Goal: Task Accomplishment & Management: Manage account settings

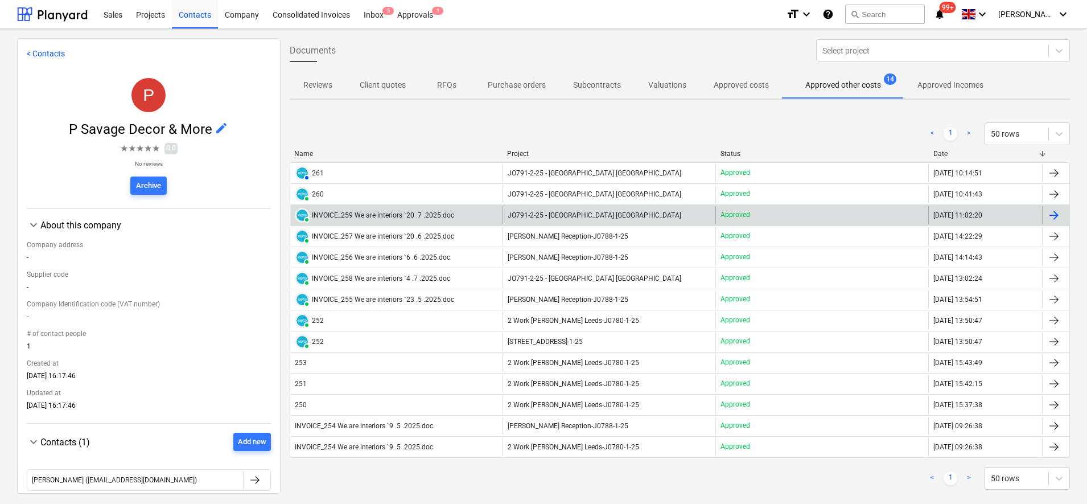
click at [1048, 215] on div at bounding box center [1054, 215] width 14 height 14
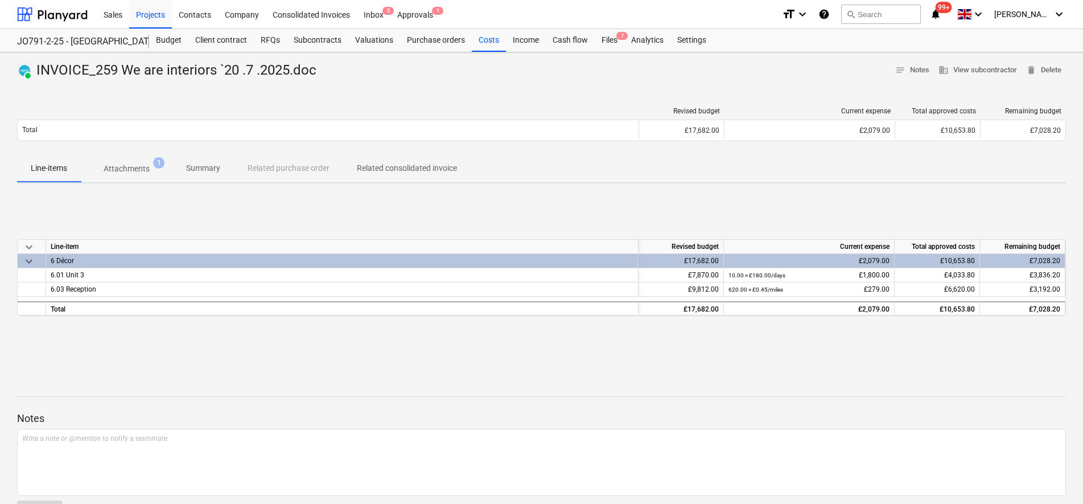
click at [31, 260] on span "keyboard_arrow_down" at bounding box center [29, 261] width 14 height 14
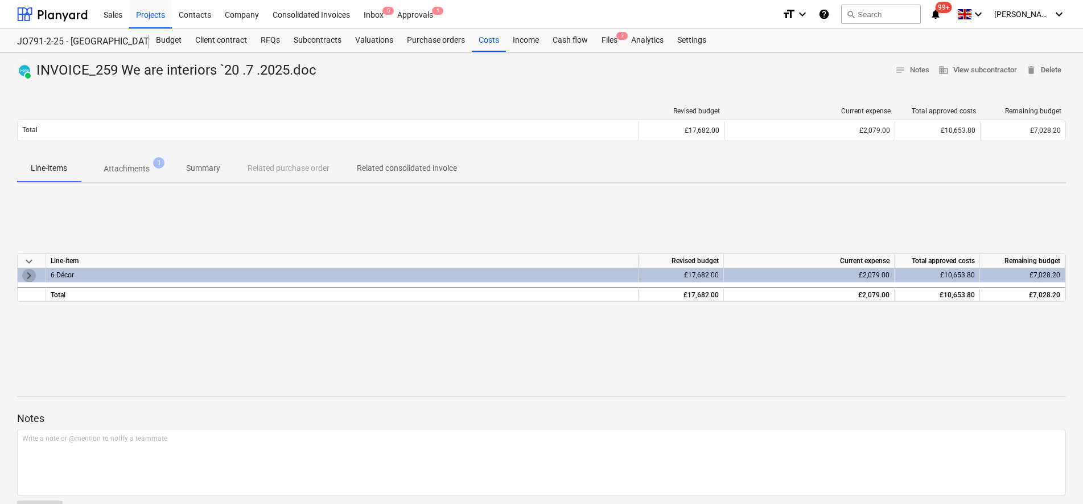
click at [30, 274] on span "keyboard_arrow_right" at bounding box center [29, 276] width 14 height 14
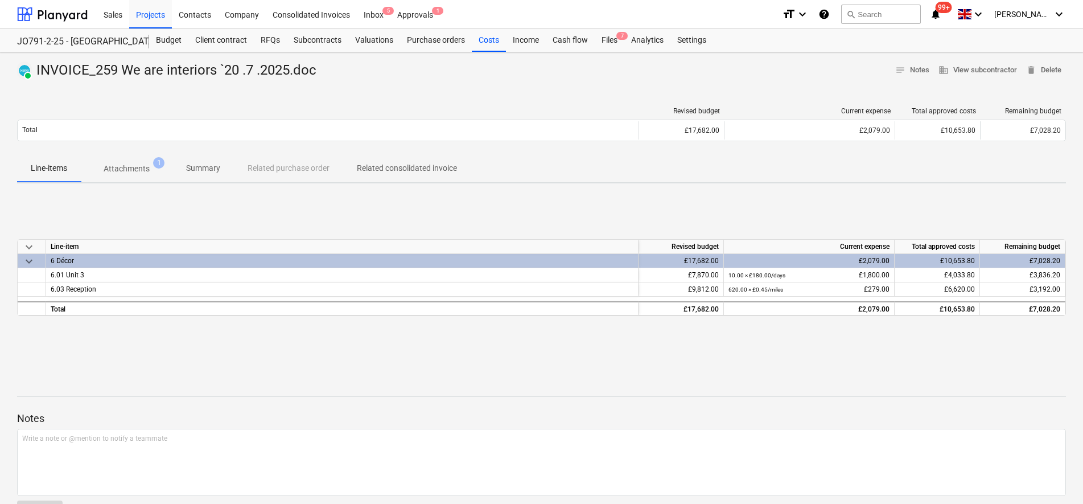
click at [147, 169] on p "Attachments" at bounding box center [127, 169] width 46 height 12
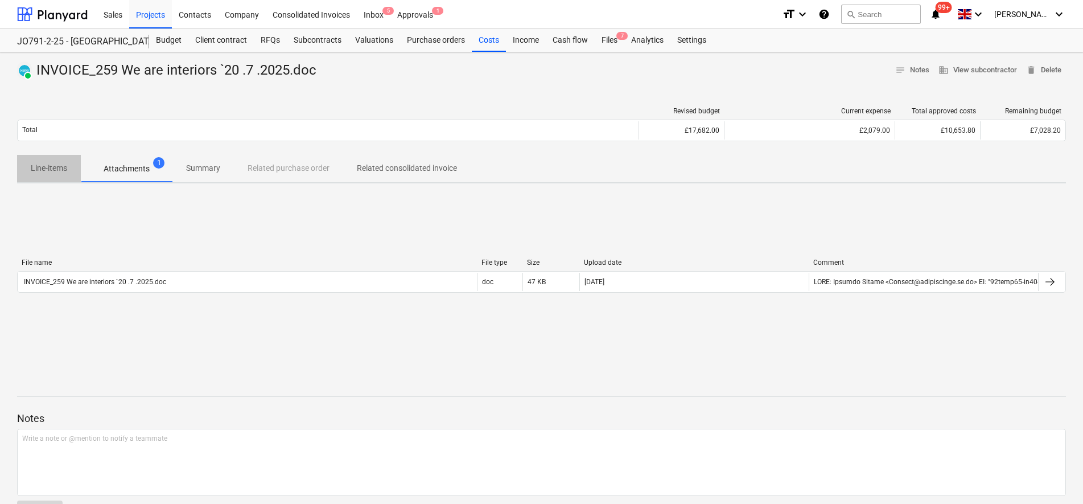
click at [61, 172] on p "Line-items" at bounding box center [49, 168] width 36 height 12
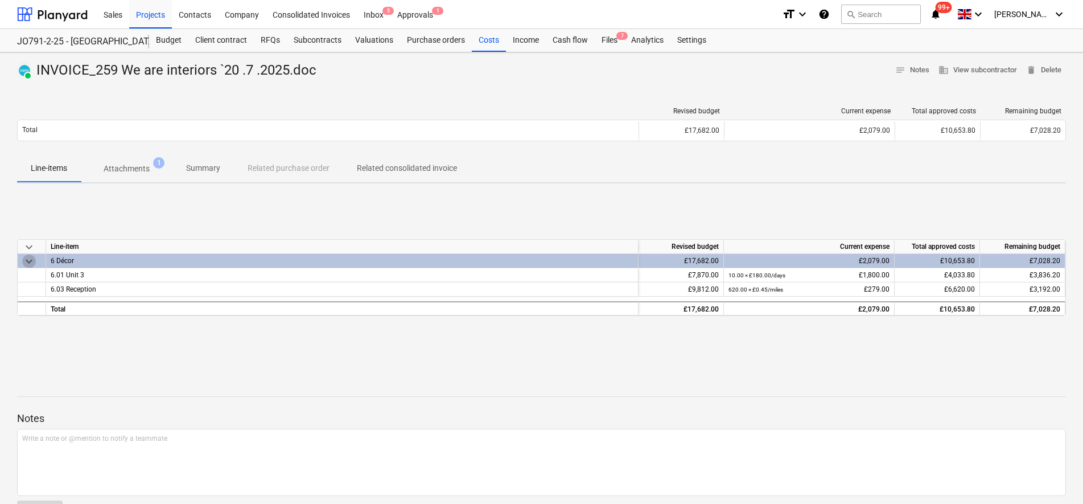
click at [30, 262] on span "keyboard_arrow_down" at bounding box center [29, 261] width 14 height 14
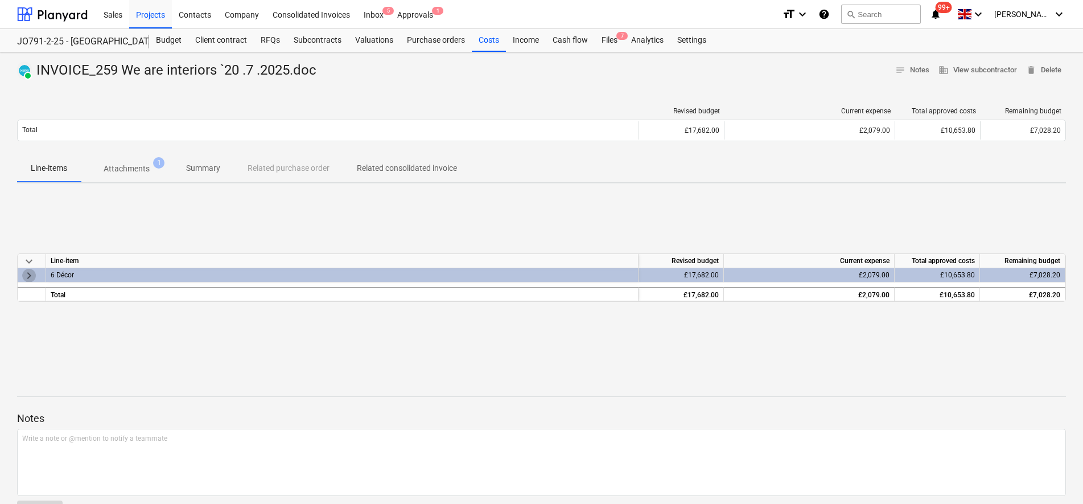
click at [31, 278] on span "keyboard_arrow_right" at bounding box center [29, 276] width 14 height 14
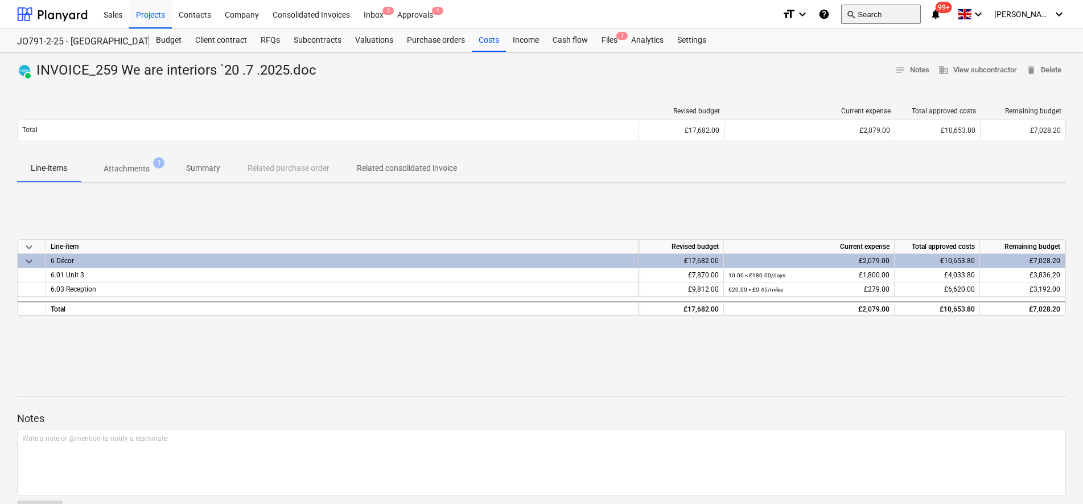
click at [900, 7] on button "search Search" at bounding box center [881, 14] width 80 height 19
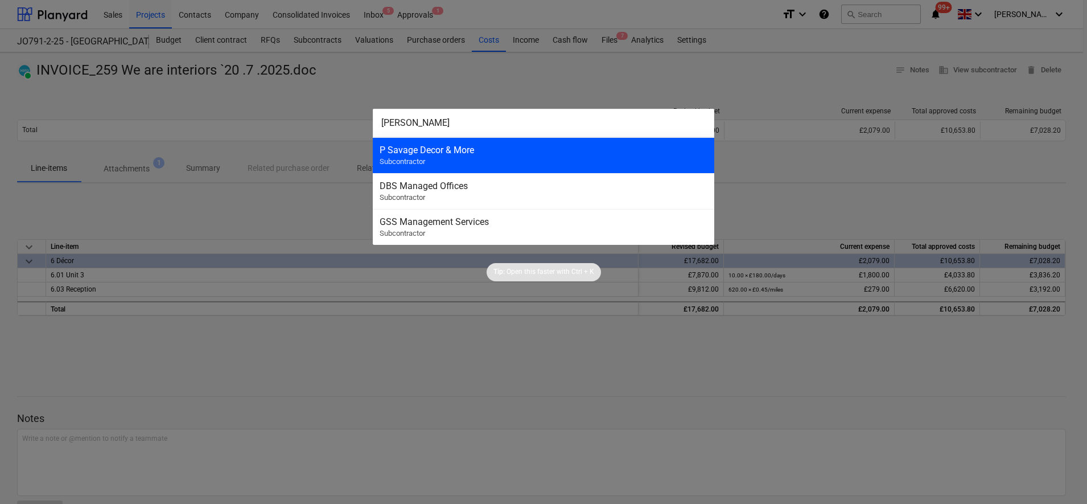
type input "p savage"
click at [479, 157] on div "P Savage Decor & More Subcontractor" at bounding box center [543, 155] width 341 height 36
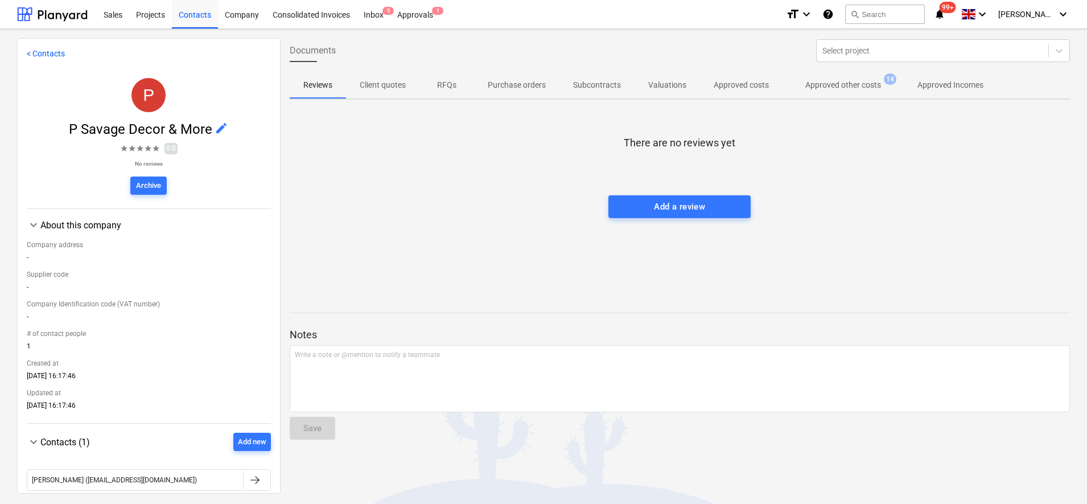
click at [870, 82] on p "Approved other costs" at bounding box center [843, 85] width 76 height 12
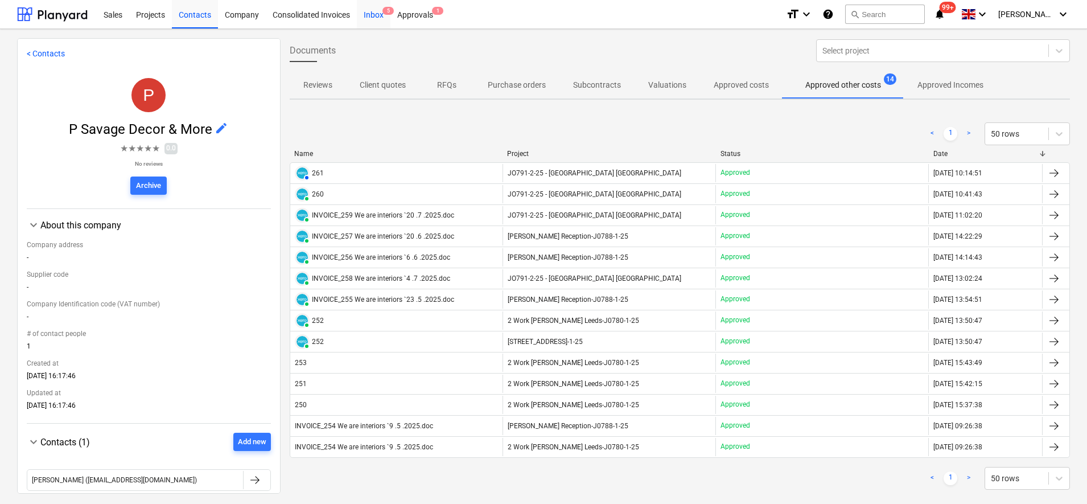
click at [366, 15] on div "Inbox 5" at bounding box center [374, 13] width 34 height 29
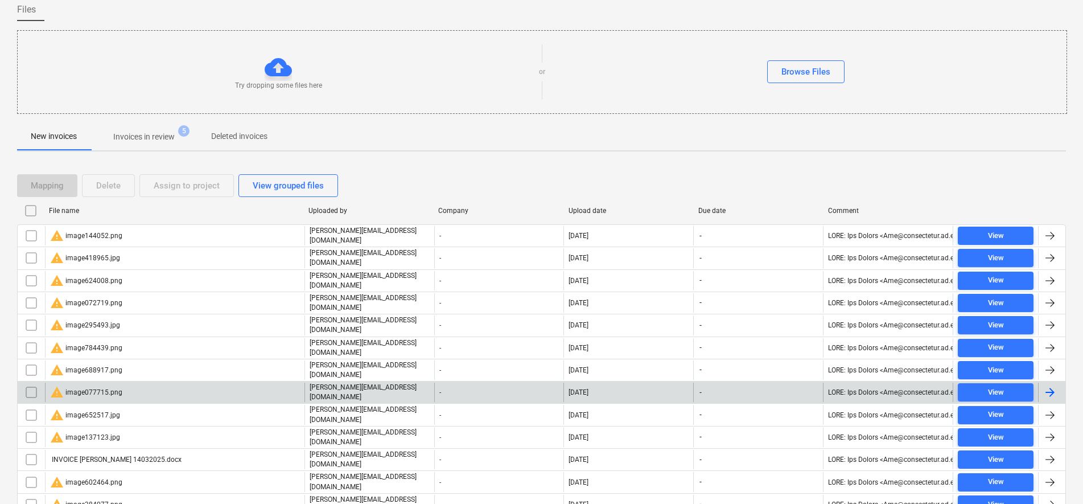
scroll to position [213, 0]
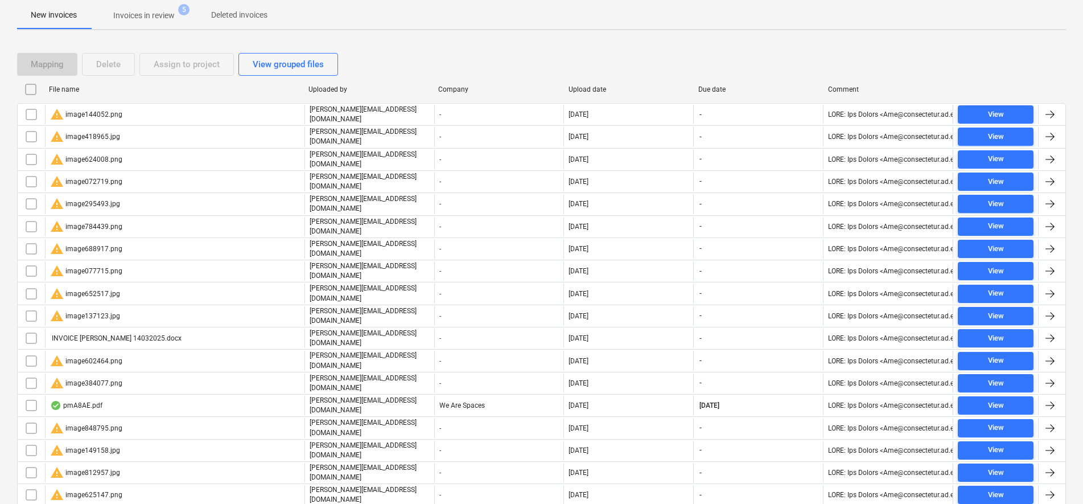
click at [28, 89] on input "checkbox" at bounding box center [31, 89] width 18 height 18
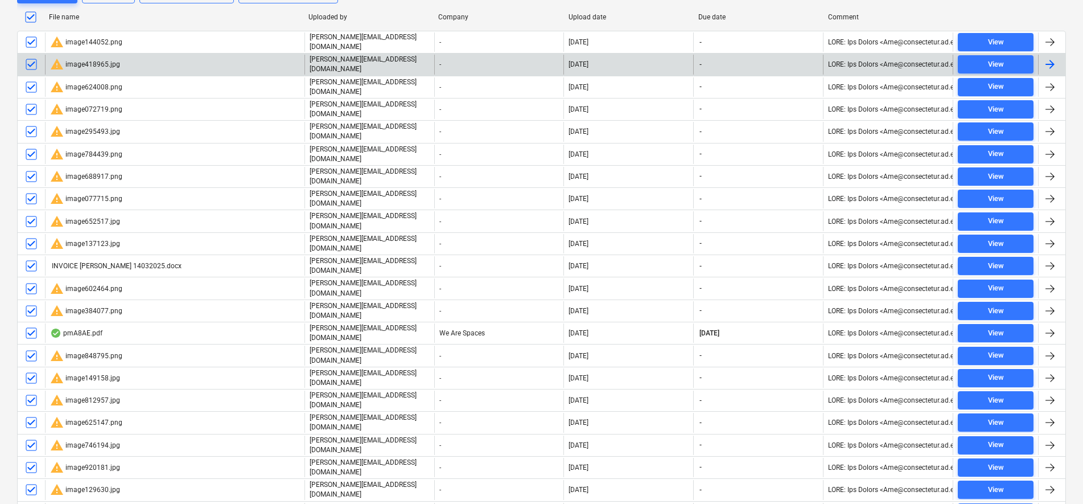
scroll to position [9, 0]
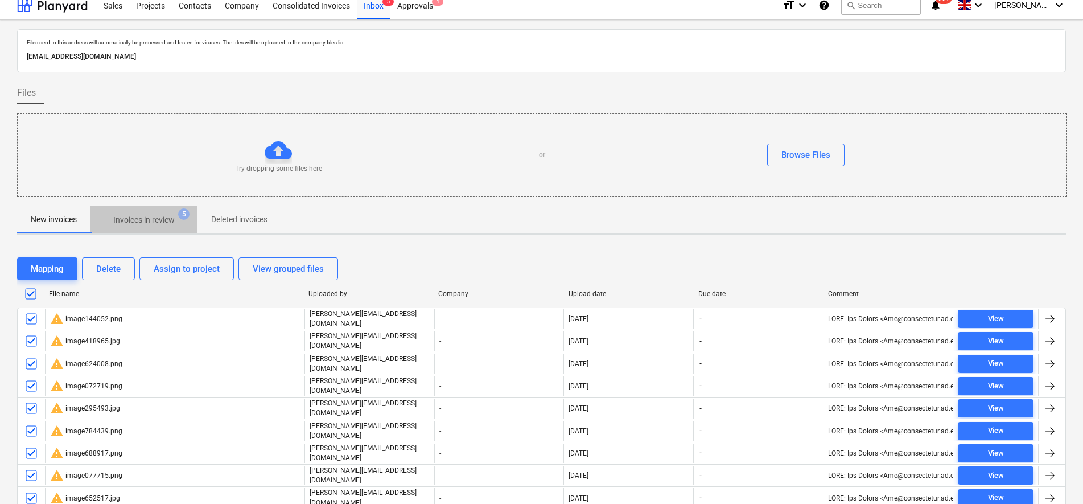
click at [135, 214] on p "Invoices in review" at bounding box center [143, 220] width 61 height 12
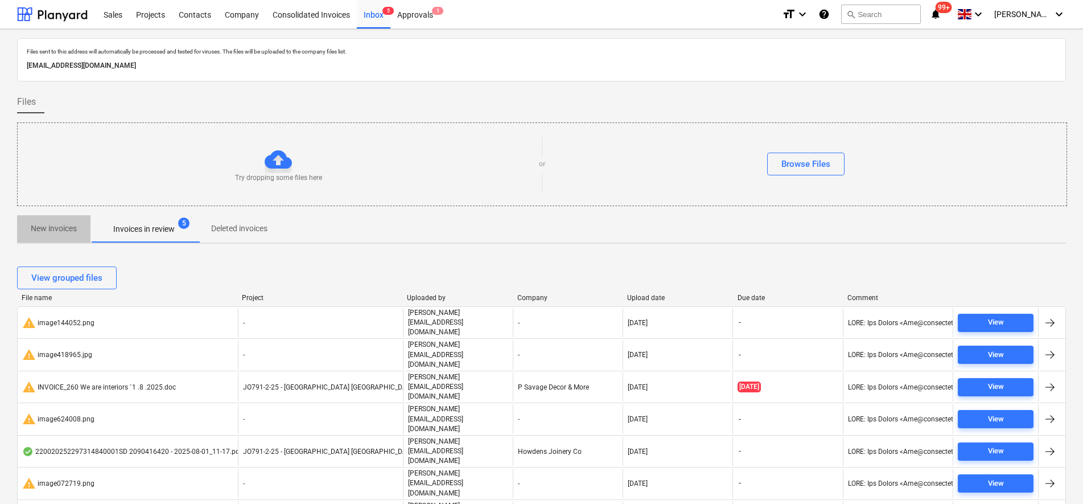
click at [60, 229] on p "New invoices" at bounding box center [54, 229] width 46 height 12
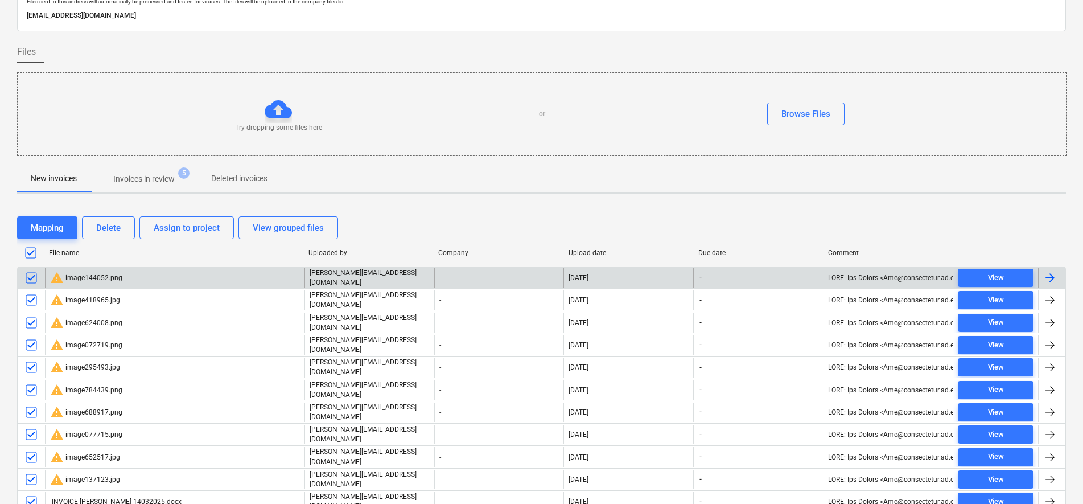
scroll to position [356, 0]
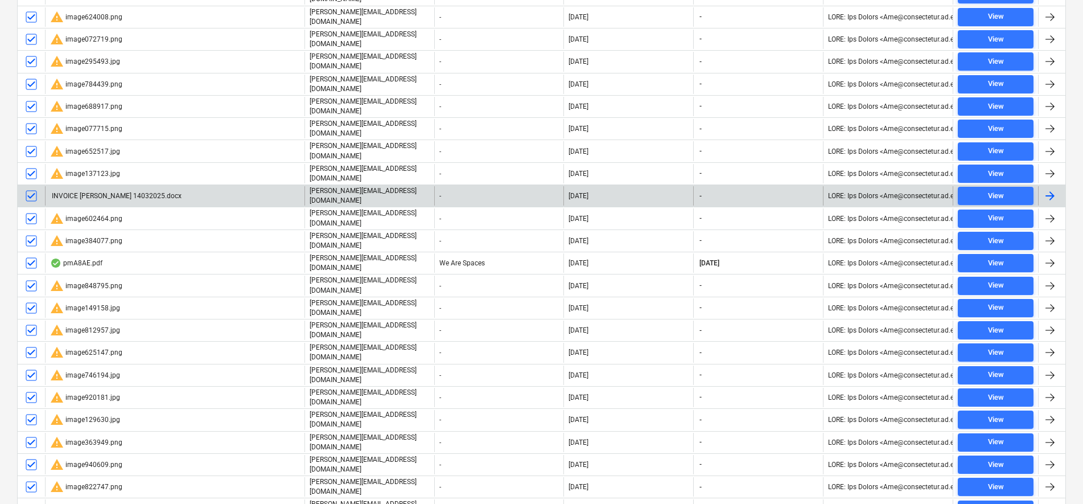
click at [32, 187] on input "checkbox" at bounding box center [31, 196] width 18 height 18
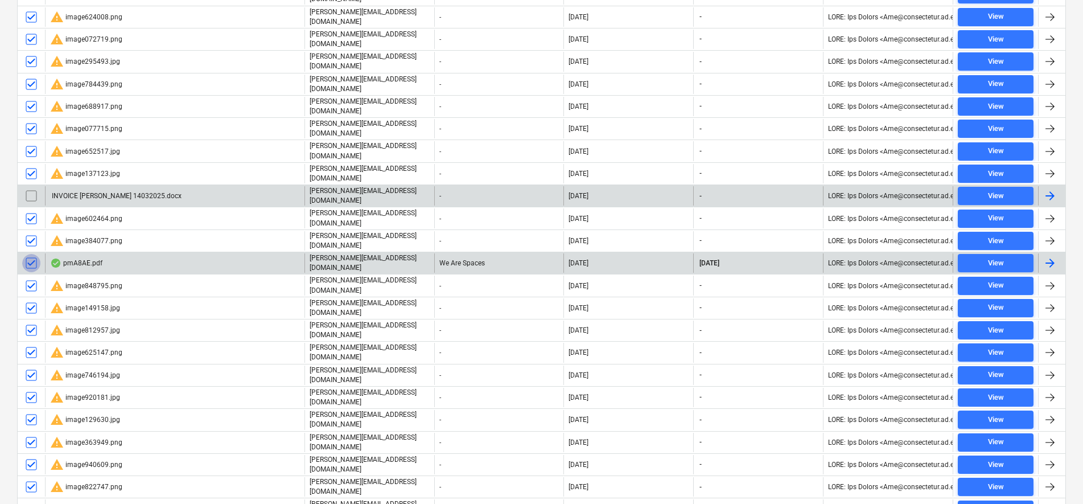
click at [32, 254] on input "checkbox" at bounding box center [31, 263] width 18 height 18
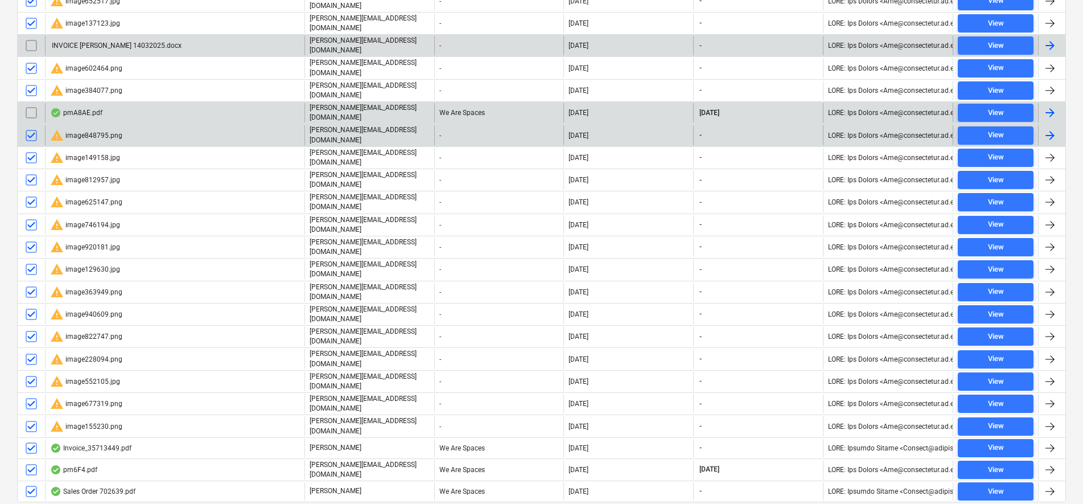
scroll to position [507, 0]
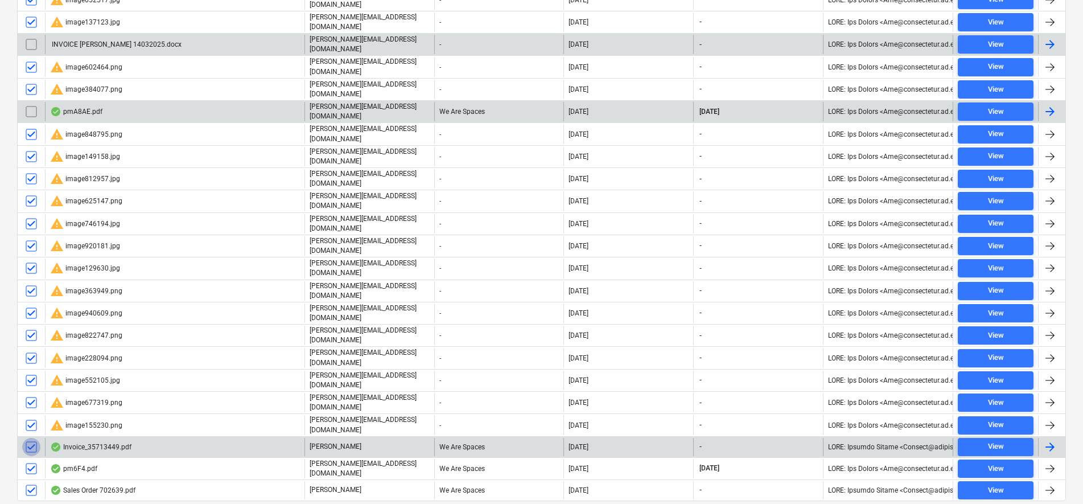
click at [28, 438] on input "checkbox" at bounding box center [31, 447] width 18 height 18
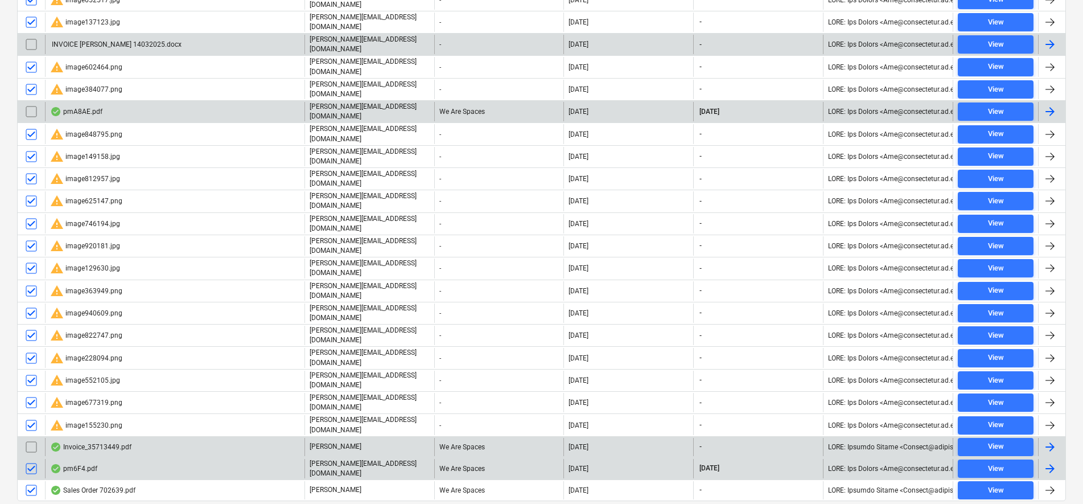
click at [30, 459] on input "checkbox" at bounding box center [31, 468] width 18 height 18
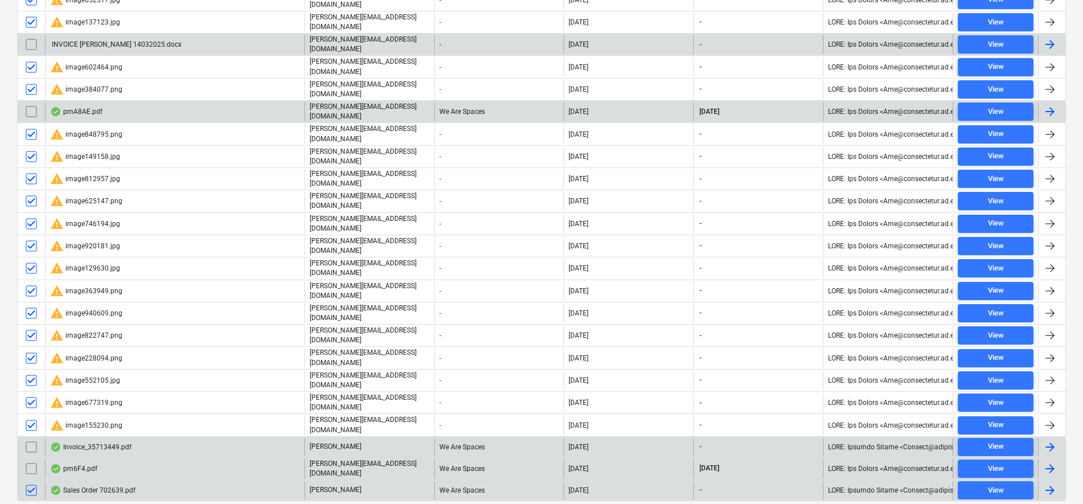
click at [29, 481] on input "checkbox" at bounding box center [31, 490] width 18 height 18
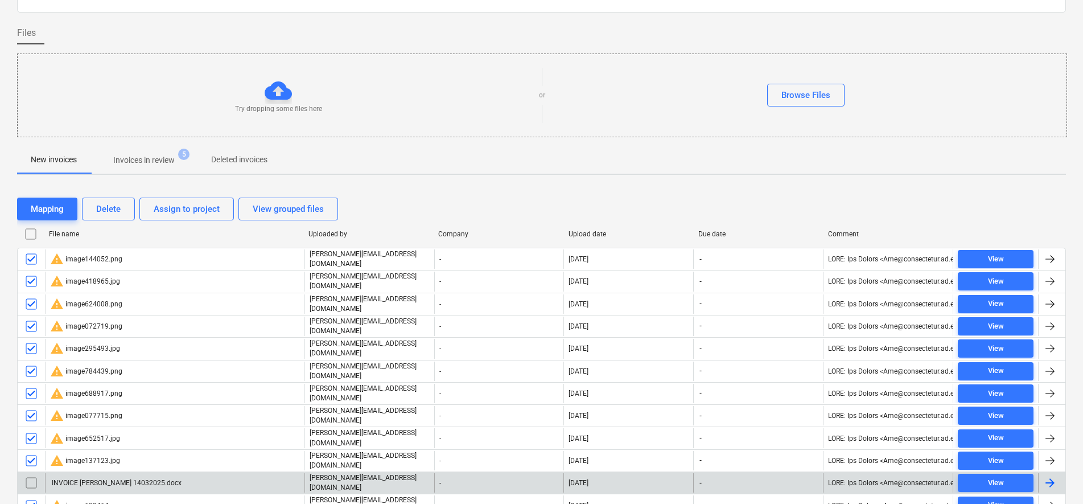
scroll to position [0, 0]
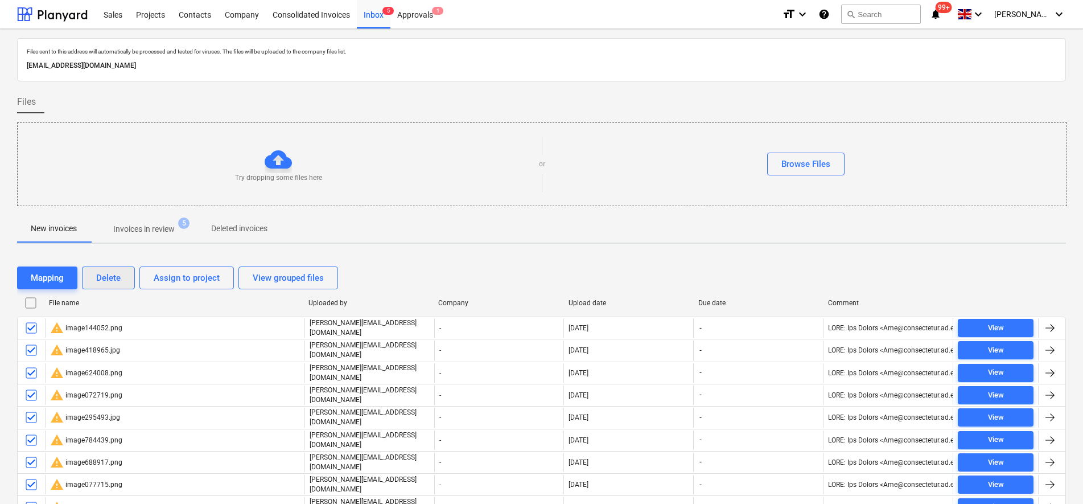
click at [104, 275] on div "Delete" at bounding box center [108, 277] width 24 height 15
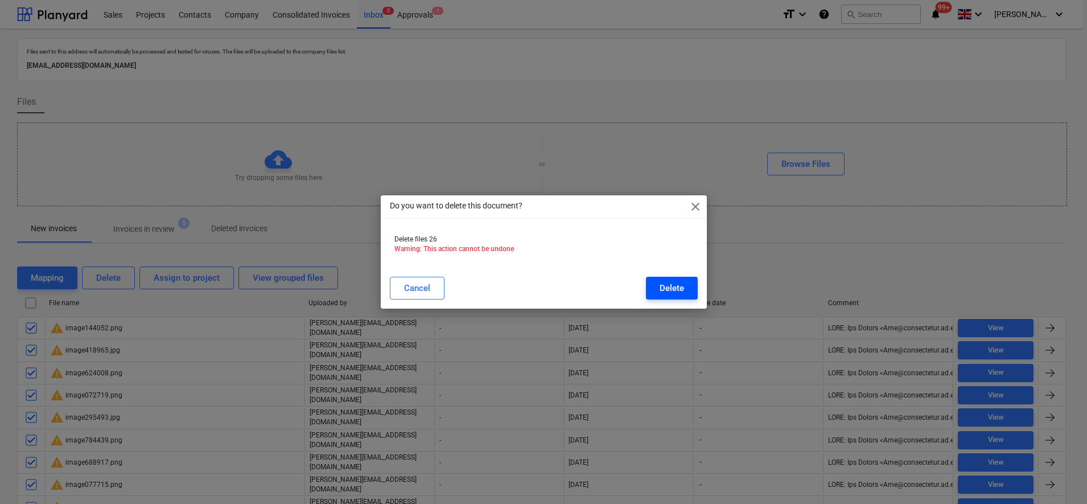
click at [670, 293] on div "Delete" at bounding box center [672, 288] width 24 height 15
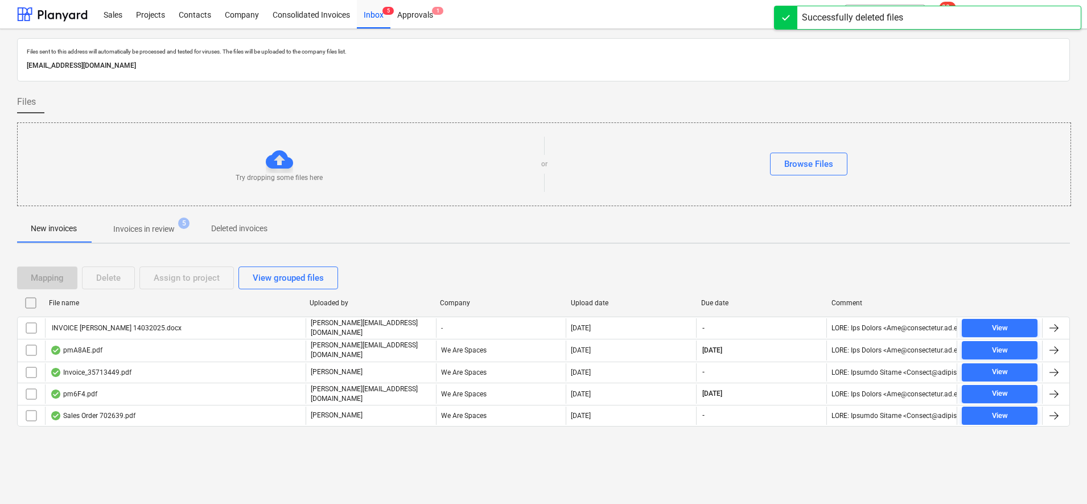
click at [123, 233] on p "Invoices in review" at bounding box center [143, 229] width 61 height 12
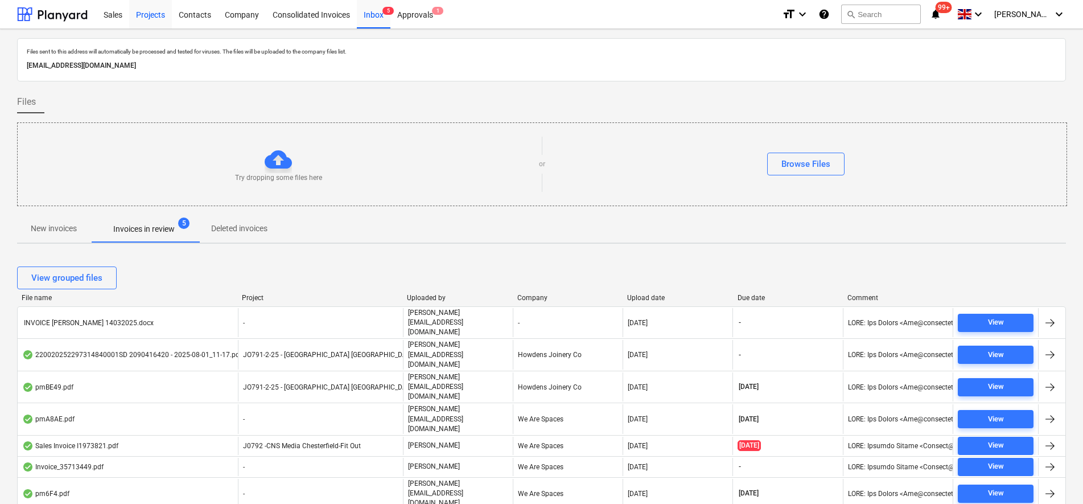
click at [147, 12] on div "Projects" at bounding box center [150, 13] width 43 height 29
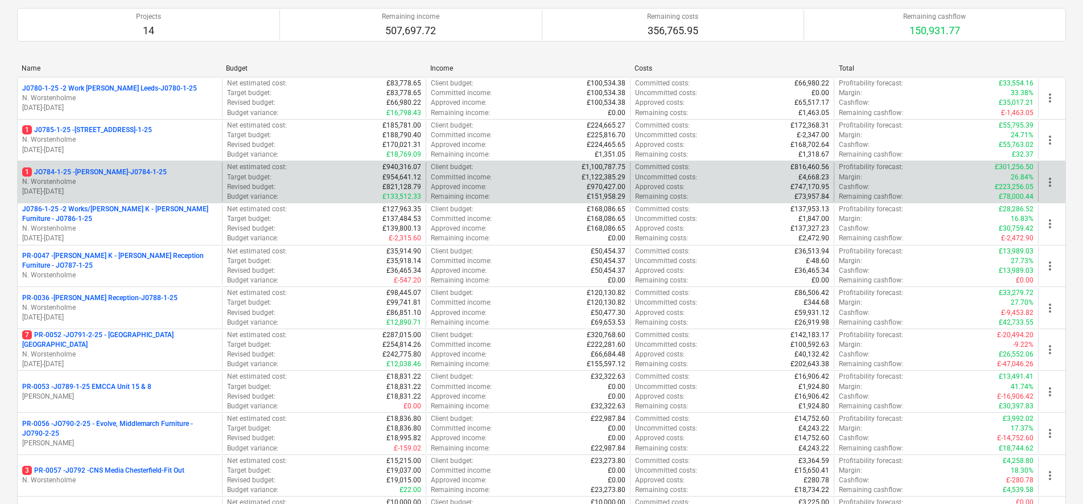
scroll to position [288, 0]
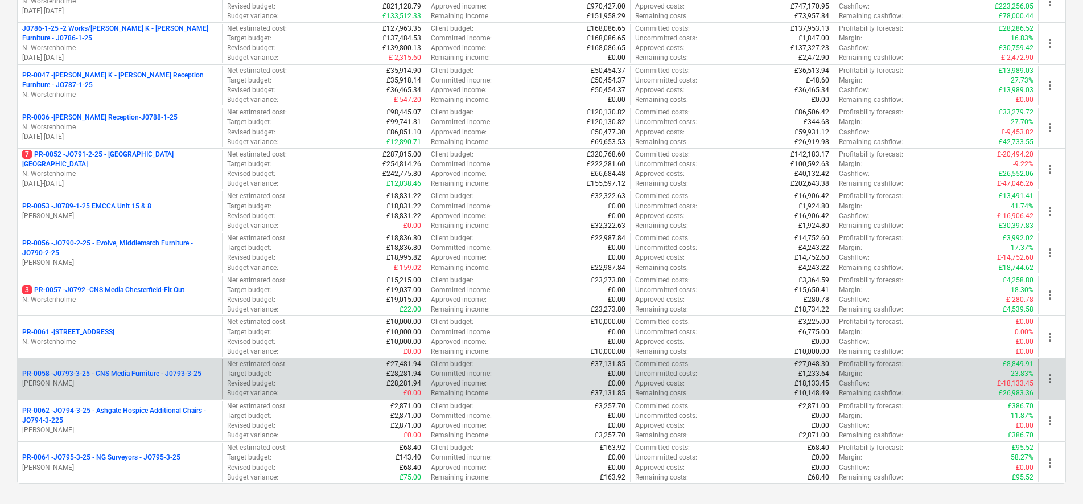
click at [159, 371] on p "PR-0058 - J0793-3-25 - CNS Media Furniture - J0793-3-25" at bounding box center [111, 374] width 179 height 10
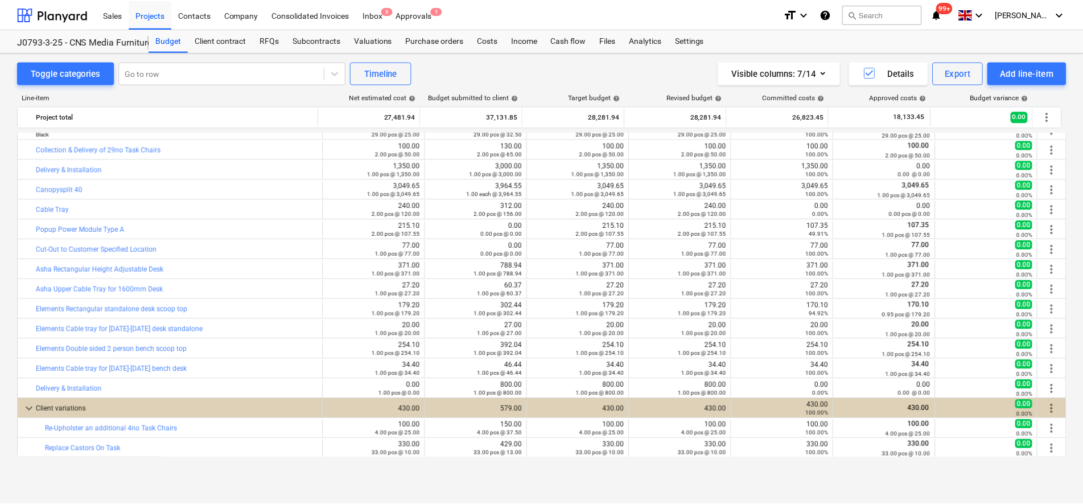
scroll to position [373, 0]
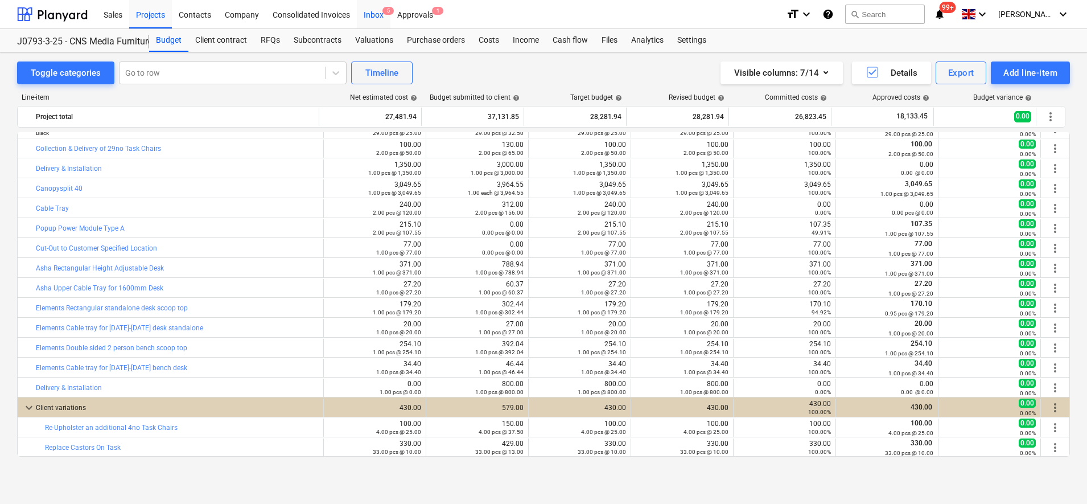
click at [373, 14] on div "Inbox 5" at bounding box center [374, 13] width 34 height 29
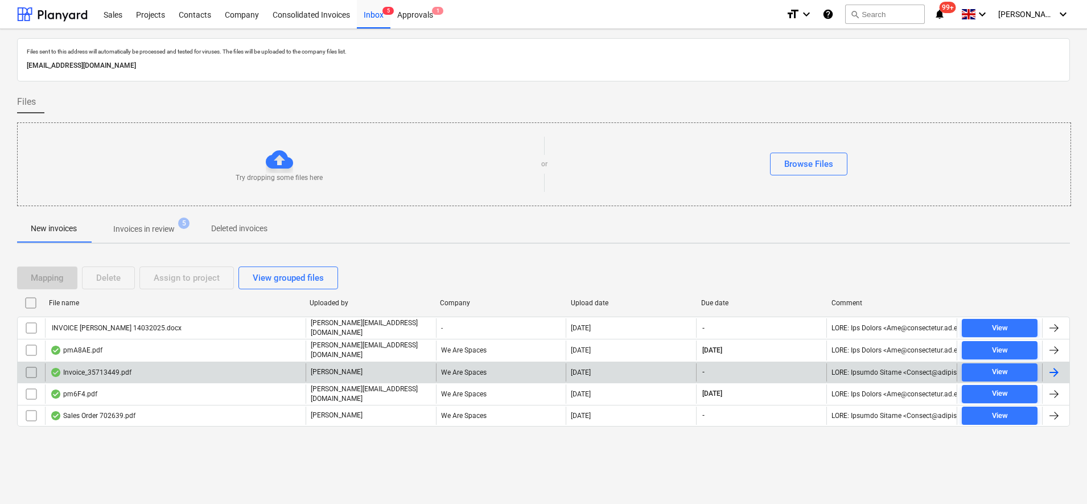
click at [134, 375] on div "Invoice_35713449.pdf" at bounding box center [175, 372] width 261 height 18
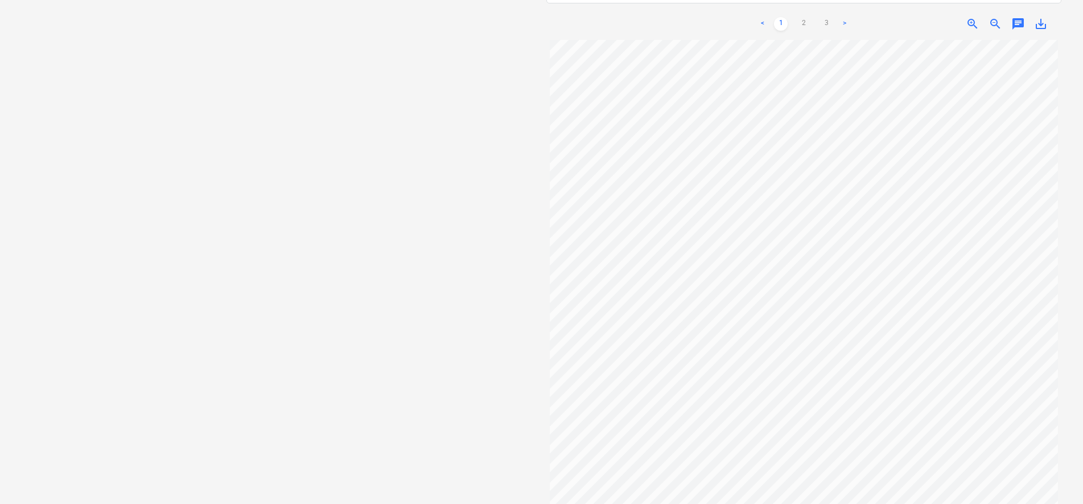
scroll to position [71, 0]
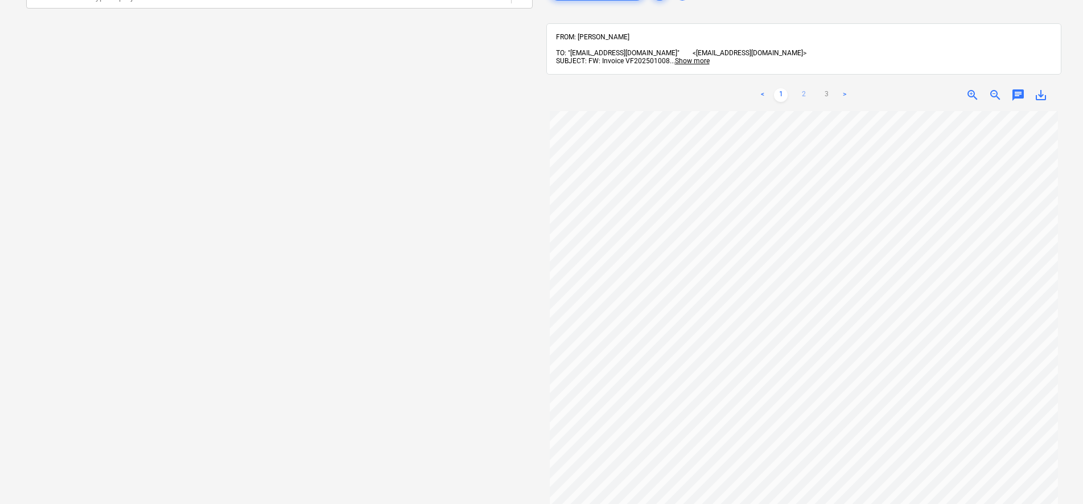
click at [797, 88] on link "2" at bounding box center [804, 95] width 14 height 14
click at [814, 88] on ul "< 1 2 3 >" at bounding box center [804, 95] width 166 height 14
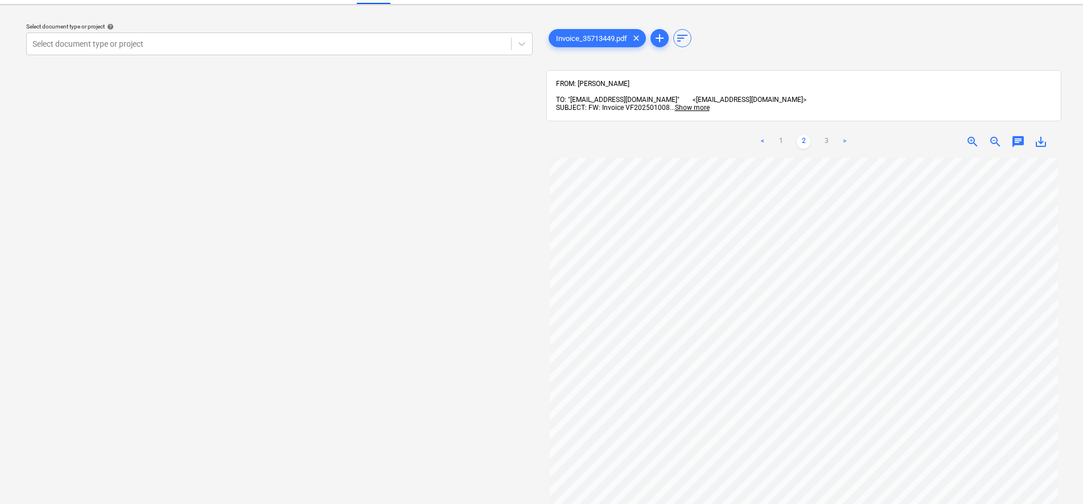
scroll to position [0, 0]
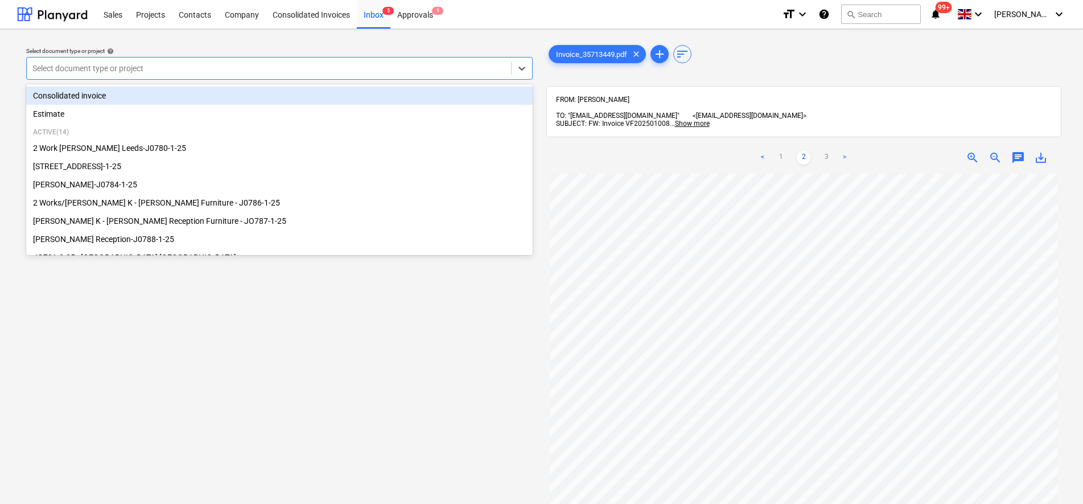
click at [438, 68] on div at bounding box center [268, 68] width 473 height 11
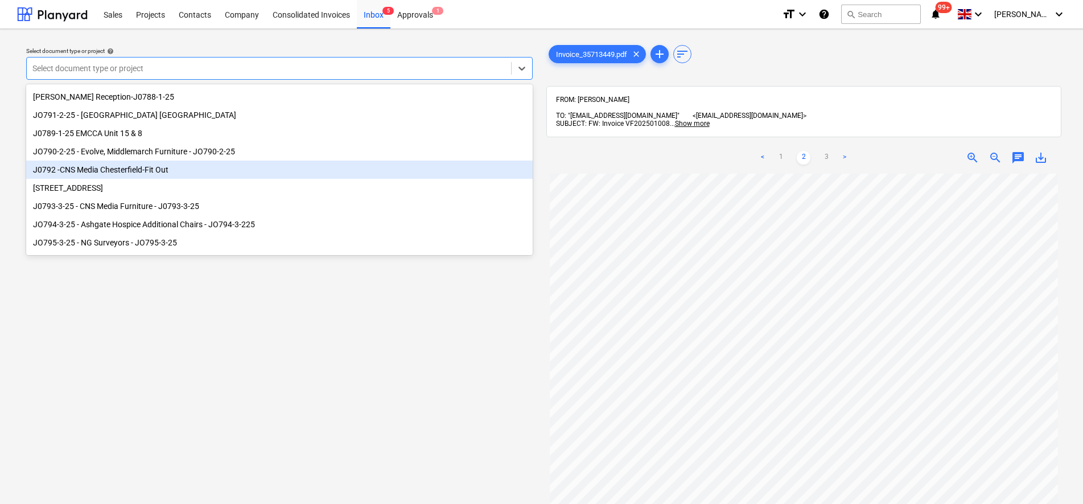
scroll to position [155, 0]
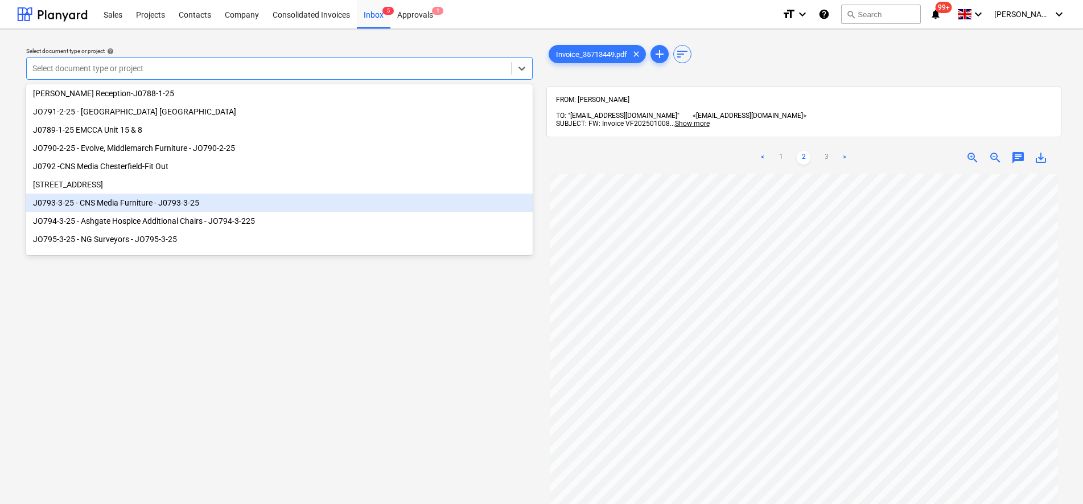
click at [129, 200] on div "J0793-3-25 - CNS Media Furniture - J0793-3-25" at bounding box center [279, 203] width 507 height 18
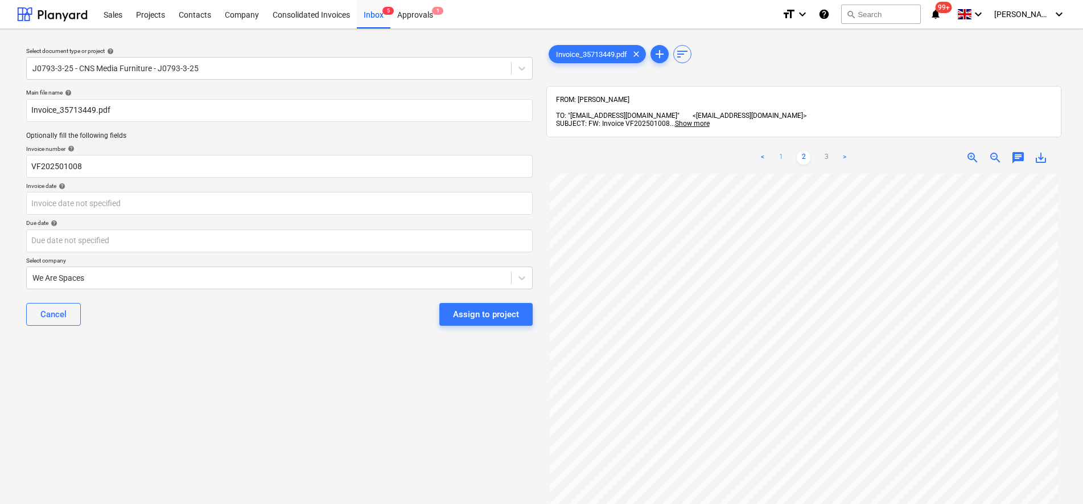
click at [783, 151] on link "1" at bounding box center [781, 158] width 14 height 14
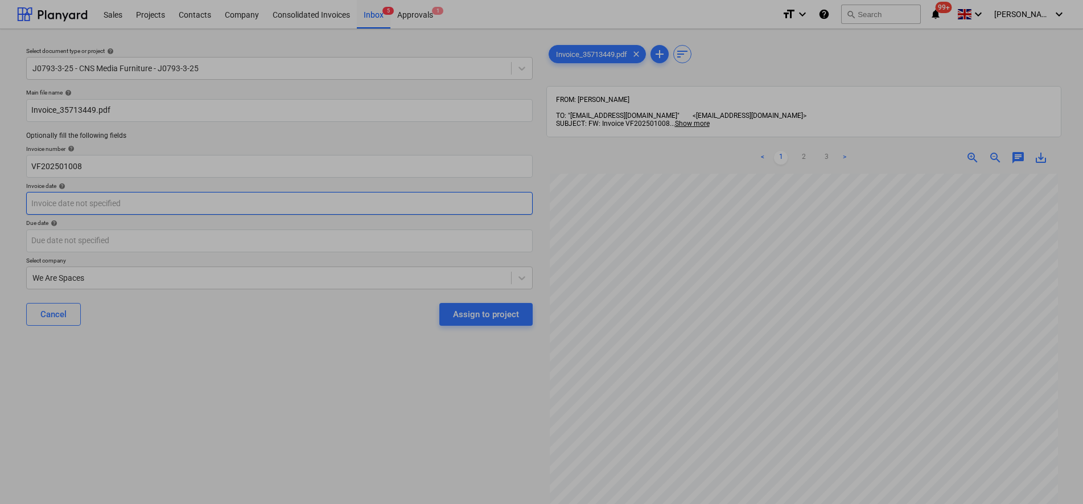
click at [94, 210] on body "Sales Projects Contacts Company Consolidated Invoices Inbox 5 Approvals 1 forma…" at bounding box center [541, 252] width 1083 height 504
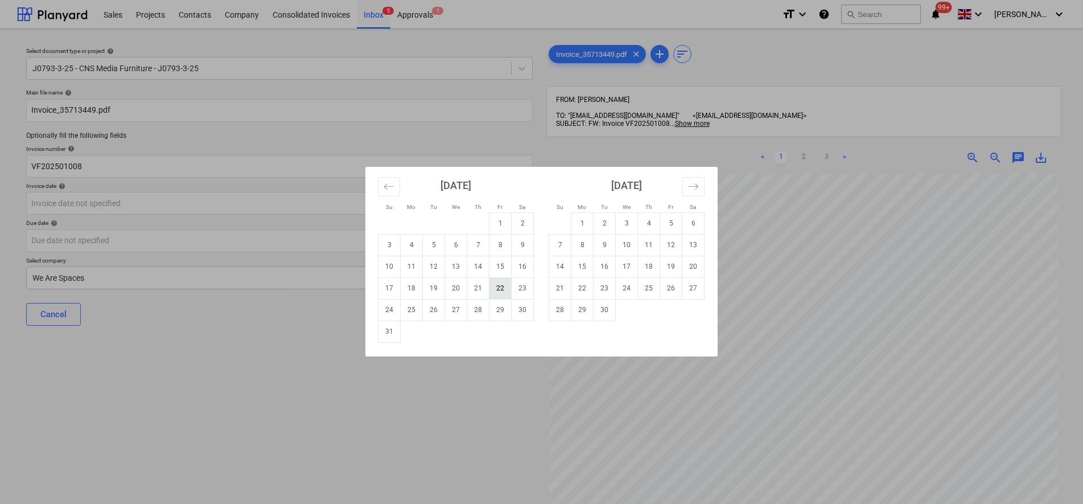
click at [504, 288] on td "22" at bounding box center [500, 288] width 22 height 22
type input "22 Aug 2025"
click at [301, 247] on body "Sales Projects Contacts Company Consolidated Invoices Inbox 5 Approvals 1 forma…" at bounding box center [541, 252] width 1083 height 504
click at [701, 294] on td "27" at bounding box center [693, 288] width 22 height 22
type input "27 Sep 2025"
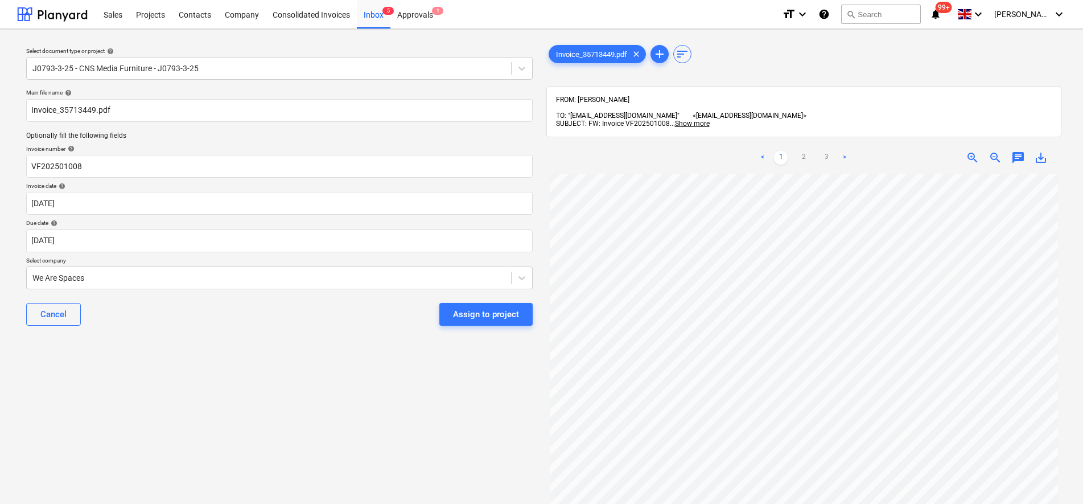
click at [101, 265] on p "Select company" at bounding box center [279, 262] width 507 height 10
click at [100, 274] on div at bounding box center [268, 277] width 473 height 11
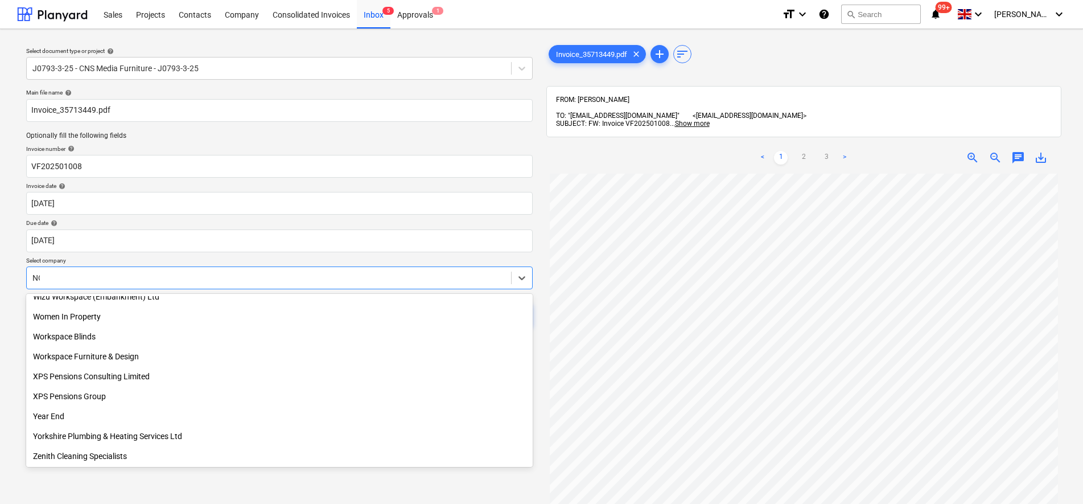
scroll to position [706, 0]
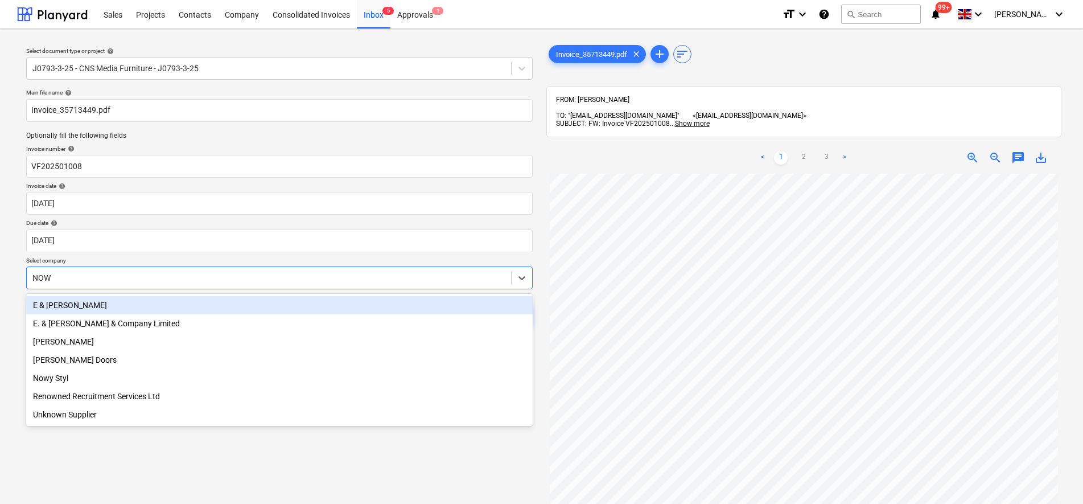
type input "NOWY"
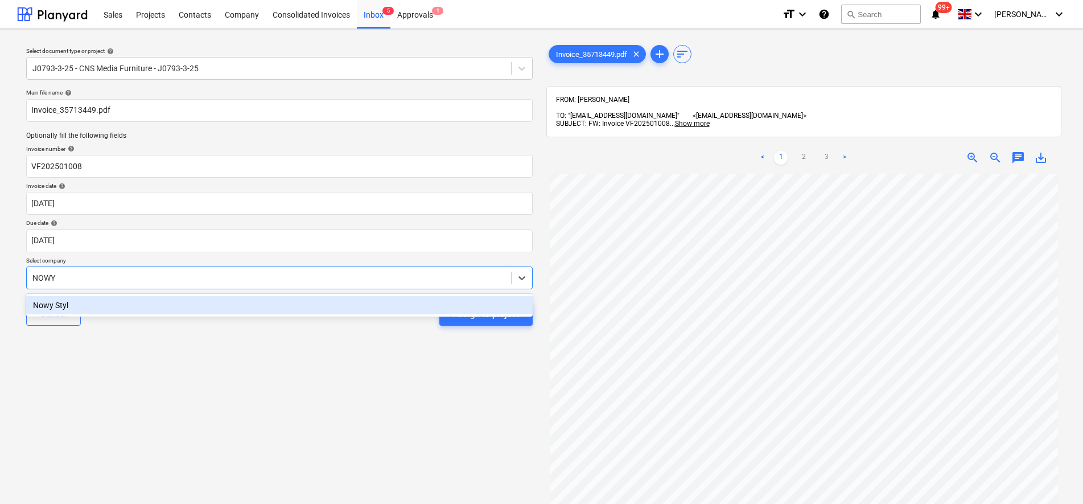
click at [92, 303] on div "Nowy Styl" at bounding box center [279, 305] width 507 height 18
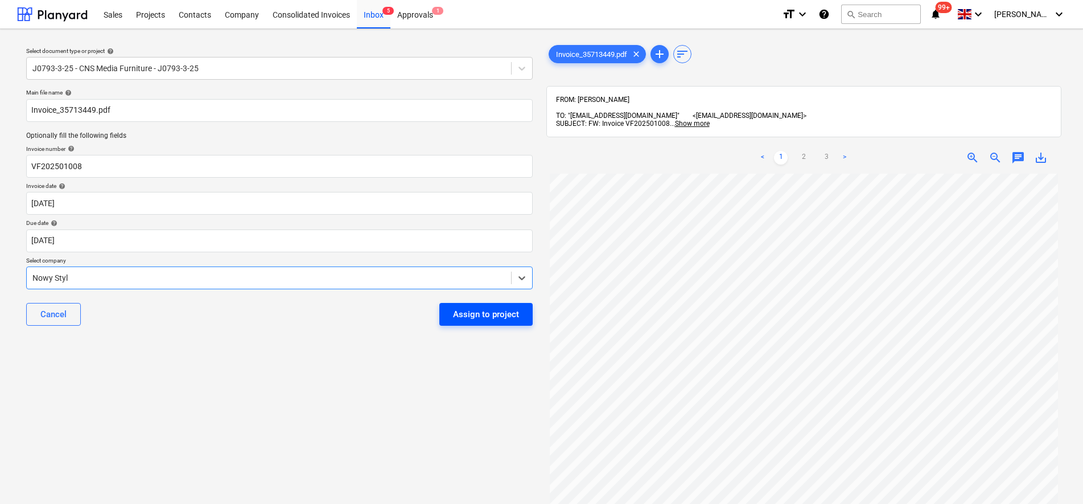
click at [489, 314] on div "Assign to project" at bounding box center [486, 314] width 66 height 15
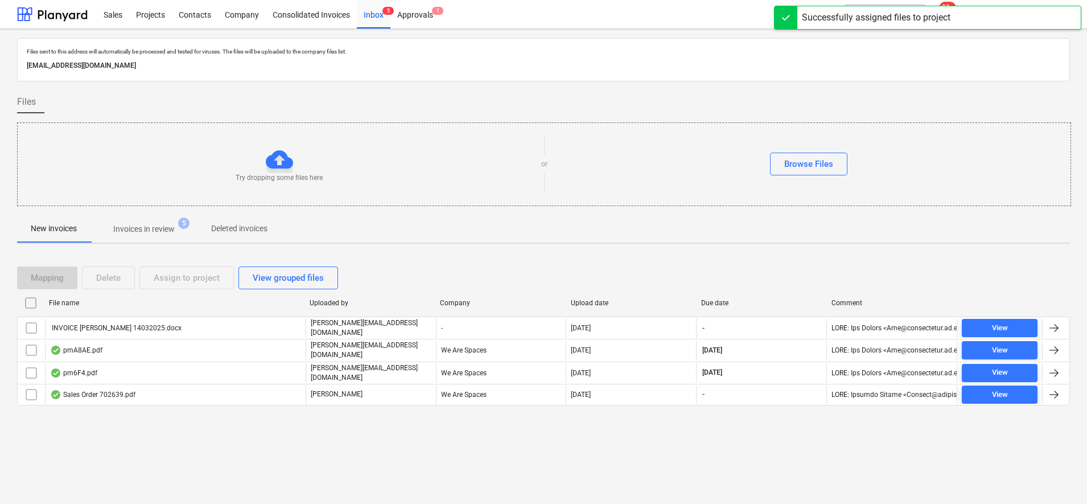
click at [157, 223] on span "Invoices in review 5" at bounding box center [143, 229] width 107 height 20
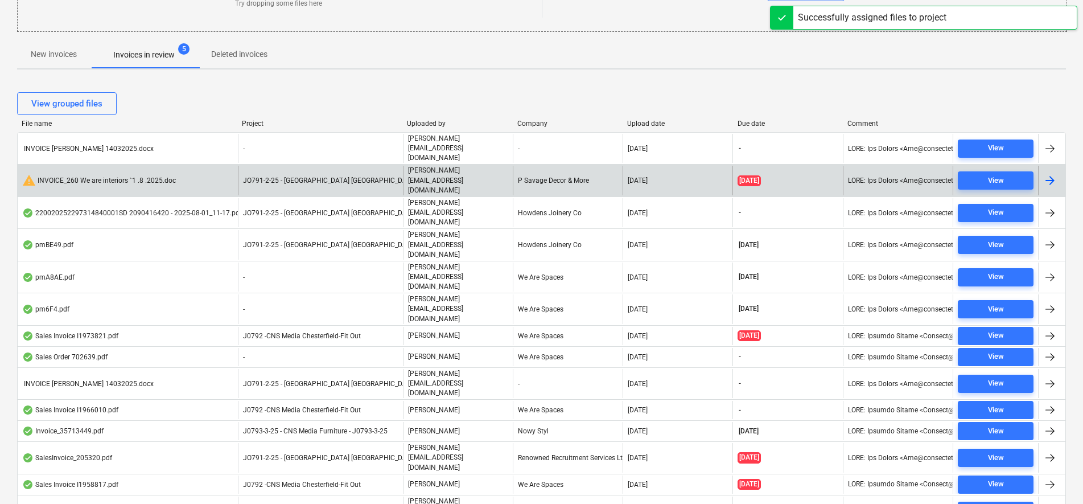
scroll to position [202, 0]
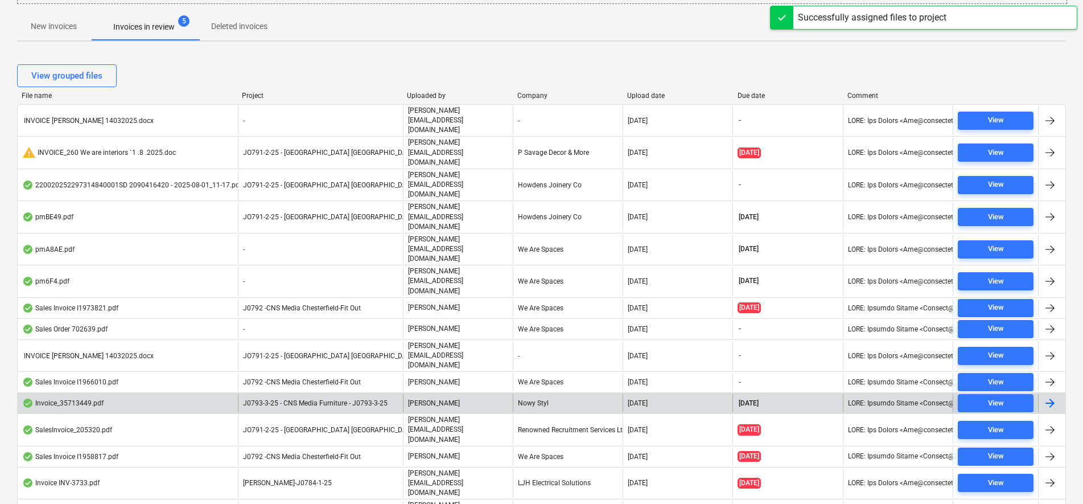
click at [430, 398] on p "[PERSON_NAME]" at bounding box center [434, 403] width 52 height 10
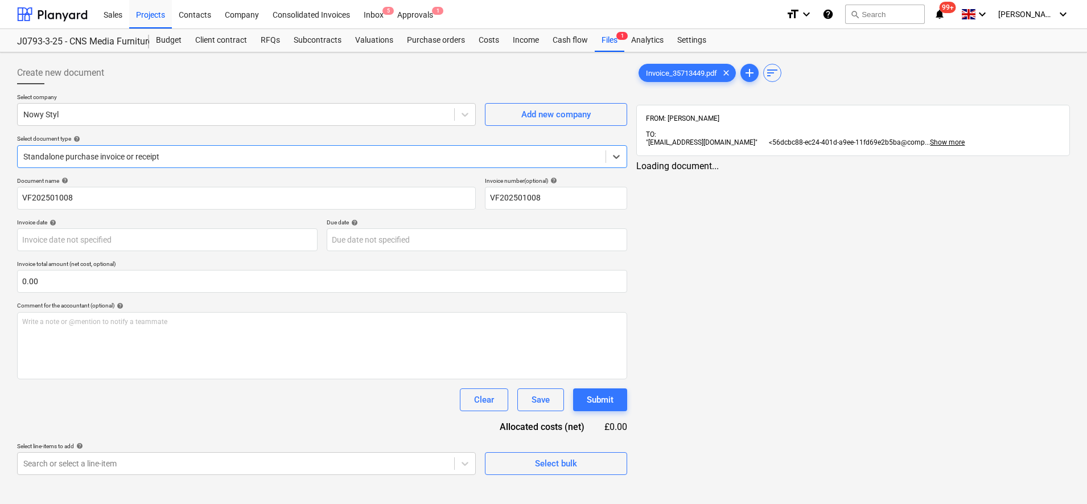
type input "22 Aug 2025"
type input "27 Sep 2025"
click at [104, 164] on div "Standalone purchase invoice or receipt" at bounding box center [312, 157] width 588 height 16
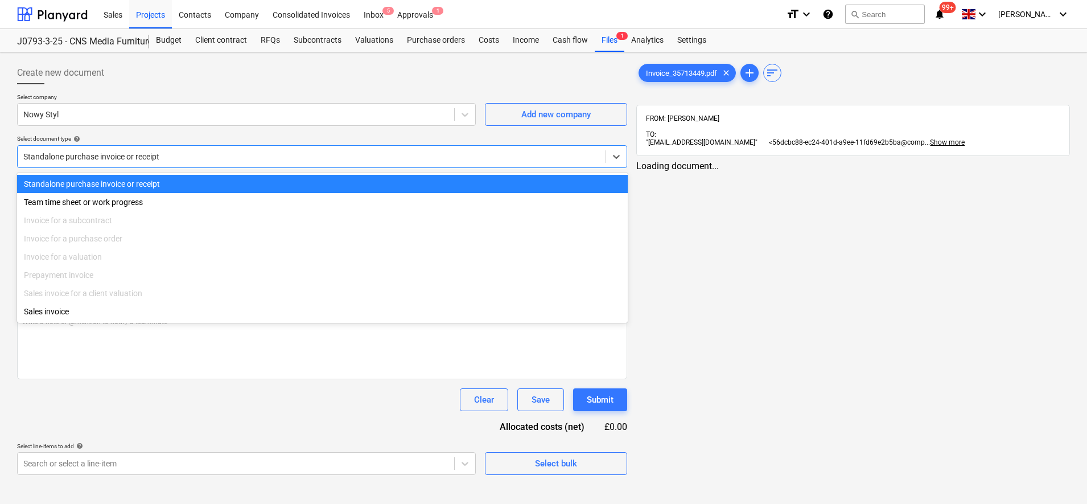
click at [89, 133] on div "Select company Nowy Styl Add new company Select document type help option Stand…" at bounding box center [322, 135] width 610 height 84
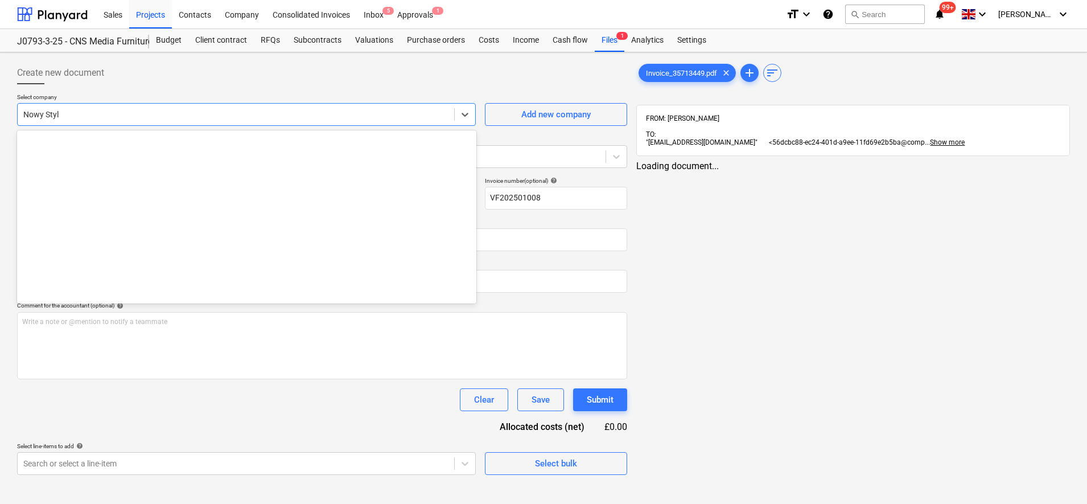
click at [49, 118] on div at bounding box center [235, 114] width 425 height 11
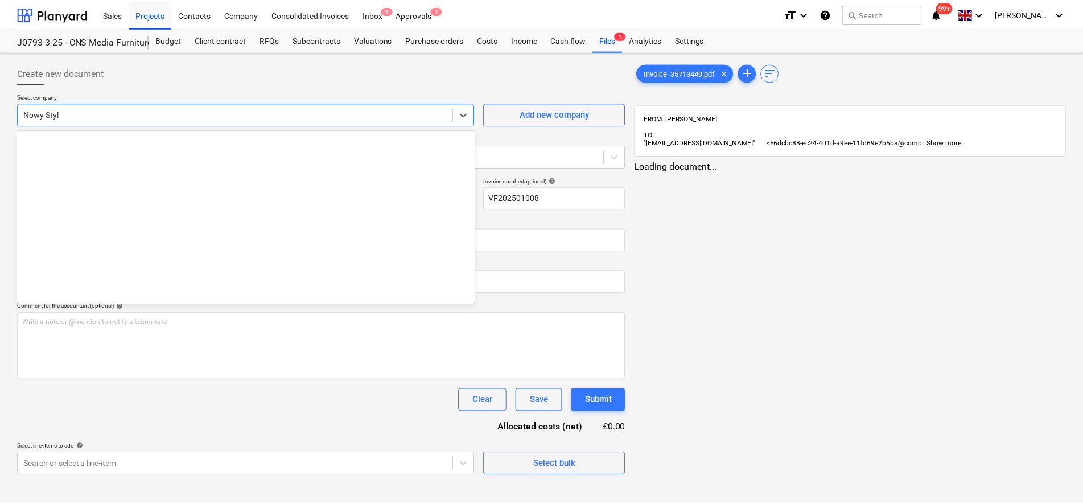
scroll to position [19343, 0]
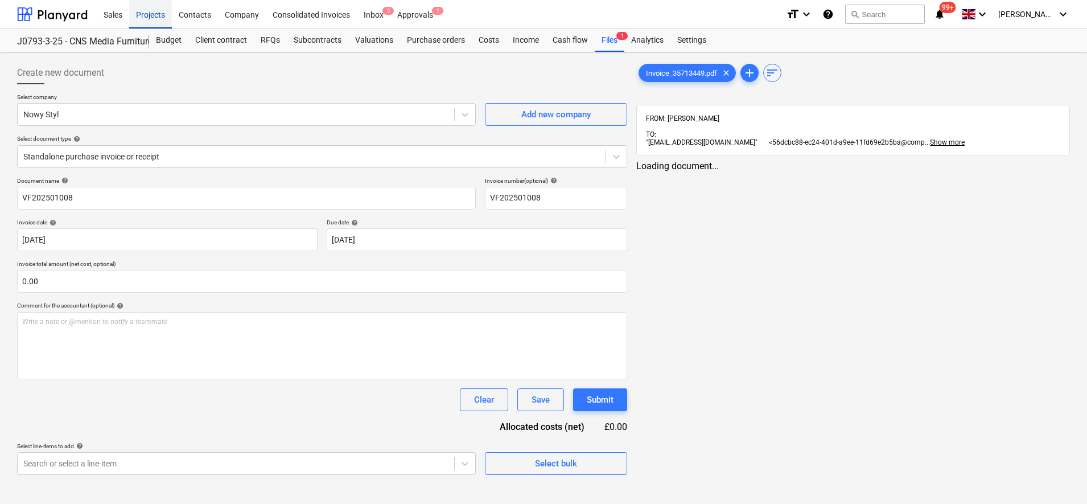
click at [160, 11] on div "Projects" at bounding box center [150, 13] width 43 height 29
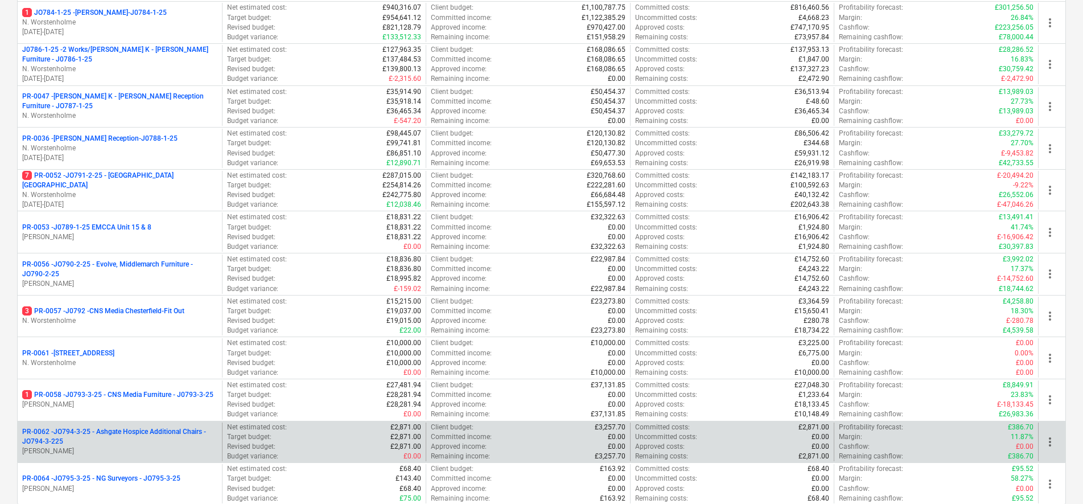
scroll to position [359, 0]
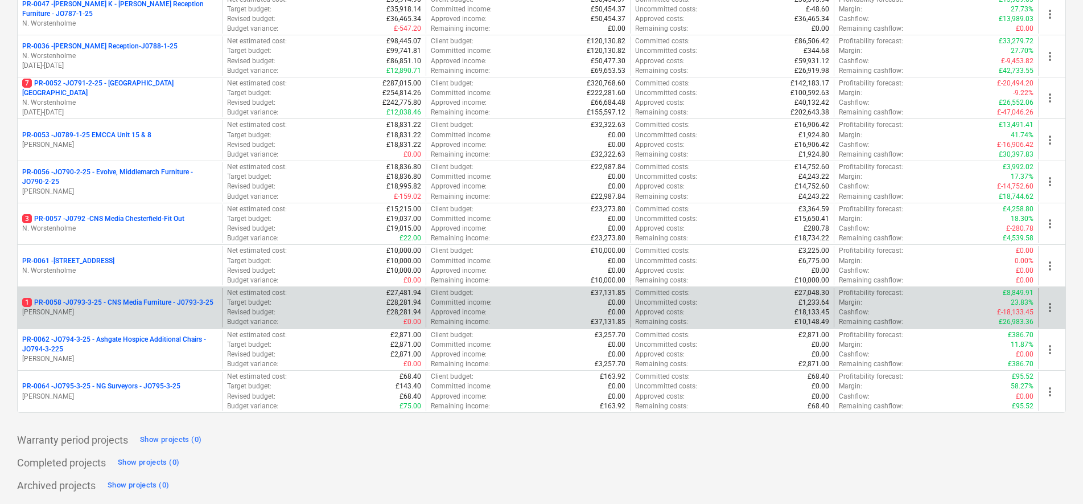
click at [181, 307] on p "1 PR-0058 - J0793-3-25 - CNS Media Furniture - J0793-3-25" at bounding box center [117, 303] width 191 height 10
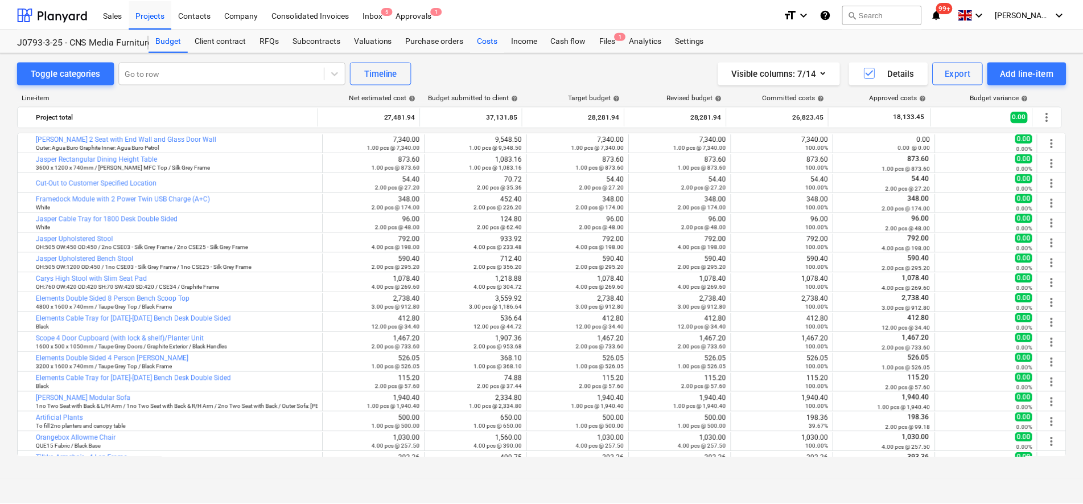
scroll to position [373, 0]
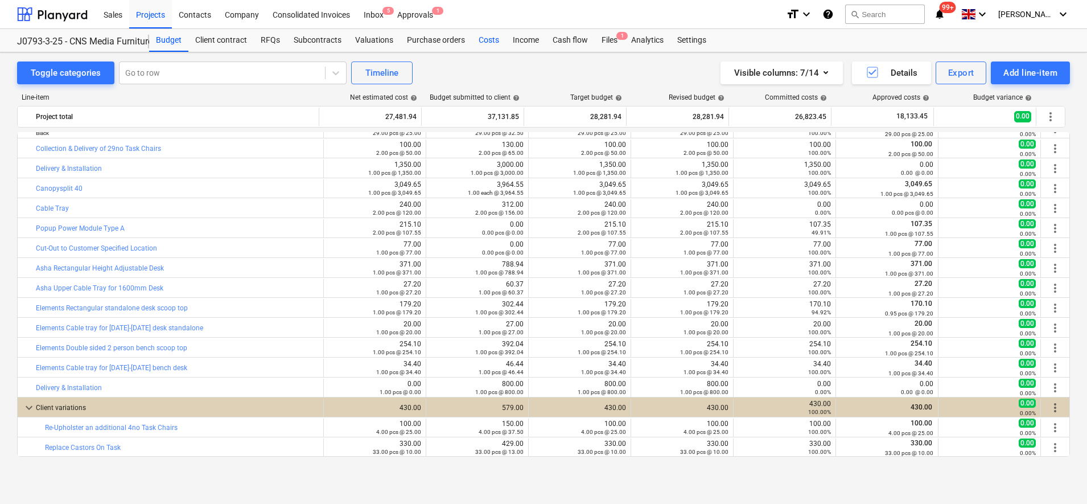
click at [485, 37] on div "Costs" at bounding box center [489, 40] width 34 height 23
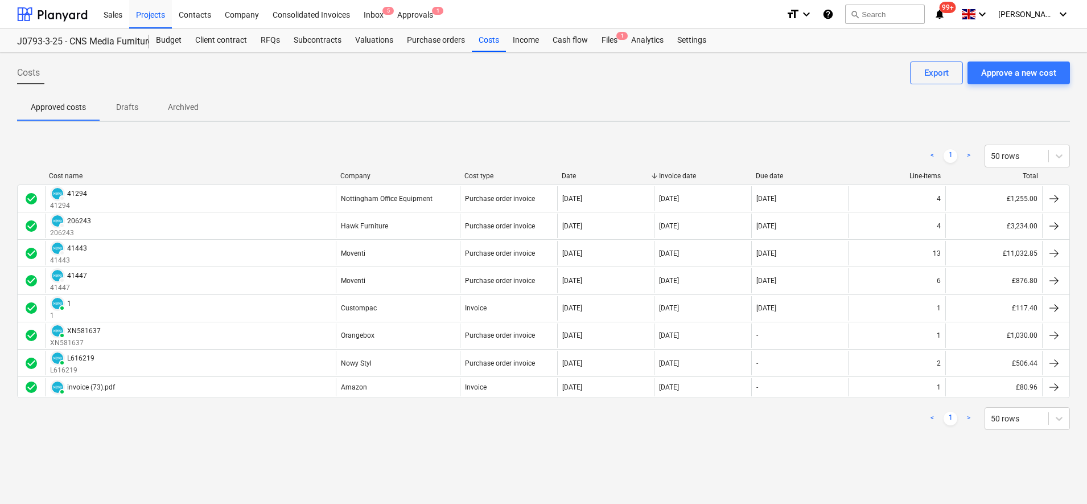
click at [447, 51] on div "Purchase orders" at bounding box center [436, 40] width 72 height 23
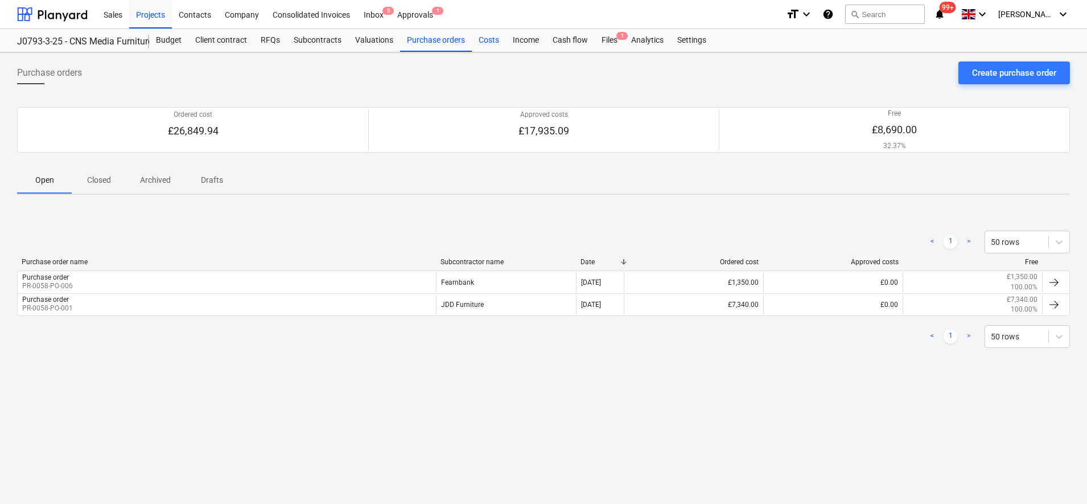
click at [479, 32] on div "Costs" at bounding box center [489, 40] width 34 height 23
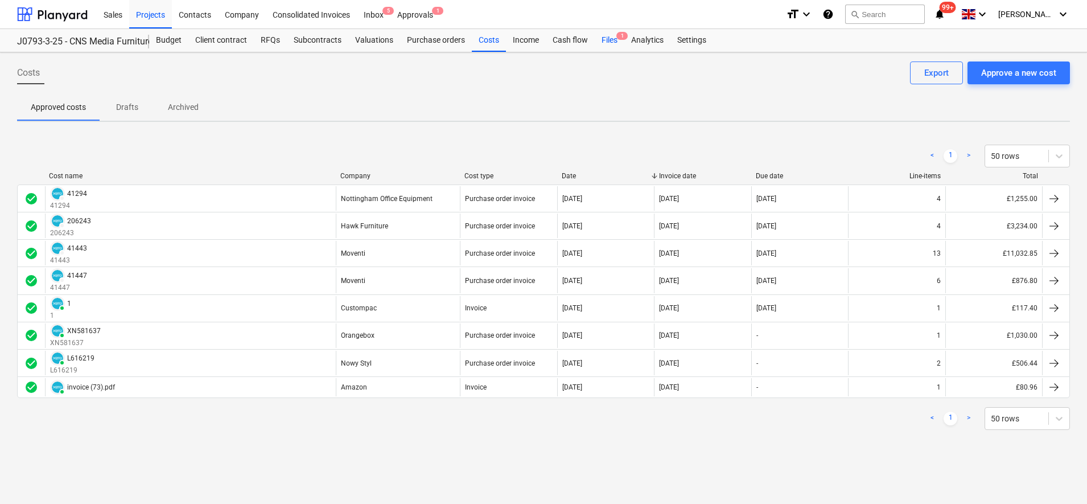
click at [599, 40] on div "Files 1" at bounding box center [610, 40] width 30 height 23
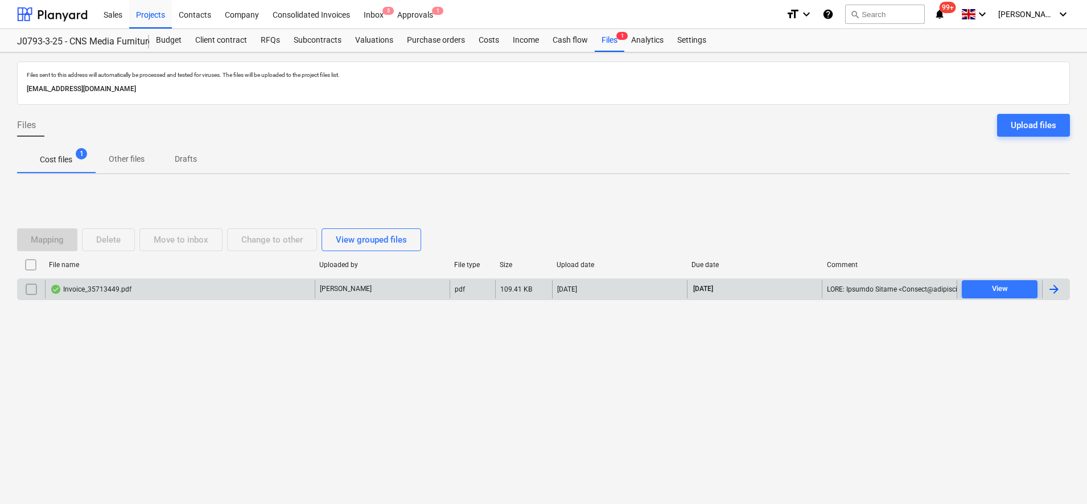
click at [125, 291] on div "Invoice_35713449.pdf" at bounding box center [90, 289] width 81 height 9
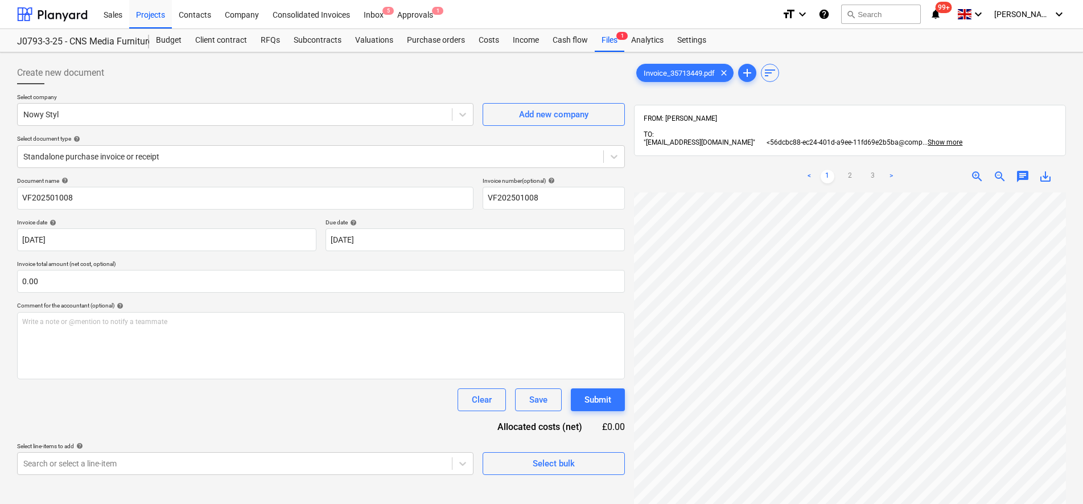
scroll to position [242, 0]
click at [812, 161] on div "< 1 2 3 > zoom_in zoom_out chat 0 save_alt" at bounding box center [850, 413] width 432 height 504
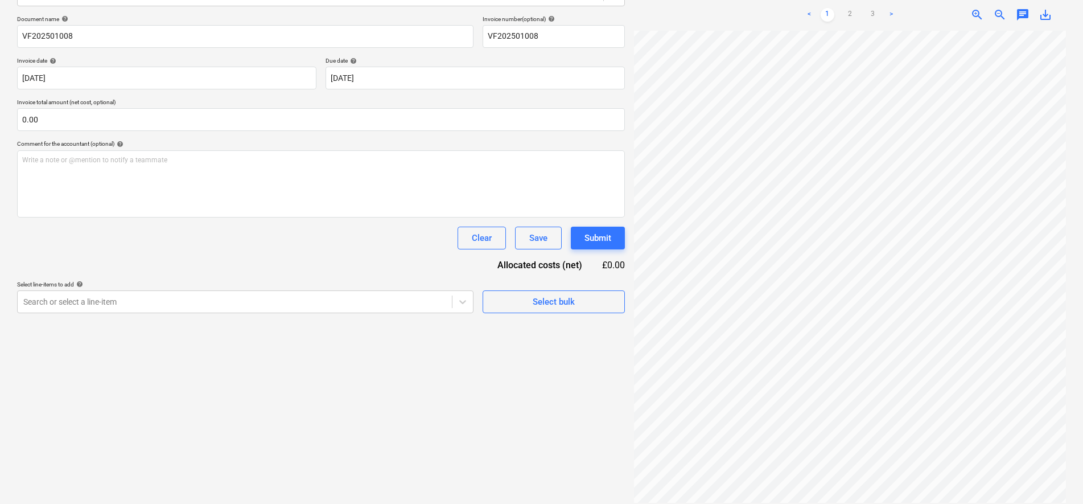
scroll to position [30, 83]
click at [836, 342] on html "Sales Projects Contacts Company Consolidated Invoices Inbox 5 Approvals 1 forma…" at bounding box center [541, 90] width 1083 height 504
click at [847, 8] on link "2" at bounding box center [850, 15] width 14 height 14
click at [873, 9] on link "3" at bounding box center [873, 15] width 14 height 14
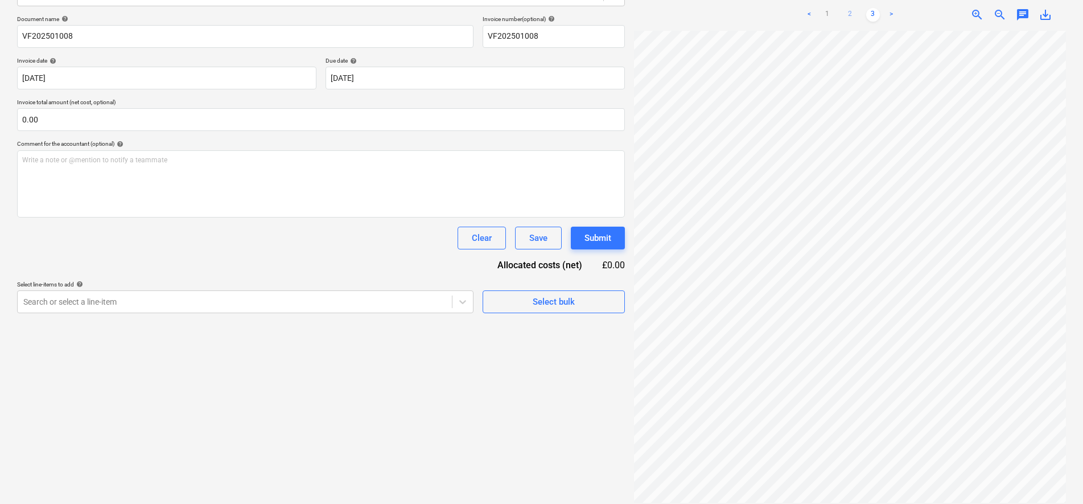
click at [854, 9] on link "2" at bounding box center [850, 15] width 14 height 14
click at [1043, 8] on span "save_alt" at bounding box center [1046, 15] width 14 height 14
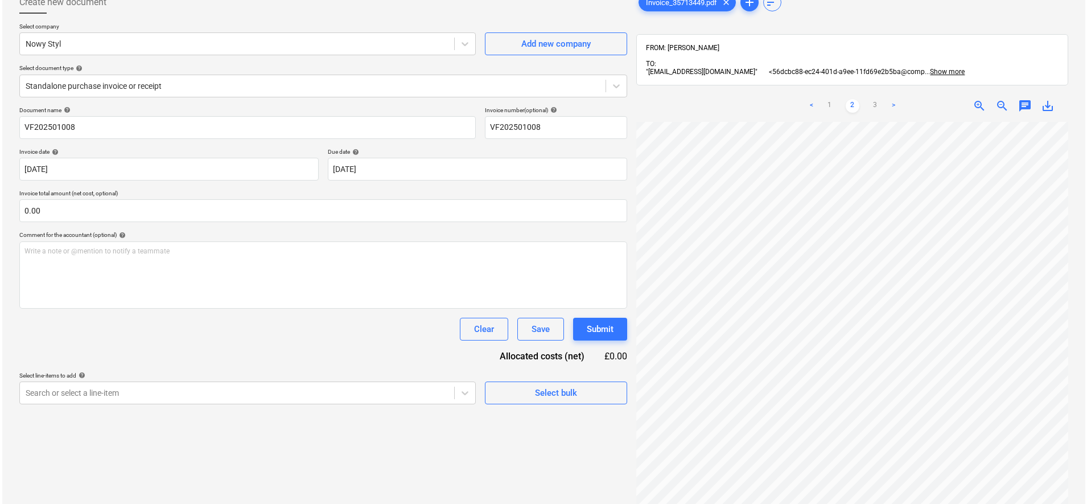
scroll to position [0, 0]
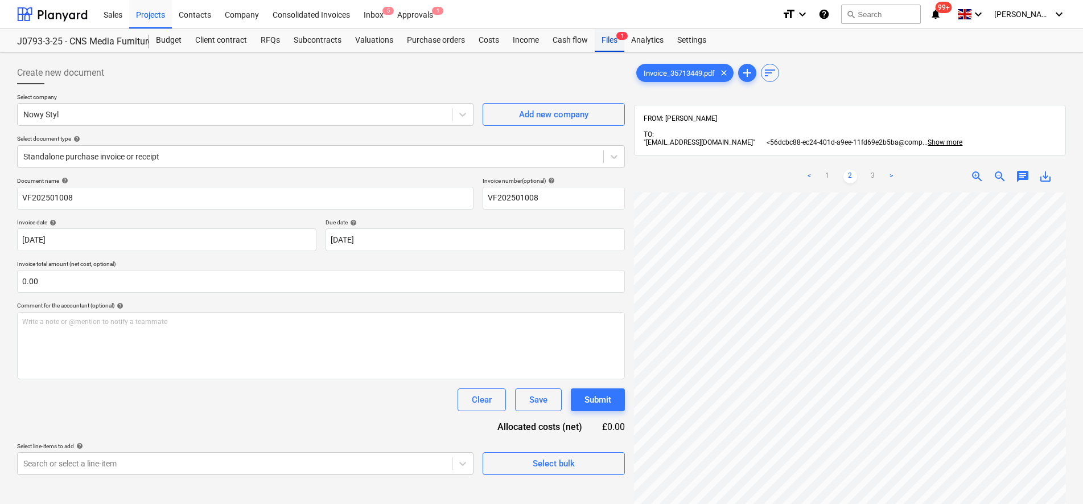
click at [595, 36] on div "Files 1" at bounding box center [610, 40] width 30 height 23
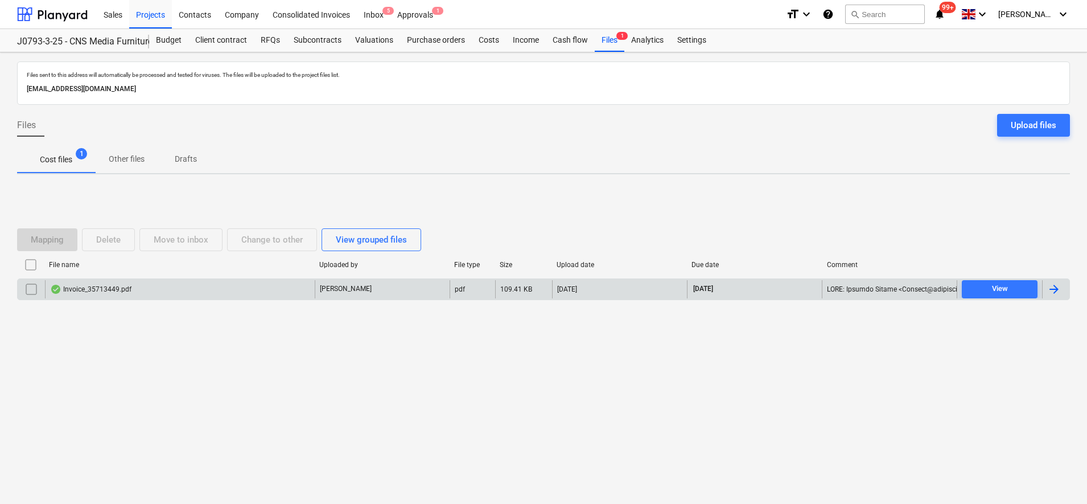
click at [35, 289] on input "checkbox" at bounding box center [31, 289] width 18 height 18
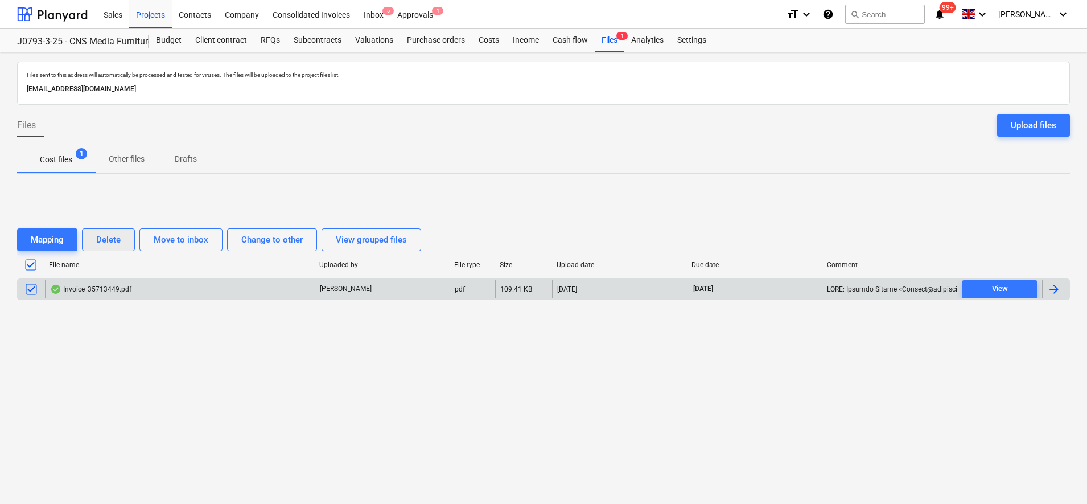
click at [101, 246] on div "Delete" at bounding box center [108, 239] width 24 height 15
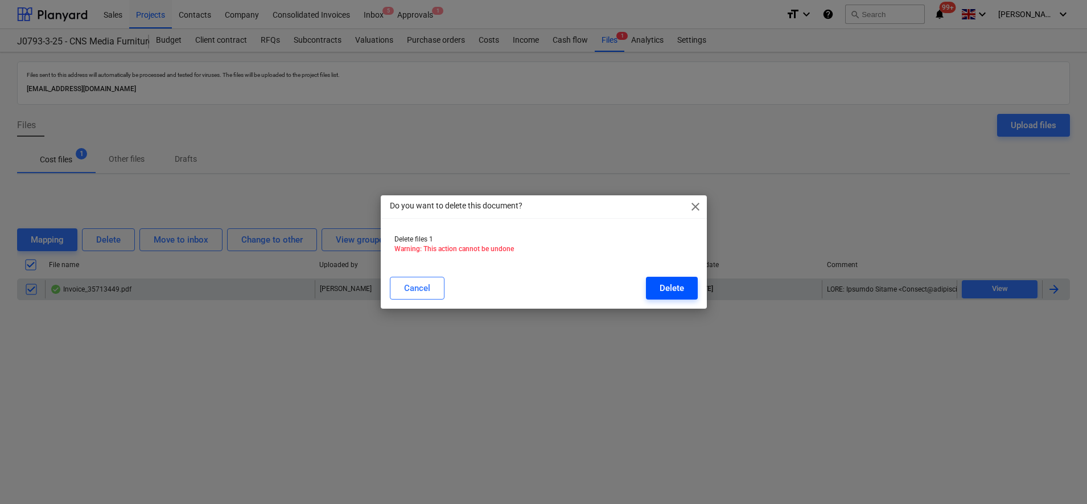
click at [662, 283] on div "Delete" at bounding box center [672, 288] width 24 height 15
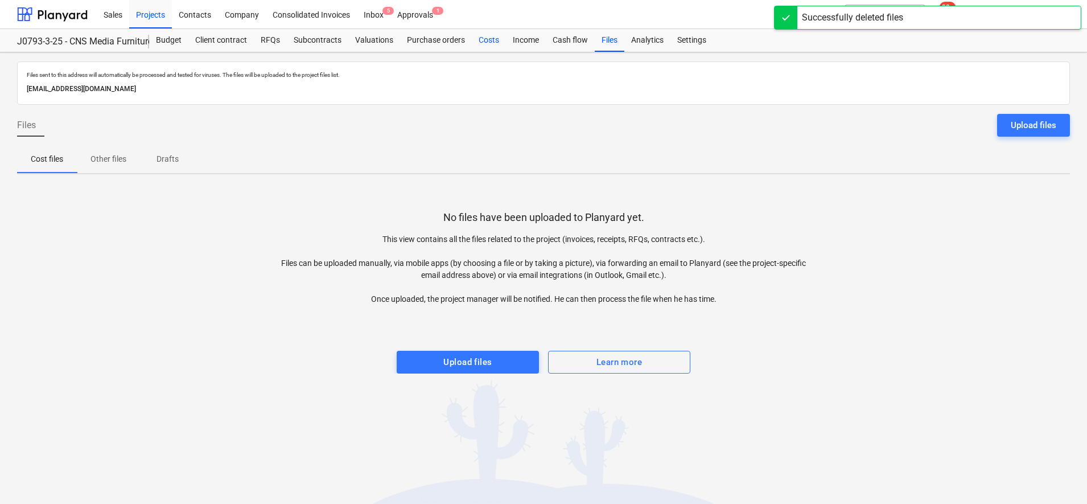
click at [488, 41] on div "Costs" at bounding box center [489, 40] width 34 height 23
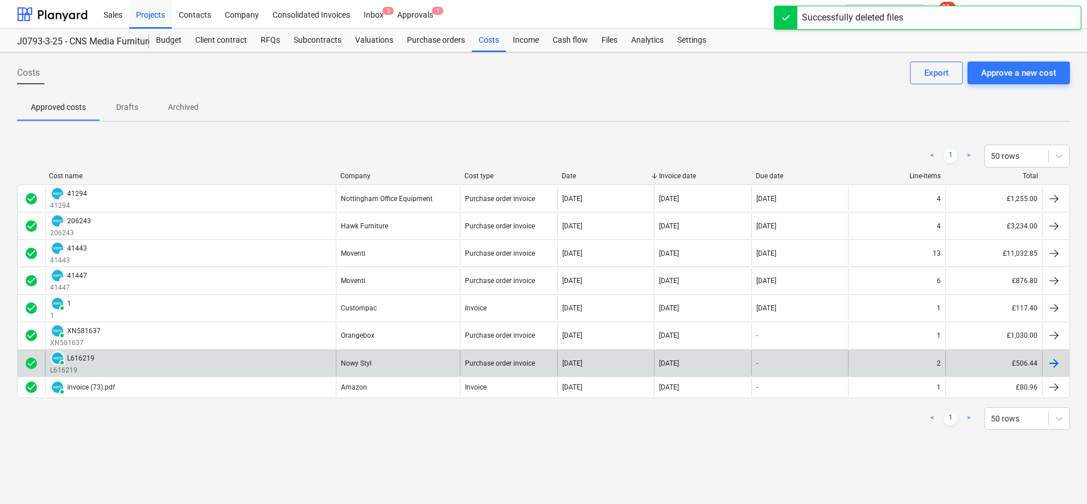
click at [263, 361] on div "PAID L616219 L616219" at bounding box center [190, 363] width 291 height 24
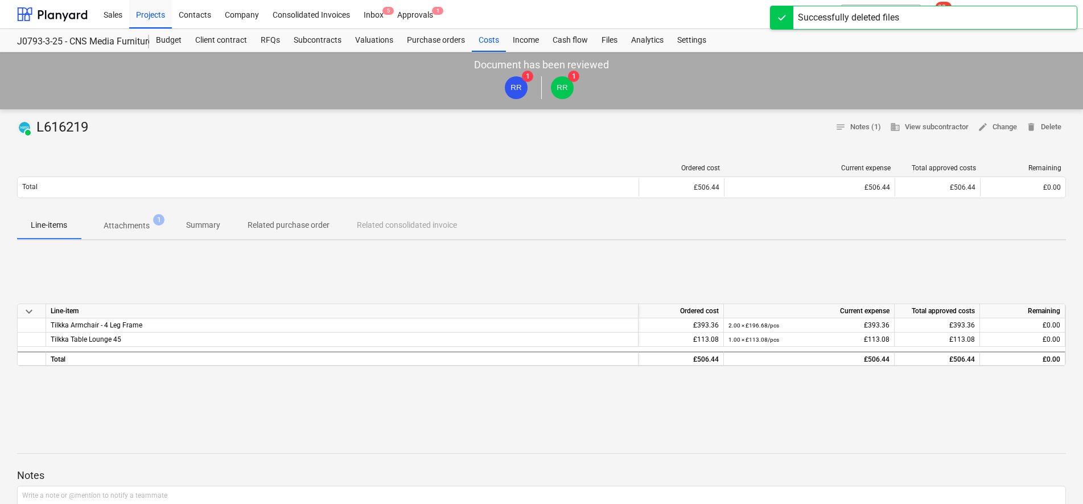
click at [124, 225] on p "Attachments" at bounding box center [127, 226] width 46 height 12
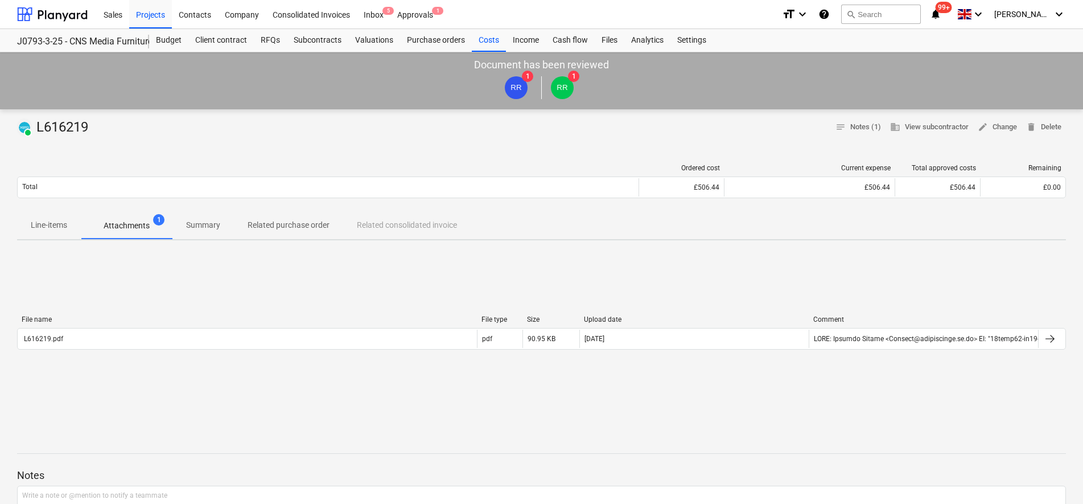
click at [73, 231] on span "Line-items" at bounding box center [49, 225] width 64 height 19
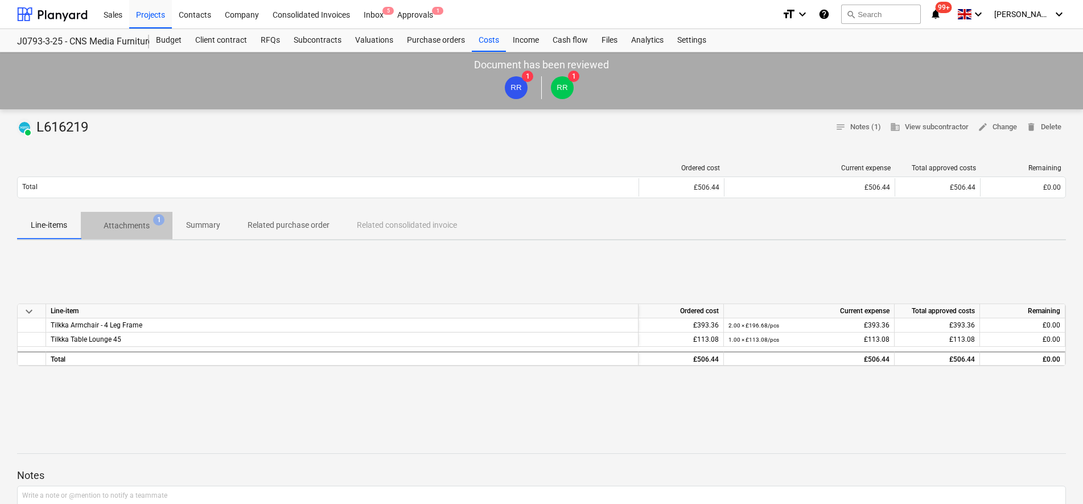
click at [100, 225] on span "Attachments 1" at bounding box center [126, 226] width 64 height 12
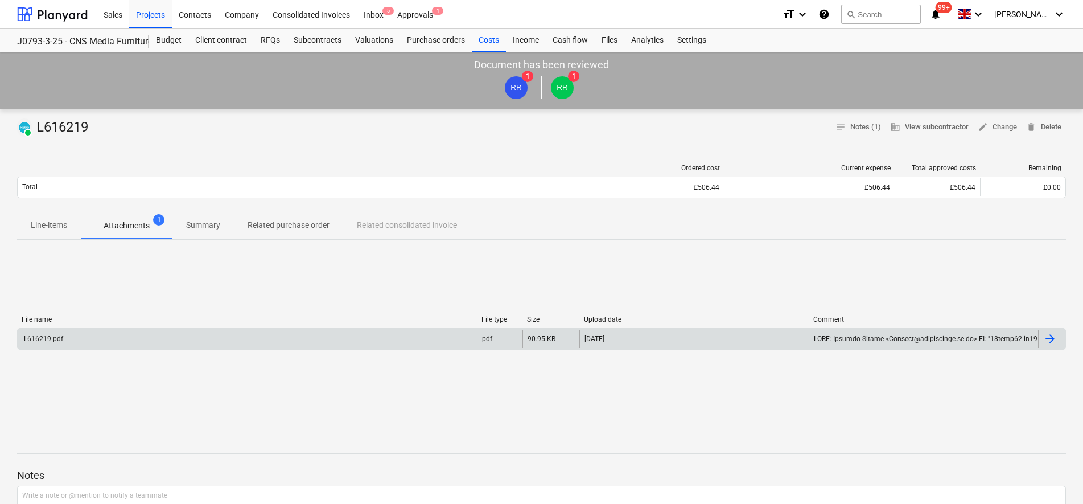
click at [164, 330] on div "L616219.pdf" at bounding box center [247, 339] width 459 height 18
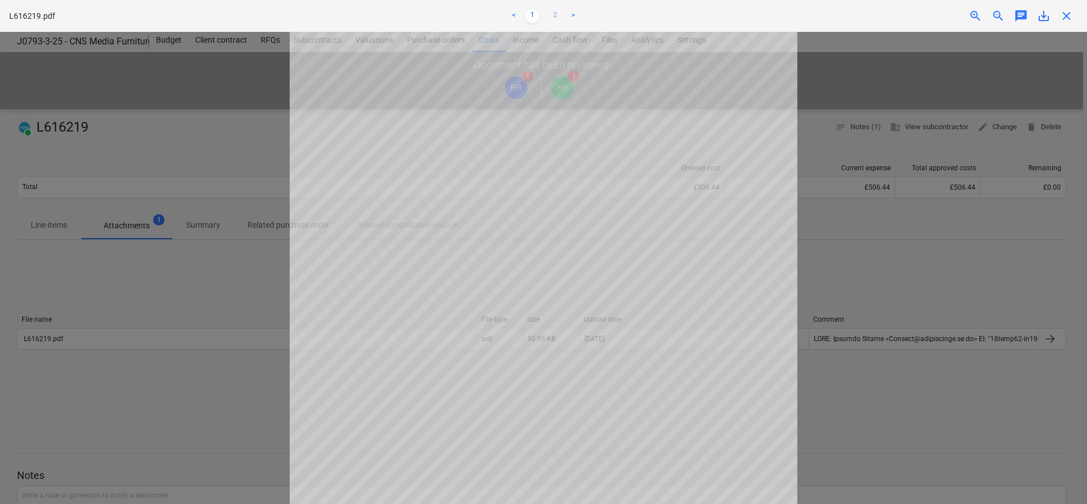
click at [555, 18] on link "2" at bounding box center [555, 16] width 14 height 14
click at [529, 11] on link "1" at bounding box center [532, 16] width 14 height 14
click at [1046, 15] on span "save_alt" at bounding box center [1044, 16] width 14 height 14
click at [1065, 18] on span "close" at bounding box center [1067, 16] width 14 height 14
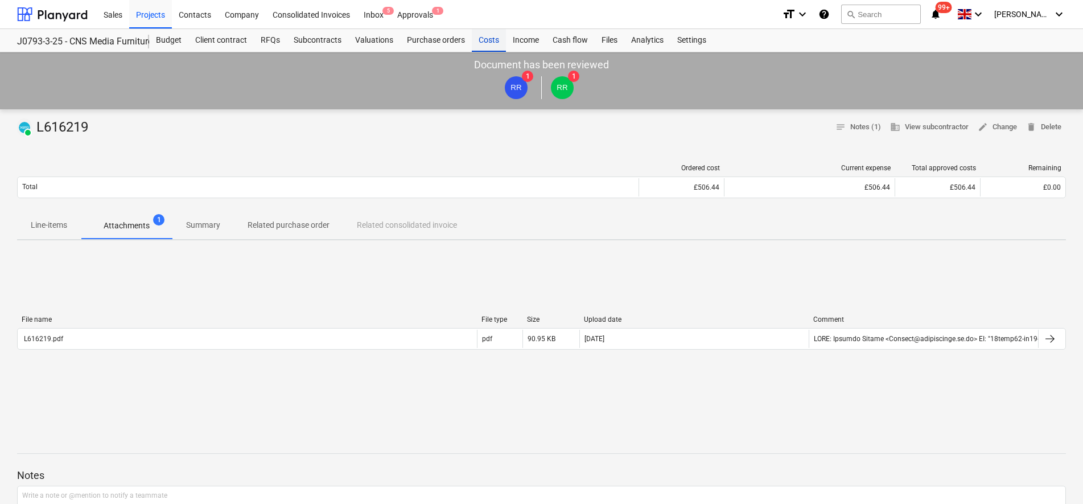
click at [485, 31] on div "Costs" at bounding box center [489, 40] width 34 height 23
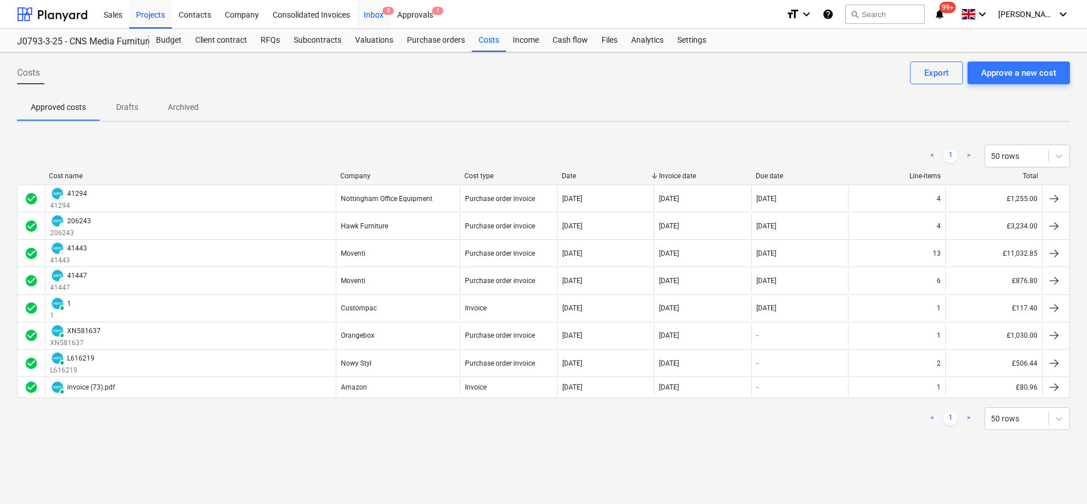
click at [373, 13] on div "Inbox 5" at bounding box center [374, 13] width 34 height 29
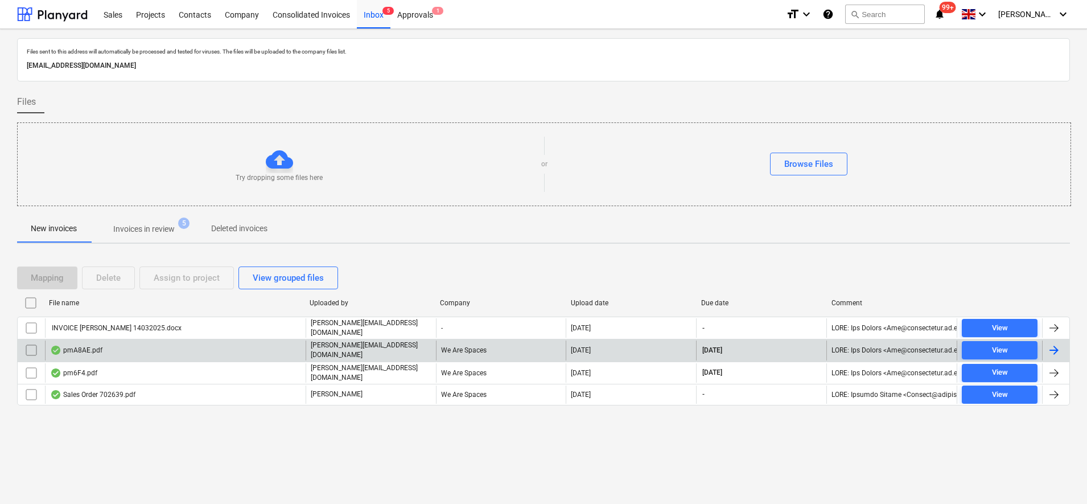
click at [80, 351] on div "pmA8AE.pdf" at bounding box center [76, 349] width 52 height 9
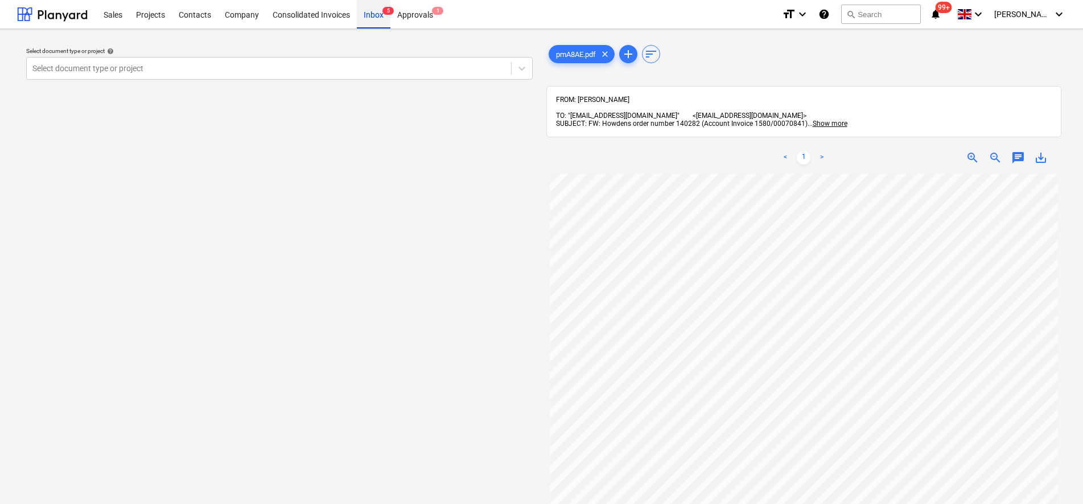
click at [372, 14] on div "Inbox 5" at bounding box center [374, 13] width 34 height 29
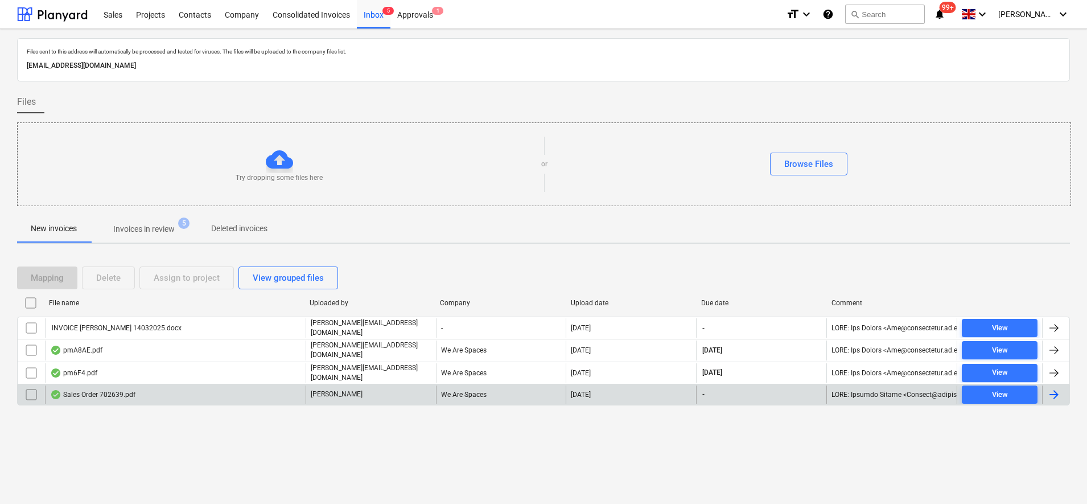
click at [131, 393] on div "Sales Order 702639.pdf" at bounding box center [92, 394] width 85 height 9
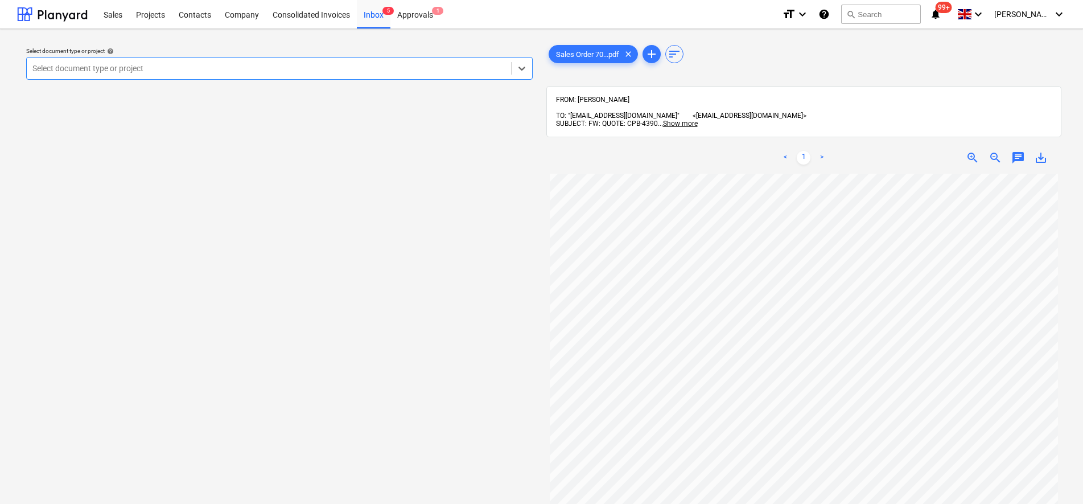
scroll to position [249, 0]
click at [234, 71] on div at bounding box center [268, 68] width 473 height 11
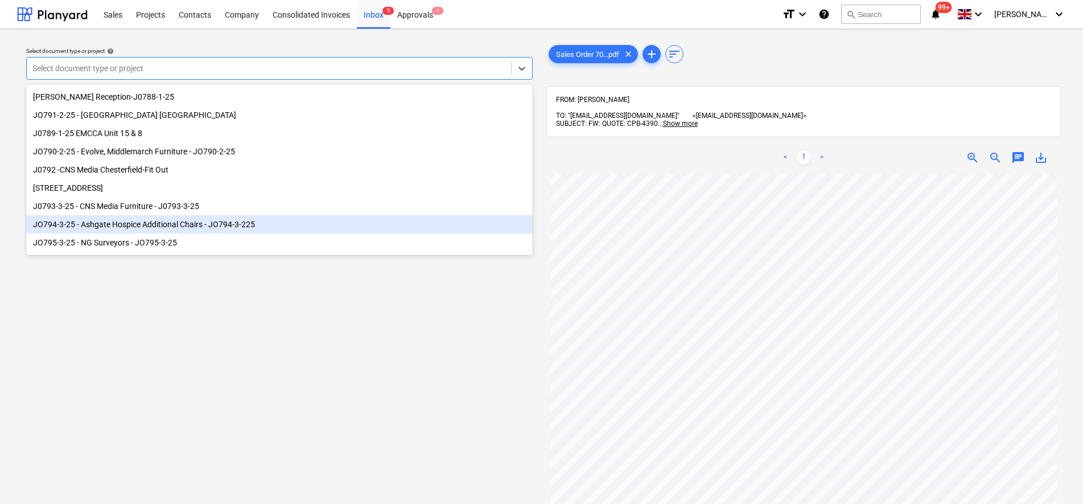
scroll to position [71, 0]
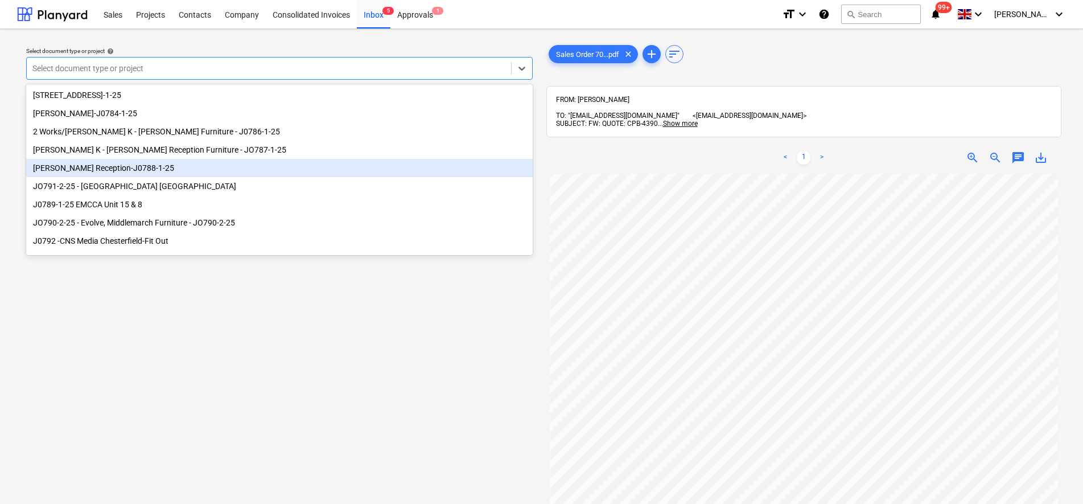
click at [142, 163] on div "[PERSON_NAME] Reception-J0788-1-25" at bounding box center [279, 168] width 507 height 18
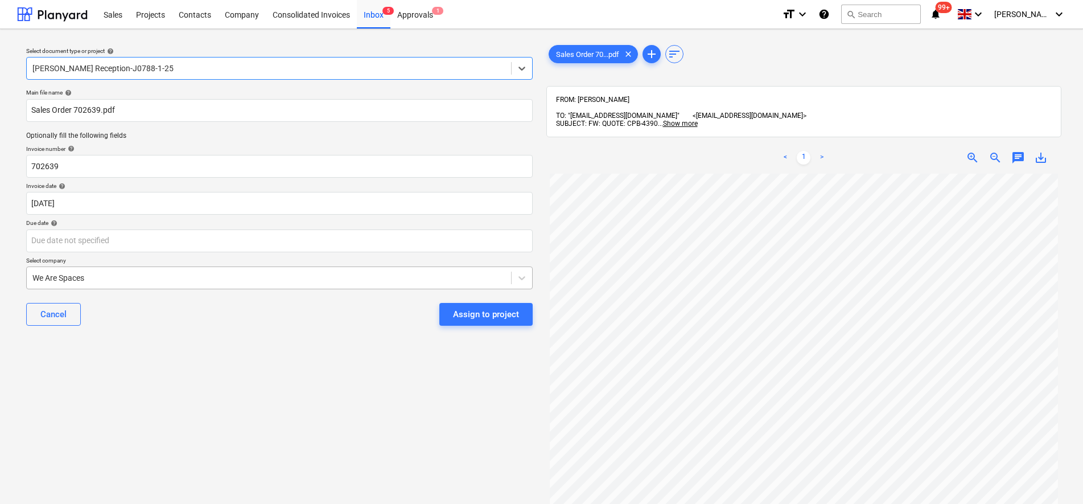
click at [69, 274] on div at bounding box center [268, 277] width 473 height 11
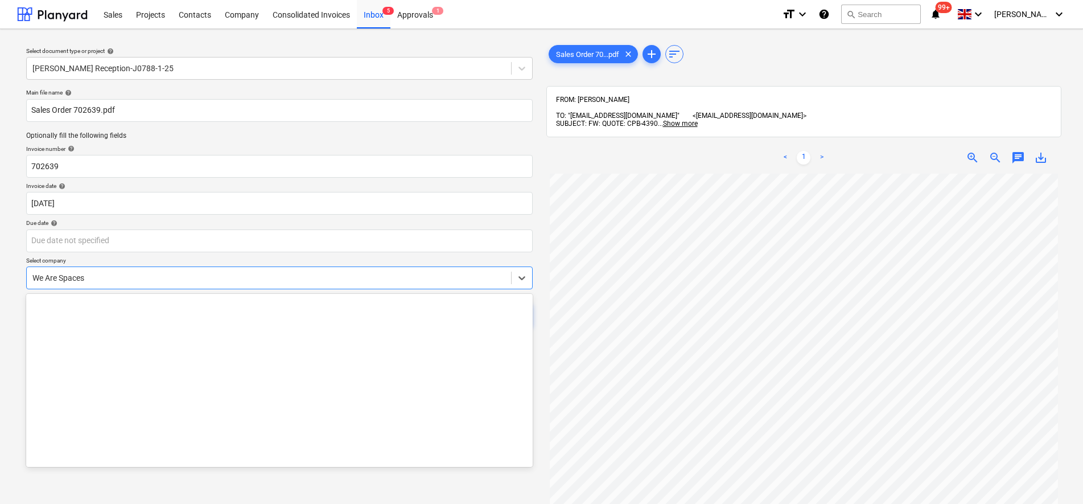
scroll to position [29821, 0]
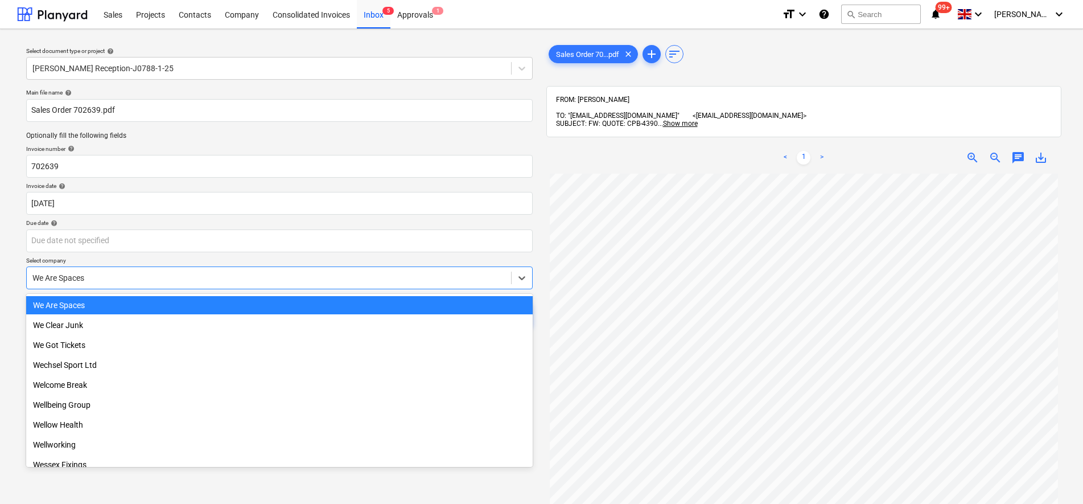
click at [83, 276] on div at bounding box center [268, 277] width 473 height 11
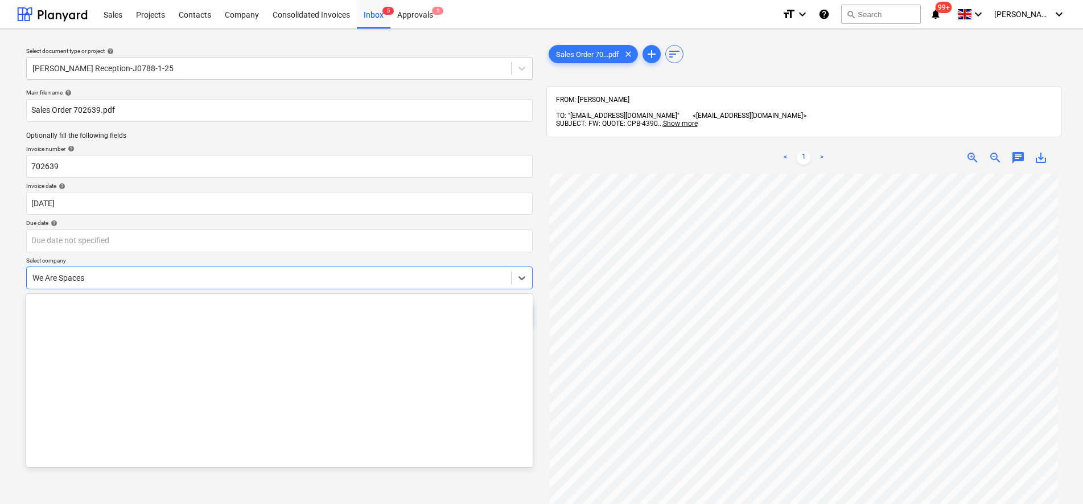
click at [93, 273] on div at bounding box center [268, 277] width 473 height 11
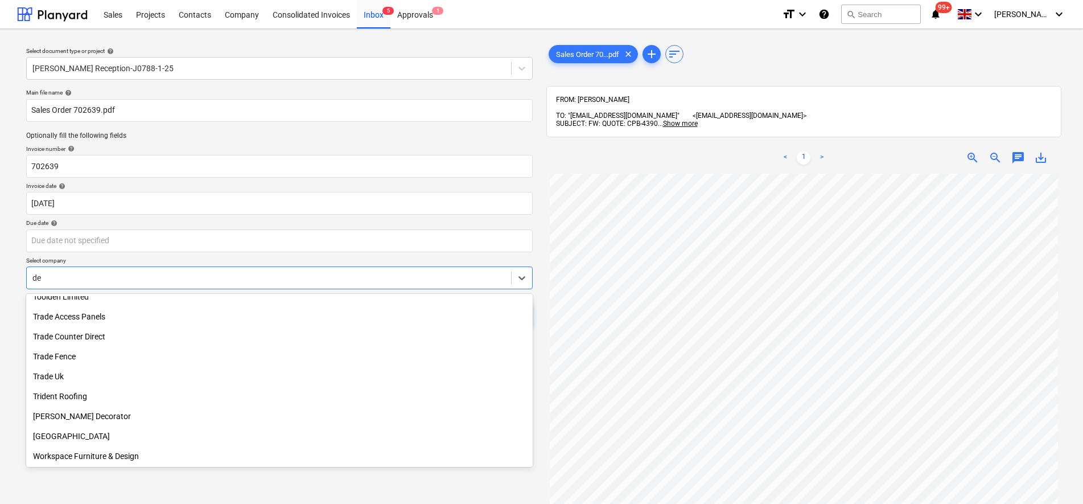
scroll to position [2299, 0]
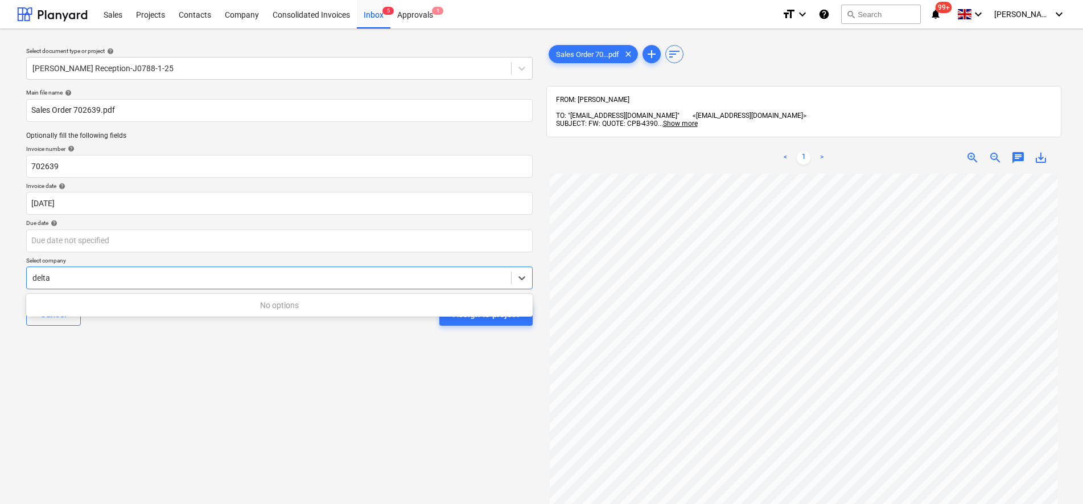
type input "delta"
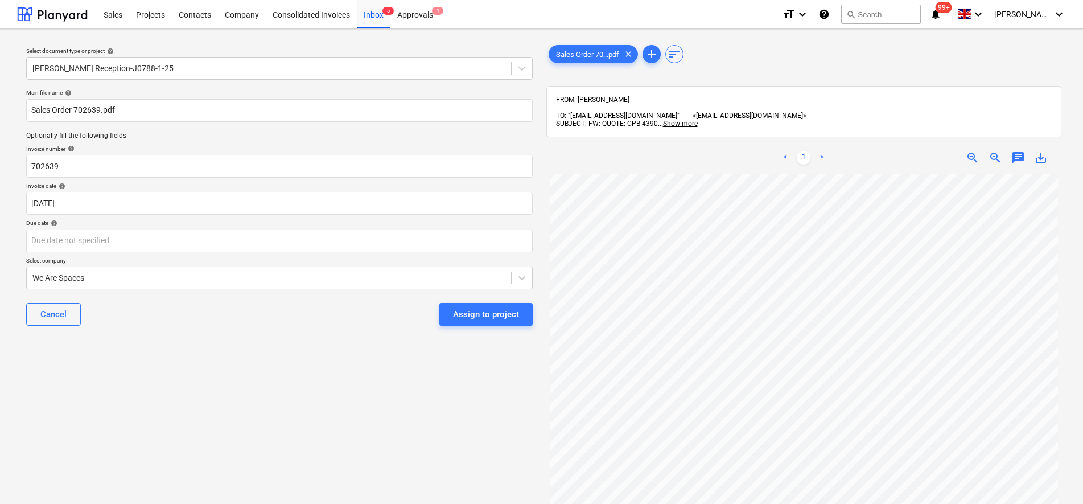
click at [159, 404] on div "Select document type or project help White Rose Reception-J0788-1-25 Main file …" at bounding box center [279, 344] width 525 height 612
click at [195, 19] on div "Contacts" at bounding box center [195, 13] width 46 height 29
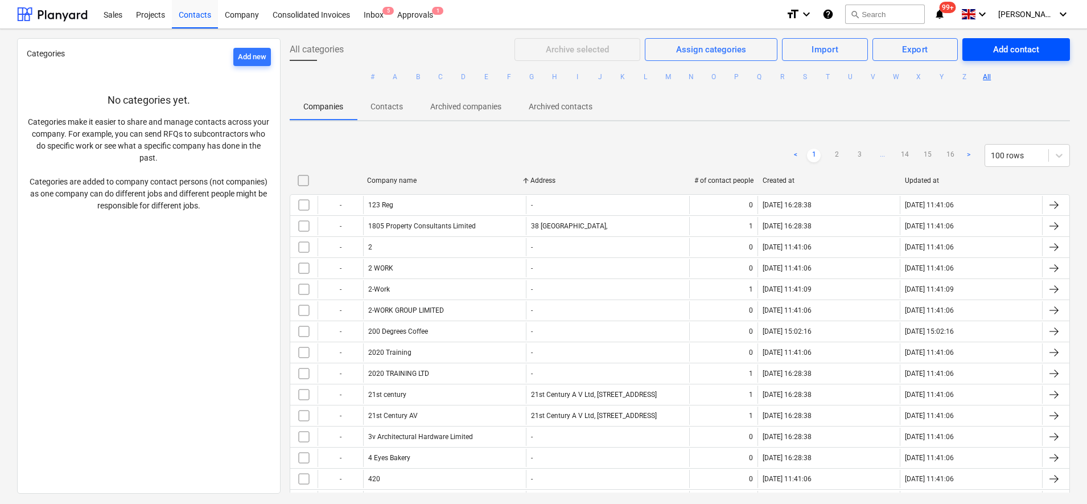
click at [1042, 43] on span "Add contact" at bounding box center [1016, 49] width 80 height 15
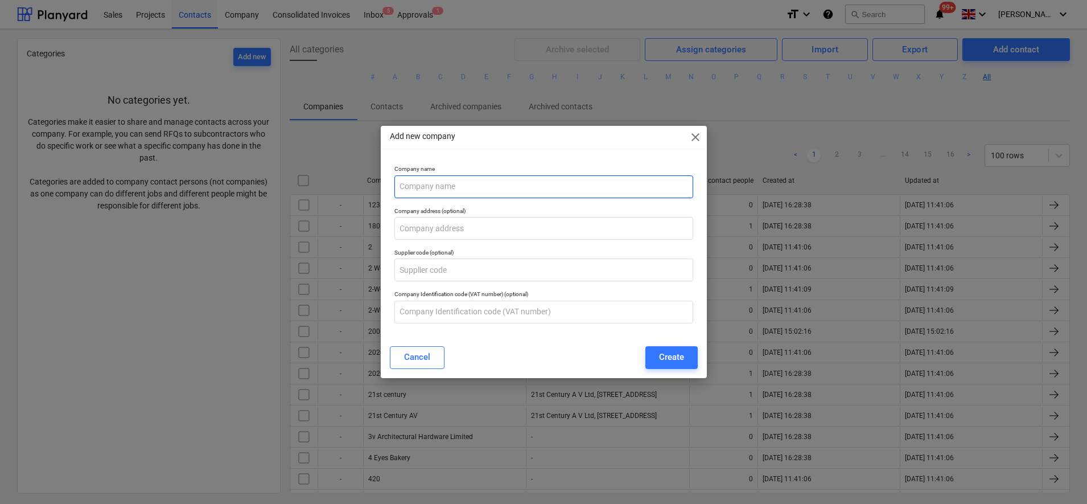
click at [475, 186] on input "text" at bounding box center [543, 186] width 299 height 23
type input "Delta Rubber"
click at [662, 348] on button "Create" at bounding box center [671, 357] width 52 height 23
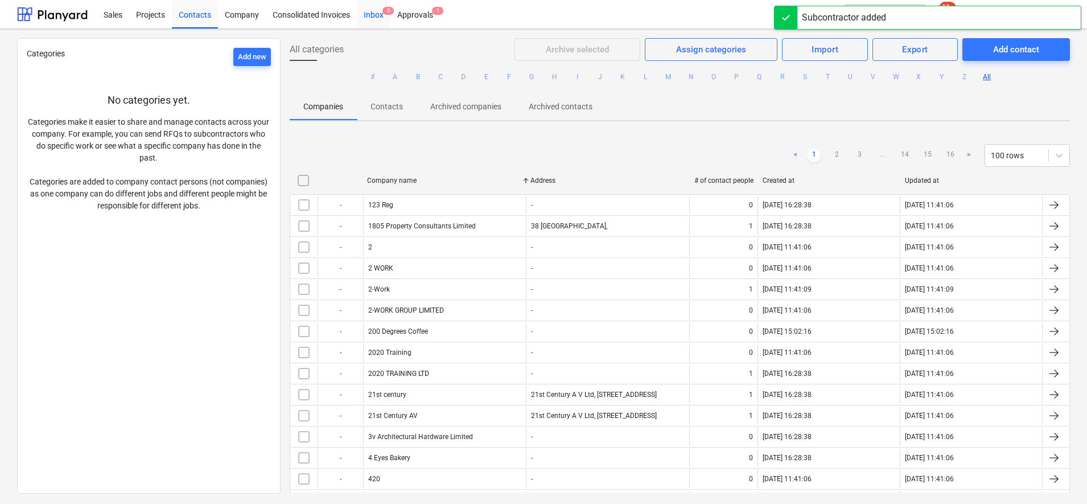
click at [381, 13] on div "Inbox 5" at bounding box center [374, 13] width 34 height 29
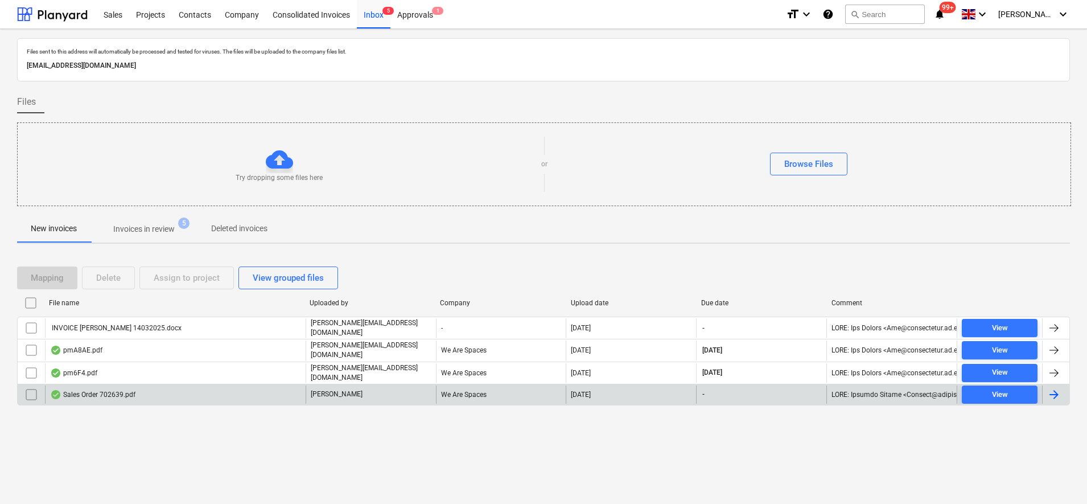
click at [191, 385] on div "Sales Order 702639.pdf" at bounding box center [175, 394] width 261 height 18
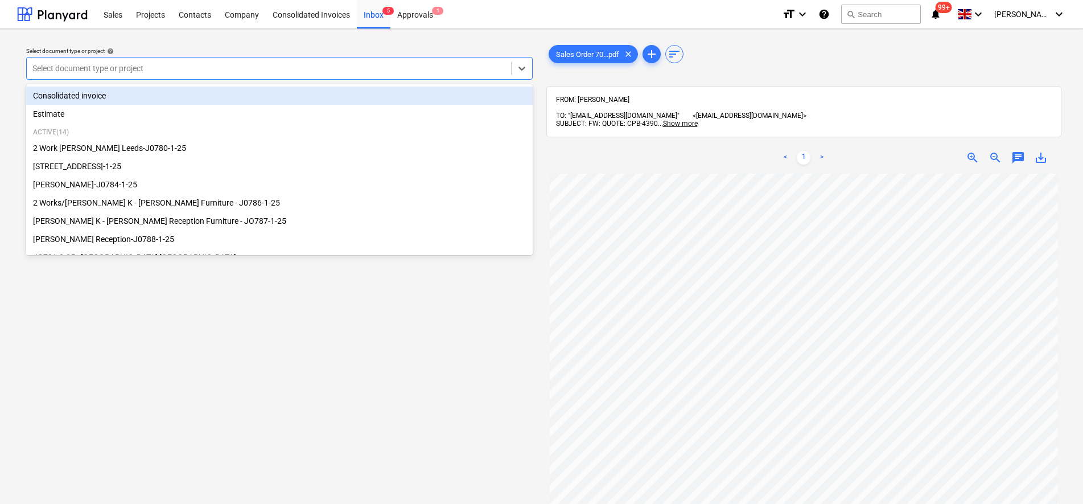
click at [283, 69] on div at bounding box center [268, 68] width 473 height 11
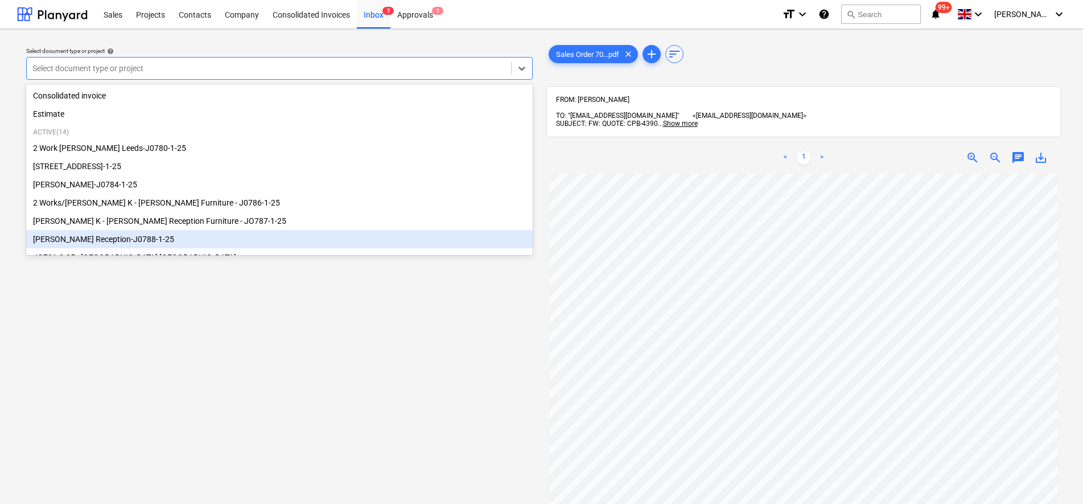
click at [134, 237] on div "[PERSON_NAME] Reception-J0788-1-25" at bounding box center [279, 239] width 507 height 18
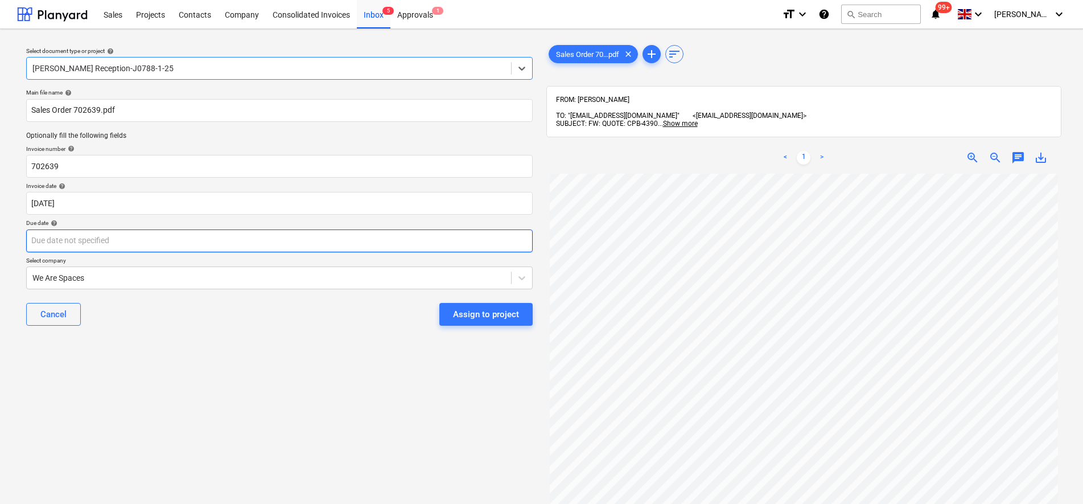
click at [110, 248] on body "Sales Projects Contacts Company Consolidated Invoices Inbox 5 Approvals 1 forma…" at bounding box center [541, 252] width 1083 height 504
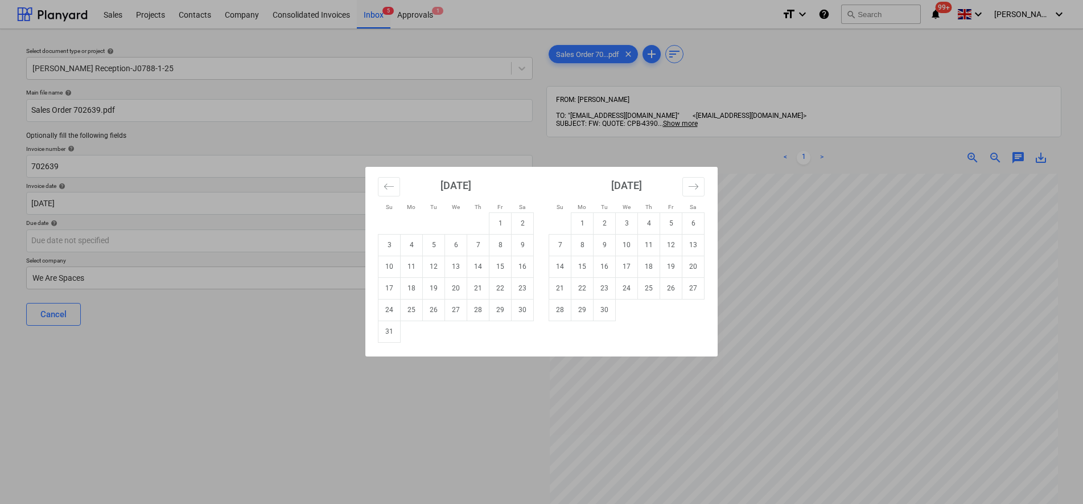
click at [110, 276] on div "Su Mo Tu We Th Fr Sa Su Mo Tu We Th Fr Sa [DATE] 1 2 3 4 5 6 7 8 9 10 11 12 13 …" at bounding box center [541, 252] width 1083 height 504
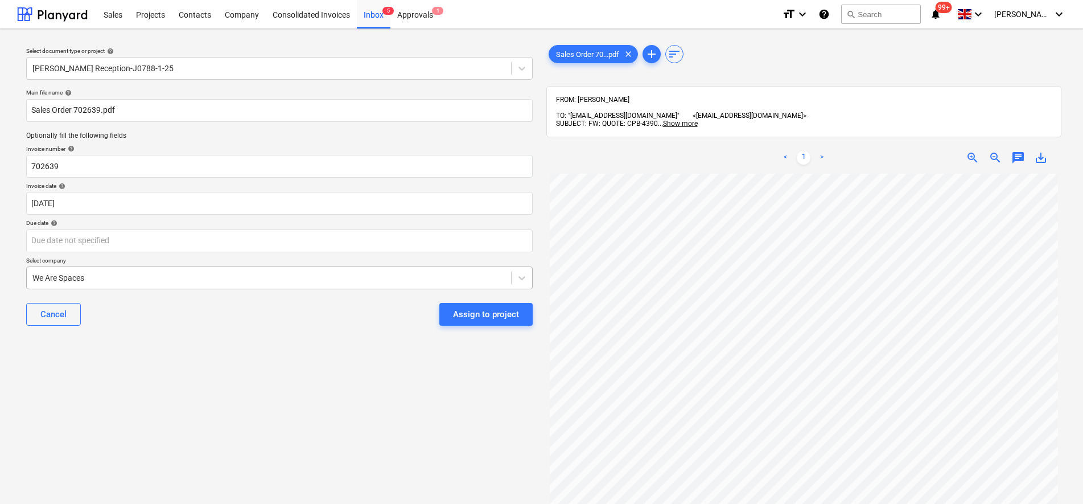
click at [92, 278] on div at bounding box center [268, 277] width 473 height 11
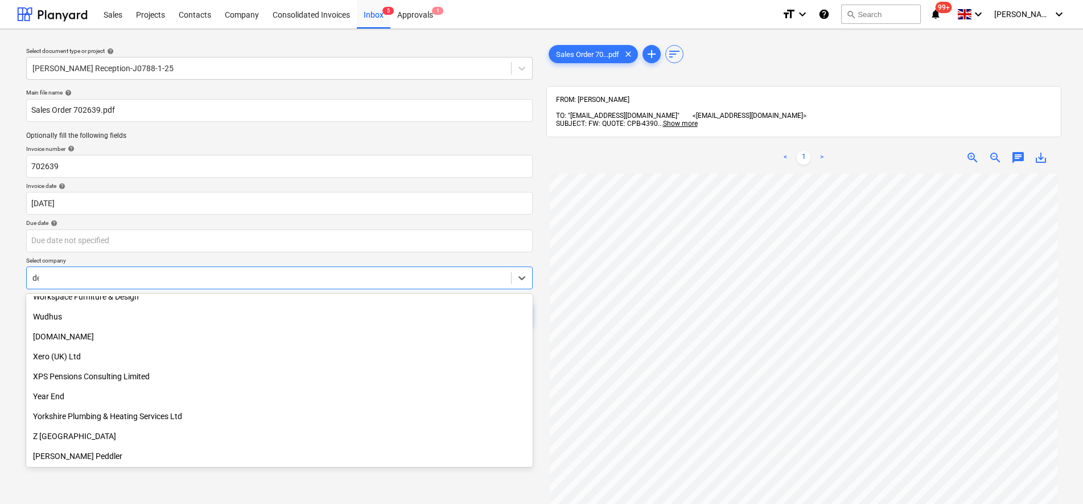
scroll to position [2319, 0]
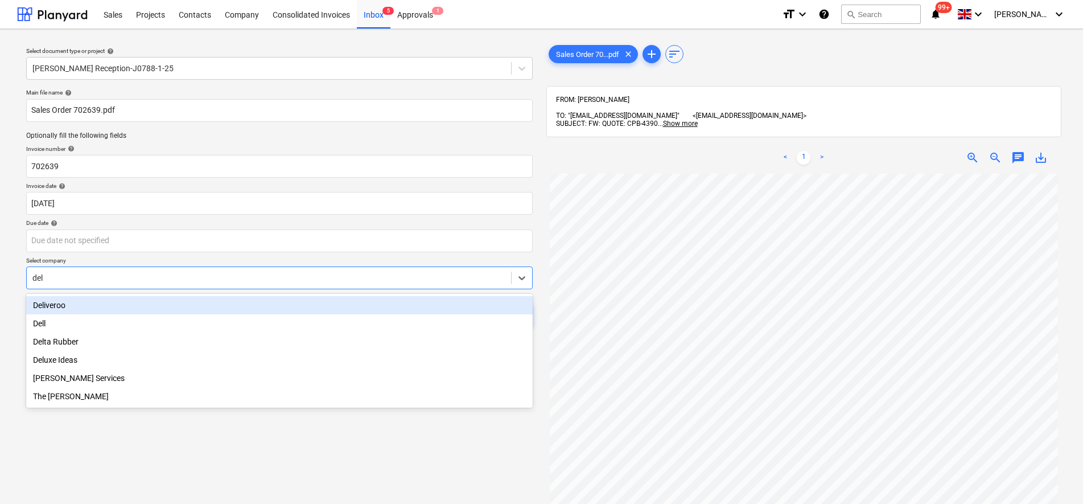
type input "delt"
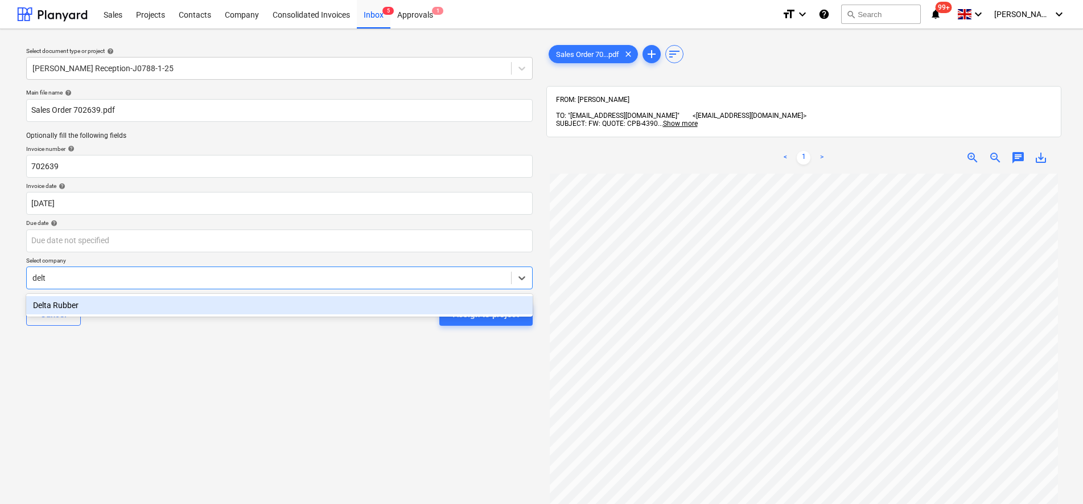
click at [77, 305] on div "Delta Rubber" at bounding box center [279, 305] width 507 height 18
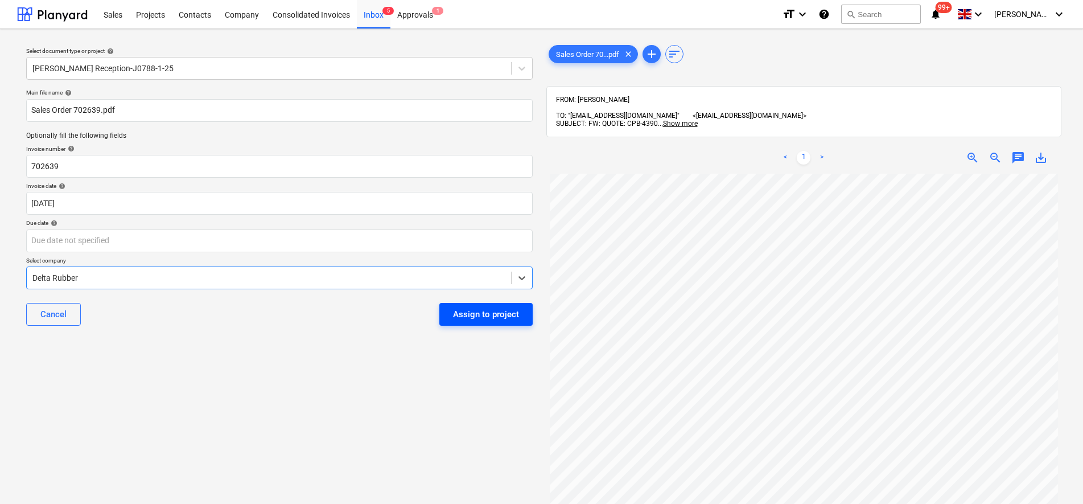
click at [479, 314] on div "Assign to project" at bounding box center [486, 314] width 66 height 15
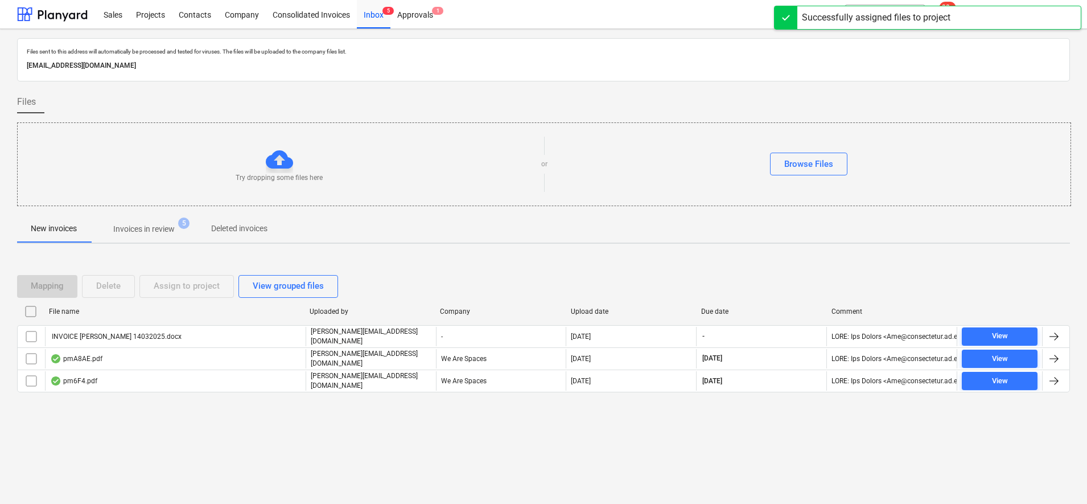
click at [157, 229] on p "Invoices in review" at bounding box center [143, 229] width 61 height 12
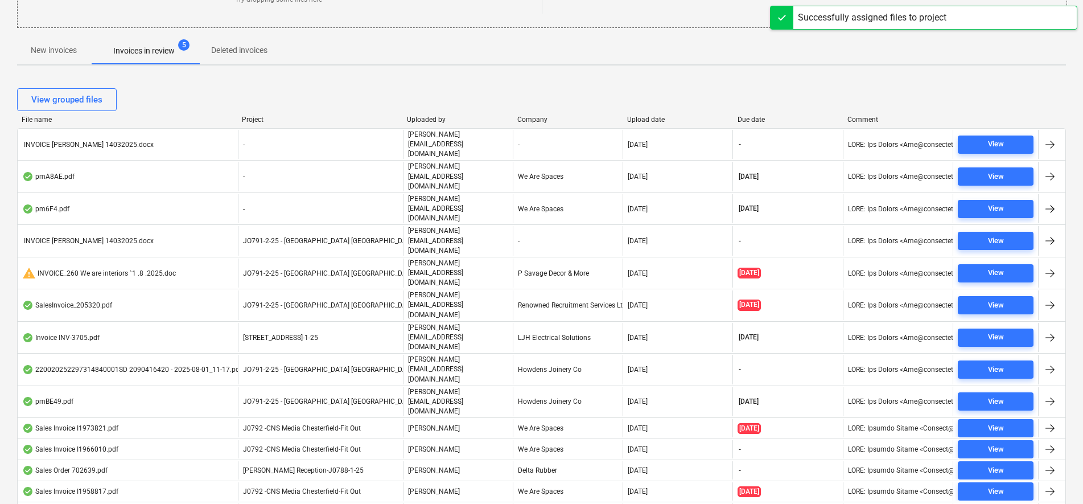
scroll to position [181, 0]
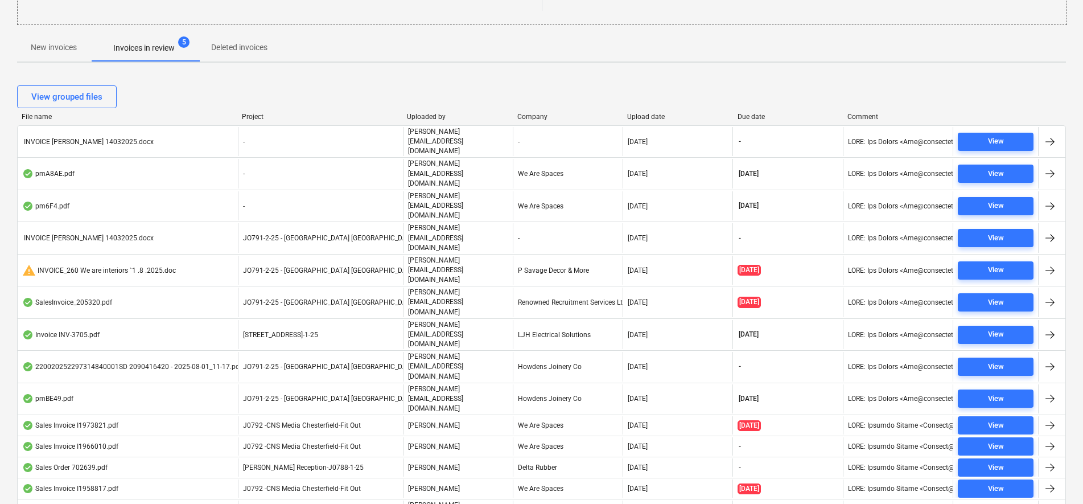
click at [433, 463] on p "[PERSON_NAME]" at bounding box center [434, 468] width 52 height 10
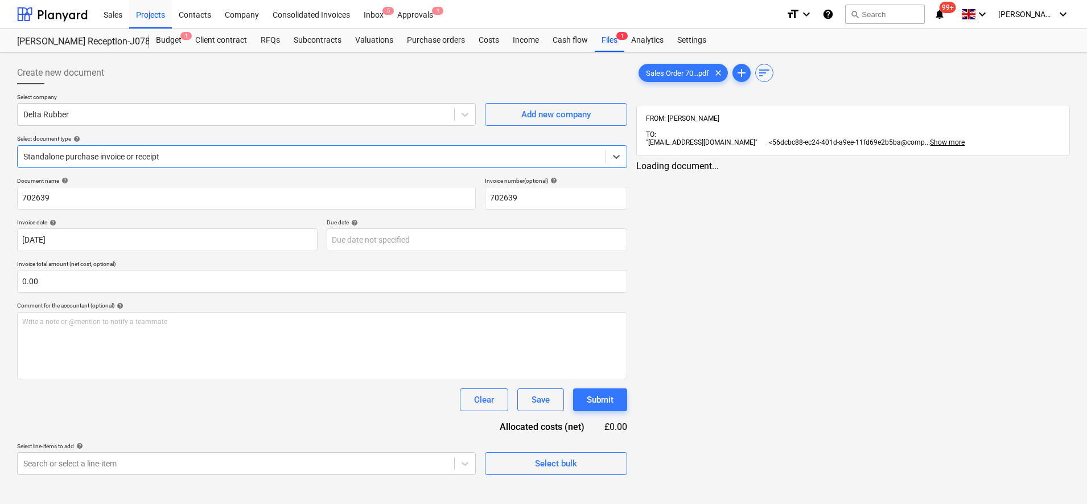
click at [130, 157] on div at bounding box center [311, 156] width 577 height 11
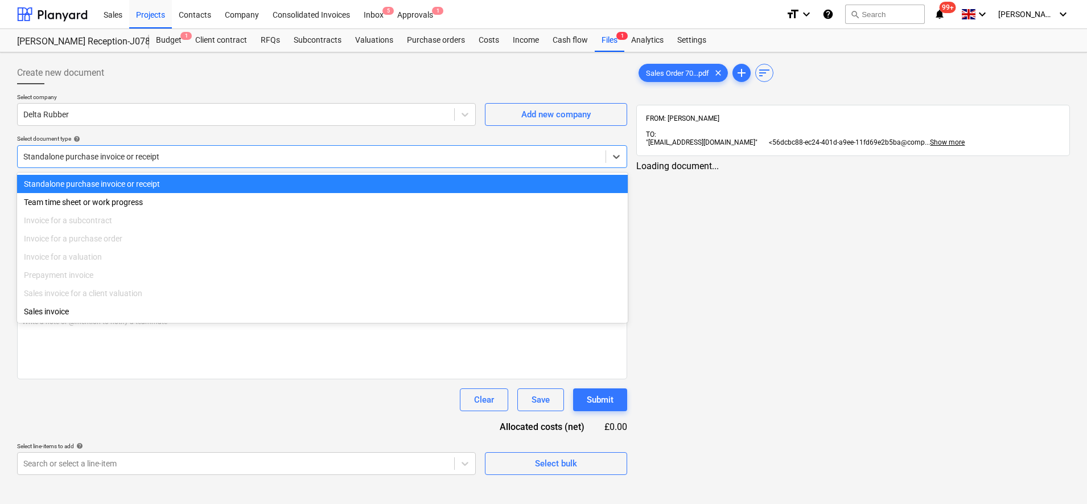
click at [130, 157] on div at bounding box center [311, 156] width 577 height 11
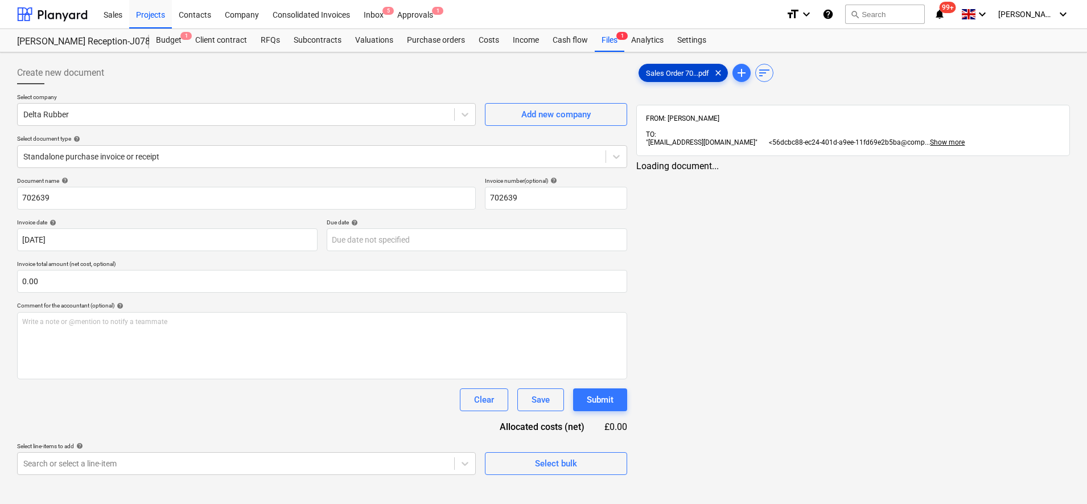
click at [685, 64] on div "Sales Order 70...pdf clear" at bounding box center [683, 73] width 89 height 18
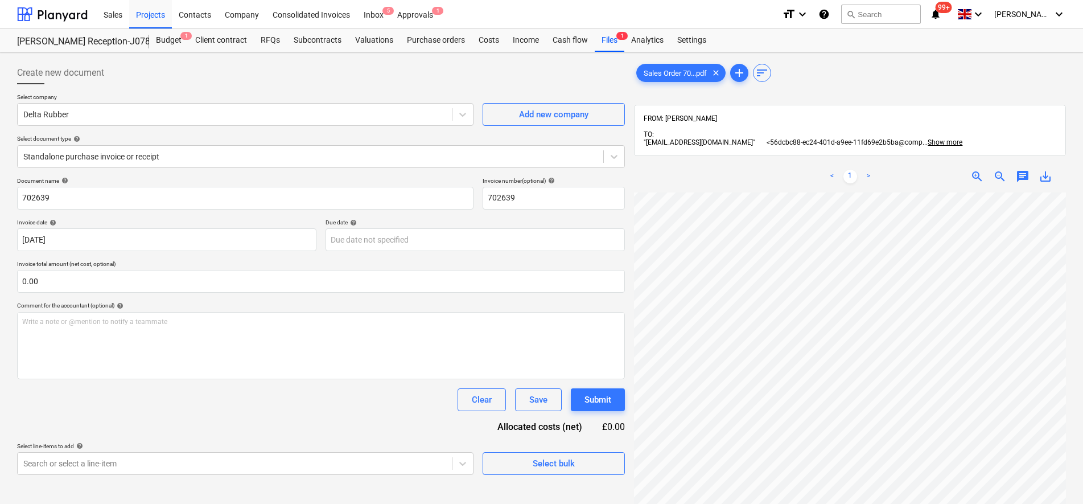
click at [849, 161] on div "< 1 > zoom_in zoom_out chat 0 save_alt" at bounding box center [850, 413] width 432 height 504
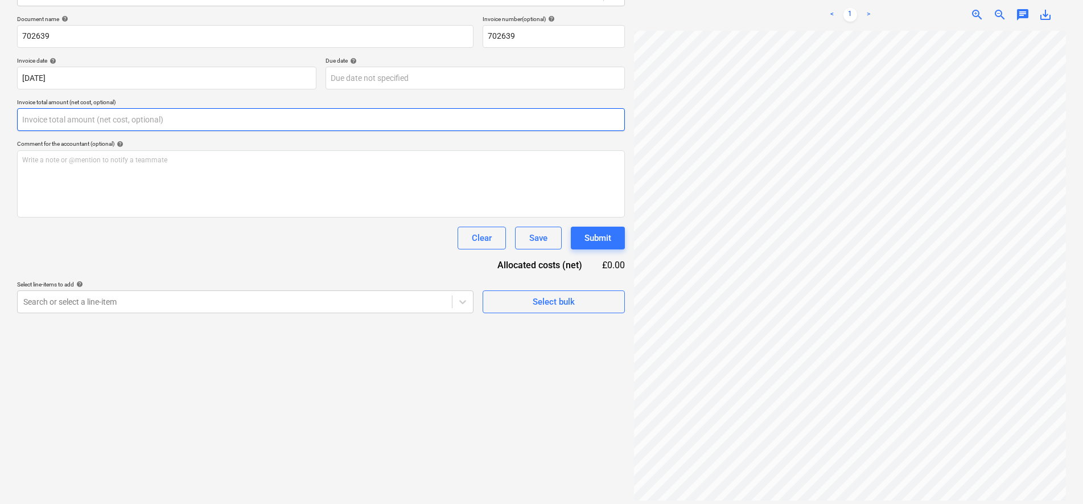
click at [54, 127] on input "text" at bounding box center [321, 119] width 608 height 23
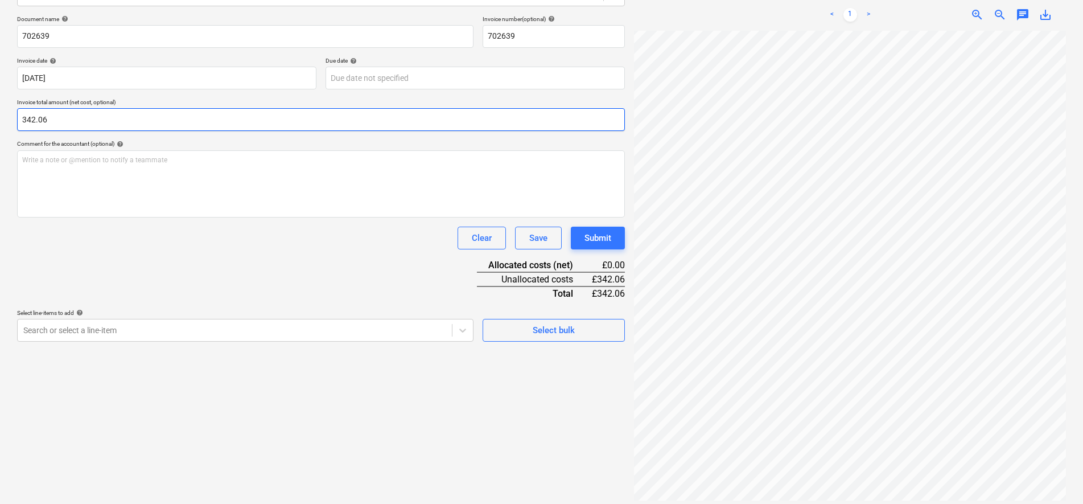
type input "342.06"
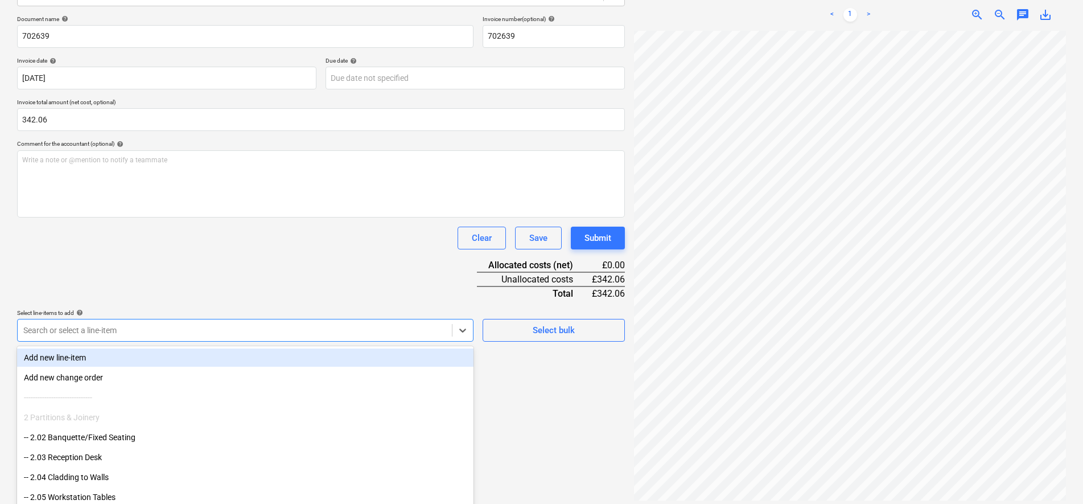
scroll to position [177, 0]
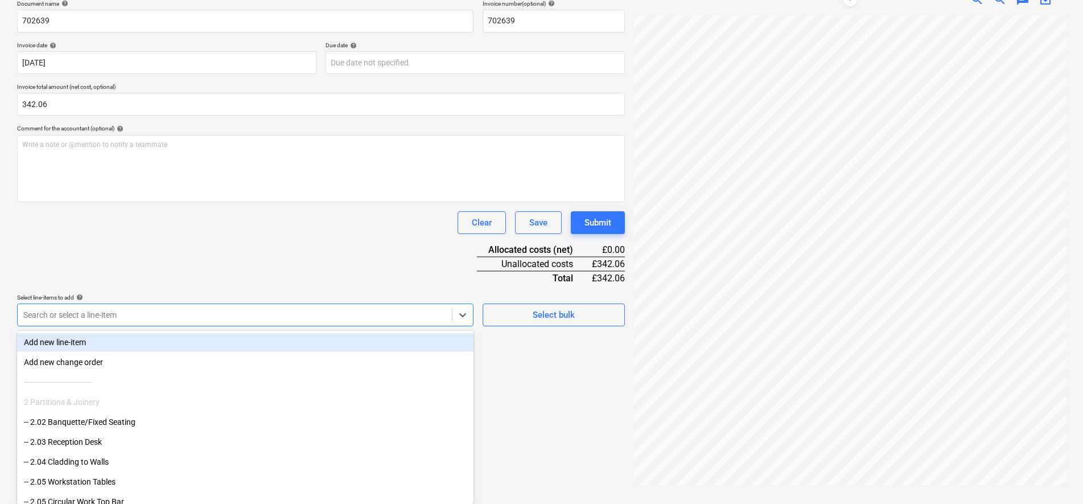
click at [468, 328] on div "Create new document Select company Delta Rubber Add new company Select document…" at bounding box center [321, 186] width 617 height 612
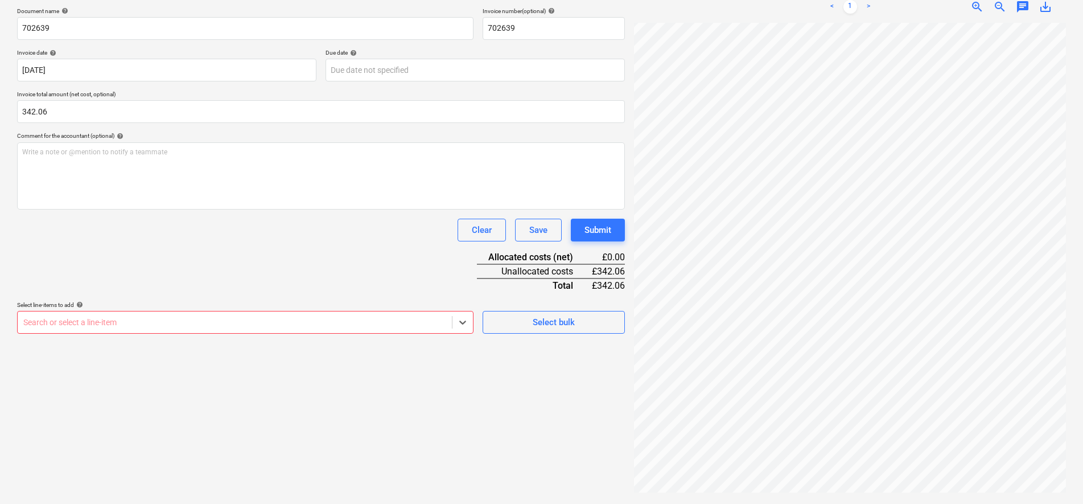
click at [173, 329] on div "Create new document Select company Delta Rubber Add new company Select document…" at bounding box center [321, 193] width 617 height 612
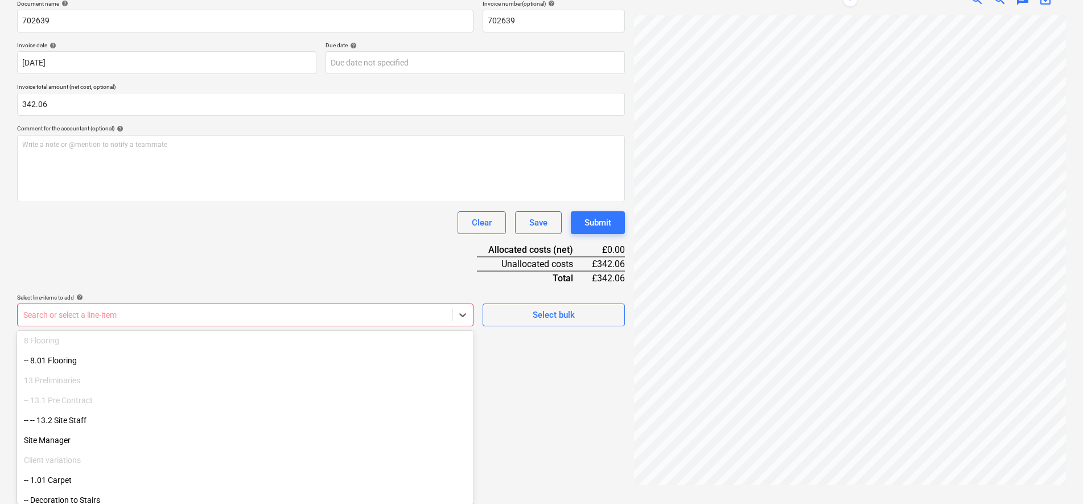
scroll to position [356, 0]
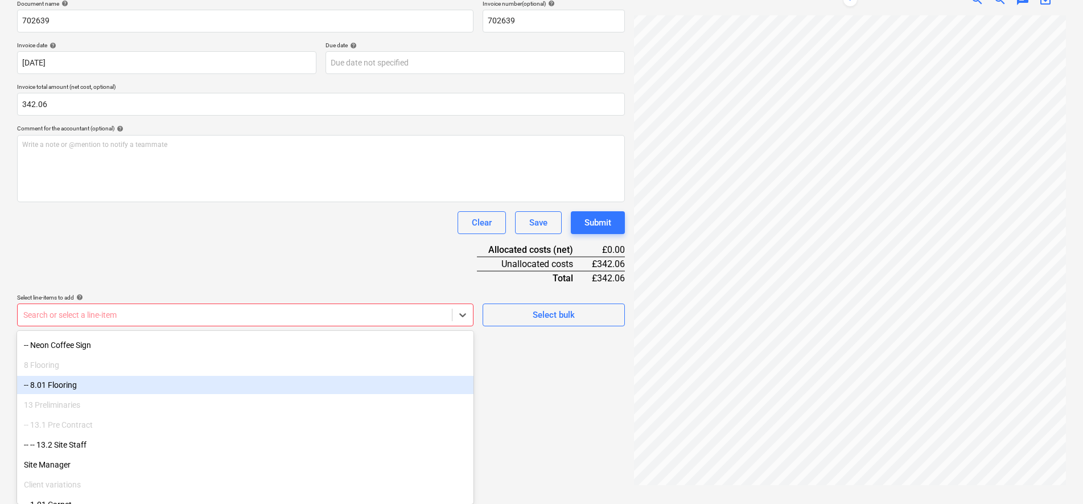
click at [62, 385] on div "-- 8.01 Flooring" at bounding box center [245, 385] width 456 height 18
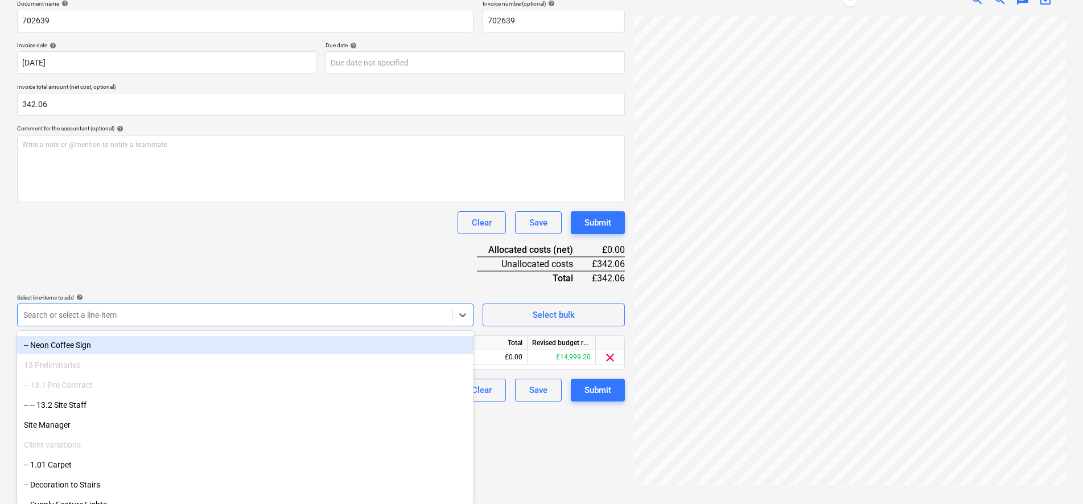
scroll to position [162, 0]
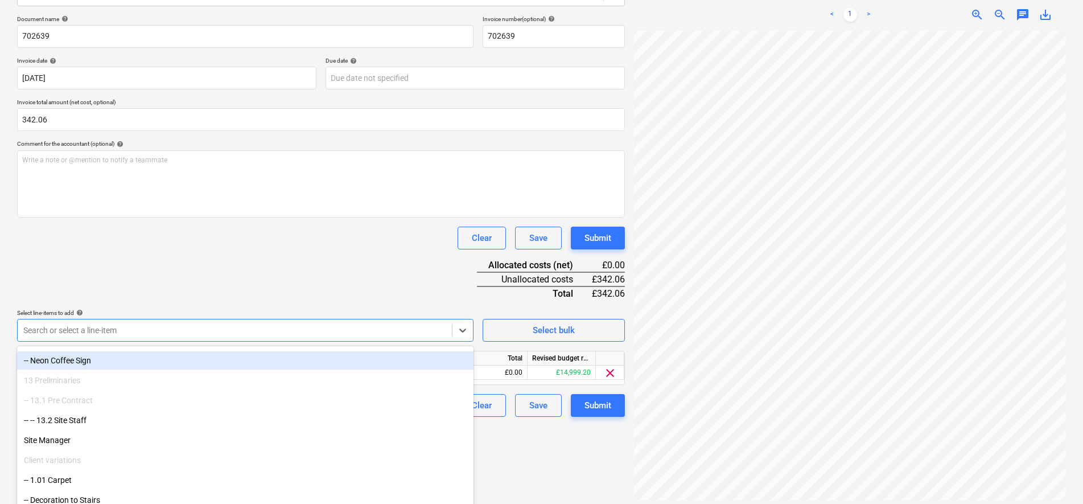
click at [257, 250] on div "Document name help 702639 Invoice number (optional) help 702639 Invoice date he…" at bounding box center [321, 215] width 608 height 401
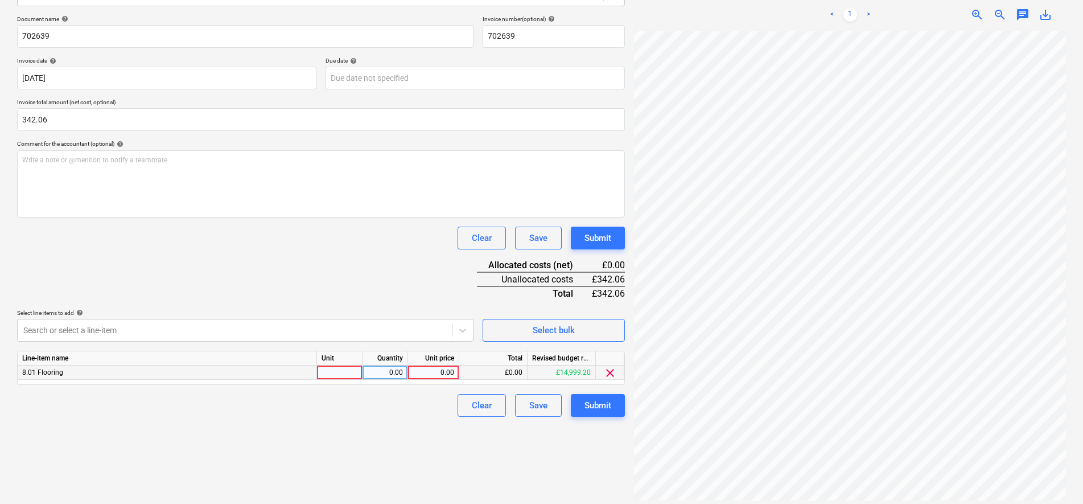
click at [340, 375] on div at bounding box center [340, 372] width 46 height 14
type input "pcs"
type input "285.05"
click at [605, 403] on div "Submit" at bounding box center [598, 405] width 27 height 15
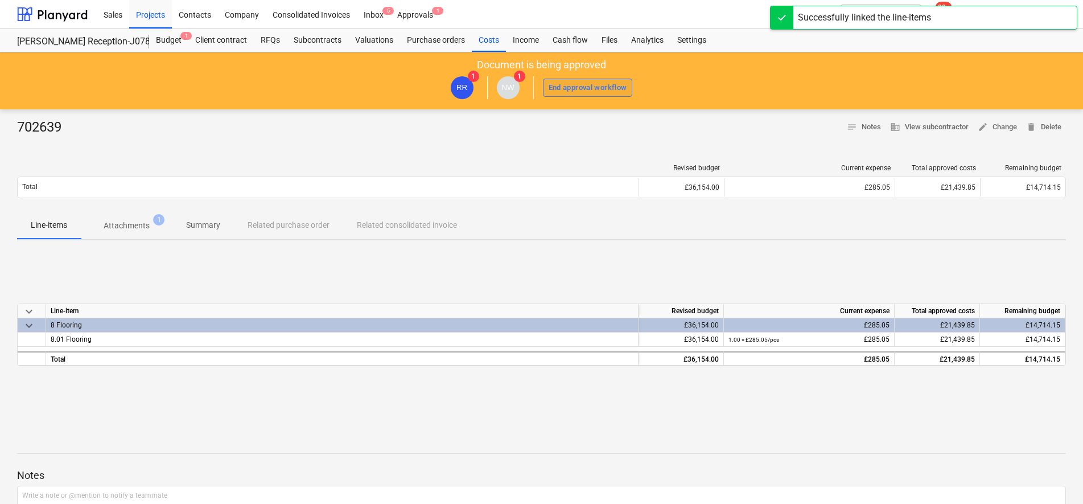
click at [557, 92] on div "End approval workflow" at bounding box center [588, 87] width 79 height 13
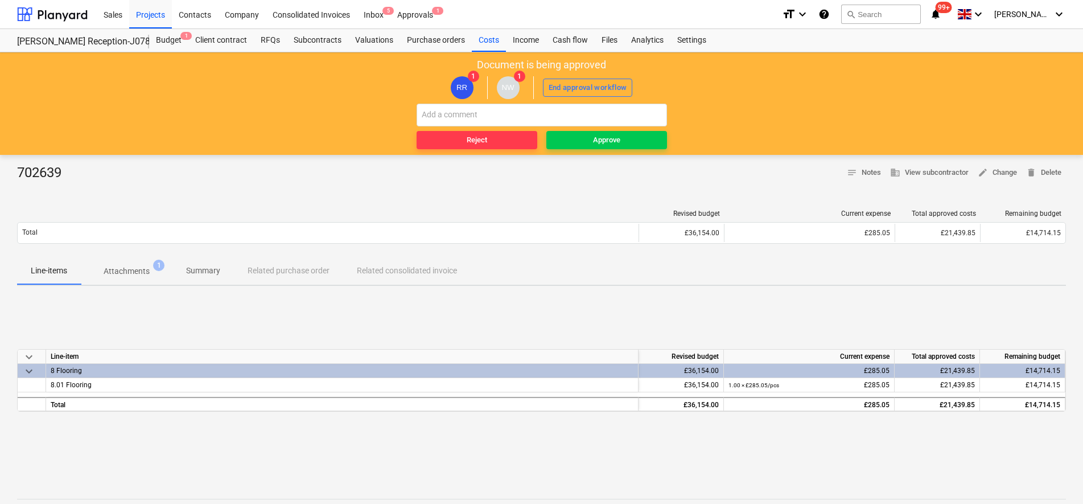
click at [535, 198] on div "702639 notes Notes business View subcontractor edit Change delete Delete Revise…" at bounding box center [541, 399] width 1083 height 489
click at [384, 13] on span "5" at bounding box center [387, 11] width 11 height 8
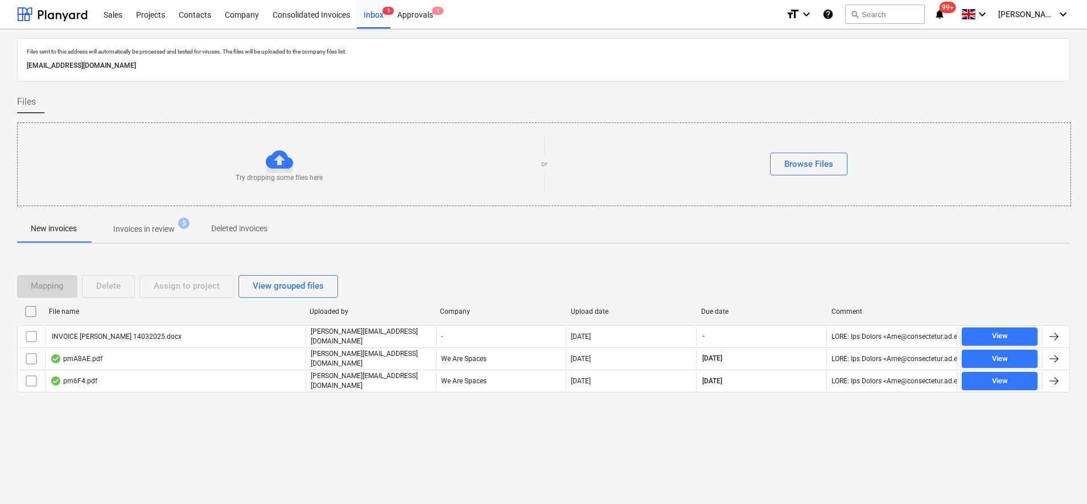
click at [161, 228] on p "Invoices in review" at bounding box center [143, 229] width 61 height 12
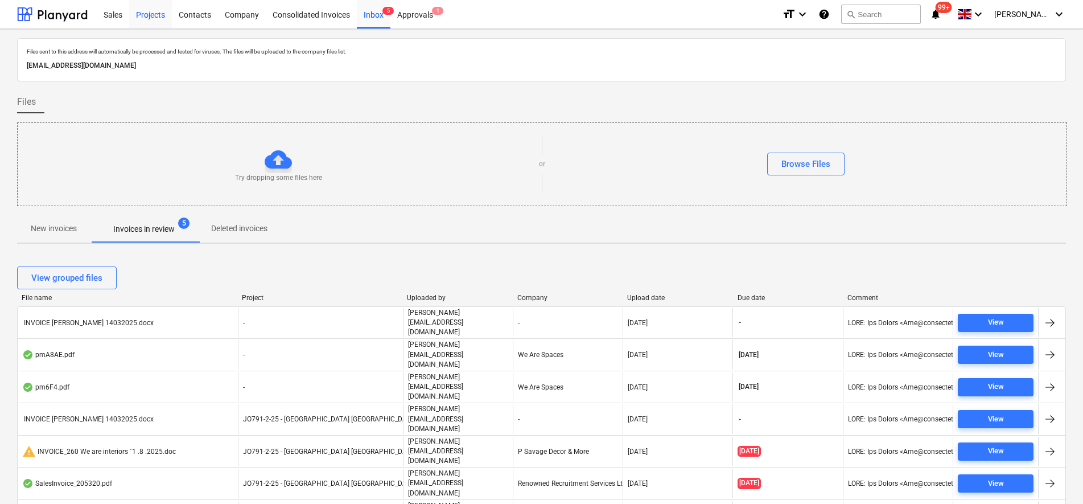
click at [135, 9] on div "Projects" at bounding box center [150, 13] width 43 height 29
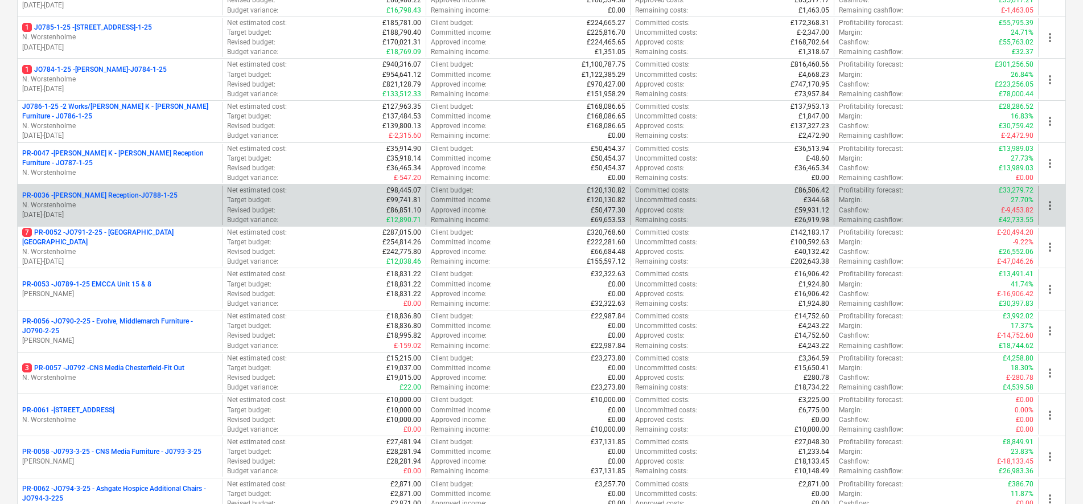
scroll to position [213, 0]
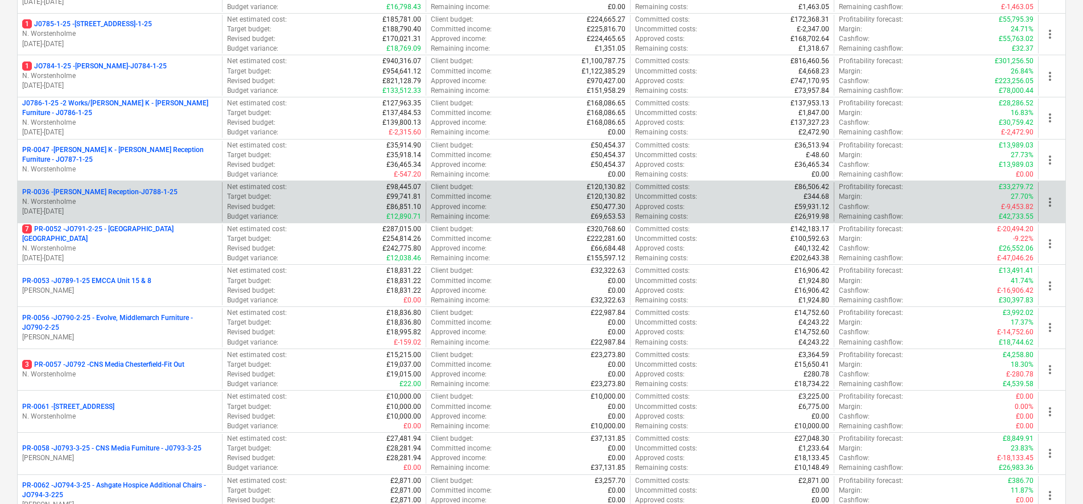
click at [122, 201] on p "N. Worstenholme" at bounding box center [119, 202] width 195 height 10
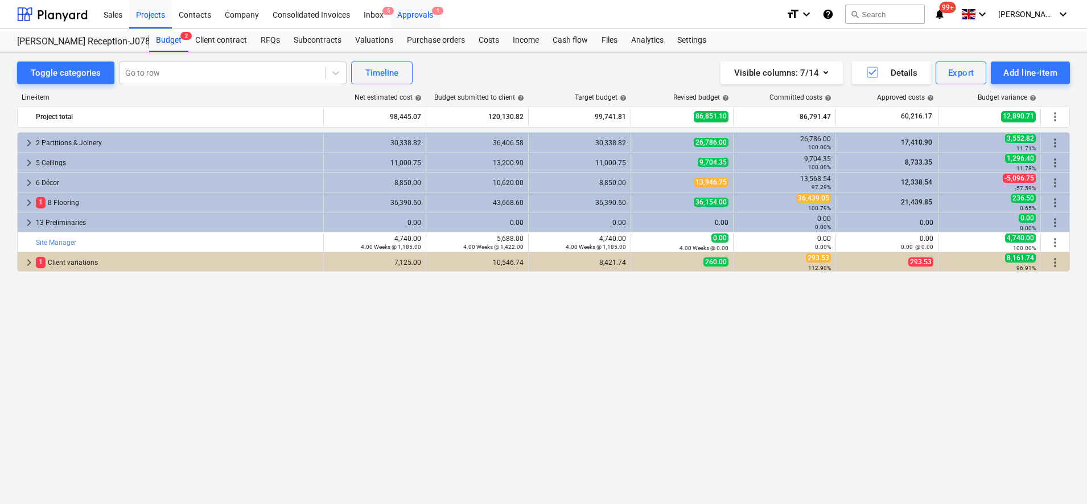
click at [409, 21] on div "Approvals 1" at bounding box center [415, 13] width 50 height 29
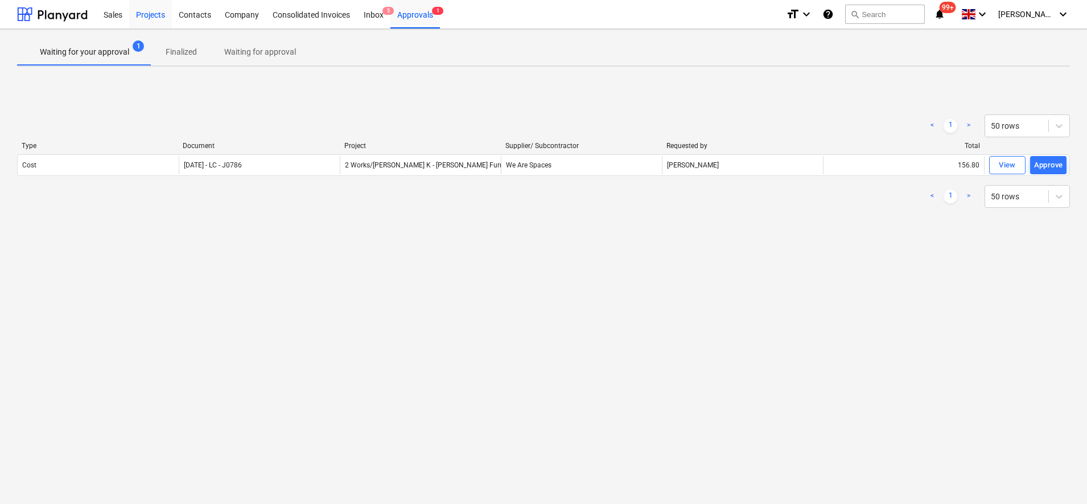
click at [133, 20] on div "Projects" at bounding box center [150, 13] width 43 height 29
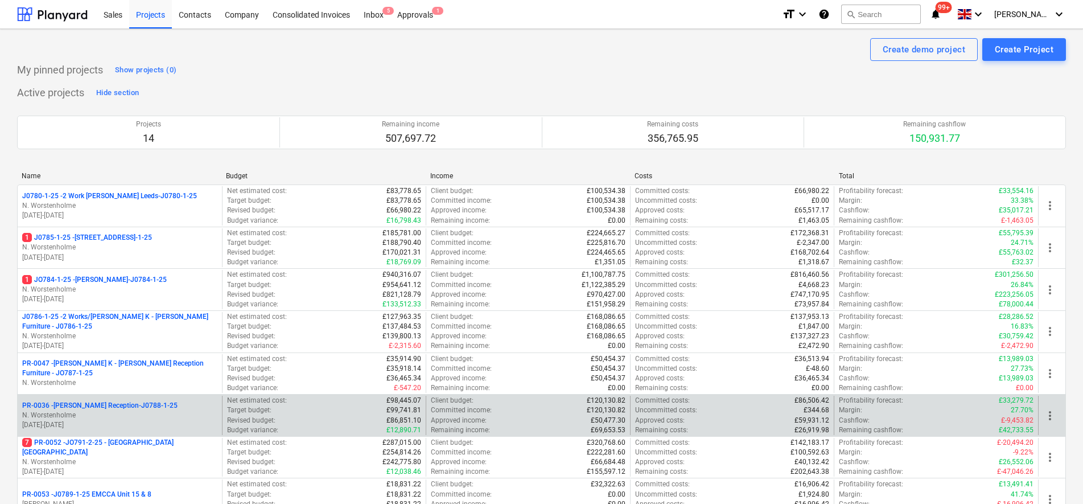
click at [146, 417] on p "N. Worstenholme" at bounding box center [119, 415] width 195 height 10
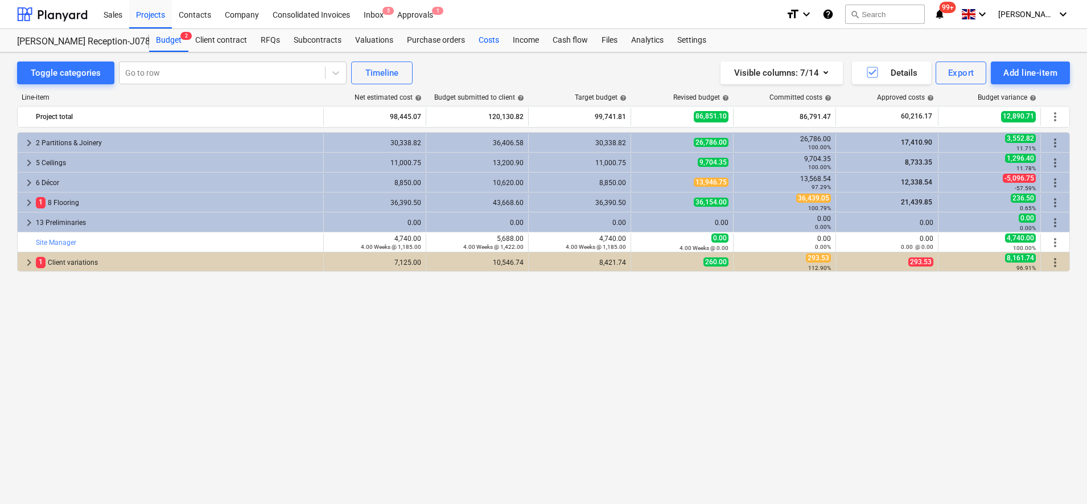
click at [478, 40] on div "Costs" at bounding box center [489, 40] width 34 height 23
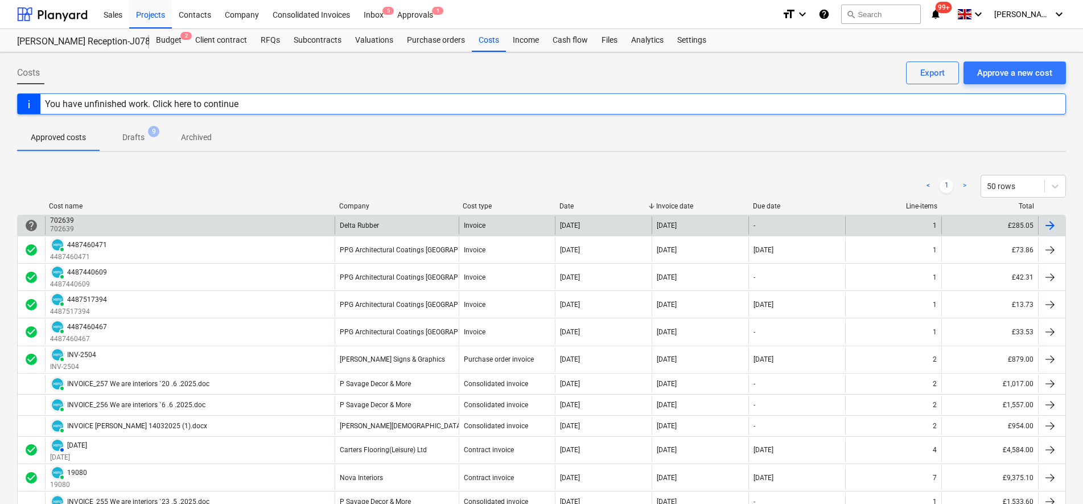
click at [119, 224] on div "702639 702639" at bounding box center [190, 225] width 290 height 18
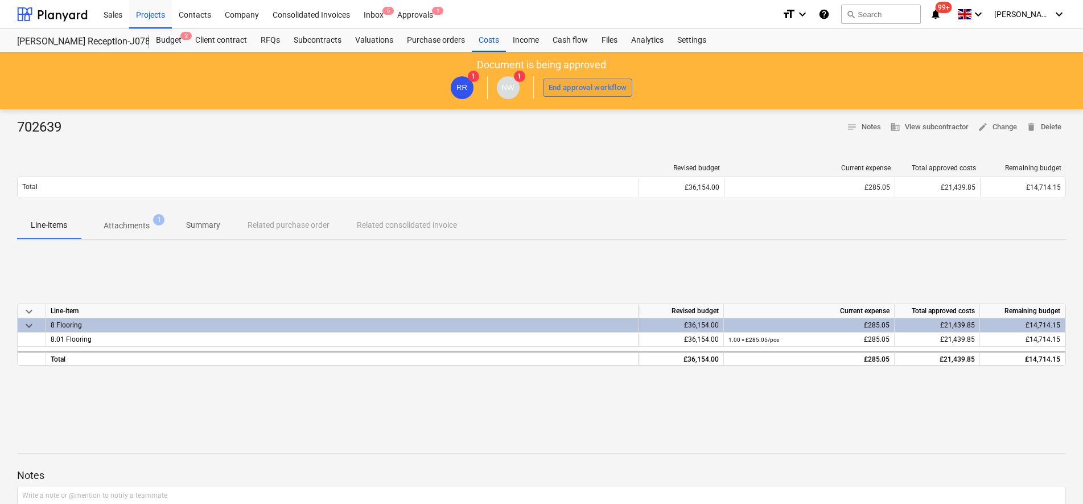
click at [565, 85] on div "End approval workflow" at bounding box center [588, 87] width 79 height 13
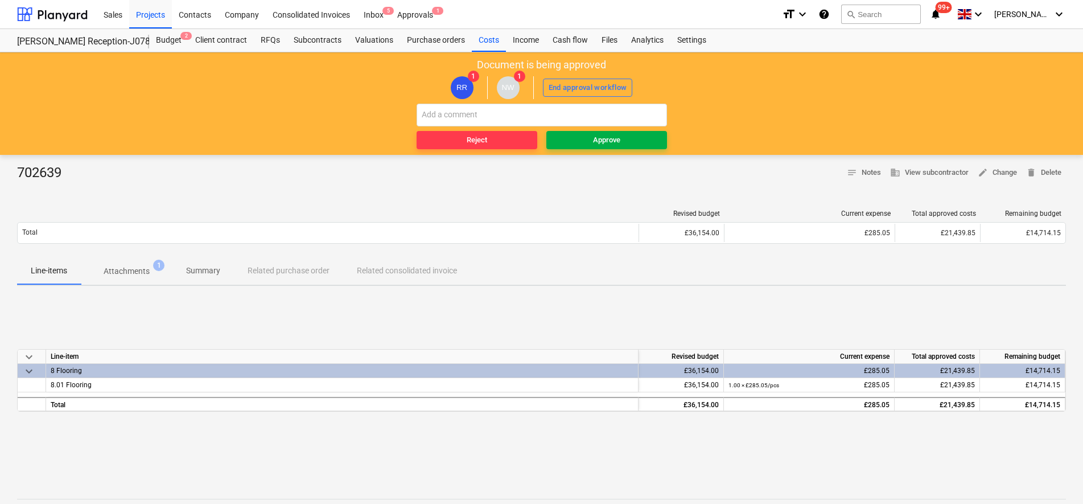
click at [570, 134] on span "Approve" at bounding box center [607, 140] width 112 height 13
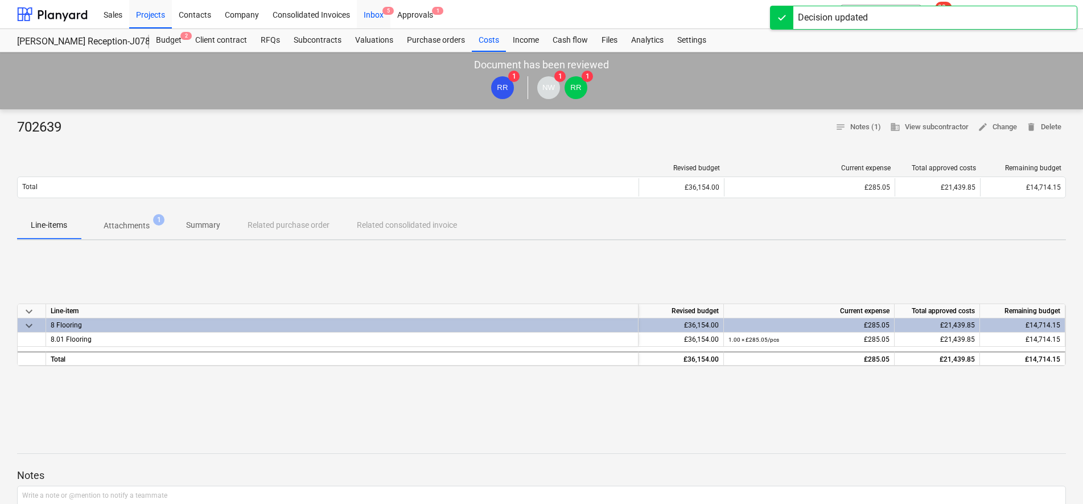
click at [369, 14] on div "Inbox 5" at bounding box center [374, 13] width 34 height 29
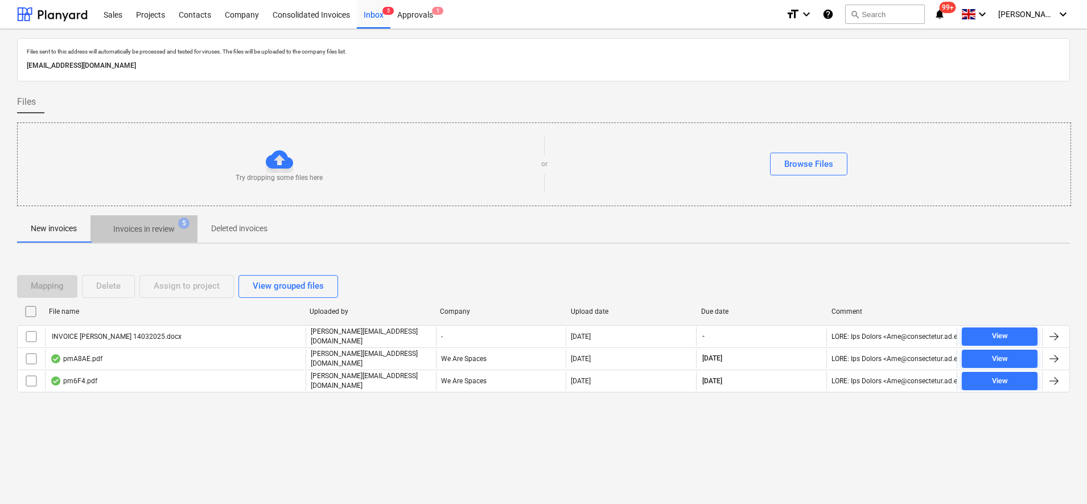
click at [121, 229] on p "Invoices in review" at bounding box center [143, 229] width 61 height 12
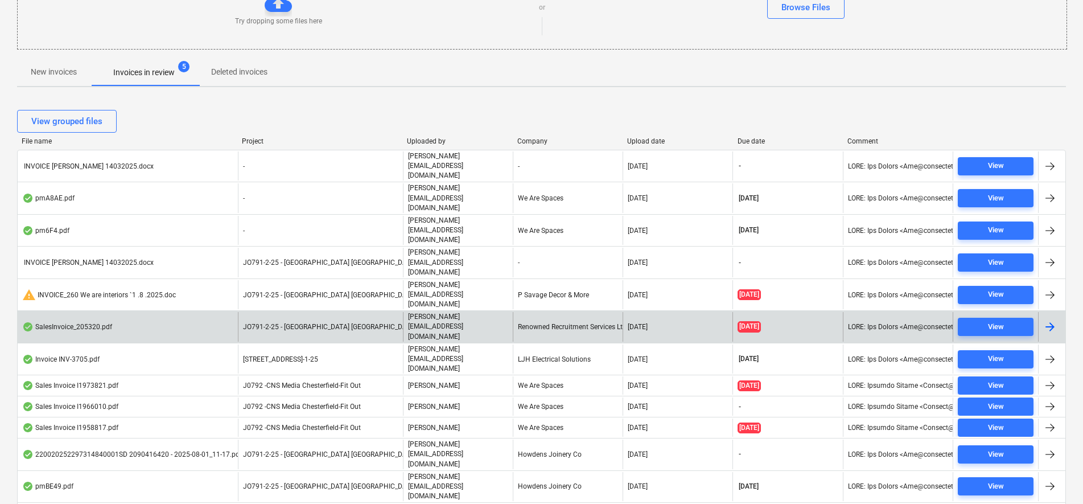
scroll to position [160, 0]
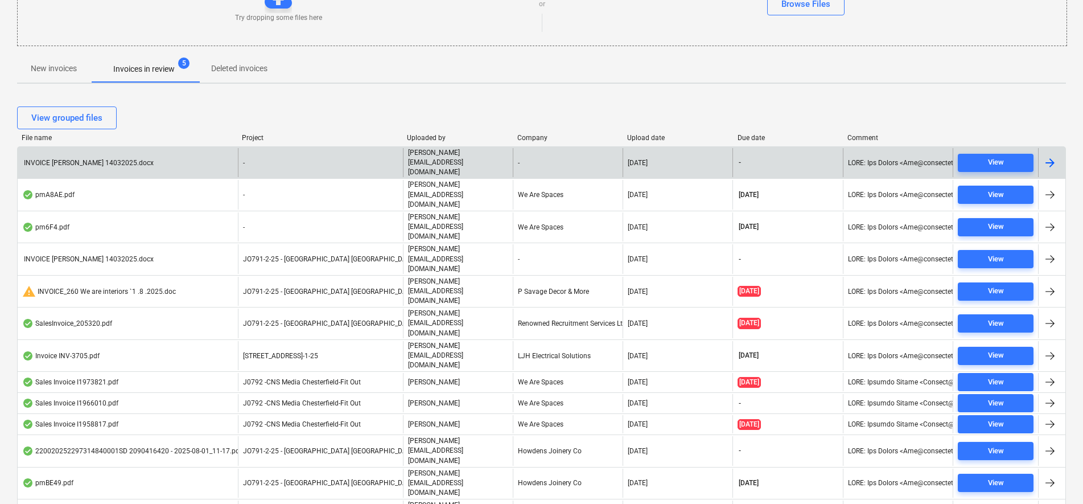
click at [119, 159] on div "INVOICE J.CHRISTIAN 14032025.docx" at bounding box center [87, 163] width 131 height 8
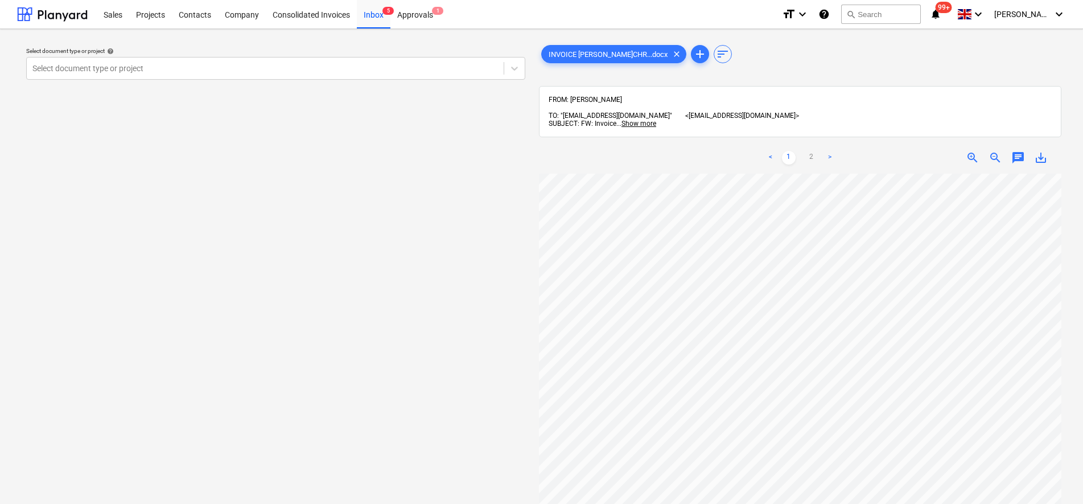
scroll to position [0, 2]
click at [71, 73] on div at bounding box center [265, 68] width 466 height 11
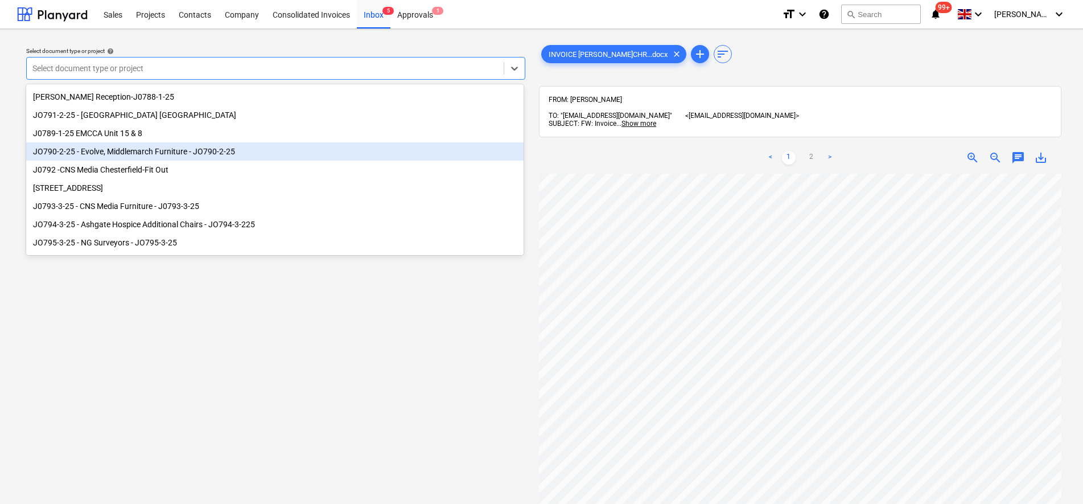
scroll to position [155, 0]
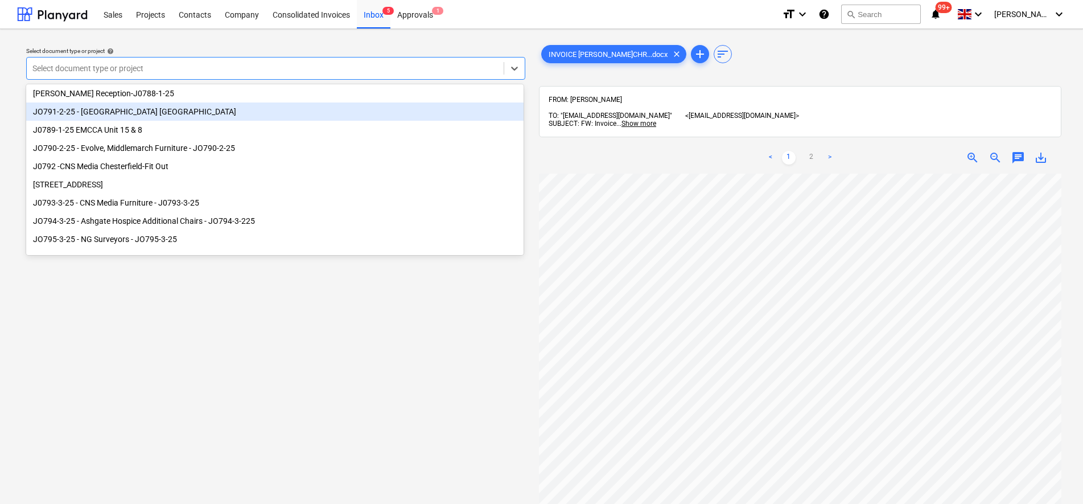
click at [157, 113] on div "JO791-2-25 - [GEOGRAPHIC_DATA] [GEOGRAPHIC_DATA]" at bounding box center [274, 111] width 497 height 18
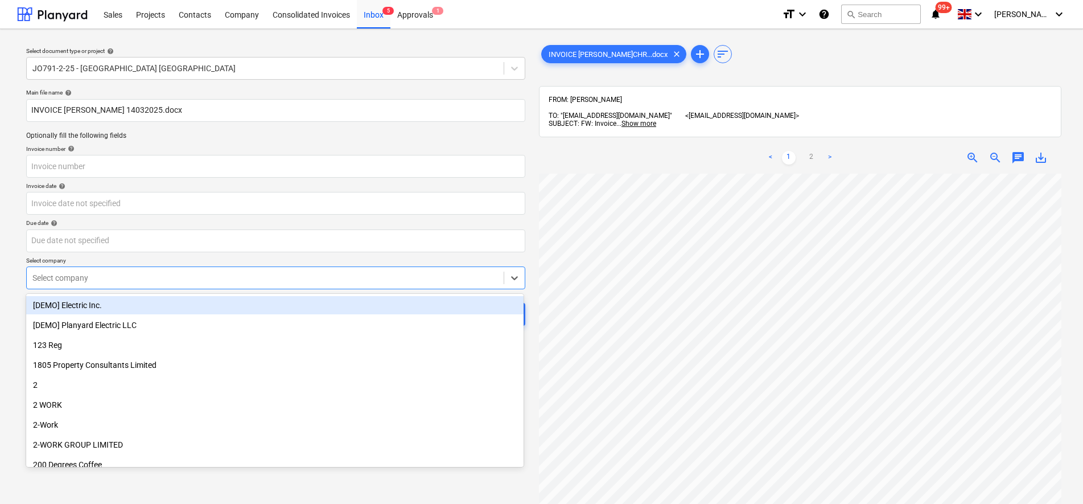
click at [80, 284] on div "Select company" at bounding box center [265, 278] width 477 height 16
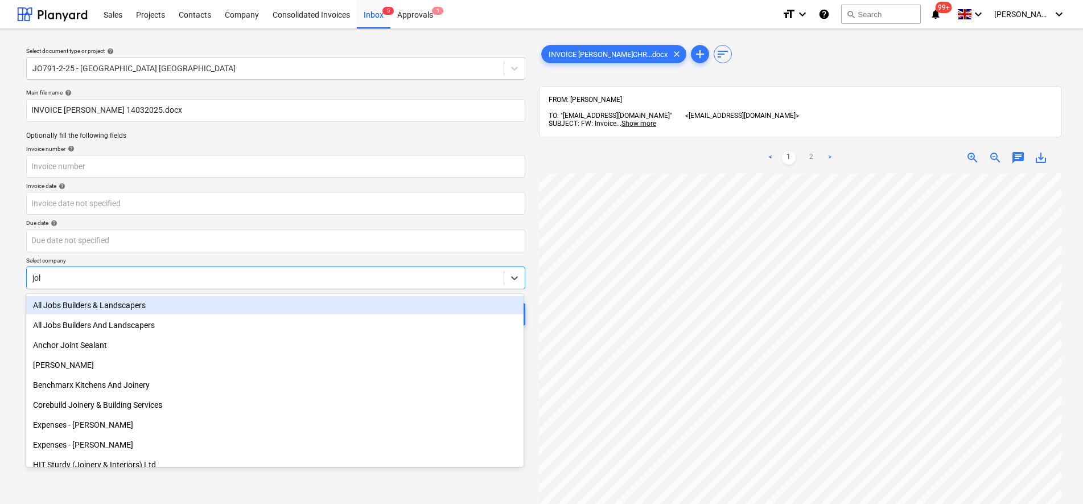
type input "john"
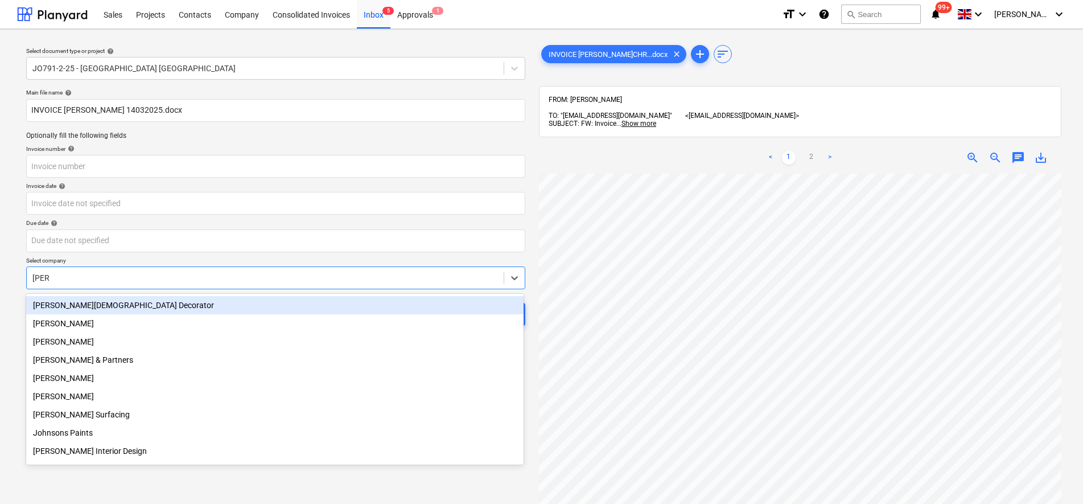
click at [65, 303] on div "John Christian Decorator" at bounding box center [274, 305] width 497 height 18
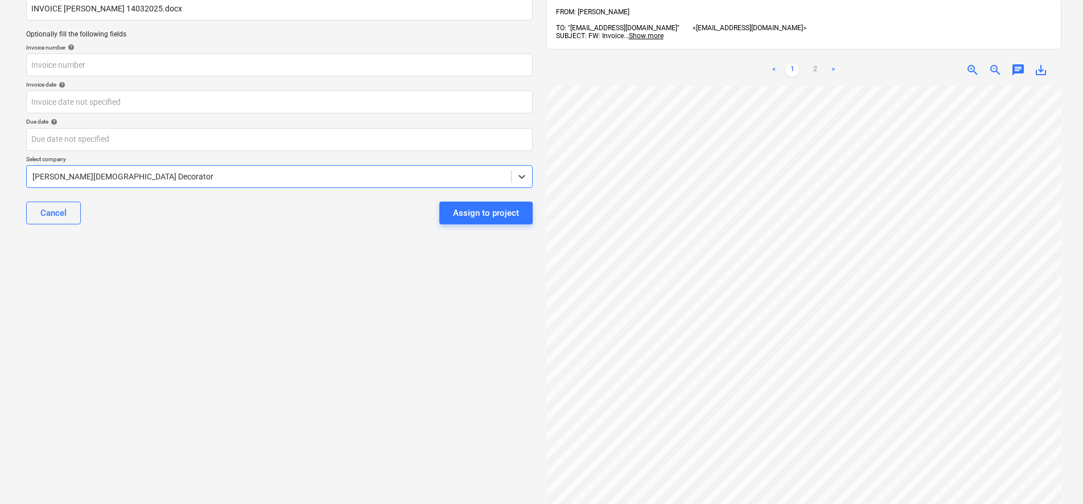
scroll to position [76, 0]
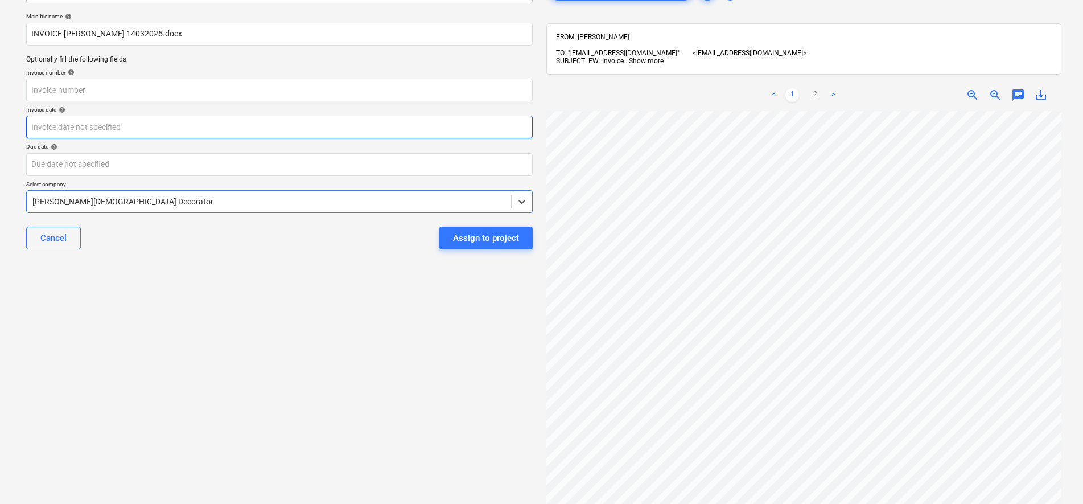
click at [56, 122] on body "Sales Projects Contacts Company Consolidated Invoices Inbox 5 Approvals 1 forma…" at bounding box center [541, 176] width 1083 height 504
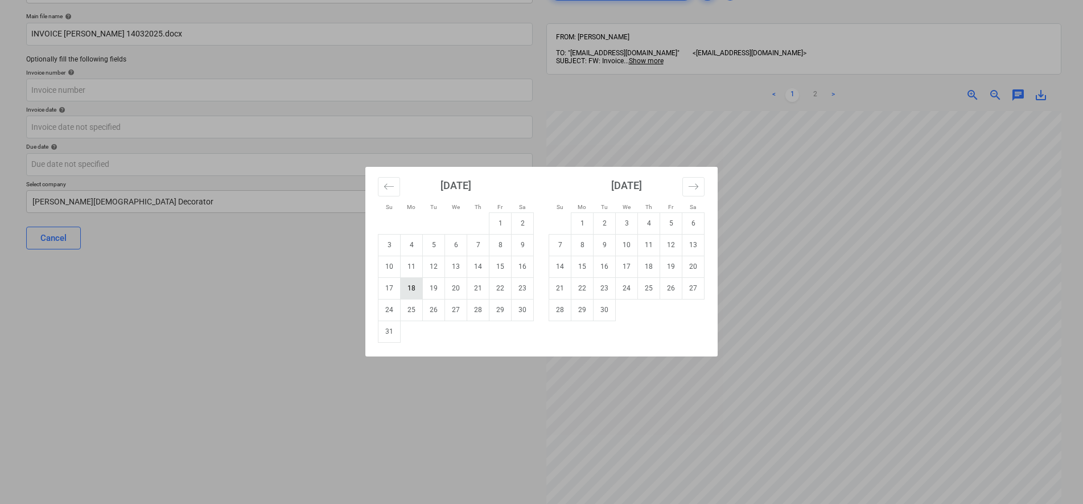
click at [411, 286] on td "18" at bounding box center [412, 288] width 22 height 22
type input "18 Aug 2025"
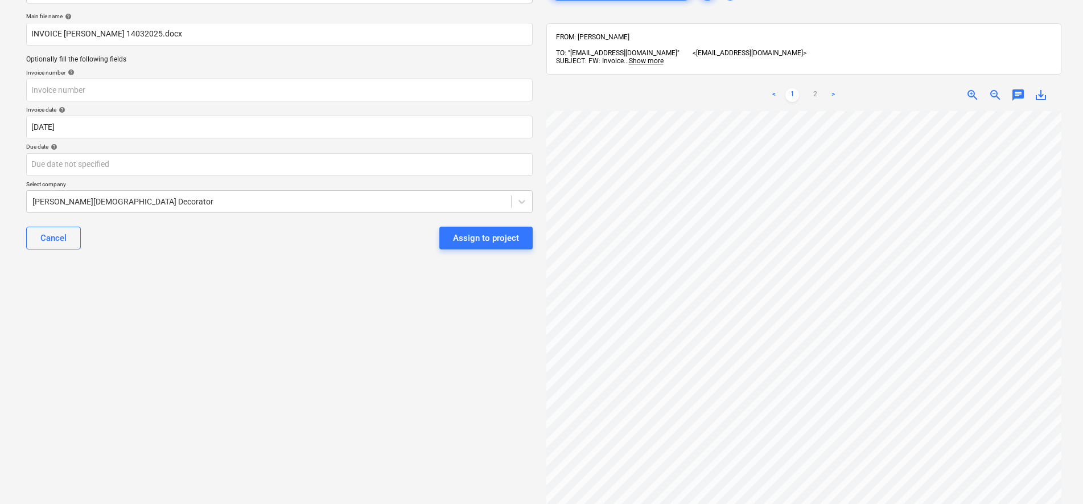
click at [172, 264] on div "Select document type or project help JO791-2-25 - Middlemarch Coventry Main fil…" at bounding box center [279, 264] width 525 height 604
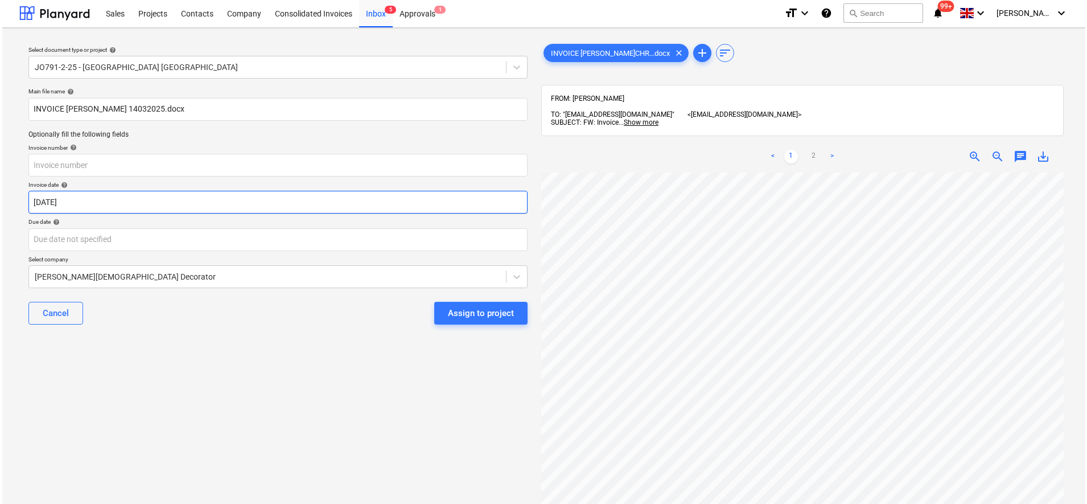
scroll to position [0, 0]
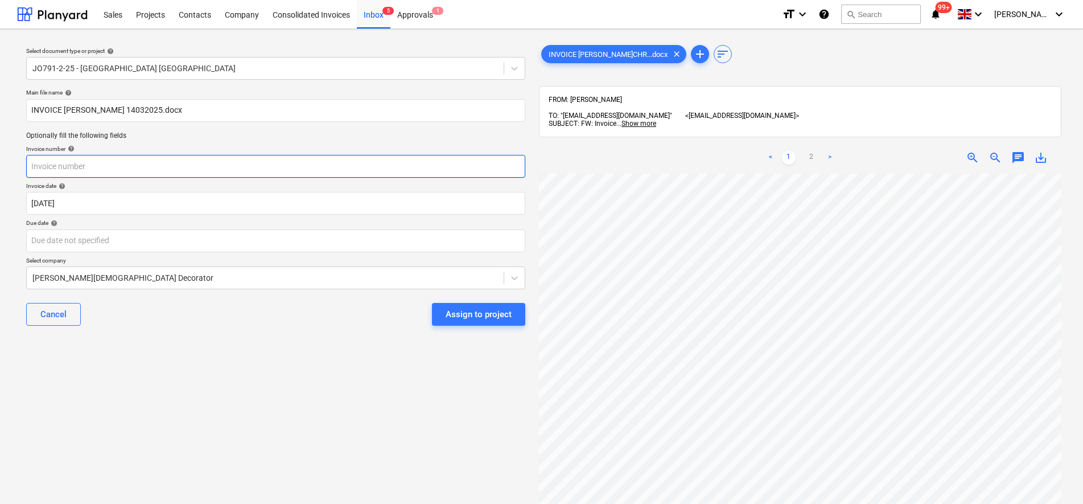
click at [60, 163] on input "text" at bounding box center [275, 166] width 499 height 23
type input "64"
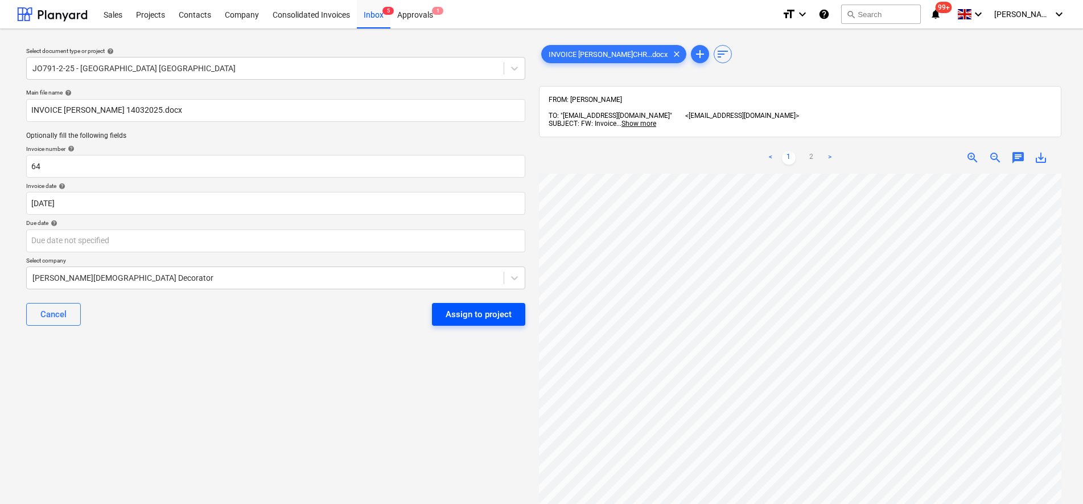
click at [483, 307] on div "Assign to project" at bounding box center [479, 314] width 66 height 15
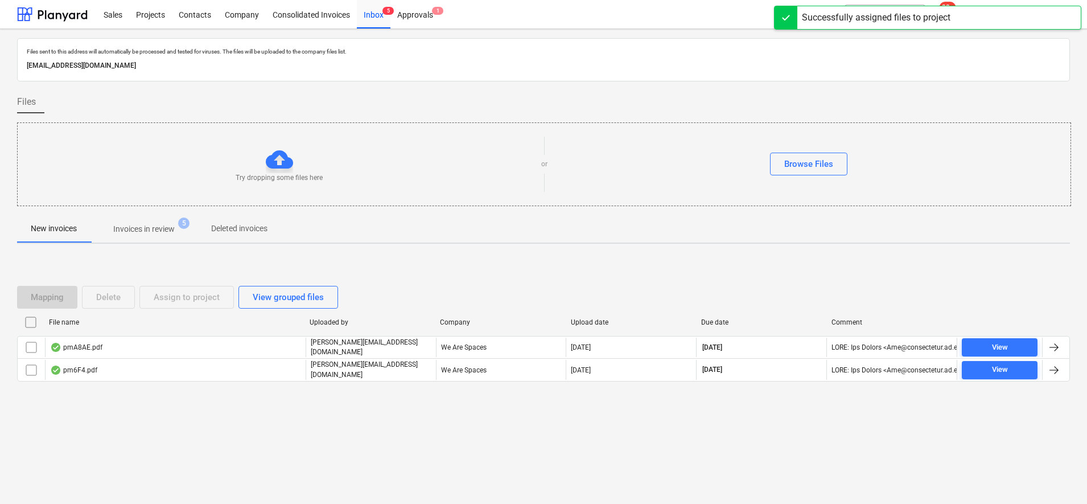
click at [156, 231] on p "Invoices in review" at bounding box center [143, 229] width 61 height 12
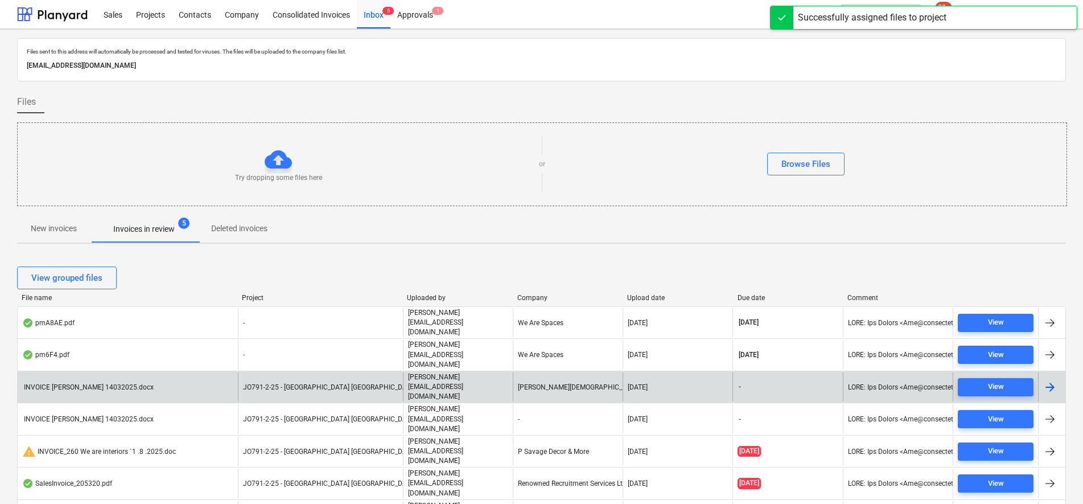
click at [479, 372] on p "[PERSON_NAME][EMAIL_ADDRESS][DOMAIN_NAME]" at bounding box center [458, 386] width 100 height 29
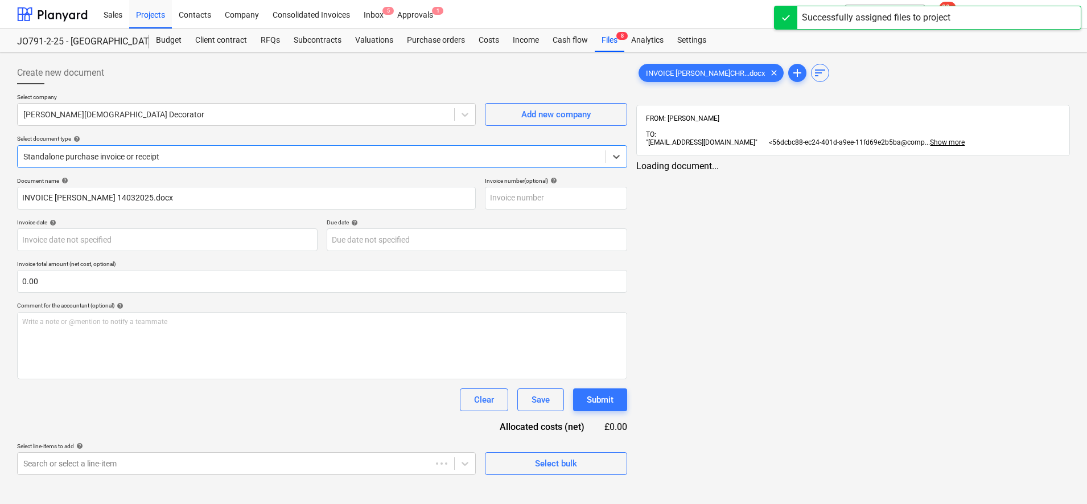
type input "64"
type input "18 Aug 2025"
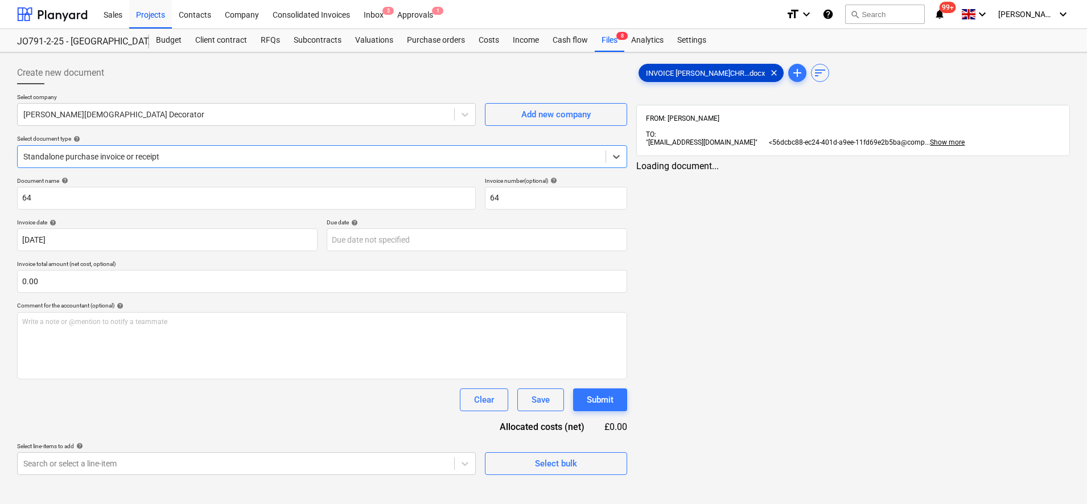
click at [673, 72] on span "INVOICE J.CHR...docx" at bounding box center [705, 73] width 133 height 9
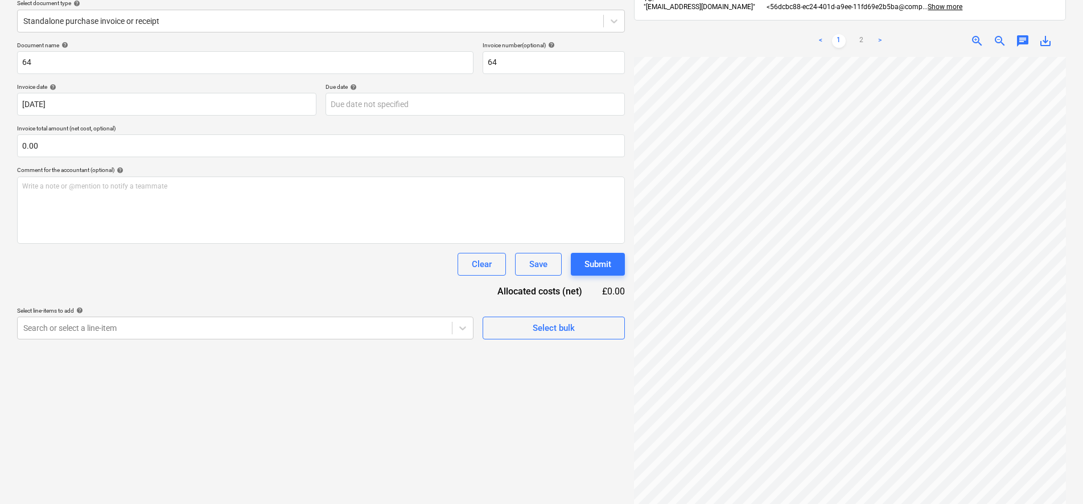
scroll to position [90, 0]
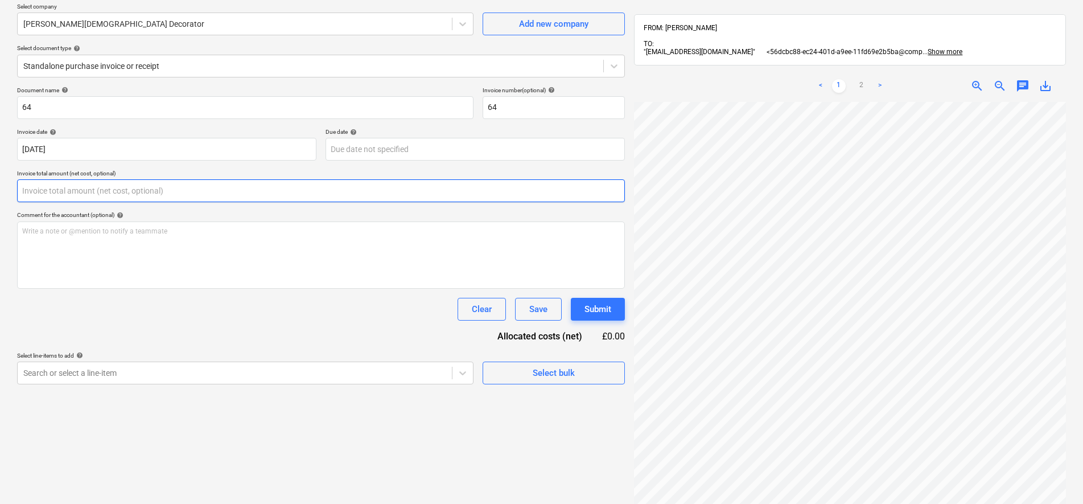
click at [47, 187] on input "text" at bounding box center [321, 190] width 608 height 23
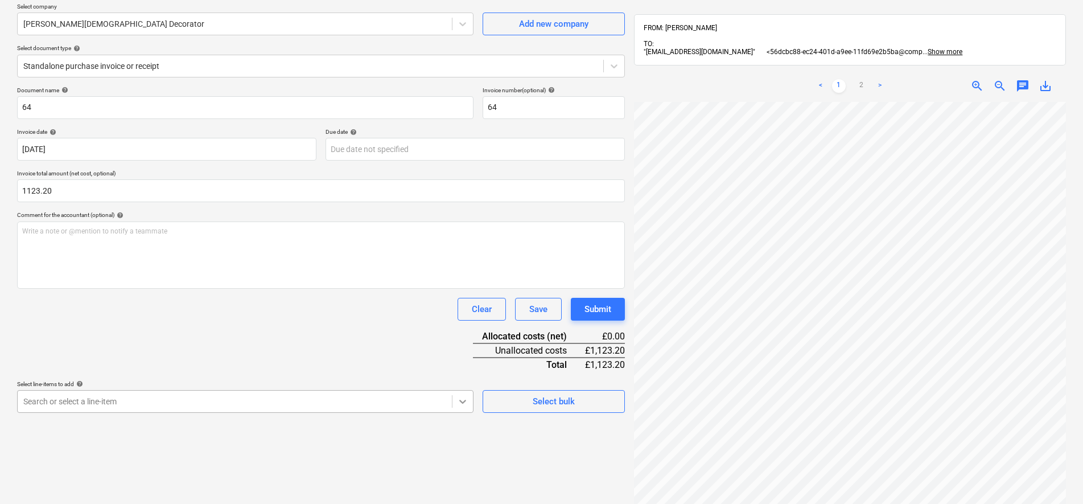
type input "1,123.20"
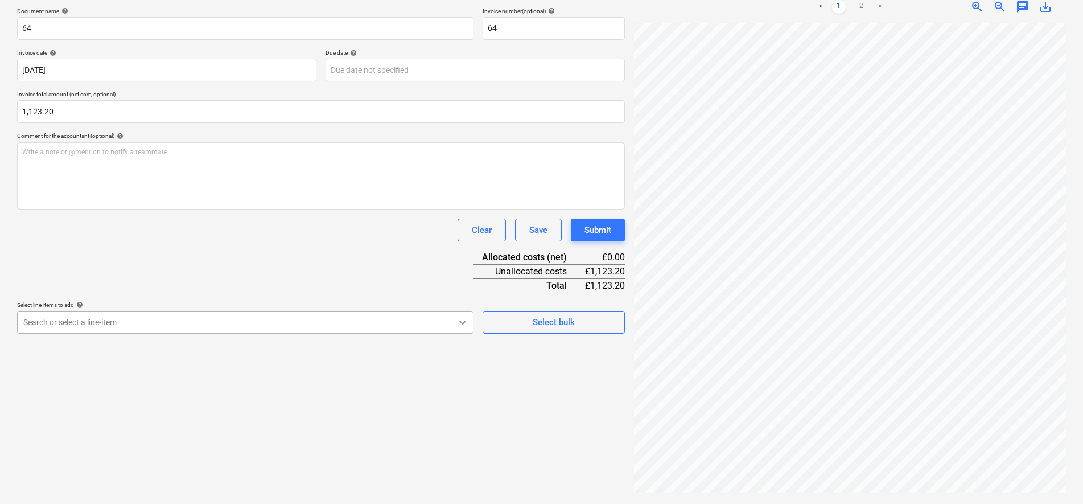
click at [463, 334] on body "Sales Projects Contacts Company Consolidated Invoices Inbox 5 Approvals 1 forma…" at bounding box center [541, 82] width 1083 height 504
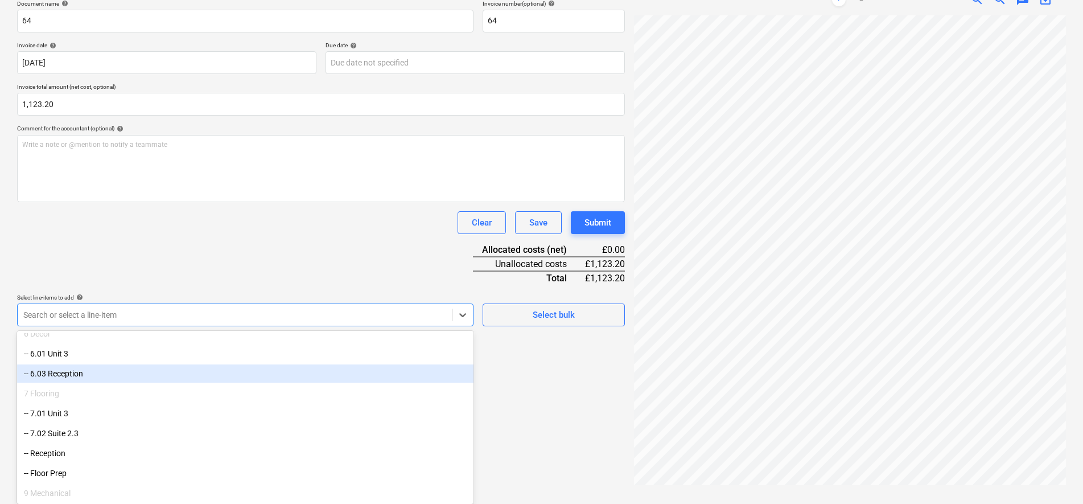
scroll to position [356, 0]
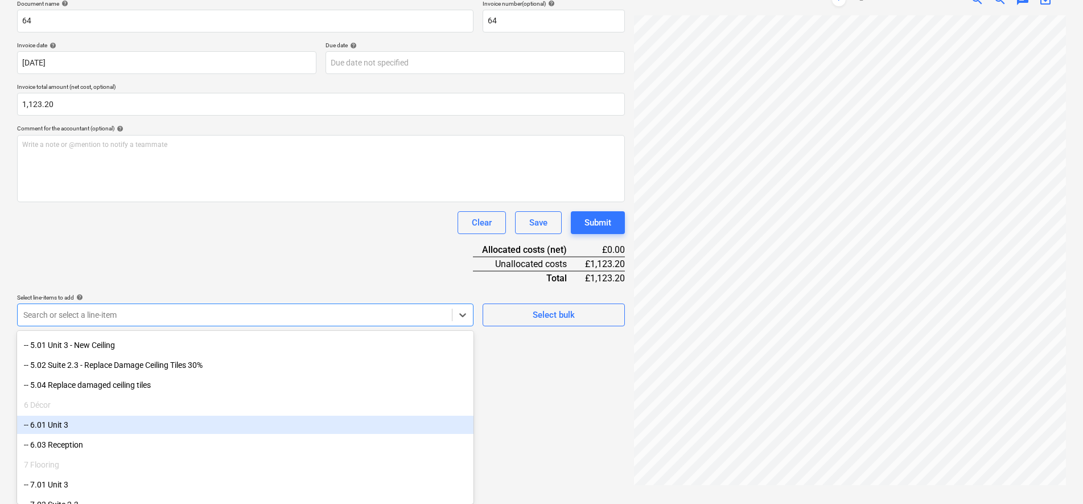
click at [96, 431] on div "-- 6.01 Unit 3" at bounding box center [245, 424] width 456 height 18
click at [121, 425] on div "-- 6.03 Reception" at bounding box center [245, 424] width 456 height 18
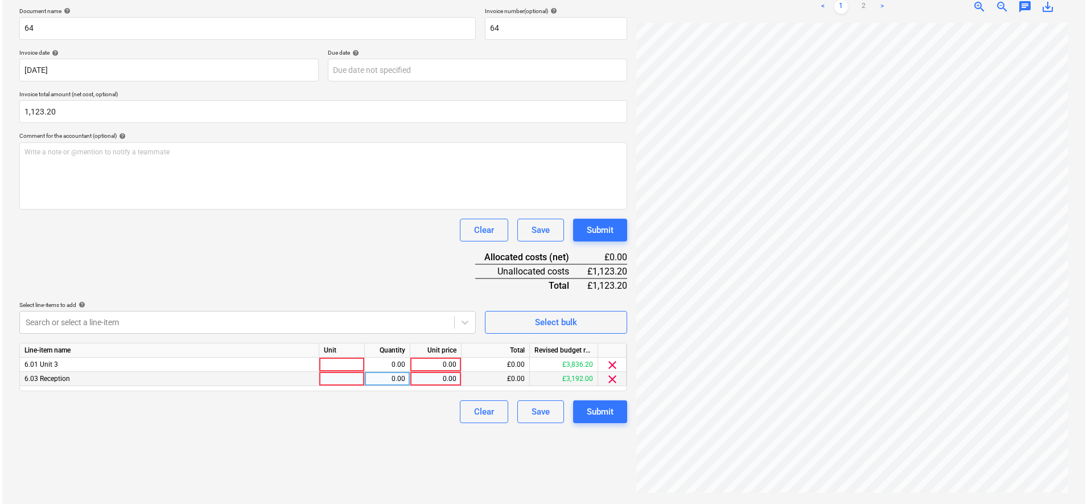
scroll to position [162, 0]
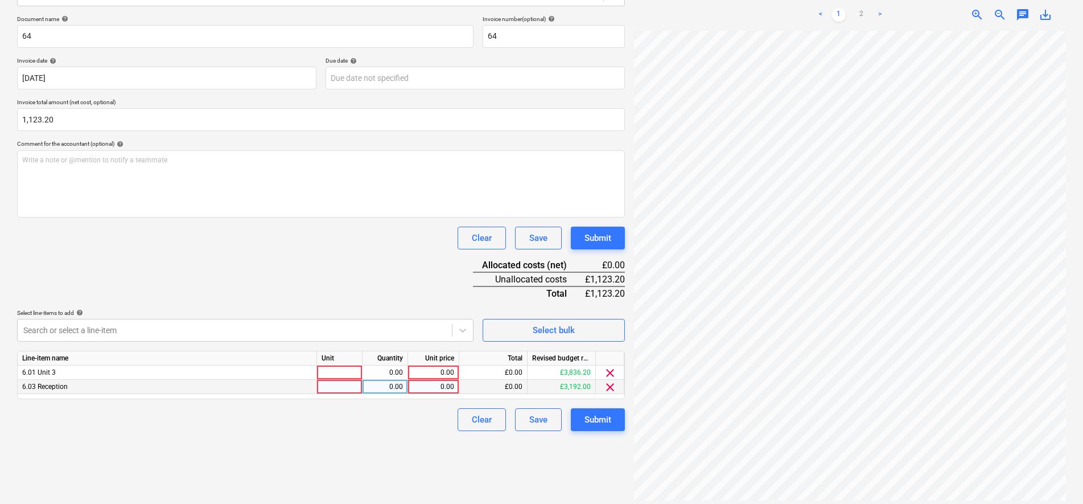
click at [610, 388] on span "clear" at bounding box center [610, 387] width 14 height 14
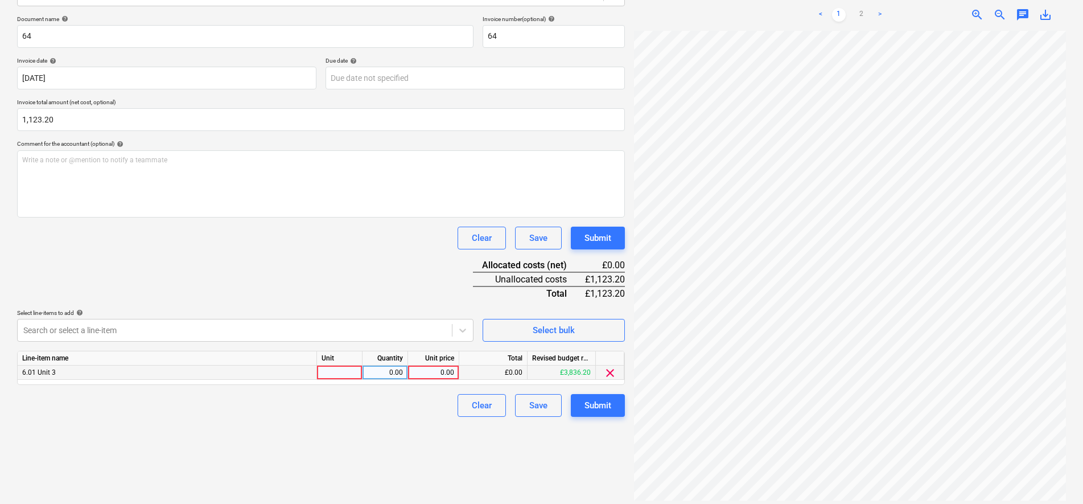
click at [343, 375] on div at bounding box center [340, 372] width 46 height 14
click at [346, 374] on input at bounding box center [339, 372] width 45 height 14
type input "pcs"
type input "1123.20"
click at [257, 268] on div "Document name help 64 Invoice number (optional) help 64 Invoice date help 18 Au…" at bounding box center [321, 215] width 608 height 401
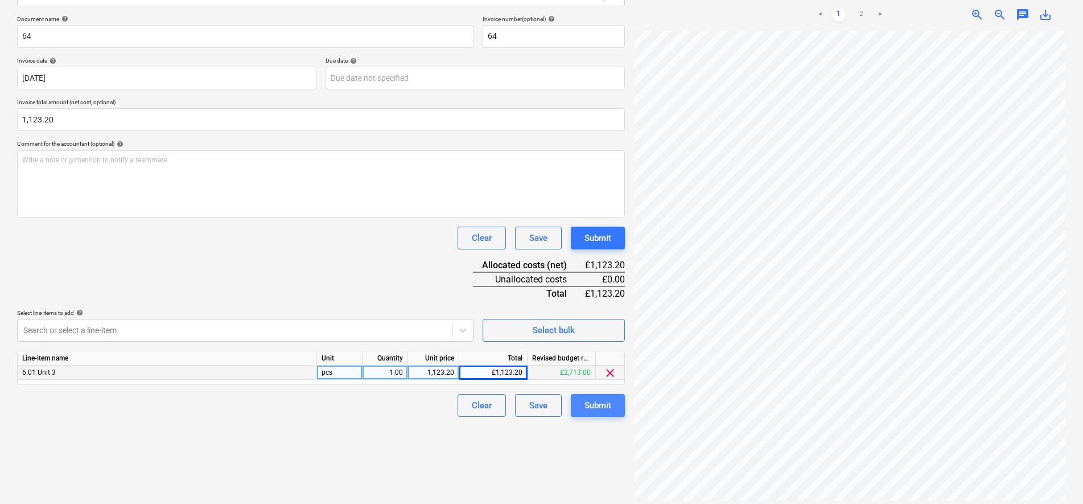
click at [616, 408] on button "Submit" at bounding box center [598, 405] width 54 height 23
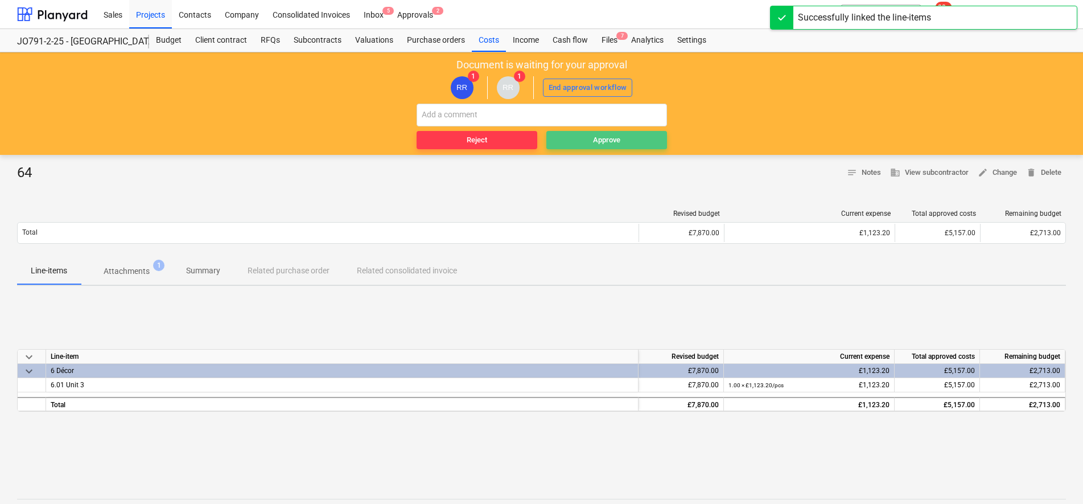
click at [606, 139] on div "Approve" at bounding box center [606, 140] width 27 height 13
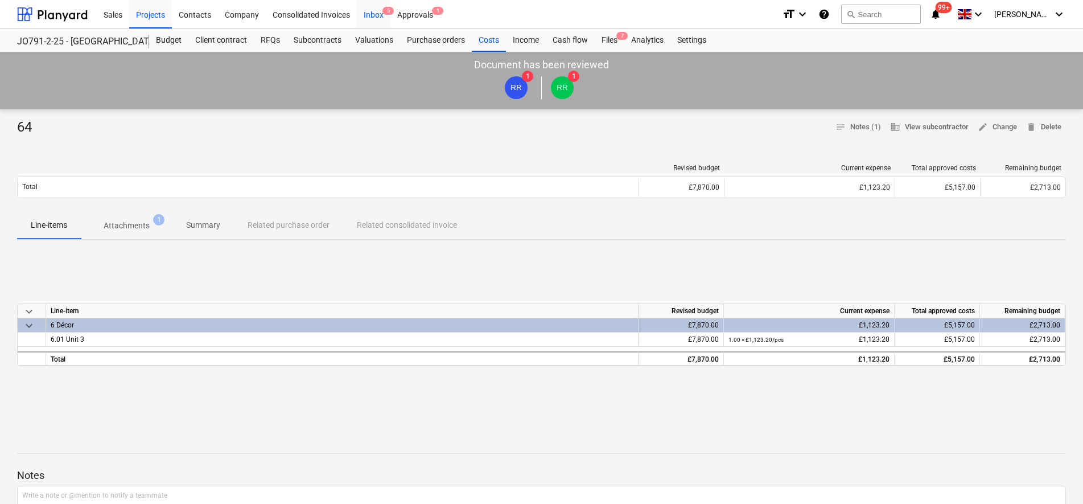
click at [376, 23] on div "Inbox 5" at bounding box center [374, 13] width 34 height 29
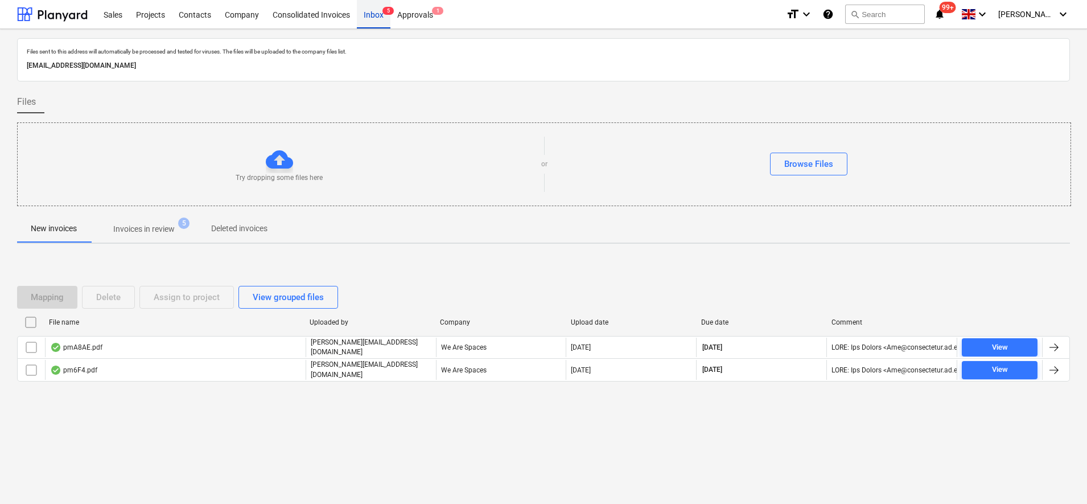
click at [381, 23] on div "Inbox 5" at bounding box center [374, 13] width 34 height 29
click at [159, 234] on p "Invoices in review" at bounding box center [143, 229] width 61 height 12
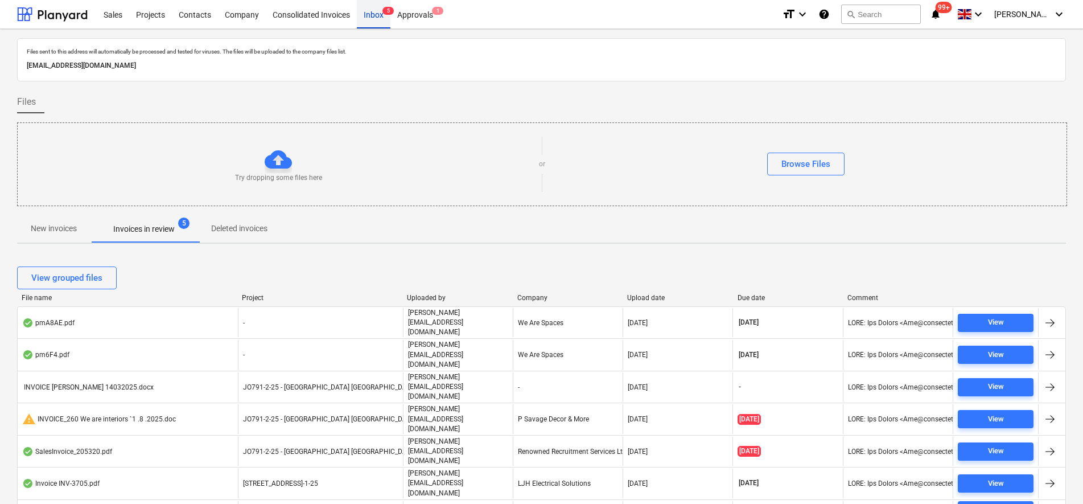
click at [377, 19] on div "Inbox 5" at bounding box center [374, 13] width 34 height 29
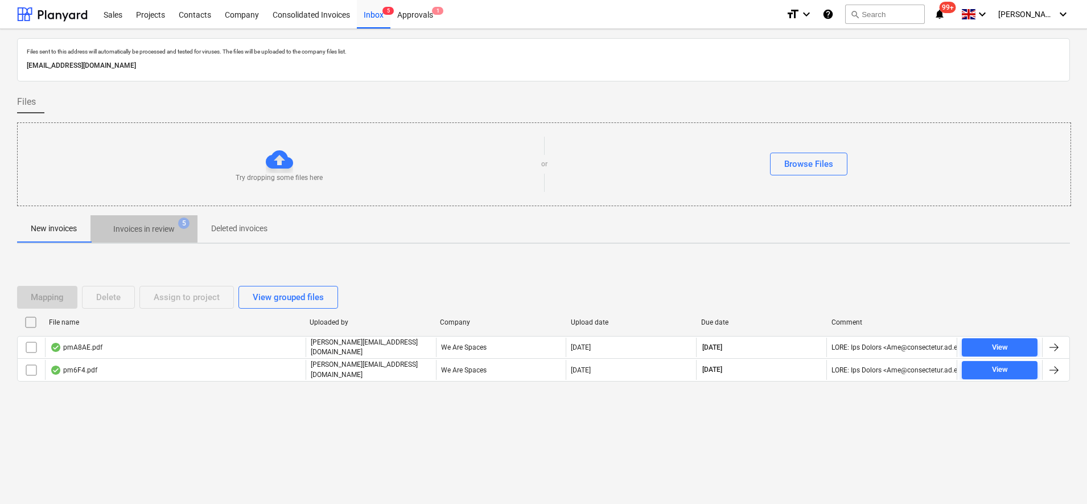
click at [129, 235] on p "Invoices in review" at bounding box center [143, 229] width 61 height 12
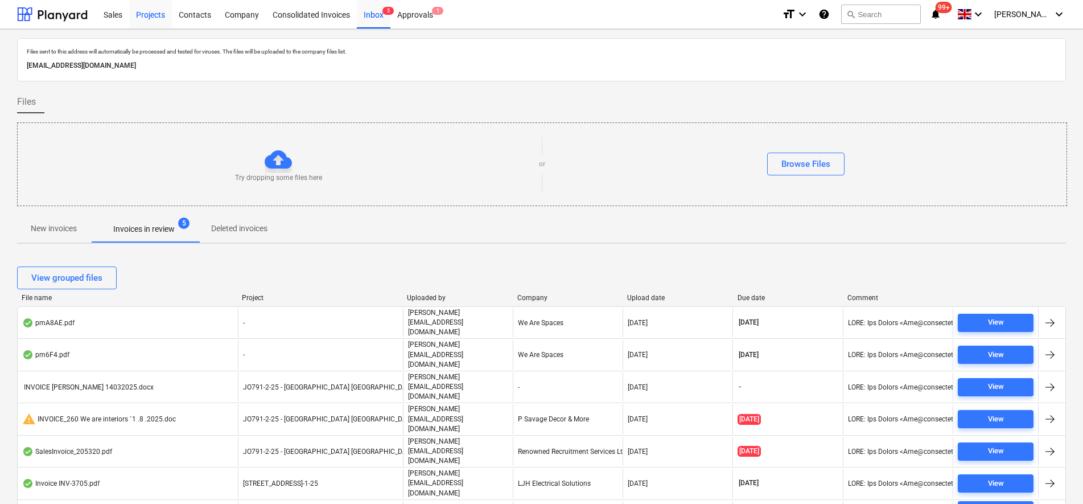
click at [145, 19] on div "Projects" at bounding box center [150, 13] width 43 height 29
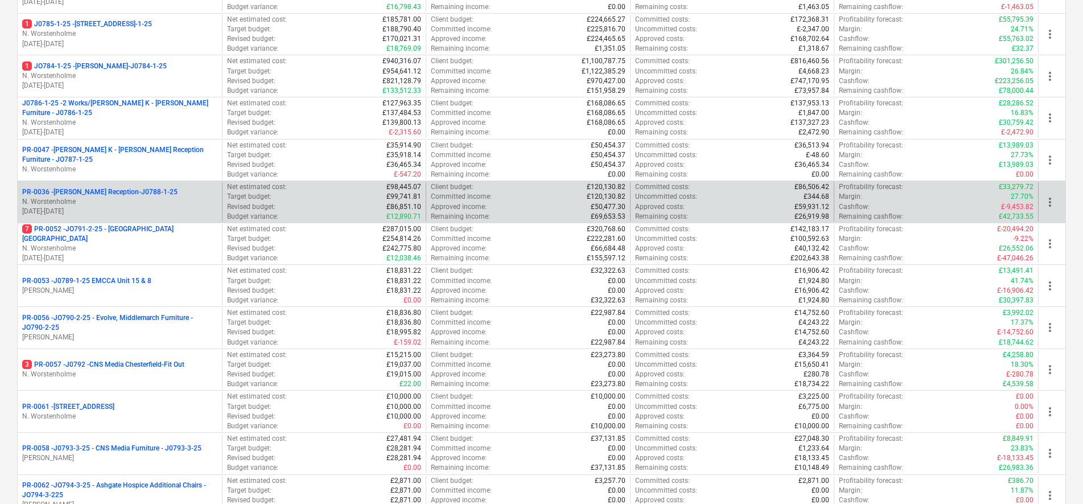
scroll to position [285, 0]
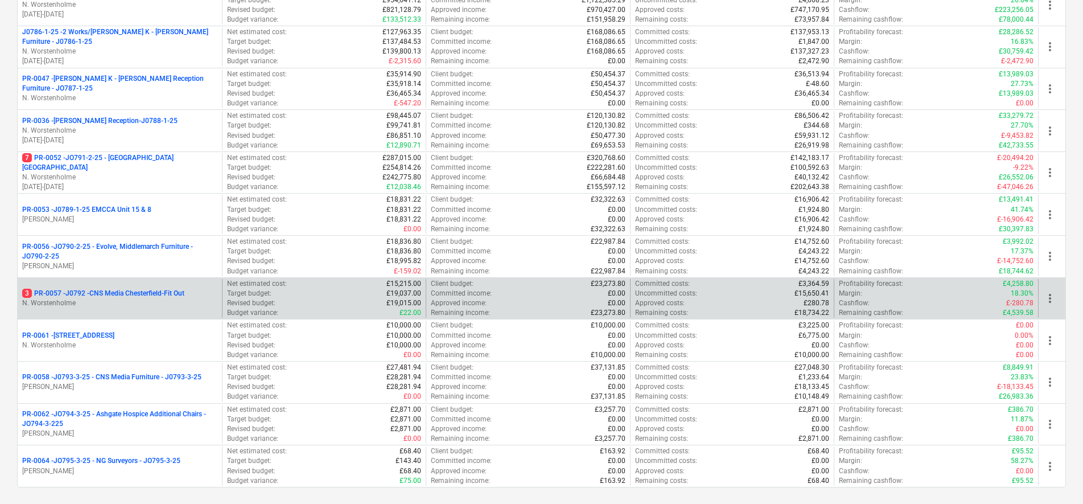
click at [139, 303] on p "N. Worstenholme" at bounding box center [119, 303] width 195 height 10
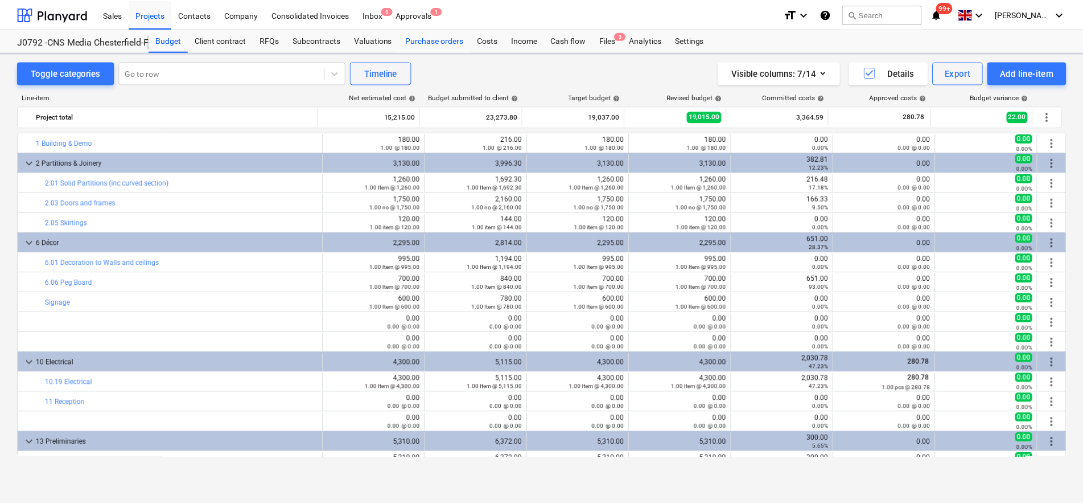
scroll to position [293, 0]
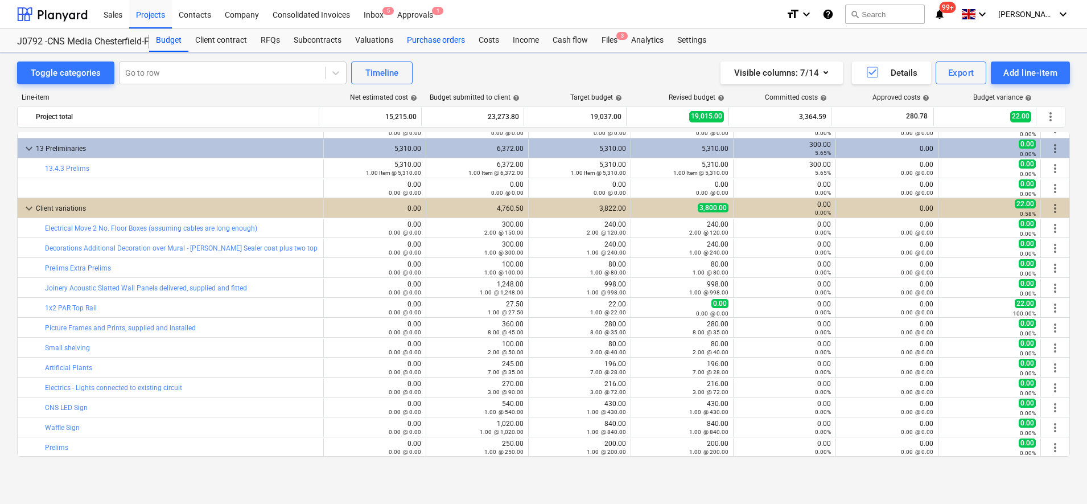
click at [419, 35] on div "Purchase orders" at bounding box center [436, 40] width 72 height 23
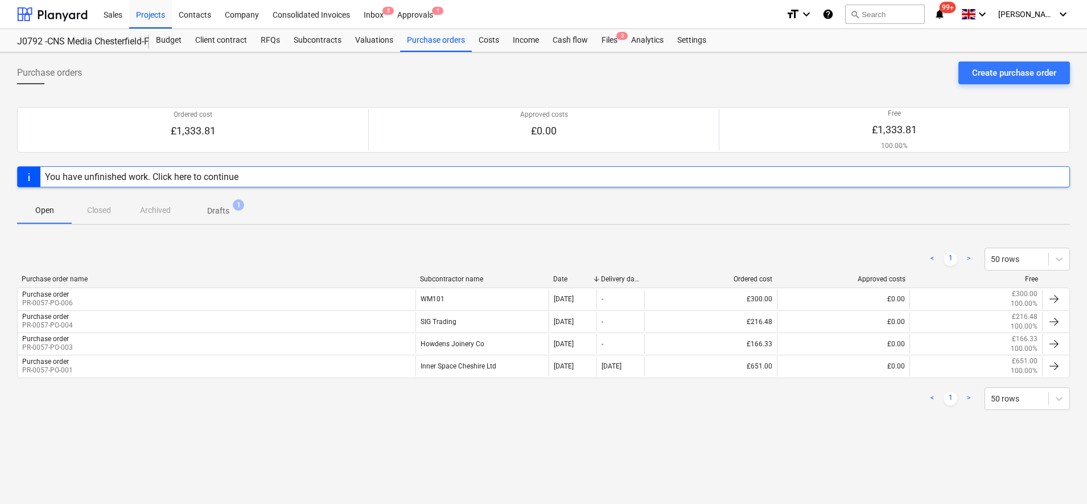
click at [212, 219] on span "Drafts 1" at bounding box center [218, 210] width 68 height 20
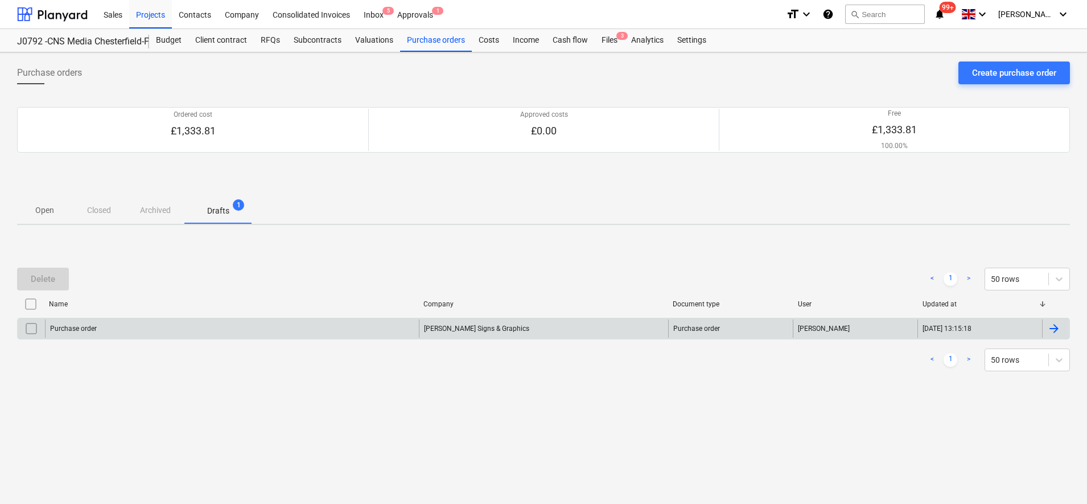
click at [190, 330] on div "Purchase order" at bounding box center [232, 328] width 374 height 18
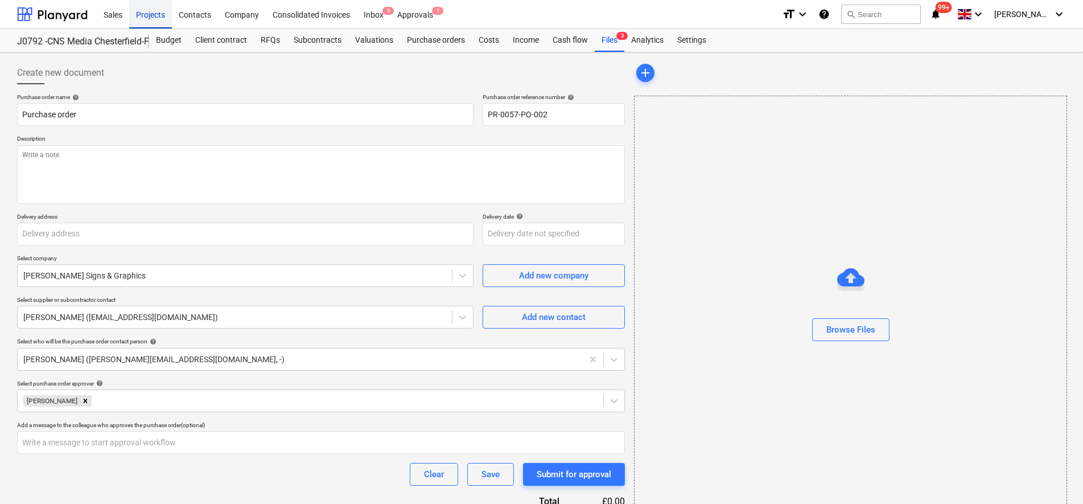
click at [153, 16] on div "Projects" at bounding box center [150, 13] width 43 height 29
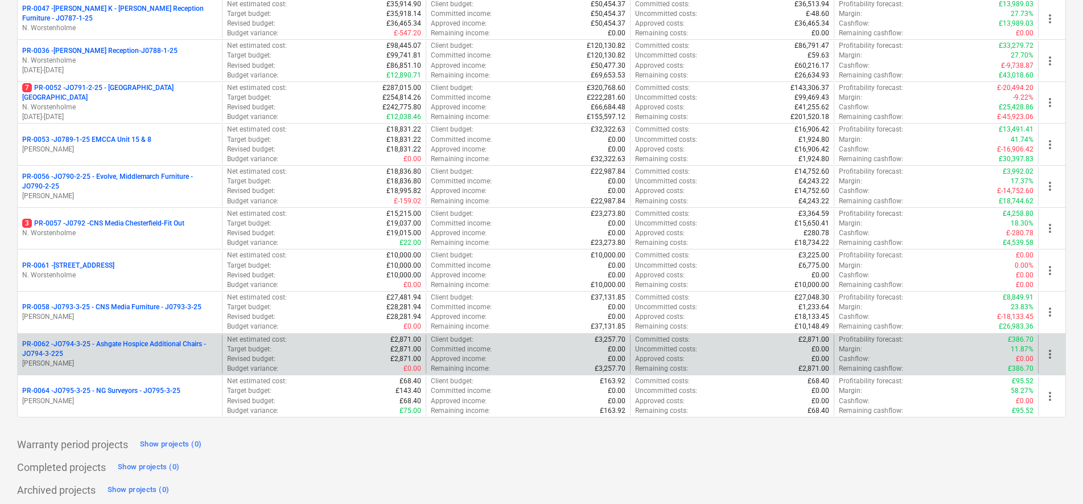
scroll to position [356, 0]
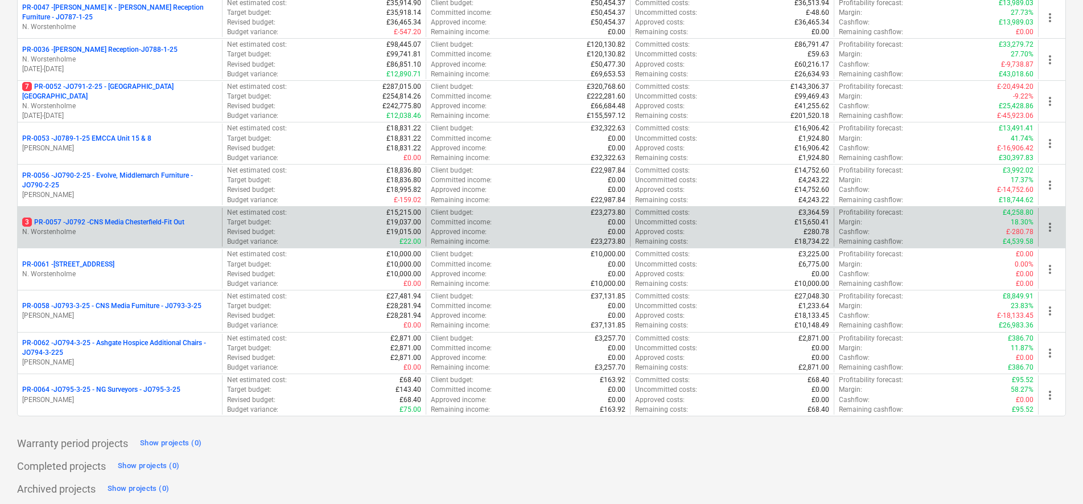
click at [178, 234] on p "N. Worstenholme" at bounding box center [119, 232] width 195 height 10
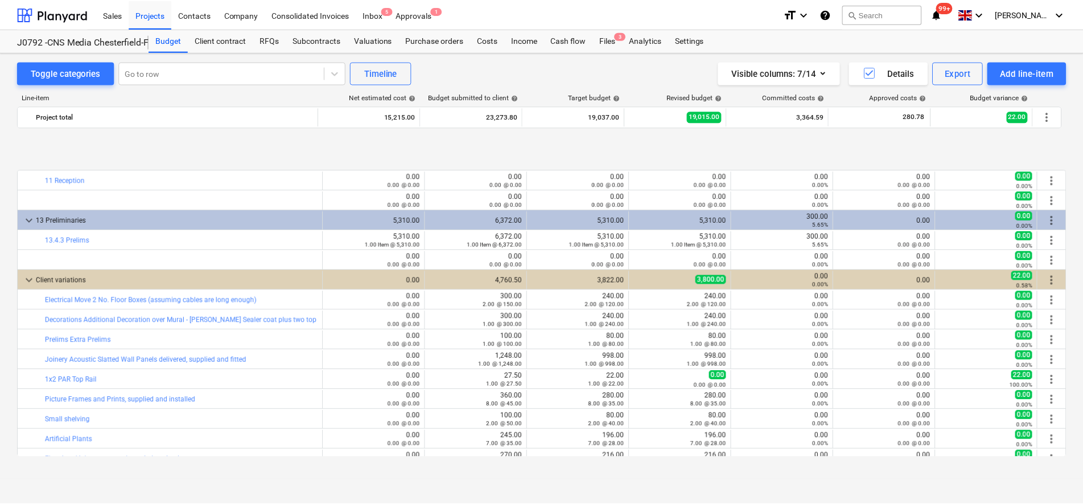
scroll to position [293, 0]
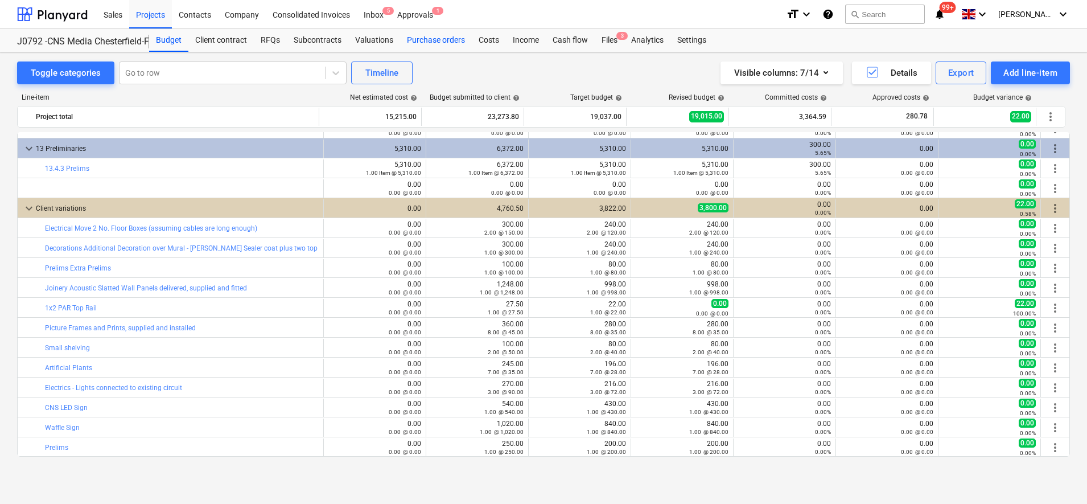
click at [437, 35] on div "Purchase orders" at bounding box center [436, 40] width 72 height 23
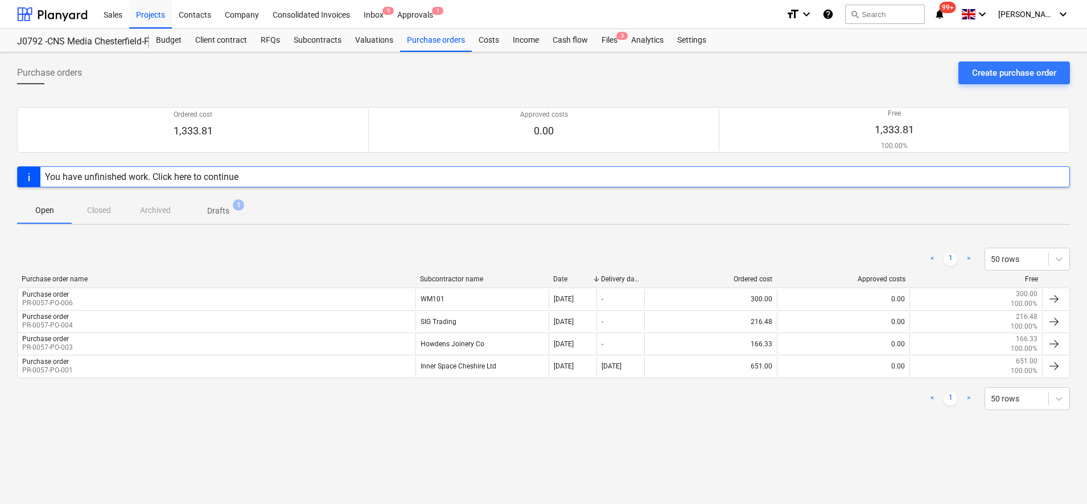
click at [224, 216] on p "Drafts" at bounding box center [218, 211] width 22 height 12
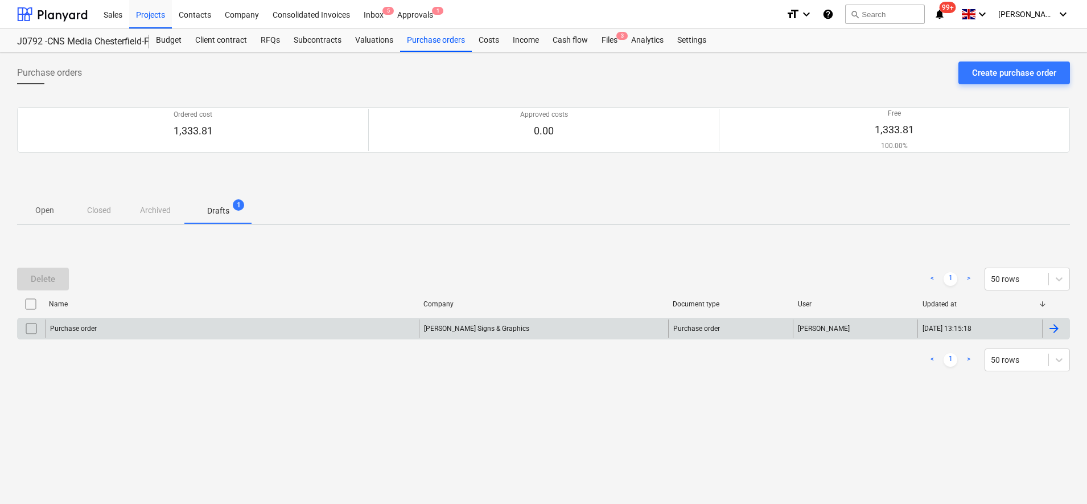
click at [454, 324] on div "Briggs Signs & Graphics" at bounding box center [543, 328] width 249 height 18
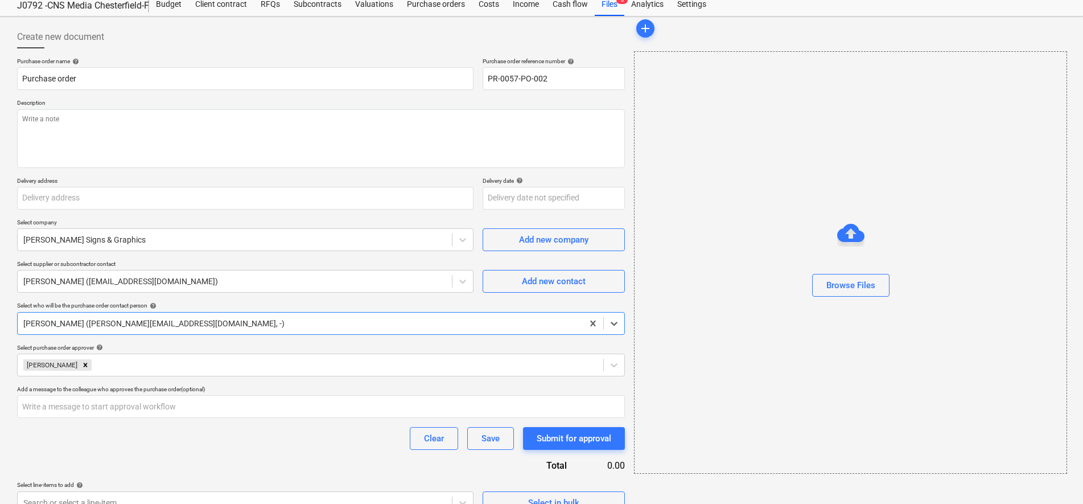
scroll to position [55, 0]
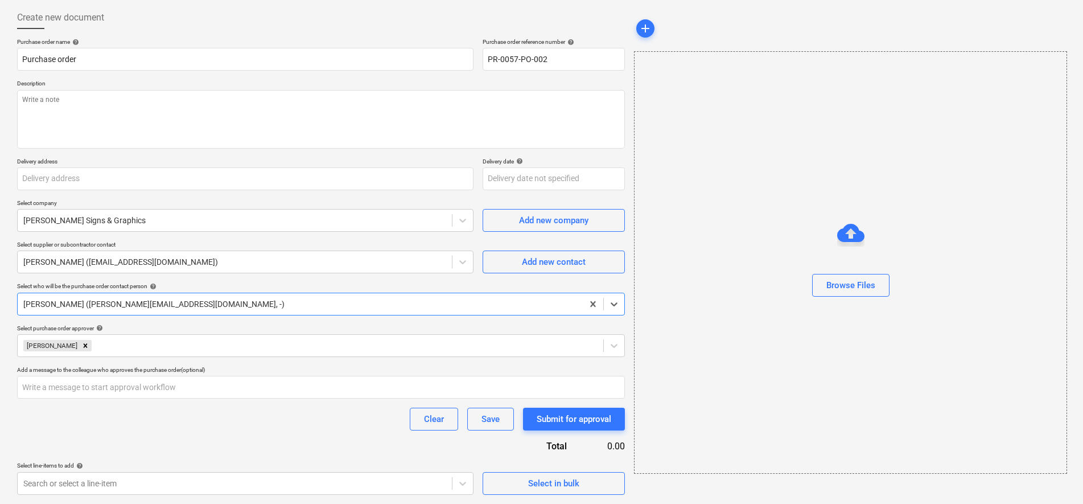
type textarea "x"
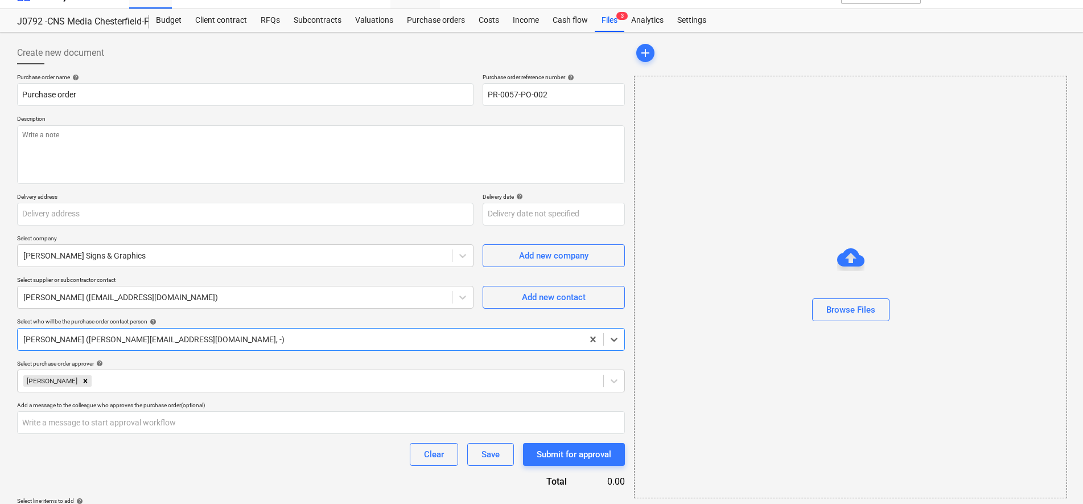
scroll to position [0, 0]
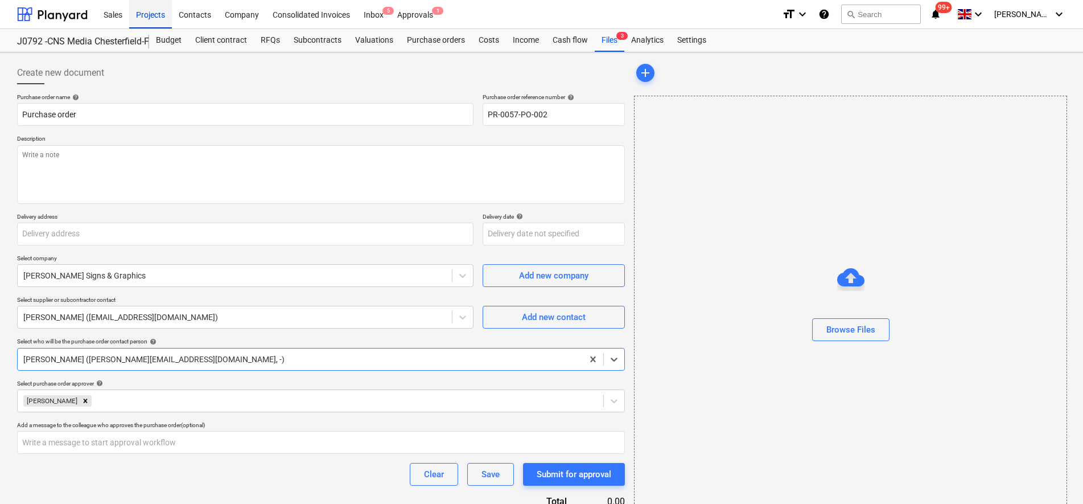
click at [156, 14] on div "Projects" at bounding box center [150, 13] width 43 height 29
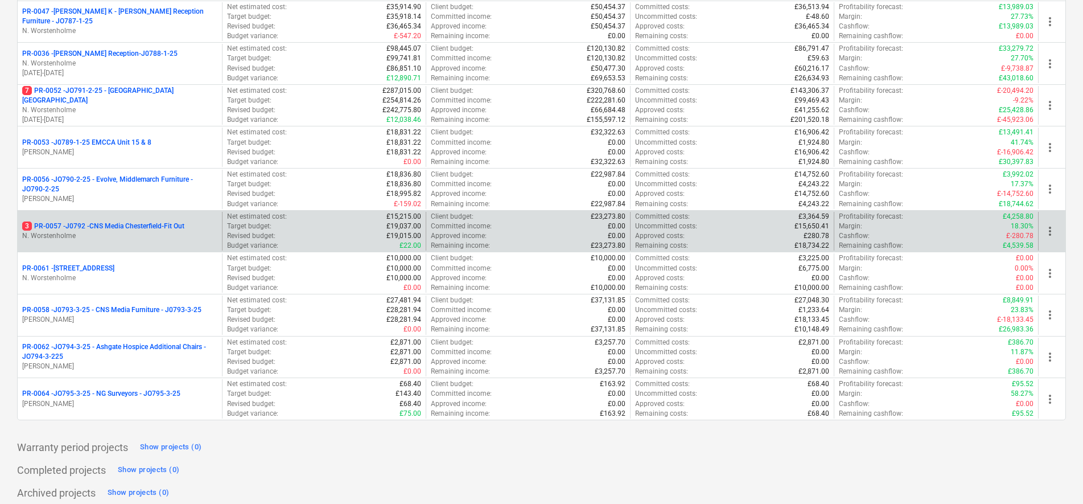
scroll to position [359, 0]
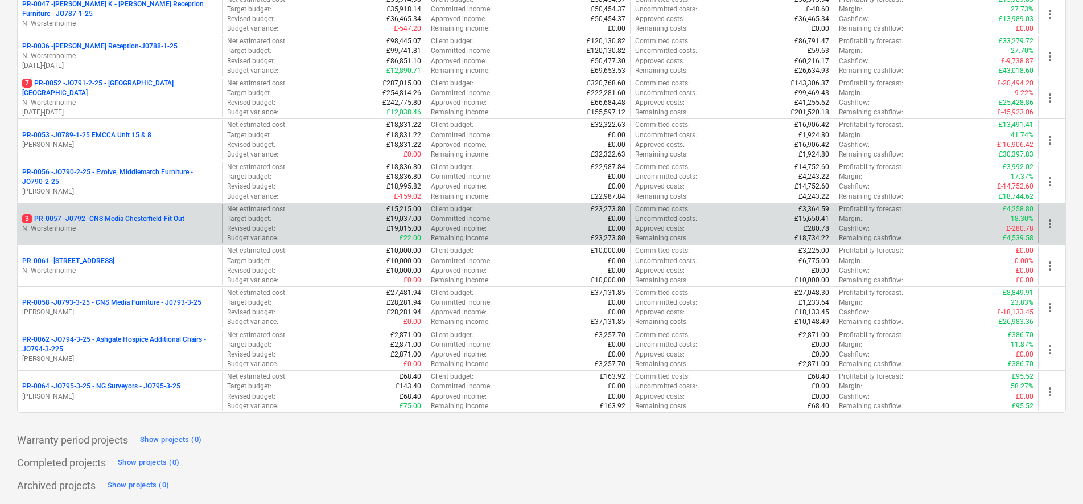
click at [178, 231] on p "N. Worstenholme" at bounding box center [119, 229] width 195 height 10
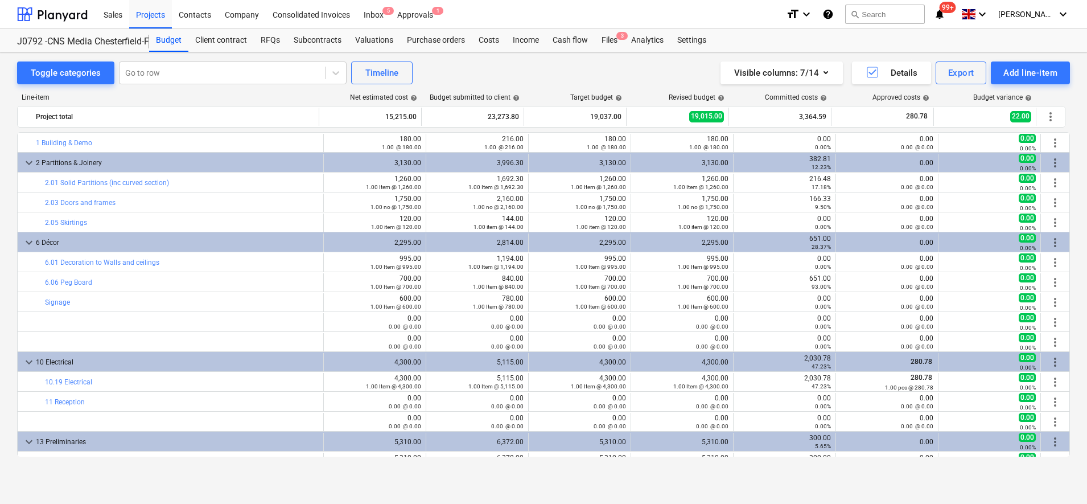
scroll to position [293, 0]
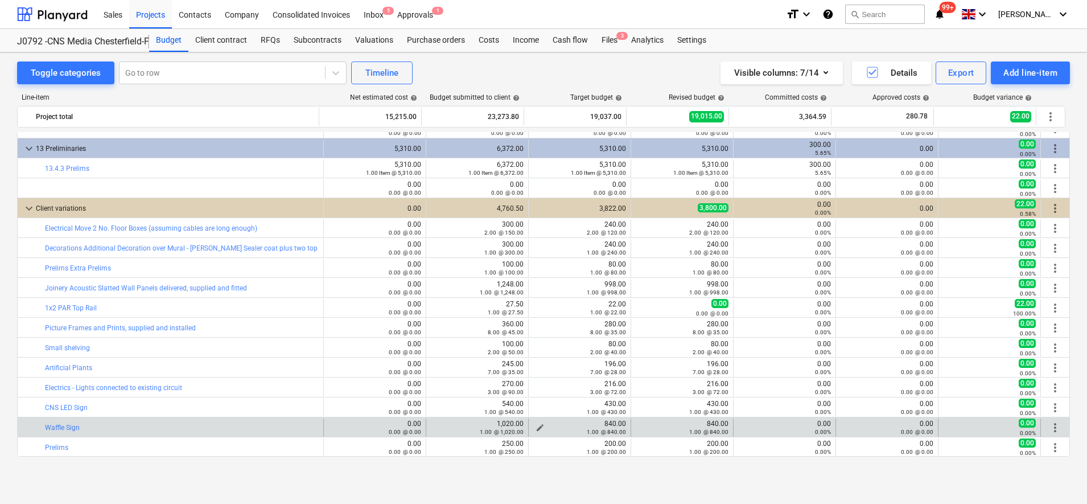
click at [537, 426] on span "edit" at bounding box center [540, 427] width 9 height 9
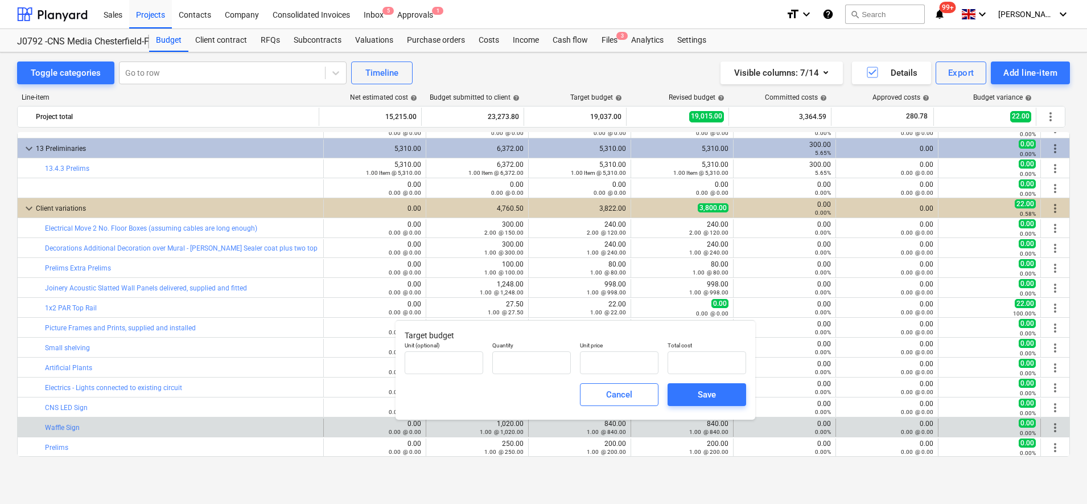
type input "1.00"
type input "840.00"
click at [622, 364] on input "840" at bounding box center [619, 362] width 79 height 23
type input "84"
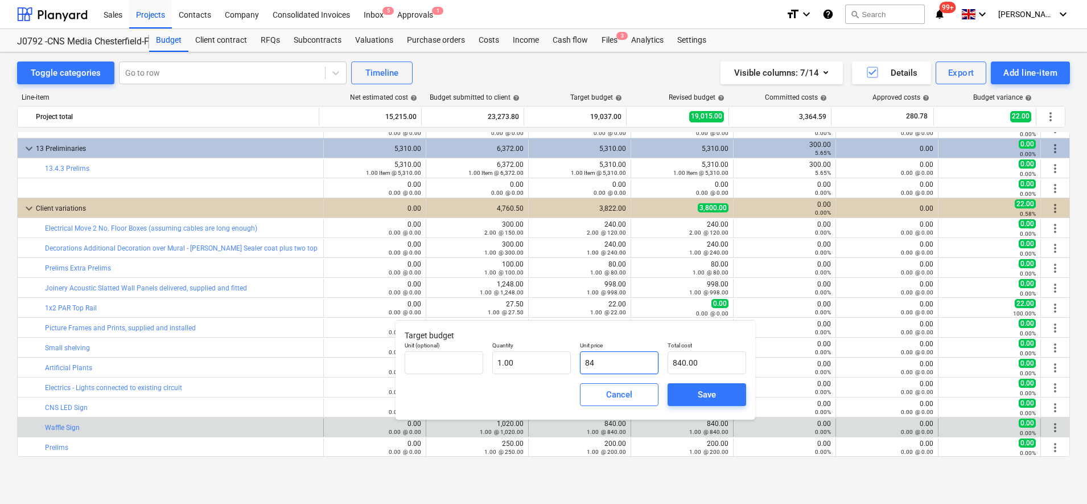
type input "84.00"
type input "8"
type input "8.00"
type input "85"
type input "85.00"
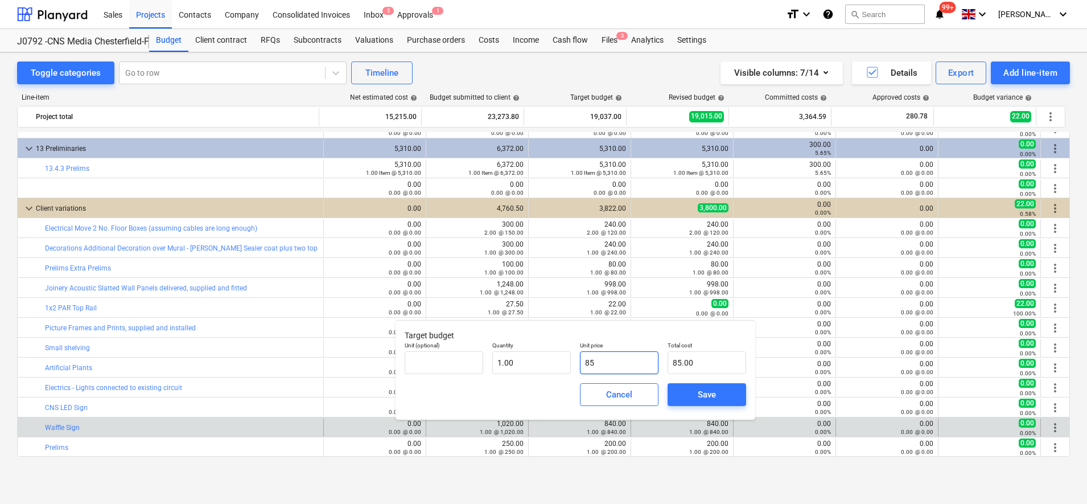
type input "850"
type input "850.00"
click at [742, 394] on button "Save" at bounding box center [707, 394] width 79 height 23
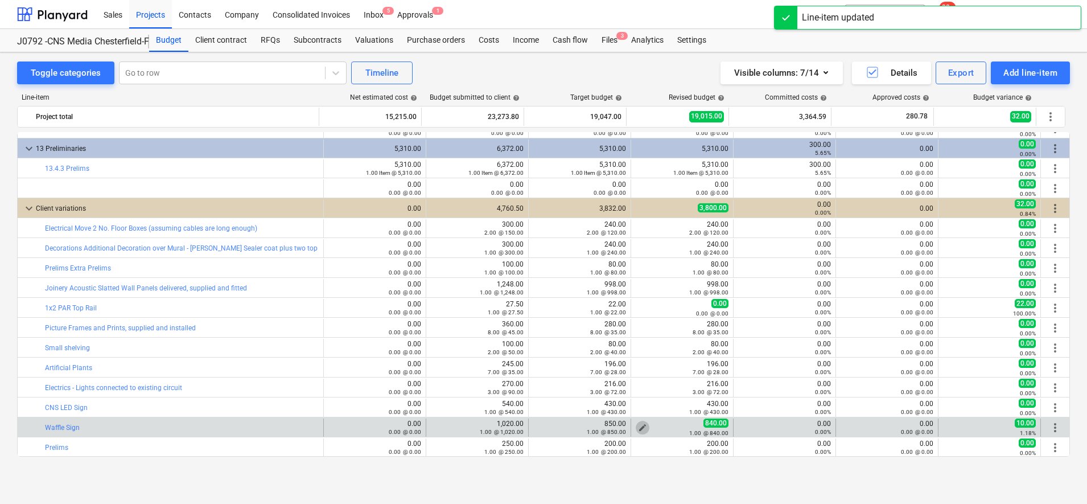
click at [639, 427] on span "edit" at bounding box center [642, 427] width 9 height 9
type textarea "x"
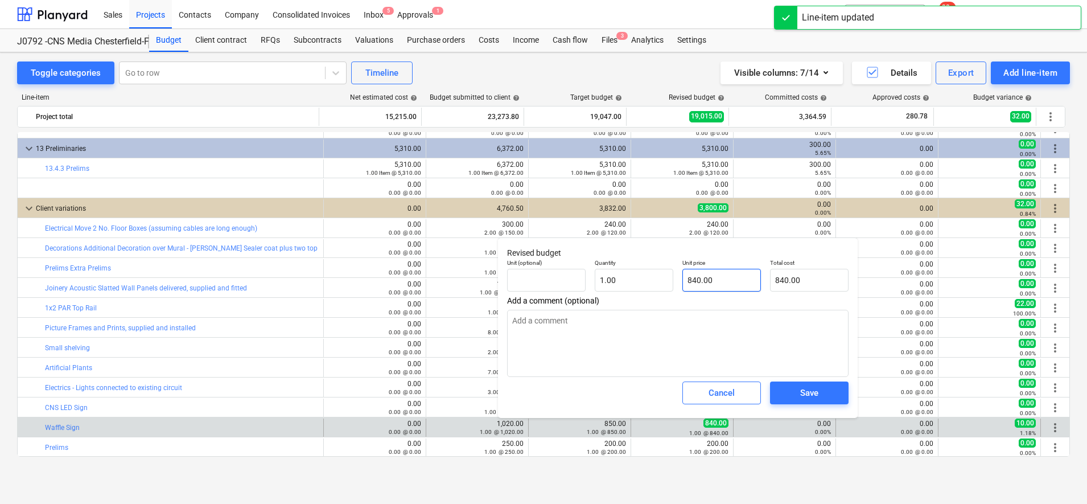
type input "840"
click at [696, 278] on input "840" at bounding box center [721, 280] width 79 height 23
type textarea "x"
type input "80"
type input "80.00"
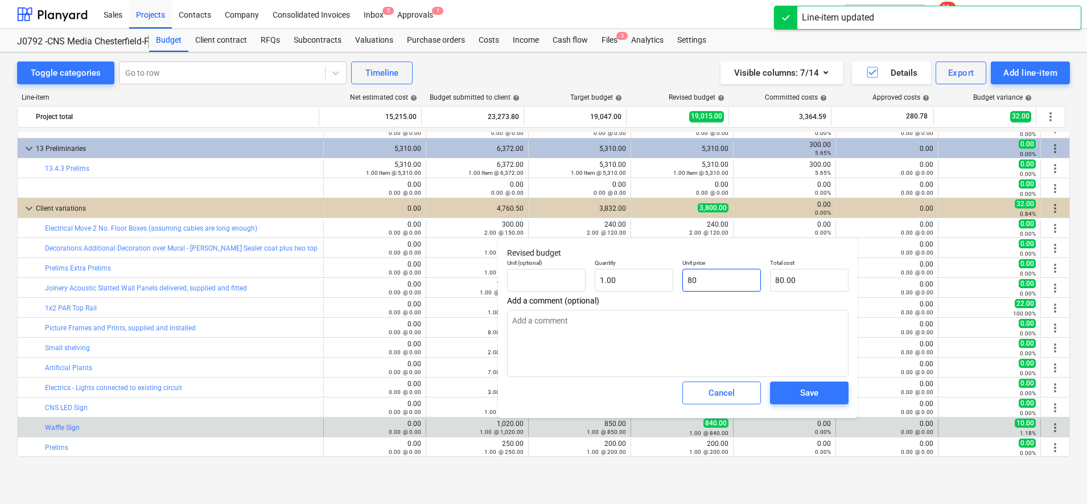
type textarea "x"
type input "850"
type input "850.00"
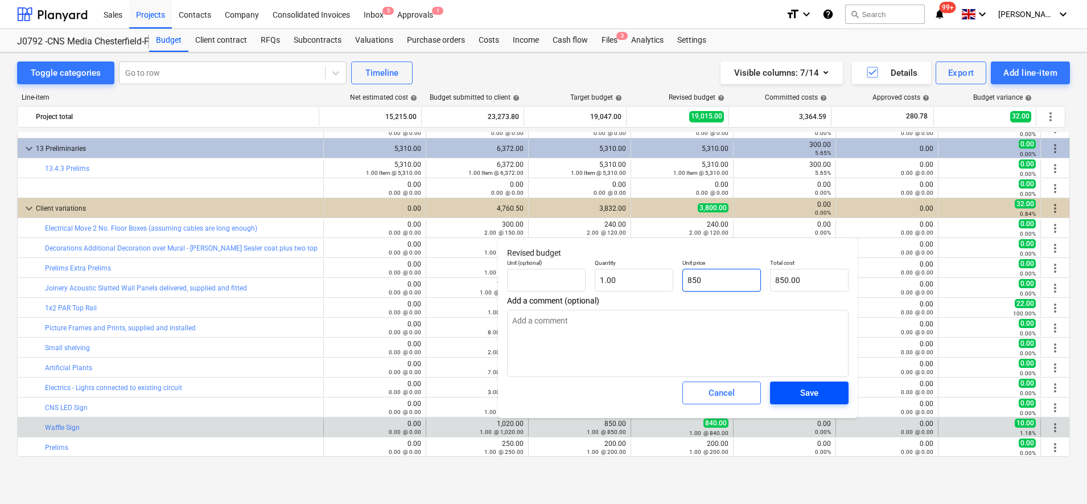
type input "850"
type textarea "x"
type input "850.00"
click at [828, 396] on span "Save" at bounding box center [809, 392] width 51 height 15
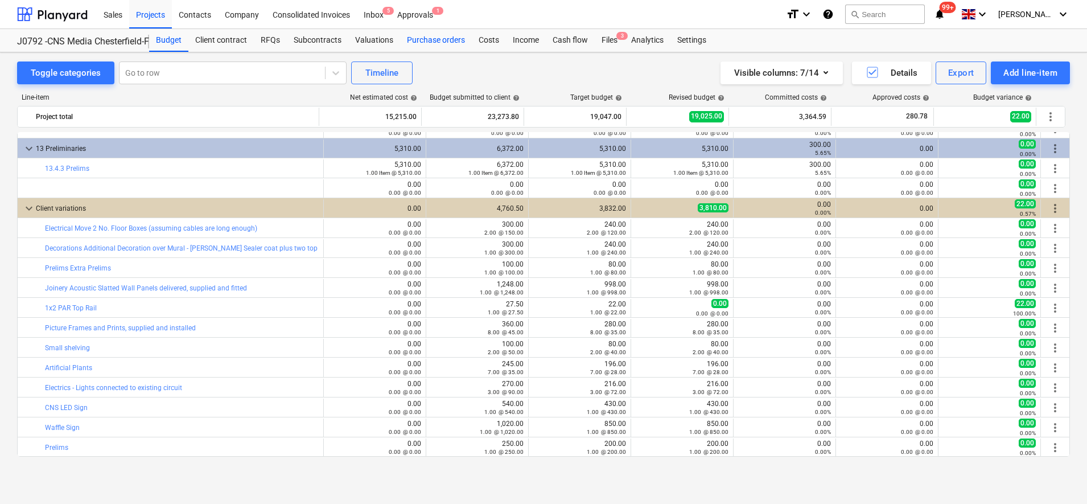
click at [440, 39] on div "Purchase orders" at bounding box center [436, 40] width 72 height 23
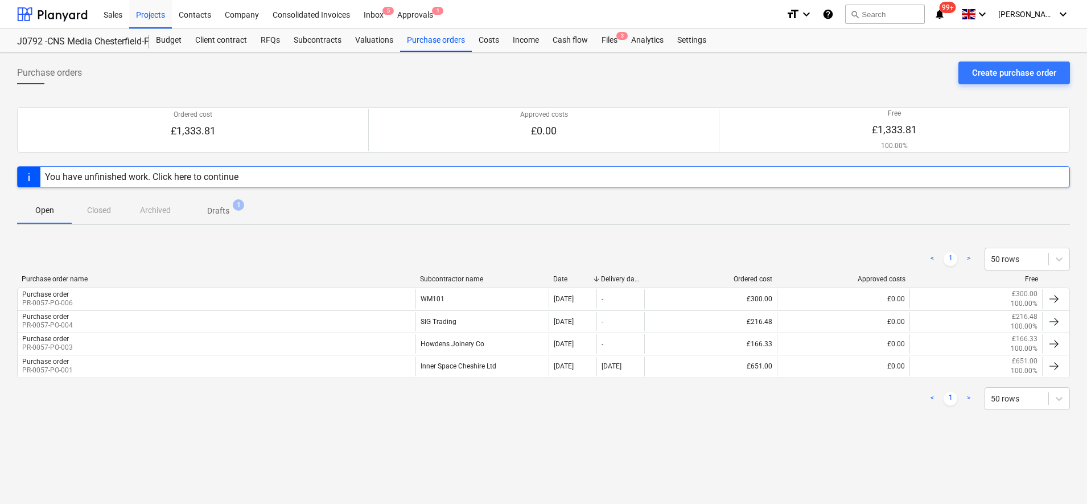
click at [213, 201] on span "Drafts 1" at bounding box center [218, 210] width 68 height 20
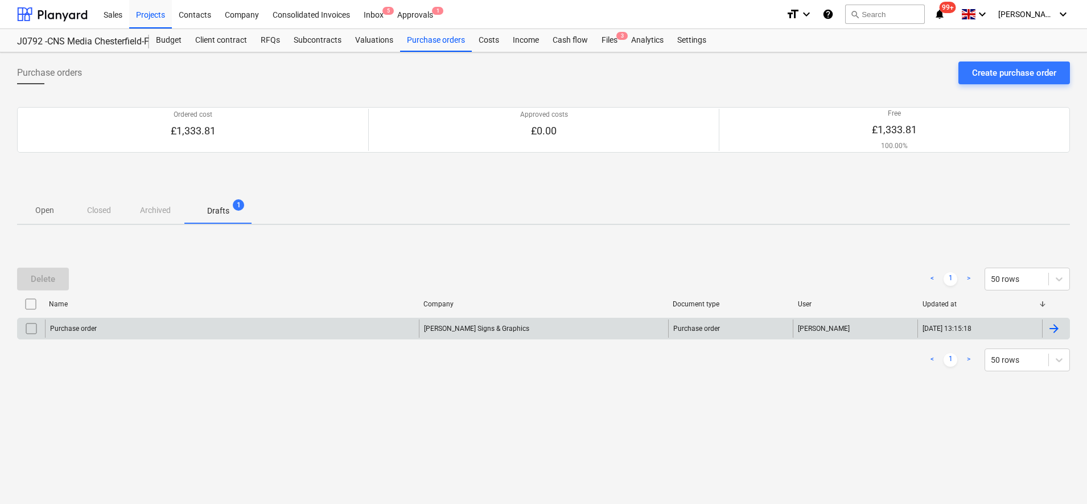
click at [153, 326] on div "Purchase order" at bounding box center [232, 328] width 374 height 18
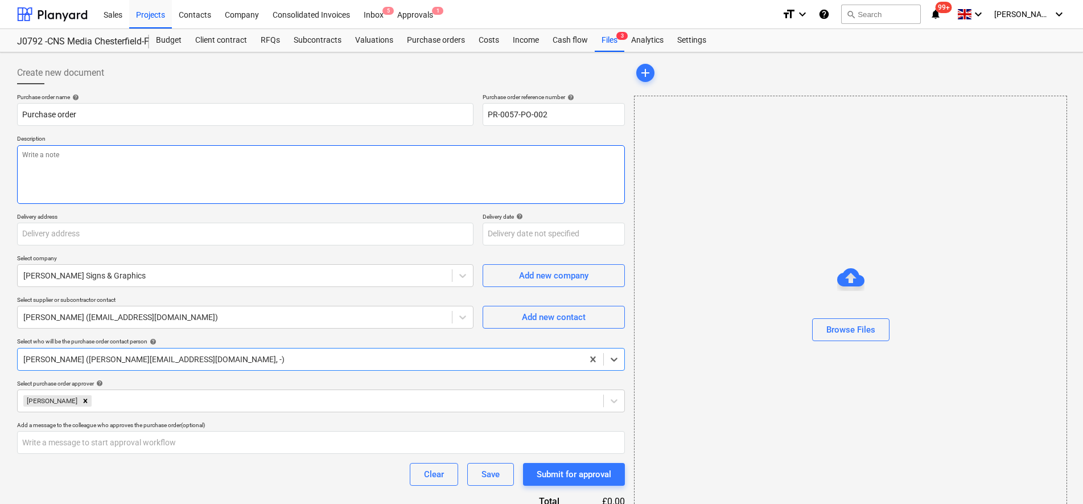
click at [194, 152] on textarea at bounding box center [321, 174] width 608 height 59
paste textarea "To manufacture and install no Waffle Neon Sign Estimated 1200mm high 8mm neon s…"
type textarea "x"
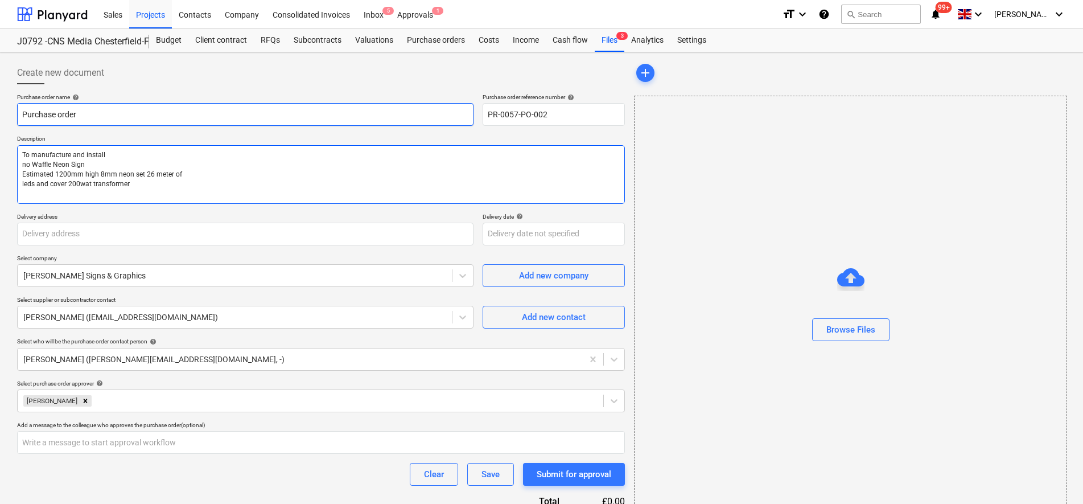
type textarea "To manufacture and install no Waffle Neon Sign Estimated 1200mm high 8mm neon s…"
click at [212, 125] on input "Purchase order" at bounding box center [245, 114] width 456 height 23
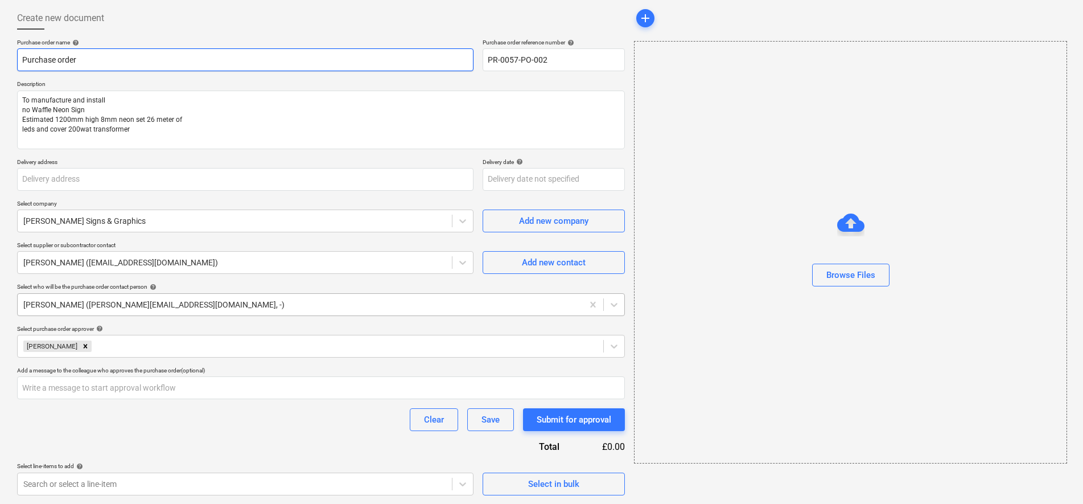
scroll to position [55, 0]
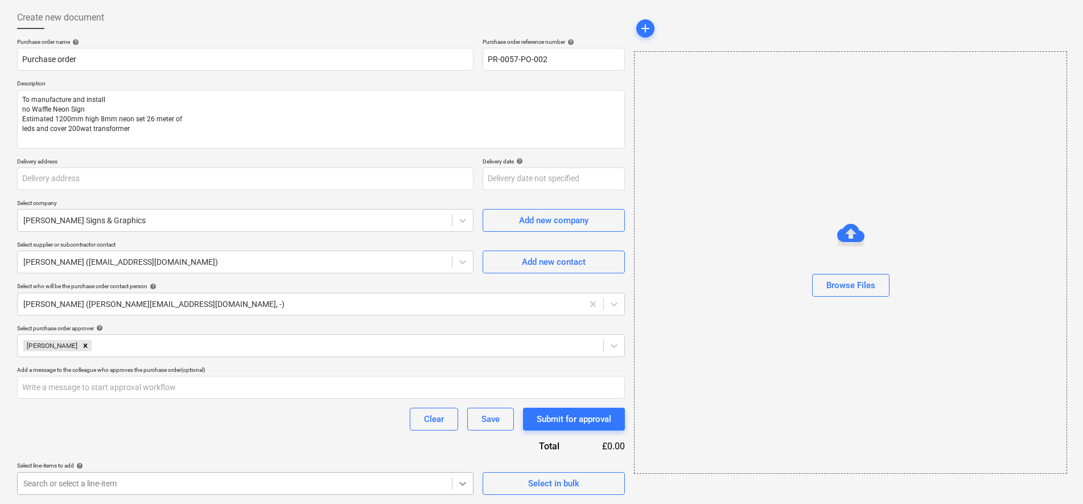
click at [459, 448] on body "Sales Projects Contacts Company Consolidated Invoices Inbox 5 Approvals 1 forma…" at bounding box center [541, 197] width 1083 height 504
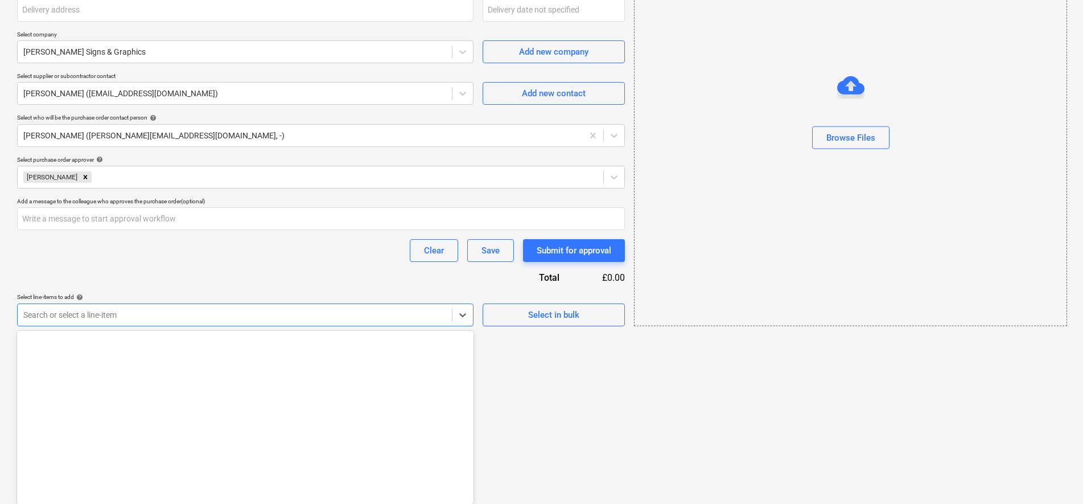
scroll to position [507, 0]
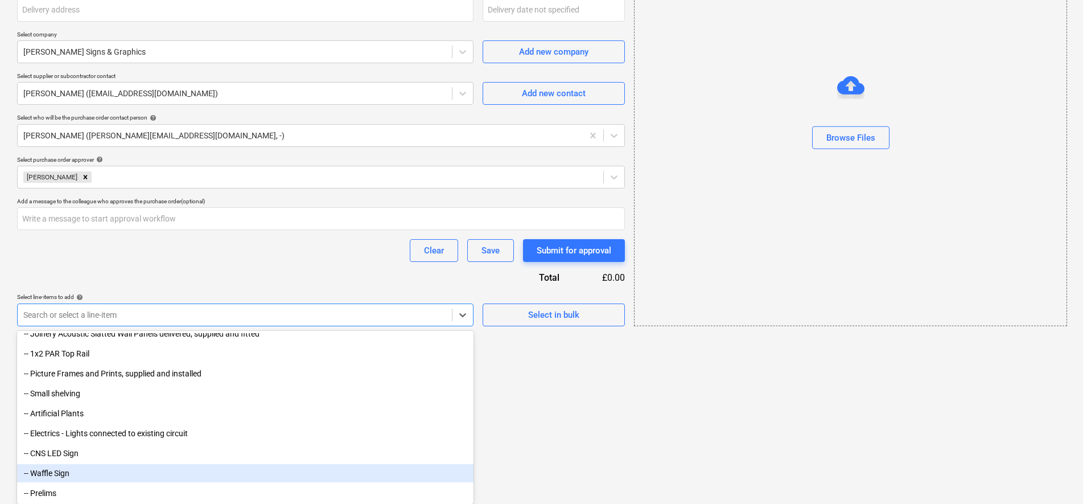
click at [98, 478] on div "-- Waffle Sign" at bounding box center [245, 473] width 456 height 18
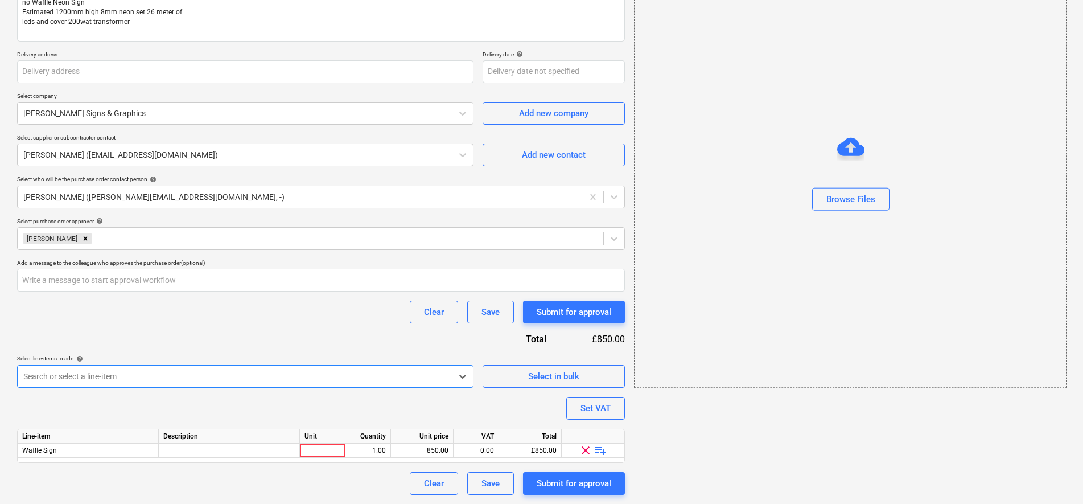
scroll to position [162, 0]
type textarea "x"
click at [183, 320] on div "Clear Save Submit for approval" at bounding box center [321, 312] width 608 height 23
click at [328, 452] on div at bounding box center [323, 450] width 46 height 14
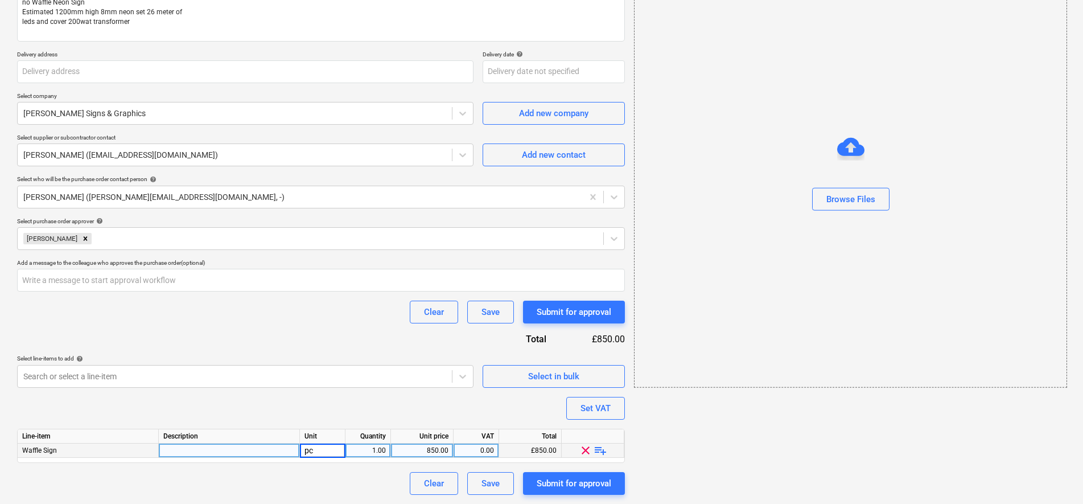
type input "pcs"
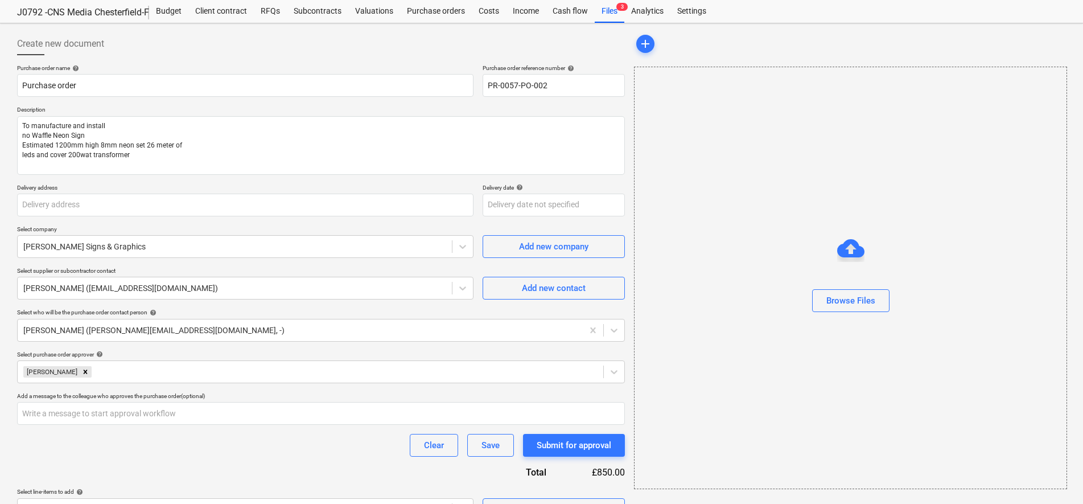
scroll to position [0, 0]
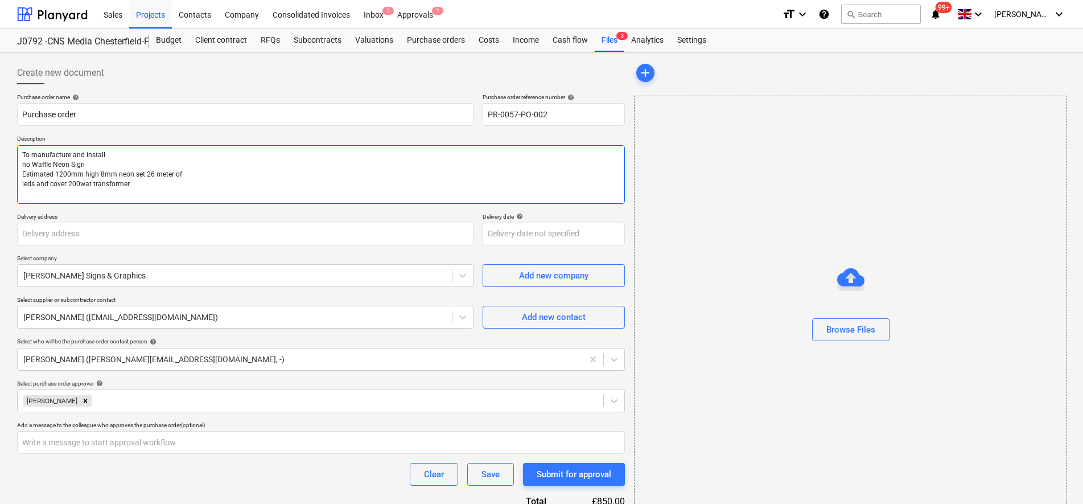
type textarea "x"
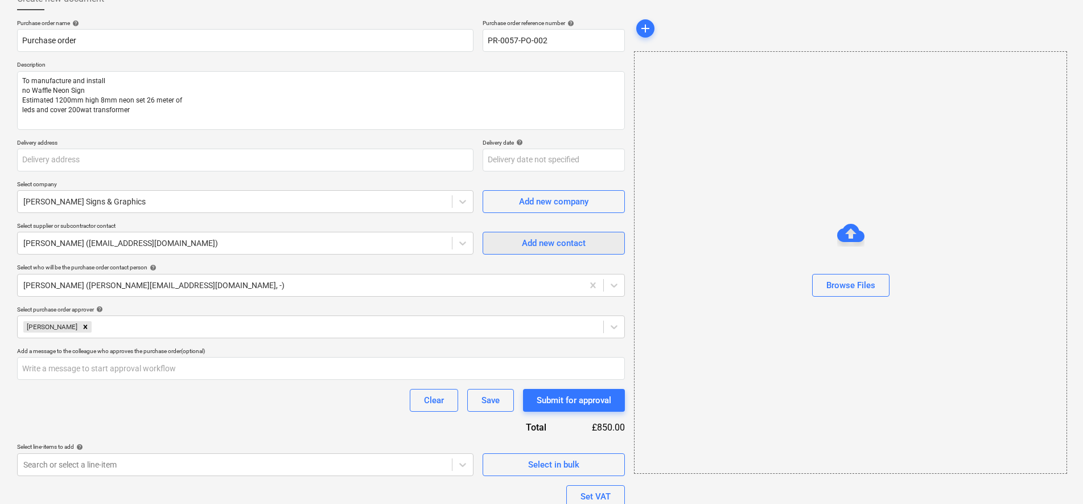
scroll to position [162, 0]
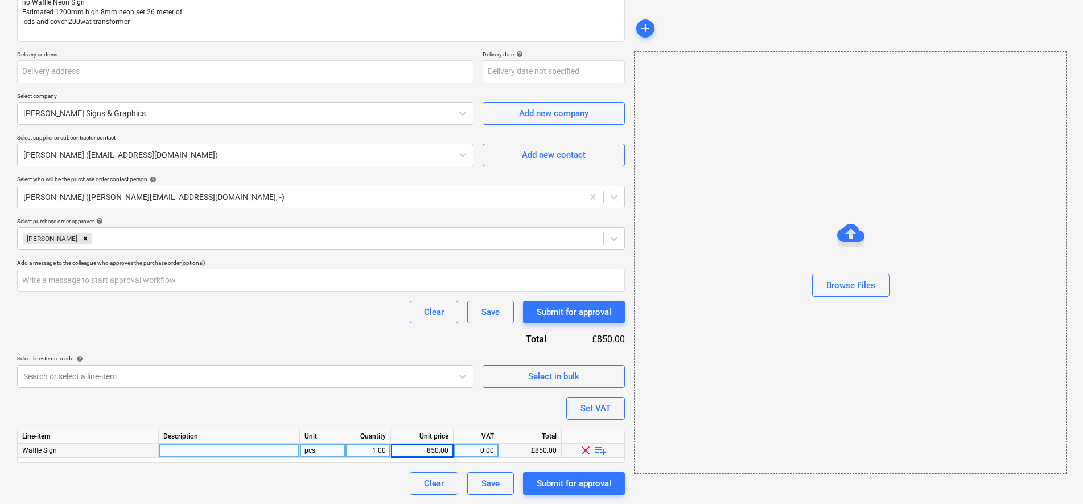
click at [487, 450] on div "0.00" at bounding box center [476, 450] width 36 height 14
type input "20"
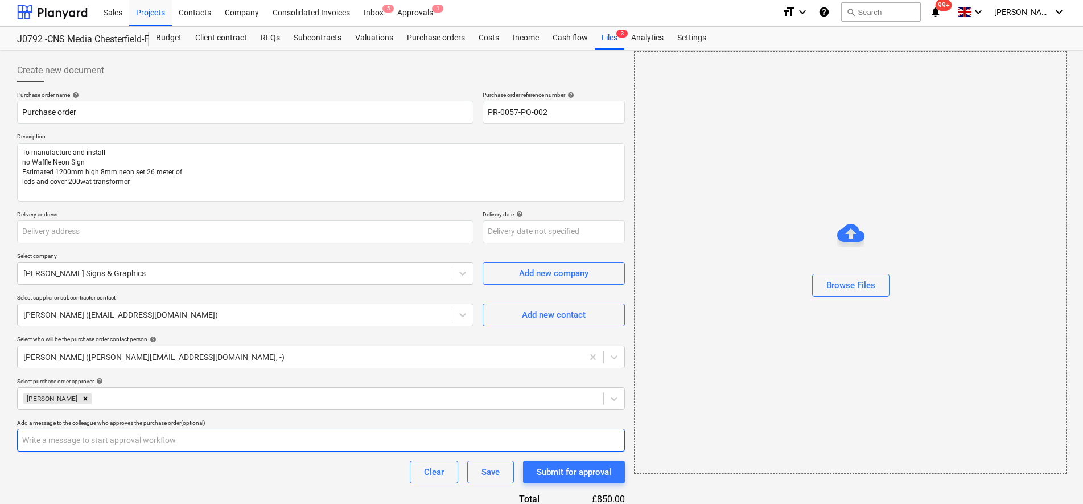
scroll to position [0, 0]
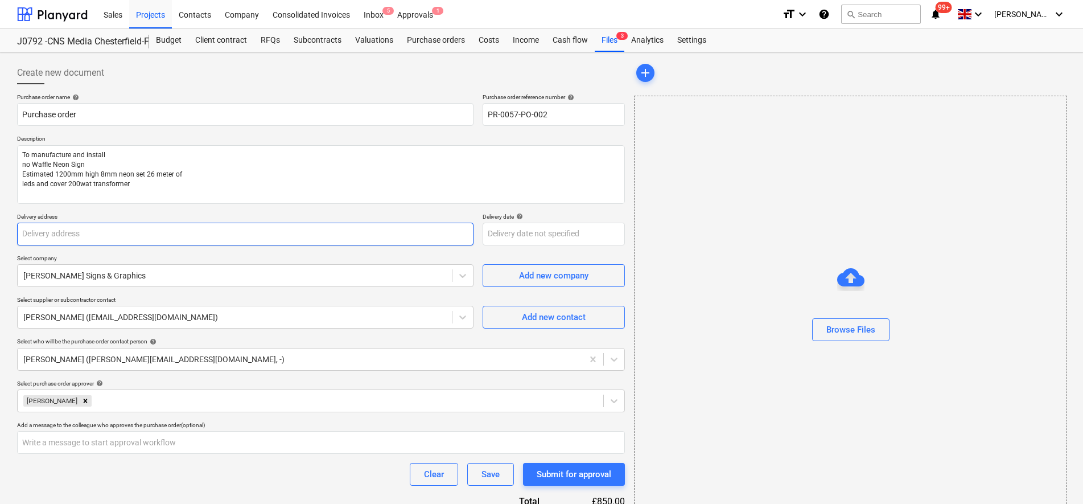
click at [74, 228] on input "text" at bounding box center [245, 234] width 456 height 23
type textarea "x"
type input "C"
type textarea "x"
type input "CN"
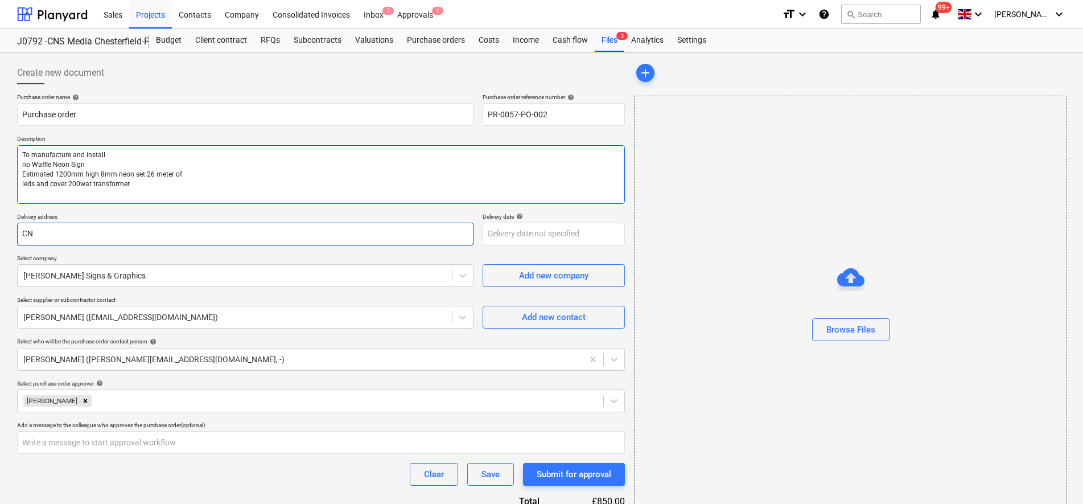
type textarea "x"
type input "CNS"
click at [301, 136] on p "Description" at bounding box center [321, 140] width 608 height 10
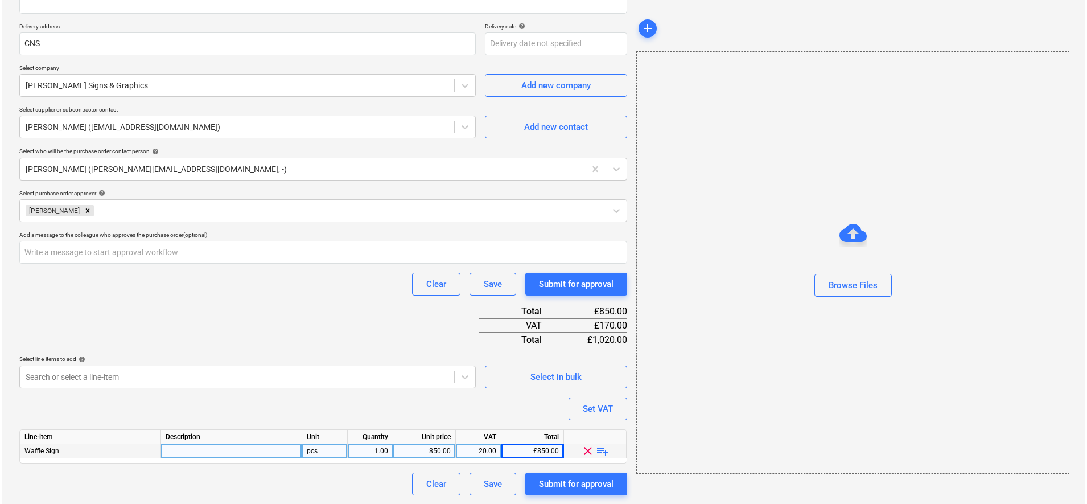
scroll to position [191, 0]
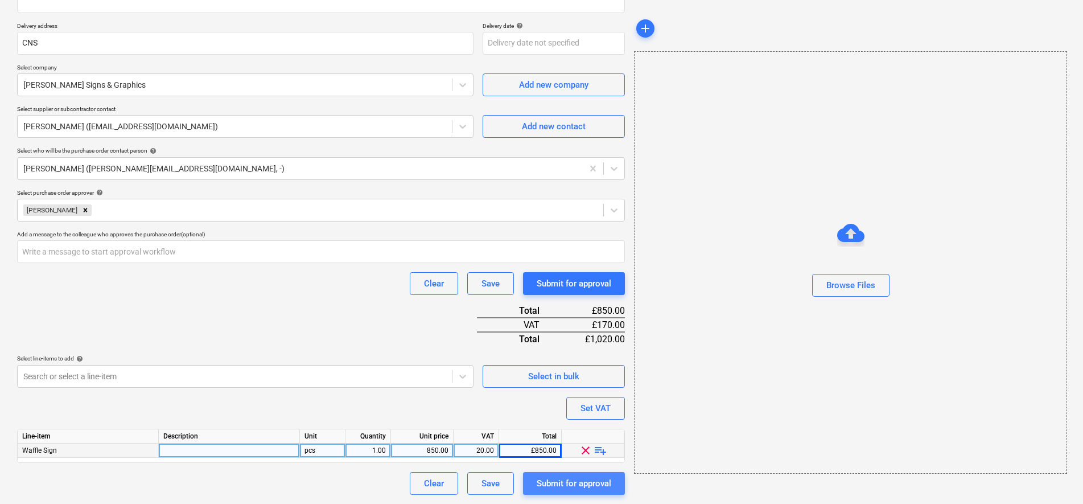
click at [609, 489] on div "Submit for approval" at bounding box center [574, 483] width 75 height 15
type textarea "x"
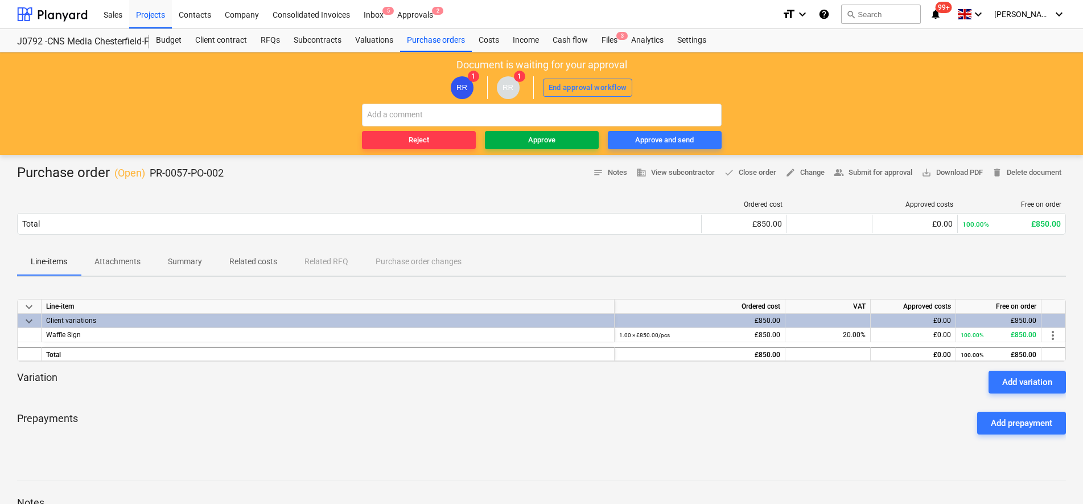
click at [562, 139] on span "Approve" at bounding box center [541, 140] width 105 height 13
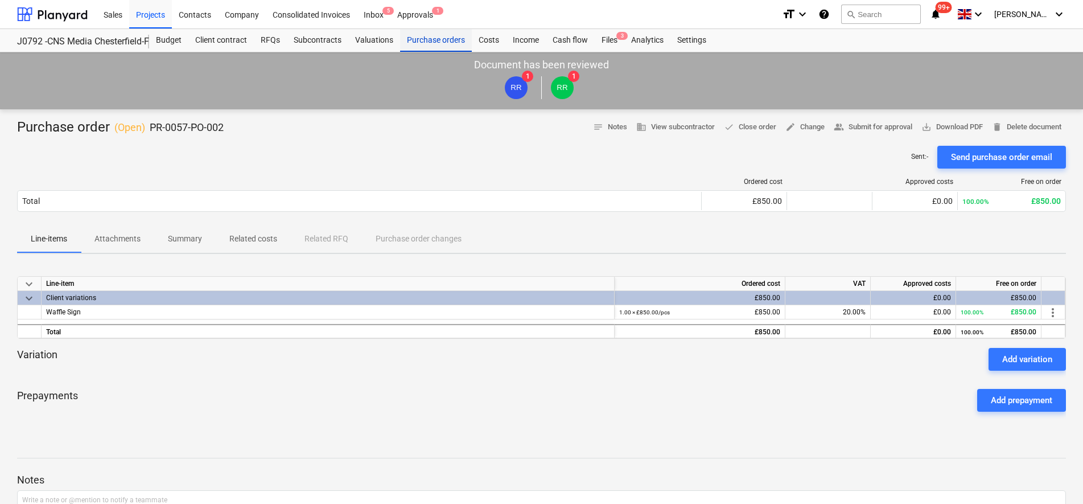
click at [425, 43] on div "Purchase orders" at bounding box center [436, 40] width 72 height 23
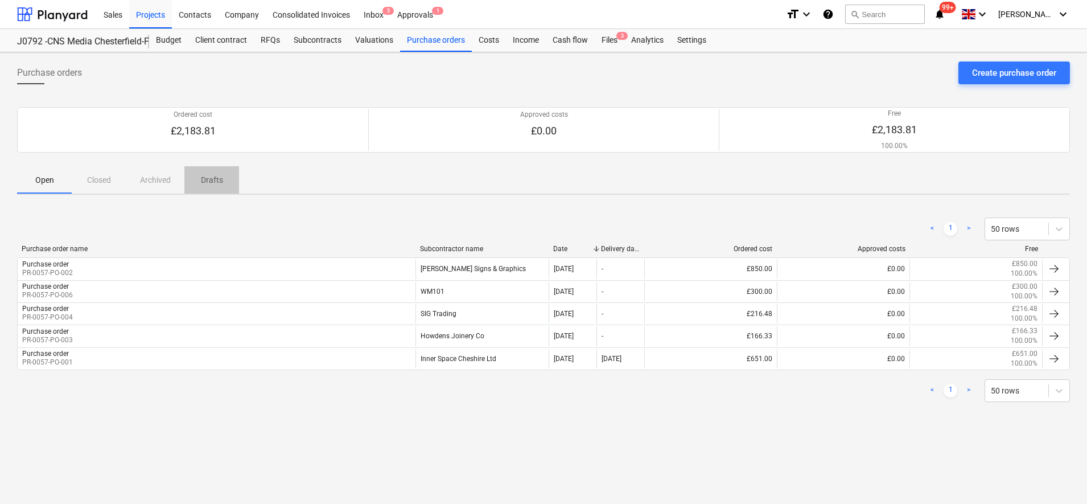
click at [199, 183] on p "Drafts" at bounding box center [211, 180] width 27 height 12
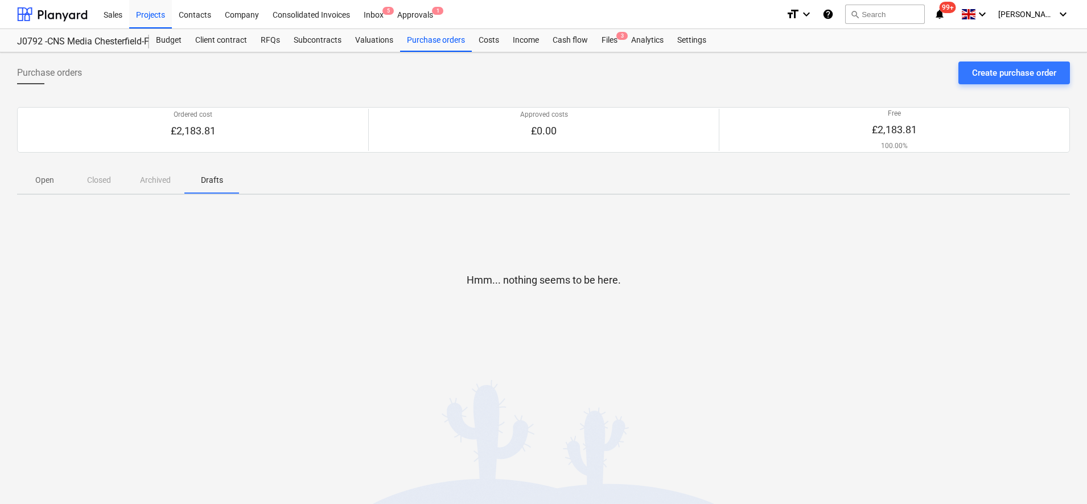
click at [46, 182] on p "Open" at bounding box center [44, 180] width 27 height 12
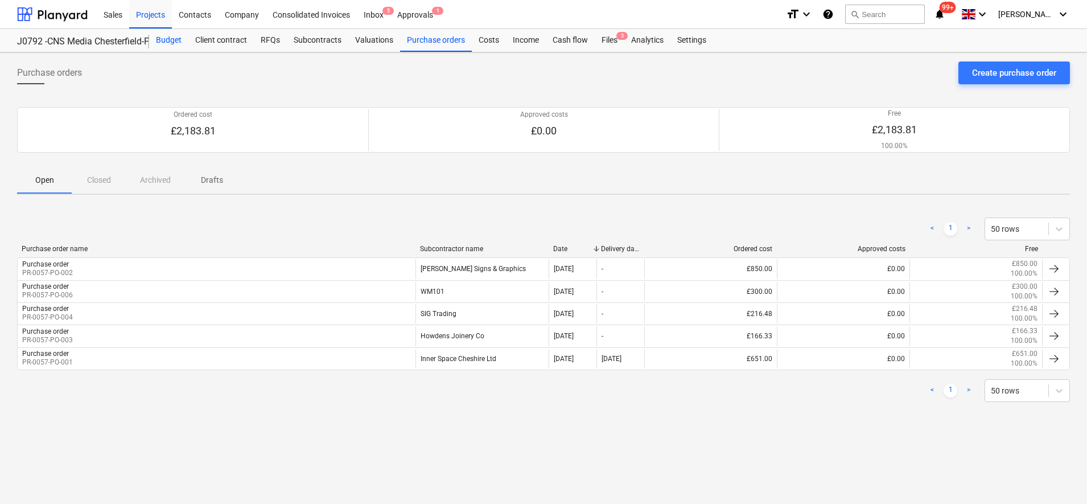
click at [155, 39] on div "Budget" at bounding box center [168, 40] width 39 height 23
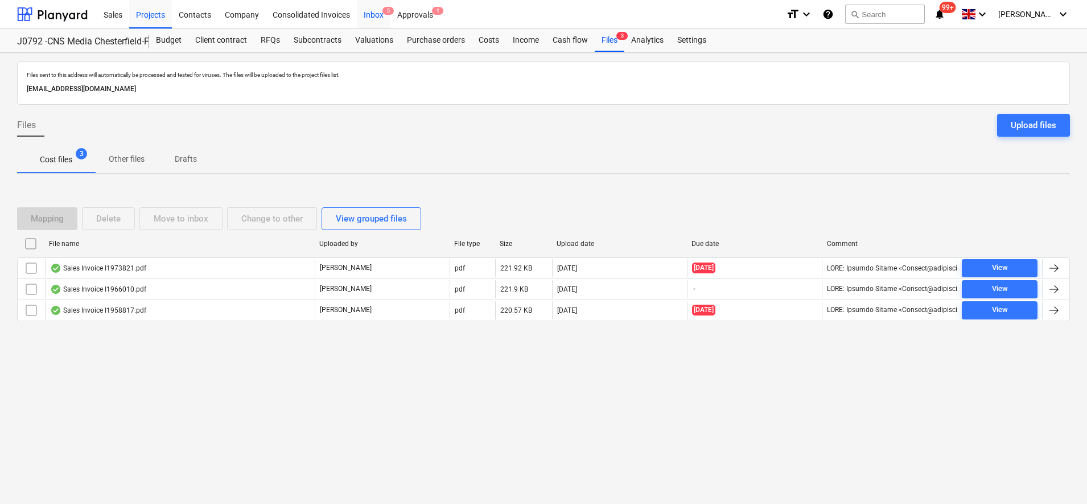
click at [371, 10] on div "Inbox 5" at bounding box center [374, 13] width 34 height 29
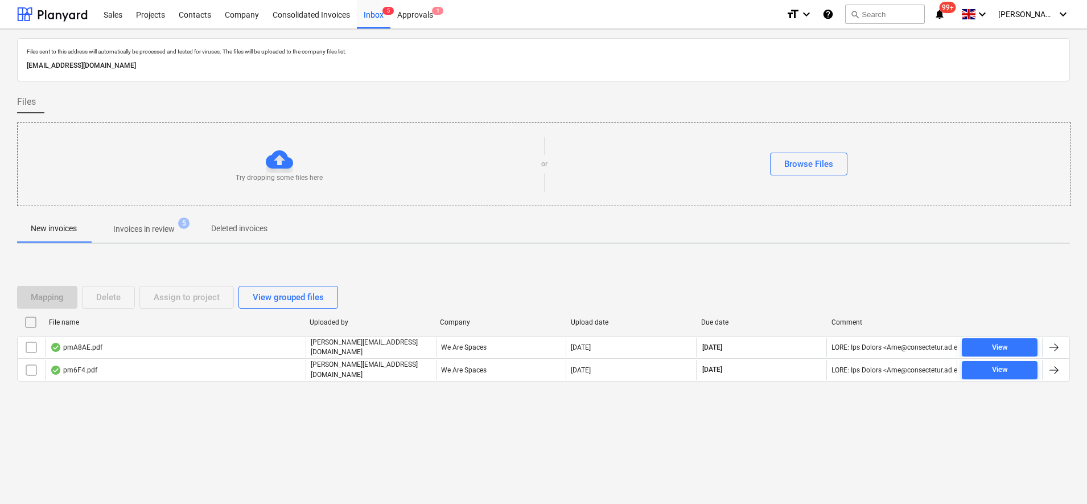
click at [158, 238] on span "Invoices in review 5" at bounding box center [143, 229] width 107 height 20
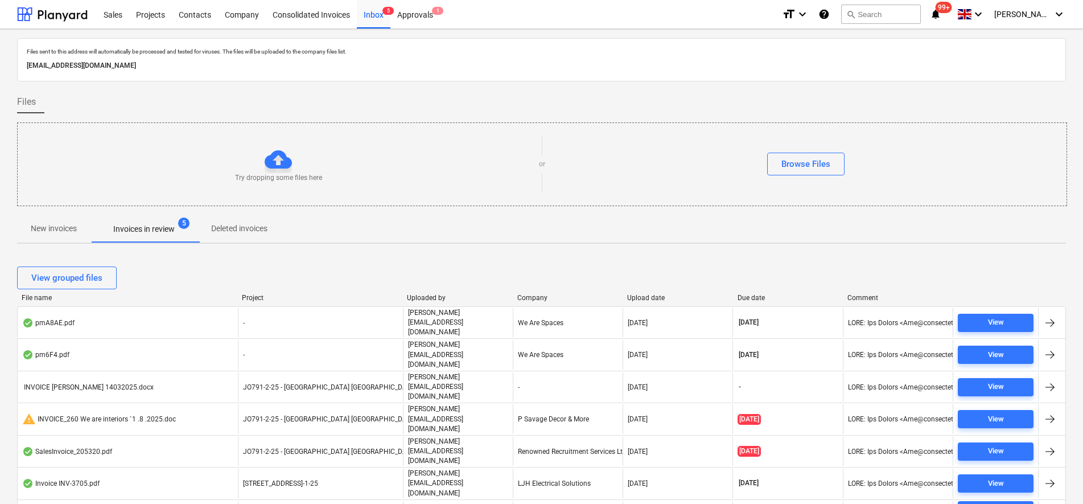
scroll to position [139, 0]
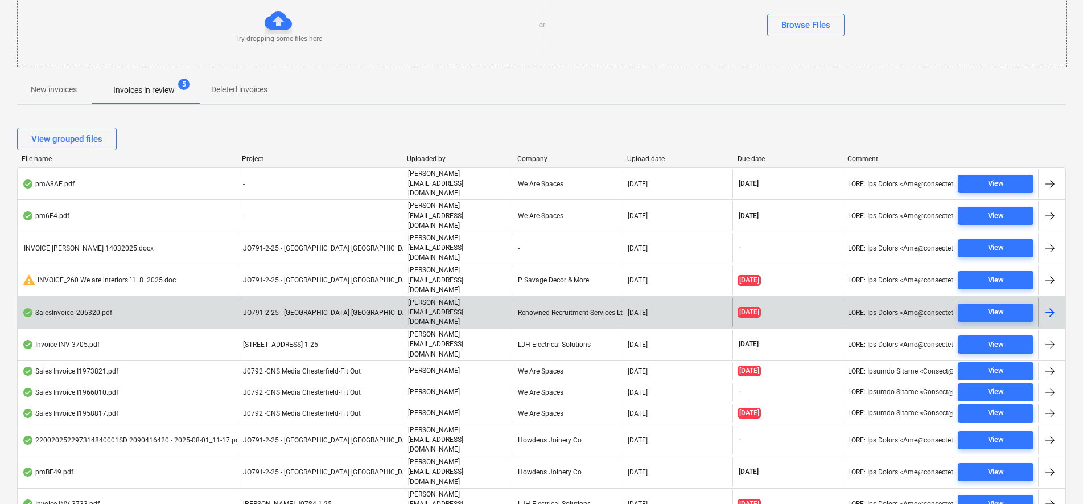
click at [187, 298] on div "SalesInvoice_205320.pdf" at bounding box center [128, 312] width 220 height 29
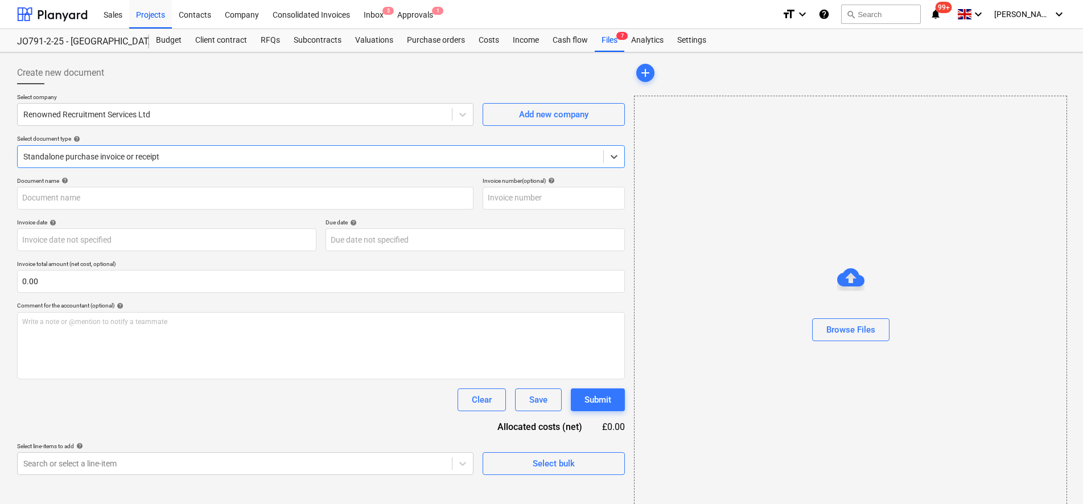
type input "205320"
type input "20 Aug 2025"
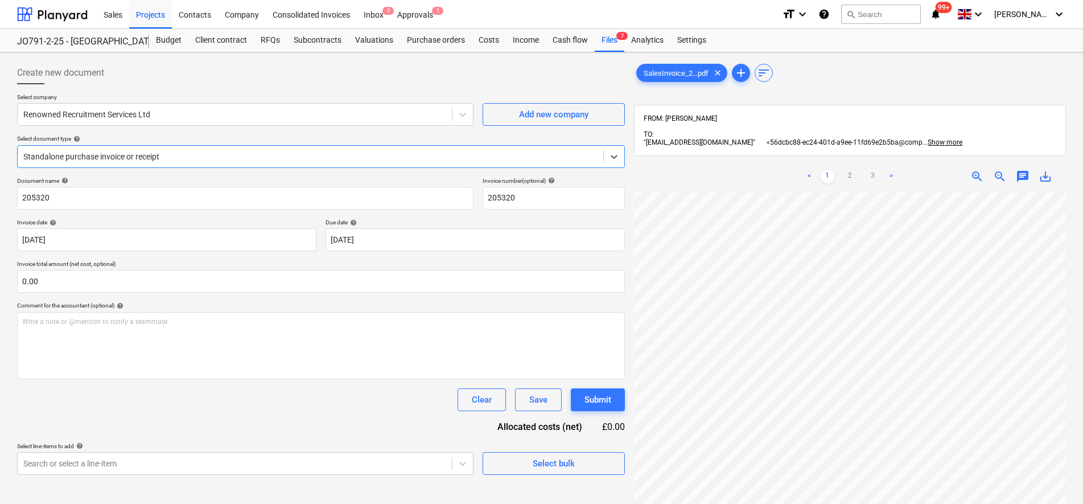
scroll to position [142, 0]
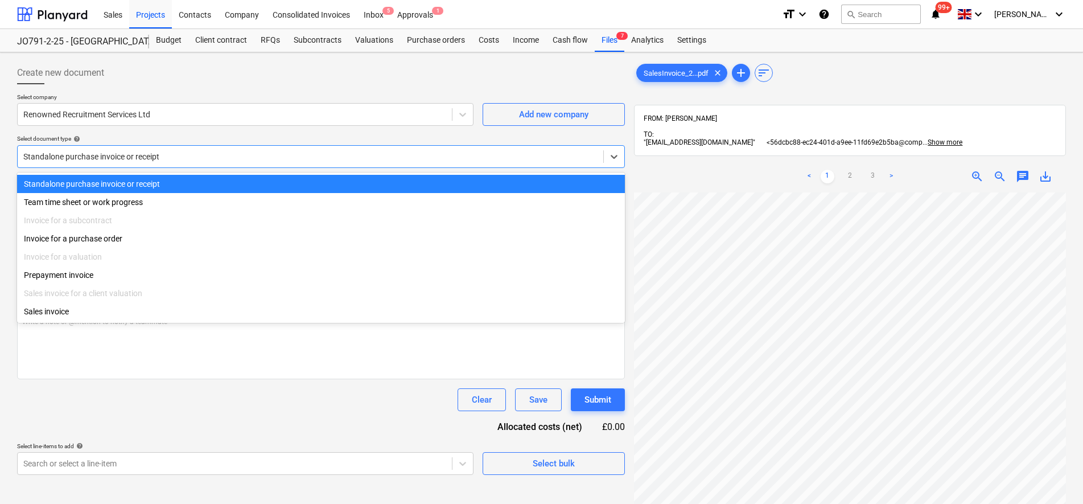
click at [107, 160] on div at bounding box center [310, 156] width 574 height 11
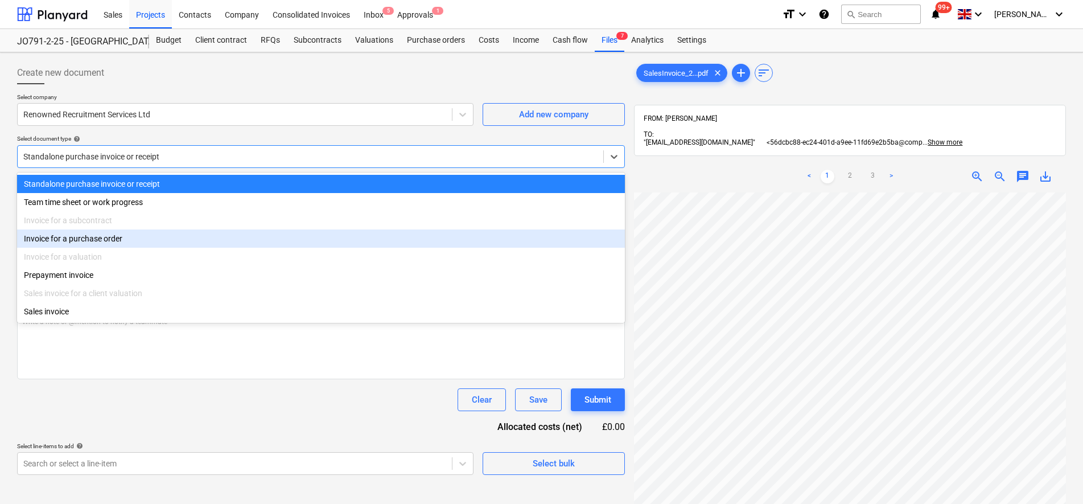
click at [98, 231] on div "Invoice for a purchase order" at bounding box center [321, 238] width 608 height 18
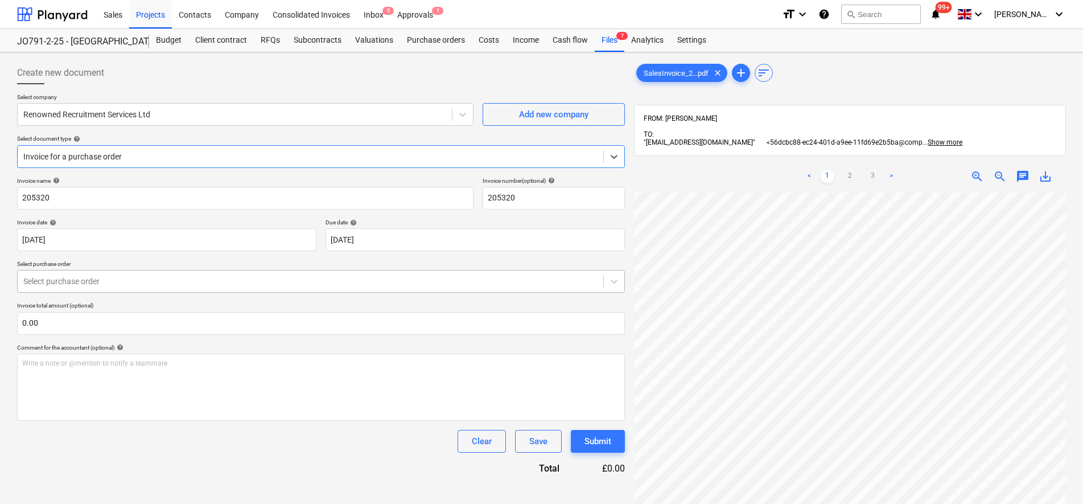
click at [76, 270] on div "Select purchase order" at bounding box center [321, 281] width 608 height 23
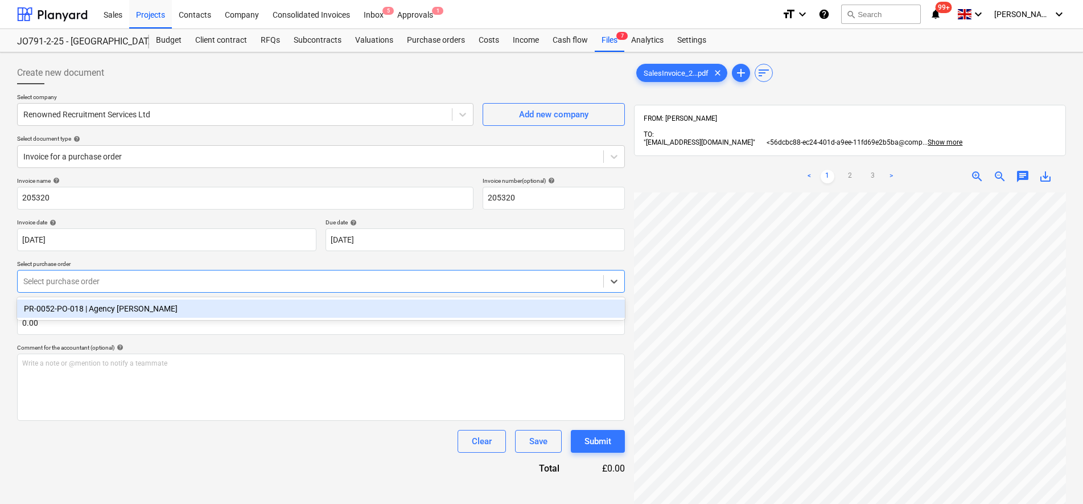
click at [83, 314] on div "PR-0052-PO-018 | Agency Joiner" at bounding box center [321, 308] width 608 height 18
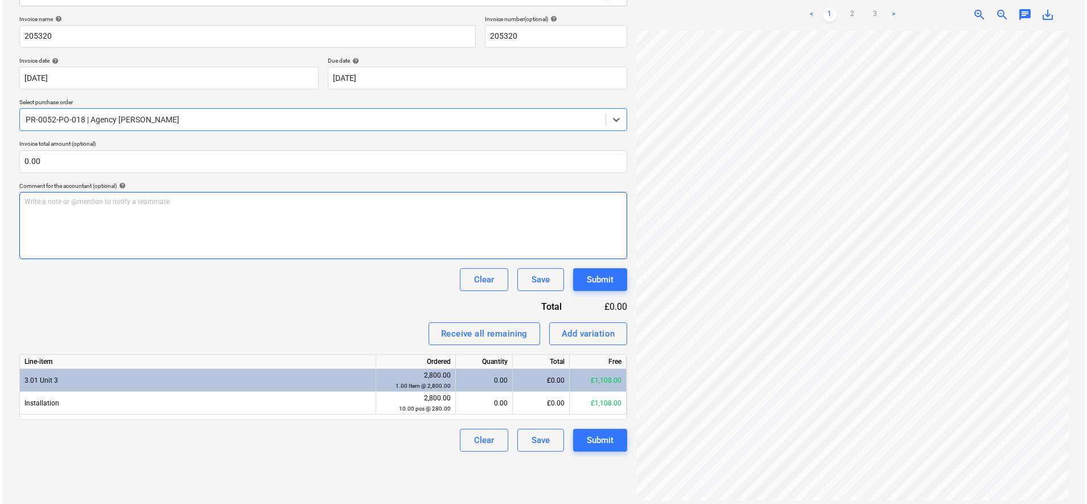
scroll to position [256, 83]
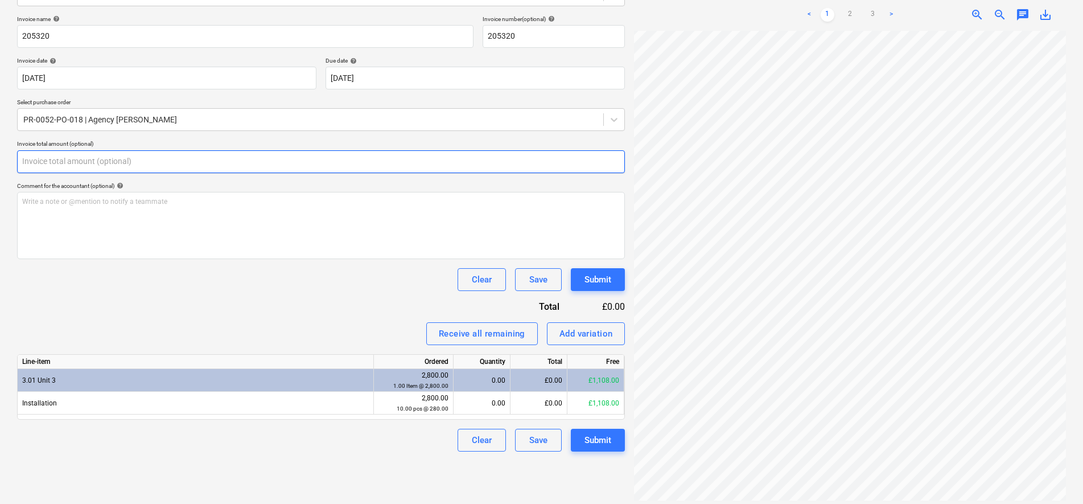
click at [76, 167] on input "text" at bounding box center [321, 161] width 608 height 23
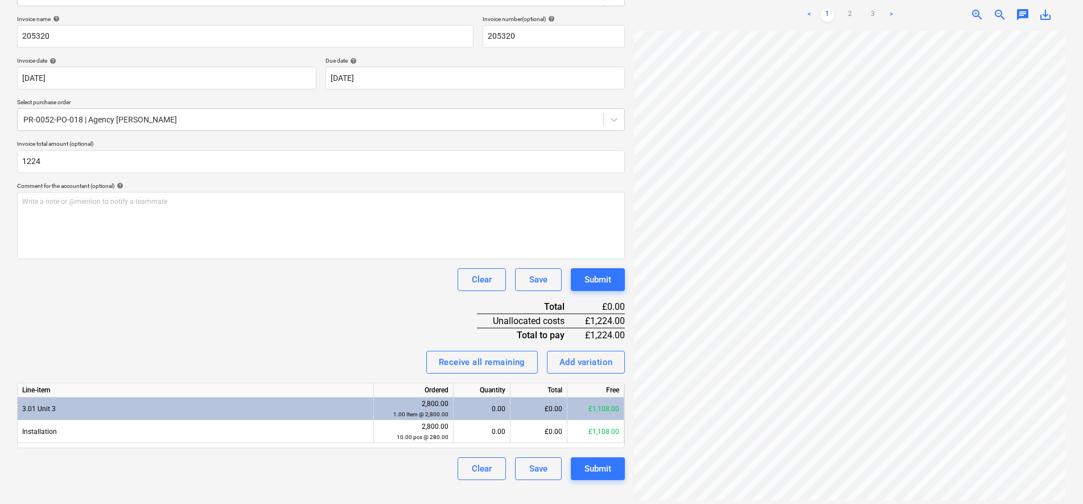
type input "1,224.00"
click at [199, 283] on div "Clear Save Submit" at bounding box center [321, 279] width 608 height 23
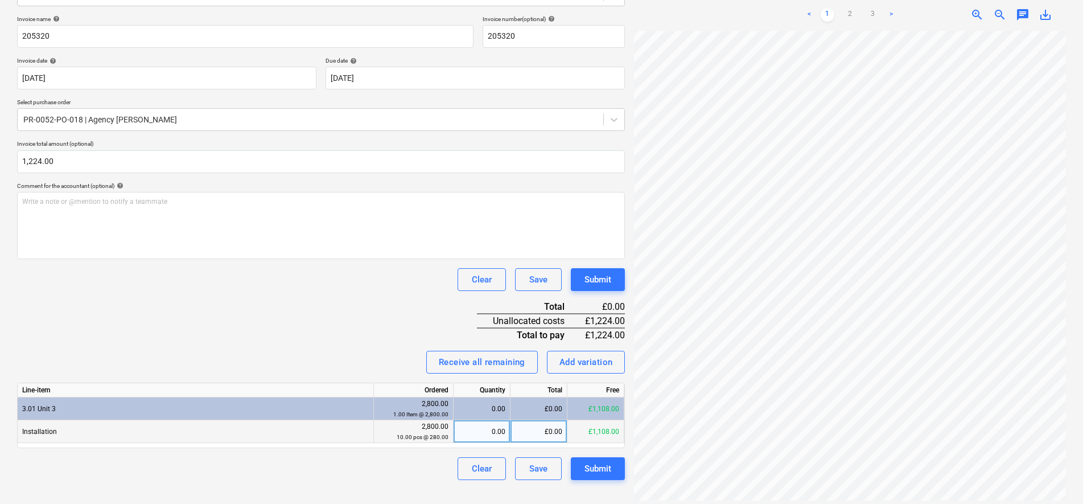
click at [541, 435] on div "£0.00" at bounding box center [539, 431] width 57 height 23
type input "1020"
click at [409, 294] on div "Invoice name help 205320 Invoice number (optional) help 205320 Invoice date hel…" at bounding box center [321, 247] width 608 height 464
click at [611, 474] on div "Submit" at bounding box center [598, 468] width 27 height 15
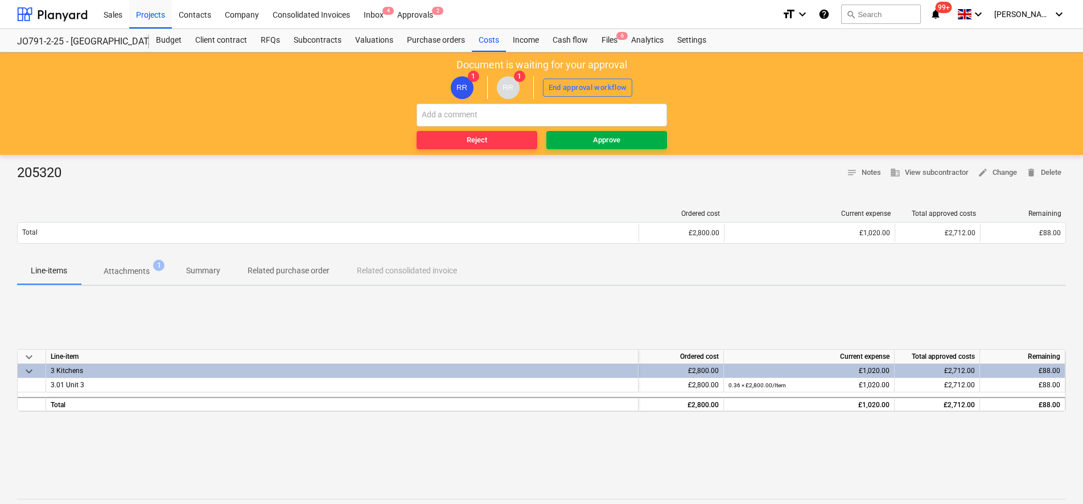
click at [621, 144] on span "Approve" at bounding box center [607, 140] width 112 height 13
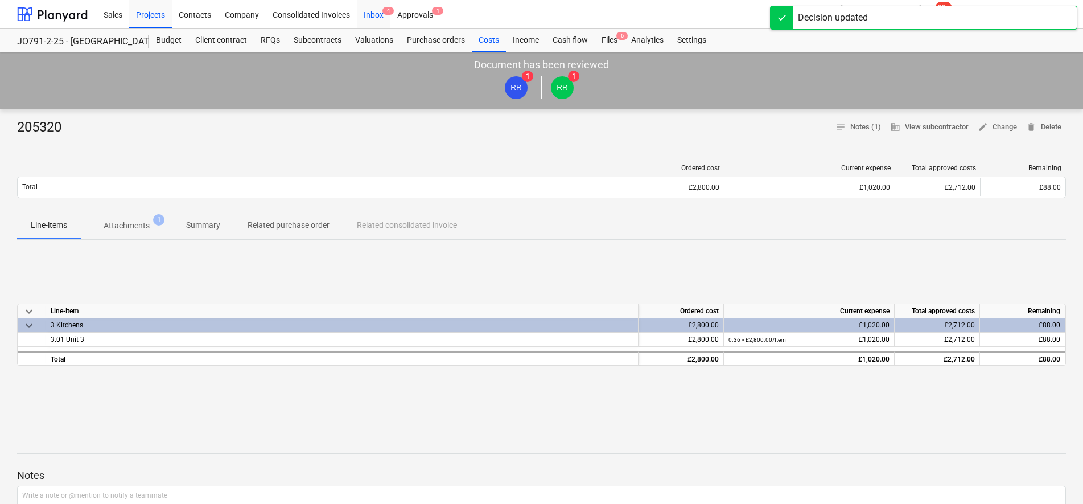
click at [384, 20] on div "Inbox 4" at bounding box center [374, 13] width 34 height 29
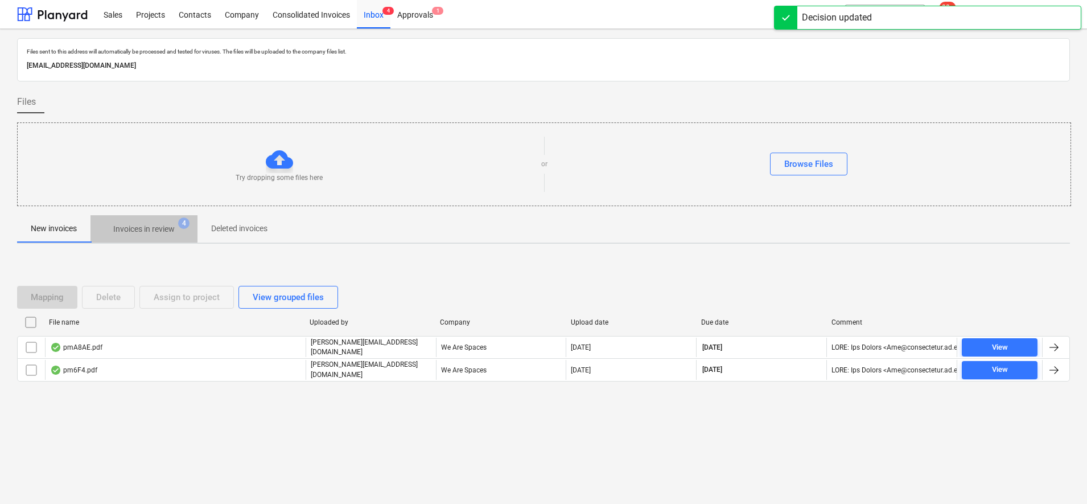
click at [115, 222] on span "Invoices in review 4" at bounding box center [143, 229] width 107 height 20
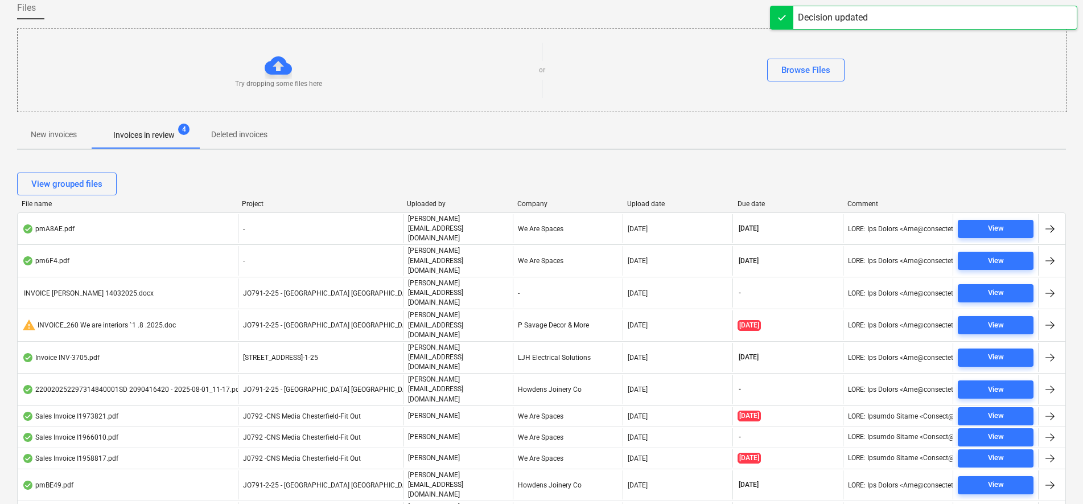
scroll to position [118, 0]
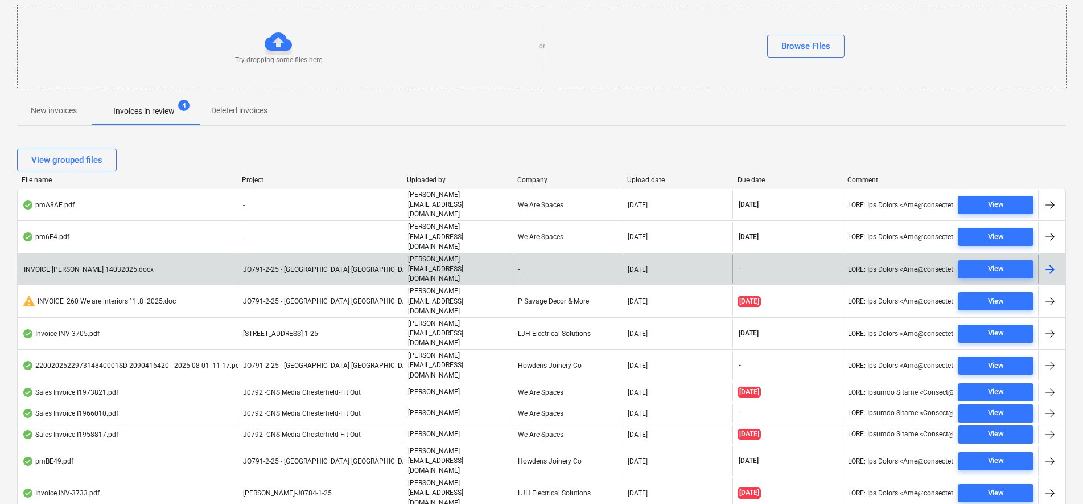
click at [388, 254] on div "JO791-2-25 - [GEOGRAPHIC_DATA] [GEOGRAPHIC_DATA]" at bounding box center [320, 268] width 165 height 29
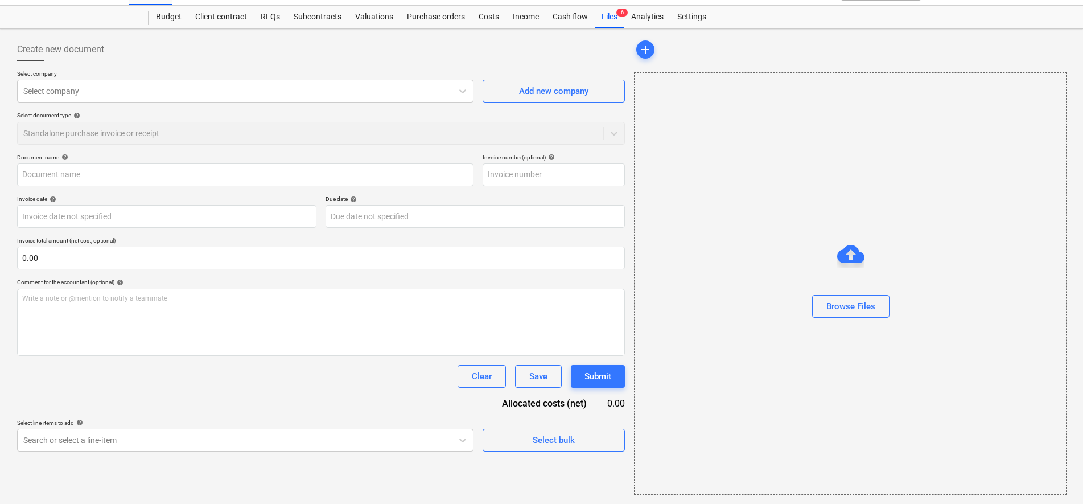
type input "INVOICE J.CHRISTIAN 14032025.docx"
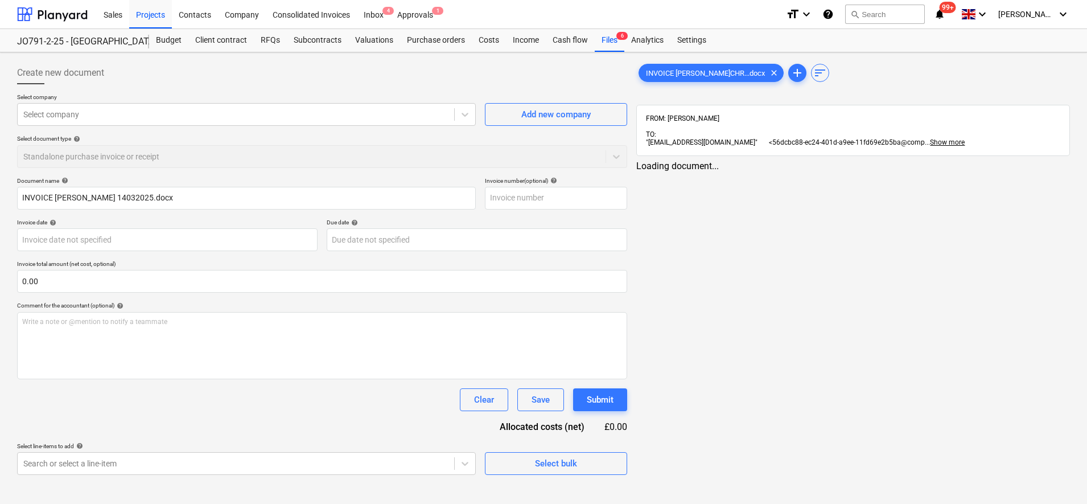
click at [669, 61] on div "INVOICE J.CHR...docx clear add sort FROM: Sam Ripley TO: "56dcbc88-ec24-401d-a9…" at bounding box center [853, 268] width 443 height 422
click at [672, 69] on span "INVOICE J.CHR...docx" at bounding box center [705, 73] width 133 height 9
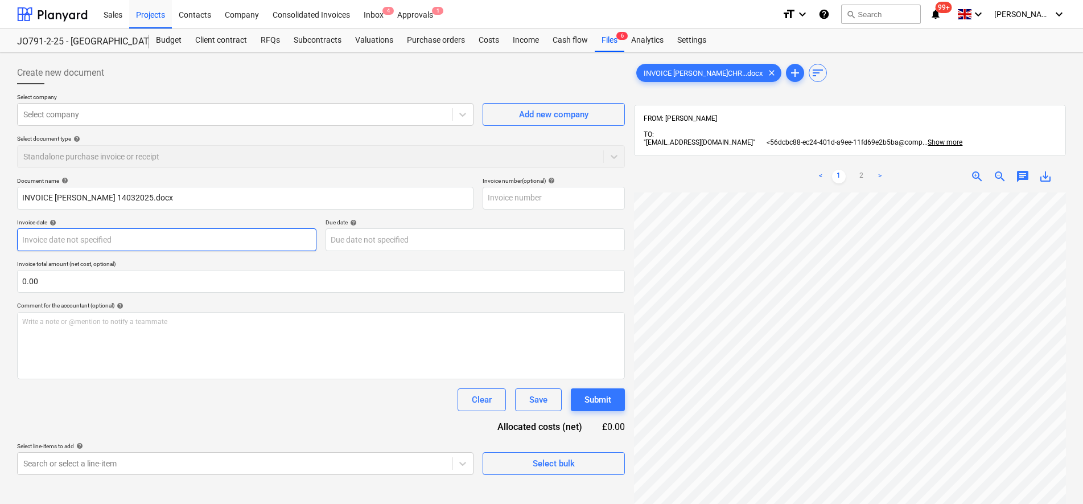
click at [93, 238] on body "Sales Projects Contacts Company Consolidated Invoices Inbox 4 Approvals 1 forma…" at bounding box center [541, 252] width 1083 height 504
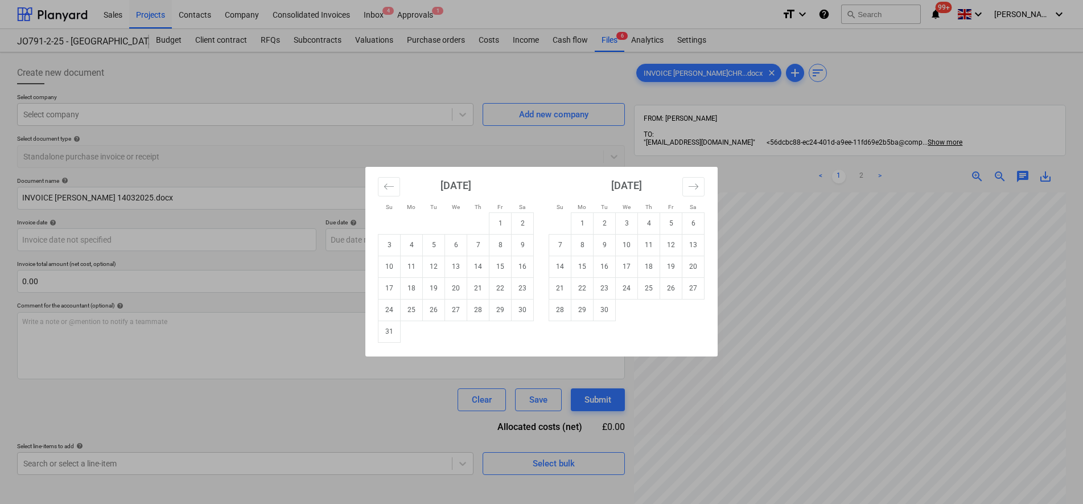
click at [92, 119] on div "Su Mo Tu We Th Fr Sa Su Mo Tu We Th Fr Sa [DATE] 1 2 3 4 5 6 7 8 9 10 11 12 13 …" at bounding box center [541, 252] width 1083 height 504
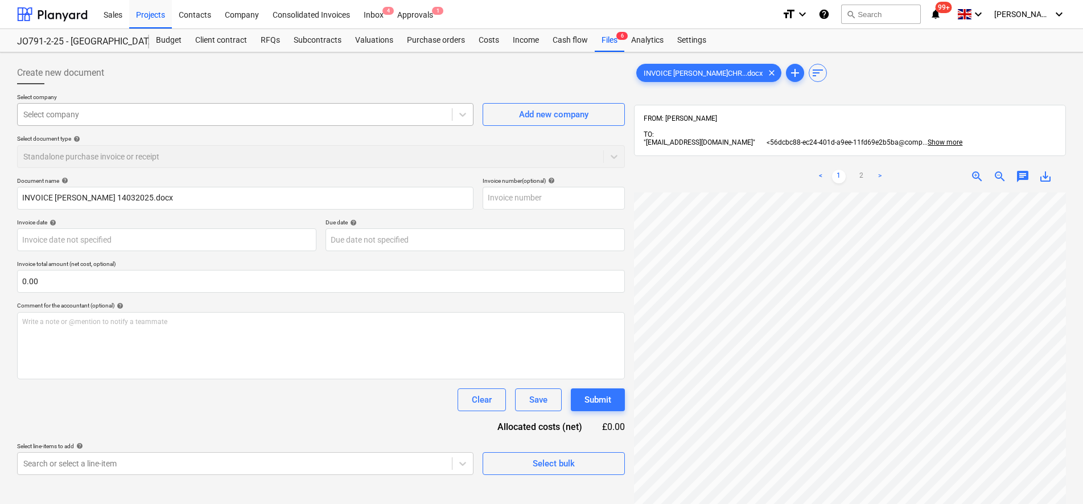
click at [84, 112] on div at bounding box center [234, 114] width 423 height 11
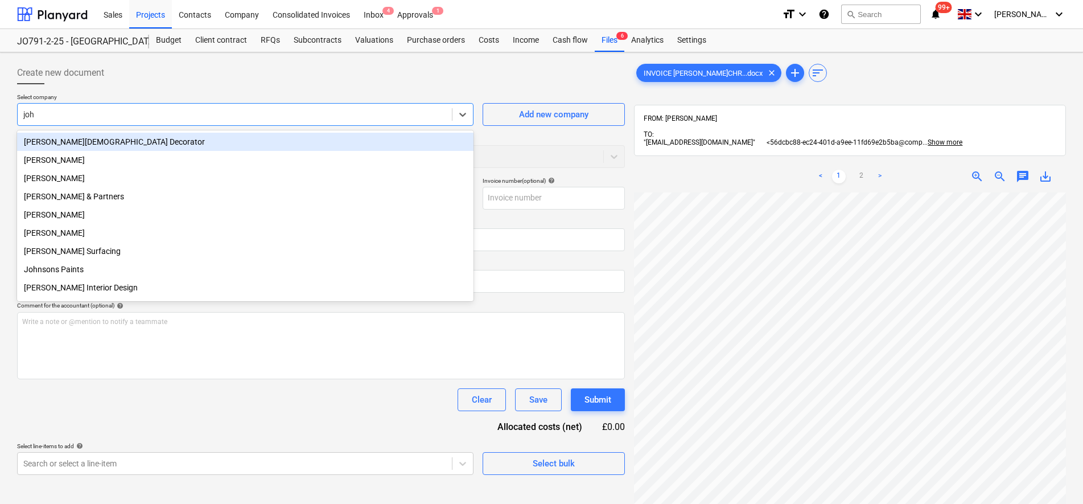
type input "john"
click at [97, 141] on div "John Christian Decorator" at bounding box center [245, 142] width 456 height 18
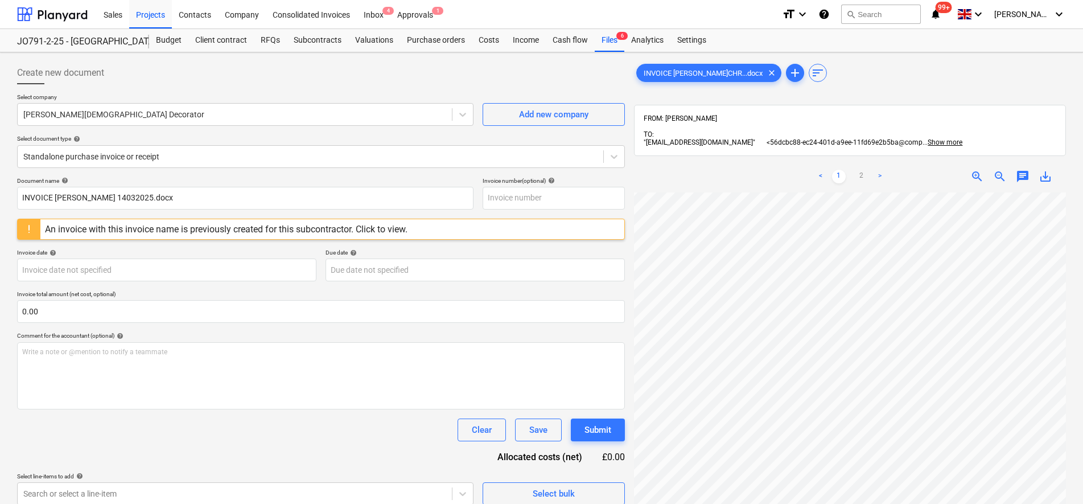
scroll to position [2, 97]
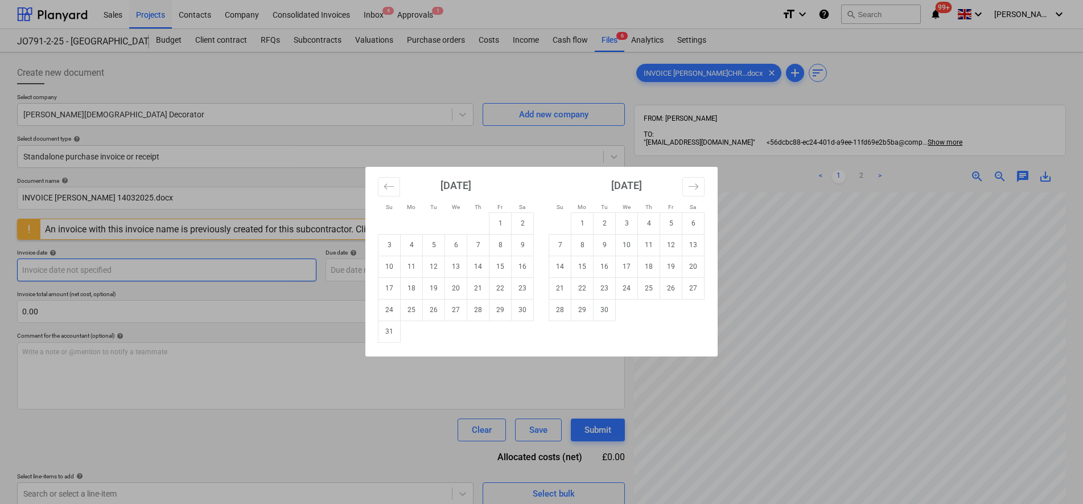
click at [54, 267] on body "Sales Projects Contacts Company Consolidated Invoices Inbox 4 Approvals 1 forma…" at bounding box center [541, 252] width 1083 height 504
click at [501, 224] on td "1" at bounding box center [500, 223] width 22 height 22
type input "01 Aug 2025"
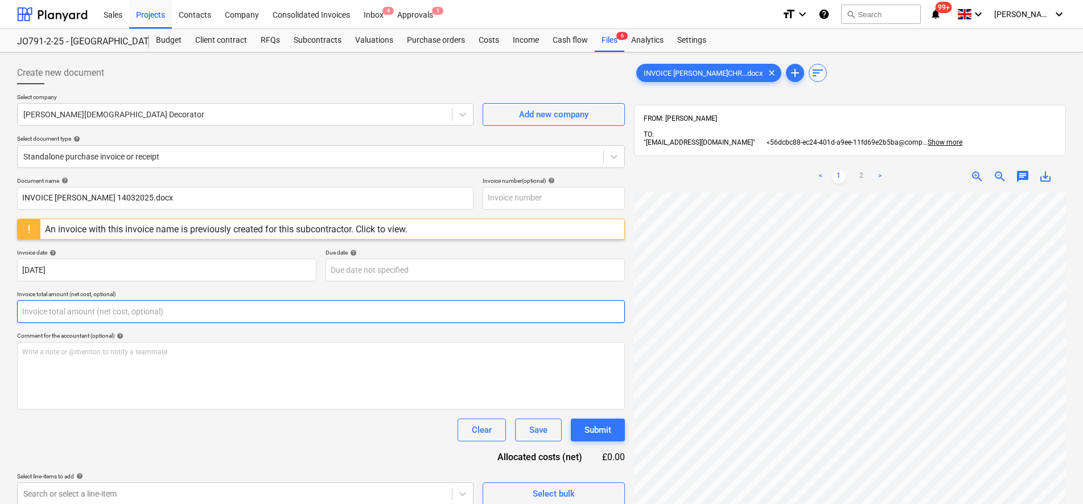
click at [135, 316] on input "text" at bounding box center [321, 311] width 608 height 23
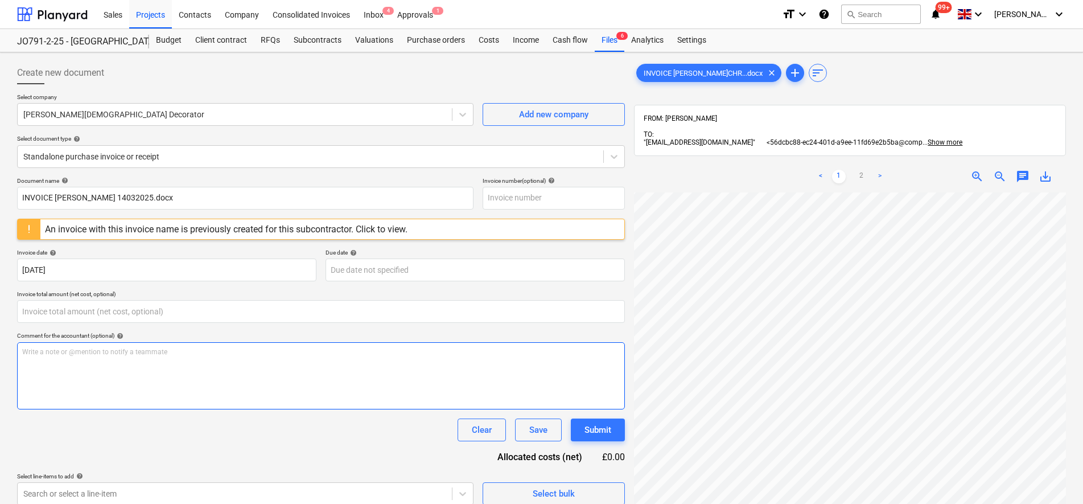
type input "0.00"
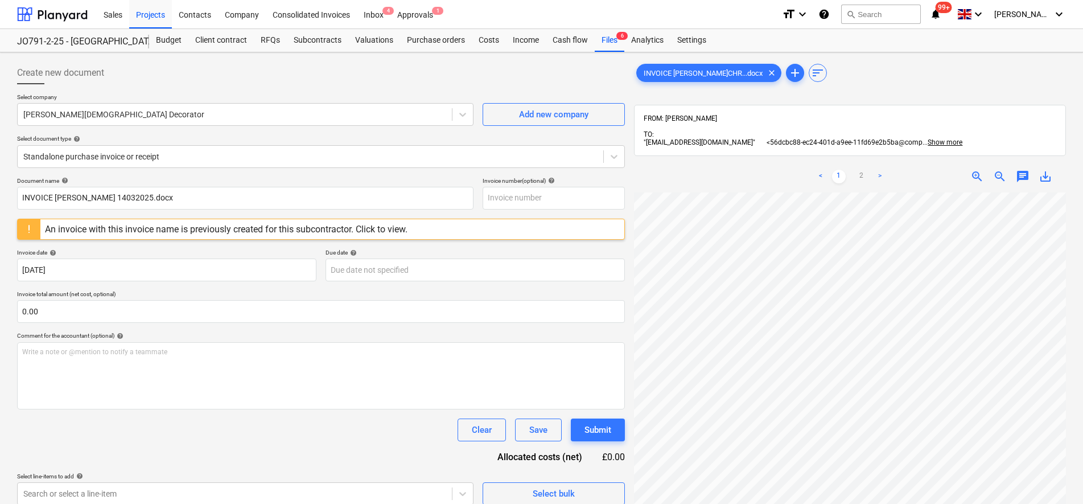
scroll to position [178, 1]
click at [1077, 180] on div "Create new document Select company John Christian Decorator Add new company Sel…" at bounding box center [541, 362] width 1083 height 621
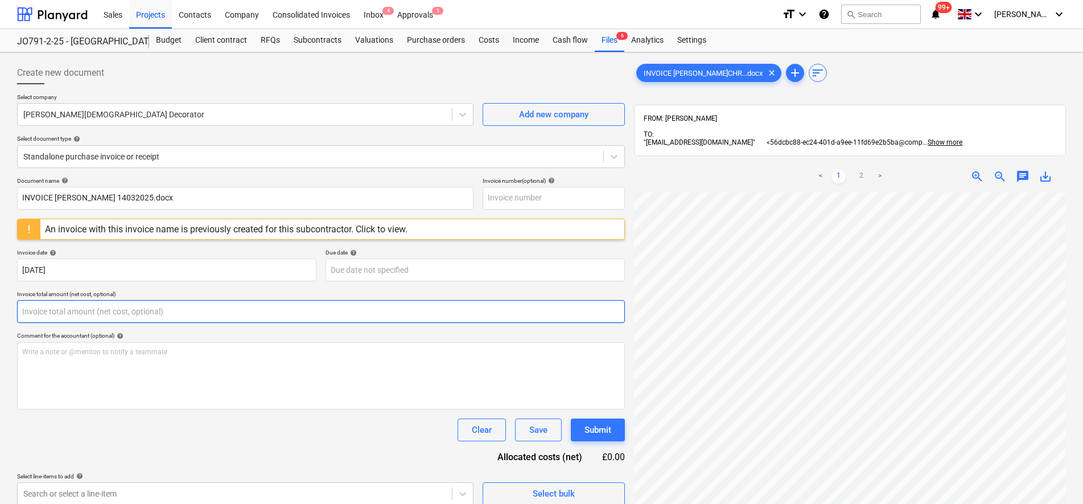
click at [81, 309] on input "text" at bounding box center [321, 311] width 608 height 23
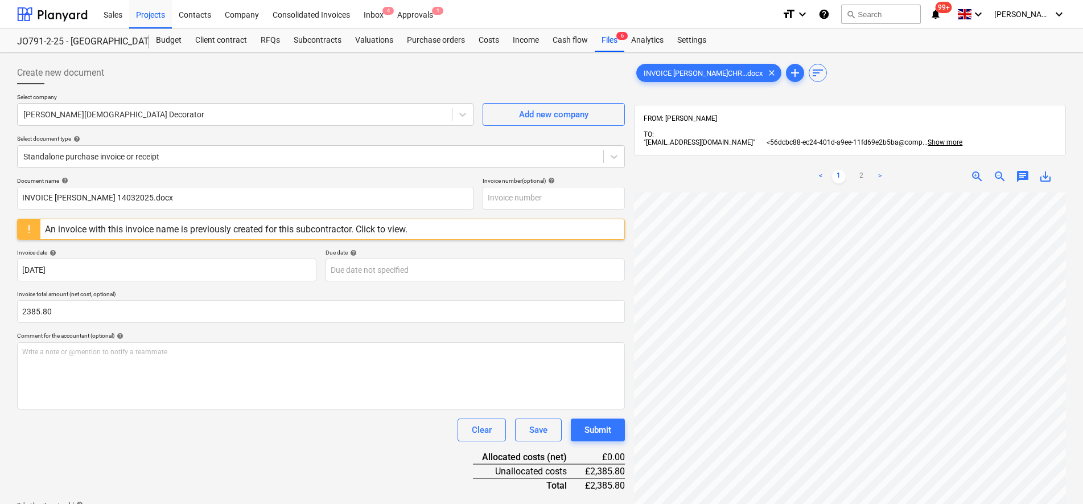
type input "2,385.80"
click at [190, 426] on div "Clear Save Submit" at bounding box center [321, 429] width 608 height 23
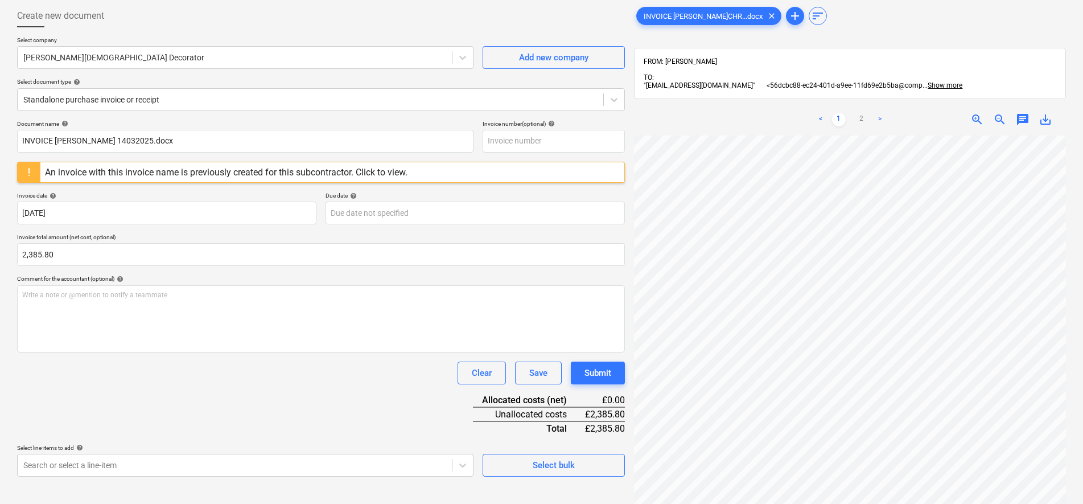
scroll to position [0, 0]
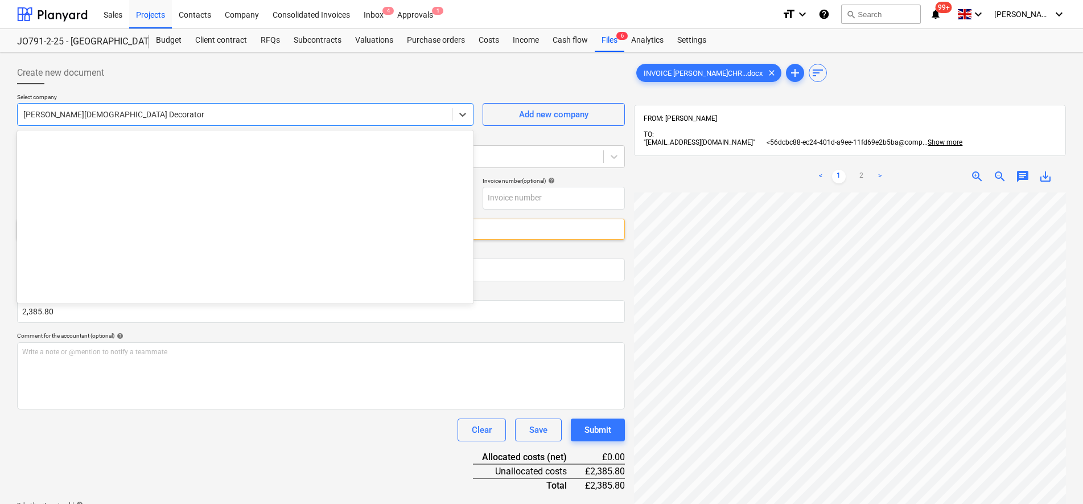
click at [71, 110] on div at bounding box center [234, 114] width 423 height 11
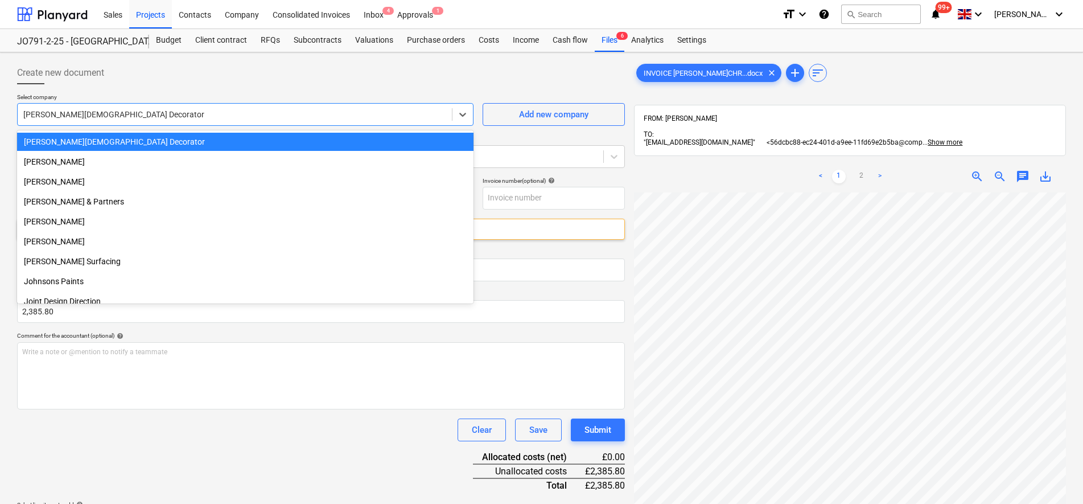
click at [294, 69] on div "Create new document" at bounding box center [321, 72] width 608 height 23
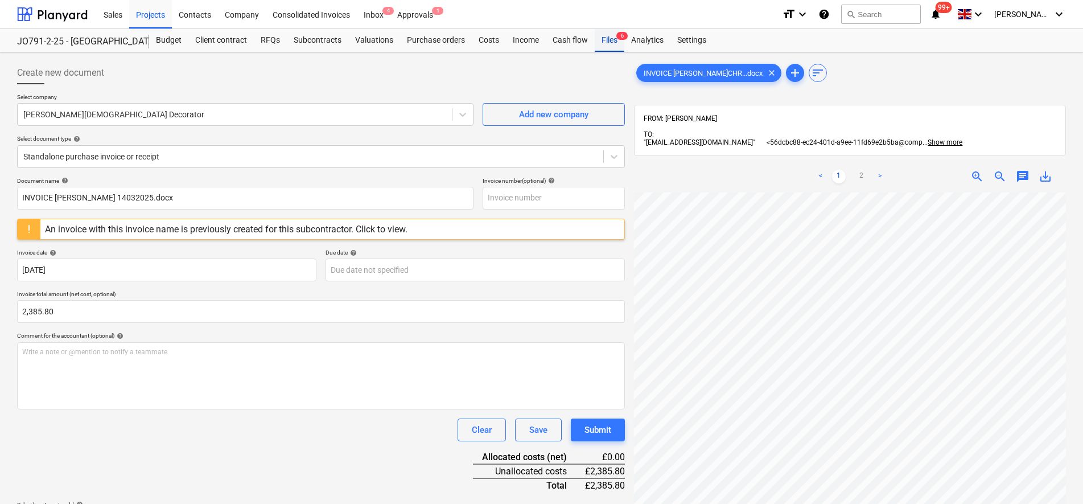
click at [598, 46] on div "Files 6" at bounding box center [610, 40] width 30 height 23
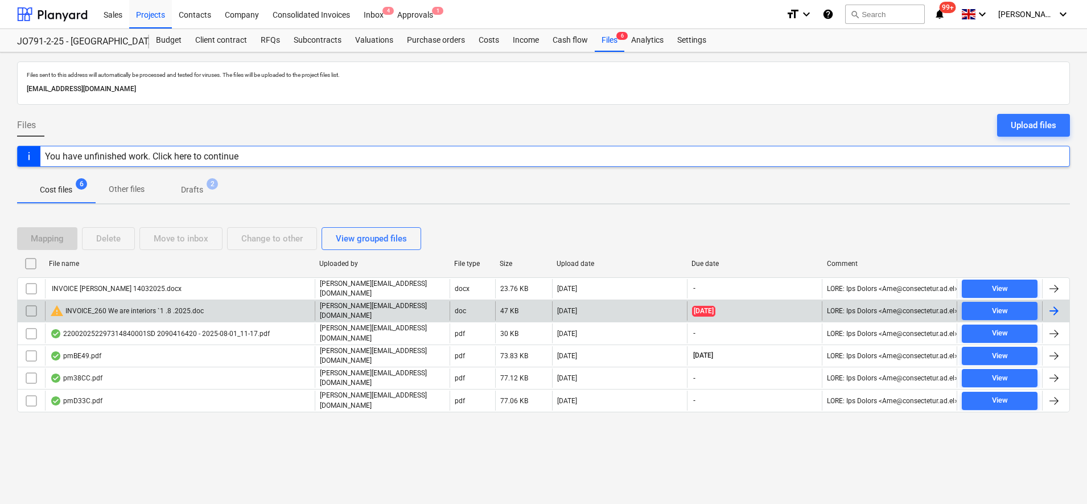
click at [99, 307] on div "warning INVOICE_260 We are interiors `1 .8 .2025.doc" at bounding box center [127, 311] width 154 height 14
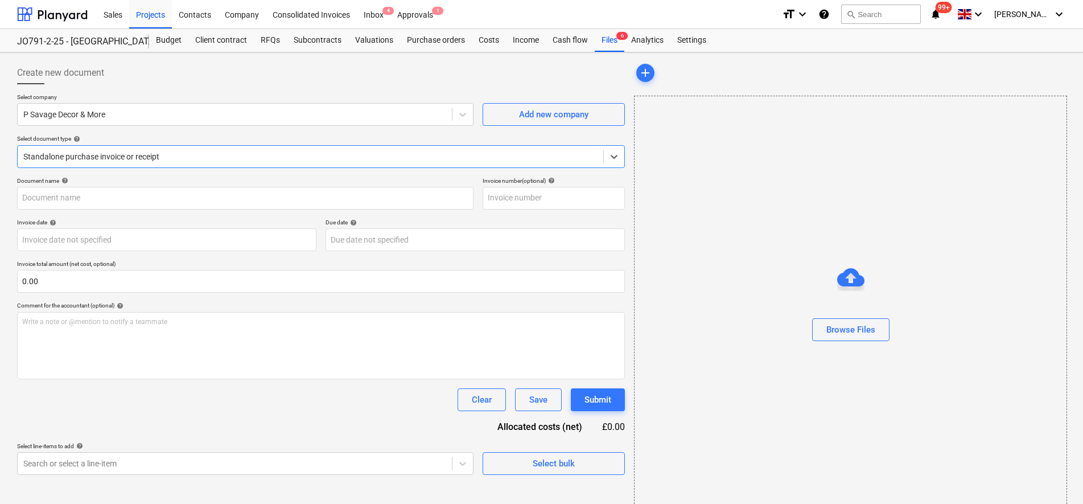
type input "260"
type input "01 Aug 2025"
type input "08 Aug 2025"
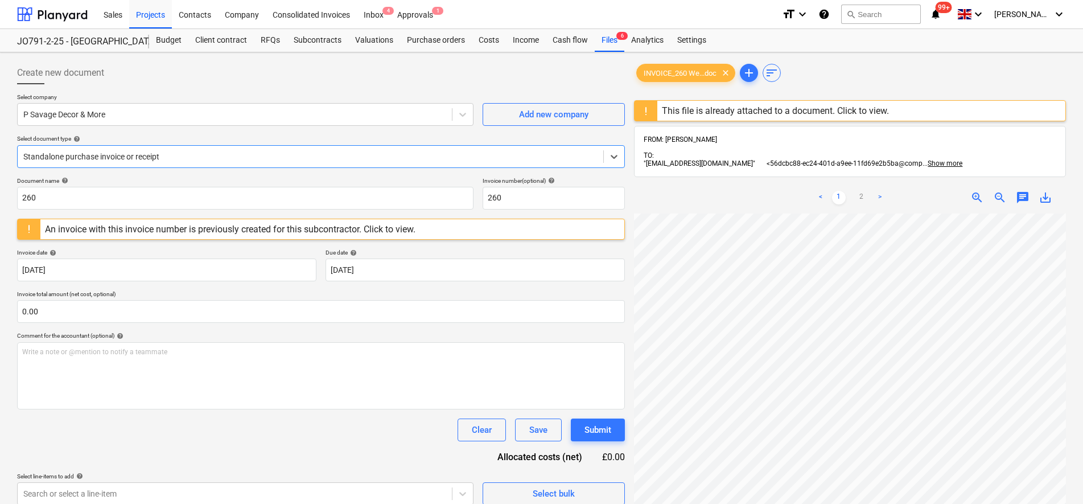
scroll to position [213, 0]
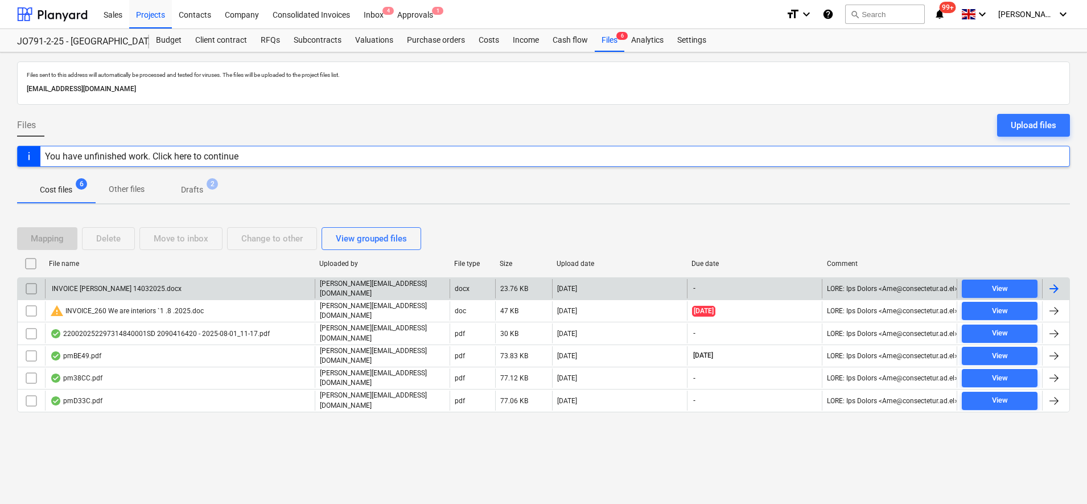
click at [122, 279] on div "INVOICE J.CHRISTIAN 14032025.docx" at bounding box center [180, 288] width 270 height 19
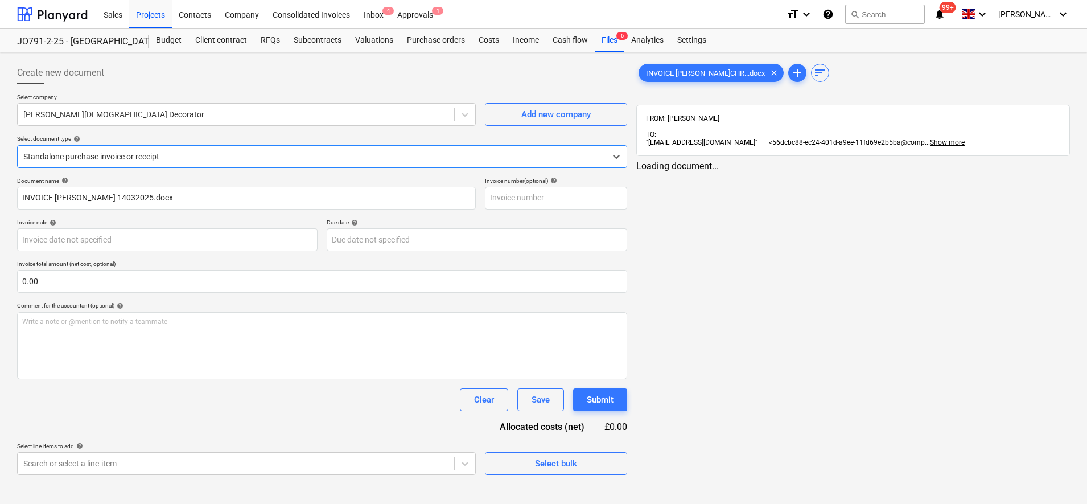
type input "01 Aug 2025"
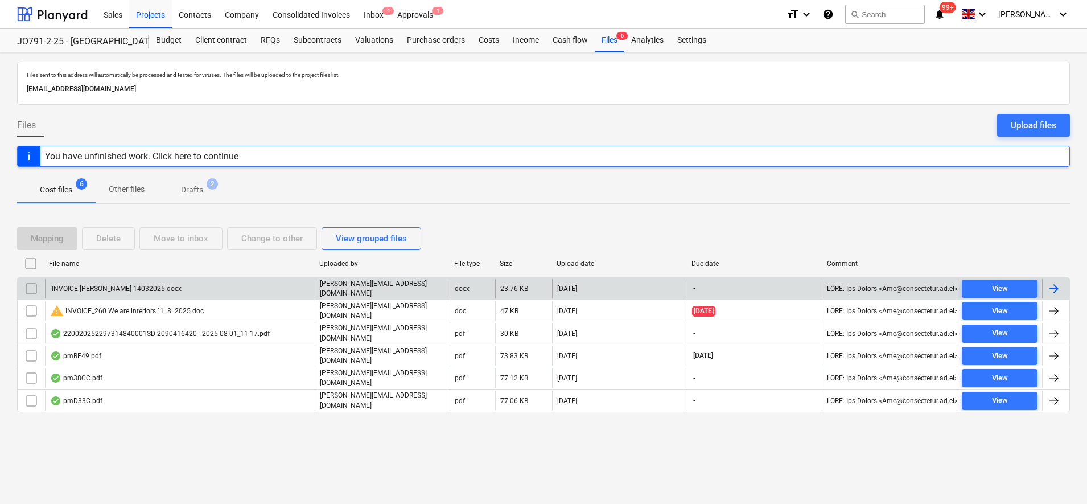
click at [36, 289] on input "checkbox" at bounding box center [31, 288] width 18 height 18
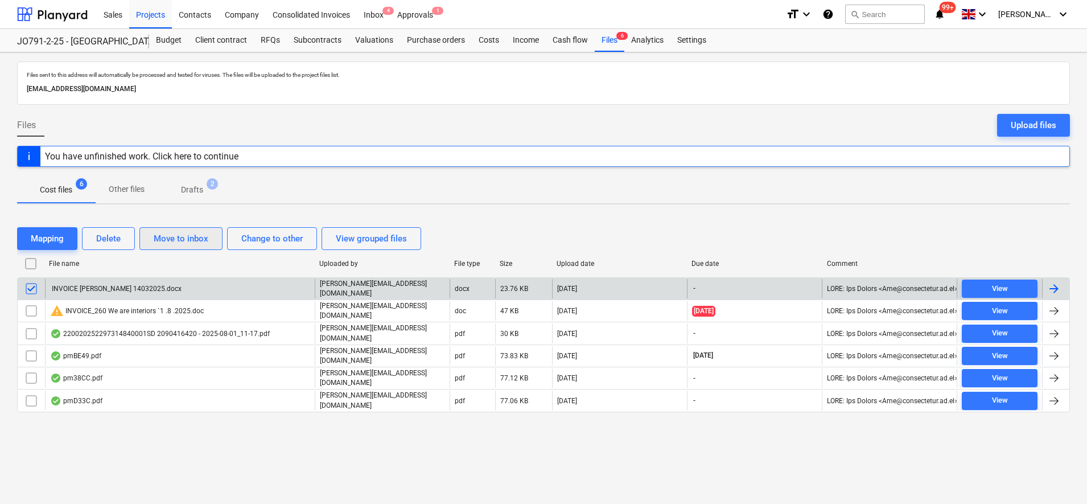
click at [163, 245] on div "Move to inbox" at bounding box center [181, 238] width 55 height 15
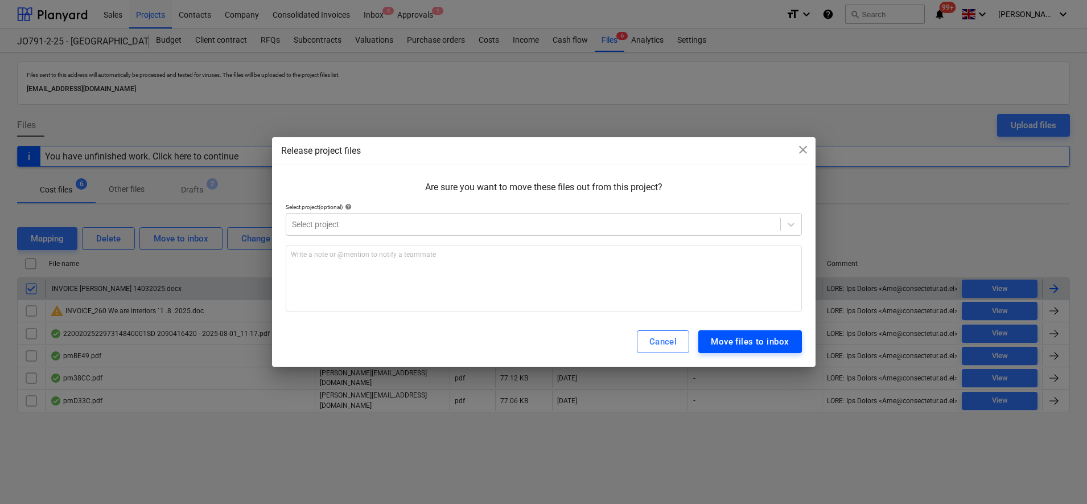
click at [748, 335] on div "Move files to inbox" at bounding box center [750, 341] width 78 height 15
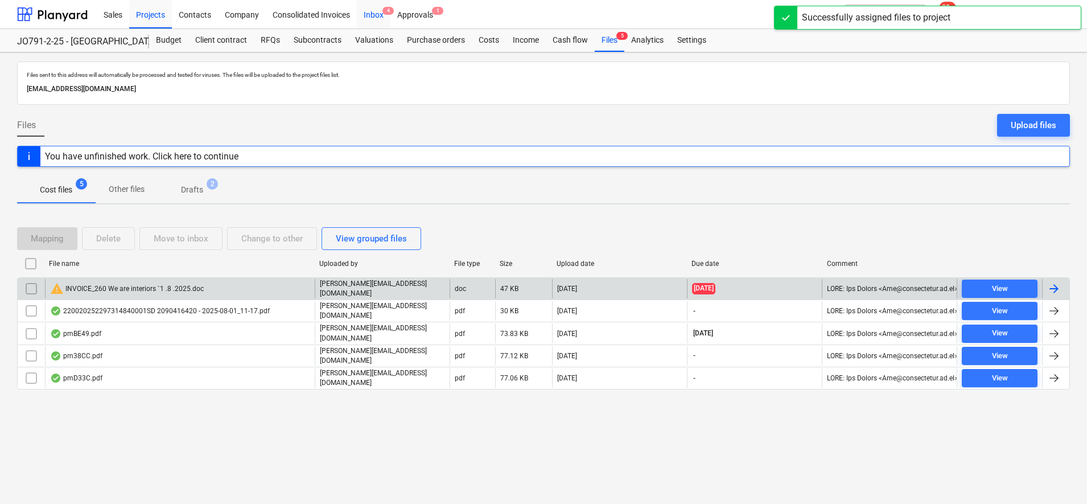
click at [381, 9] on div "Inbox 4" at bounding box center [374, 13] width 34 height 29
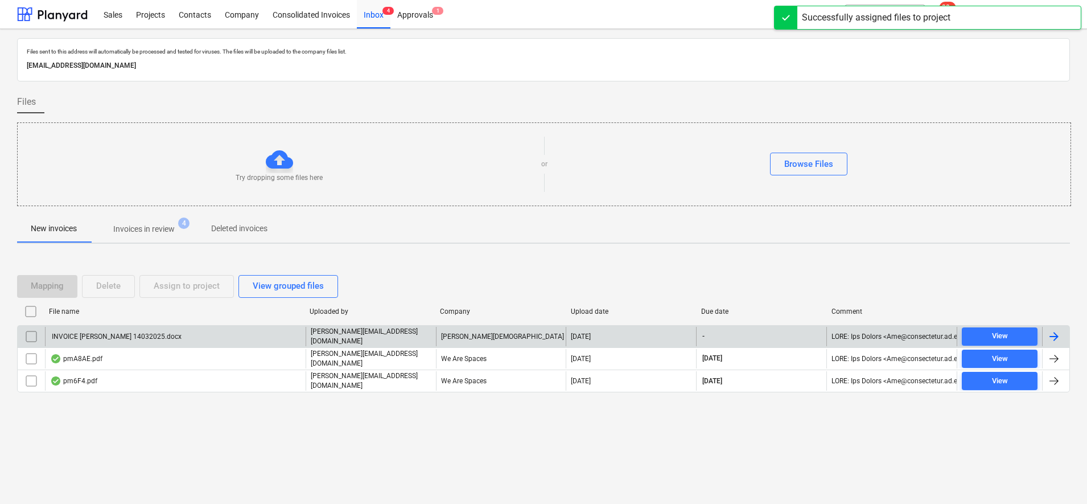
click at [238, 337] on div "INVOICE J.CHRISTIAN 14032025.docx" at bounding box center [175, 336] width 261 height 19
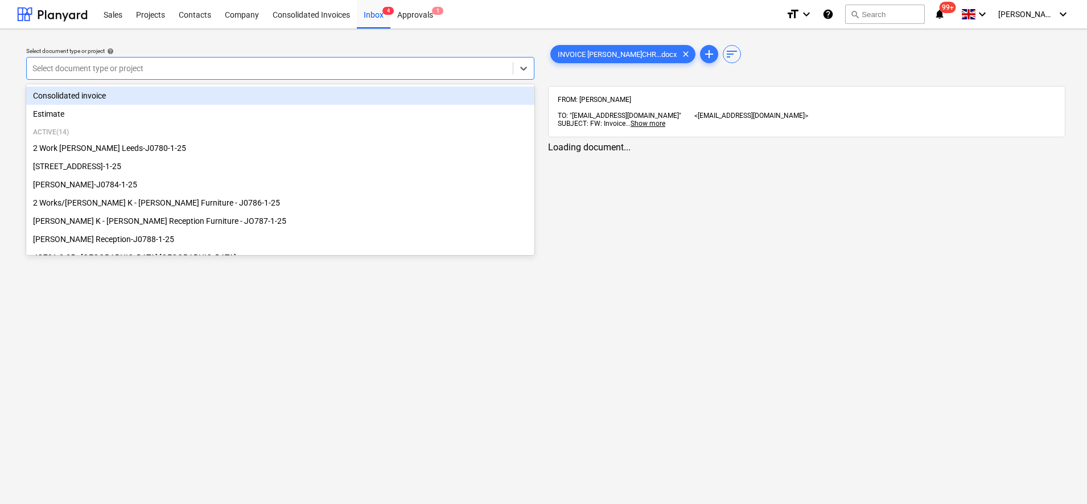
click at [56, 61] on div "Select document type or project" at bounding box center [270, 68] width 486 height 16
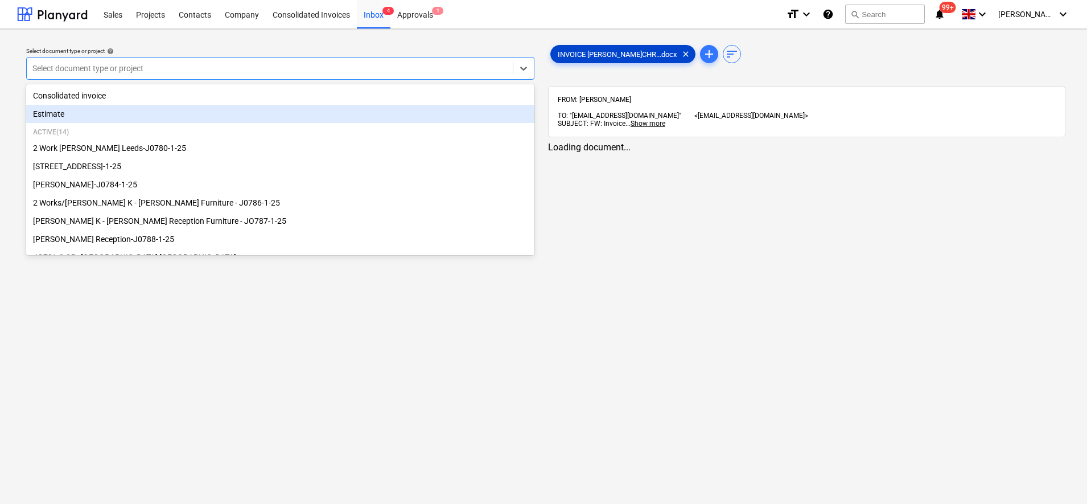
click at [603, 57] on span "INVOICE J.CHR...docx" at bounding box center [617, 54] width 133 height 9
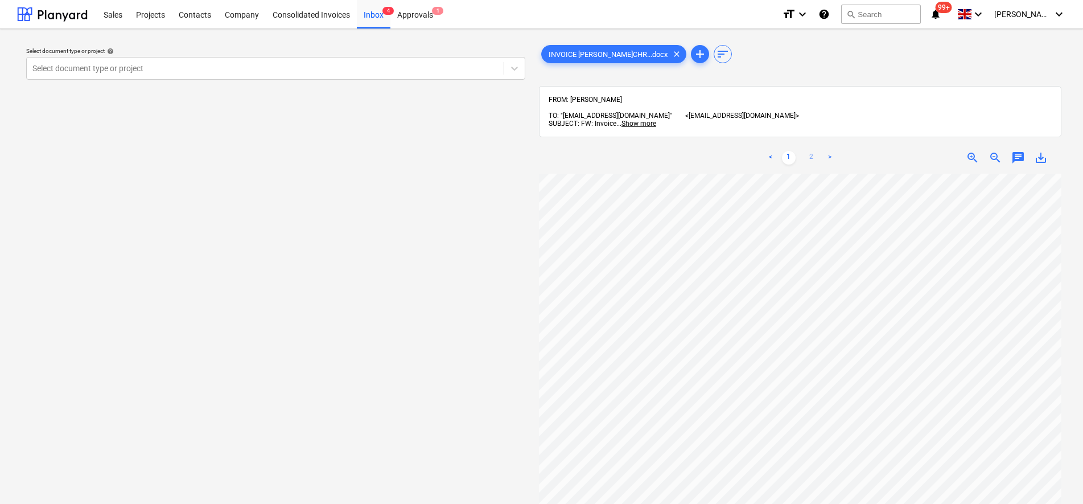
click at [814, 148] on div "< 1 2 > zoom_in zoom_out chat 0 save_alt" at bounding box center [800, 394] width 522 height 504
click at [61, 81] on div "Select document type or project help Select document type or project" at bounding box center [276, 64] width 508 height 42
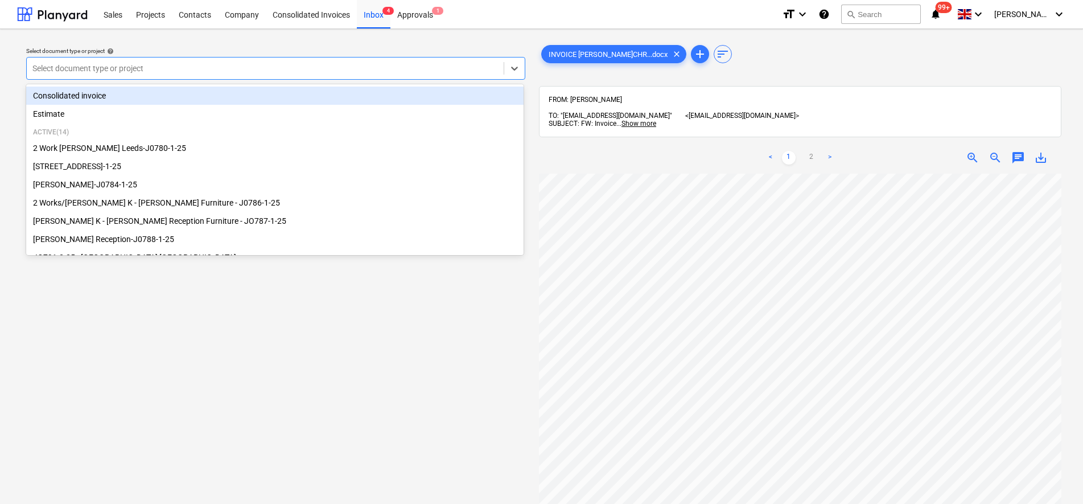
click at [57, 71] on div at bounding box center [265, 68] width 466 height 11
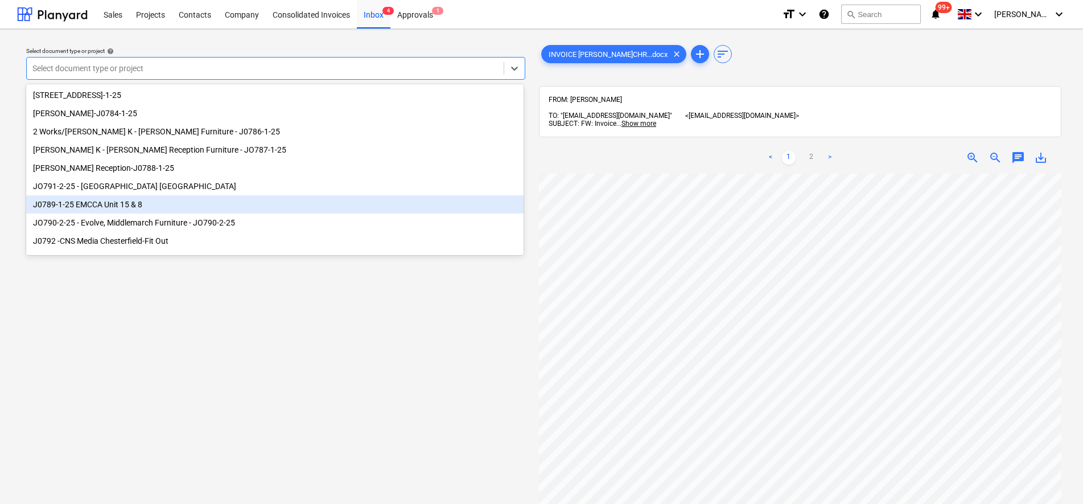
scroll to position [142, 0]
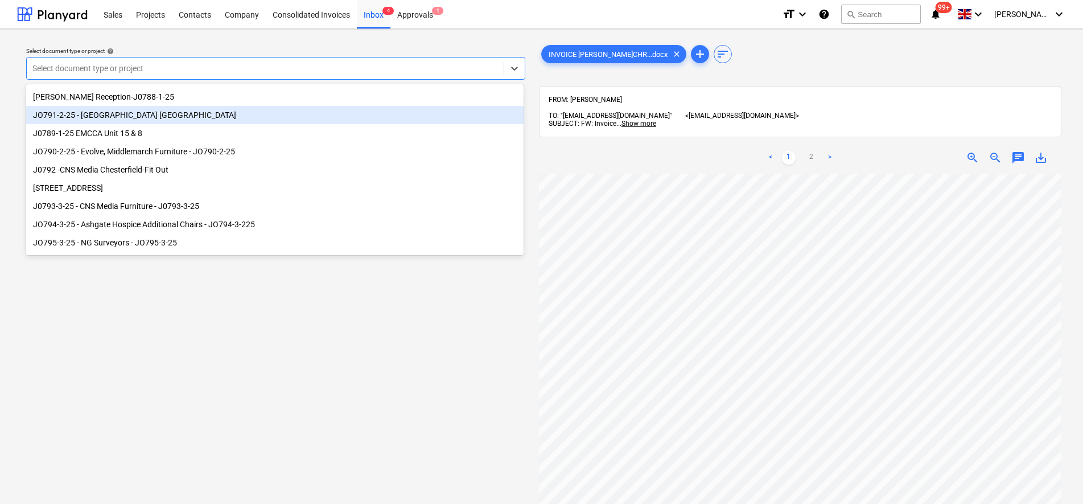
click at [145, 121] on div "JO791-2-25 - [GEOGRAPHIC_DATA] [GEOGRAPHIC_DATA]" at bounding box center [274, 115] width 497 height 18
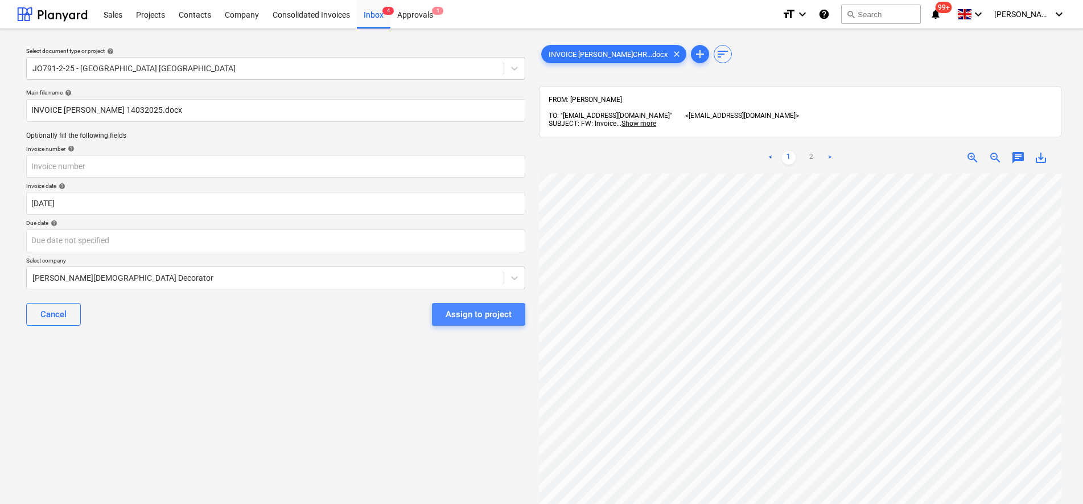
click at [496, 315] on div "Assign to project" at bounding box center [479, 314] width 66 height 15
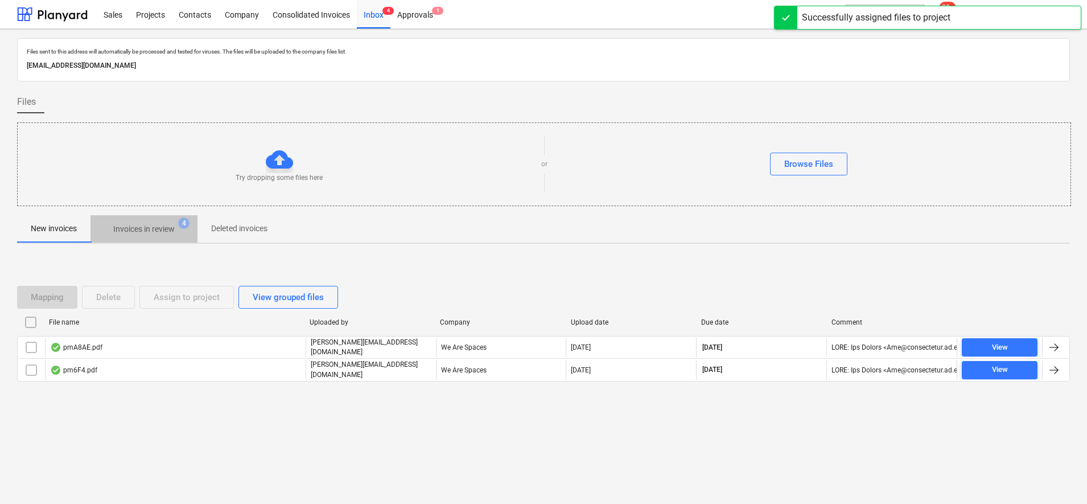
click at [159, 224] on p "Invoices in review" at bounding box center [143, 229] width 61 height 12
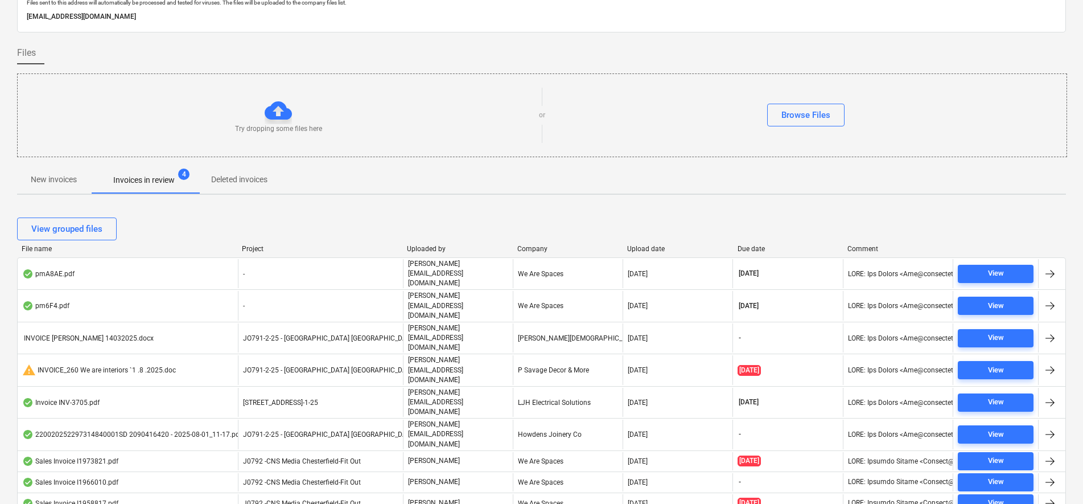
scroll to position [118, 0]
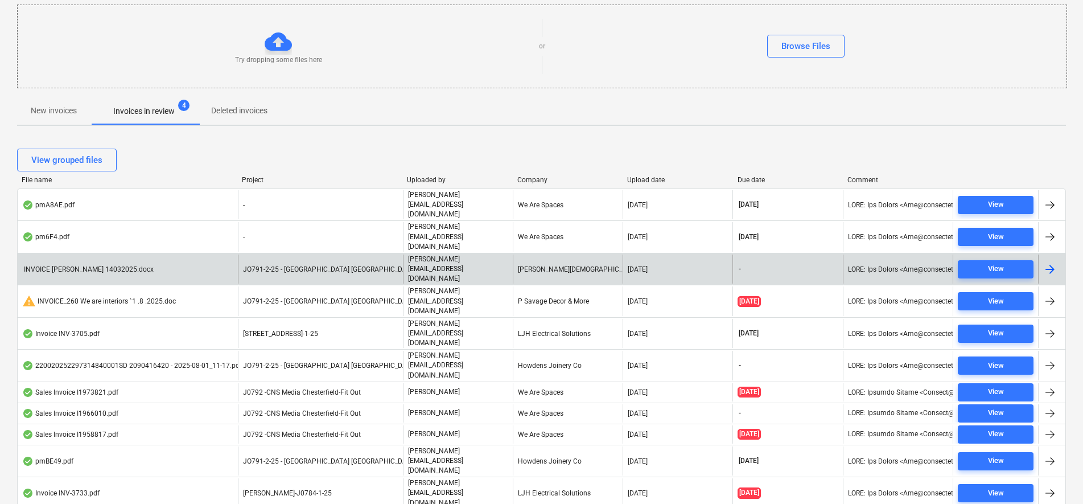
click at [302, 265] on span "JO791-2-25 - [GEOGRAPHIC_DATA] [GEOGRAPHIC_DATA]" at bounding box center [330, 269] width 174 height 8
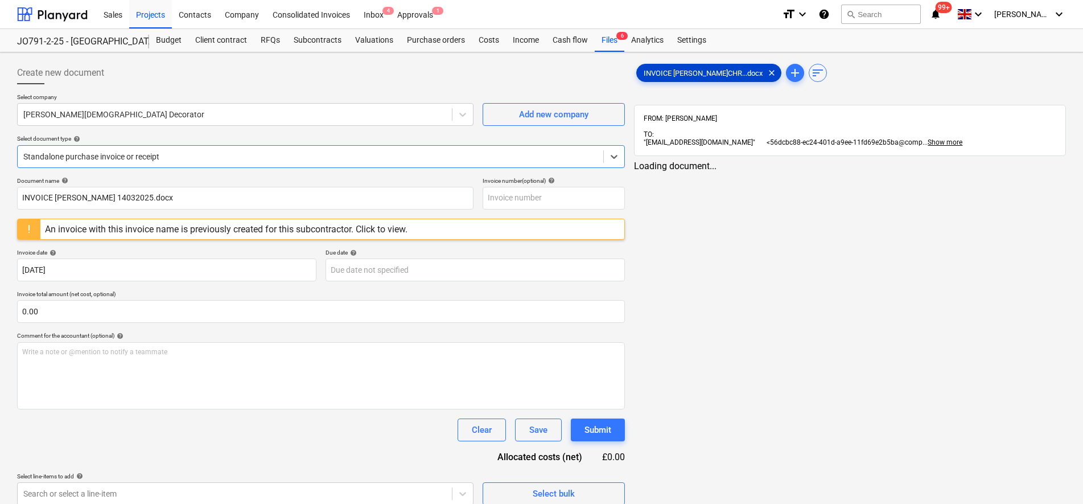
click at [665, 74] on span "INVOICE J.CHR...docx" at bounding box center [703, 73] width 133 height 9
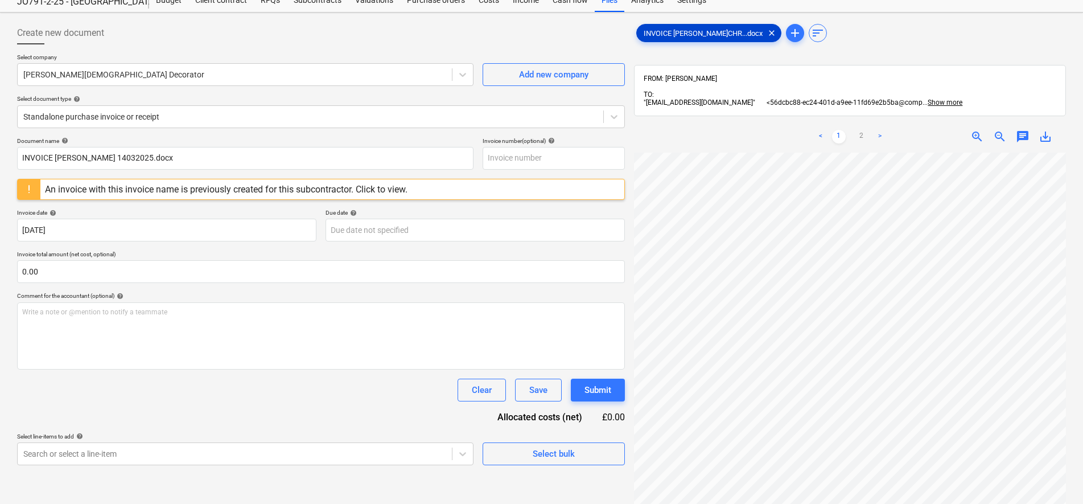
scroll to position [71, 0]
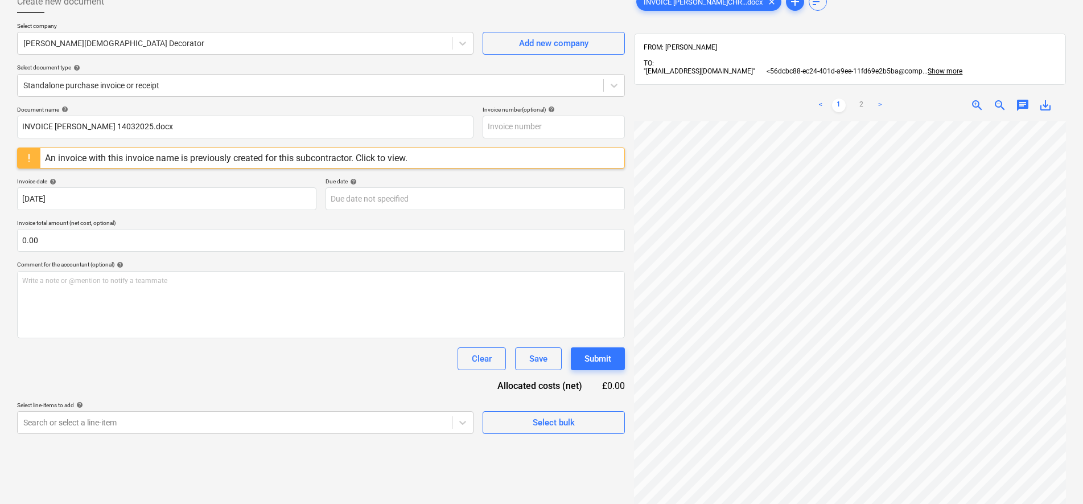
click at [412, 367] on div "Clear Save Submit" at bounding box center [321, 358] width 608 height 23
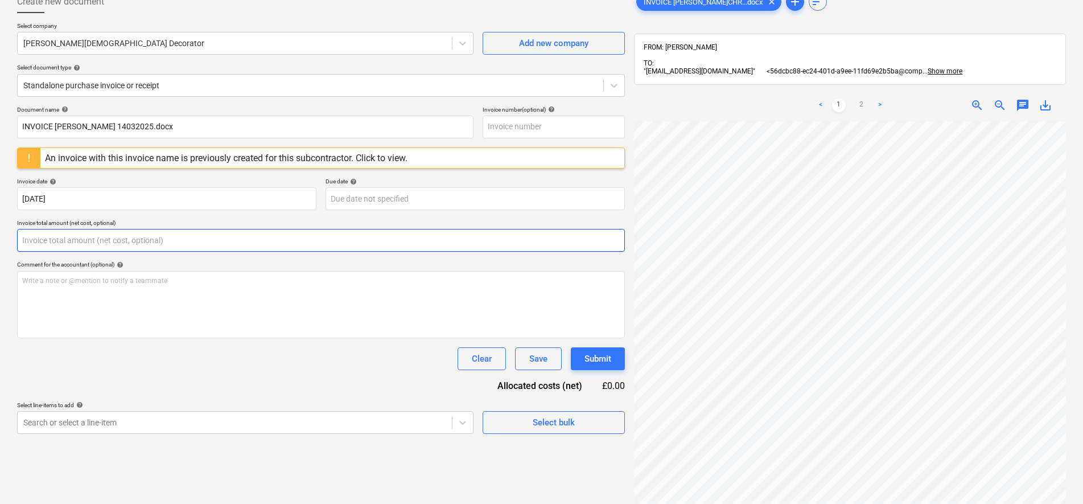
click at [102, 237] on input "text" at bounding box center [321, 240] width 608 height 23
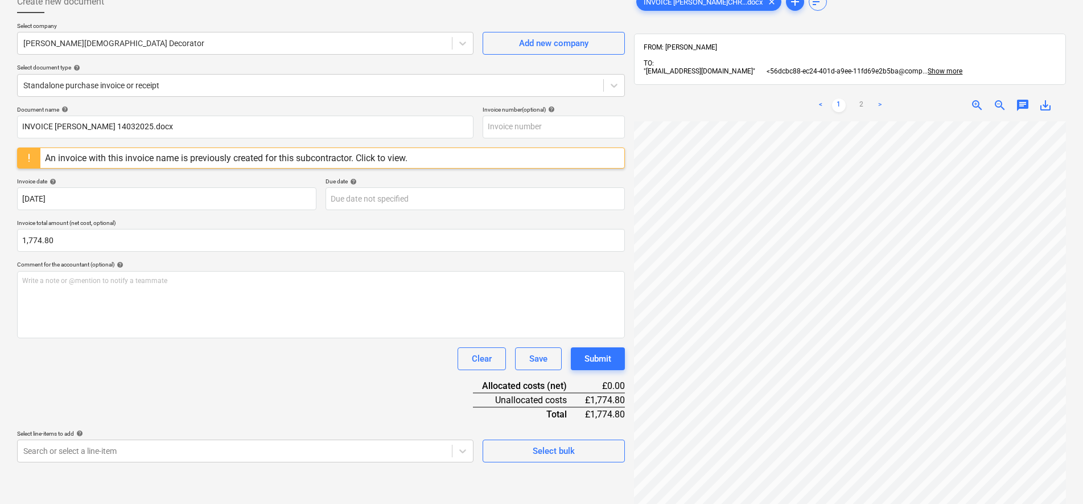
type input "1,774.80"
click at [423, 355] on div "Clear Save Submit" at bounding box center [321, 358] width 608 height 23
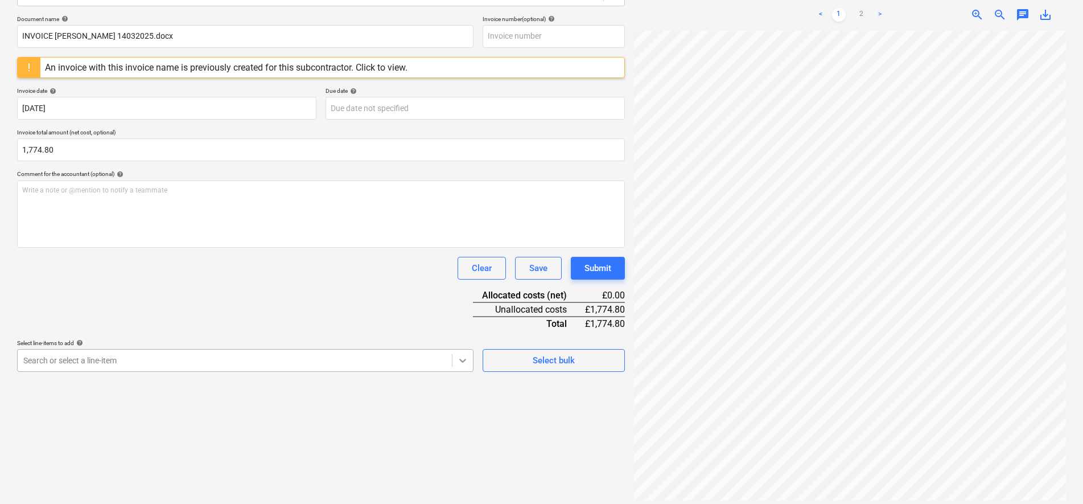
click at [466, 342] on body "Sales Projects Contacts Company Consolidated Invoices Inbox 4 Approvals 1 forma…" at bounding box center [541, 90] width 1083 height 504
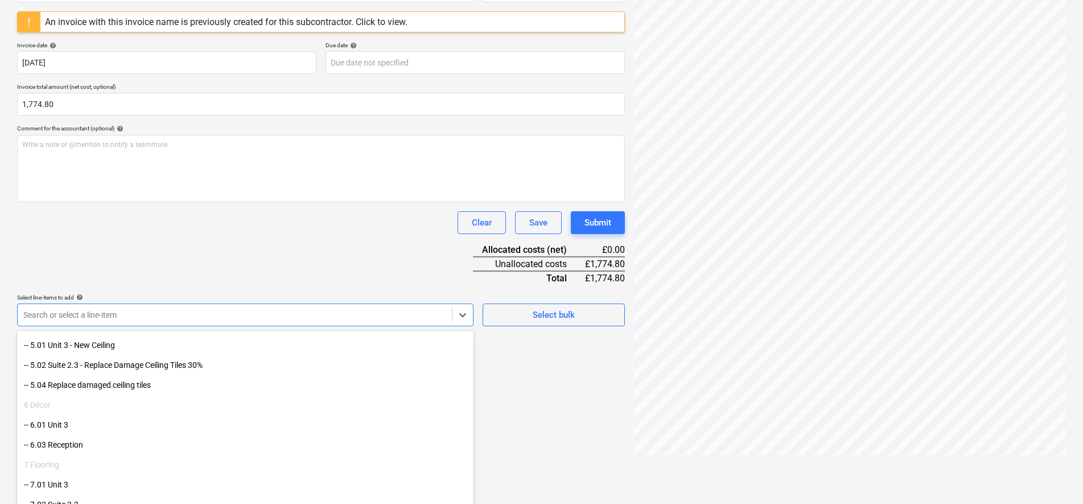
scroll to position [427, 0]
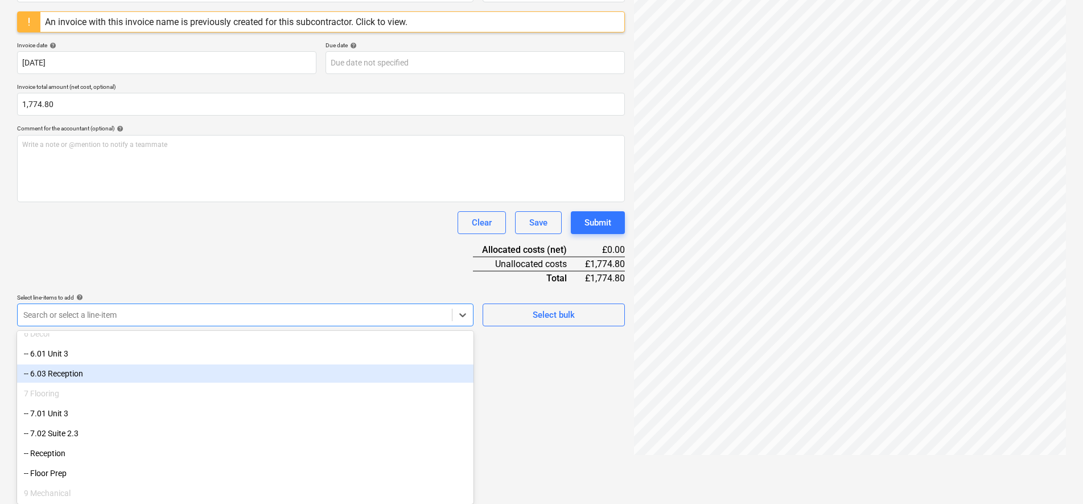
drag, startPoint x: 466, startPoint y: 354, endPoint x: 88, endPoint y: 381, distance: 378.9
click at [85, 378] on div "-- 6.03 Reception" at bounding box center [245, 373] width 456 height 18
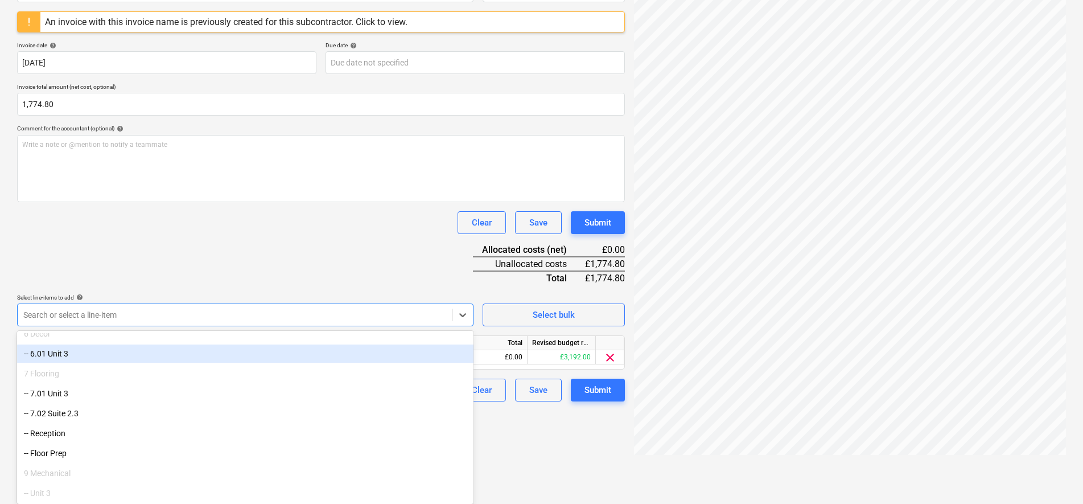
click at [174, 248] on div "Document name help INVOICE J.CHRISTIAN 14032025.docx Invoice number (optional) …" at bounding box center [321, 185] width 608 height 431
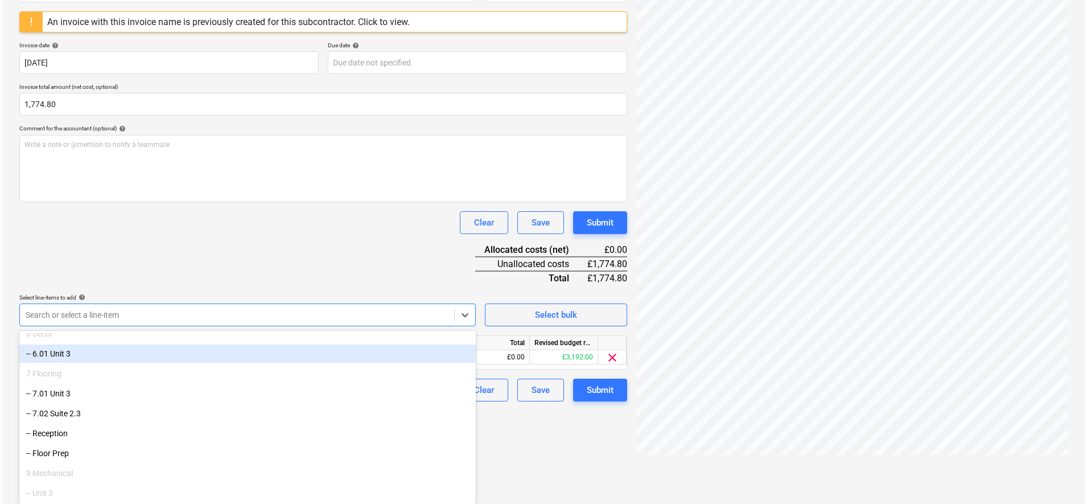
scroll to position [162, 0]
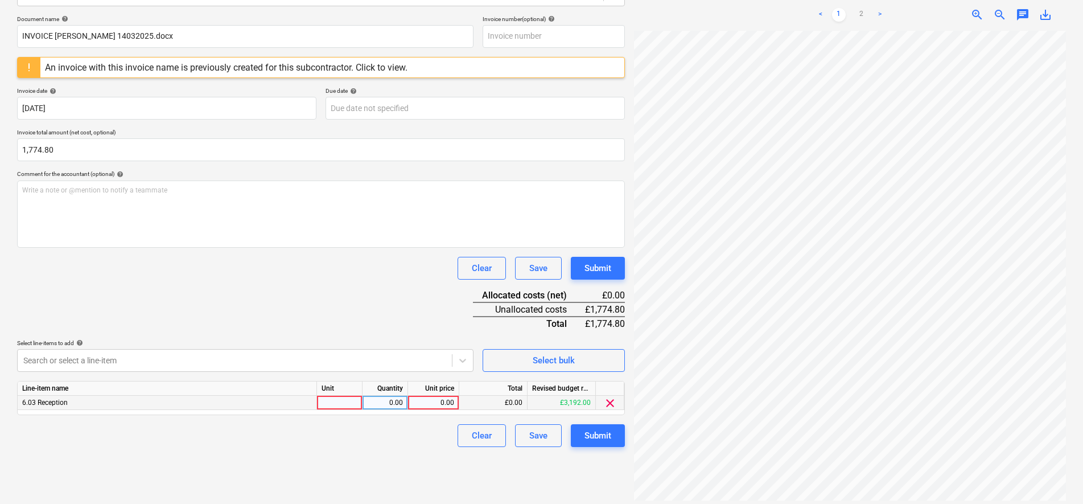
click at [349, 404] on div at bounding box center [340, 403] width 46 height 14
type input "d"
type input "pcs"
type input "1774.80"
click at [281, 325] on div "Document name help INVOICE J.CHRISTIAN 14032025.docx Invoice number (optional) …" at bounding box center [321, 230] width 608 height 431
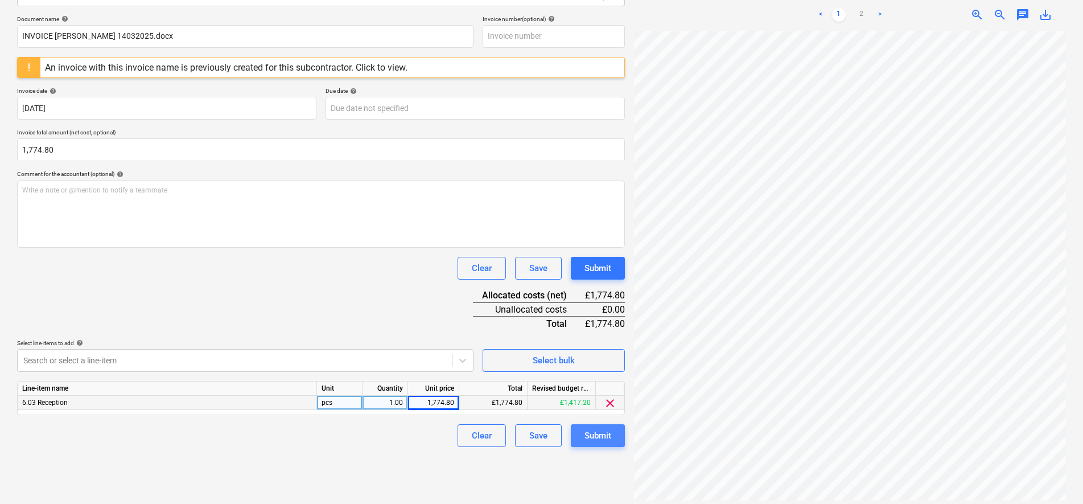
click at [590, 434] on div "Submit" at bounding box center [598, 435] width 27 height 15
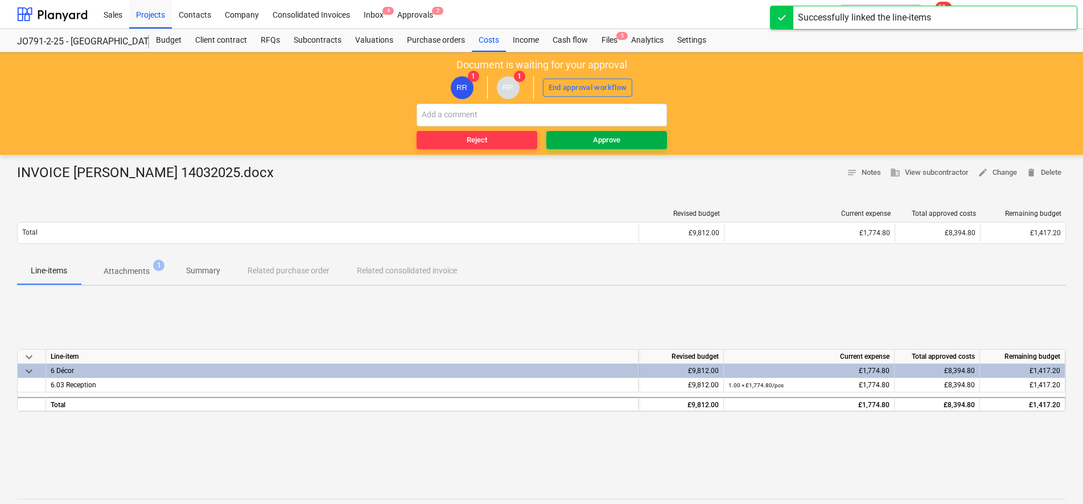
click at [598, 133] on button "Approve" at bounding box center [606, 140] width 121 height 18
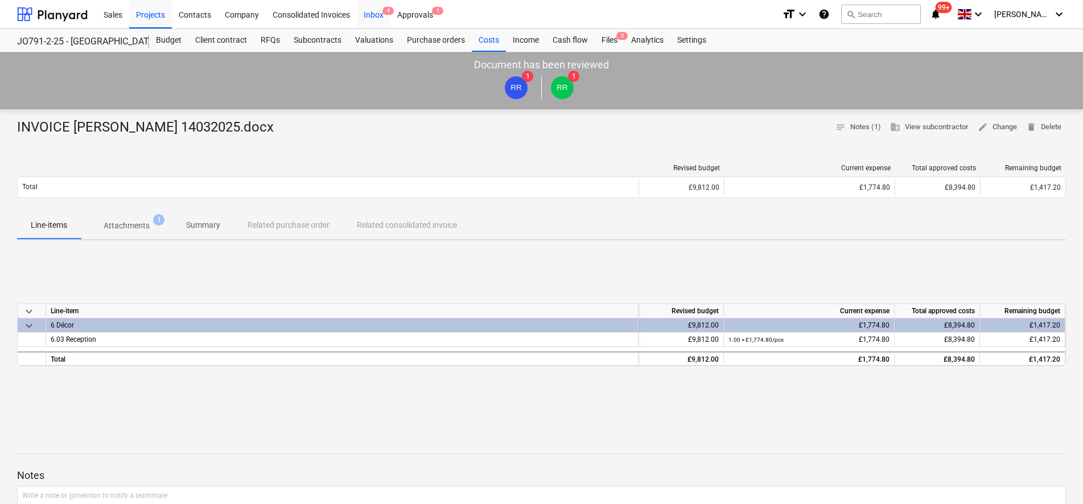
click at [377, 10] on div "Inbox 4" at bounding box center [374, 13] width 34 height 29
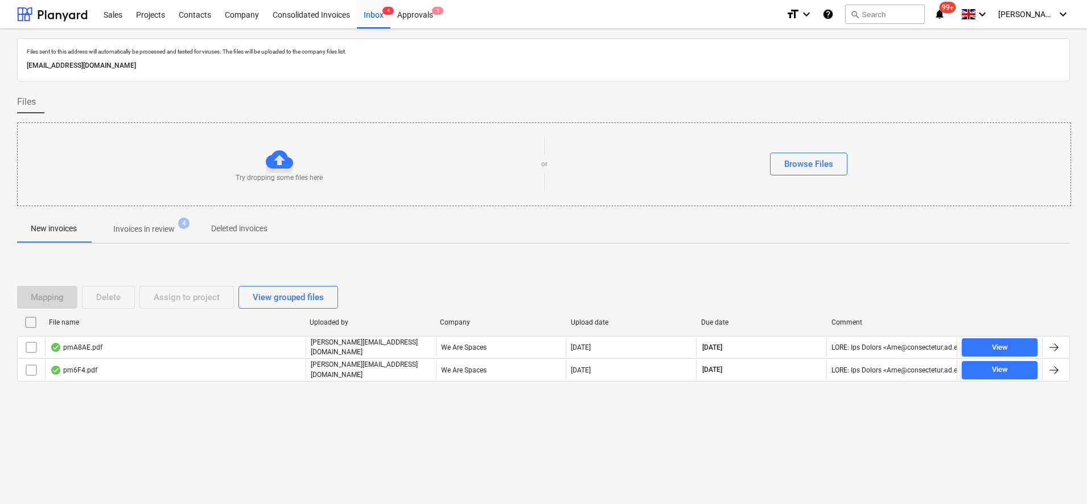
click at [147, 220] on span "Invoices in review 4" at bounding box center [143, 229] width 107 height 20
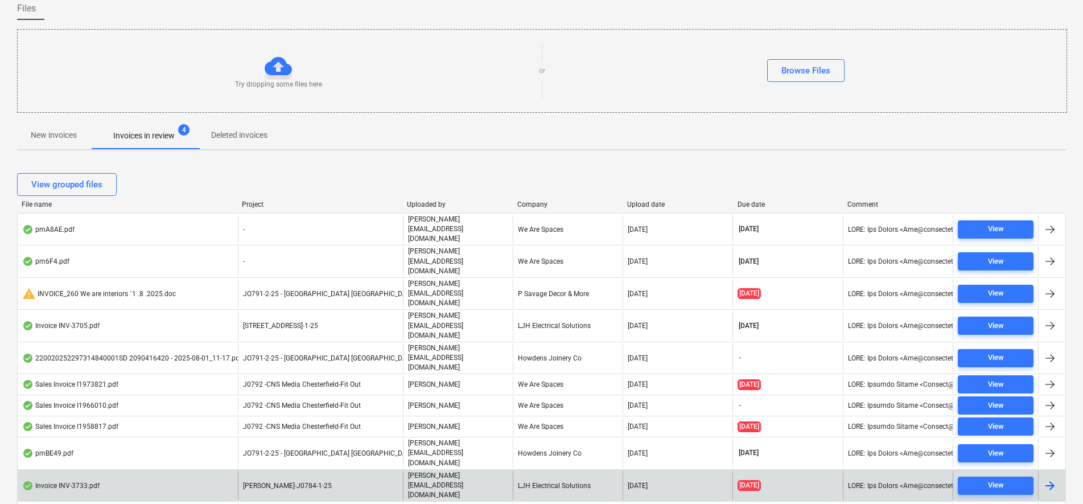
scroll to position [97, 0]
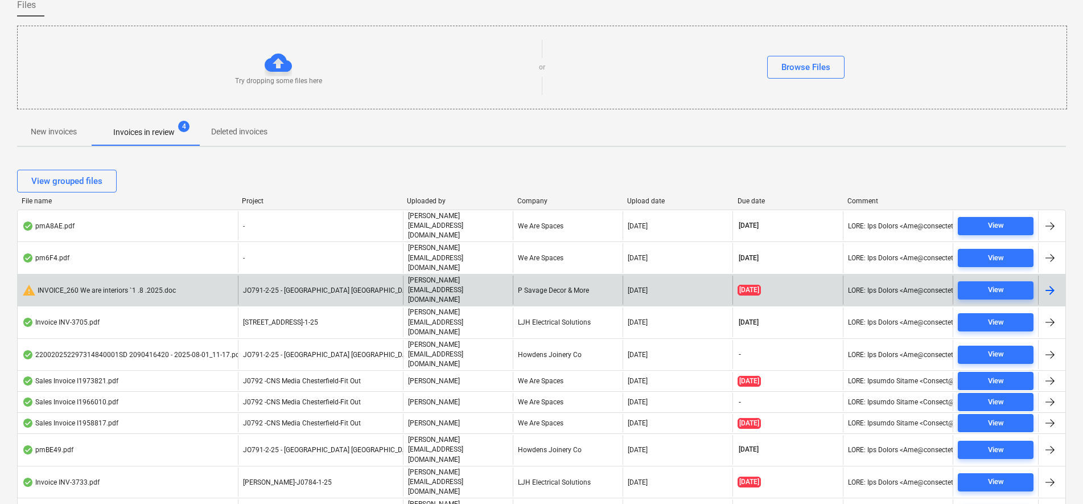
click at [293, 275] on div "JO791-2-25 - [GEOGRAPHIC_DATA] [GEOGRAPHIC_DATA]" at bounding box center [320, 289] width 165 height 29
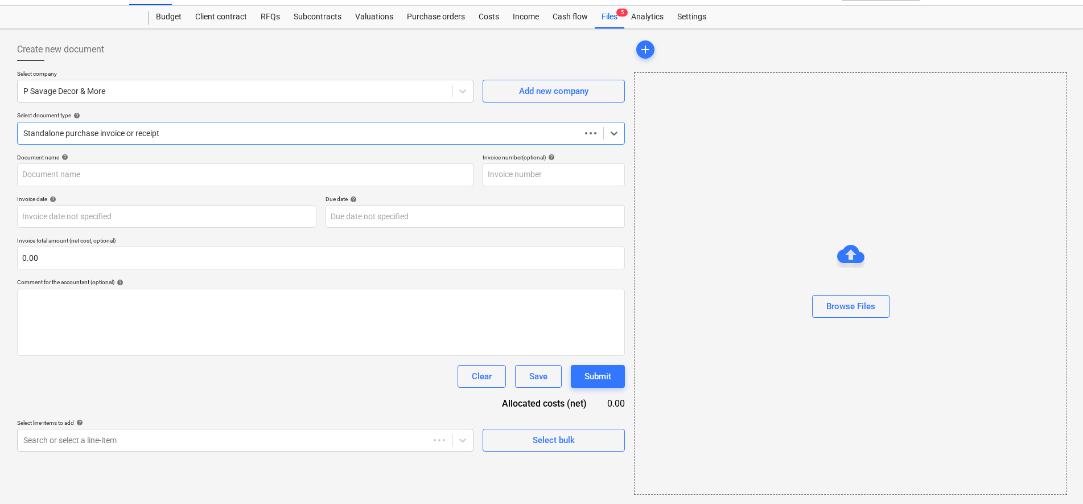
scroll to position [23, 0]
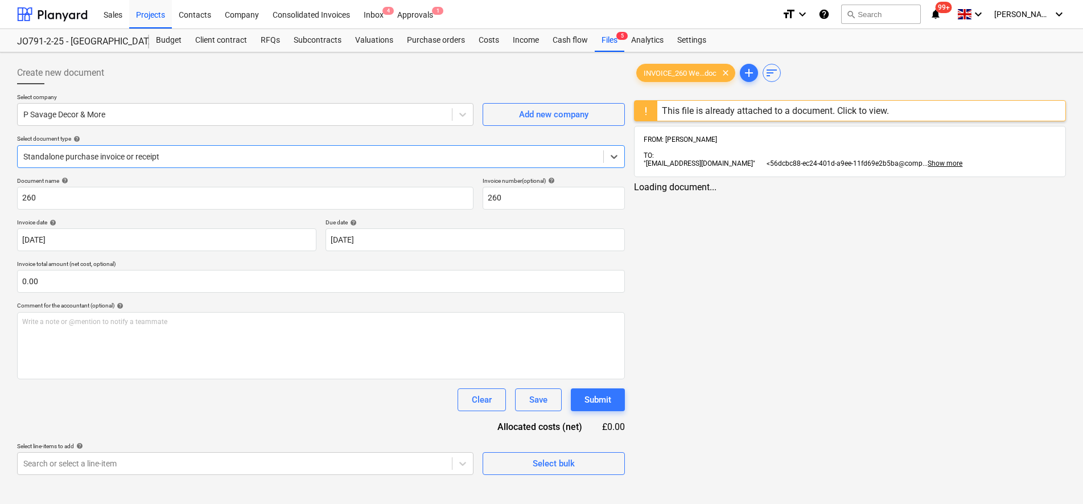
type input "260"
type input "01 Aug 2025"
type input "08 Aug 2025"
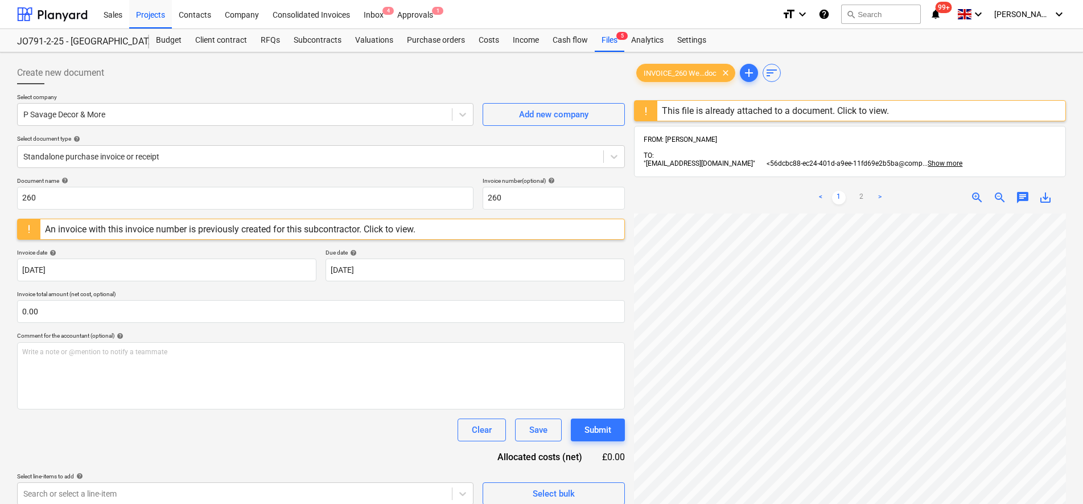
click at [849, 200] on div "< 1 2 > zoom_in zoom_out chat 0 save_alt" at bounding box center [850, 434] width 432 height 504
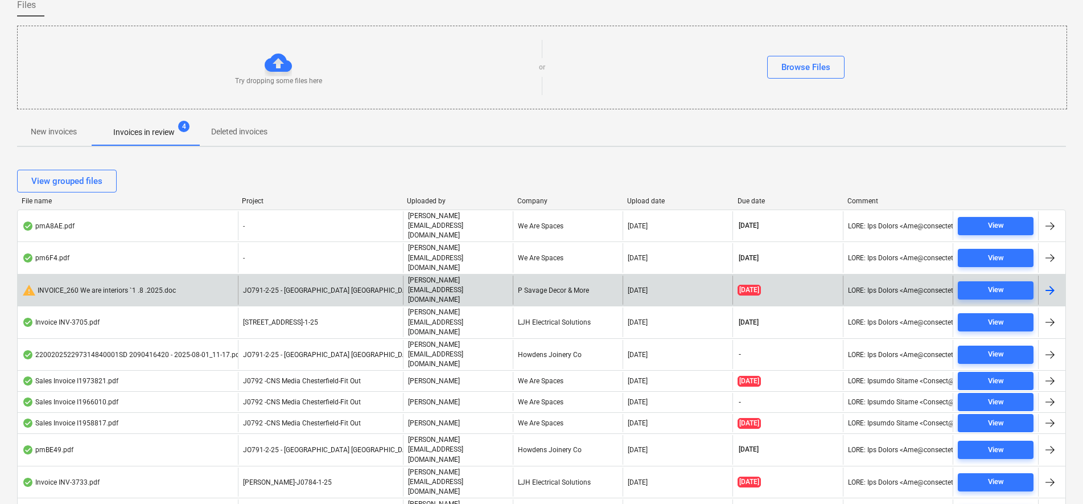
click at [52, 283] on div "warning INVOICE_260 We are interiors `1 .8 .2025.doc" at bounding box center [99, 290] width 154 height 14
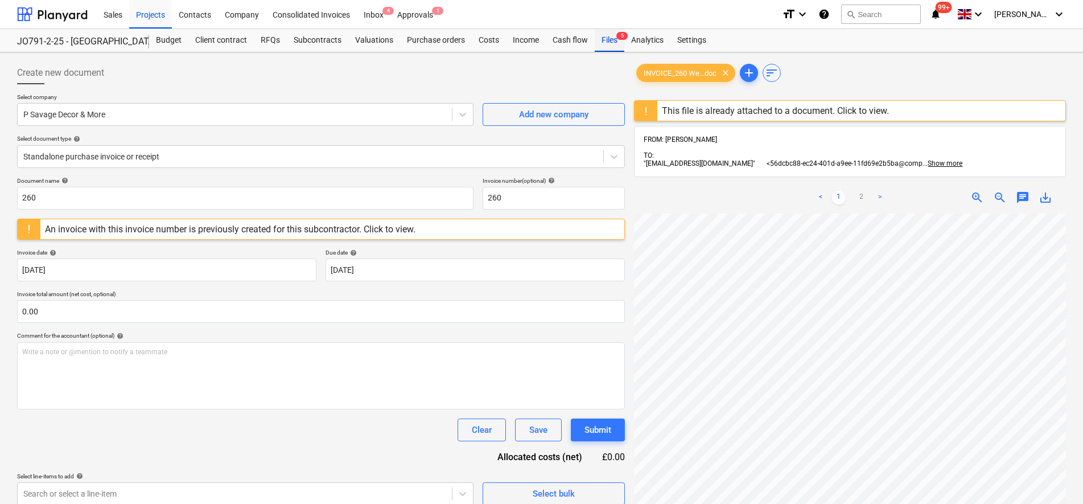
click at [600, 38] on div "Files 5" at bounding box center [610, 40] width 30 height 23
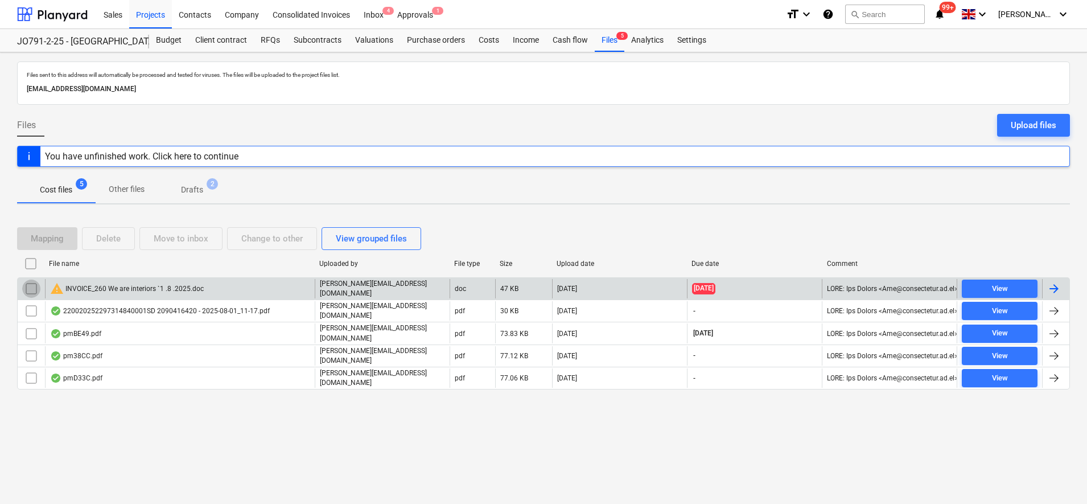
click at [24, 287] on input "checkbox" at bounding box center [31, 288] width 18 height 18
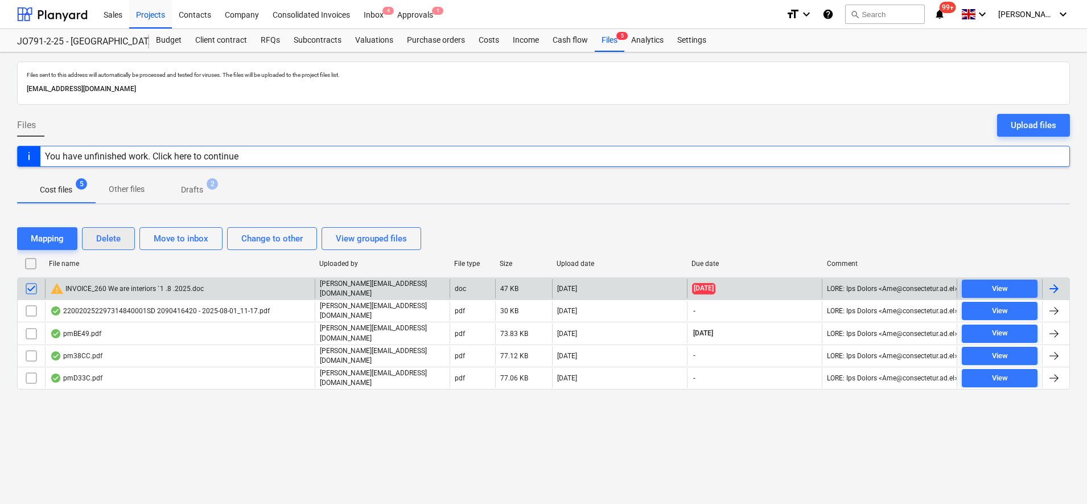
click at [94, 240] on button "Delete" at bounding box center [108, 238] width 53 height 23
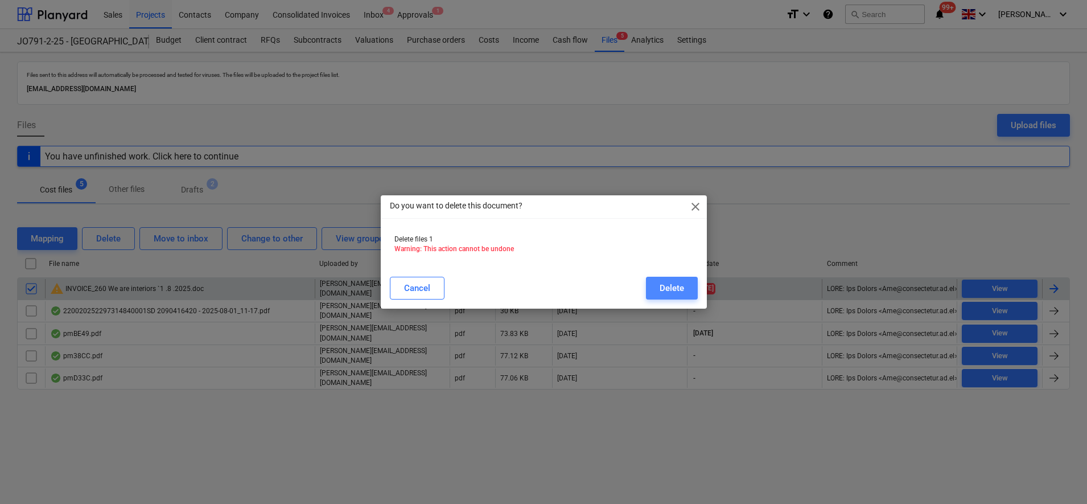
click at [654, 279] on button "Delete" at bounding box center [672, 288] width 52 height 23
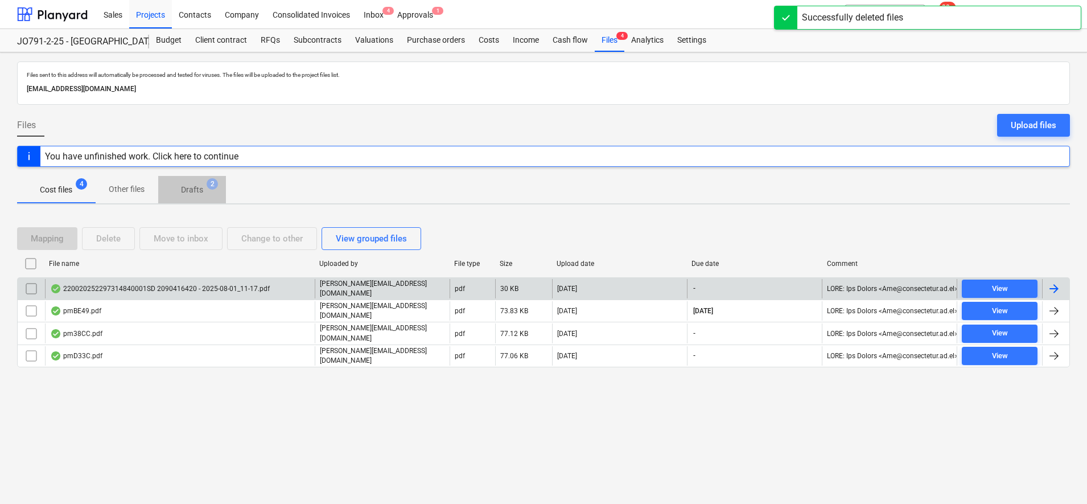
click at [198, 199] on span "Drafts 2" at bounding box center [192, 189] width 68 height 20
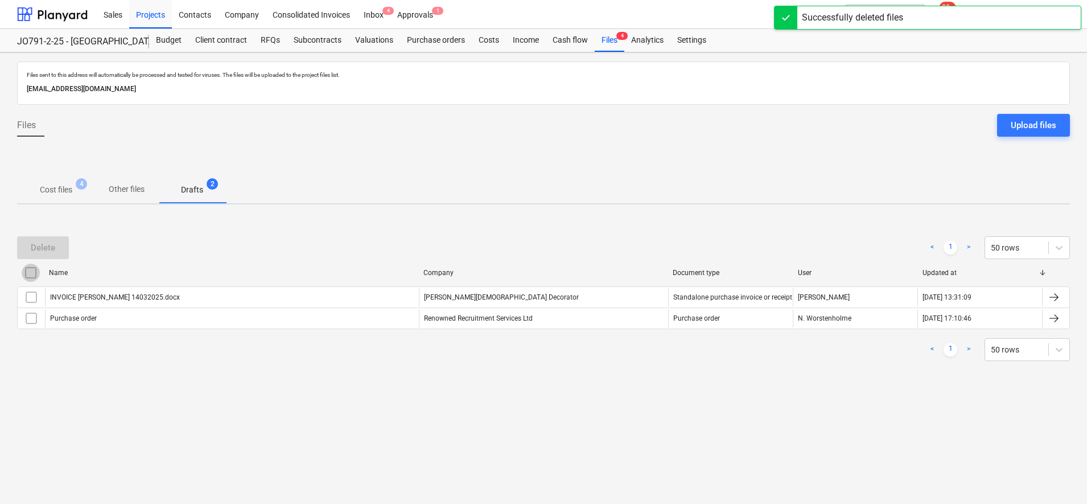
click at [28, 274] on input "checkbox" at bounding box center [31, 273] width 18 height 18
click at [32, 241] on div "Delete" at bounding box center [43, 247] width 24 height 15
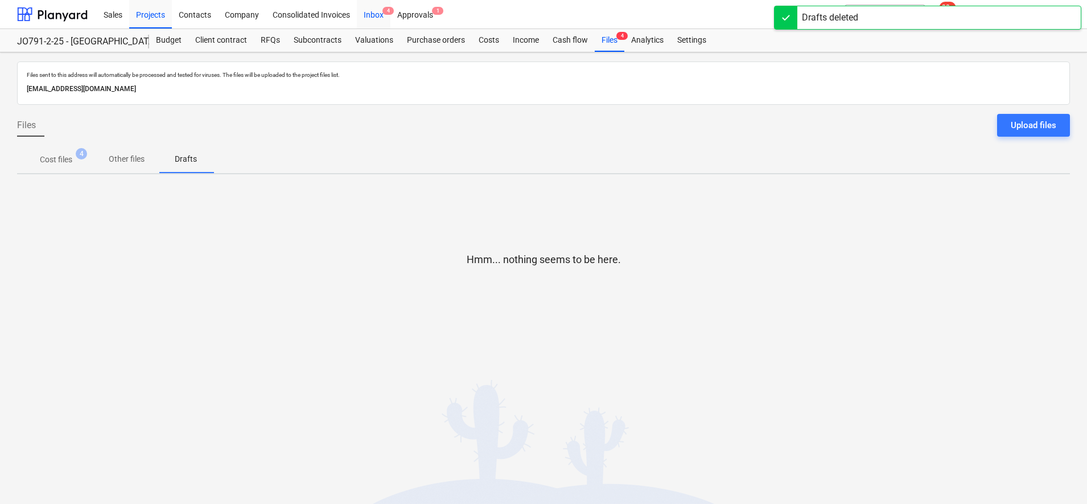
click at [370, 13] on div "Inbox 4" at bounding box center [374, 13] width 34 height 29
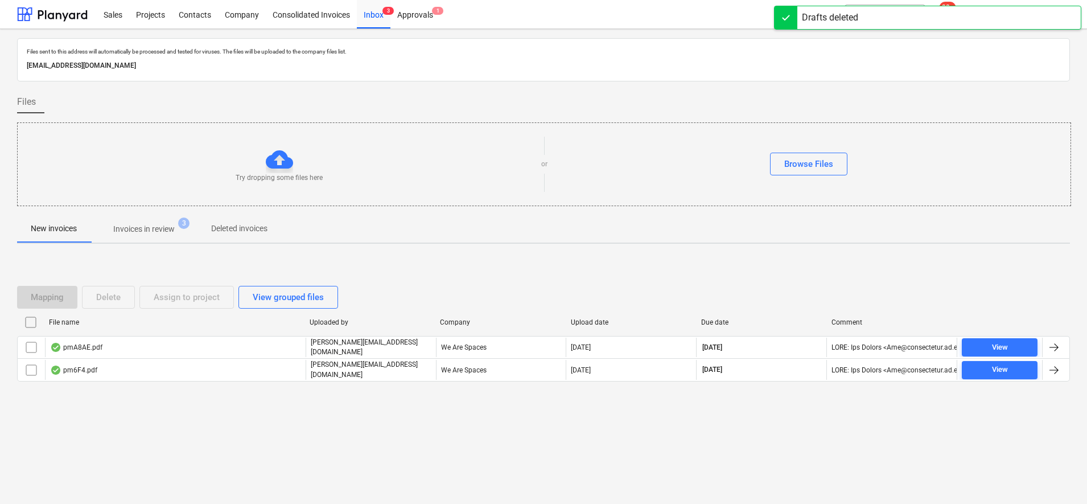
click at [136, 229] on p "Invoices in review" at bounding box center [143, 229] width 61 height 12
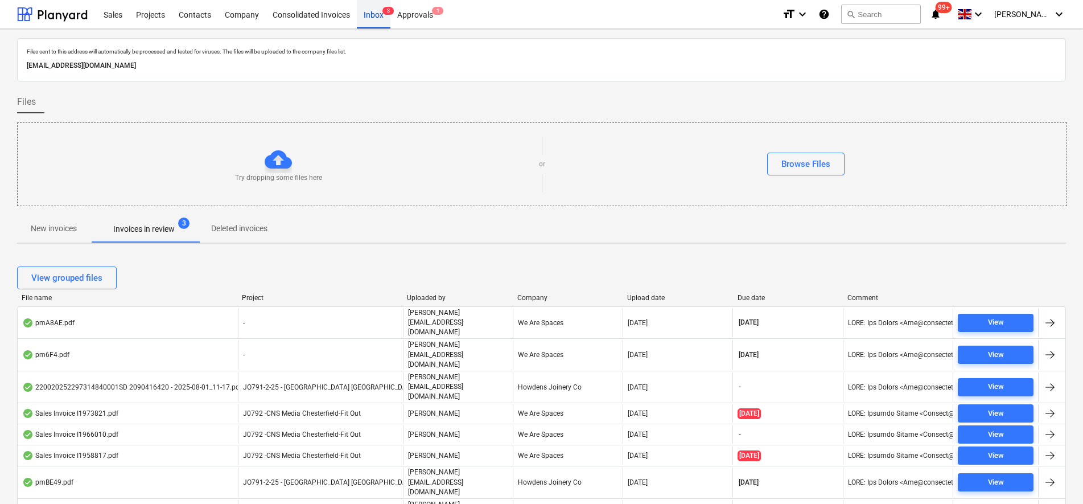
click at [368, 14] on div "Inbox 3" at bounding box center [374, 13] width 34 height 29
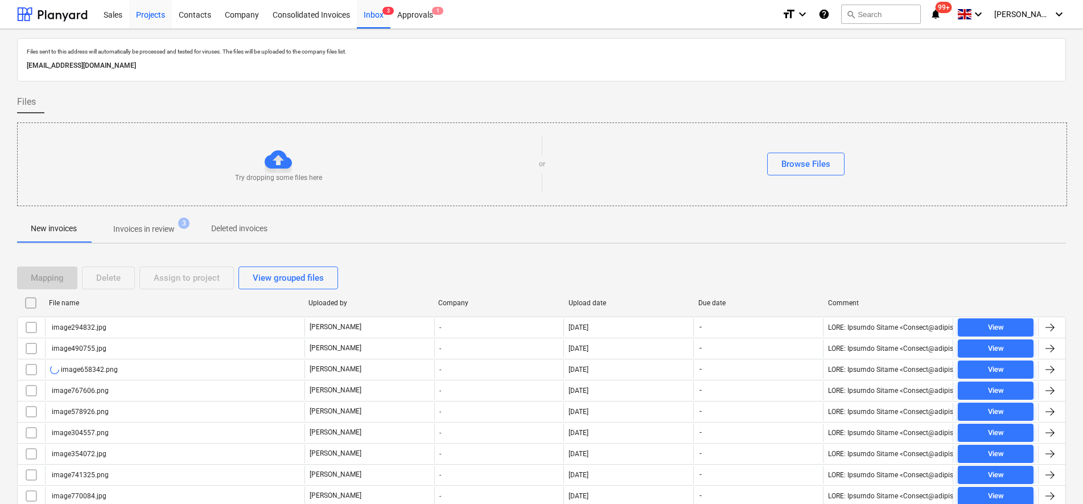
click at [150, 9] on div "Projects" at bounding box center [150, 13] width 43 height 29
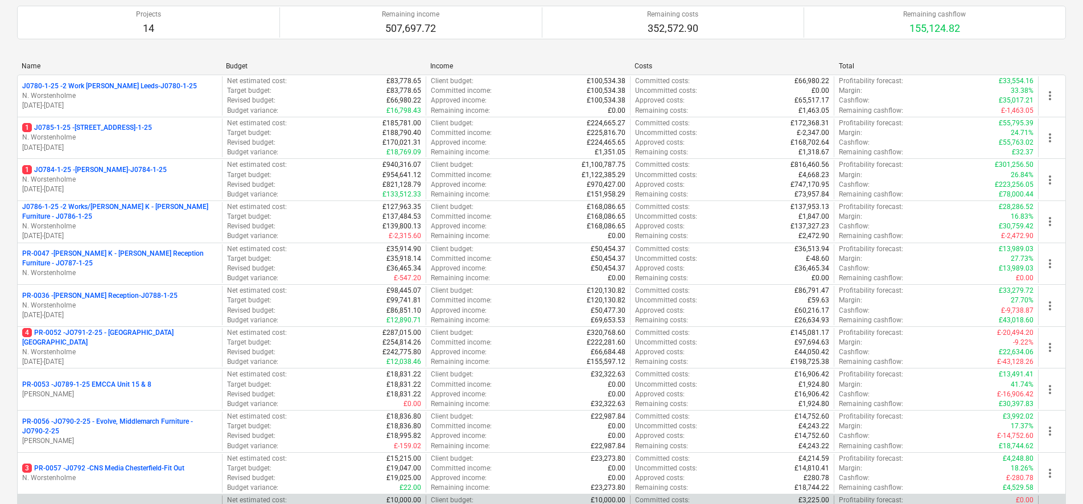
scroll to position [75, 0]
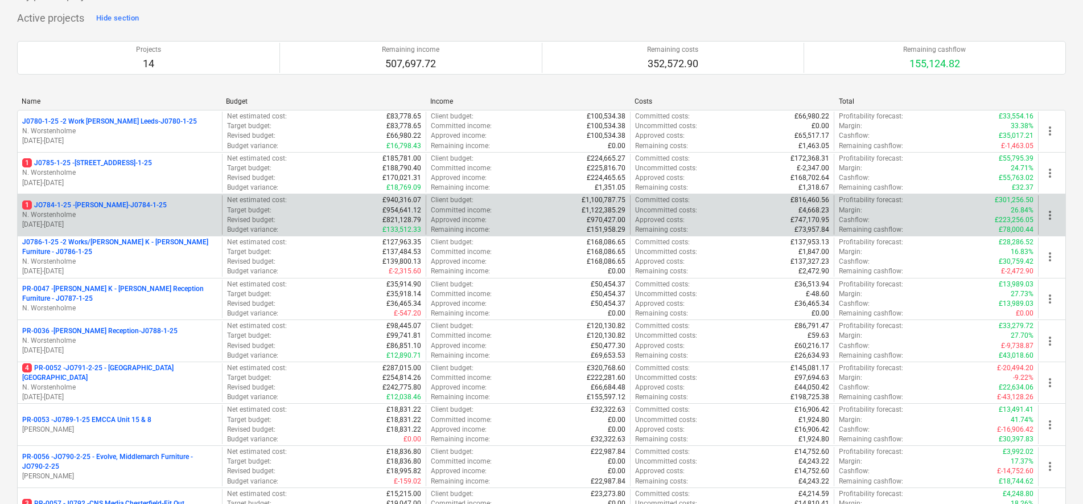
click at [126, 211] on p "N. Worstenholme" at bounding box center [119, 215] width 195 height 10
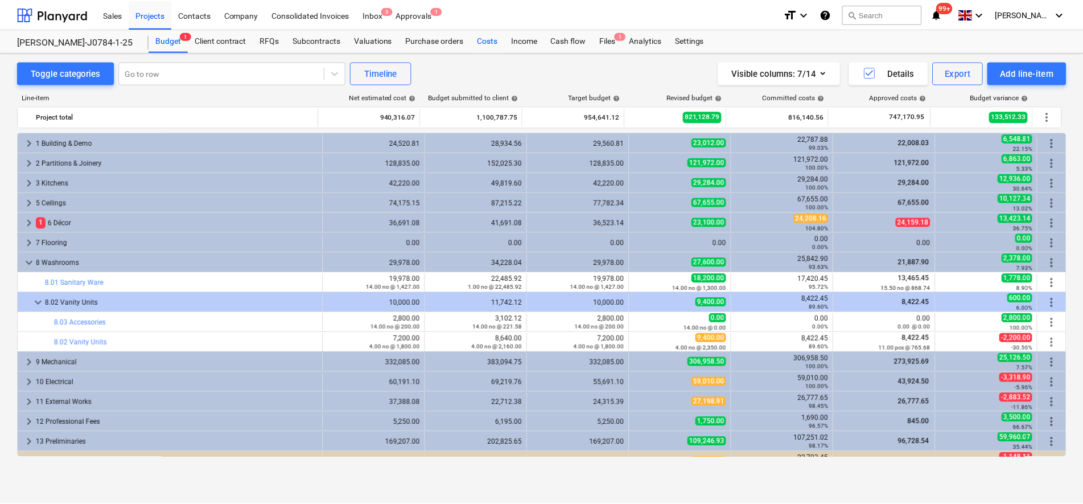
scroll to position [14, 0]
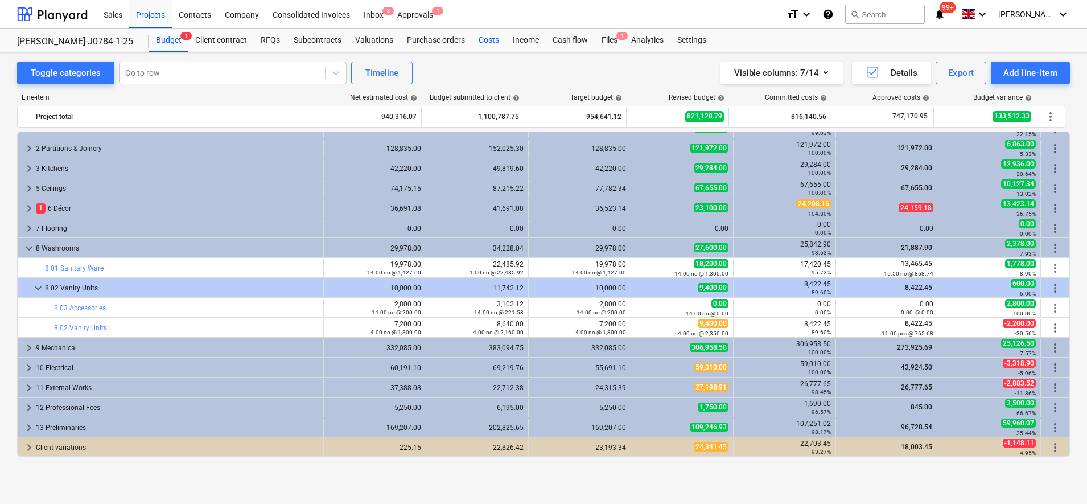
click at [493, 38] on div "Costs" at bounding box center [489, 40] width 34 height 23
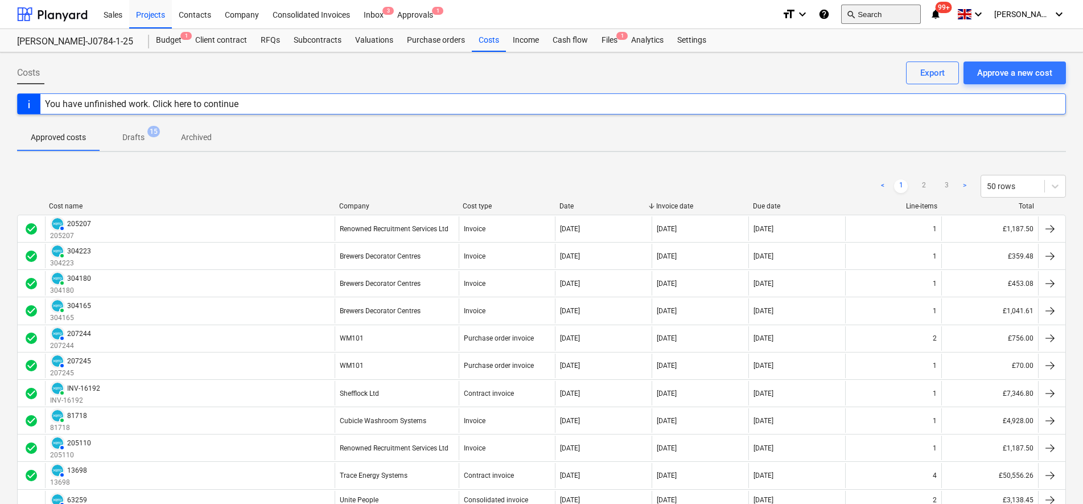
click at [894, 11] on button "search Search" at bounding box center [881, 14] width 80 height 19
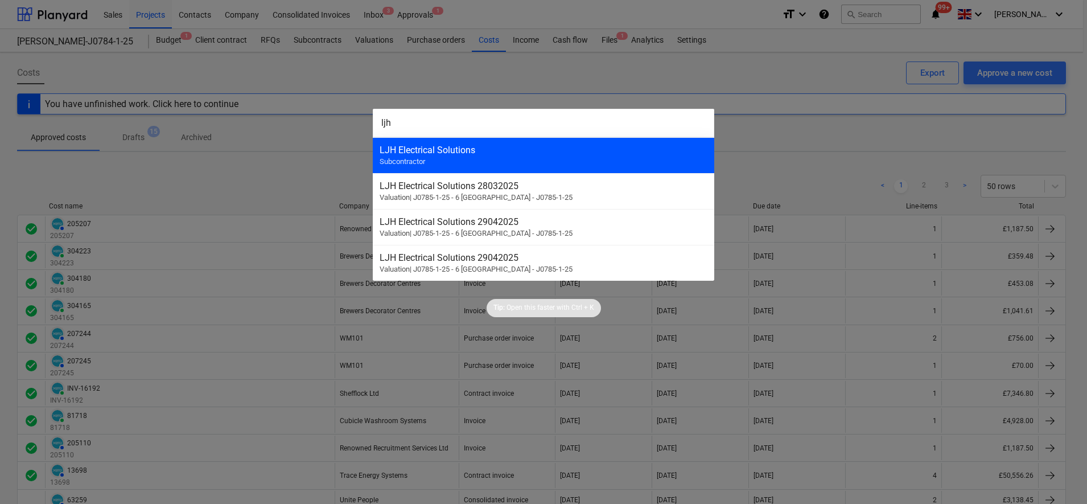
type input "ljh"
click at [399, 146] on div "LJH Electrical Solutions" at bounding box center [544, 150] width 328 height 11
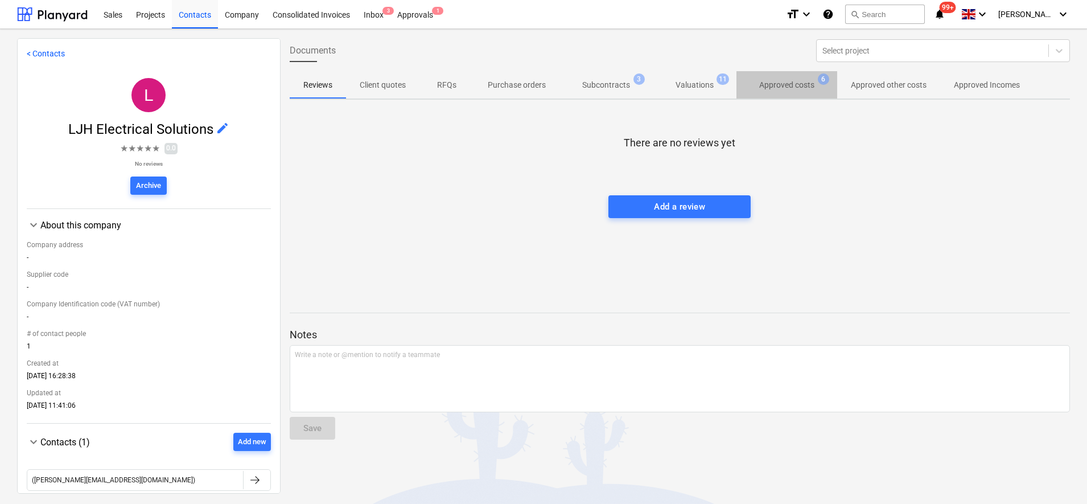
click at [805, 87] on p "Approved costs" at bounding box center [786, 85] width 55 height 12
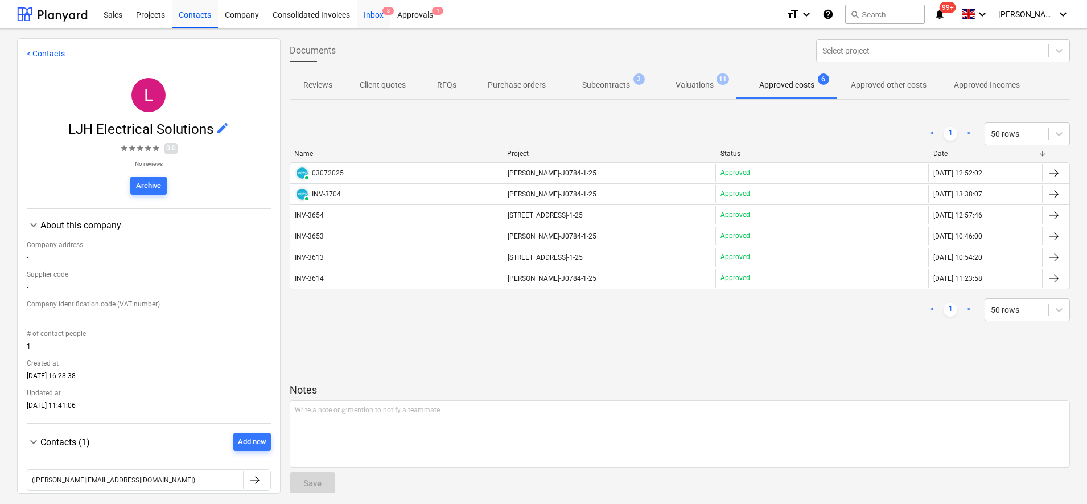
click at [382, 11] on div "Inbox 3" at bounding box center [374, 13] width 34 height 29
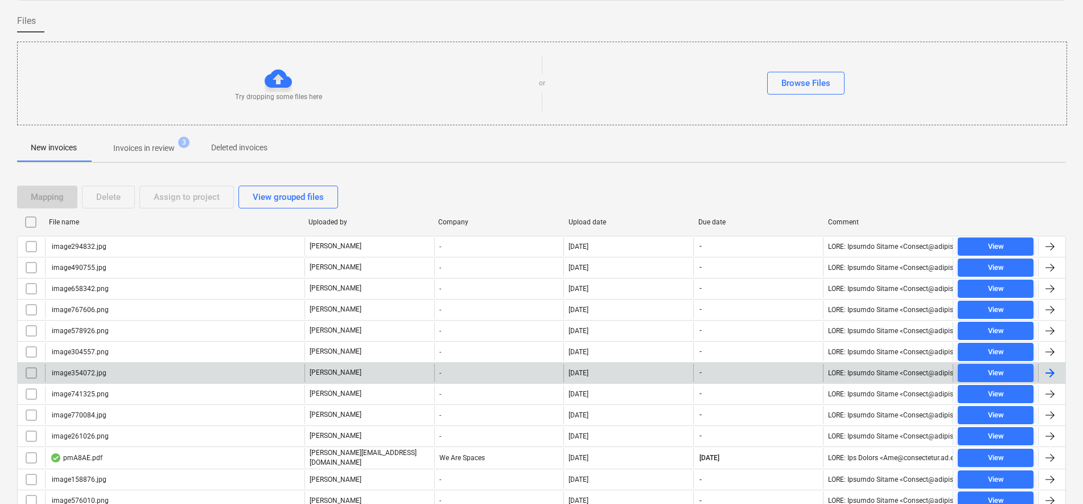
scroll to position [142, 0]
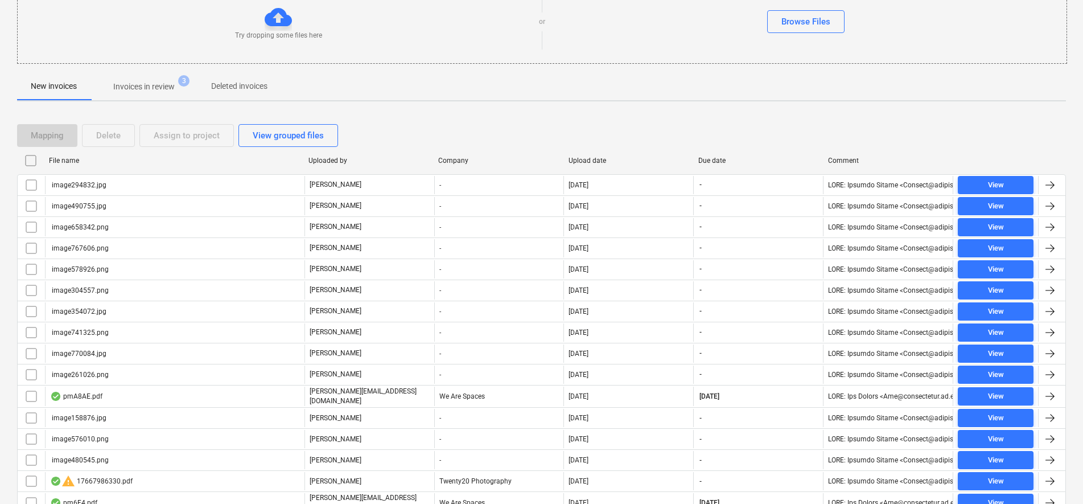
click at [35, 158] on input "checkbox" at bounding box center [31, 160] width 18 height 18
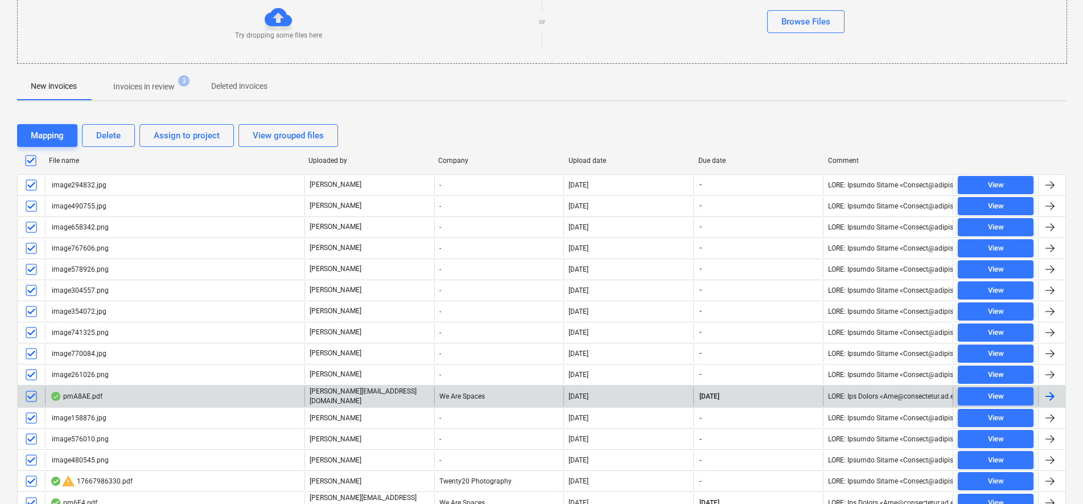
click at [34, 398] on input "checkbox" at bounding box center [31, 396] width 18 height 18
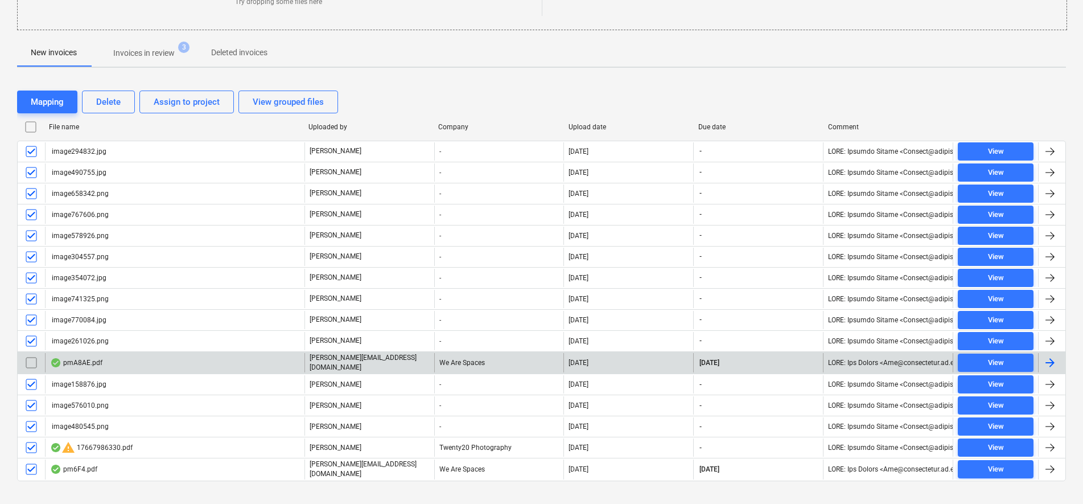
scroll to position [191, 0]
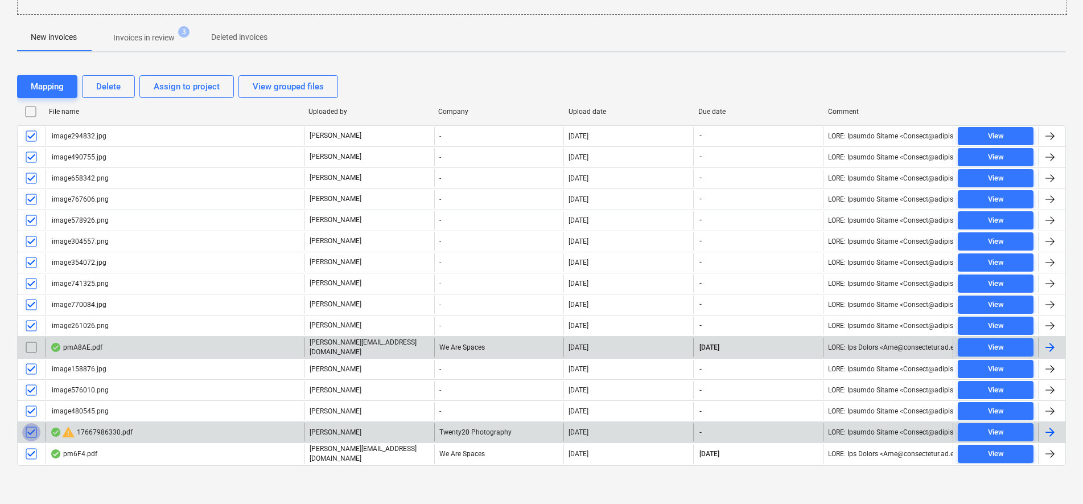
click at [27, 431] on input "checkbox" at bounding box center [31, 432] width 18 height 18
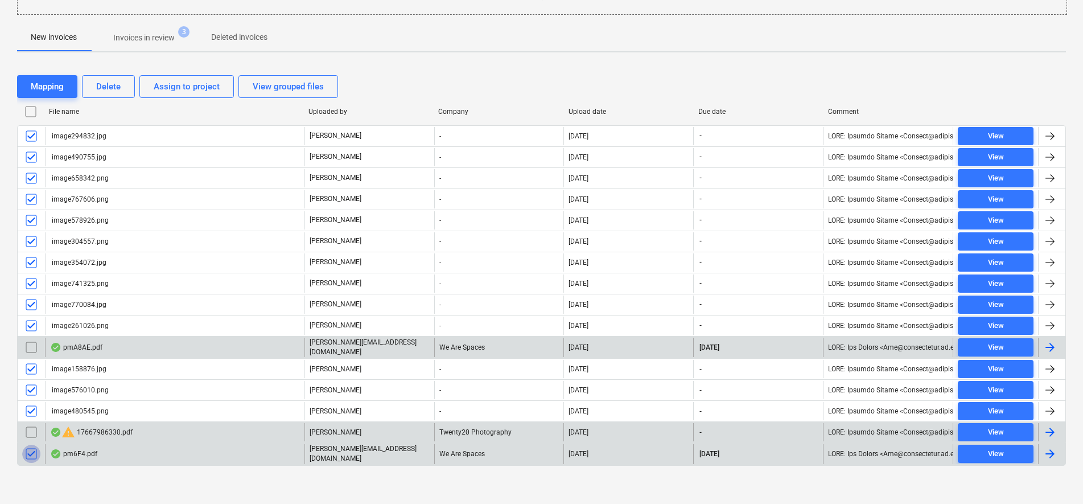
click at [32, 450] on input "checkbox" at bounding box center [31, 454] width 18 height 18
click at [103, 96] on button "Delete" at bounding box center [108, 86] width 53 height 23
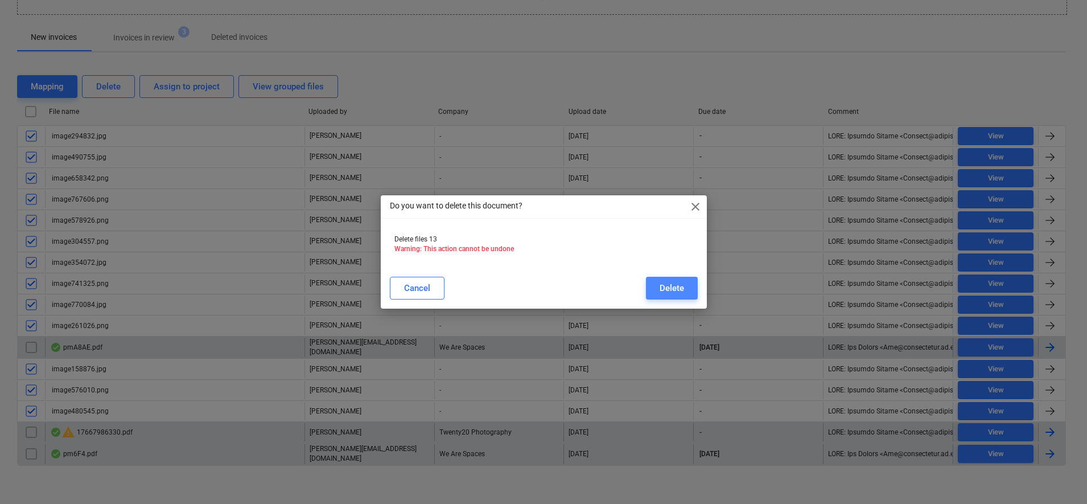
click at [650, 290] on button "Delete" at bounding box center [672, 288] width 52 height 23
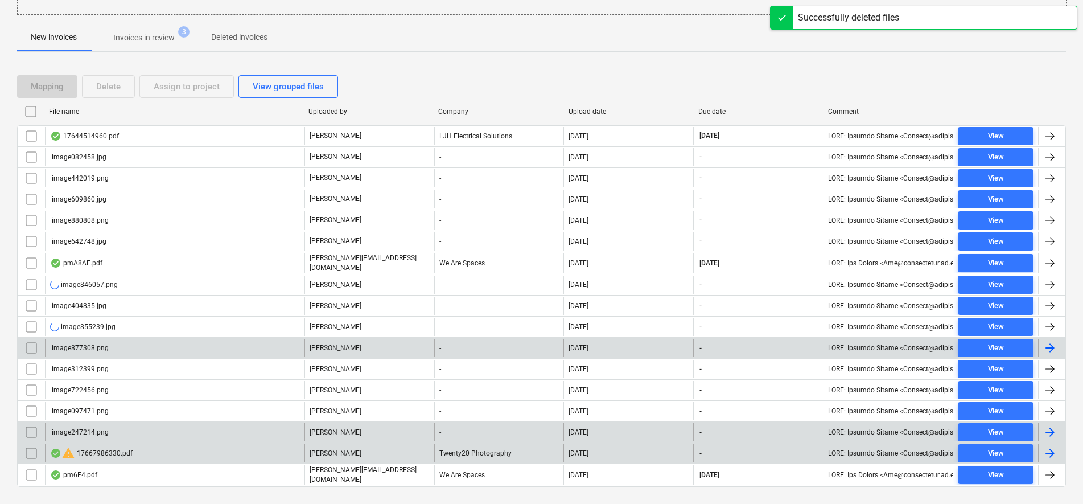
click at [30, 112] on input "checkbox" at bounding box center [31, 111] width 18 height 18
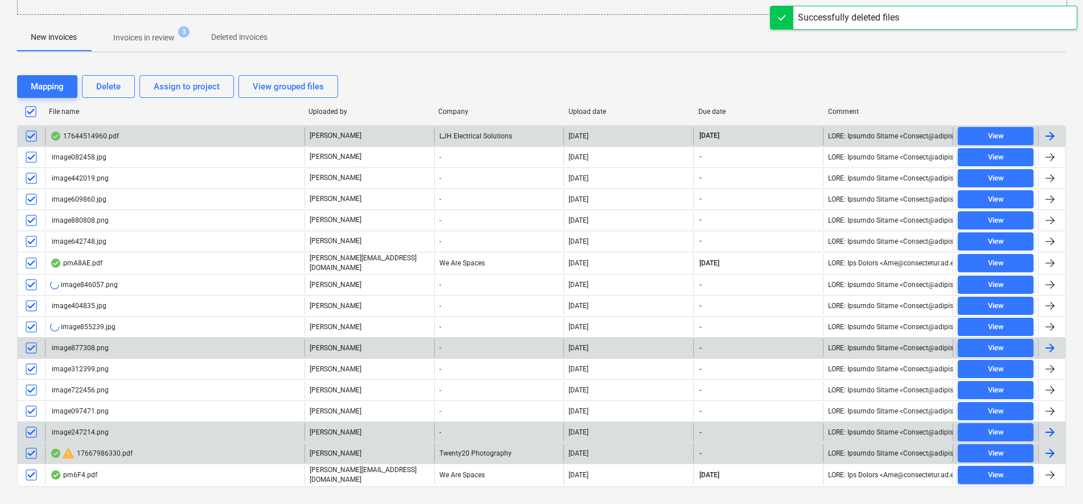
click at [36, 134] on input "checkbox" at bounding box center [31, 136] width 18 height 18
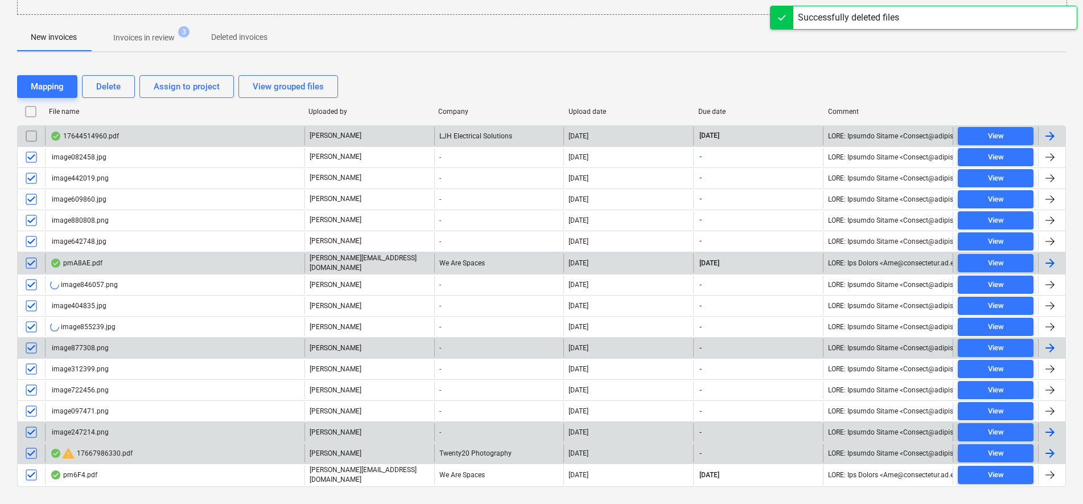
click at [36, 265] on input "checkbox" at bounding box center [31, 263] width 18 height 18
click at [28, 448] on input "checkbox" at bounding box center [31, 453] width 18 height 18
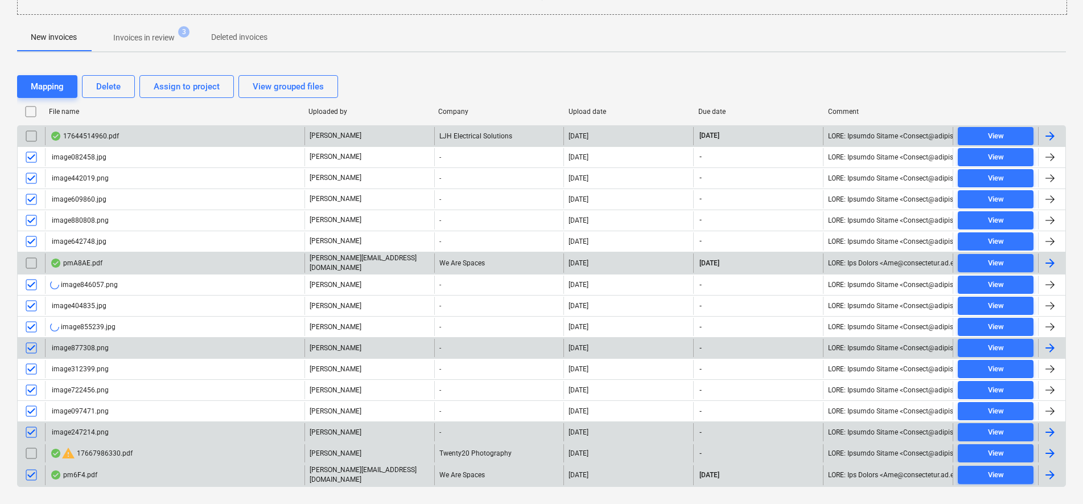
click at [32, 477] on input "checkbox" at bounding box center [31, 475] width 18 height 18
click at [124, 87] on button "Delete" at bounding box center [108, 86] width 53 height 23
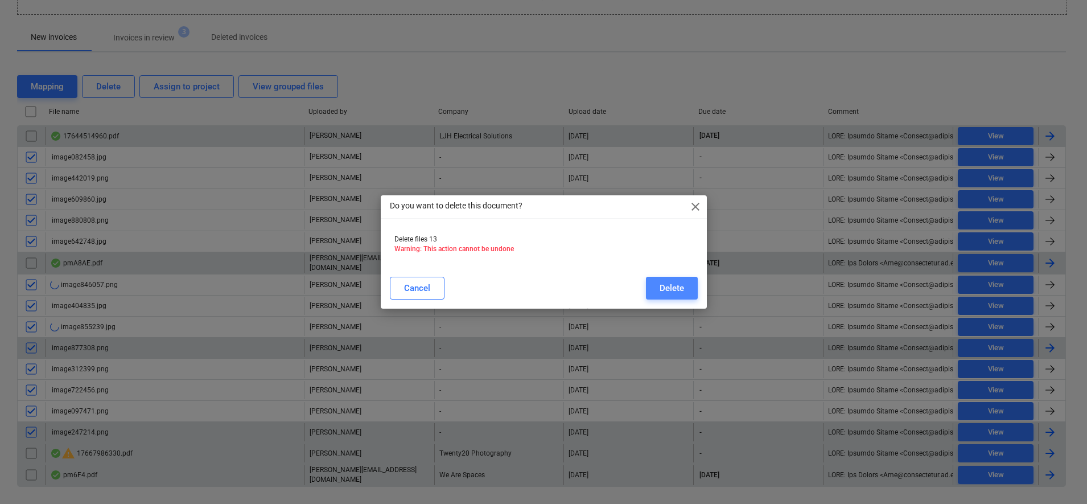
click at [667, 282] on div "Delete" at bounding box center [672, 288] width 24 height 15
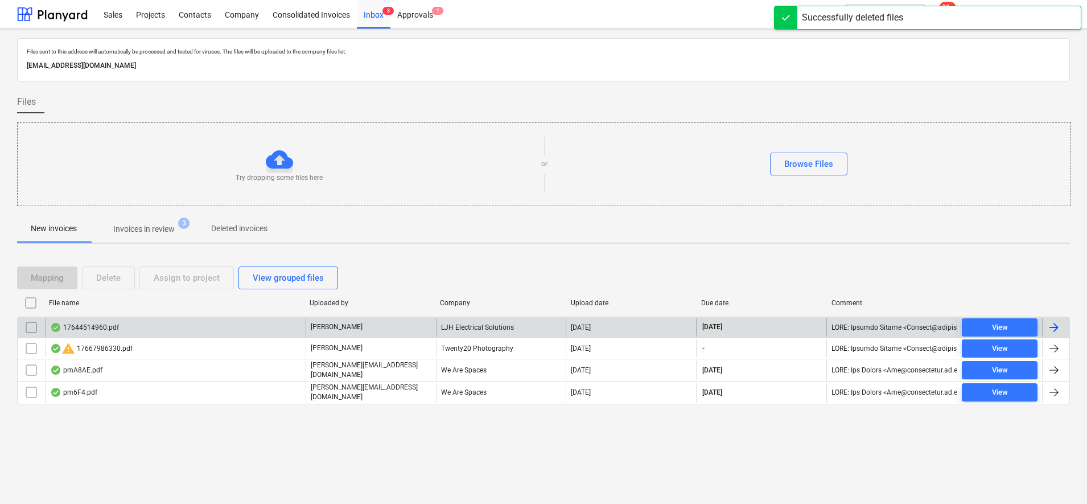
click at [138, 233] on p "Invoices in review" at bounding box center [143, 229] width 61 height 12
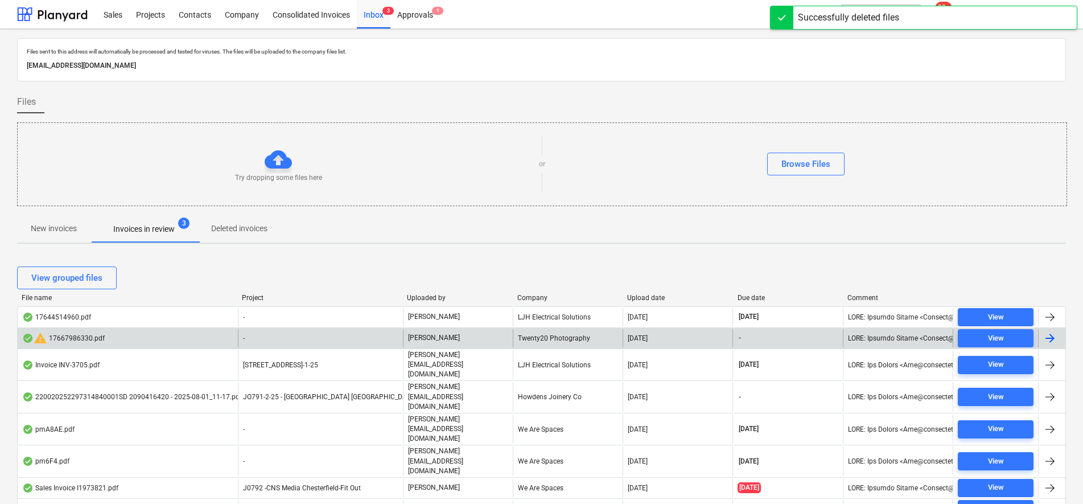
click at [247, 344] on div "-" at bounding box center [320, 338] width 165 height 18
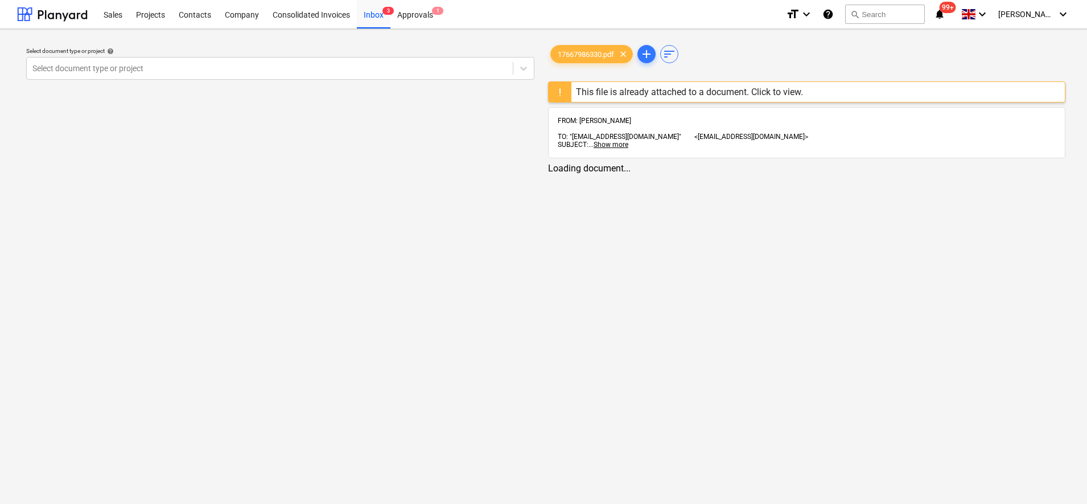
click at [649, 85] on div "This file is already attached to a document. Click to view." at bounding box center [689, 92] width 236 height 20
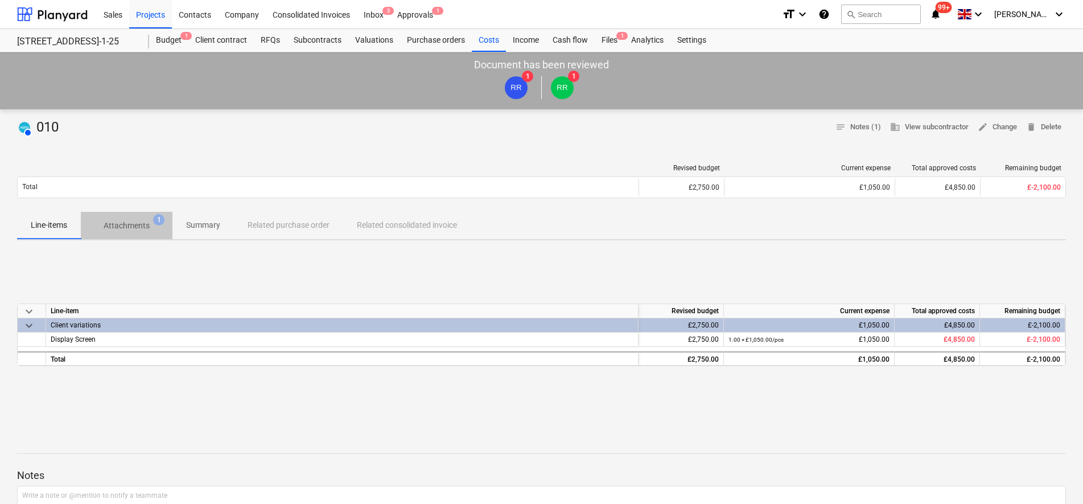
click at [144, 229] on p "Attachments" at bounding box center [127, 226] width 46 height 12
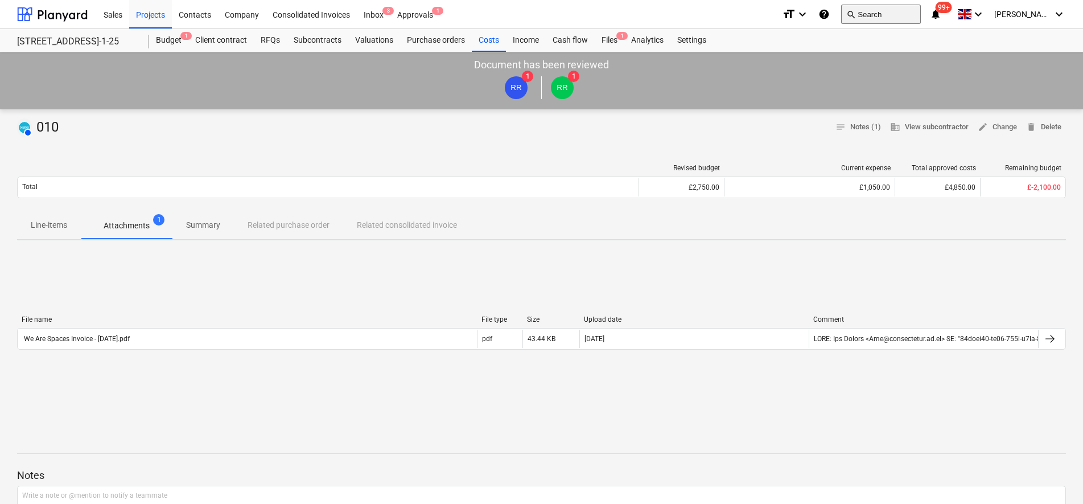
click at [914, 17] on button "search Search" at bounding box center [881, 14] width 80 height 19
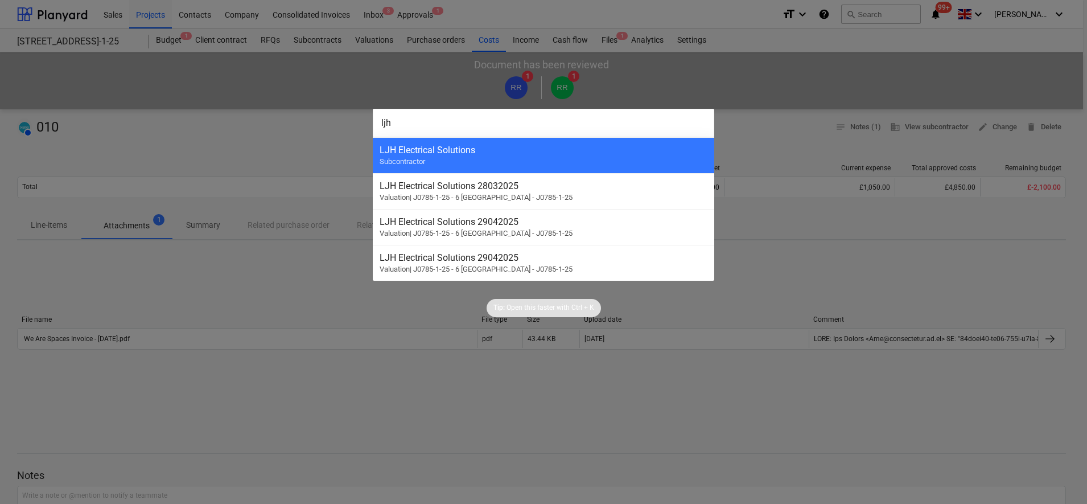
type input "ljh"
click at [365, 3] on div at bounding box center [543, 252] width 1087 height 504
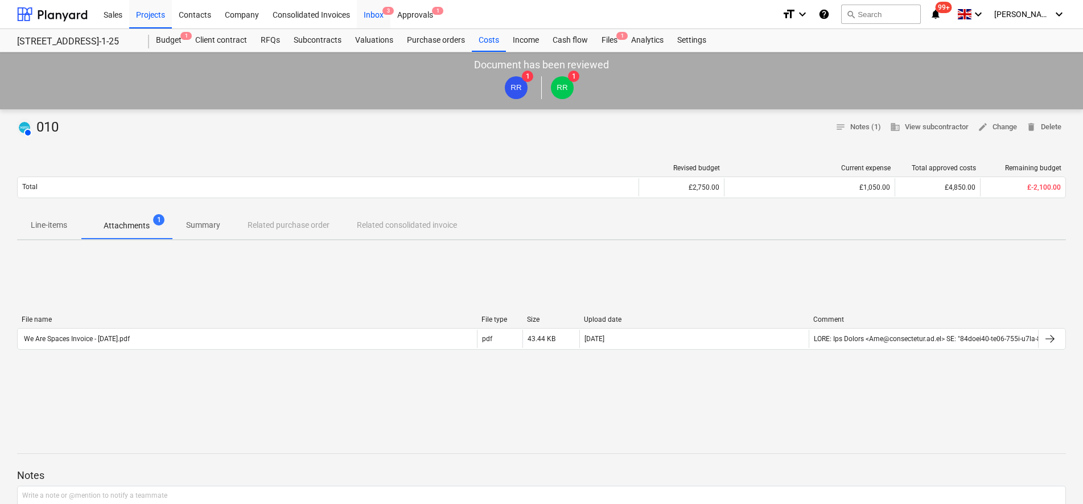
click at [367, 10] on div "Inbox 3" at bounding box center [374, 13] width 34 height 29
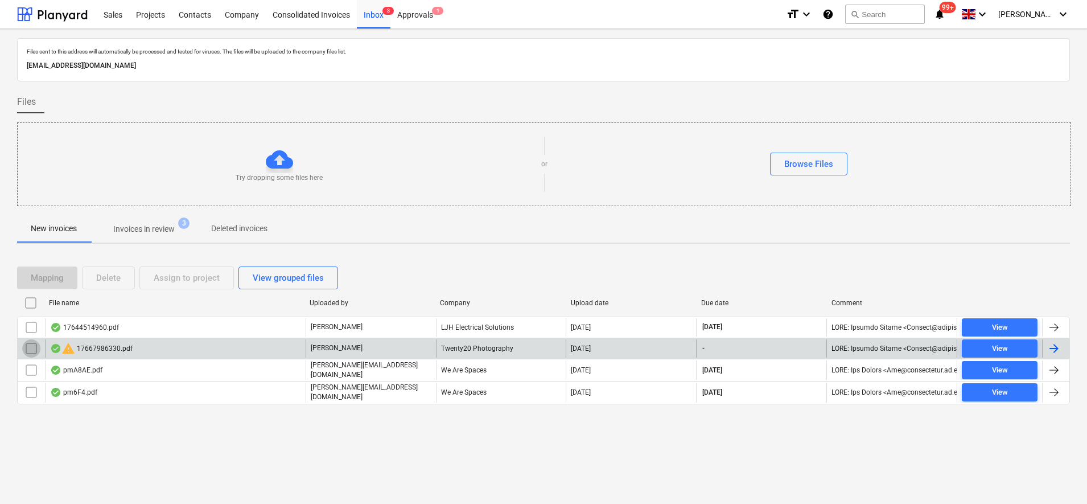
click at [34, 351] on input "checkbox" at bounding box center [31, 348] width 18 height 18
click at [110, 282] on div "Delete" at bounding box center [108, 277] width 24 height 15
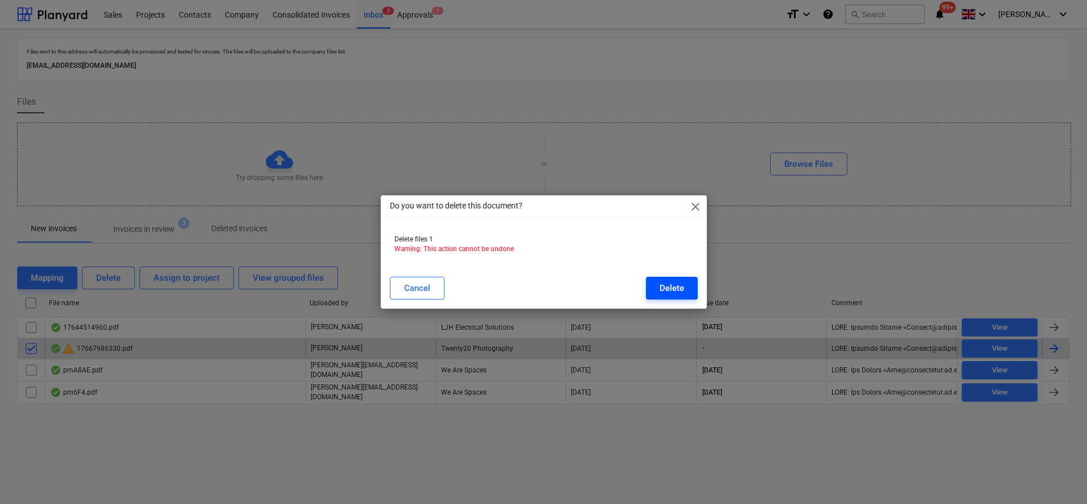
click at [696, 283] on button "Delete" at bounding box center [672, 288] width 52 height 23
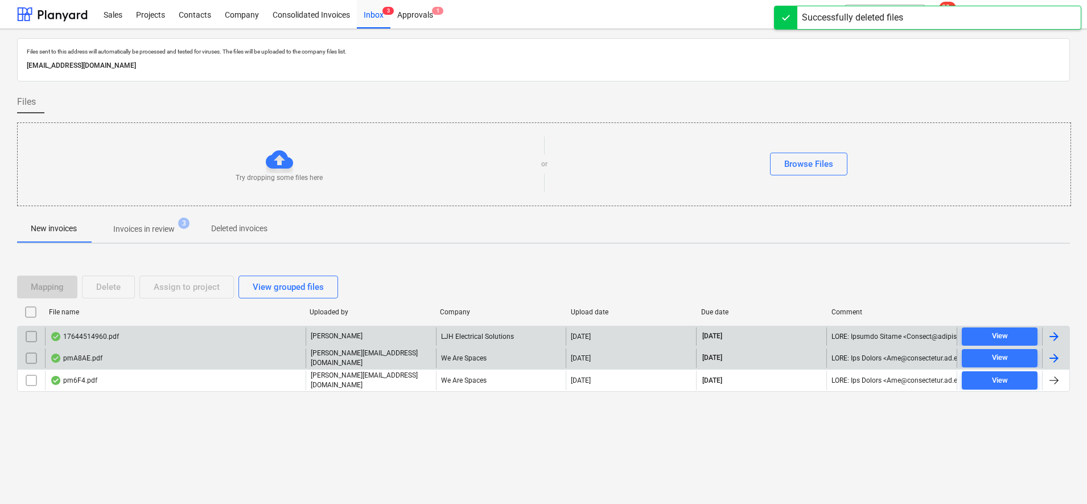
click at [192, 337] on div "17644514960.pdf" at bounding box center [175, 336] width 261 height 18
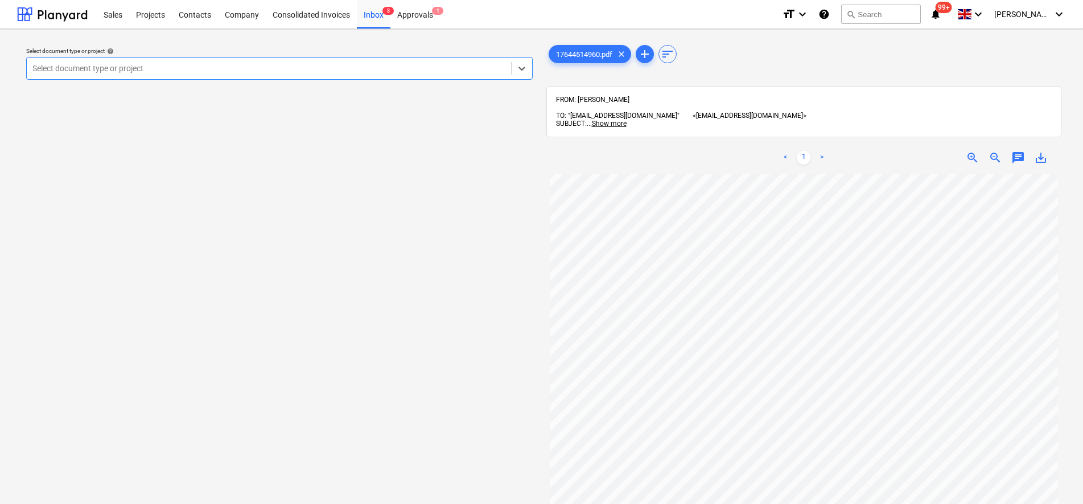
scroll to position [142, 0]
click at [461, 63] on div at bounding box center [268, 68] width 473 height 11
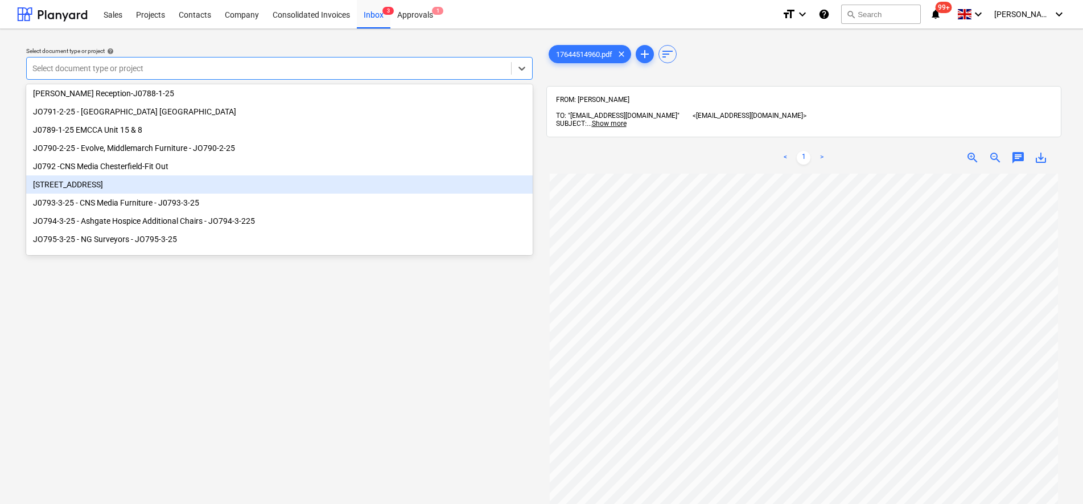
scroll to position [84, 0]
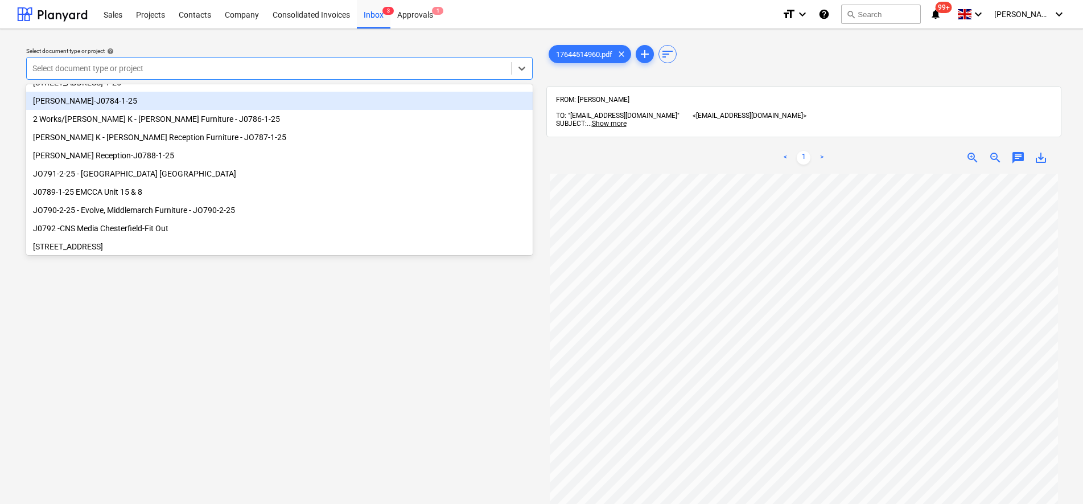
click at [101, 102] on div "[PERSON_NAME]-J0784-1-25" at bounding box center [279, 101] width 507 height 18
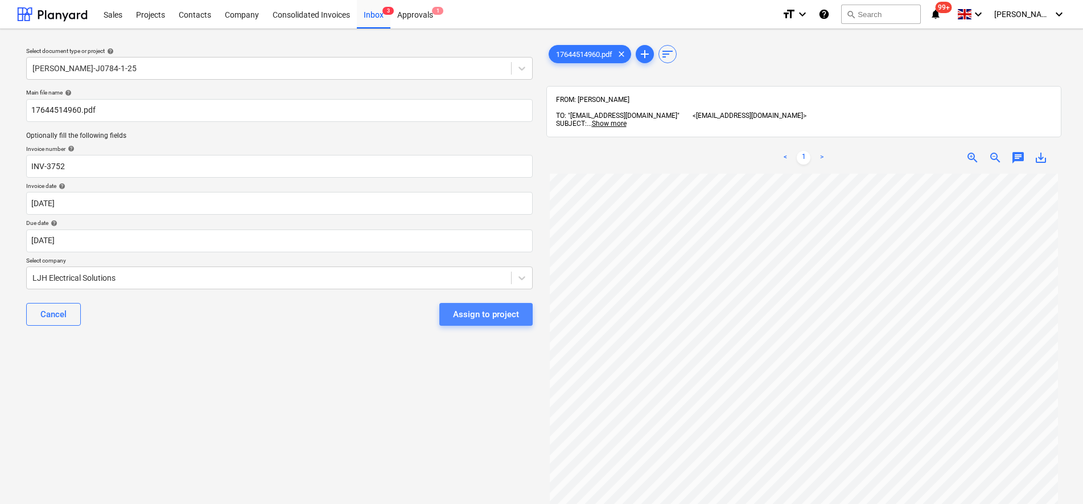
click at [487, 319] on div "Assign to project" at bounding box center [486, 314] width 66 height 15
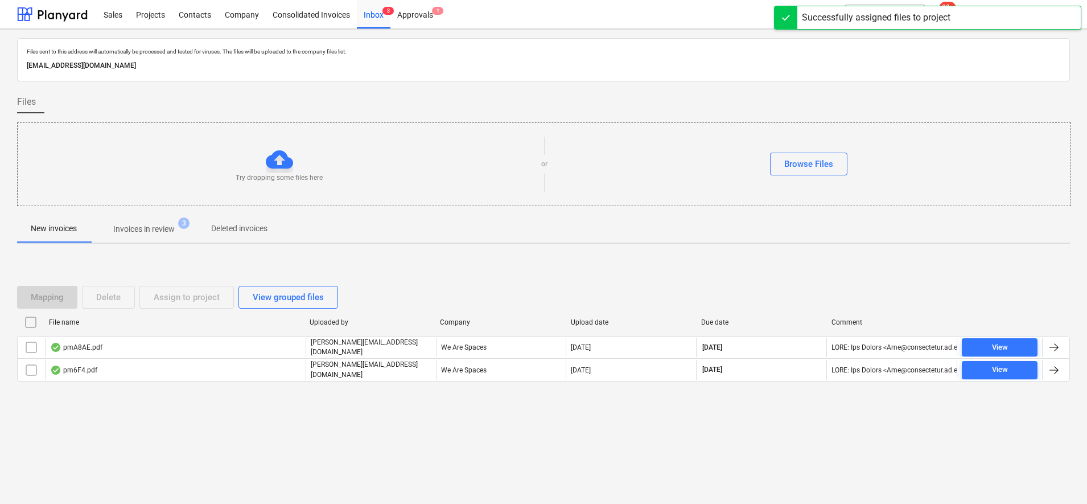
click at [203, 220] on span "Deleted invoices" at bounding box center [239, 228] width 84 height 19
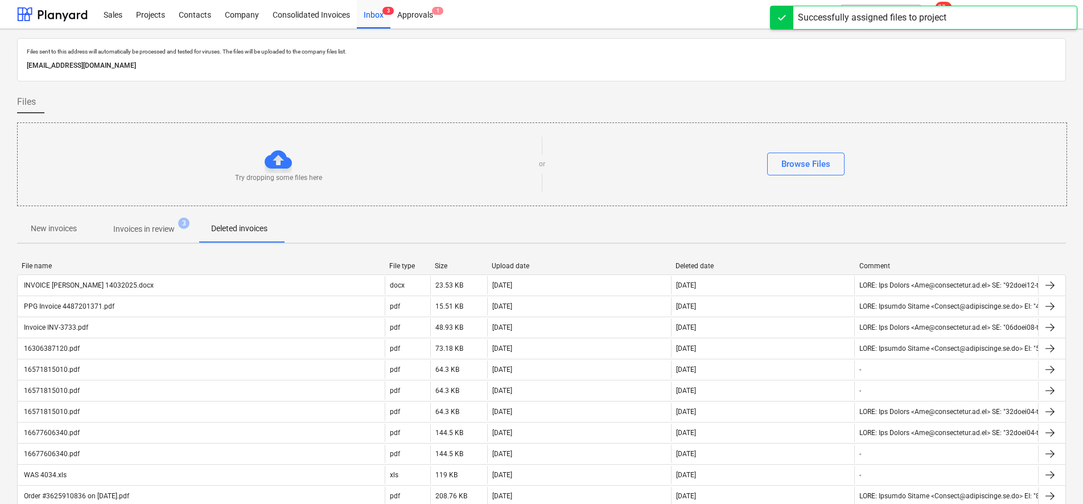
click at [164, 221] on span "Invoices in review 3" at bounding box center [143, 229] width 107 height 20
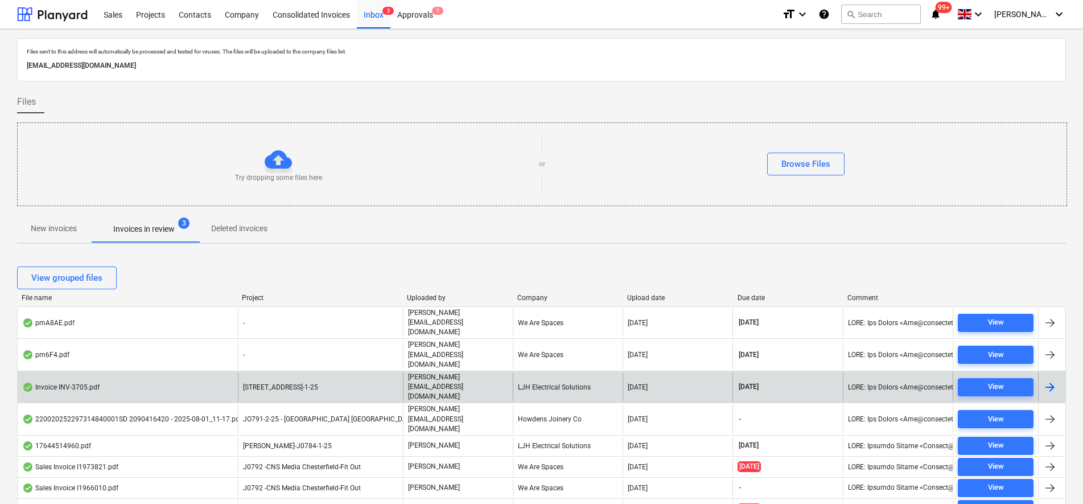
click at [147, 372] on div "Invoice INV-3705.pdf" at bounding box center [128, 386] width 220 height 29
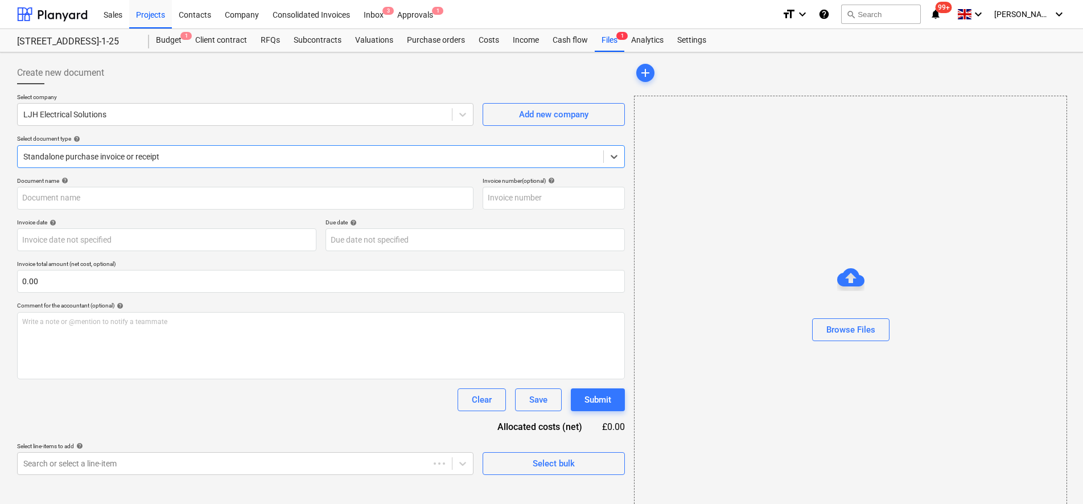
type input "INV-3705"
type input "31 May 2026"
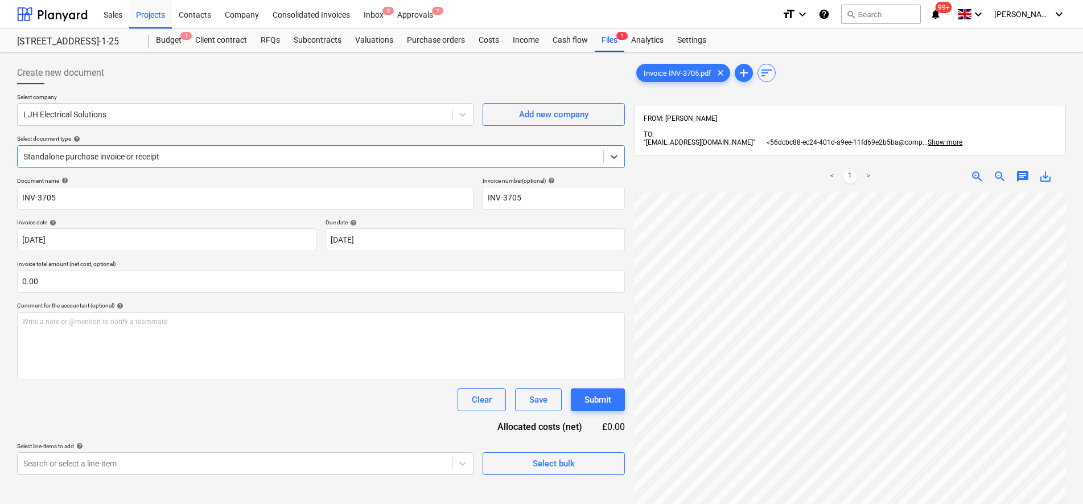
click at [139, 160] on div at bounding box center [310, 156] width 574 height 11
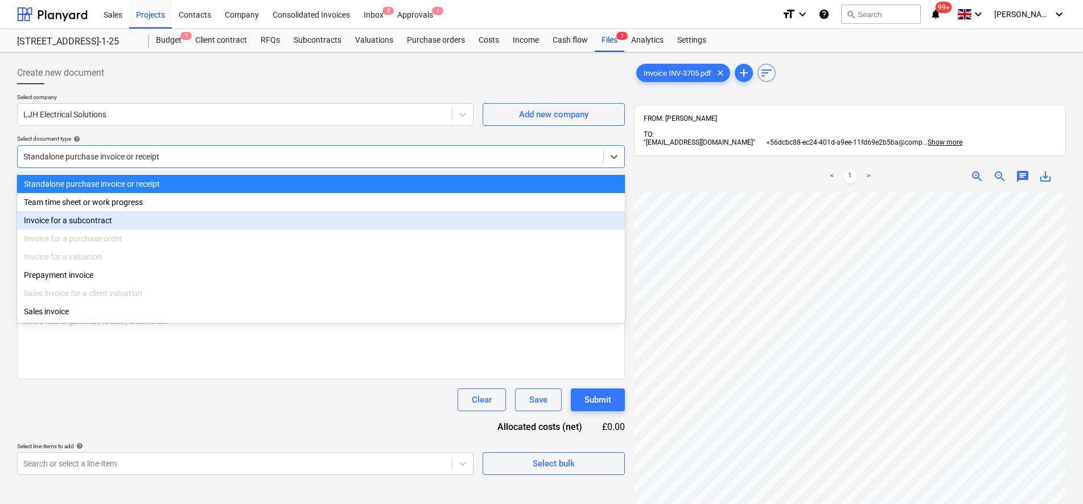
click at [108, 217] on div "Invoice for a subcontract" at bounding box center [321, 220] width 608 height 18
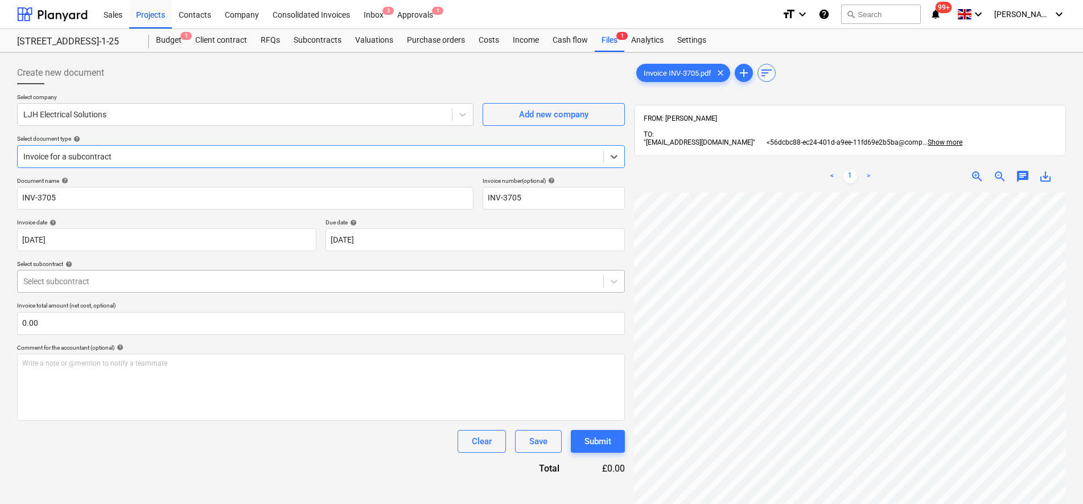
click at [96, 284] on div at bounding box center [310, 280] width 574 height 11
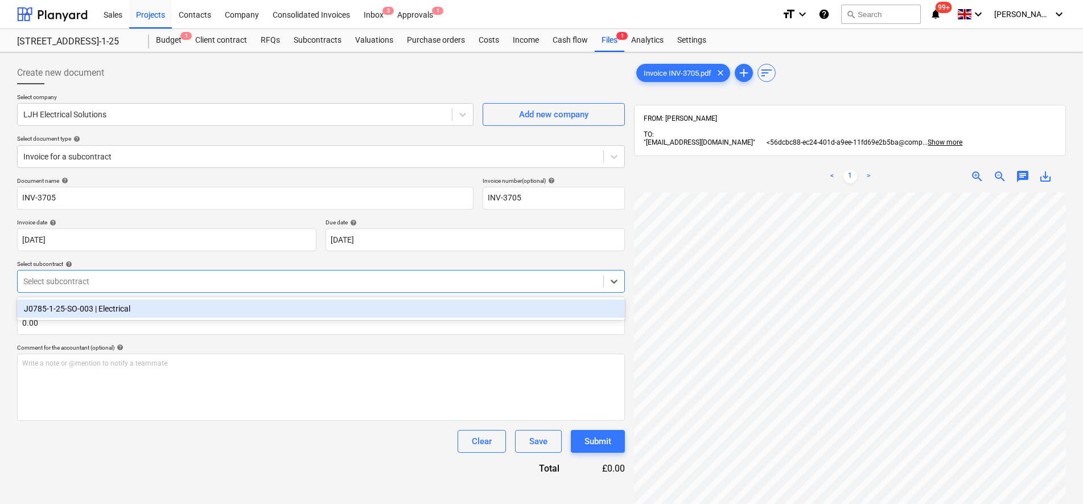
click at [92, 304] on div "J0785-1-25-SO-003 | Electrical" at bounding box center [321, 308] width 608 height 18
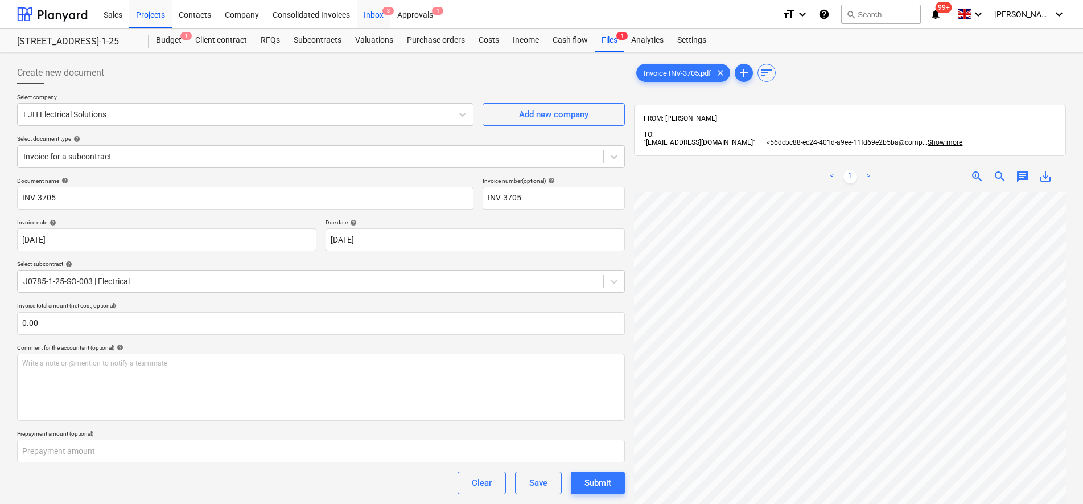
click at [364, 7] on div "Inbox 3" at bounding box center [374, 13] width 34 height 29
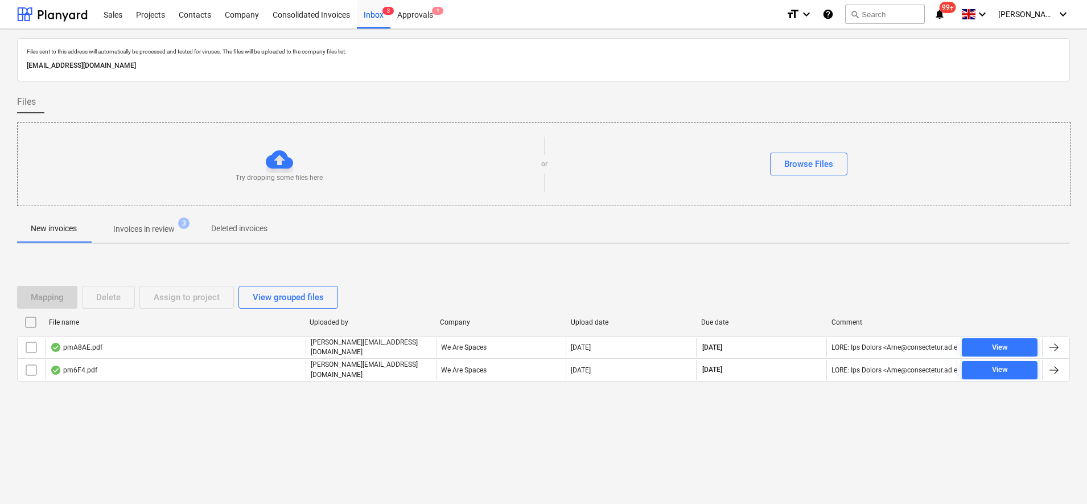
click at [159, 235] on p "Invoices in review" at bounding box center [143, 229] width 61 height 12
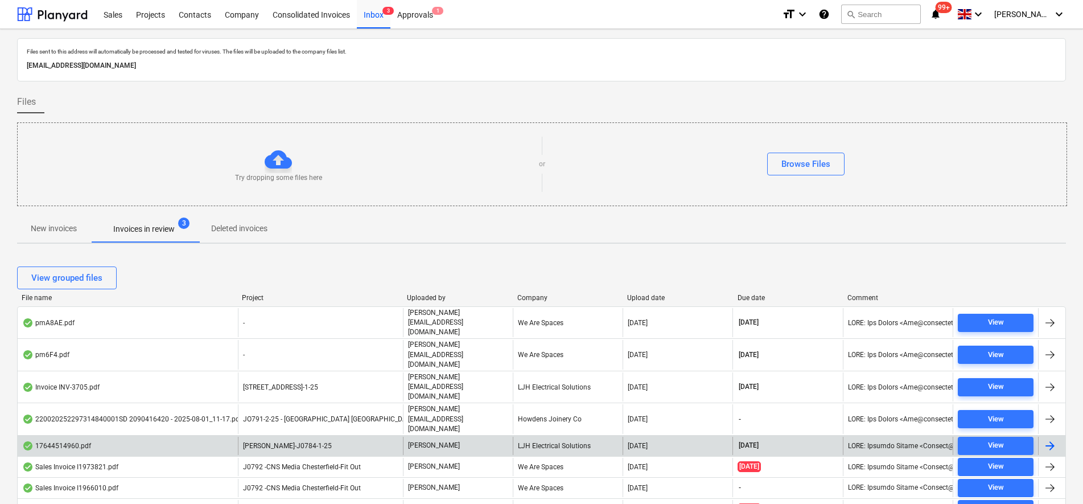
click at [416, 437] on div "[PERSON_NAME]" at bounding box center [458, 446] width 110 height 18
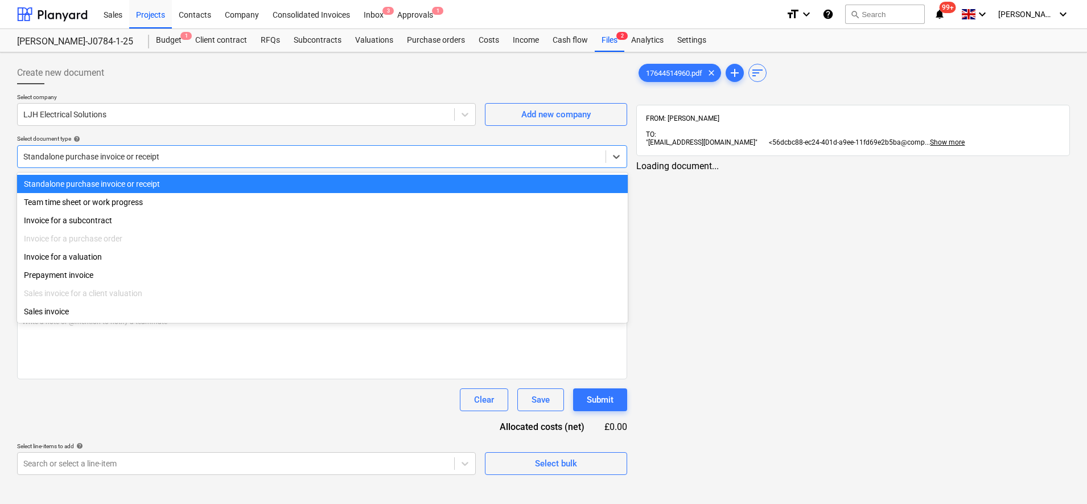
click at [123, 147] on div "Standalone purchase invoice or receipt" at bounding box center [322, 156] width 610 height 23
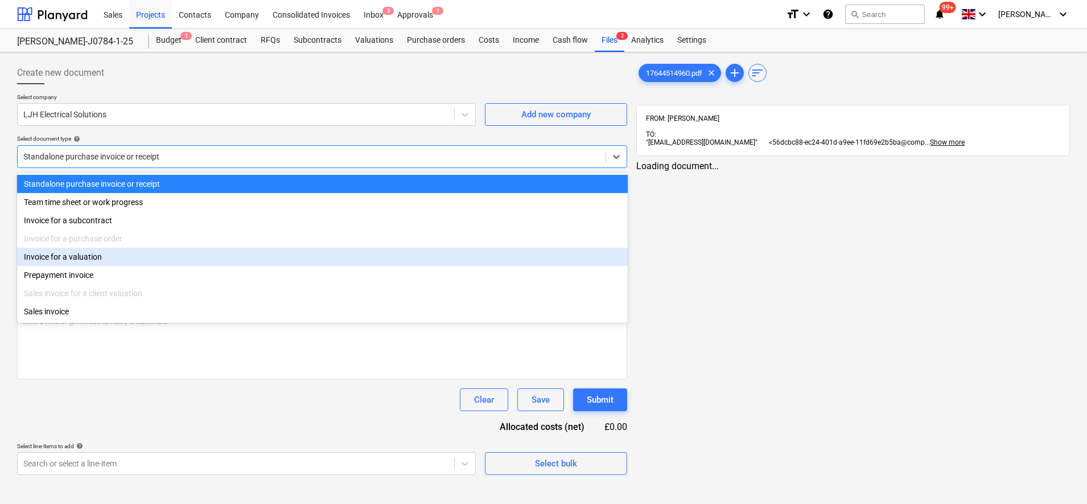
click at [84, 258] on div "Invoice for a valuation" at bounding box center [322, 257] width 611 height 18
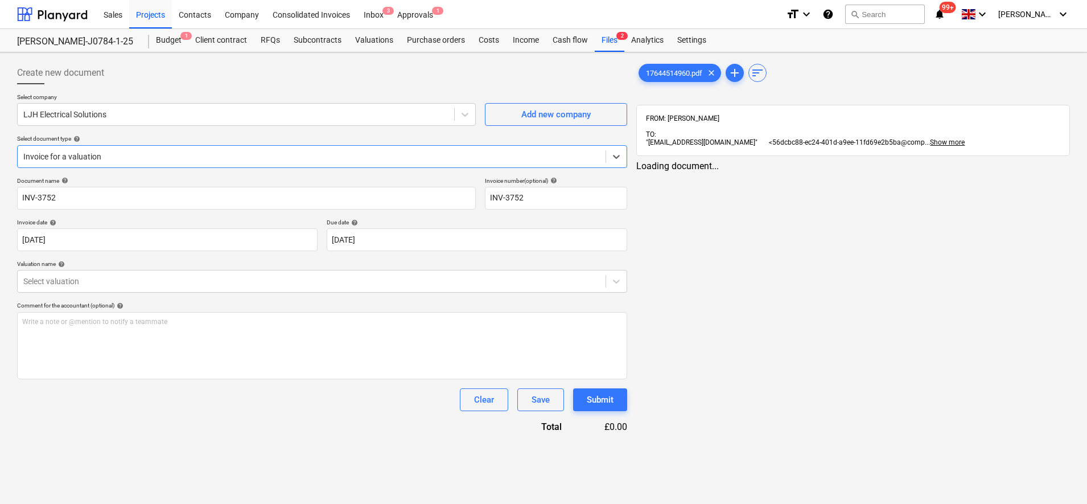
click at [93, 268] on p "Valuation name help" at bounding box center [322, 265] width 610 height 10
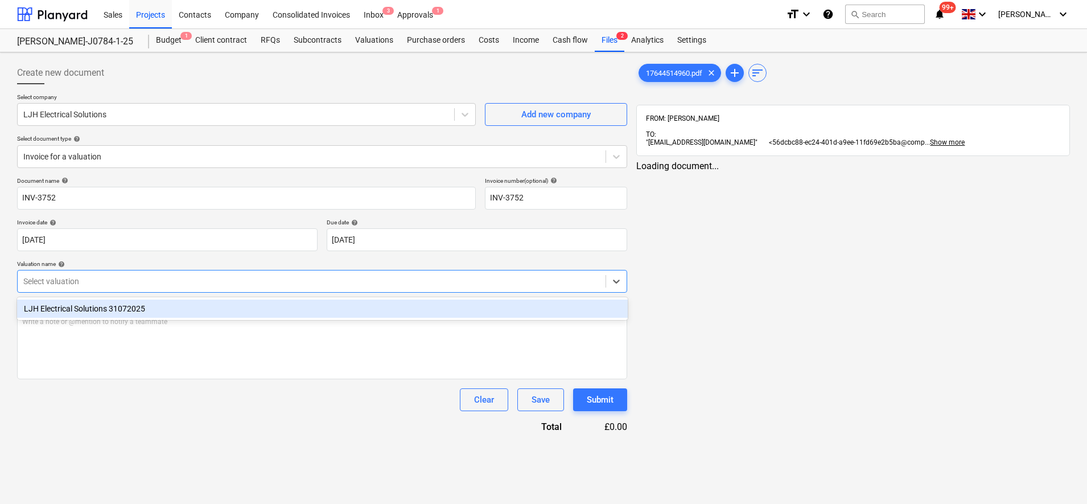
click at [90, 286] on div at bounding box center [311, 280] width 577 height 11
click at [90, 307] on div "LJH Electrical Solutions 31072025" at bounding box center [322, 308] width 611 height 18
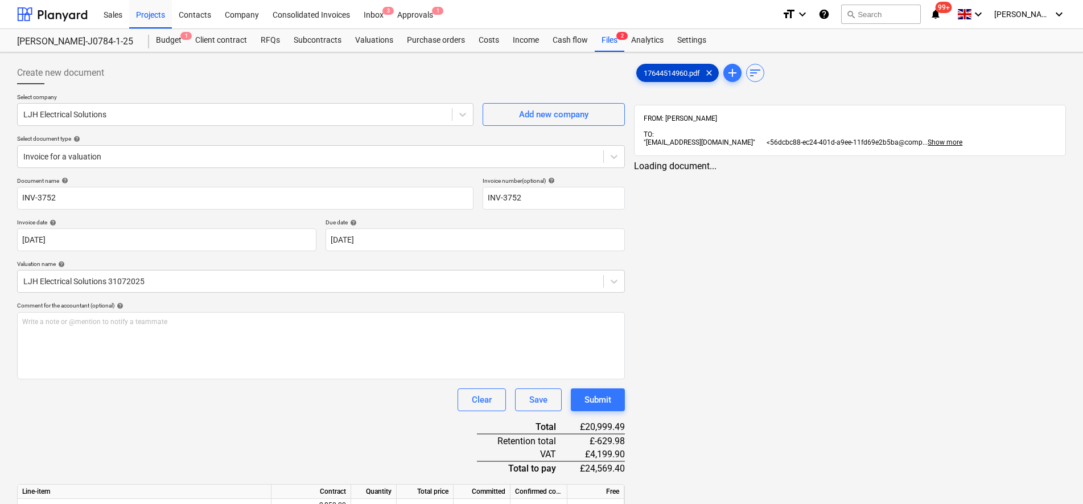
click at [664, 71] on span "17644514960.pdf" at bounding box center [672, 73] width 70 height 9
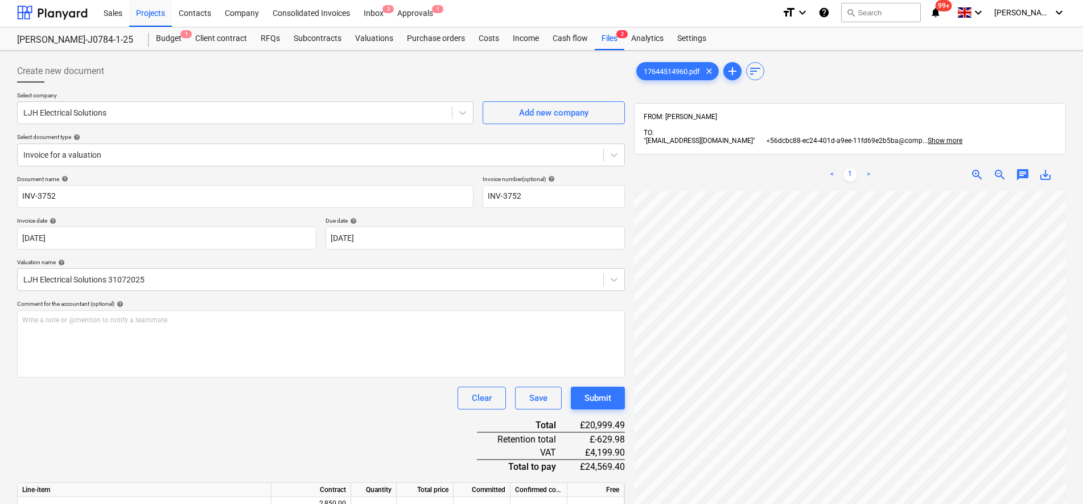
scroll to position [2, 0]
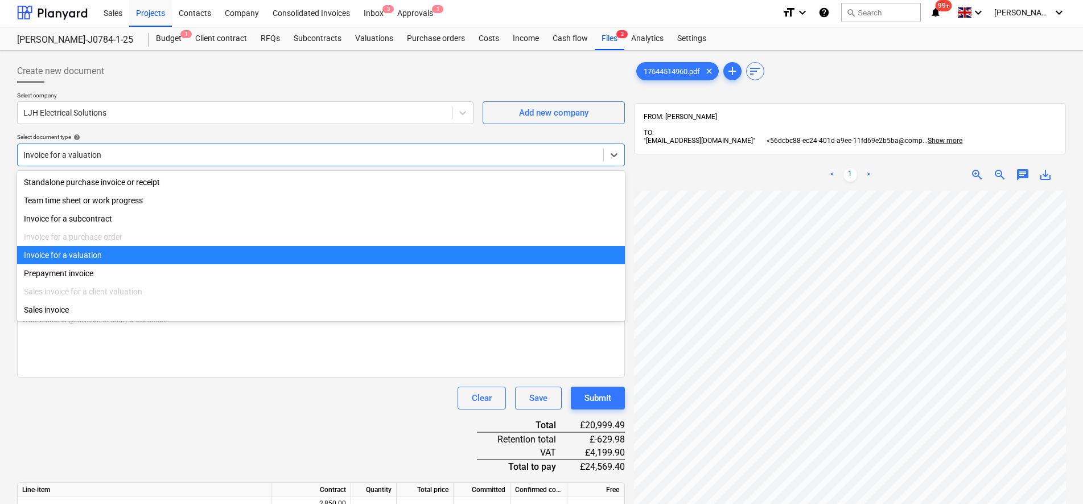
click at [139, 159] on div at bounding box center [310, 154] width 574 height 11
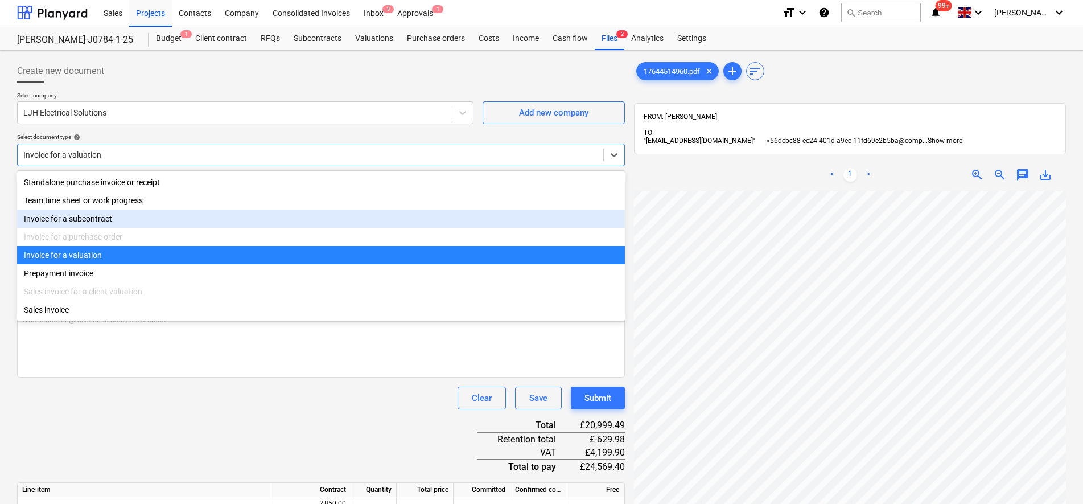
click at [73, 213] on div "Invoice for a subcontract" at bounding box center [321, 218] width 608 height 18
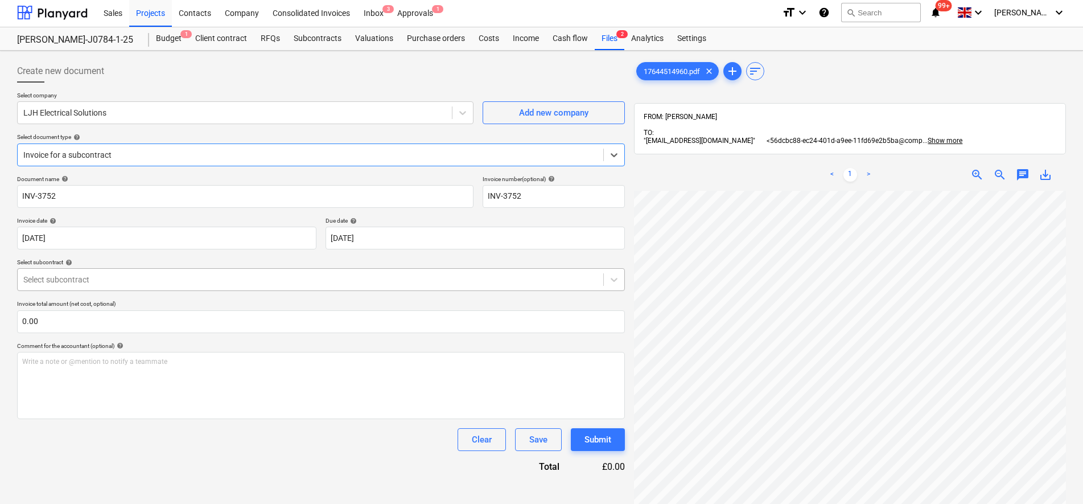
drag, startPoint x: 95, startPoint y: 274, endPoint x: 96, endPoint y: 281, distance: 6.9
click at [96, 275] on div at bounding box center [310, 279] width 574 height 11
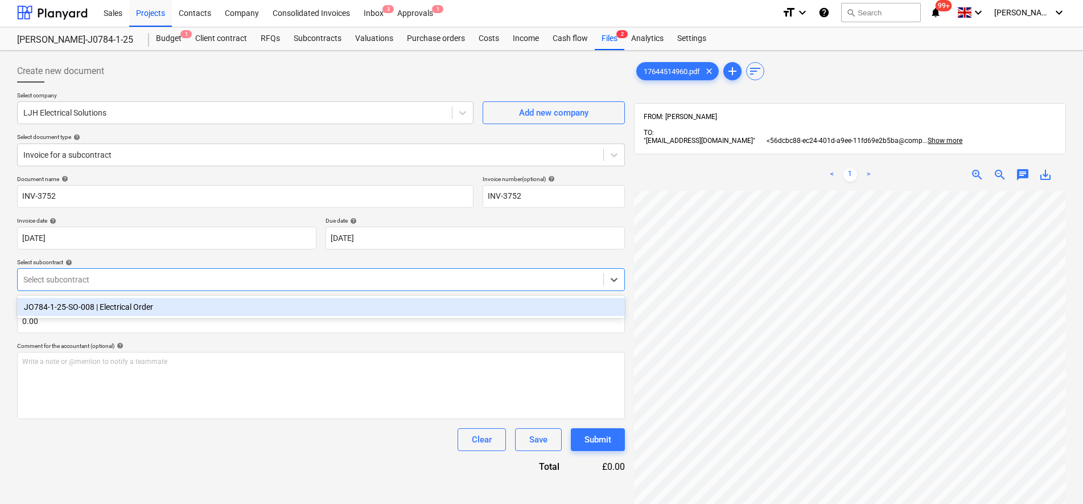
click at [92, 305] on div "JO784-1-25-SO-008 | Electrical Order" at bounding box center [321, 307] width 608 height 18
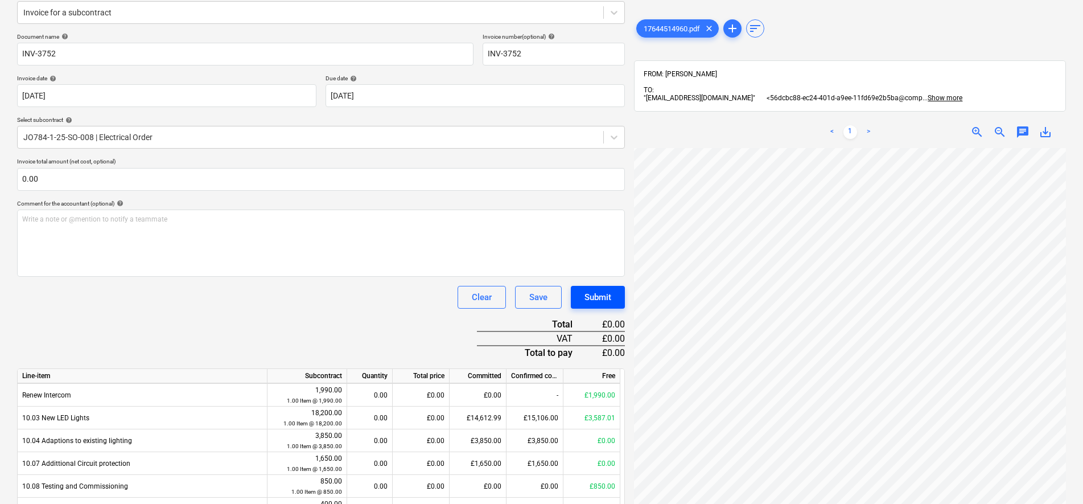
scroll to position [213, 83]
click at [181, 186] on input "text" at bounding box center [321, 179] width 608 height 23
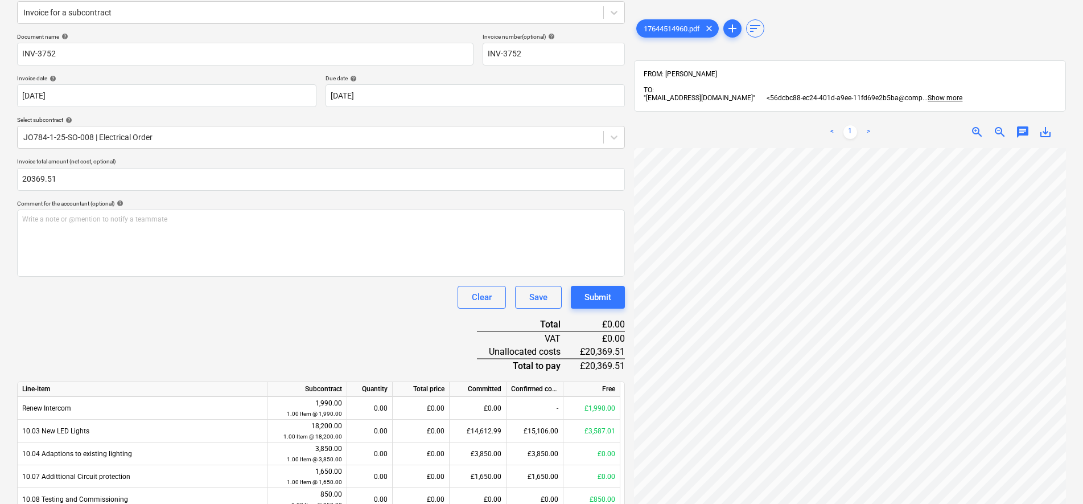
type input "20,369.51"
click at [236, 289] on div "Clear Save Submit" at bounding box center [321, 297] width 608 height 23
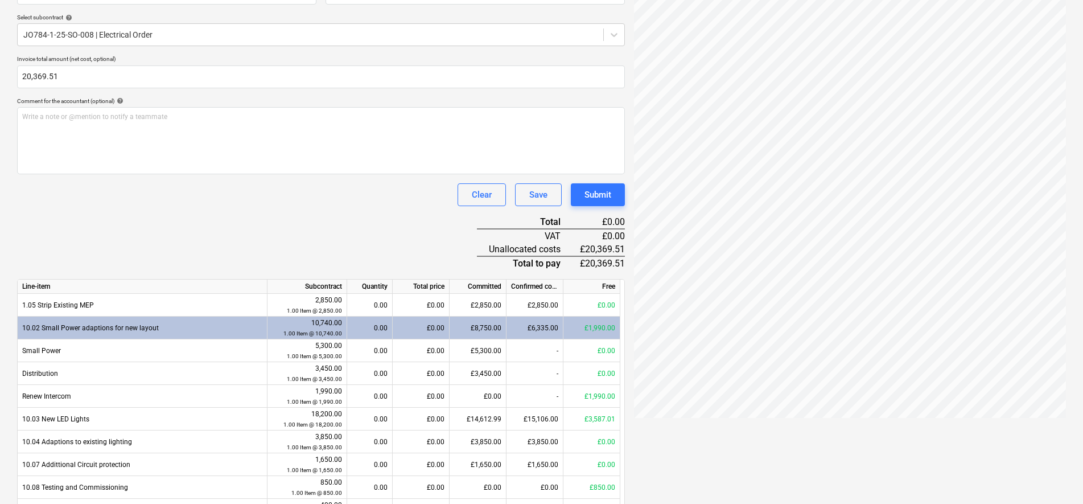
scroll to position [0, 0]
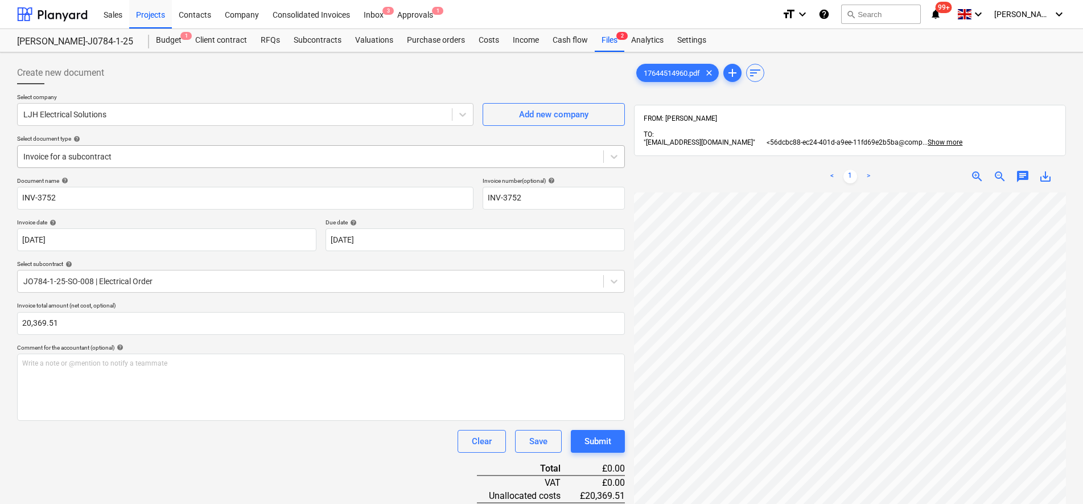
click at [73, 151] on div at bounding box center [310, 156] width 574 height 11
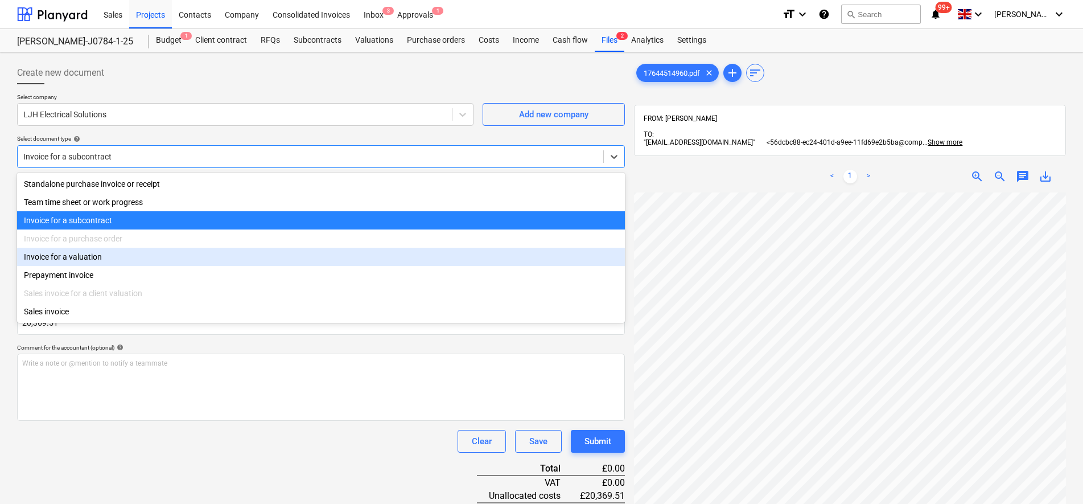
click at [50, 258] on div "Invoice for a valuation" at bounding box center [321, 257] width 608 height 18
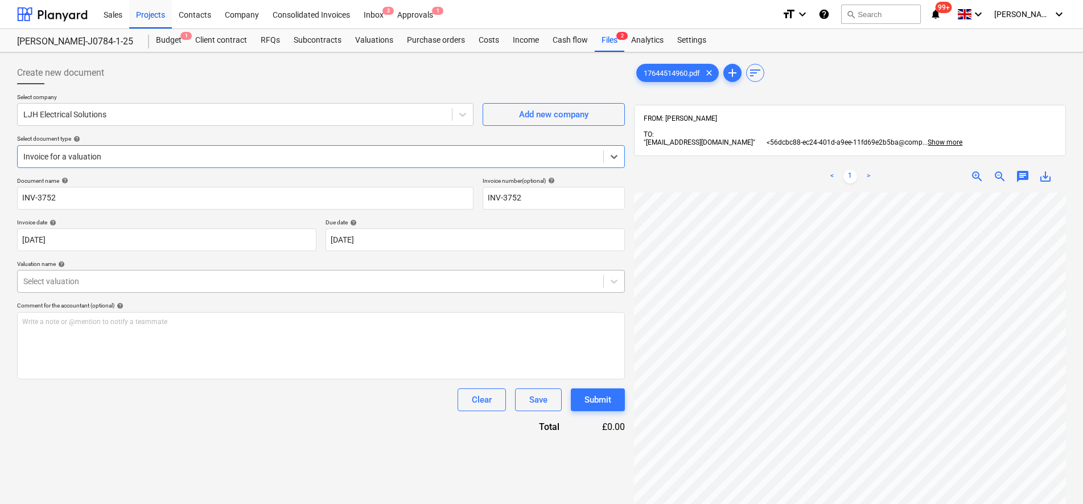
click at [231, 286] on div at bounding box center [310, 280] width 574 height 11
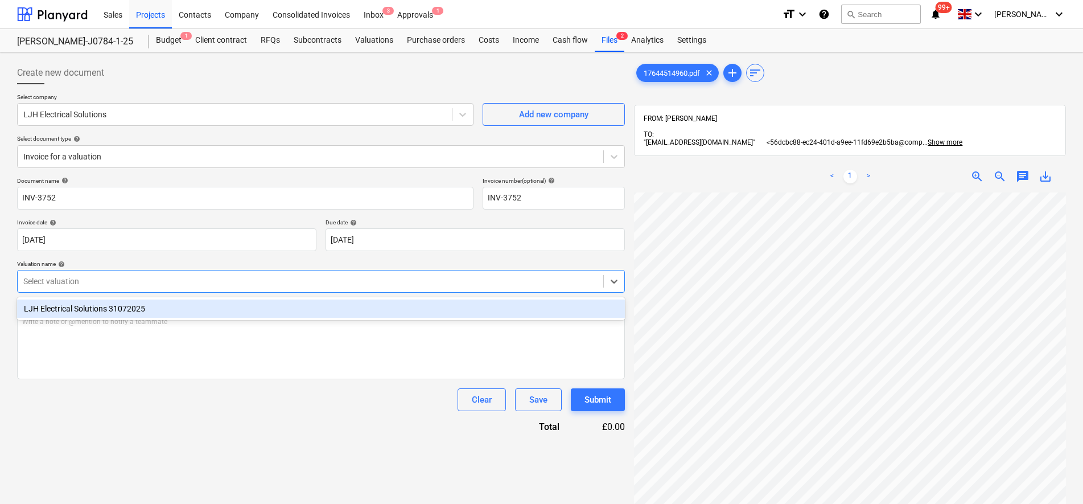
click at [221, 305] on div "LJH Electrical Solutions 31072025" at bounding box center [321, 308] width 608 height 18
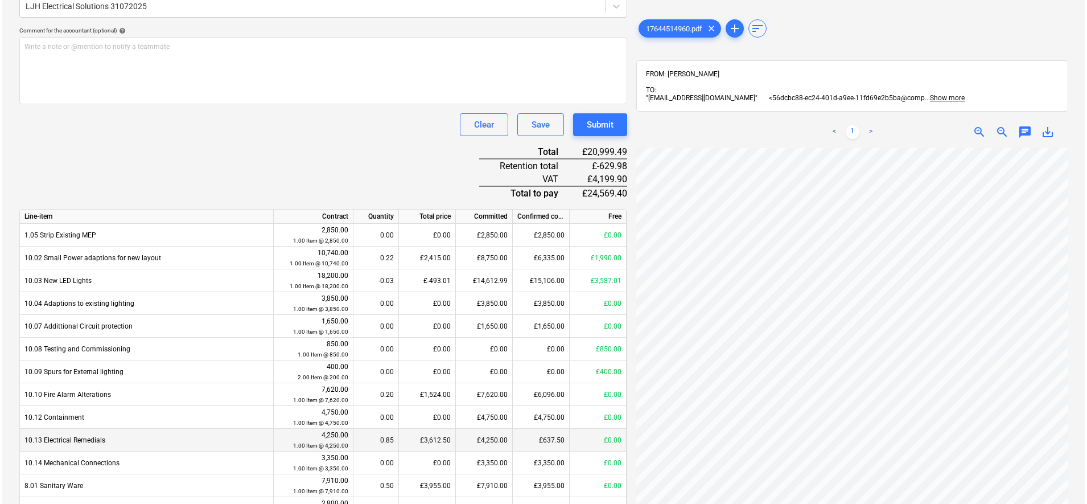
scroll to position [144, 0]
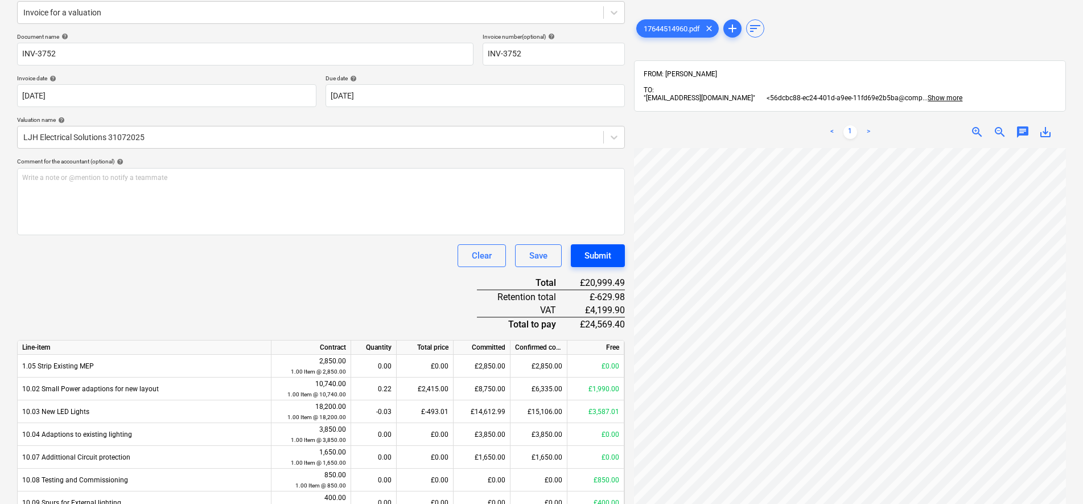
click at [612, 264] on button "Submit" at bounding box center [598, 255] width 54 height 23
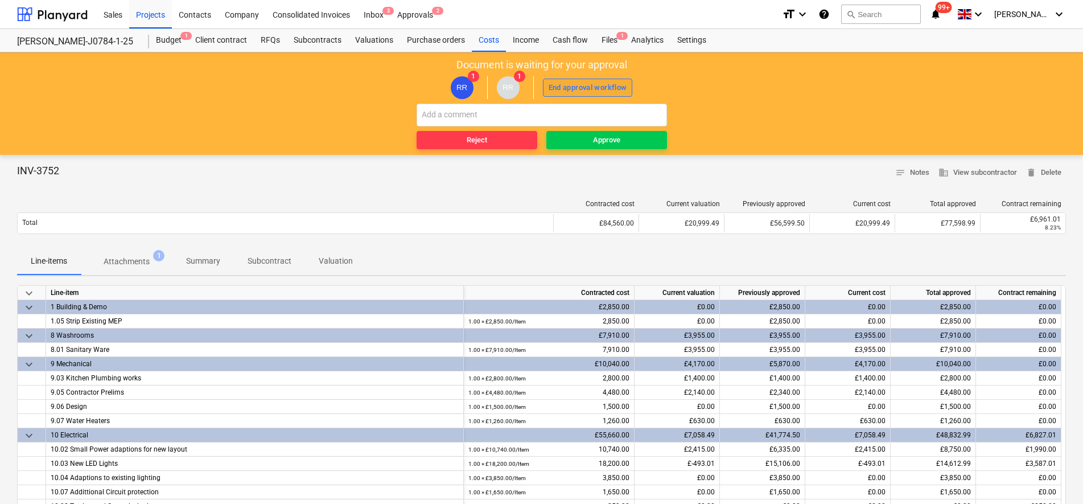
click at [595, 93] on div "End approval workflow" at bounding box center [588, 87] width 79 height 13
click at [592, 83] on div "End approval workflow" at bounding box center [588, 87] width 79 height 13
click at [559, 86] on div "End approval workflow" at bounding box center [588, 87] width 79 height 13
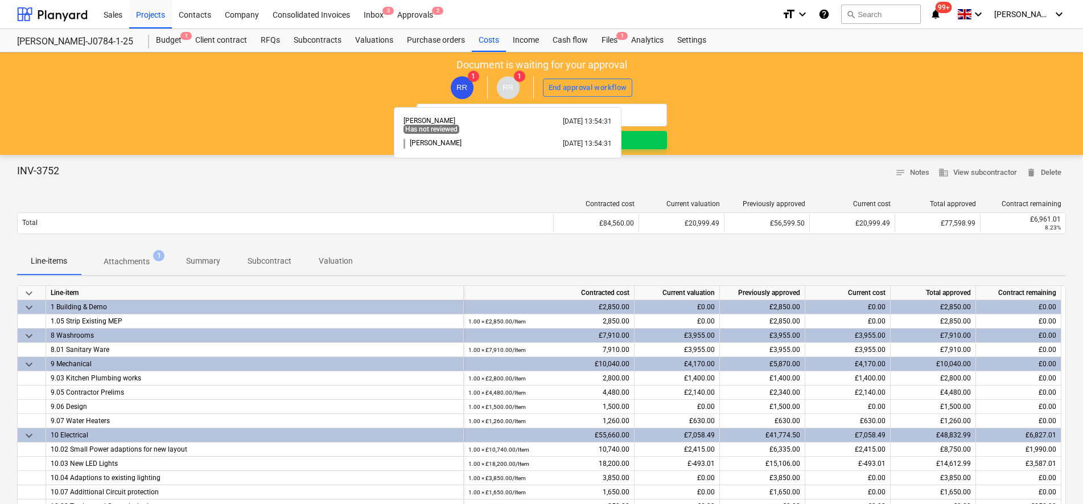
click at [505, 88] on span "RR" at bounding box center [508, 87] width 11 height 9
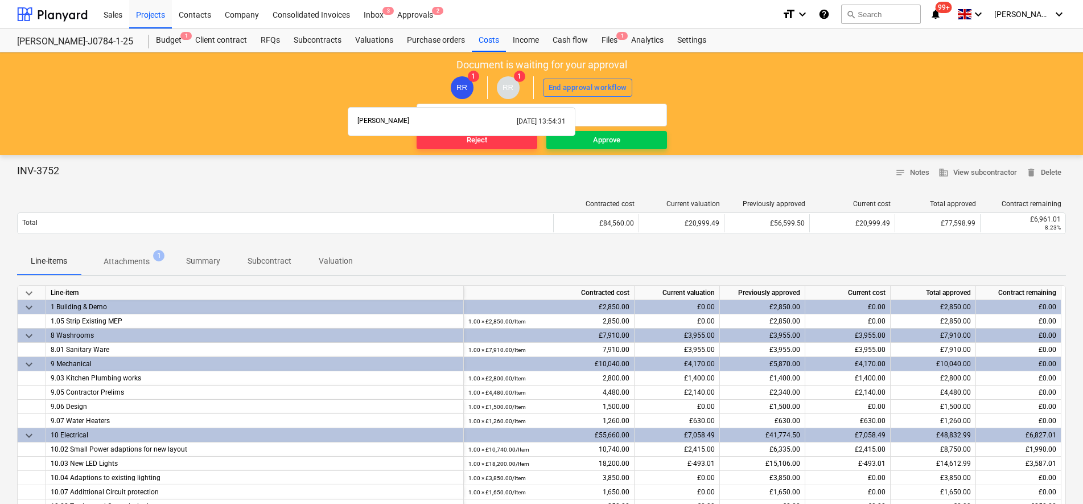
click at [462, 89] on span "RR" at bounding box center [461, 87] width 11 height 9
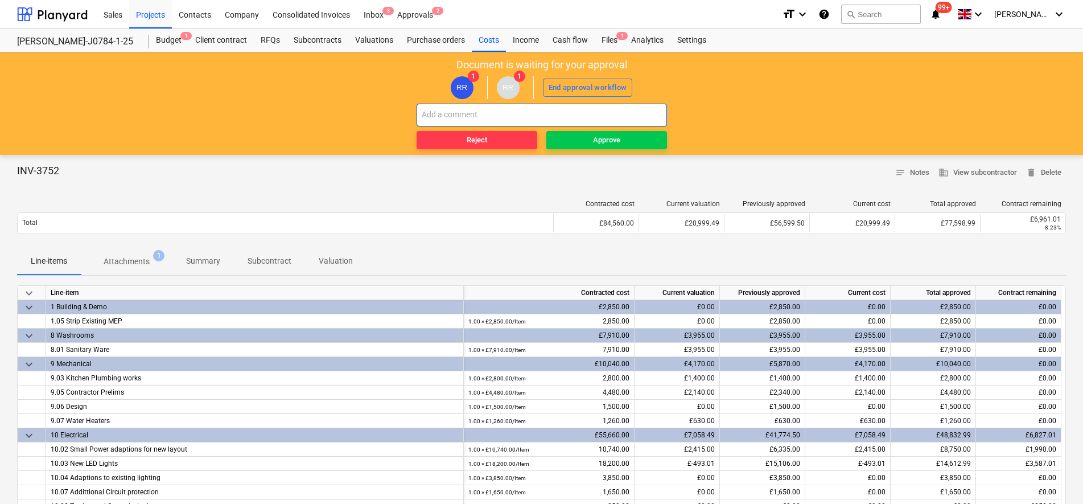
click at [601, 110] on input "text" at bounding box center [542, 115] width 250 height 23
click at [566, 110] on input "text" at bounding box center [542, 115] width 250 height 23
click at [401, 20] on div "Approvals 2" at bounding box center [415, 13] width 50 height 29
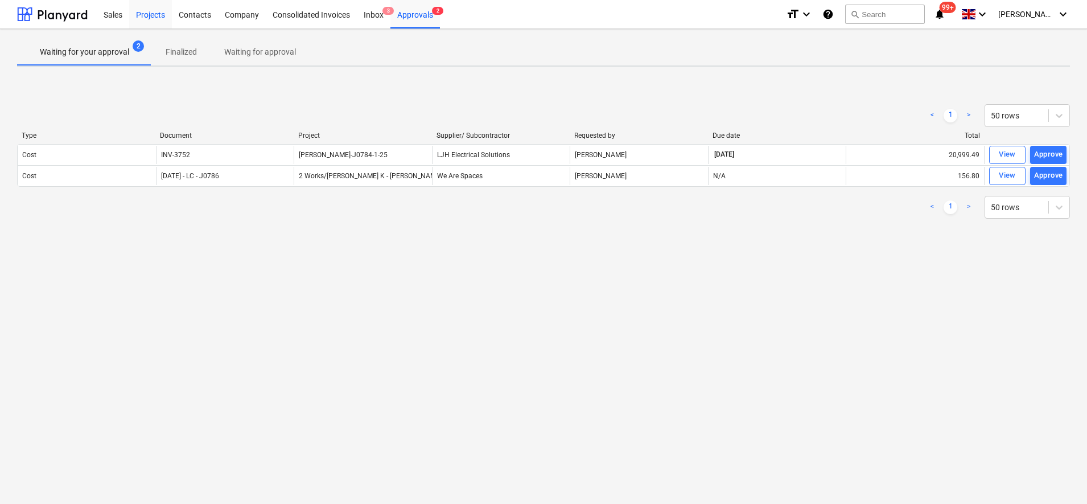
click at [161, 27] on div "Projects" at bounding box center [150, 13] width 43 height 29
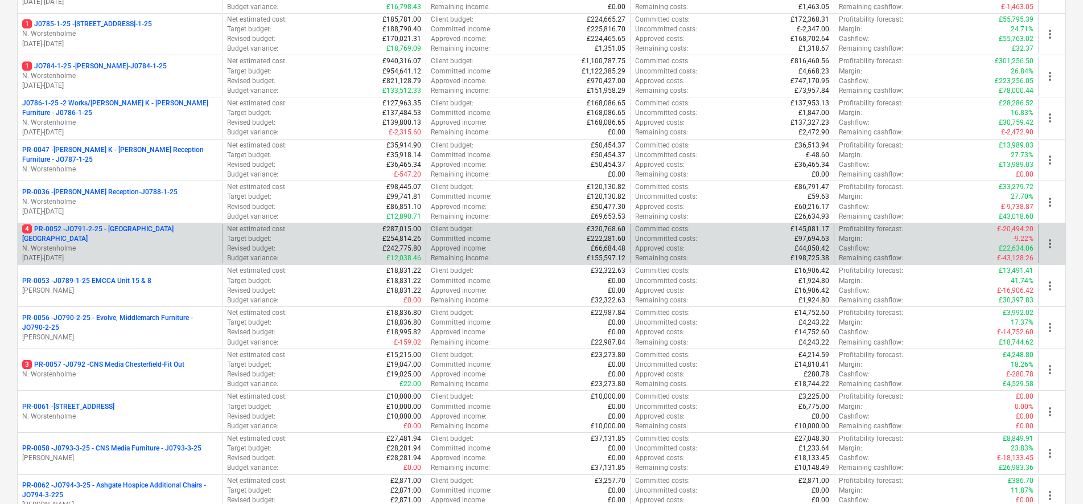
scroll to position [142, 0]
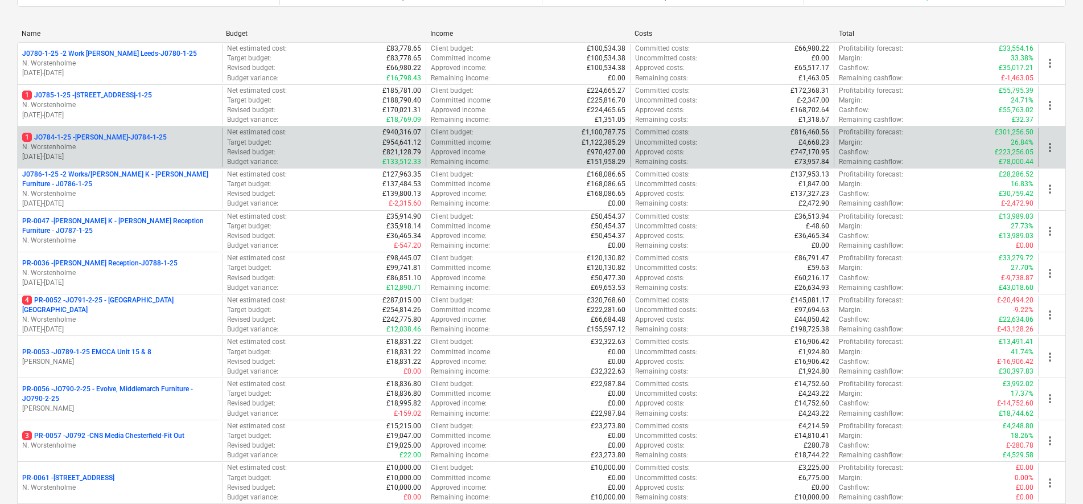
click at [125, 141] on p "1 JO784-1-25 - Wizu York-J0784-1-25" at bounding box center [94, 138] width 145 height 10
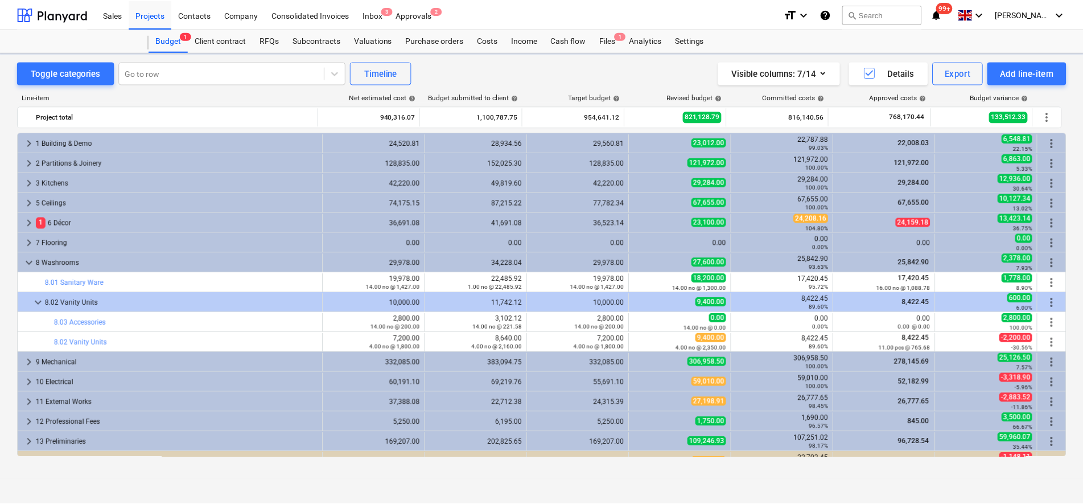
scroll to position [14, 0]
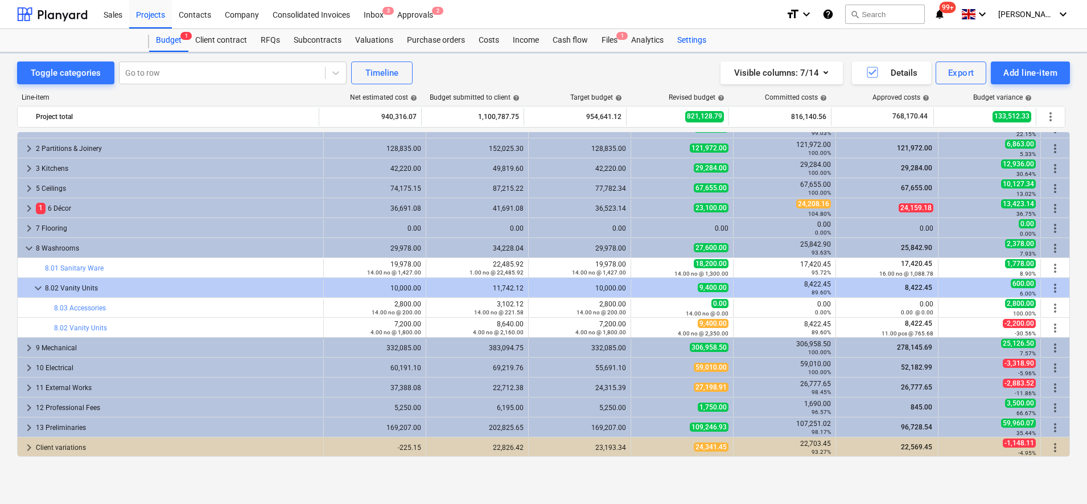
click at [698, 35] on div "Settings" at bounding box center [691, 40] width 43 height 23
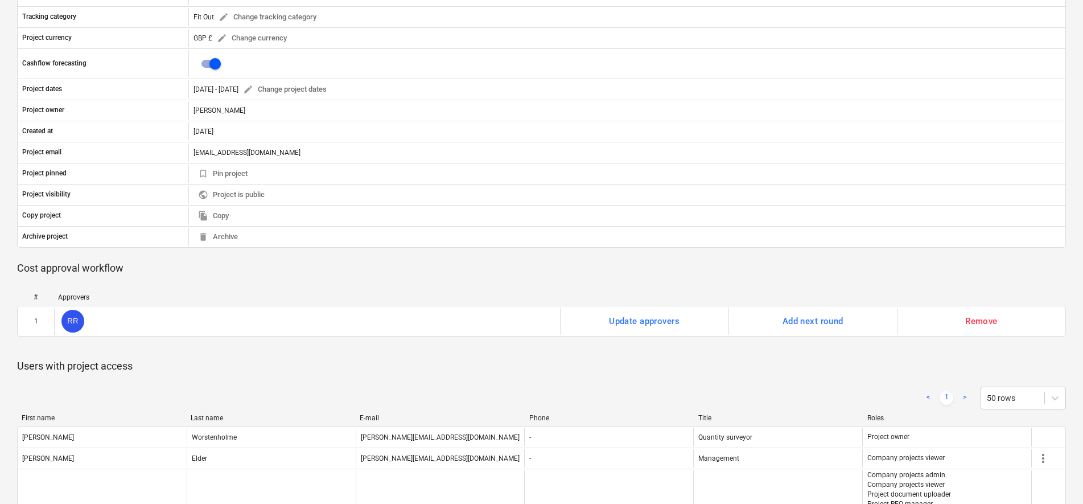
scroll to position [285, 0]
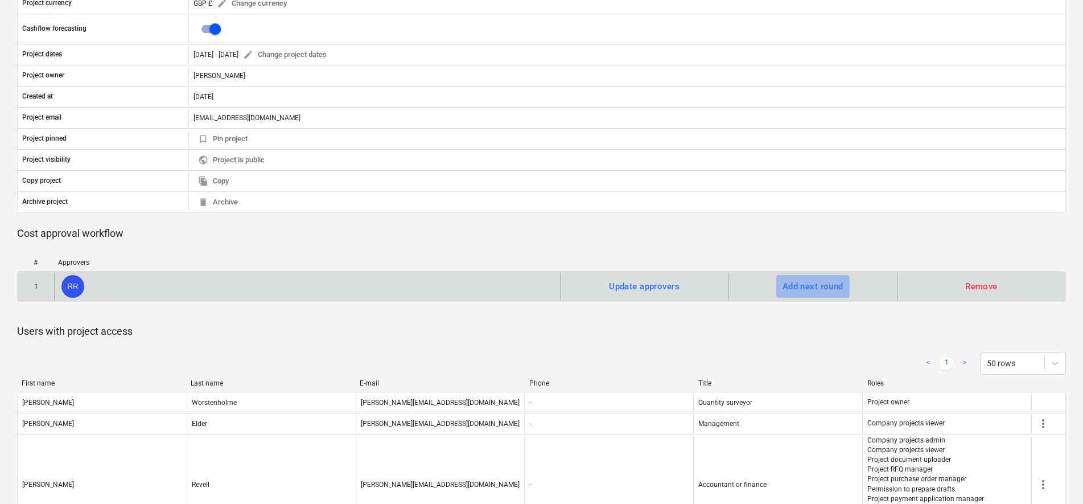
click at [832, 283] on div "Add next round" at bounding box center [813, 286] width 61 height 15
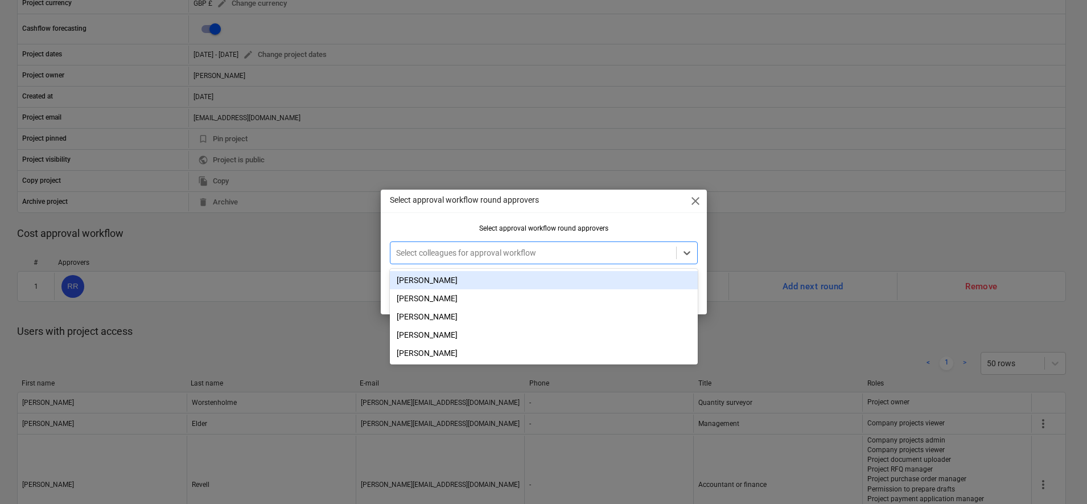
click at [530, 250] on div at bounding box center [533, 252] width 274 height 11
click at [429, 286] on div "Neil Worstenholme" at bounding box center [544, 280] width 308 height 18
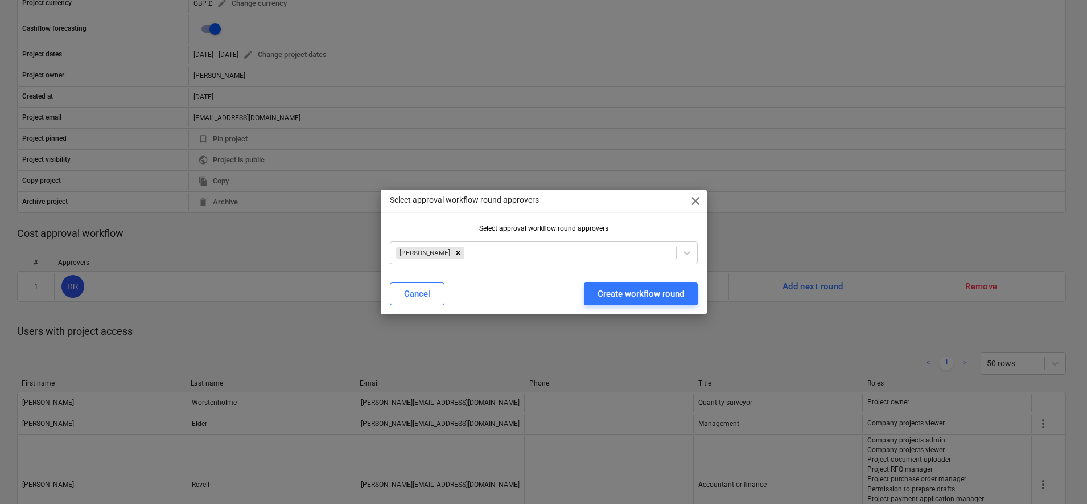
click at [701, 272] on div "Select approval workflow round approvers Neil Worstenholme" at bounding box center [544, 248] width 326 height 49
click at [641, 297] on div "Create workflow round" at bounding box center [641, 293] width 87 height 15
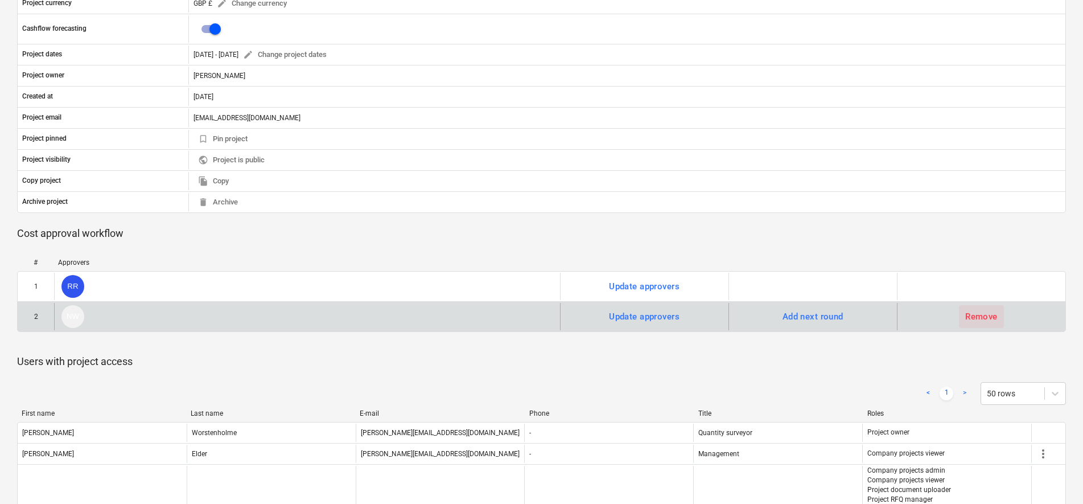
click at [975, 315] on div "Remove" at bounding box center [981, 316] width 32 height 15
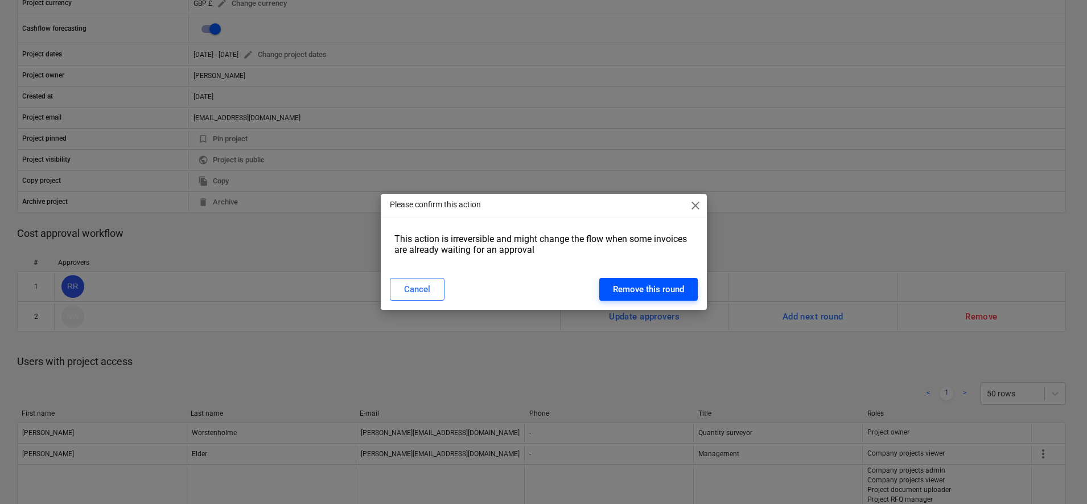
click at [642, 291] on div "Remove this round" at bounding box center [648, 289] width 71 height 15
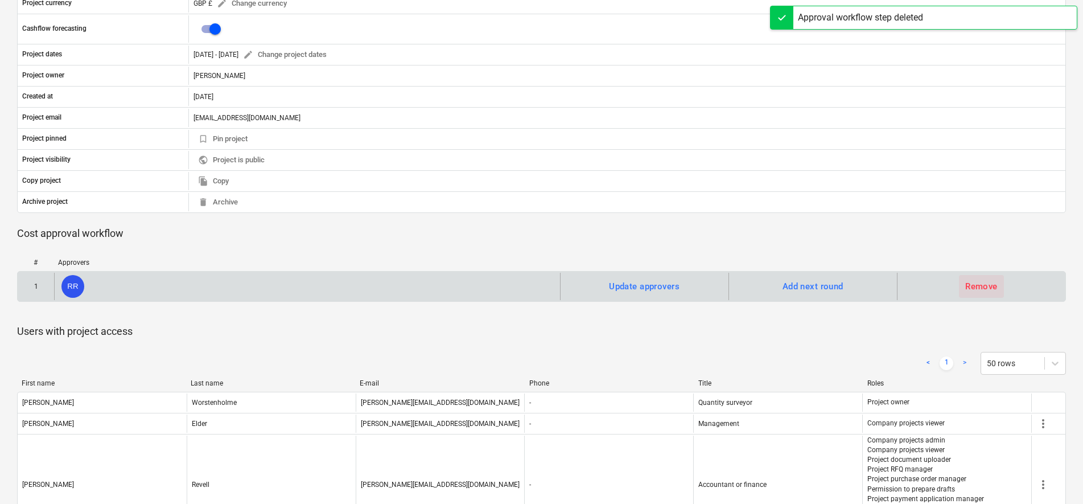
click at [978, 291] on div "Remove" at bounding box center [981, 286] width 32 height 15
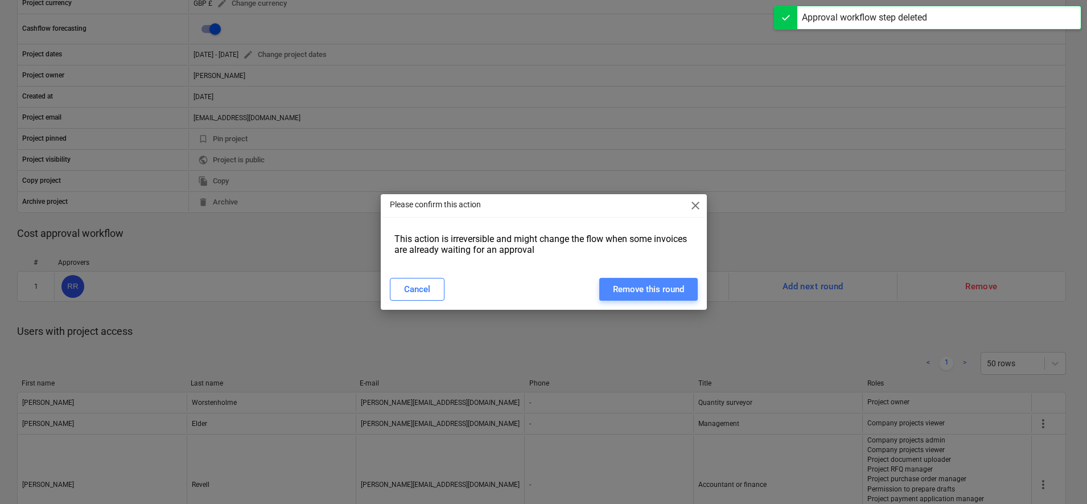
drag, startPoint x: 669, startPoint y: 286, endPoint x: 684, endPoint y: 285, distance: 14.8
click at [667, 286] on div "Remove this round" at bounding box center [648, 289] width 71 height 15
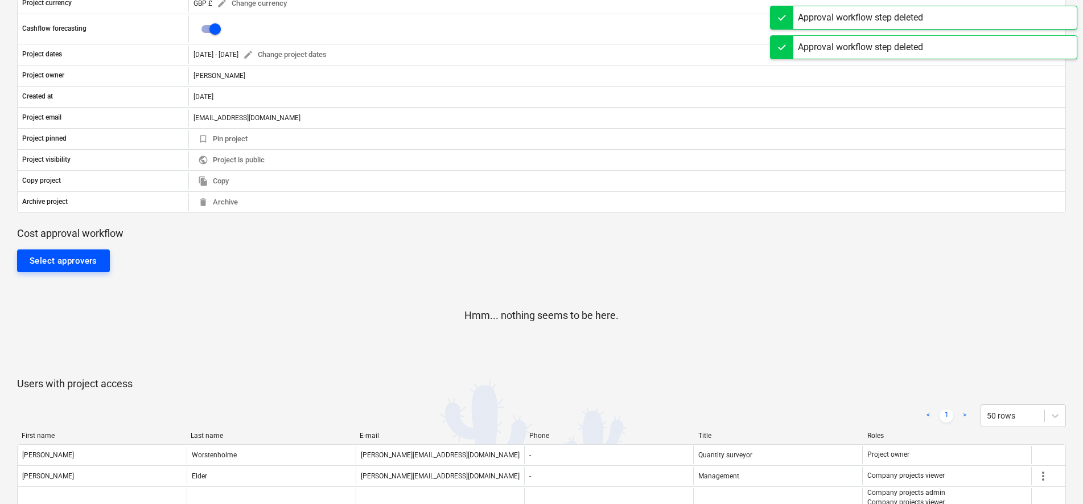
click at [81, 259] on div "Select approvers" at bounding box center [64, 260] width 68 height 15
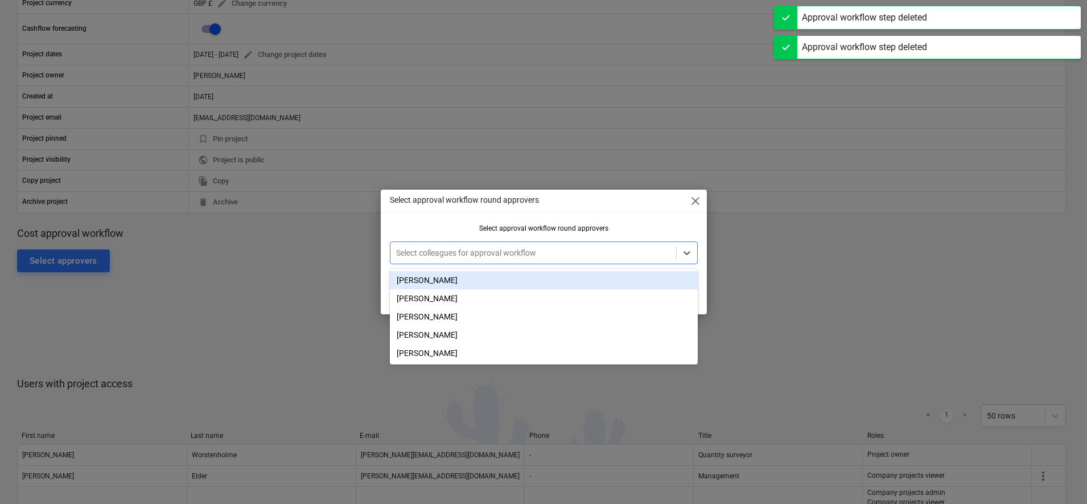
click at [434, 253] on div at bounding box center [533, 252] width 274 height 11
click at [435, 273] on div "Neil Worstenholme" at bounding box center [544, 280] width 308 height 18
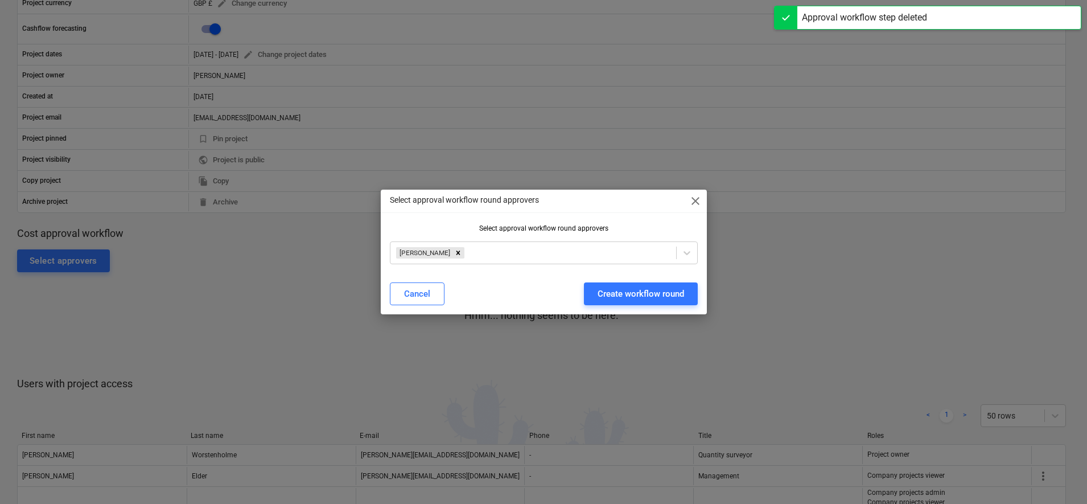
click at [621, 219] on div "Select approval workflow round approvers close Select approval workflow round a…" at bounding box center [544, 252] width 326 height 125
click at [652, 296] on div "Create workflow round" at bounding box center [641, 293] width 87 height 15
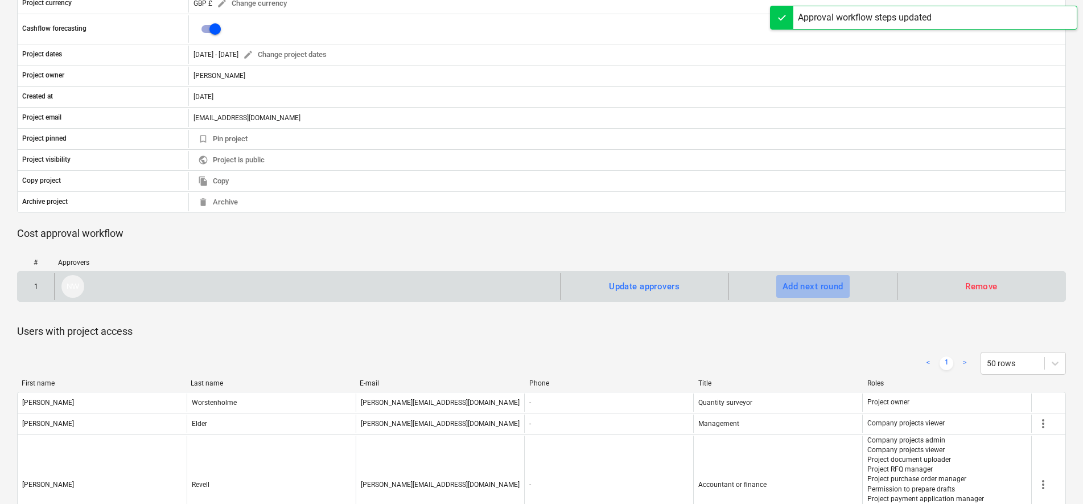
click at [832, 286] on div "Add next round" at bounding box center [813, 286] width 61 height 15
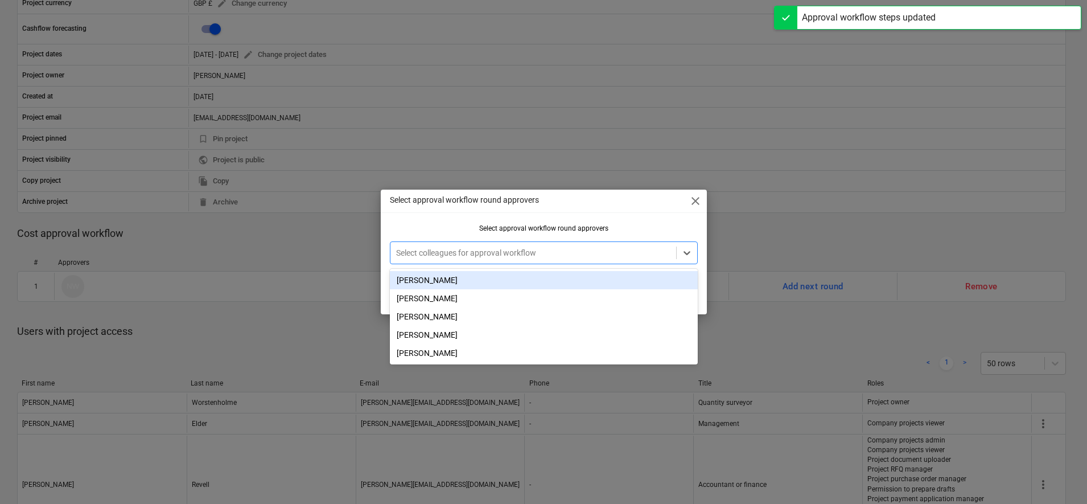
click at [622, 254] on div at bounding box center [533, 252] width 274 height 11
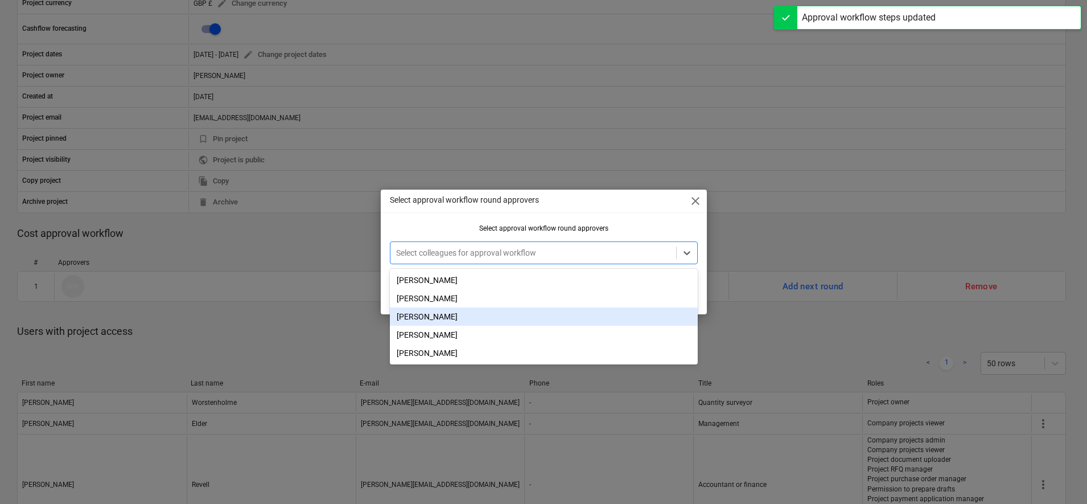
click at [476, 316] on div "[PERSON_NAME]" at bounding box center [544, 316] width 308 height 18
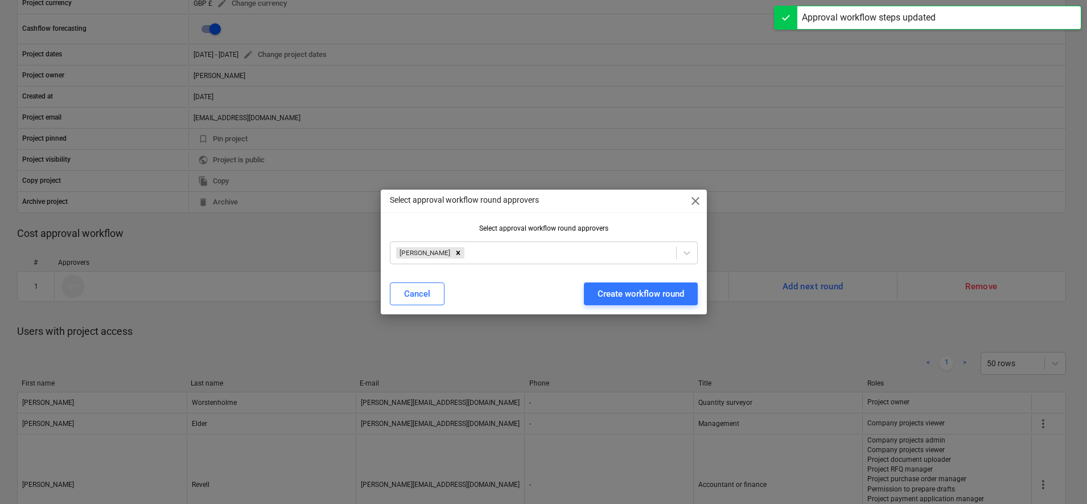
click at [603, 221] on div "Select approval workflow round approvers close Select approval workflow round a…" at bounding box center [544, 252] width 326 height 125
click at [616, 293] on div "Create workflow round" at bounding box center [641, 293] width 87 height 15
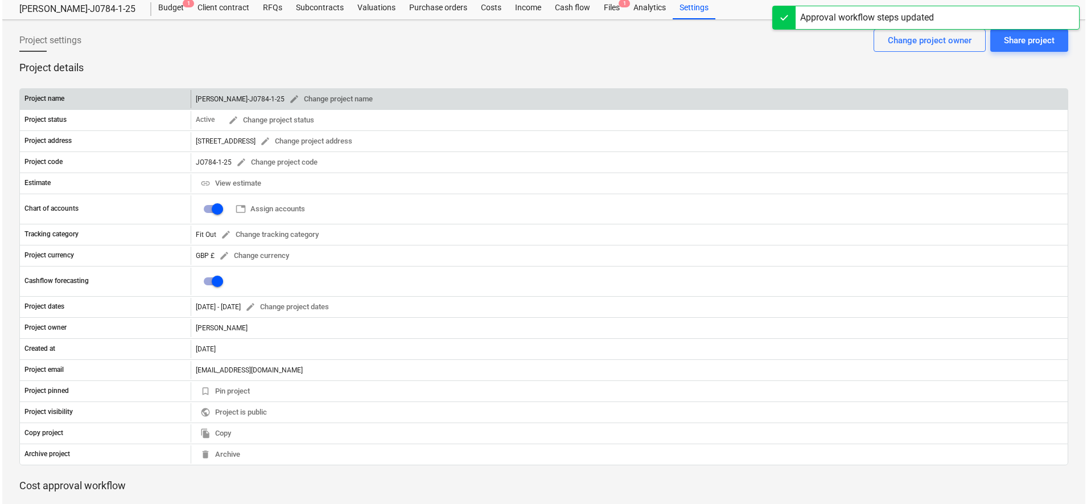
scroll to position [0, 0]
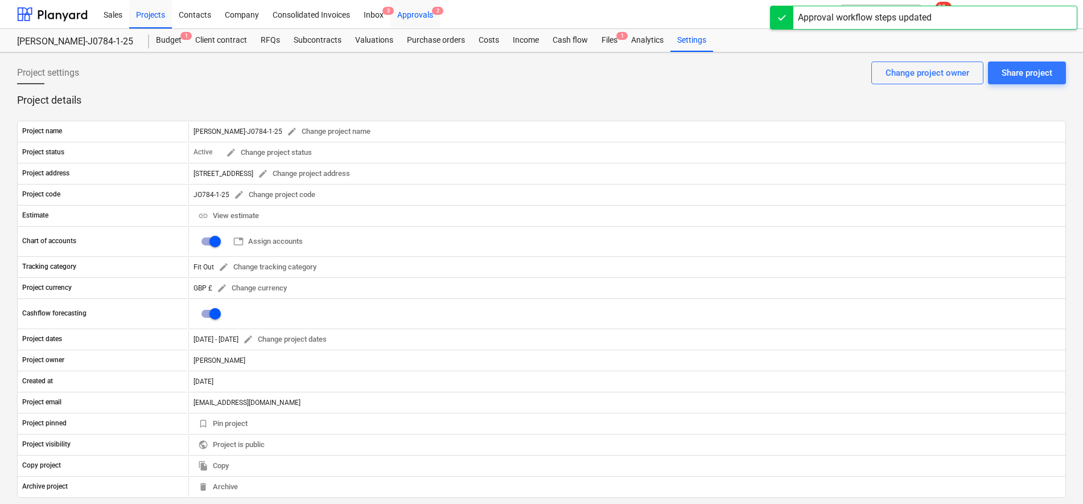
click at [421, 15] on div "Approvals 2" at bounding box center [415, 13] width 50 height 29
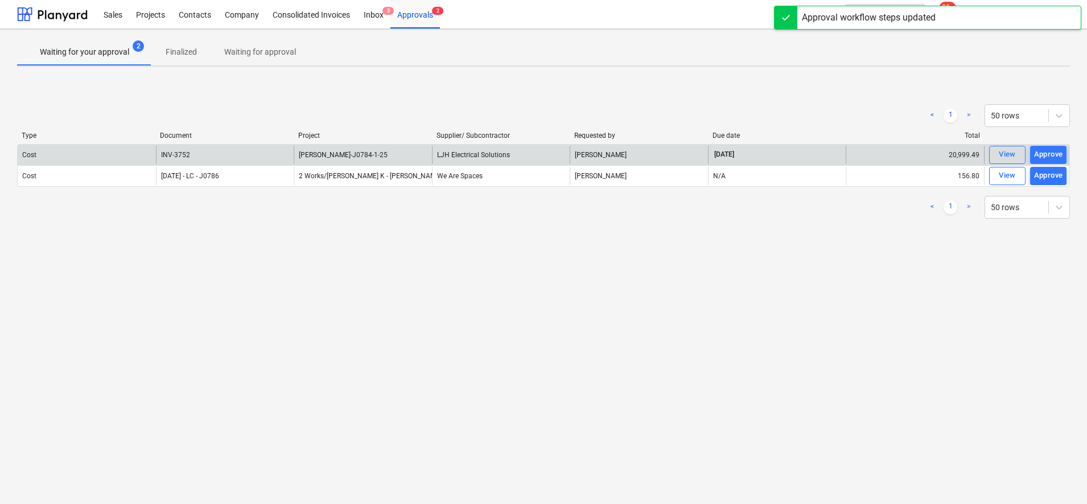
click at [367, 159] on div "[PERSON_NAME]-J0784-1-25" at bounding box center [363, 155] width 138 height 18
click at [355, 151] on span "[PERSON_NAME]-J0784-1-25" at bounding box center [343, 155] width 89 height 8
click at [262, 153] on div "INV-3752" at bounding box center [225, 155] width 138 height 18
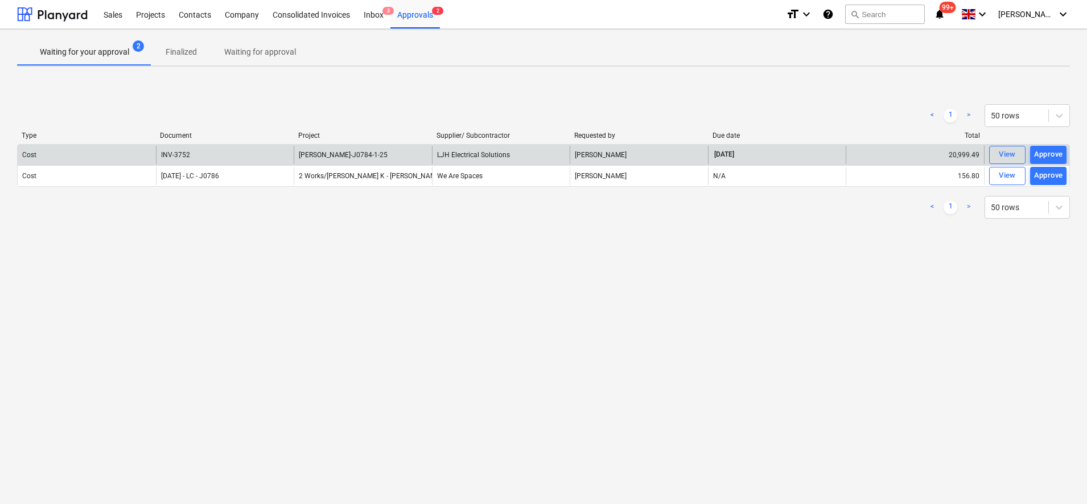
click at [983, 152] on div "20,999.49" at bounding box center [915, 155] width 138 height 18
click at [994, 151] on button "View" at bounding box center [1007, 155] width 36 height 18
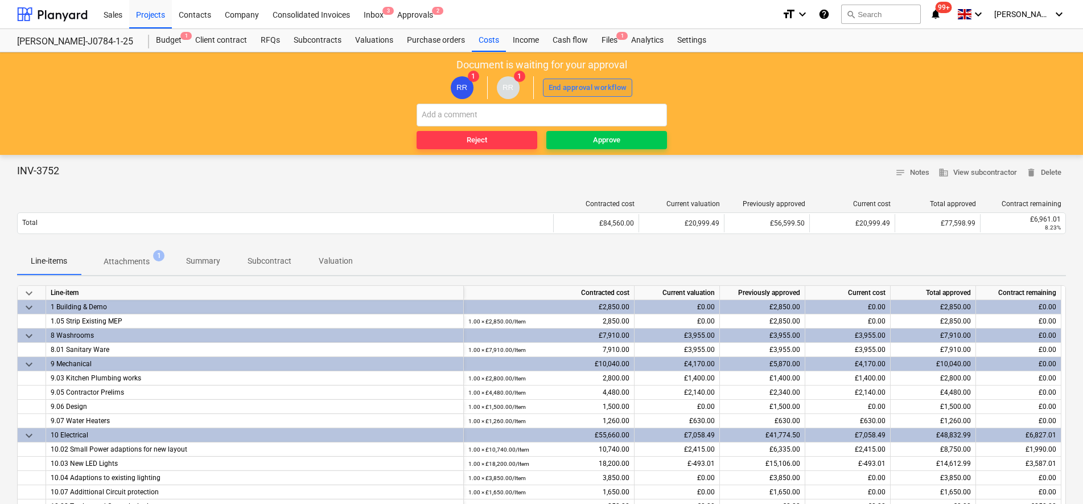
click at [587, 94] on div "End approval workflow" at bounding box center [588, 87] width 79 height 13
click at [533, 139] on button "Reject" at bounding box center [477, 140] width 121 height 18
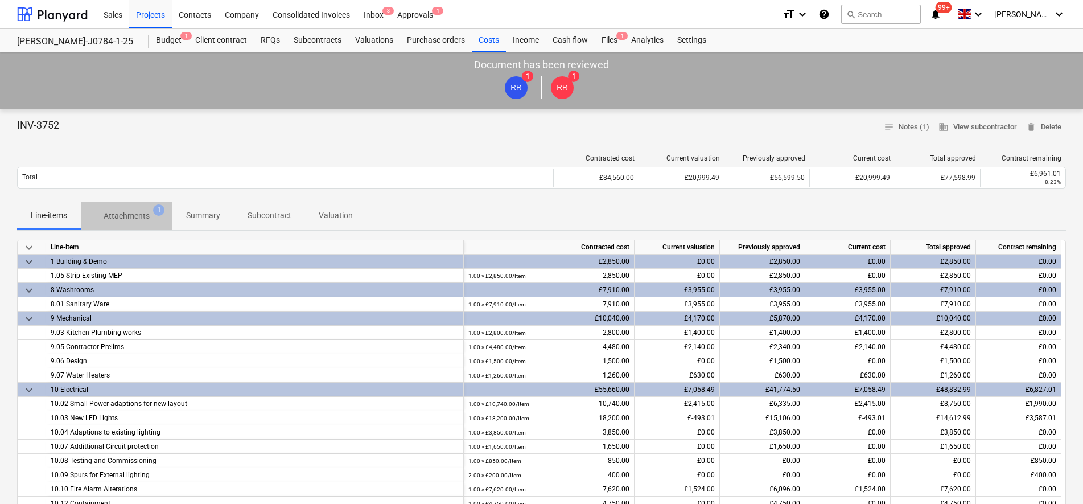
click at [124, 220] on p "Attachments" at bounding box center [127, 216] width 46 height 12
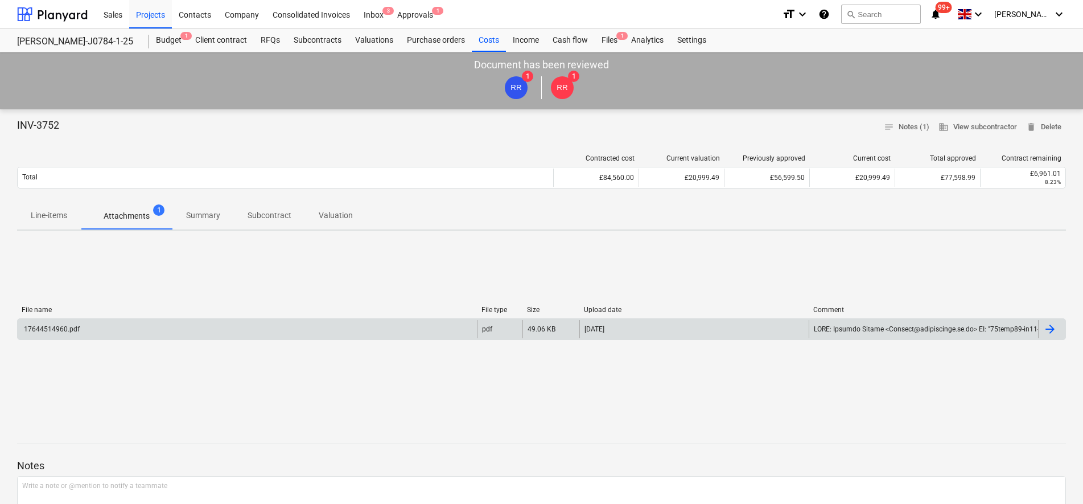
click at [161, 324] on div "17644514960.pdf" at bounding box center [247, 329] width 459 height 18
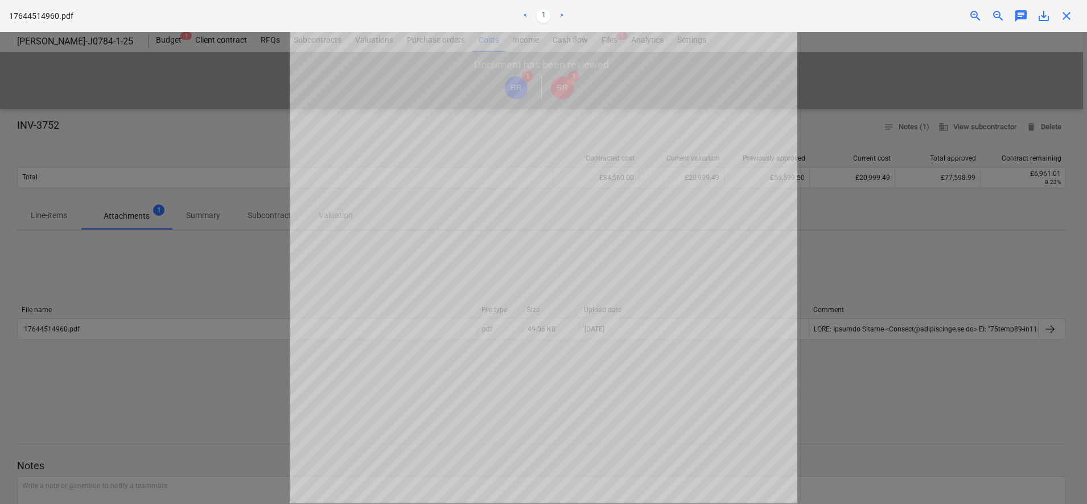
scroll to position [249, 0]
click at [1046, 27] on div "17644514960.pdf < 1 > zoom_in zoom_out chat 0 save_alt close" at bounding box center [543, 16] width 1087 height 32
click at [1043, 20] on span "save_alt" at bounding box center [1044, 16] width 14 height 14
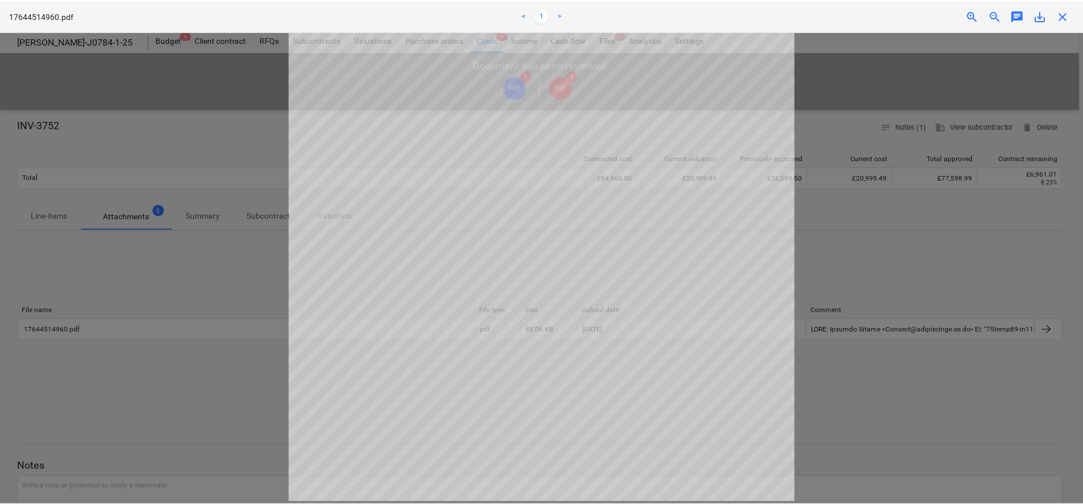
scroll to position [0, 0]
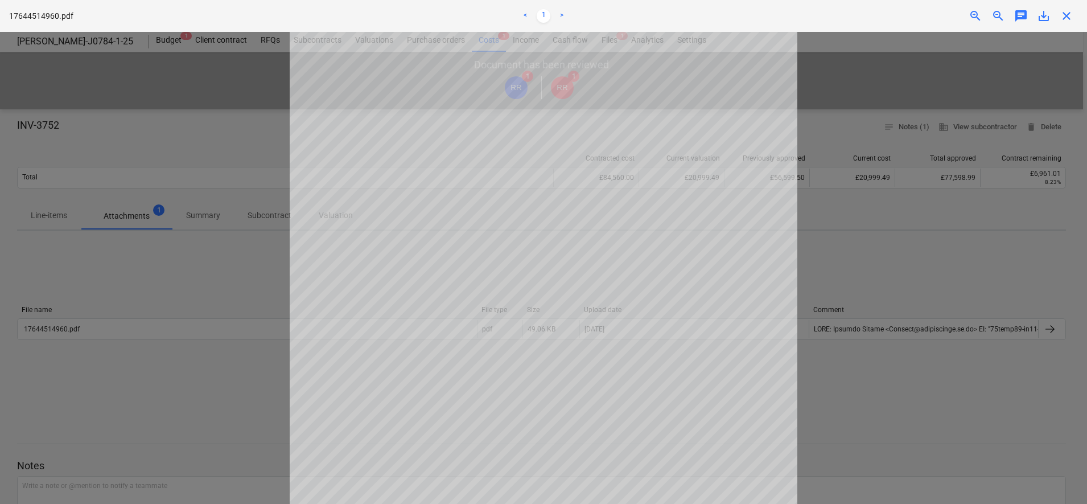
click at [950, 21] on div "zoom_in zoom_out chat 0 save_alt close" at bounding box center [900, 16] width 356 height 14
click at [1067, 14] on span "close" at bounding box center [1067, 16] width 14 height 14
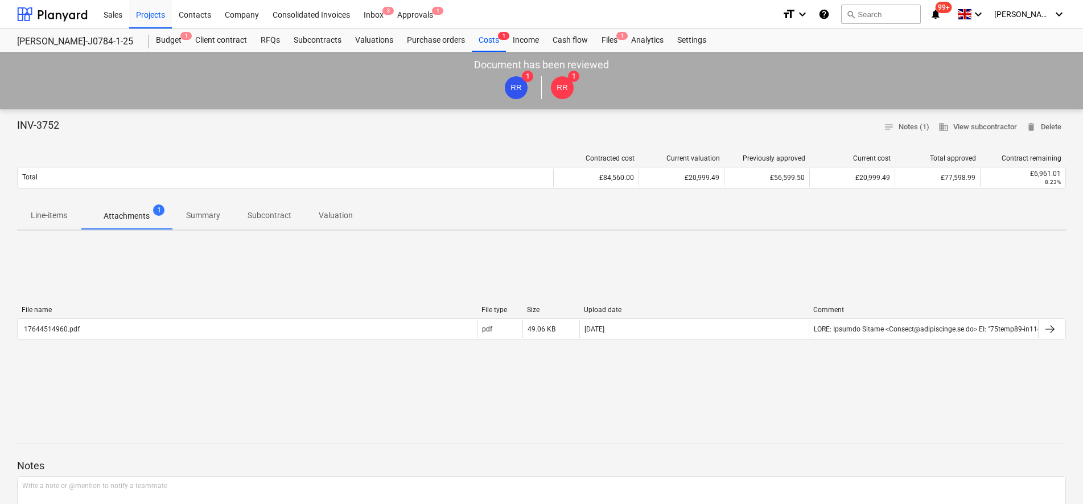
click at [538, 87] on div "RR 1 RR 1" at bounding box center [542, 88] width 1072 height 32
click at [484, 44] on div "Costs 1" at bounding box center [489, 40] width 34 height 23
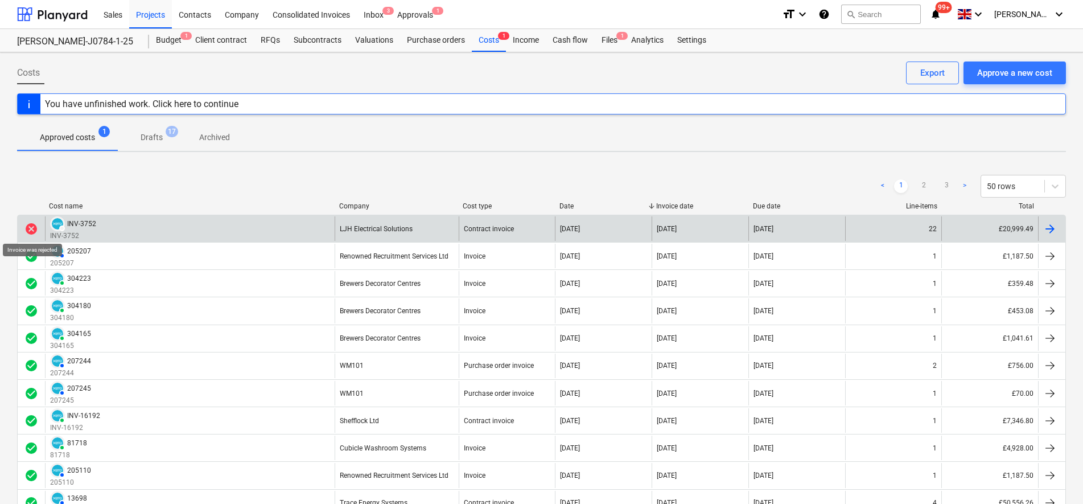
click at [28, 227] on span "cancel" at bounding box center [31, 229] width 14 height 14
click at [376, 227] on div "LJH Electrical Solutions" at bounding box center [376, 229] width 73 height 8
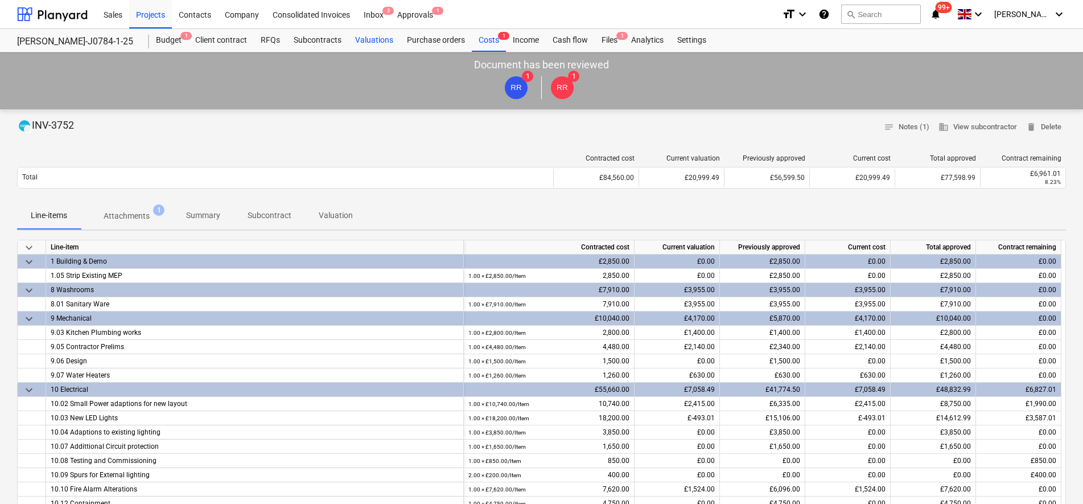
click at [384, 43] on div "Valuations" at bounding box center [374, 40] width 52 height 23
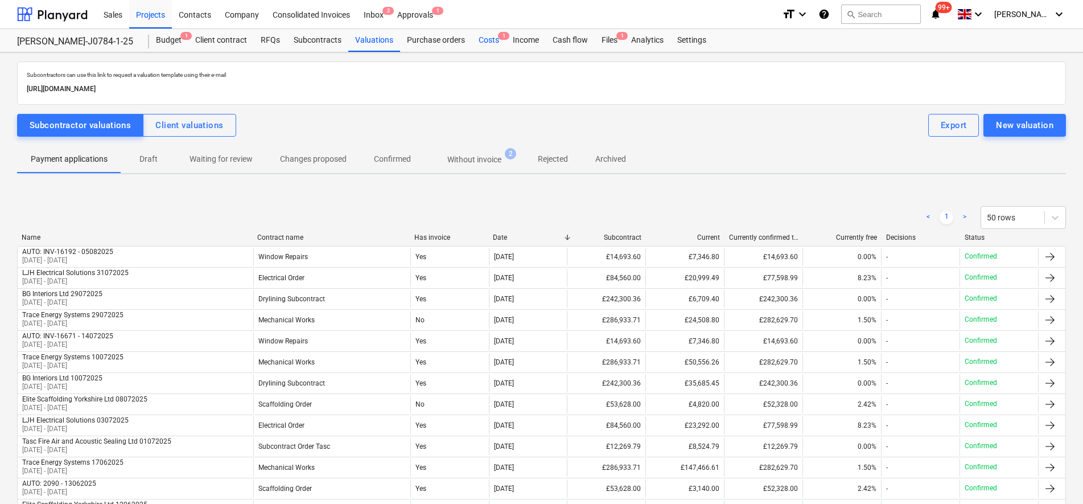
click at [475, 46] on div "Costs 1" at bounding box center [489, 40] width 34 height 23
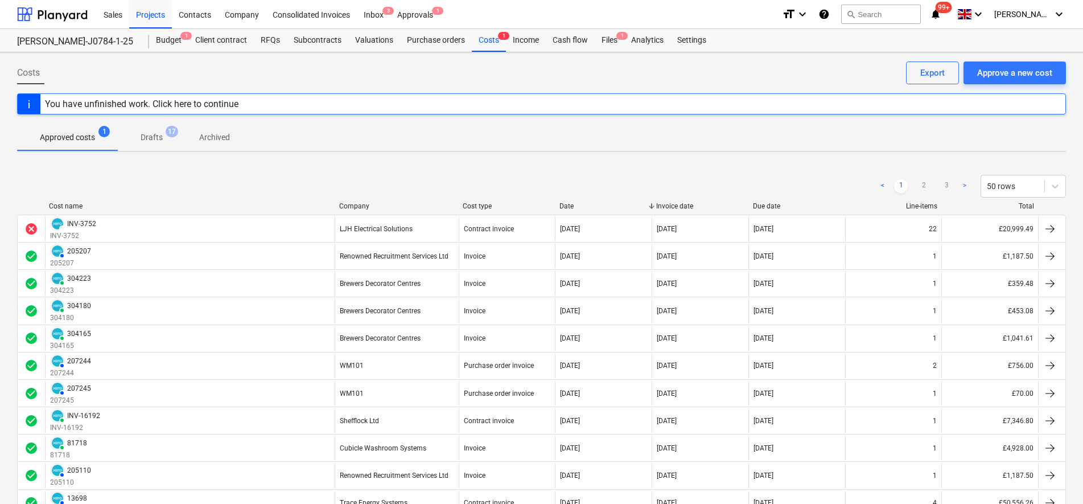
drag, startPoint x: 114, startPoint y: 227, endPoint x: 93, endPoint y: 228, distance: 21.7
click at [93, 228] on div "DRAFT INV-3752" at bounding box center [73, 223] width 46 height 15
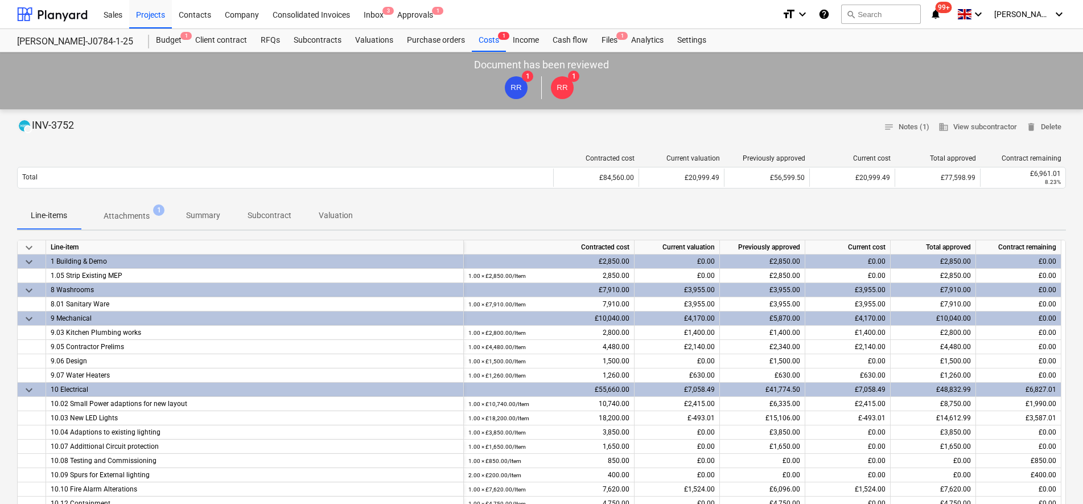
click at [349, 213] on p "Valuation" at bounding box center [336, 215] width 34 height 12
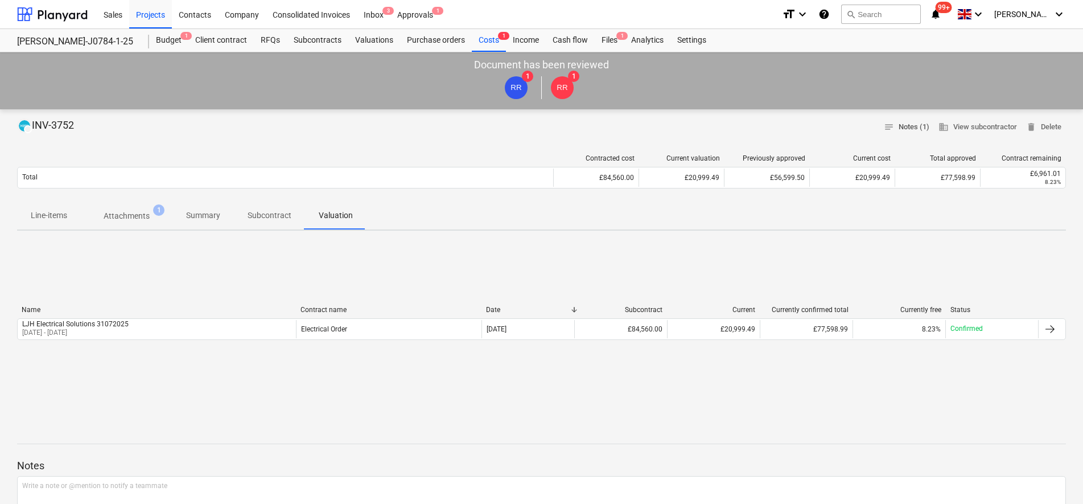
click at [895, 124] on span "notes Notes (1)" at bounding box center [907, 127] width 46 height 13
click at [1063, 130] on button "delete Delete" at bounding box center [1044, 127] width 44 height 18
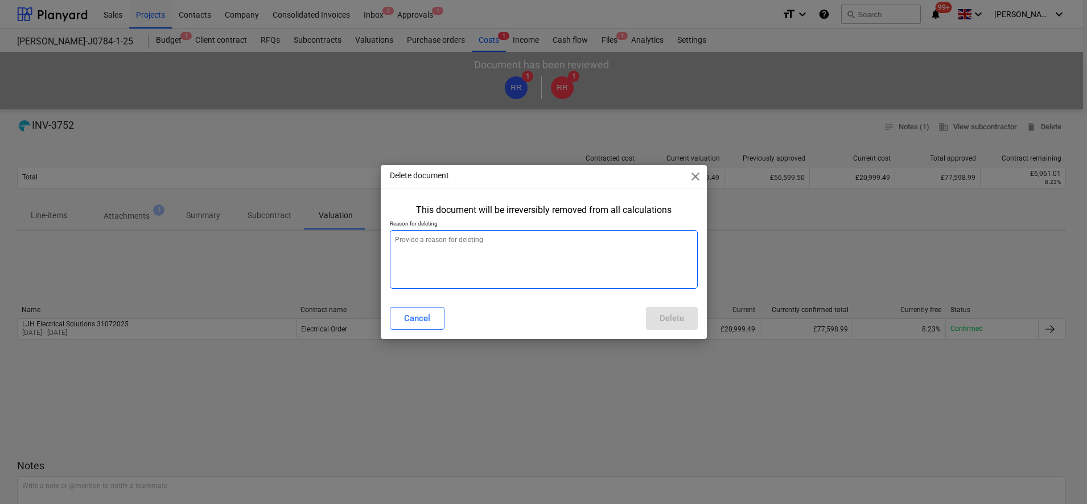
click at [500, 264] on textarea at bounding box center [544, 259] width 308 height 59
click at [541, 261] on textarea at bounding box center [544, 259] width 308 height 59
drag, startPoint x: 526, startPoint y: 253, endPoint x: 474, endPoint y: 255, distance: 52.4
click at [474, 255] on textarea at bounding box center [544, 259] width 308 height 59
click at [469, 252] on textarea at bounding box center [544, 259] width 308 height 59
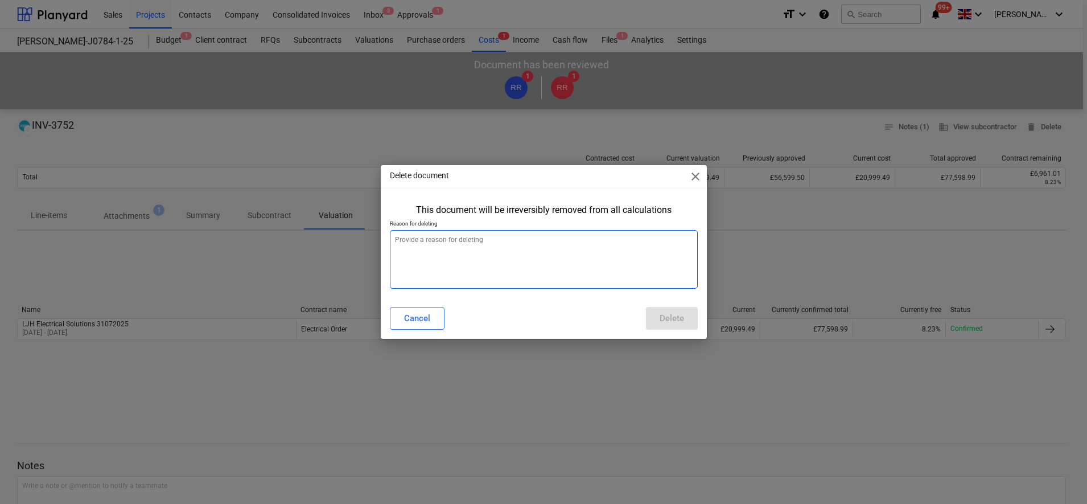
type textarea "x"
type textarea "R"
type textarea "x"
type textarea "Re"
type textarea "x"
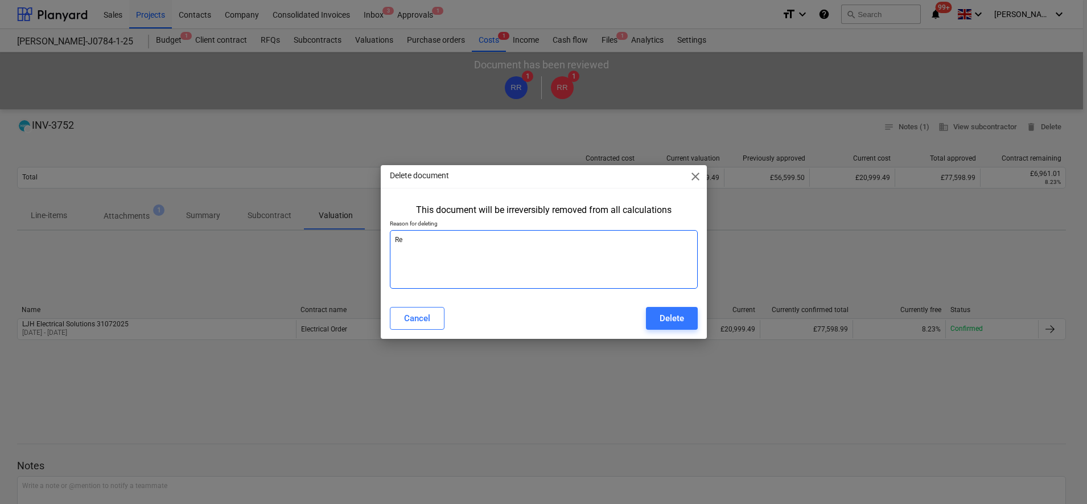
type textarea "Rej"
type textarea "x"
type textarea "Reje"
type textarea "x"
type textarea "Rejec"
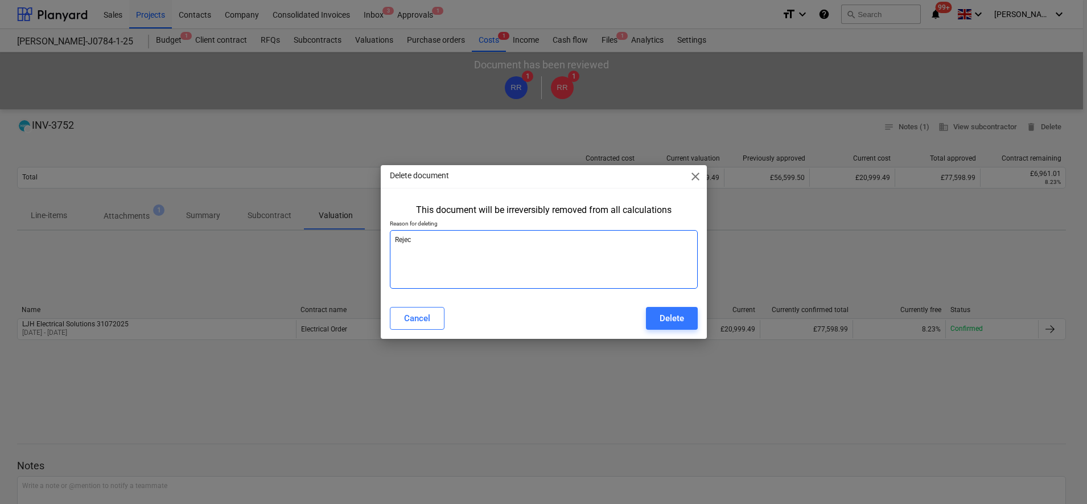
type textarea "x"
type textarea "Reject"
type textarea "x"
type textarea "Rejecte"
type textarea "x"
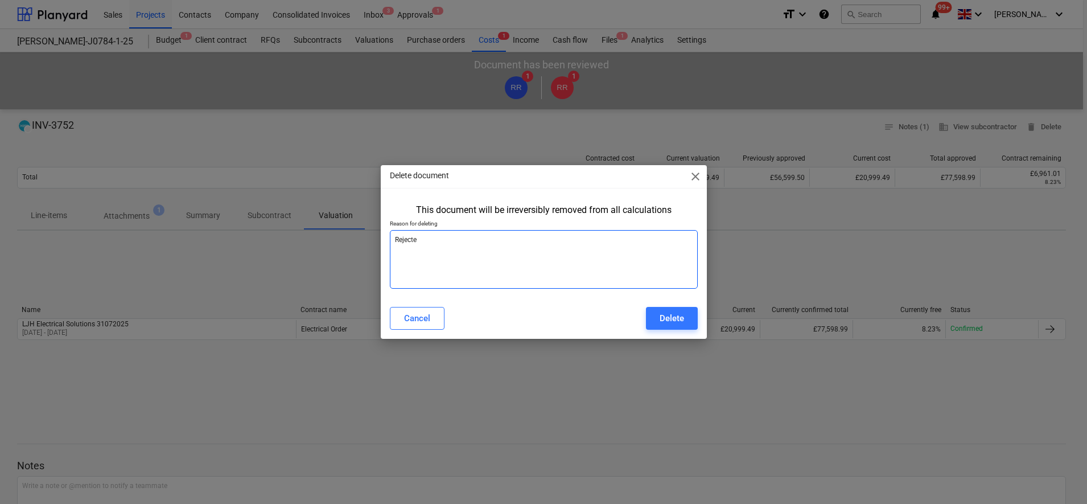
type textarea "Rejected"
type textarea "x"
type textarea "Rejected"
type textarea "x"
type textarea "Rejected b"
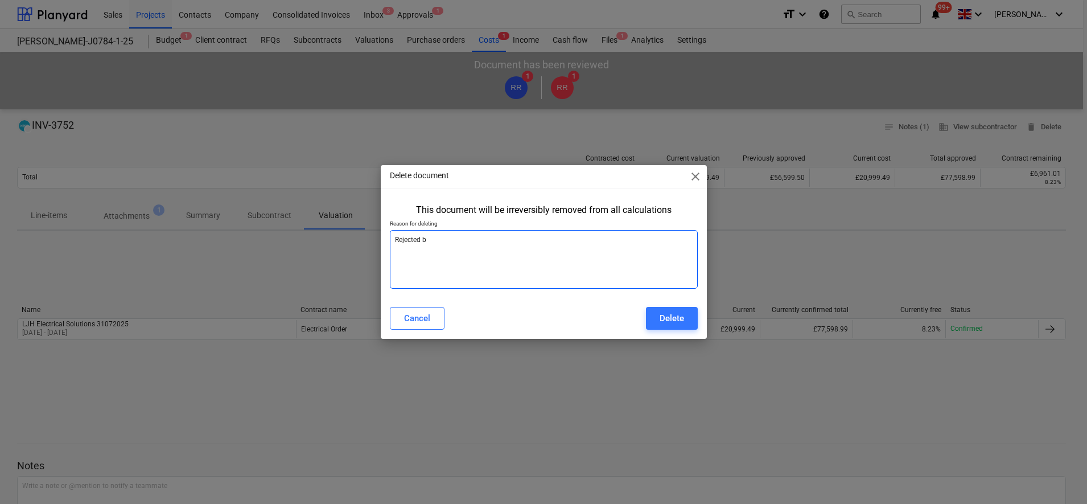
type textarea "x"
type textarea "Rejected by"
type textarea "x"
type textarea "Rejected by"
type textarea "x"
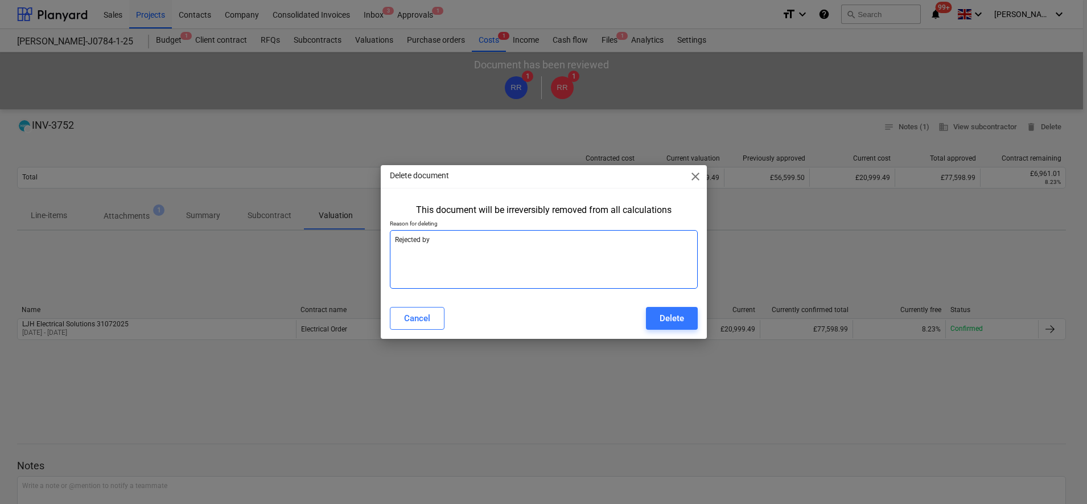
type textarea "Rejected by a"
type textarea "x"
type textarea "Rejected by ac"
type textarea "x"
type textarea "Rejected by acc"
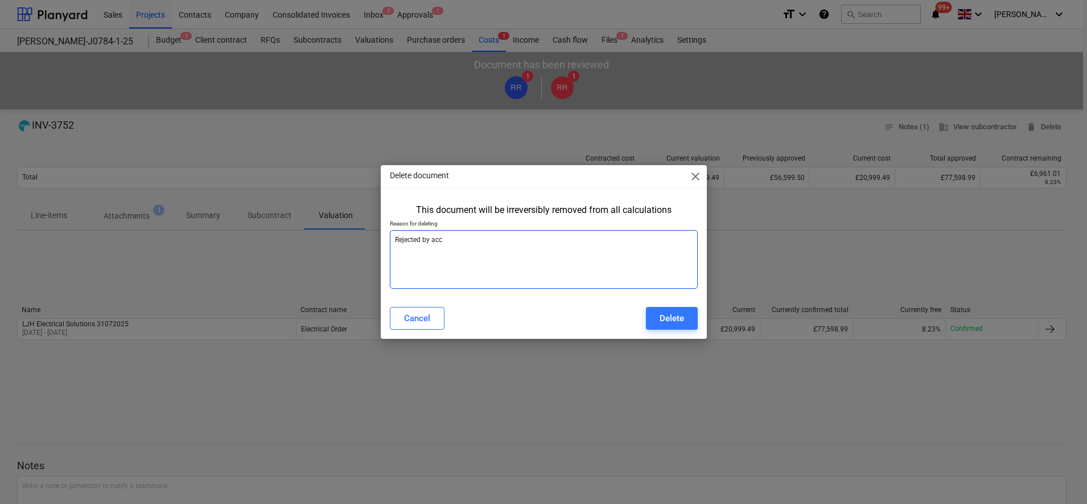
type textarea "x"
type textarea "Rejected by acci"
type textarea "x"
type textarea "Rejected by accid"
type textarea "x"
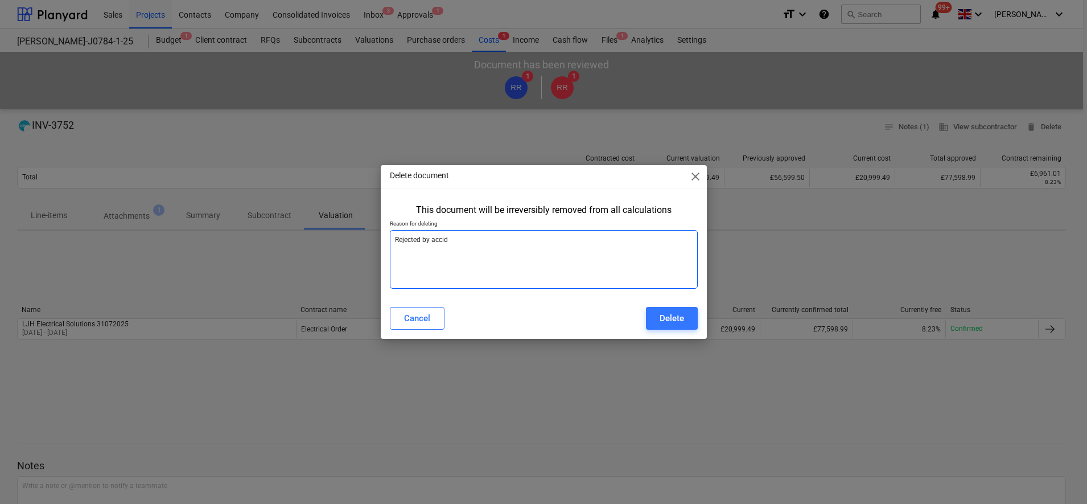
type textarea "Rejected by accide"
type textarea "x"
type textarea "Rejected by acciden"
type textarea "x"
type textarea "Rejected by accident"
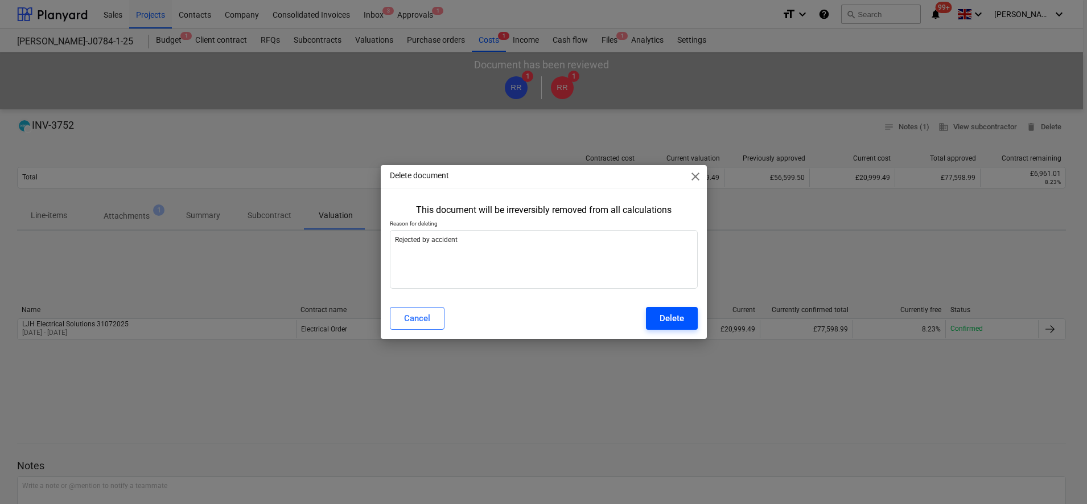
click at [674, 307] on button "Delete" at bounding box center [672, 318] width 52 height 23
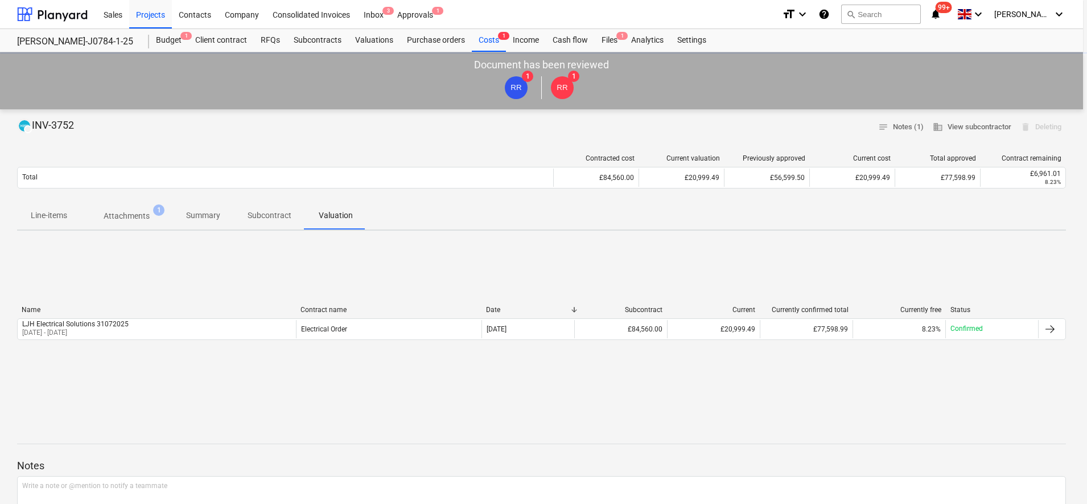
type textarea "x"
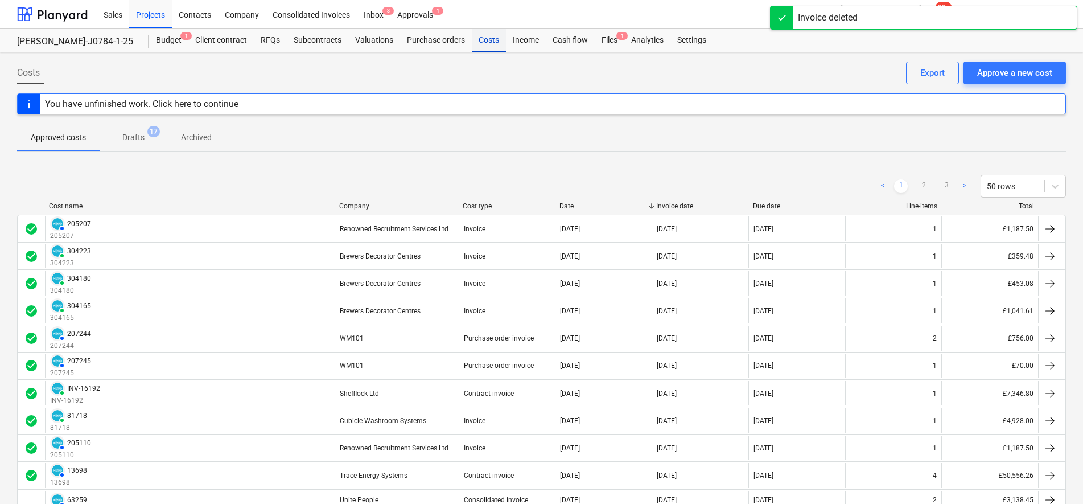
click at [489, 36] on div "Costs" at bounding box center [489, 40] width 34 height 23
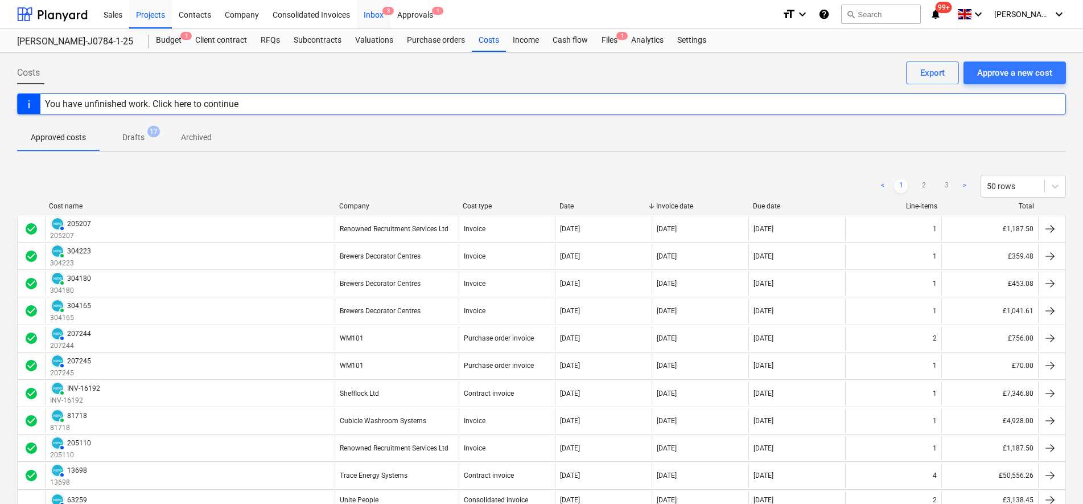
click at [375, 1] on div "Inbox 3" at bounding box center [374, 13] width 34 height 29
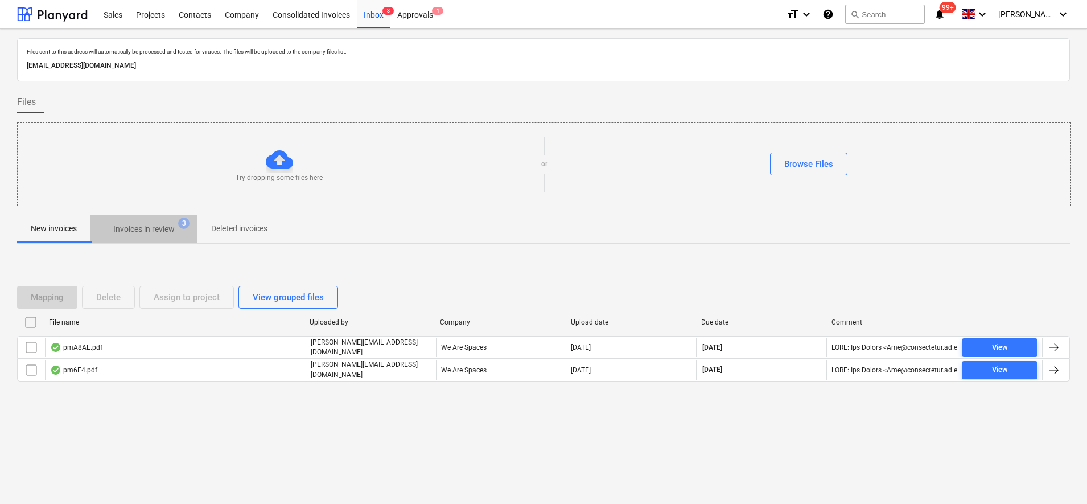
click at [139, 223] on p "Invoices in review" at bounding box center [143, 229] width 61 height 12
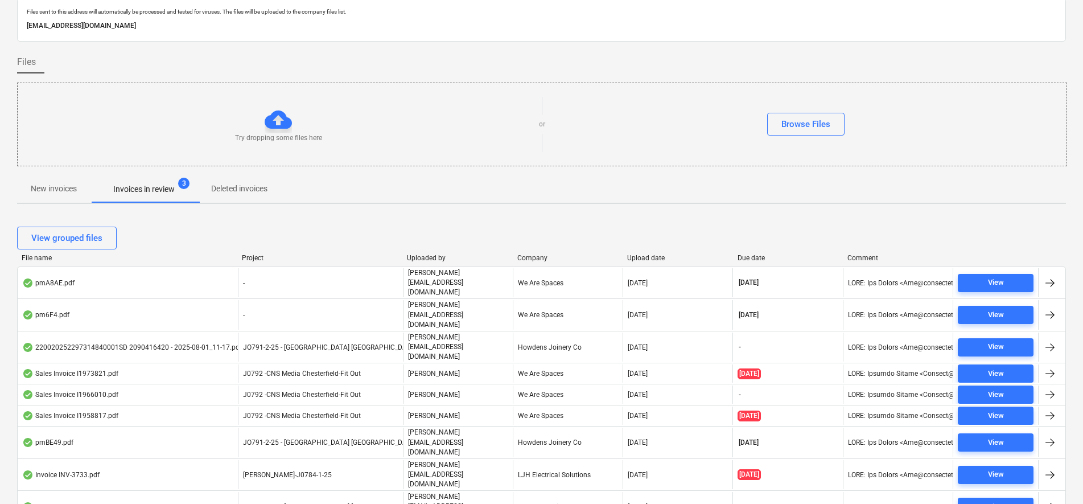
scroll to position [76, 0]
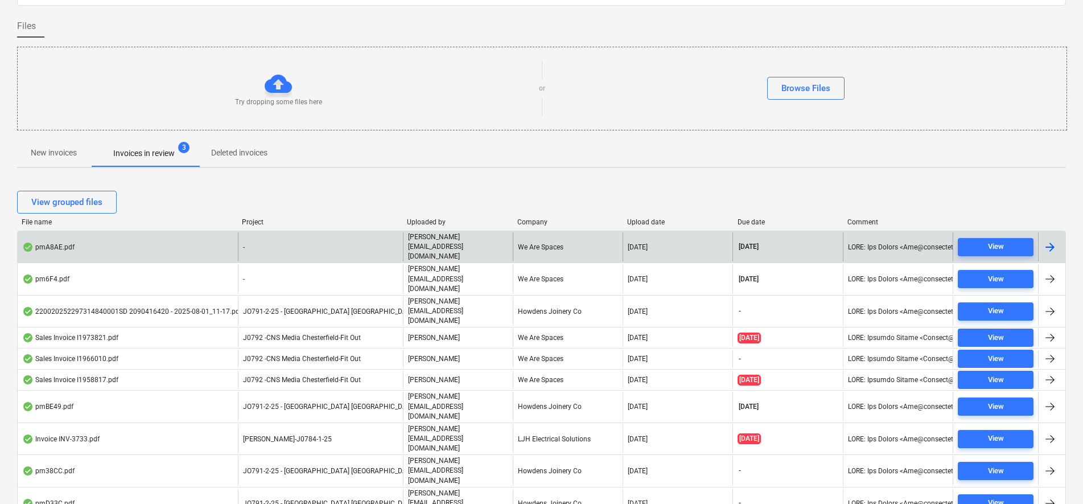
click at [180, 249] on div "pmA8AE.pdf" at bounding box center [128, 246] width 220 height 29
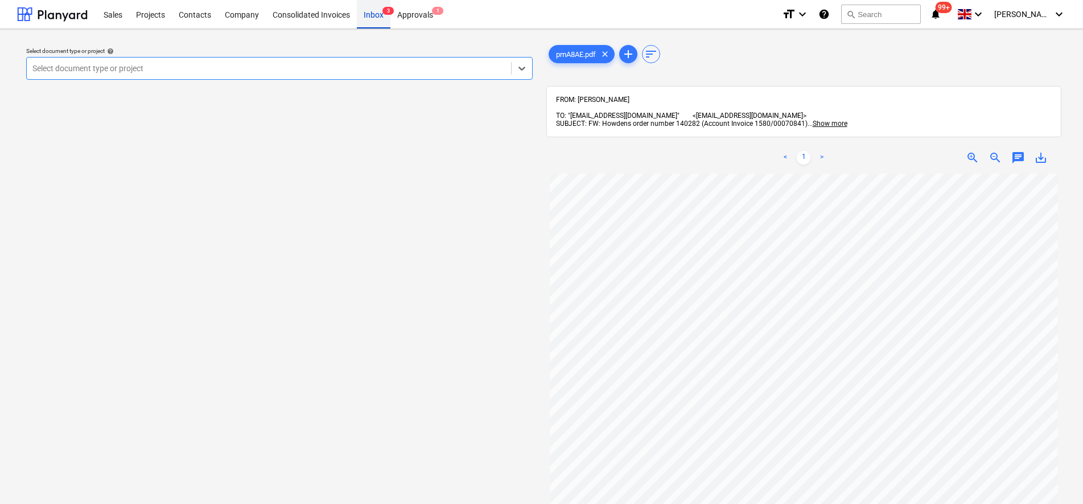
click at [377, 20] on div "Inbox 3" at bounding box center [374, 13] width 34 height 29
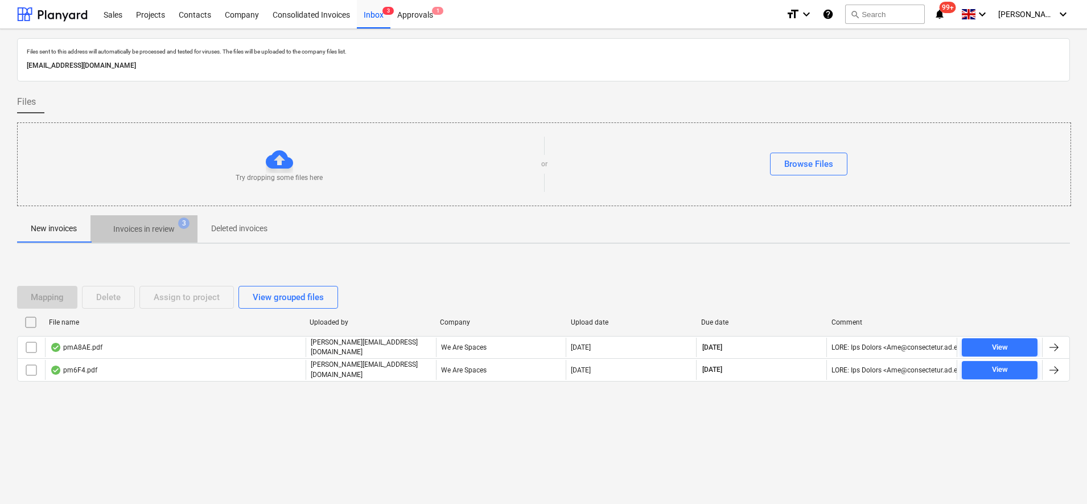
click at [115, 237] on span "Invoices in review 3" at bounding box center [143, 229] width 107 height 20
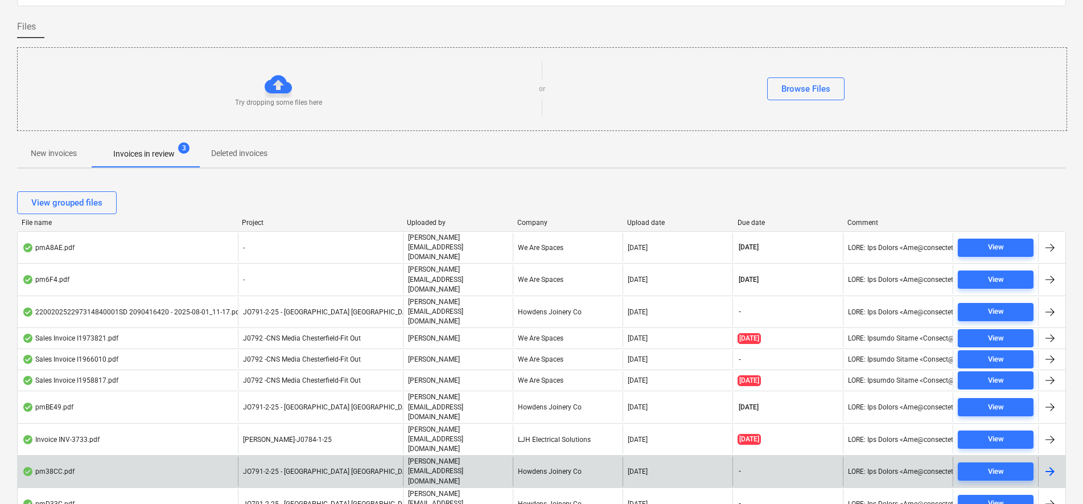
scroll to position [76, 0]
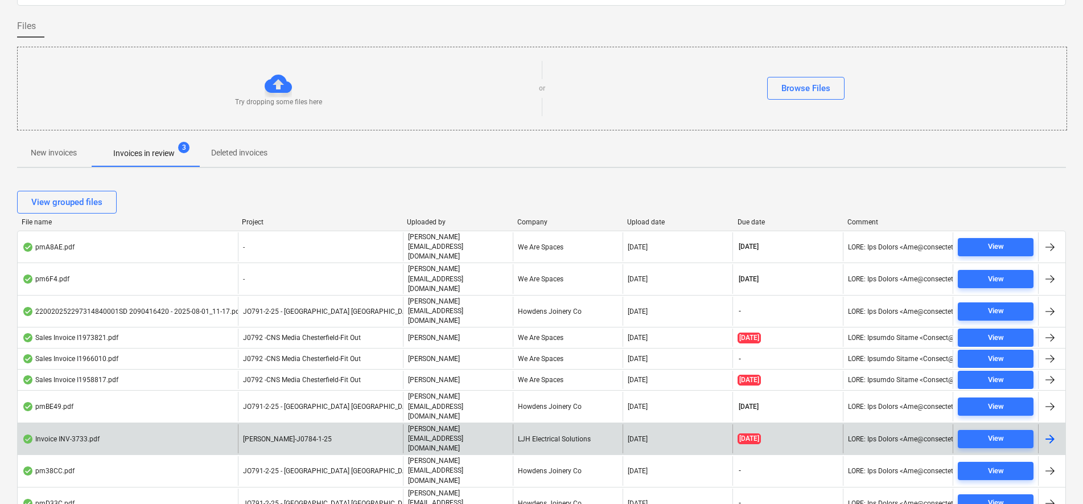
click at [224, 424] on div "Invoice INV-3733.pdf" at bounding box center [128, 438] width 220 height 29
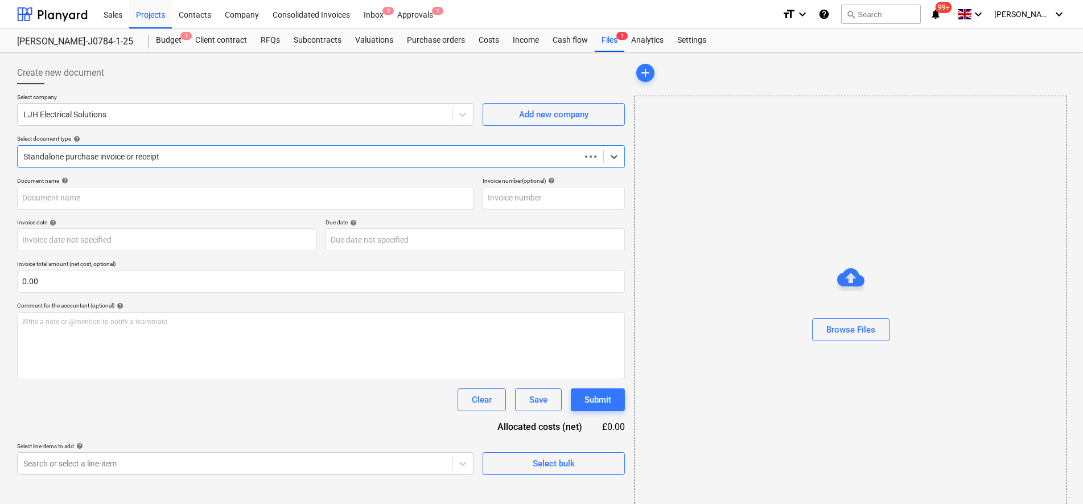
type input "INV-3733"
type input "31 Jul 2025"
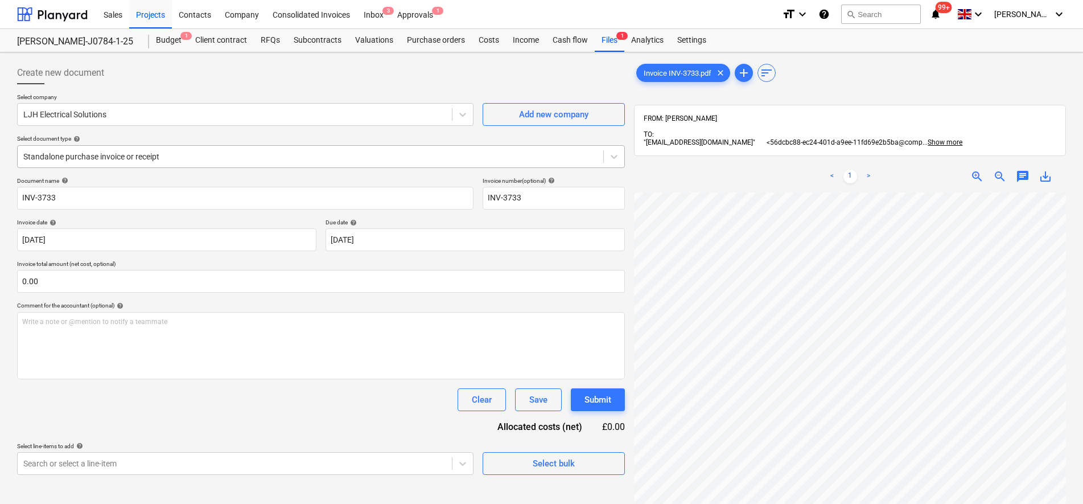
click at [134, 162] on div at bounding box center [310, 156] width 574 height 11
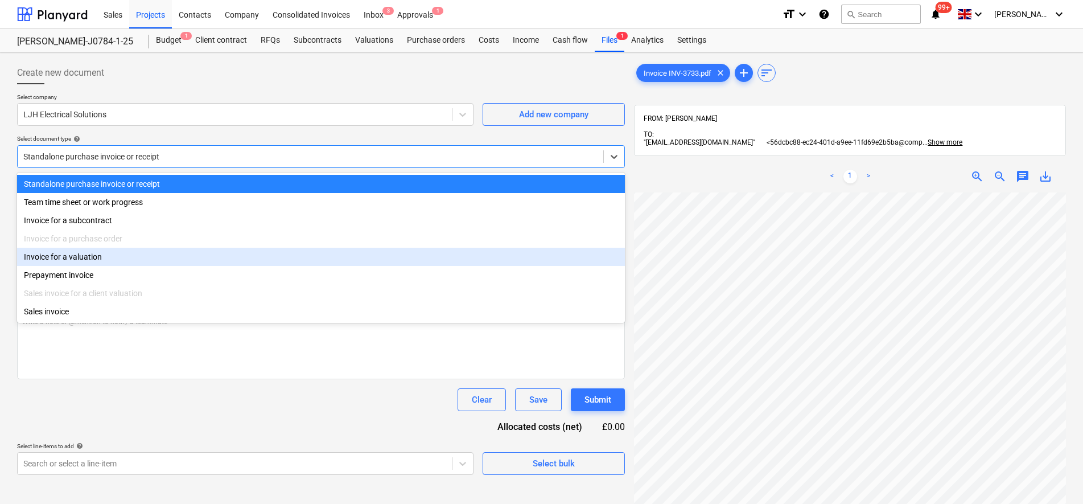
click at [101, 258] on div "Invoice for a valuation" at bounding box center [321, 257] width 608 height 18
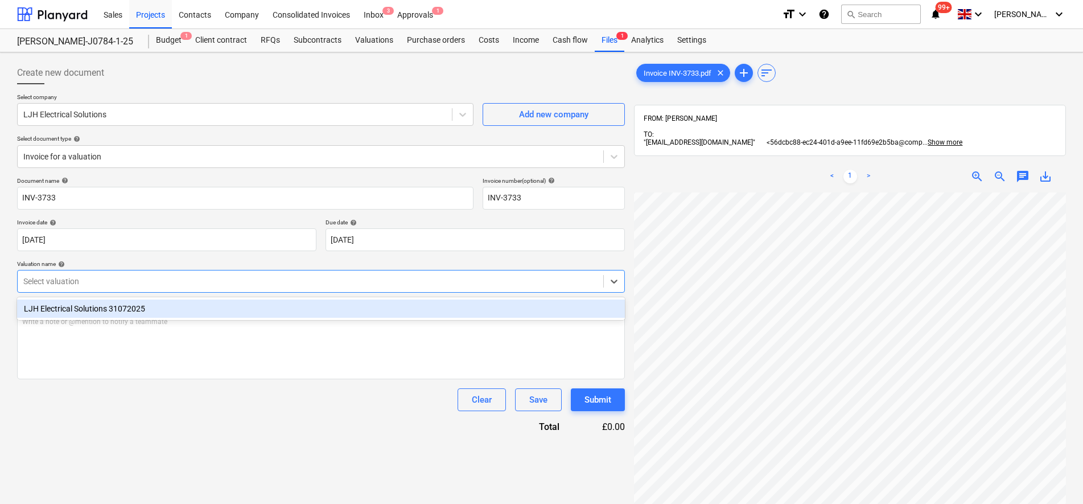
click at [106, 279] on div at bounding box center [310, 280] width 574 height 11
click at [108, 314] on div "LJH Electrical Solutions 31072025" at bounding box center [321, 308] width 608 height 18
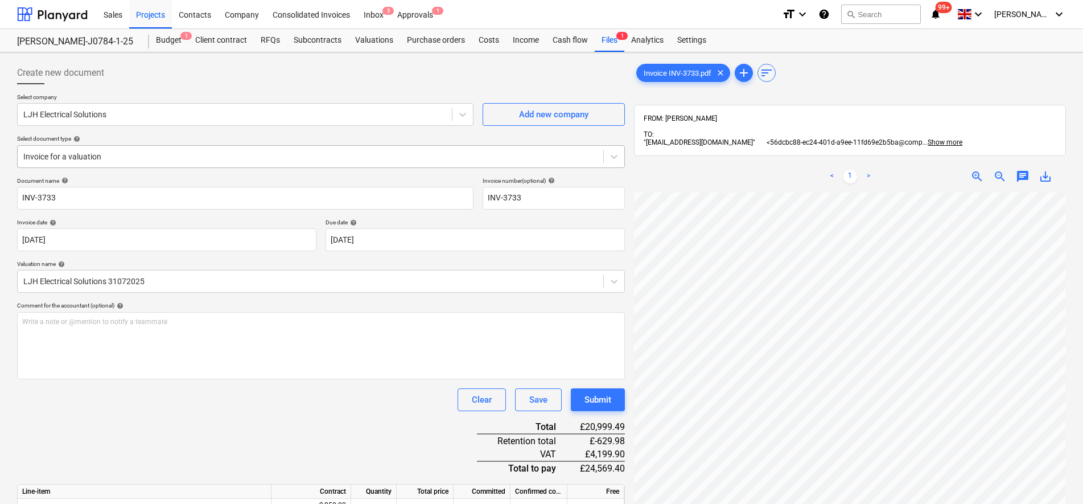
click at [126, 155] on div at bounding box center [310, 156] width 574 height 11
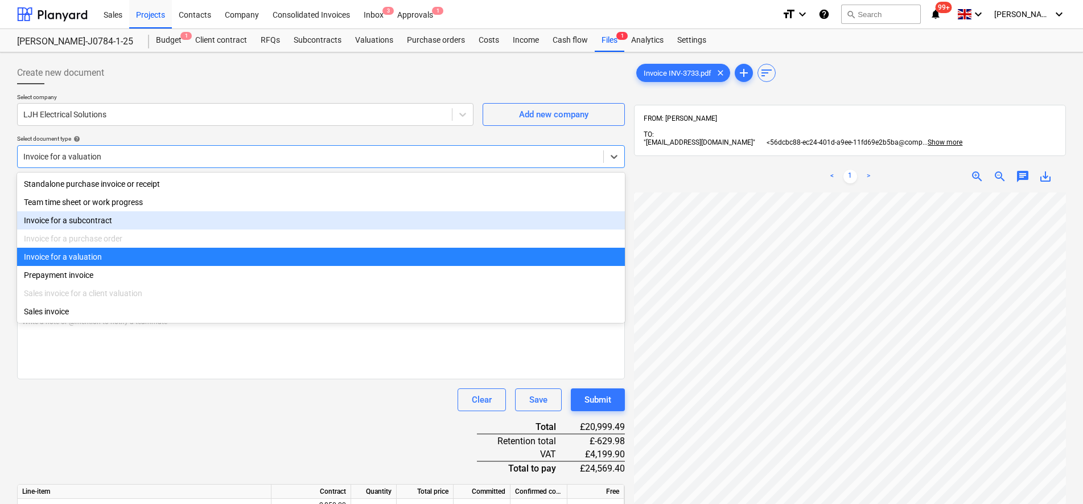
click at [106, 221] on div "Invoice for a subcontract" at bounding box center [321, 220] width 608 height 18
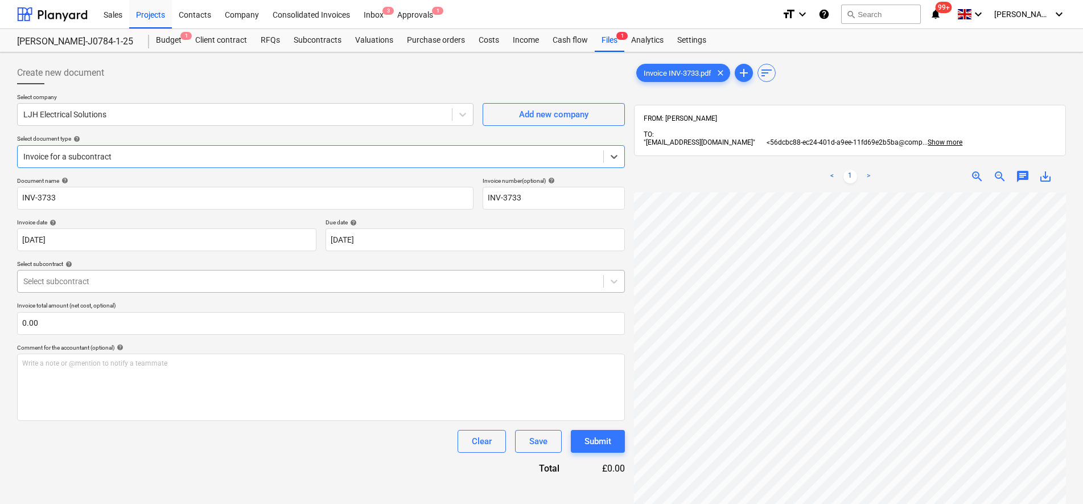
click at [84, 274] on div "Select subcontract" at bounding box center [311, 281] width 586 height 16
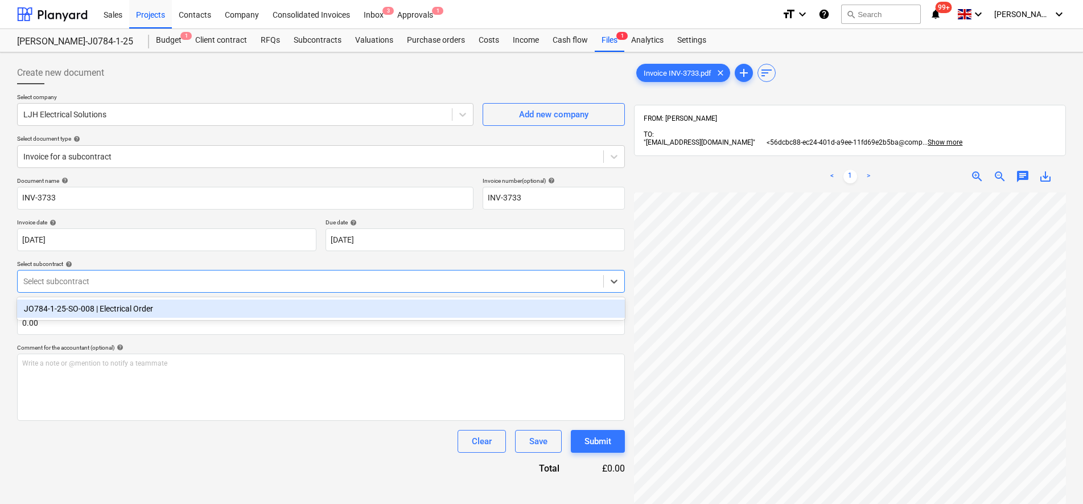
click at [89, 307] on div "JO784-1-25-SO-008 | Electrical Order" at bounding box center [321, 308] width 608 height 18
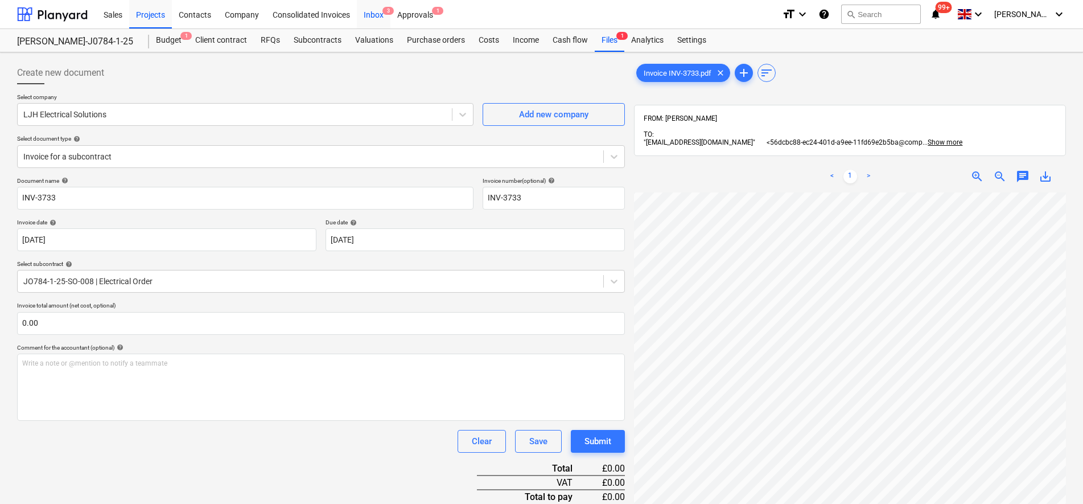
click at [366, 22] on div "Inbox 3" at bounding box center [374, 13] width 34 height 29
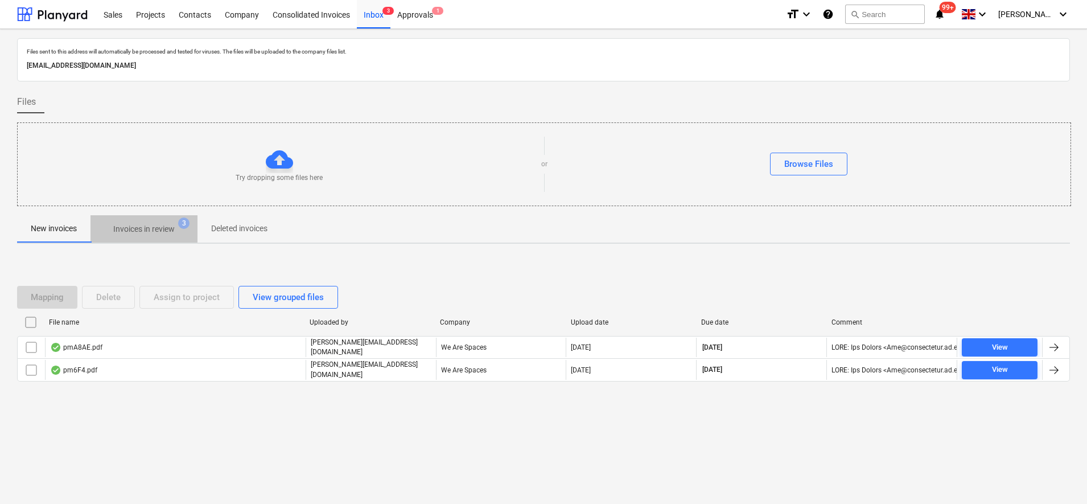
click at [157, 232] on p "Invoices in review" at bounding box center [143, 229] width 61 height 12
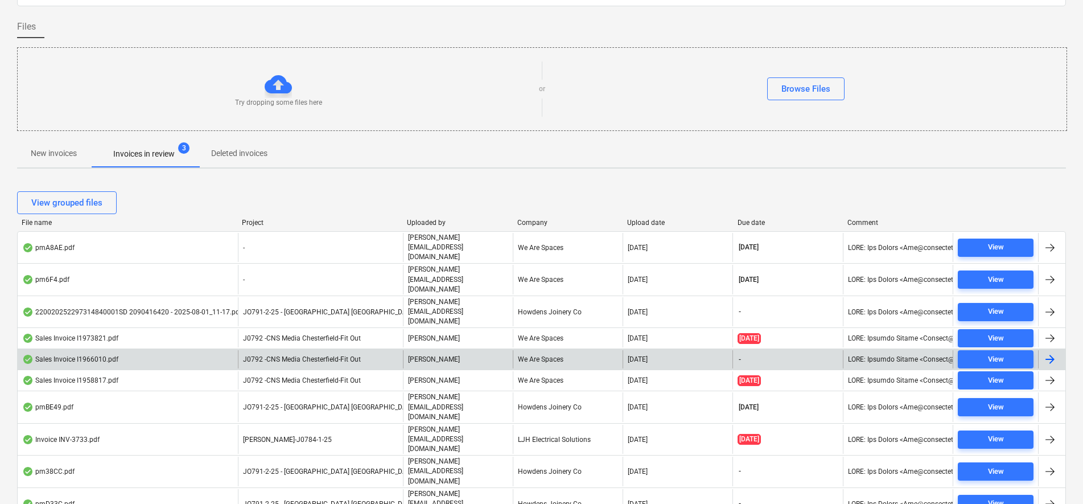
scroll to position [76, 0]
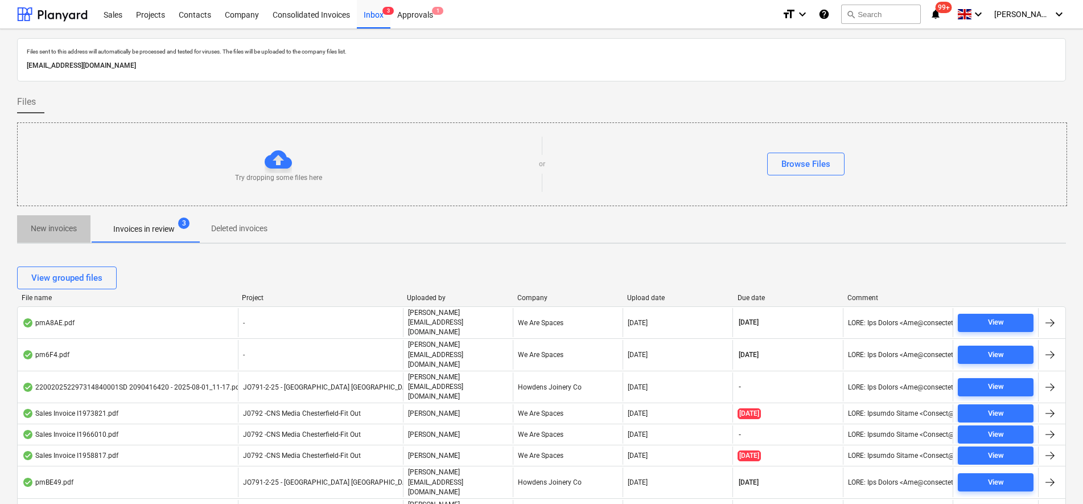
click at [73, 223] on p "New invoices" at bounding box center [54, 229] width 46 height 12
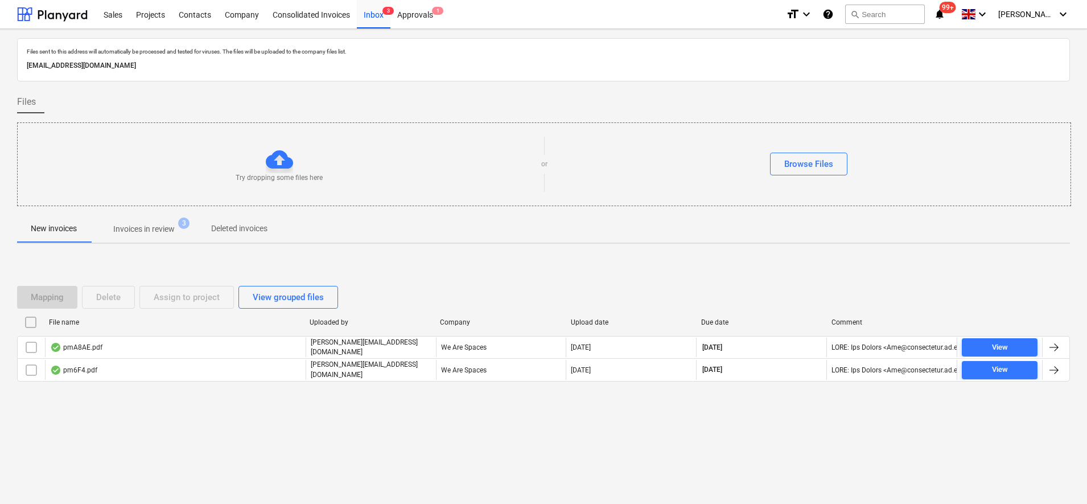
click at [175, 234] on p "Invoices in review" at bounding box center [143, 229] width 61 height 12
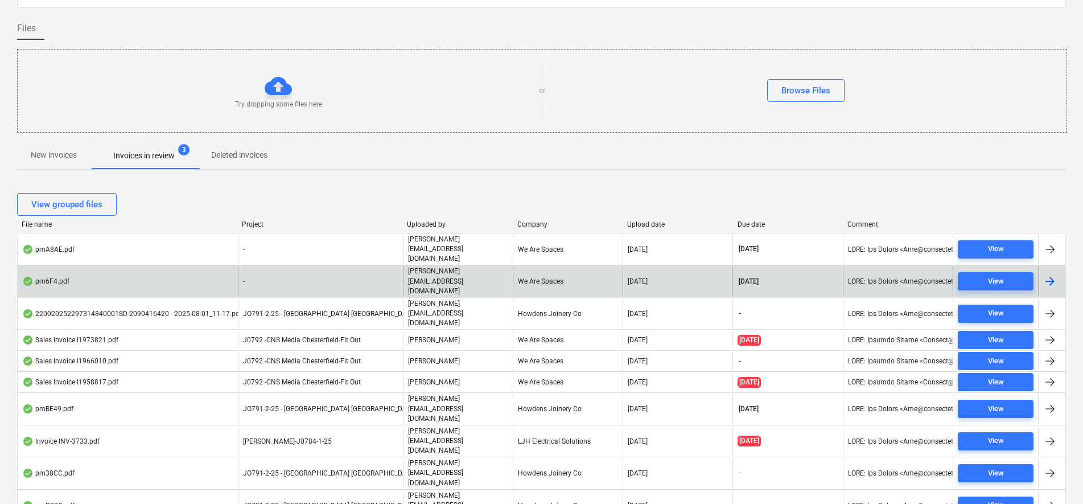
scroll to position [76, 0]
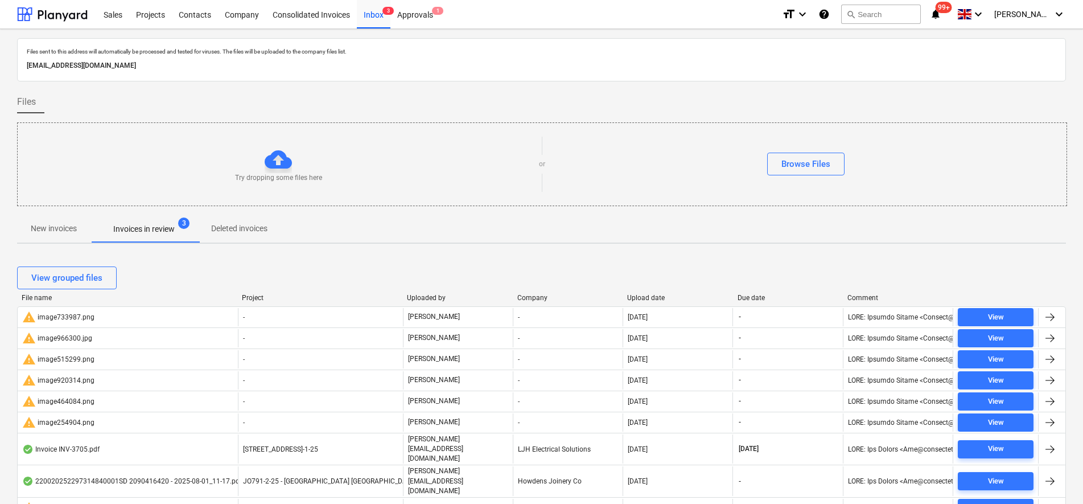
click at [59, 231] on p "New invoices" at bounding box center [54, 229] width 46 height 12
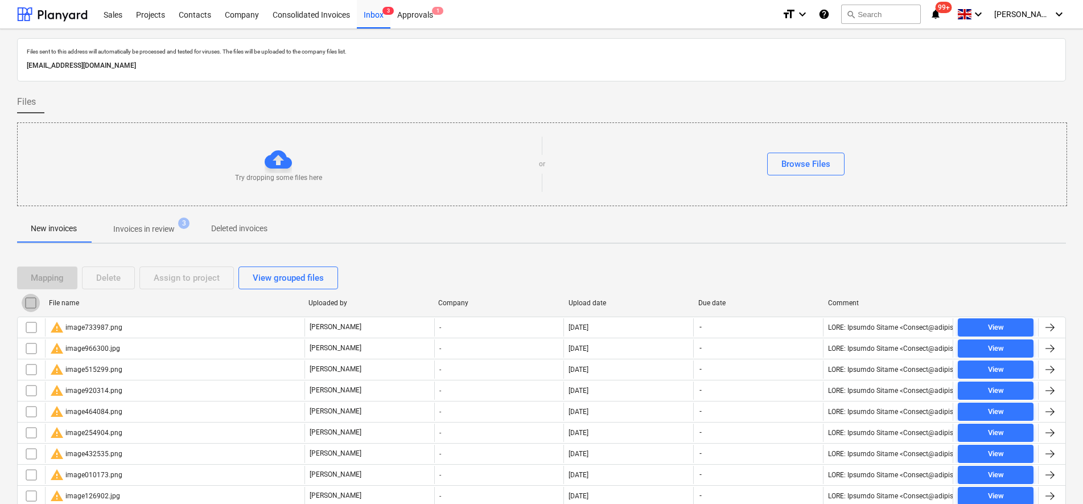
click at [23, 304] on input "checkbox" at bounding box center [31, 303] width 18 height 18
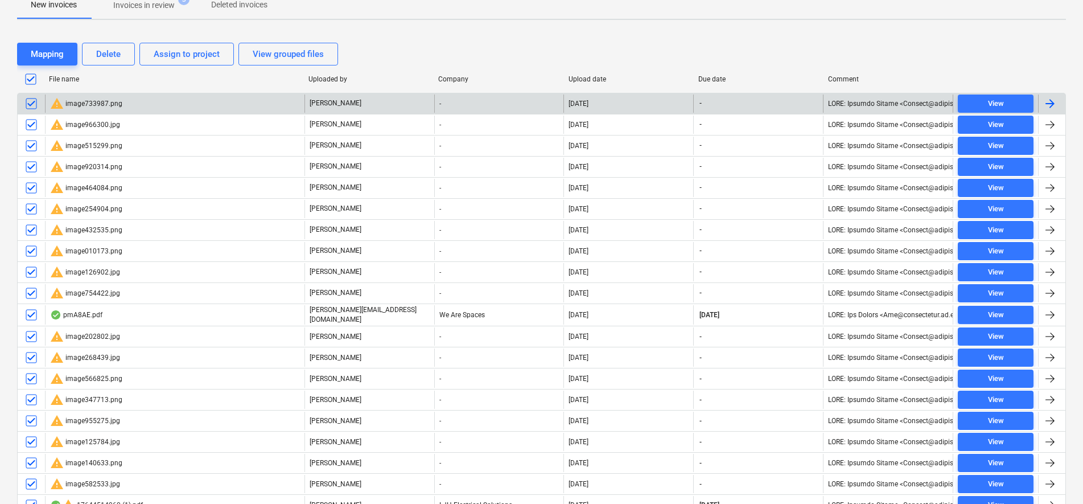
scroll to position [285, 0]
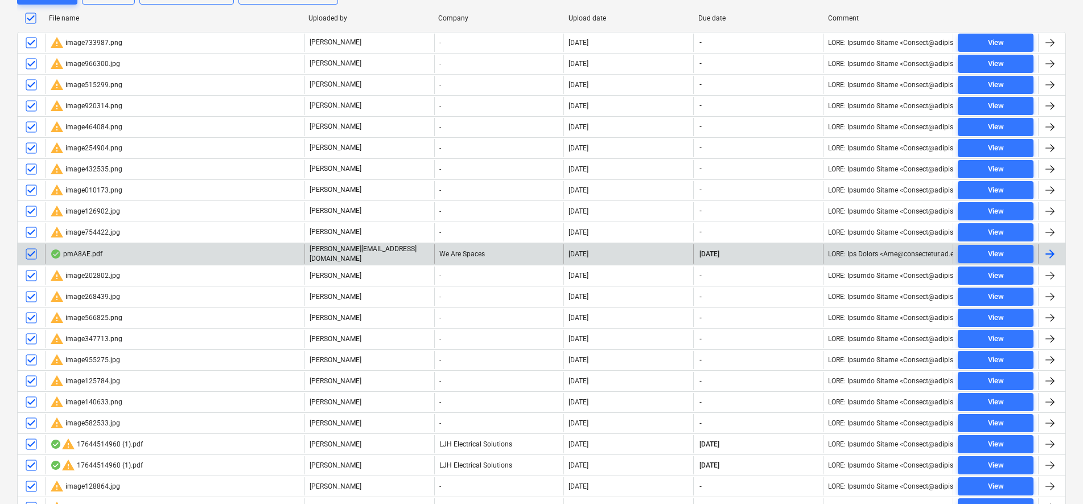
click at [33, 252] on input "checkbox" at bounding box center [31, 254] width 18 height 18
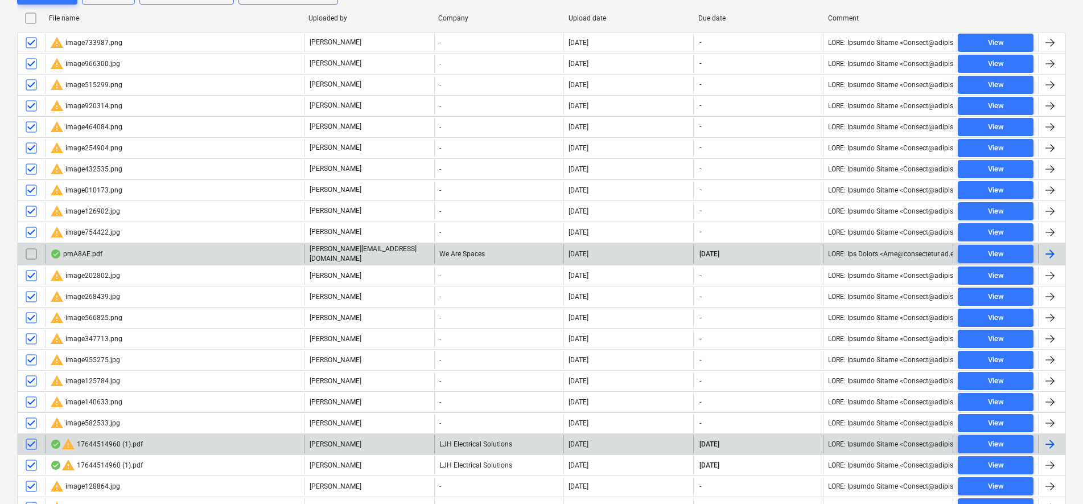
click at [36, 438] on input "checkbox" at bounding box center [31, 444] width 18 height 18
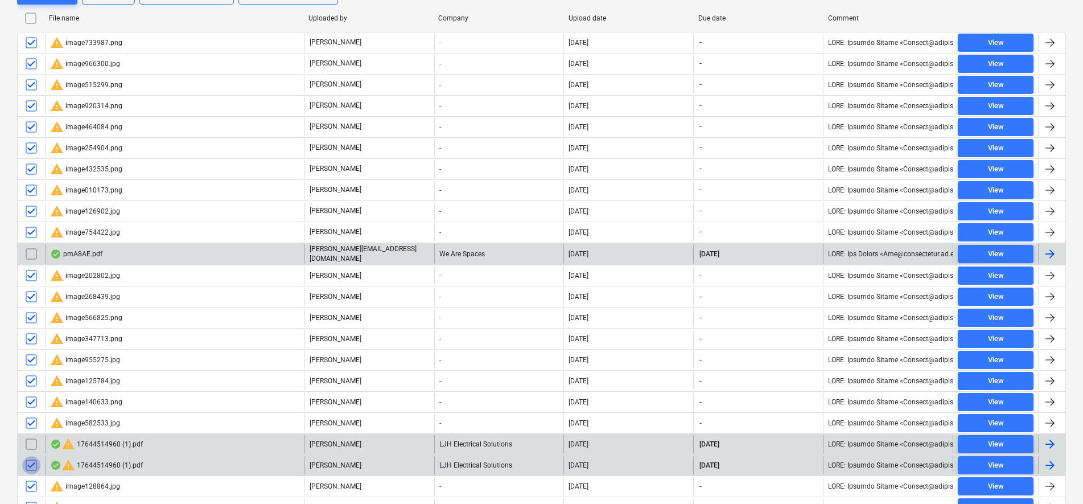
click at [31, 463] on input "checkbox" at bounding box center [31, 465] width 18 height 18
click at [28, 442] on input "checkbox" at bounding box center [31, 444] width 18 height 18
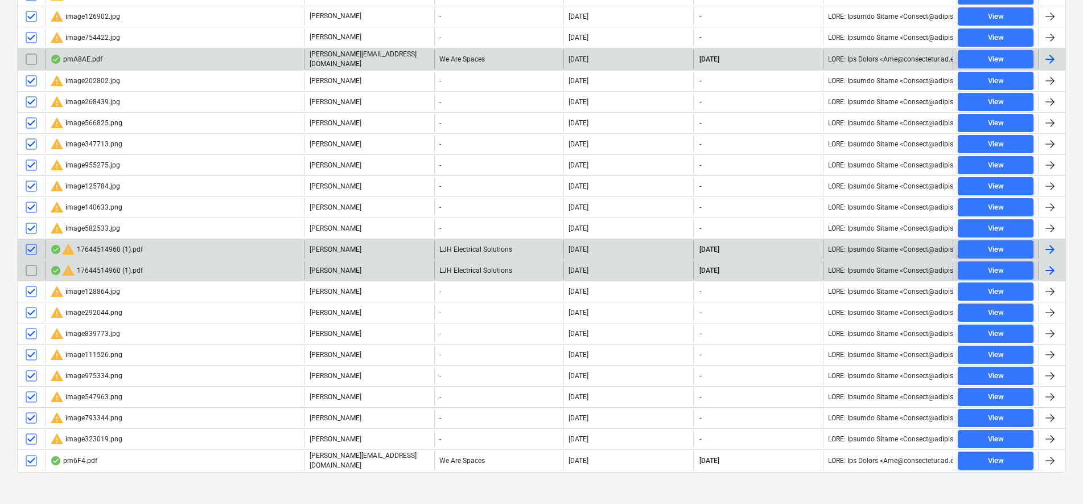
scroll to position [486, 0]
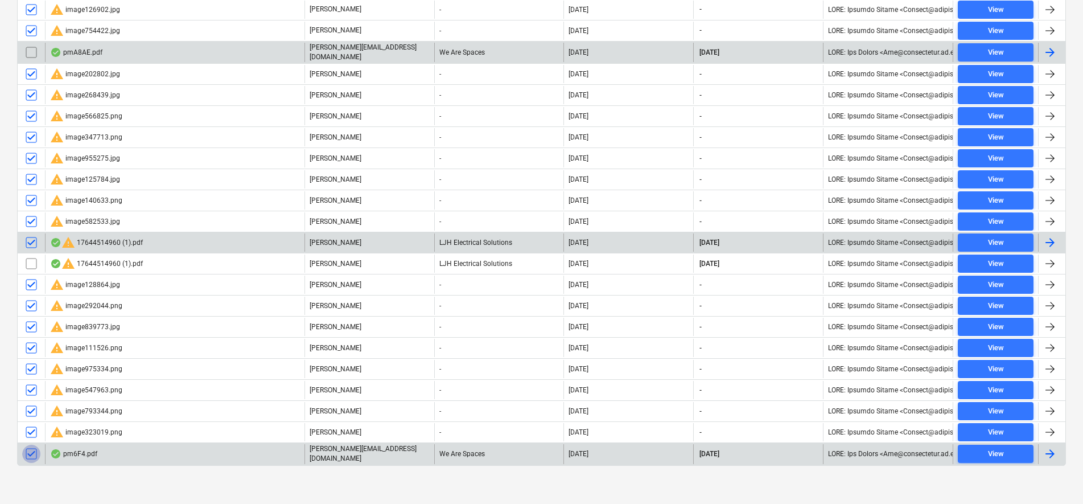
click at [35, 455] on input "checkbox" at bounding box center [31, 454] width 18 height 18
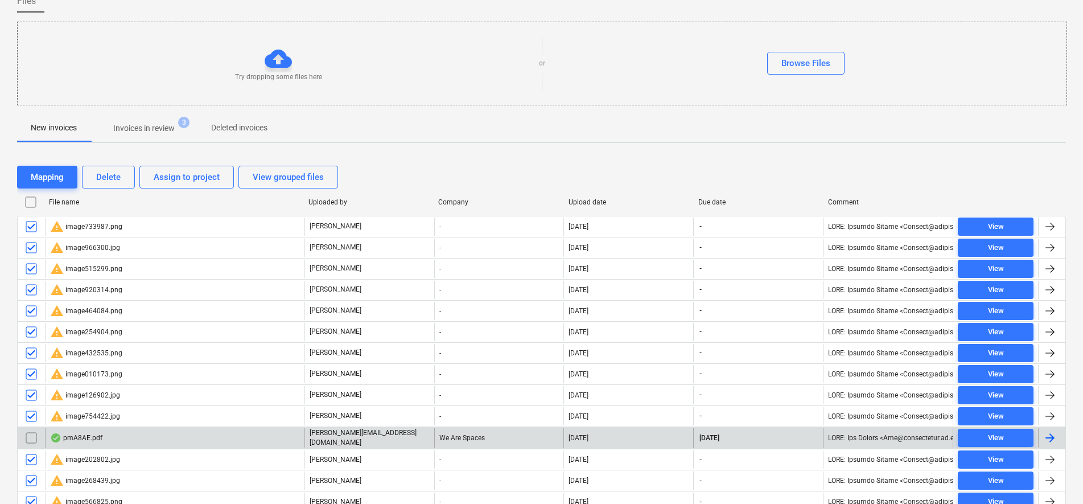
scroll to position [59, 0]
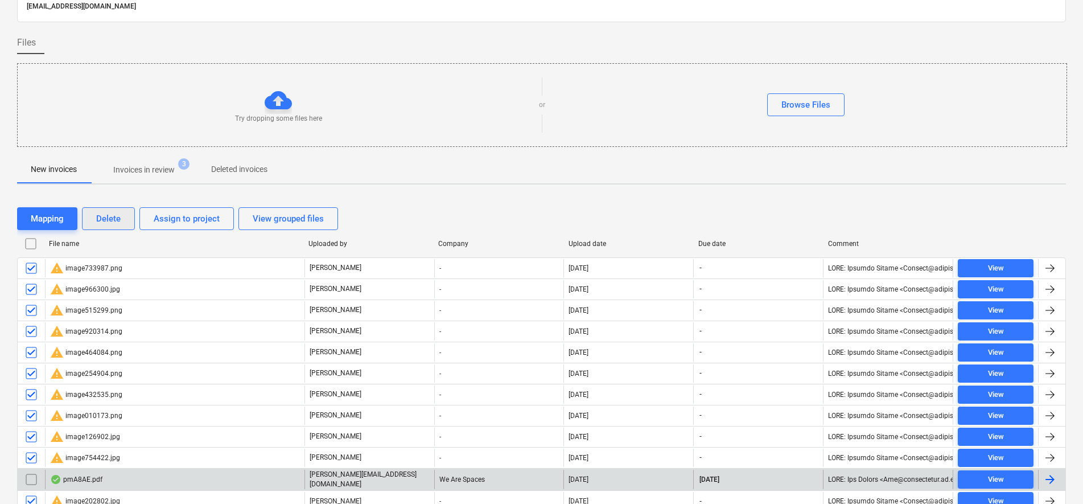
click at [109, 222] on div "Delete" at bounding box center [108, 218] width 24 height 15
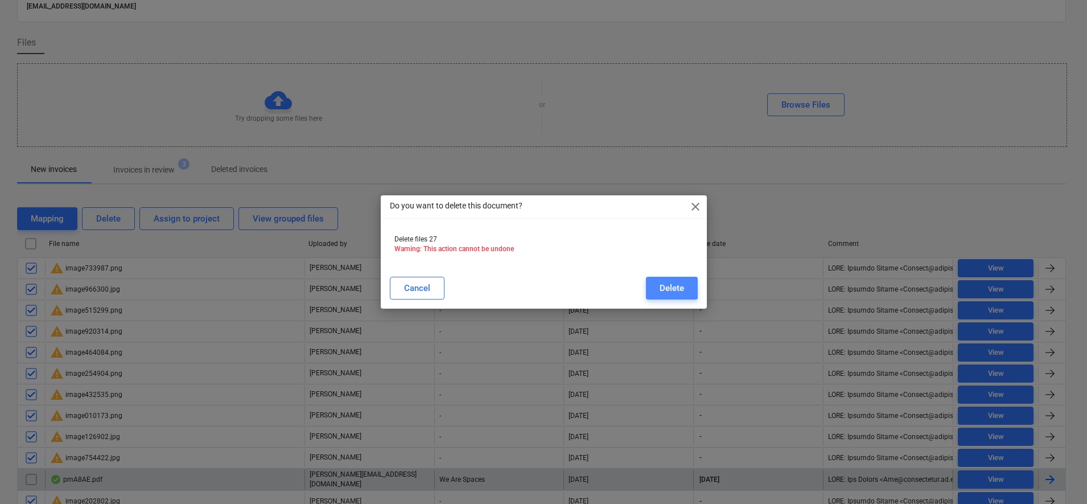
click at [676, 289] on div "Delete" at bounding box center [672, 288] width 24 height 15
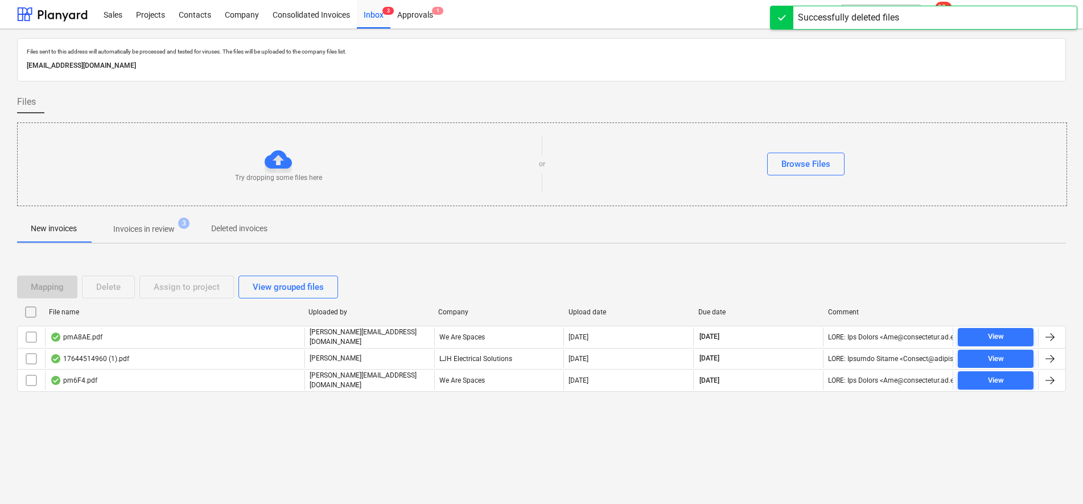
scroll to position [0, 0]
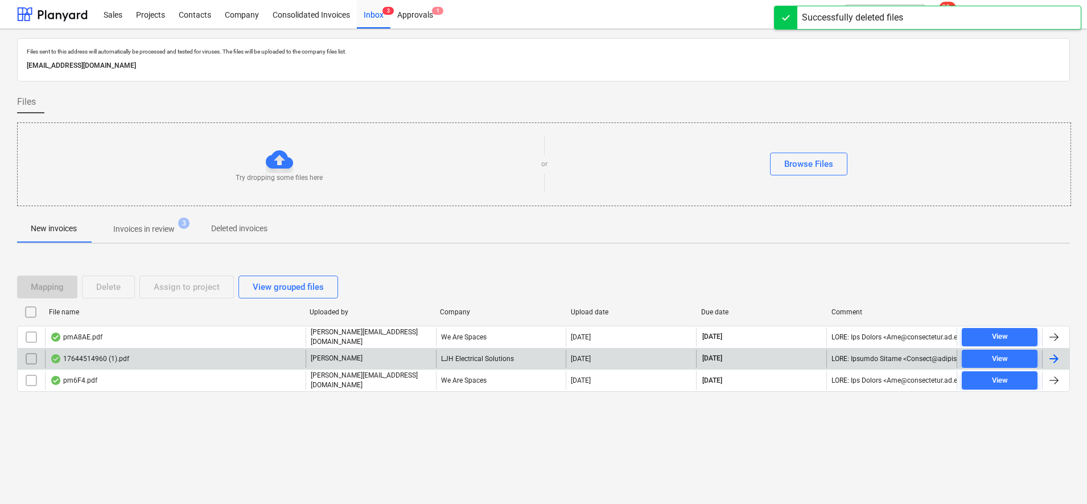
click at [127, 355] on div "17644514960 (1).pdf" at bounding box center [89, 358] width 79 height 9
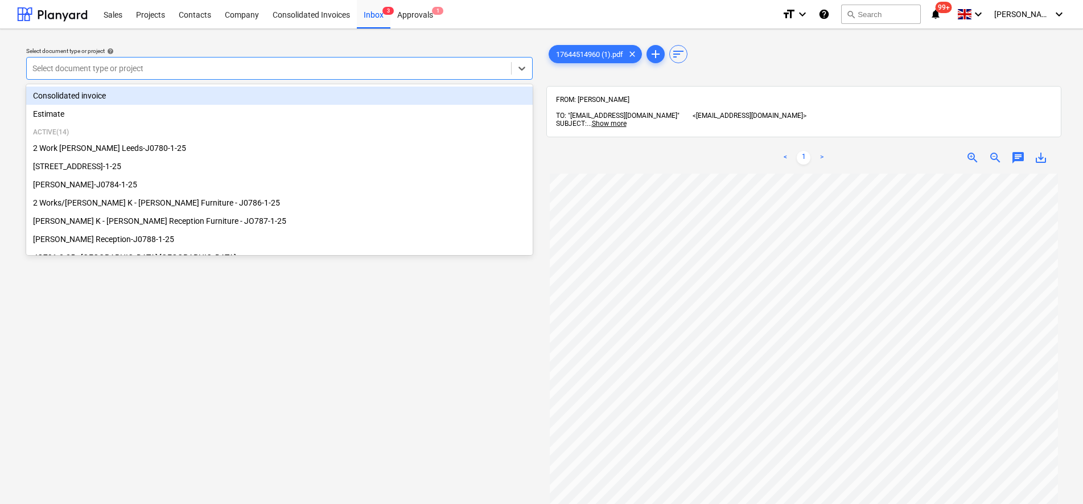
click at [52, 75] on div "Select document type or project" at bounding box center [269, 68] width 484 height 16
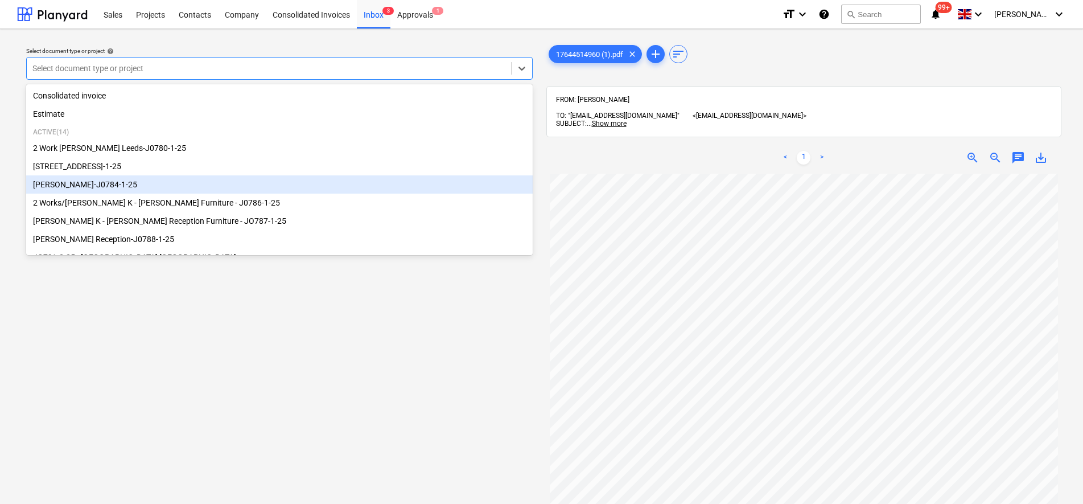
click at [65, 183] on div "[PERSON_NAME]-J0784-1-25" at bounding box center [279, 184] width 507 height 18
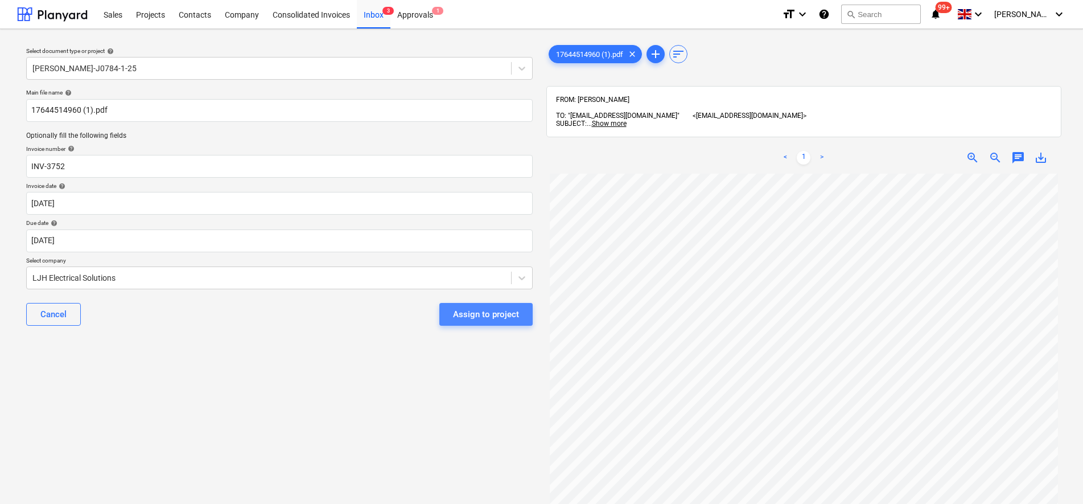
click at [522, 323] on button "Assign to project" at bounding box center [485, 314] width 93 height 23
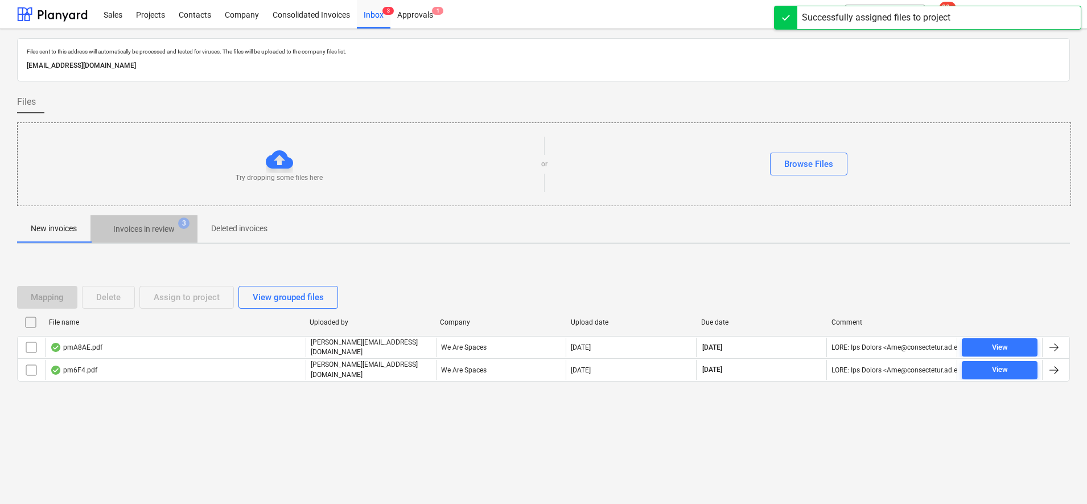
click at [149, 231] on p "Invoices in review" at bounding box center [143, 229] width 61 height 12
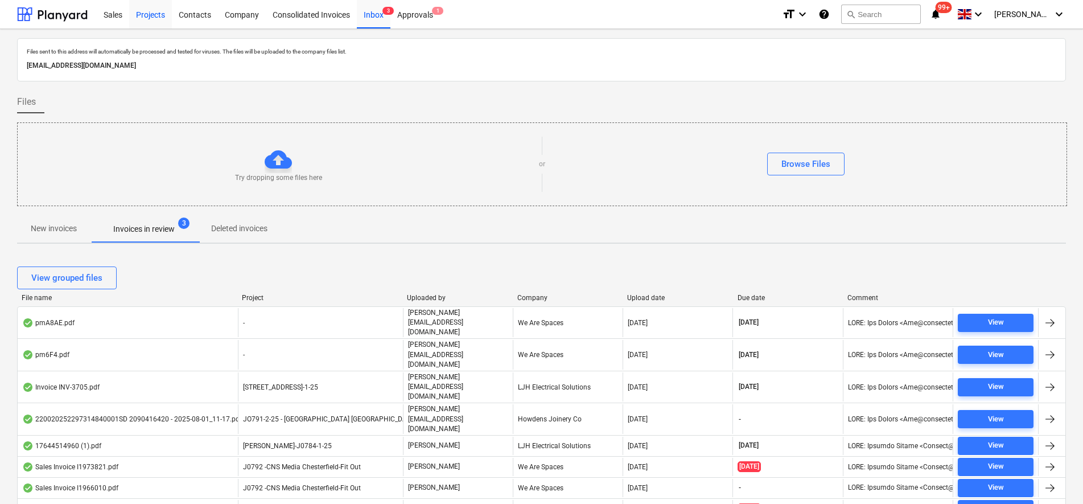
drag, startPoint x: 139, startPoint y: 16, endPoint x: 145, endPoint y: 22, distance: 8.0
click at [139, 16] on div "Projects" at bounding box center [150, 13] width 43 height 29
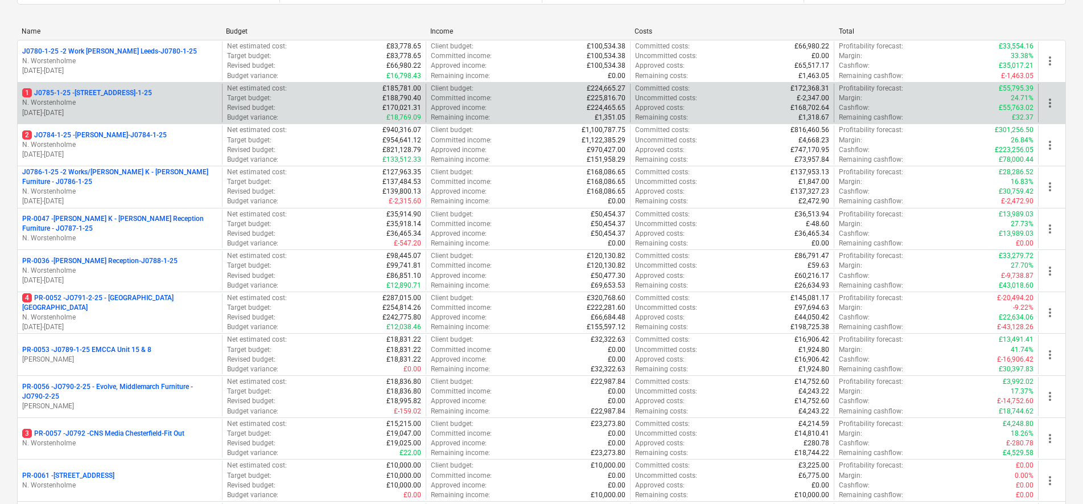
scroll to position [359, 0]
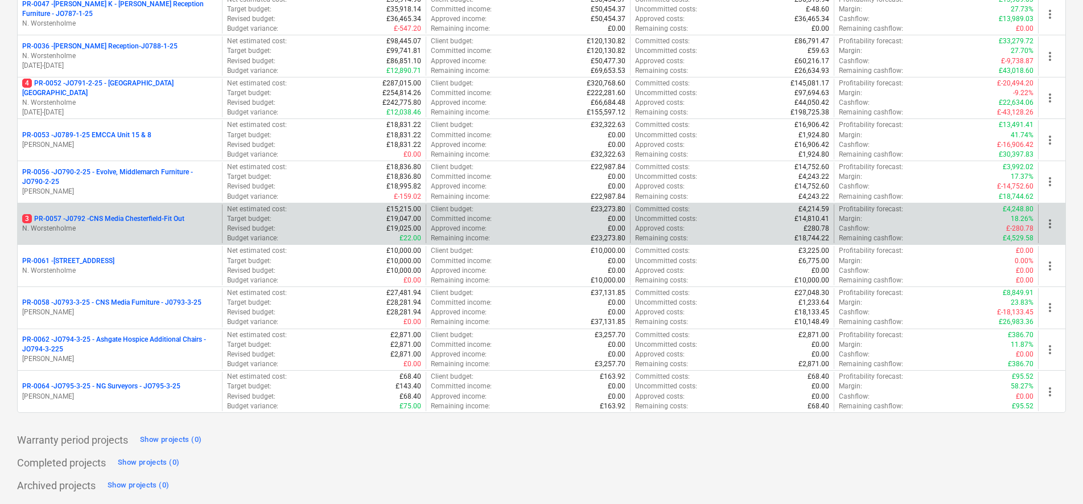
click at [163, 224] on p "3 PR-0057 - J0792 -CNS Media Chesterfield-Fit Out" at bounding box center [103, 219] width 162 height 10
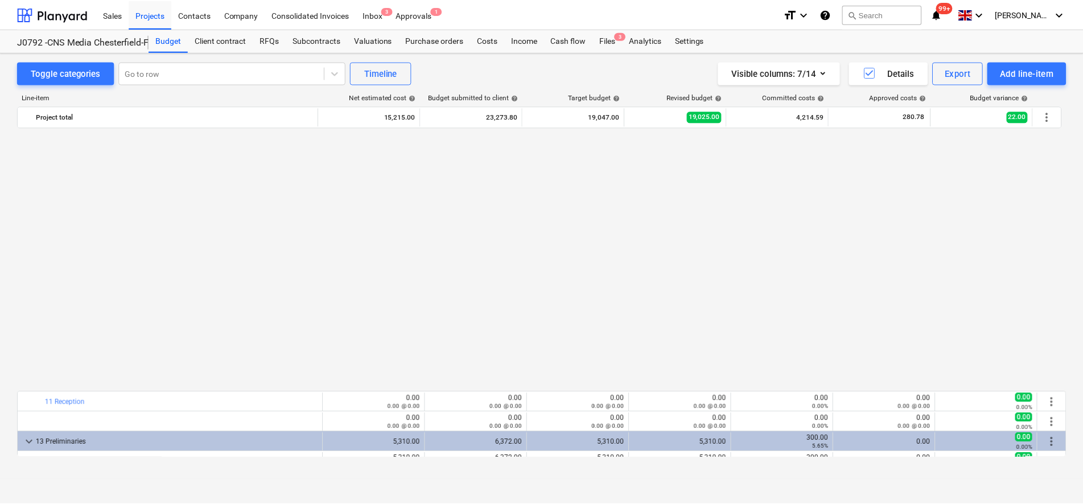
scroll to position [293, 0]
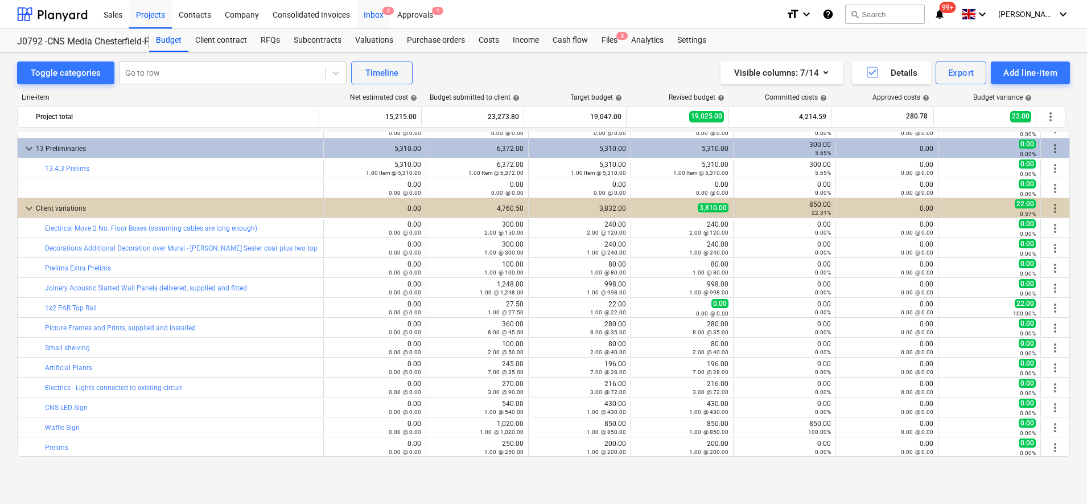
click at [382, 19] on div "Inbox 3" at bounding box center [374, 13] width 34 height 29
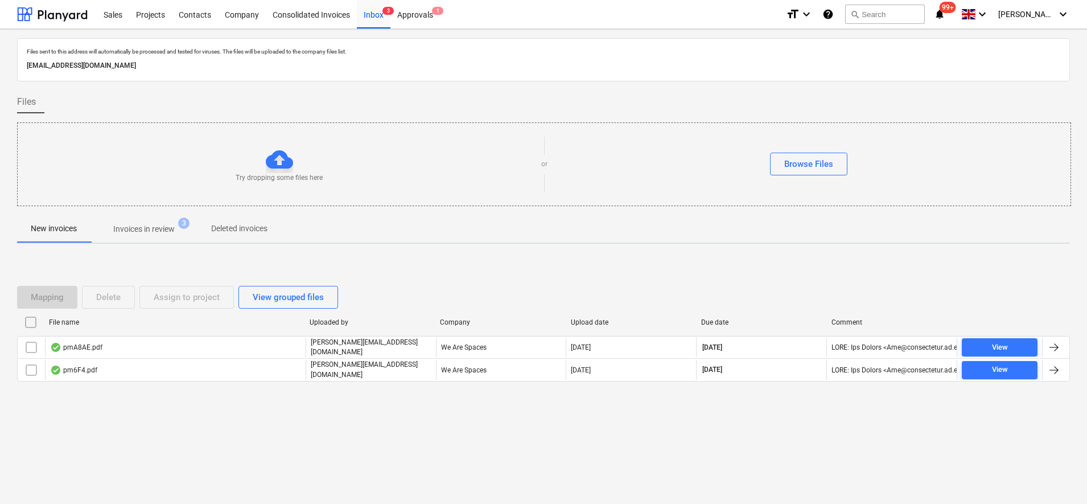
click at [127, 229] on p "Invoices in review" at bounding box center [143, 229] width 61 height 12
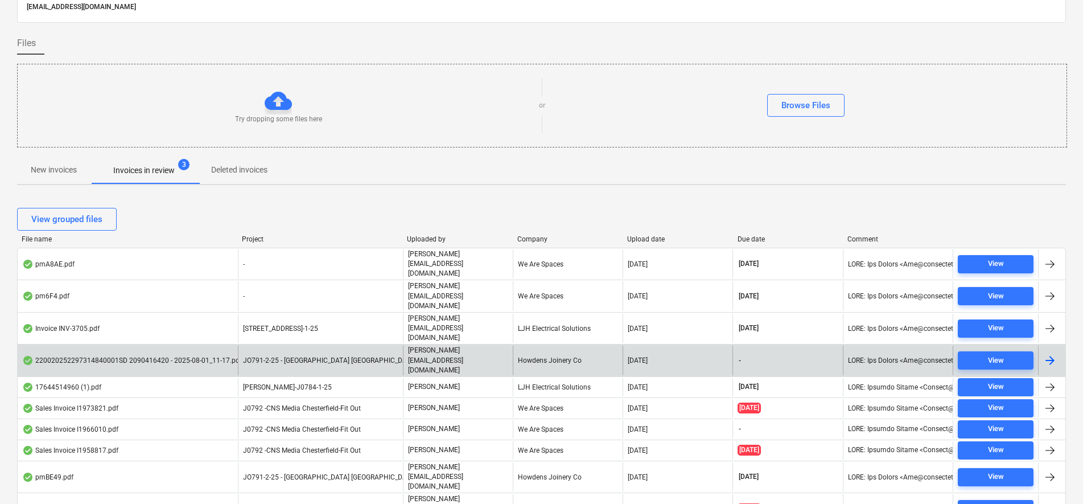
scroll to position [97, 0]
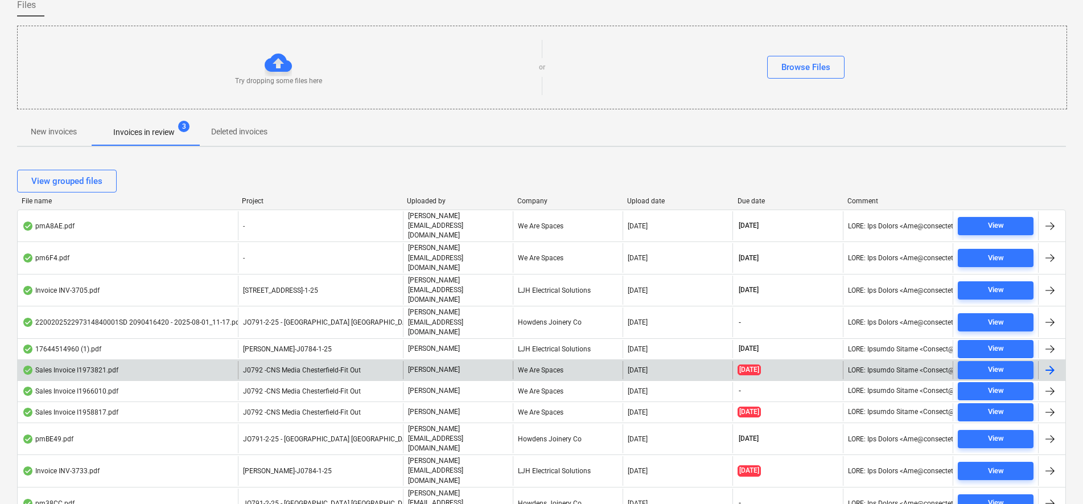
click at [491, 361] on div "[PERSON_NAME]" at bounding box center [458, 370] width 110 height 18
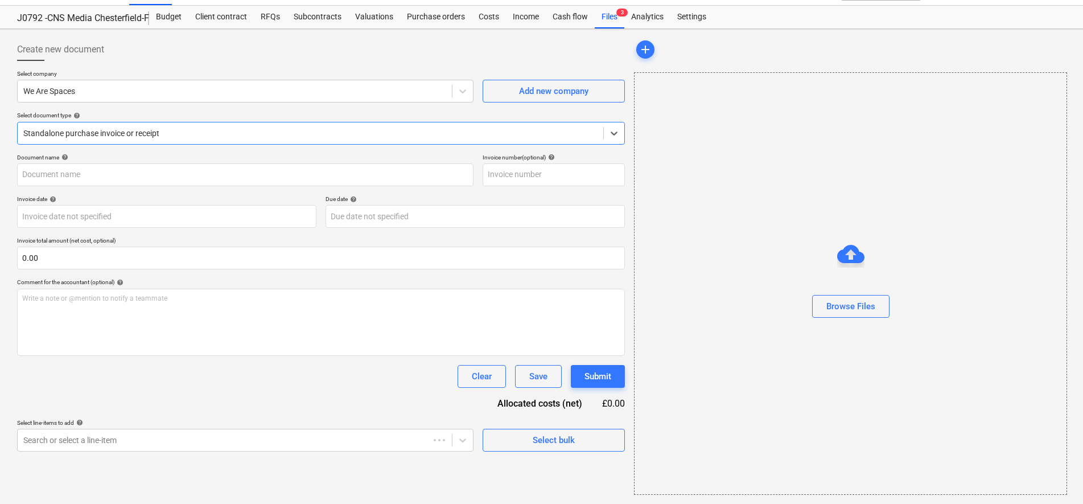
type input "11973821"
type input "[DATE]"
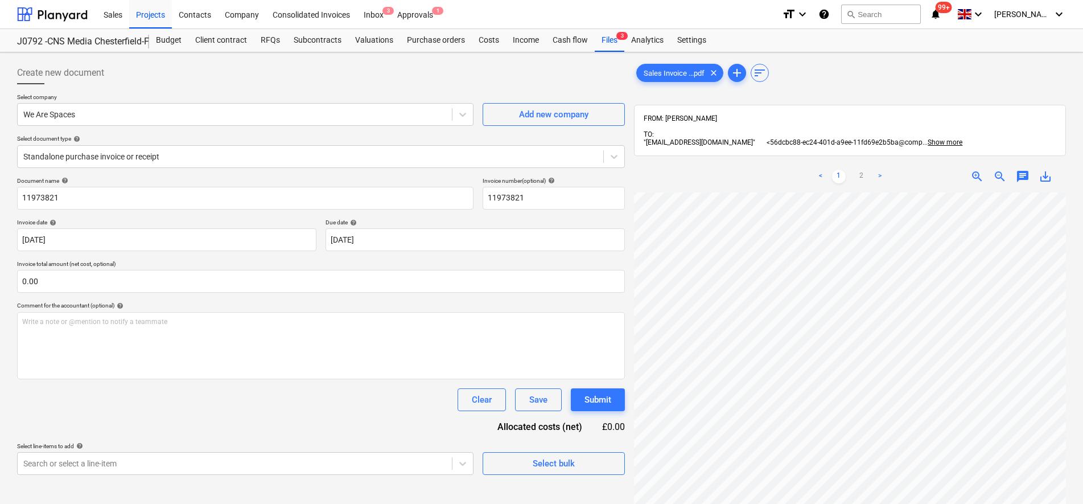
scroll to position [180, 0]
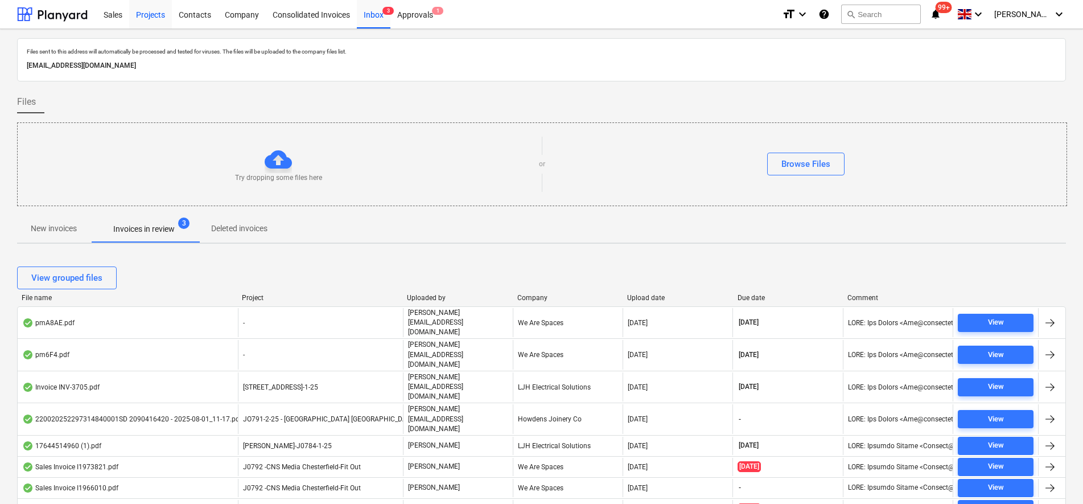
scroll to position [97, 0]
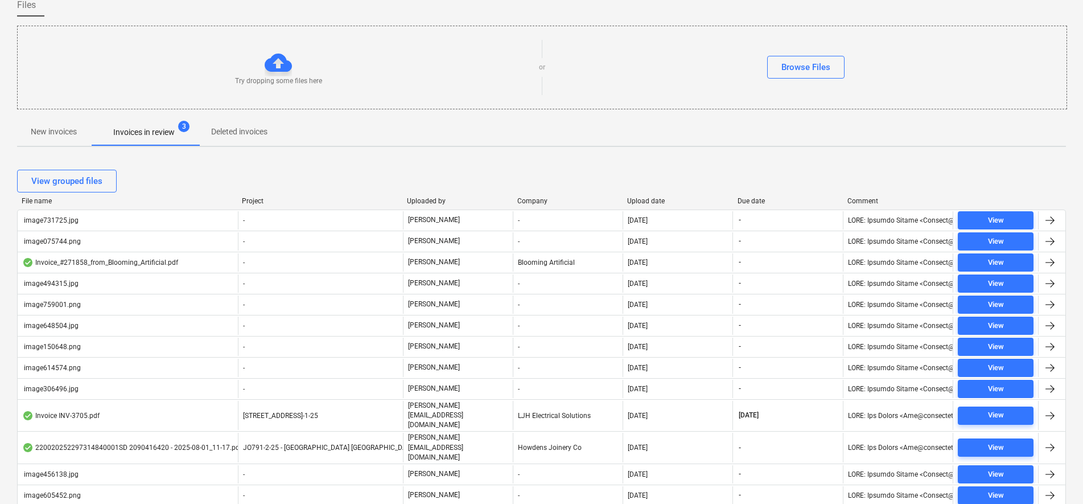
click at [64, 139] on span "New invoices" at bounding box center [53, 131] width 73 height 19
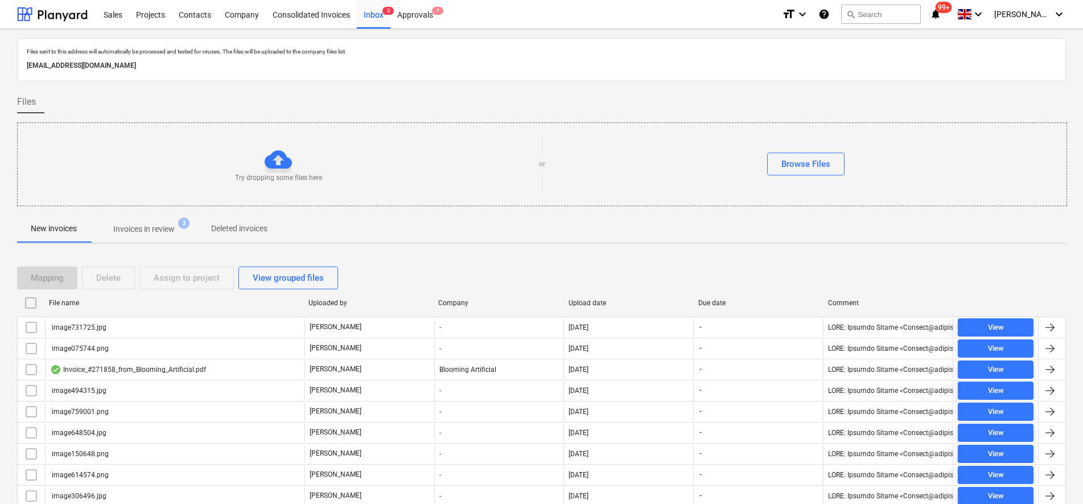
click at [35, 301] on input "checkbox" at bounding box center [31, 303] width 18 height 18
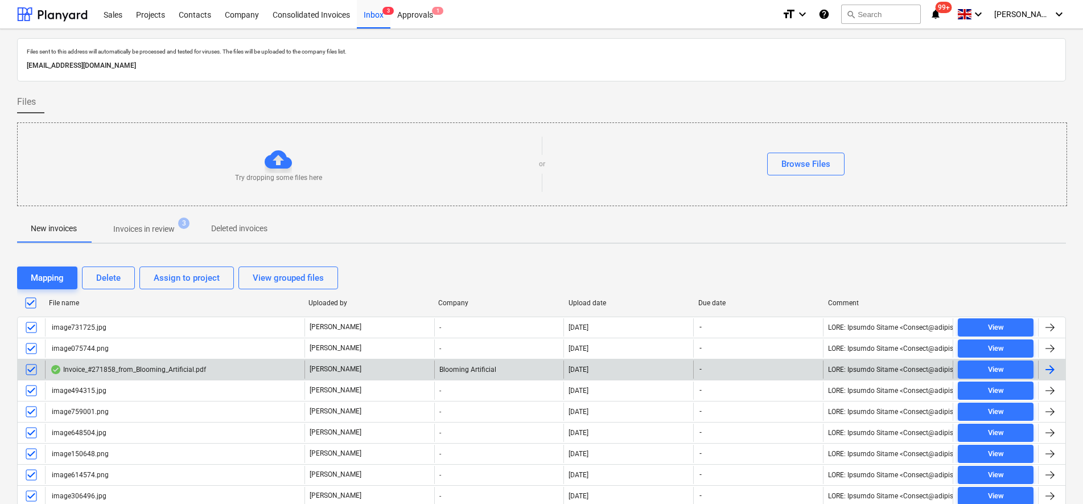
click at [35, 372] on input "checkbox" at bounding box center [31, 369] width 18 height 18
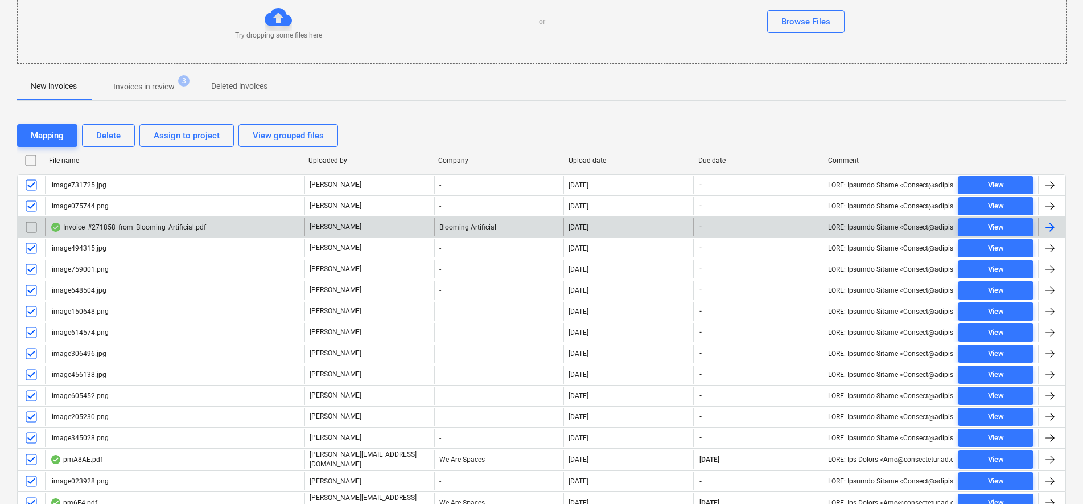
scroll to position [191, 0]
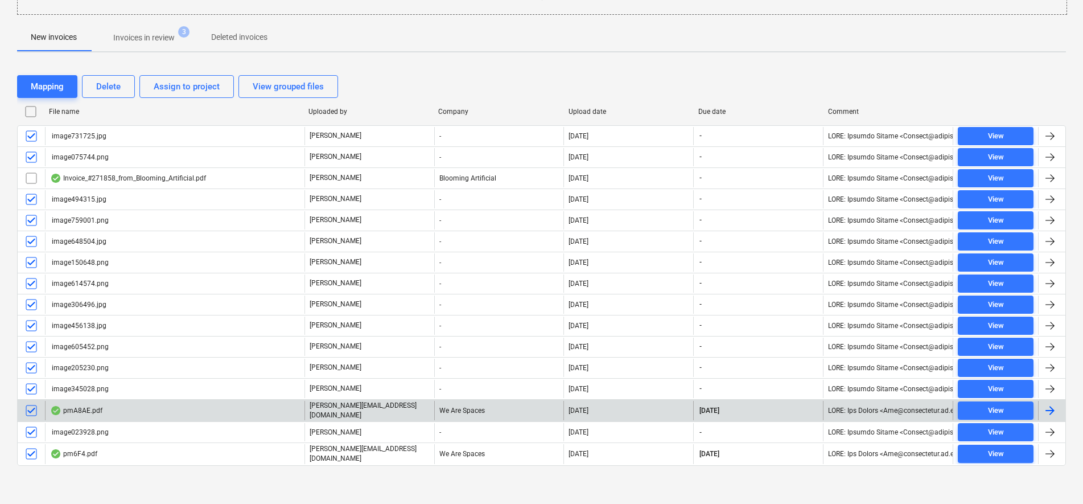
click at [30, 409] on input "checkbox" at bounding box center [31, 410] width 18 height 18
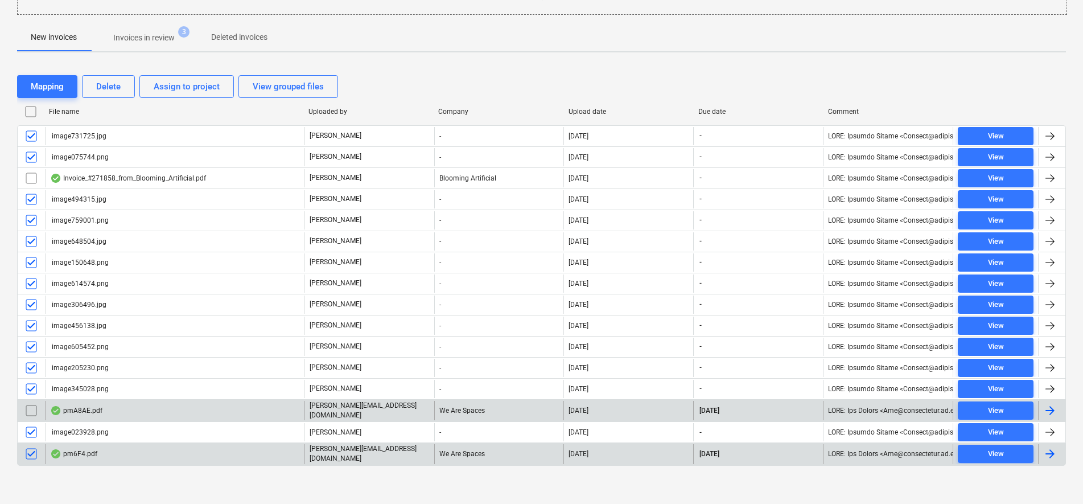
click at [33, 451] on input "checkbox" at bounding box center [31, 454] width 18 height 18
click at [113, 82] on div "Delete" at bounding box center [108, 86] width 24 height 15
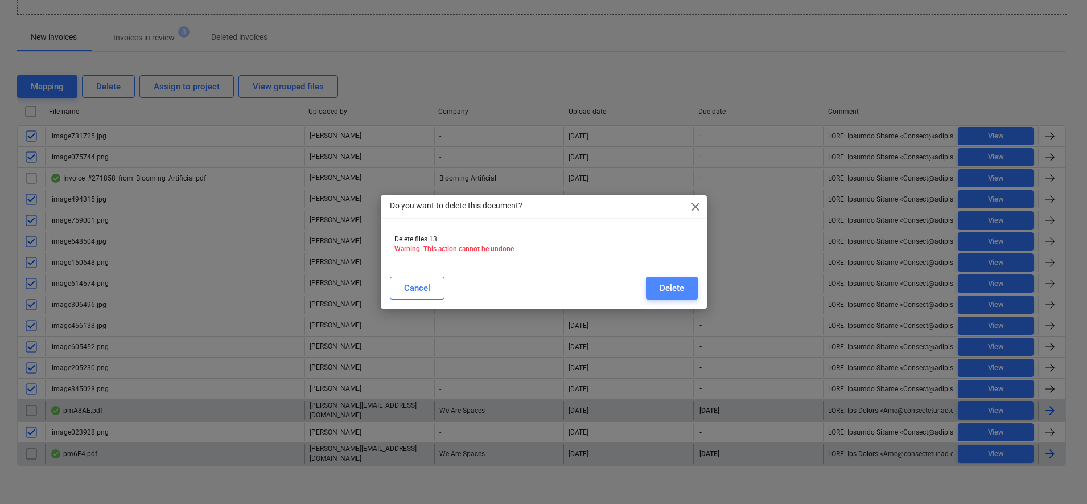
click at [657, 285] on button "Delete" at bounding box center [672, 288] width 52 height 23
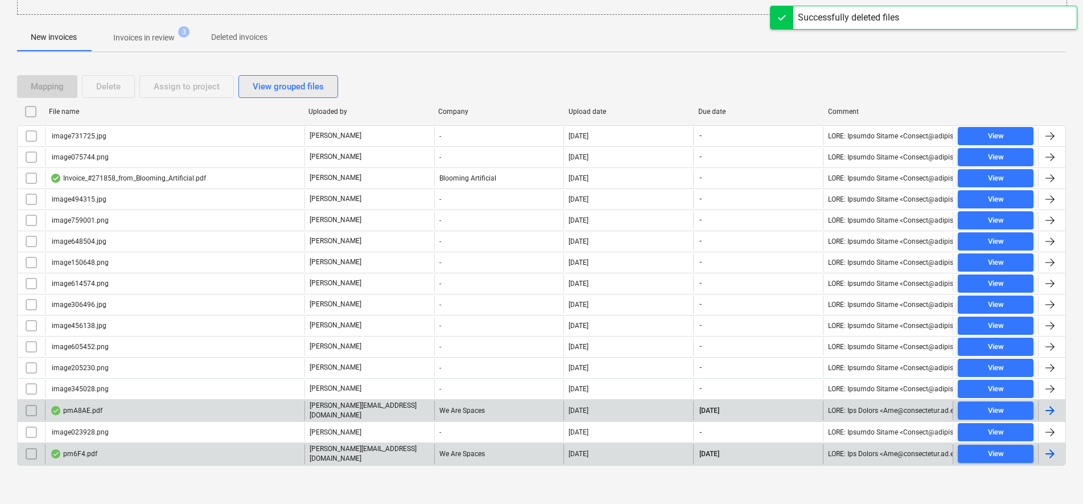
scroll to position [0, 0]
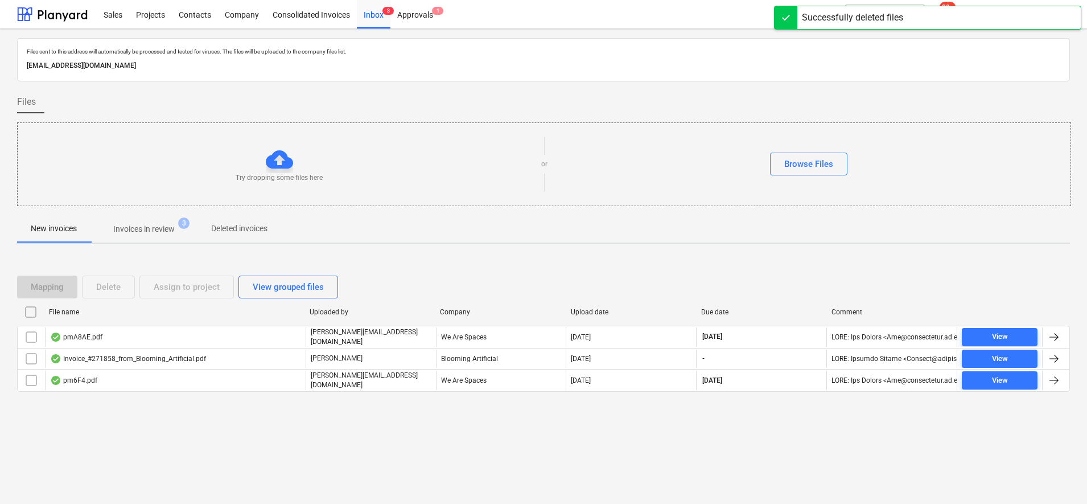
click at [131, 241] on button "Invoices in review 3" at bounding box center [143, 228] width 107 height 27
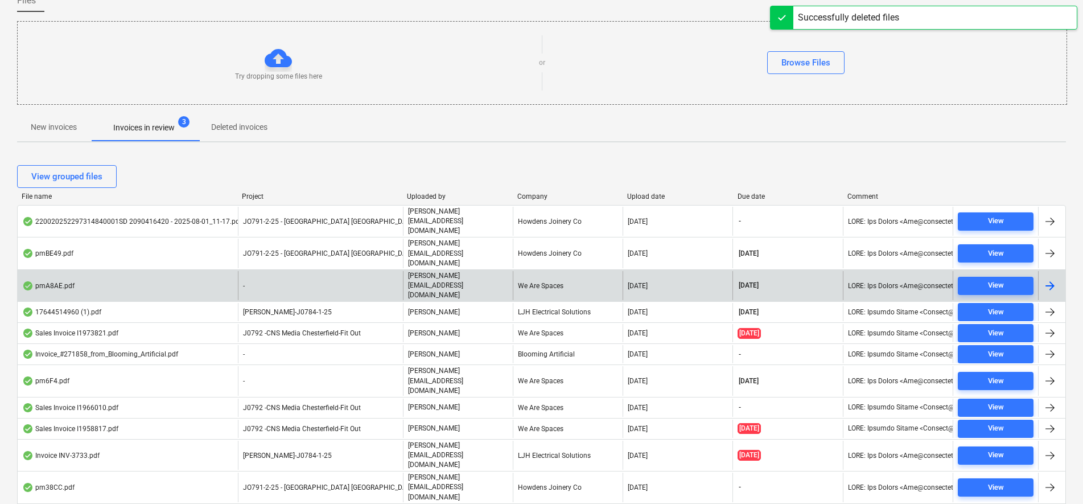
scroll to position [118, 0]
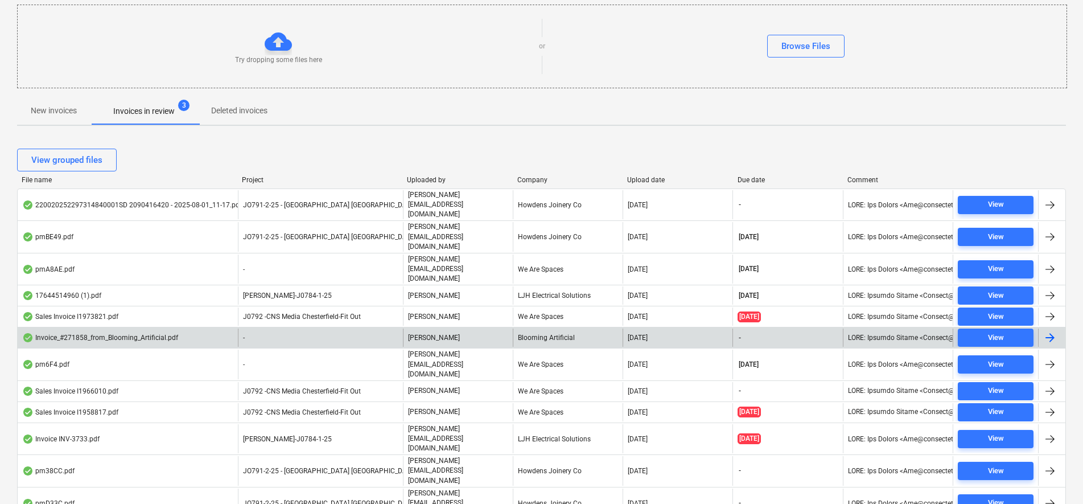
click at [175, 333] on div "Invoice_#271858_from_Blooming_Artificial.pdf" at bounding box center [100, 337] width 156 height 9
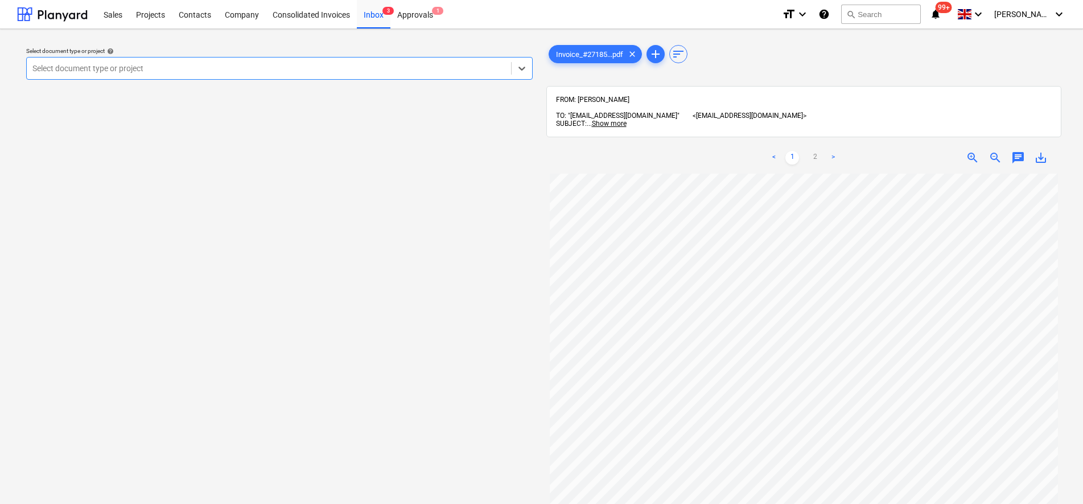
click at [113, 64] on div at bounding box center [268, 68] width 473 height 11
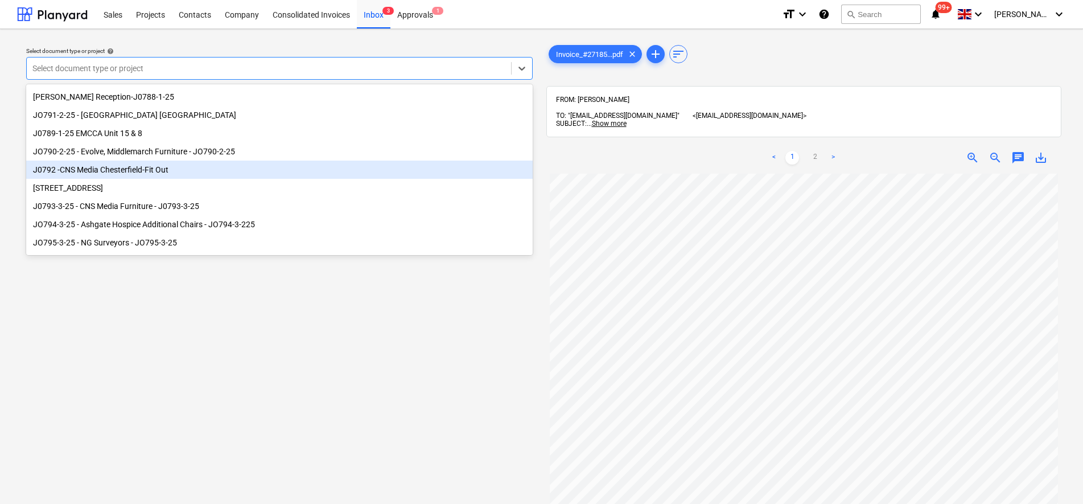
scroll to position [155, 0]
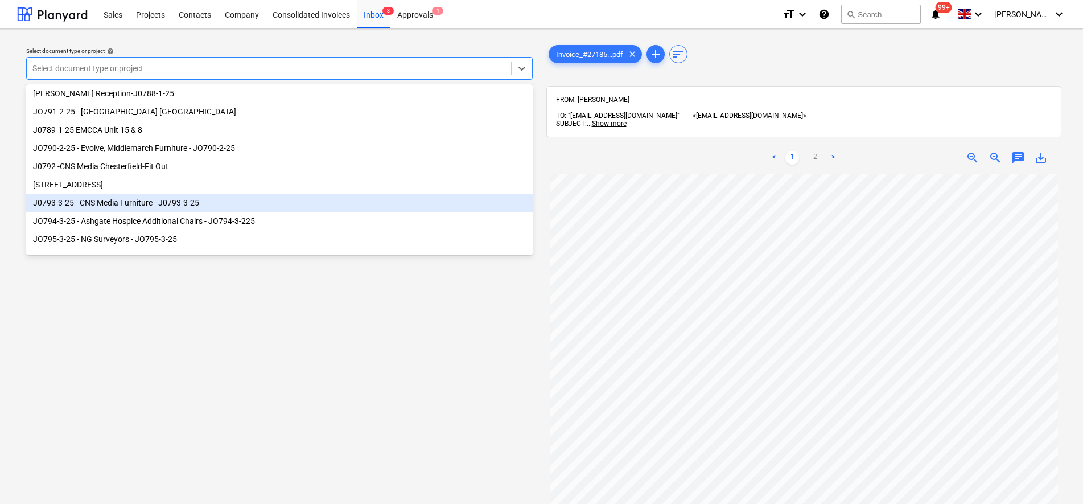
click at [142, 201] on div "J0793-3-25 - CNS Media Furniture - J0793-3-25" at bounding box center [279, 203] width 507 height 18
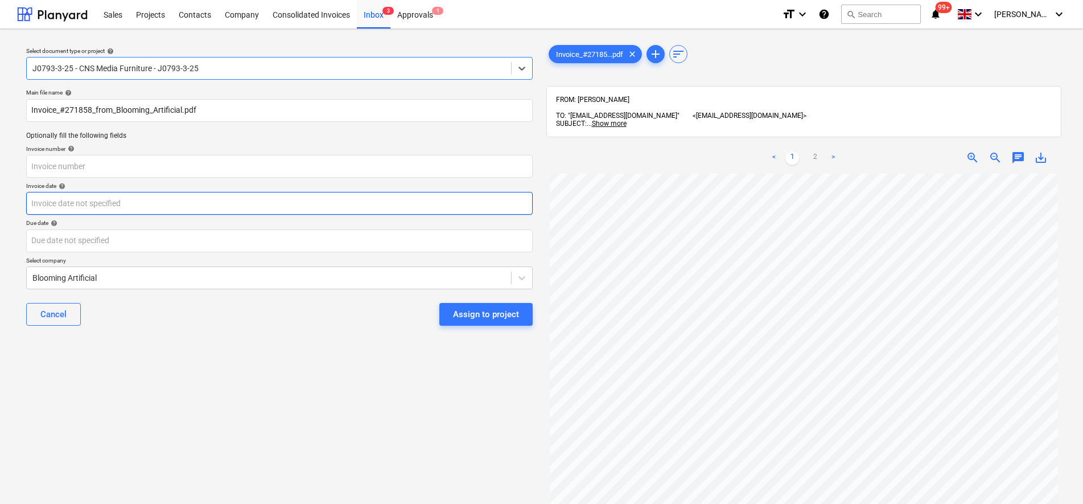
click at [142, 201] on body "Sales Projects Contacts Company Consolidated Invoices Inbox 3 Approvals 1 forma…" at bounding box center [541, 252] width 1083 height 504
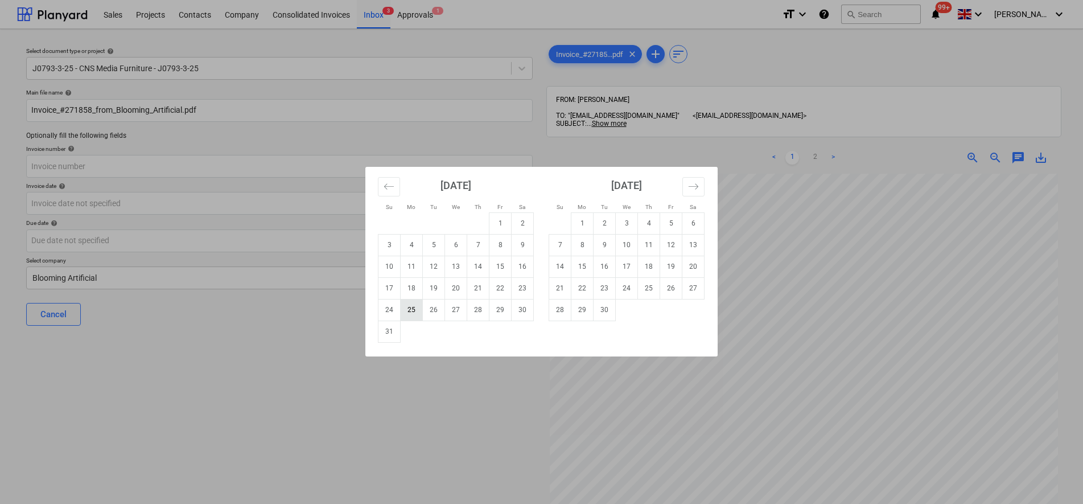
click at [411, 309] on td "25" at bounding box center [412, 310] width 22 height 22
type input "[DATE]"
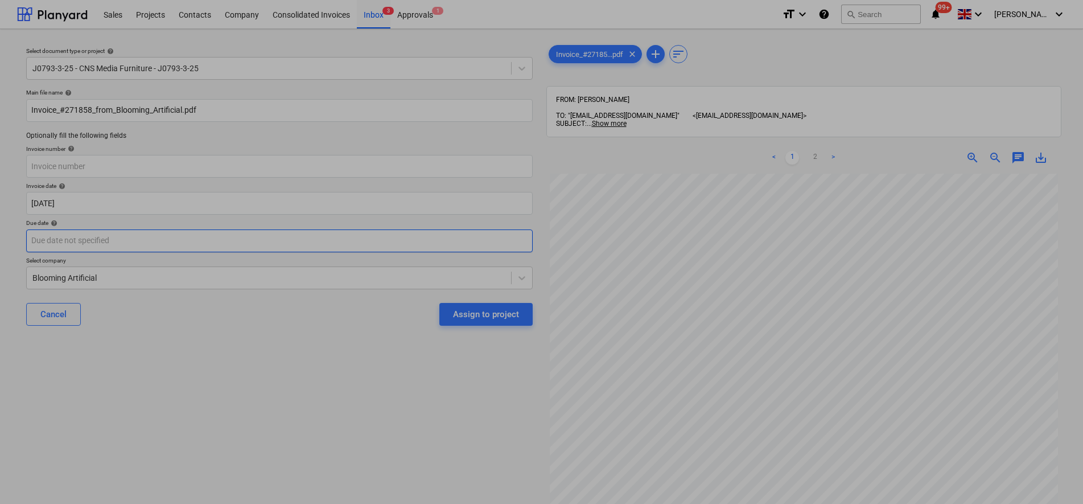
click at [163, 241] on body "Sales Projects Contacts Company Consolidated Invoices Inbox 3 Approvals 1 forma…" at bounding box center [541, 252] width 1083 height 504
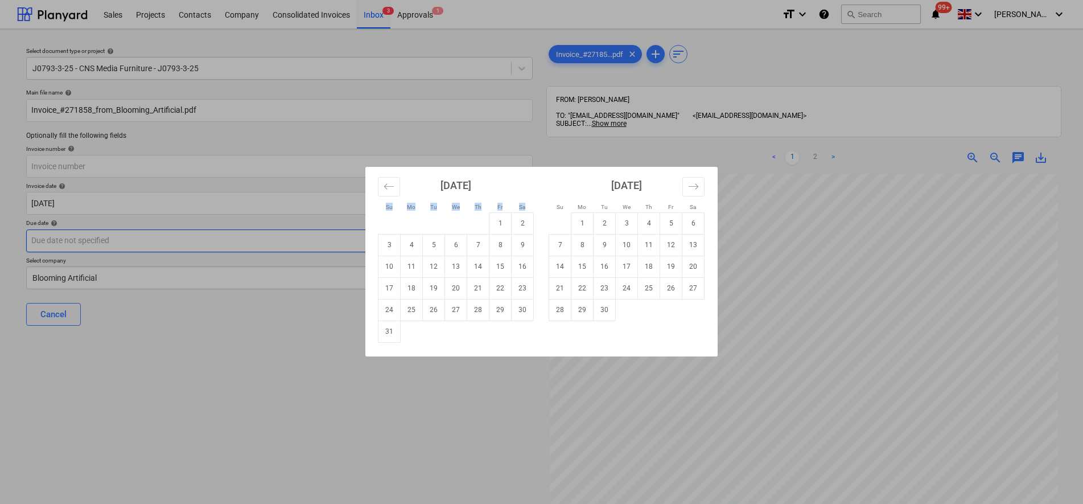
click at [163, 241] on div "Su Mo Tu We Th Fr Sa Su Mo Tu We Th Fr Sa [DATE] 1 2 3 4 5 6 7 8 9 10 11 12 13 …" at bounding box center [541, 252] width 1083 height 504
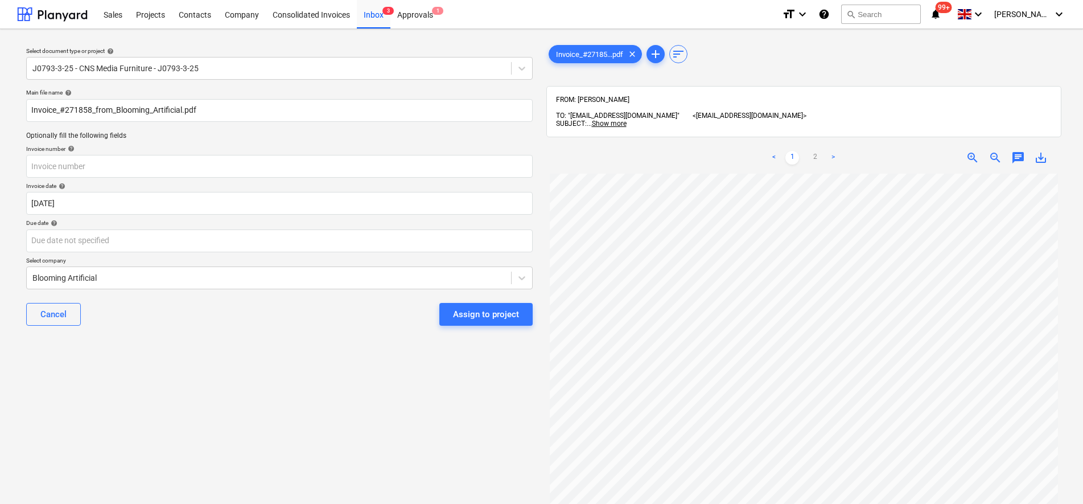
click at [216, 360] on div "Select document type or project help J0793-3-25 - CNS Media Furniture - J0793-3…" at bounding box center [279, 344] width 525 height 612
click at [482, 317] on div "Assign to project" at bounding box center [486, 314] width 66 height 15
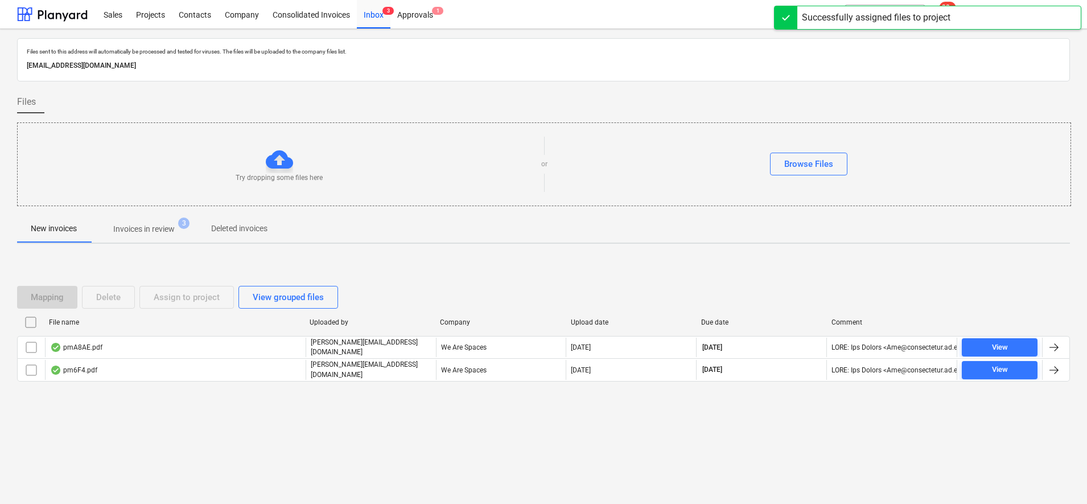
click at [154, 228] on p "Invoices in review" at bounding box center [143, 229] width 61 height 12
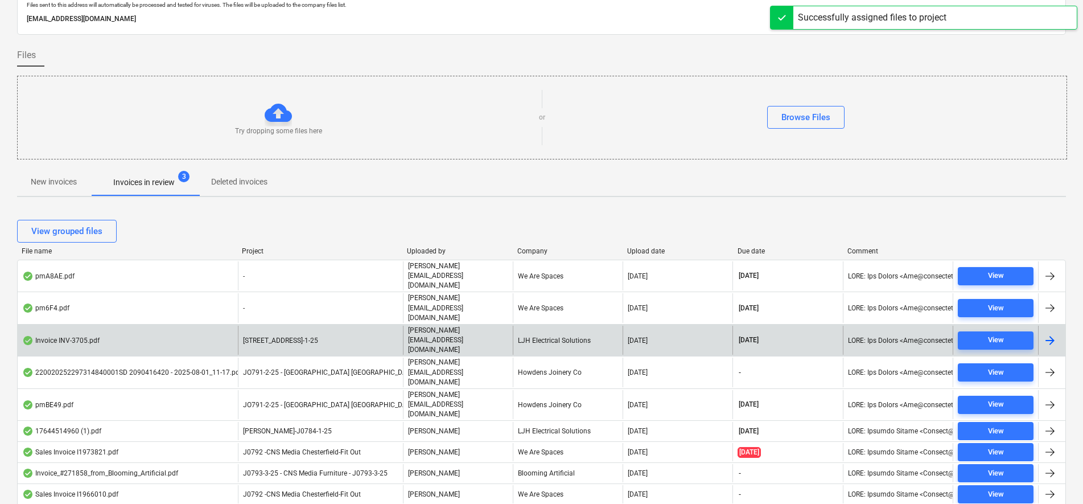
scroll to position [71, 0]
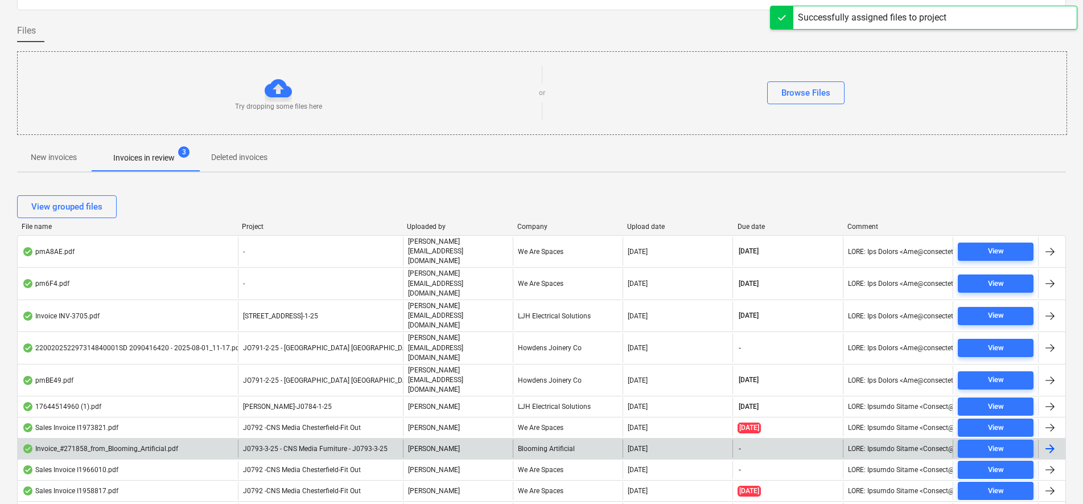
click at [417, 439] on div "[PERSON_NAME]" at bounding box center [458, 448] width 110 height 18
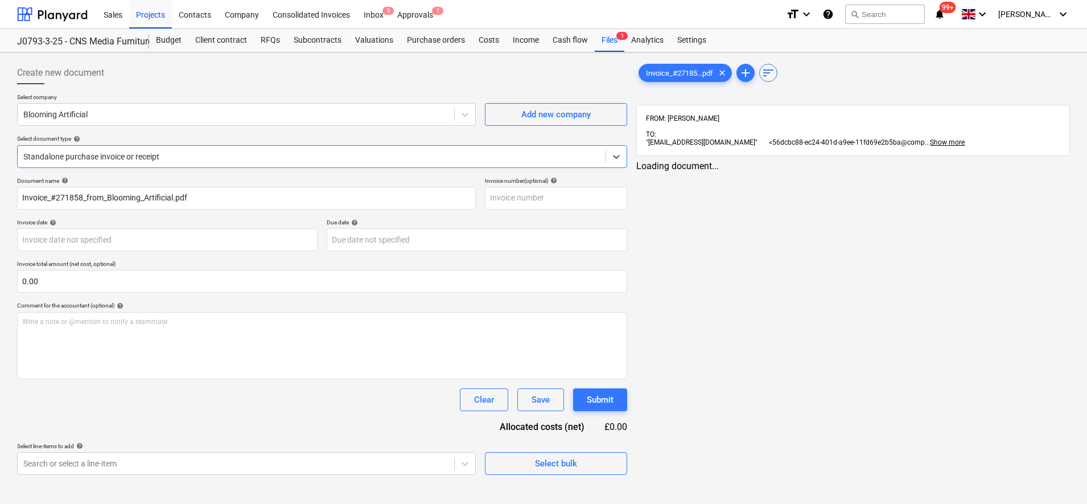
type input "[DATE]"
click at [668, 75] on span "Invoice_#27185...pdf" at bounding box center [679, 73] width 81 height 9
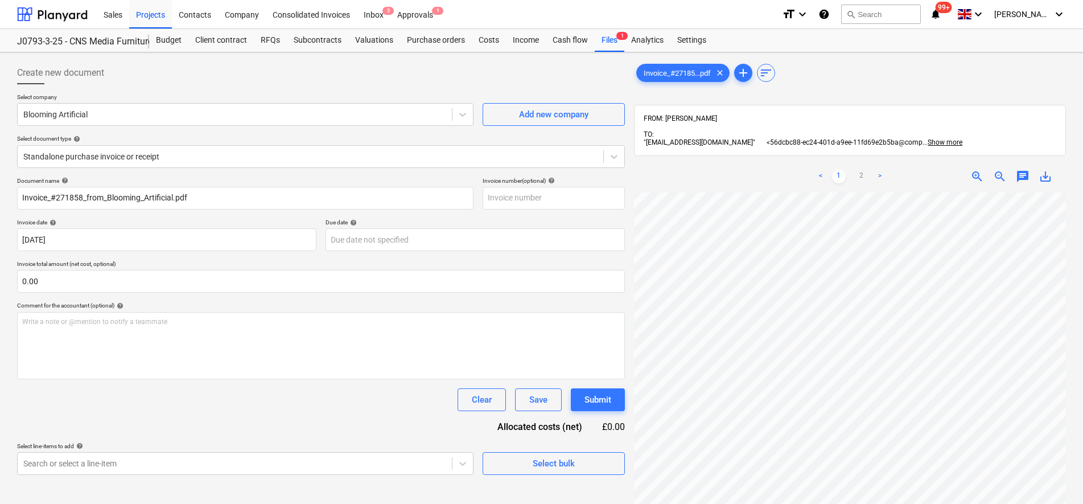
scroll to position [256, 44]
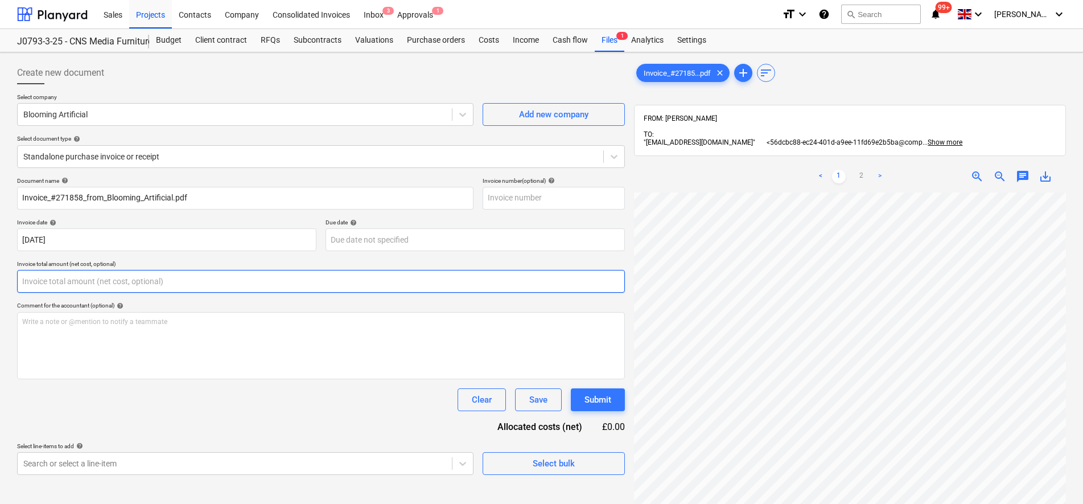
click at [57, 273] on input "text" at bounding box center [321, 281] width 608 height 23
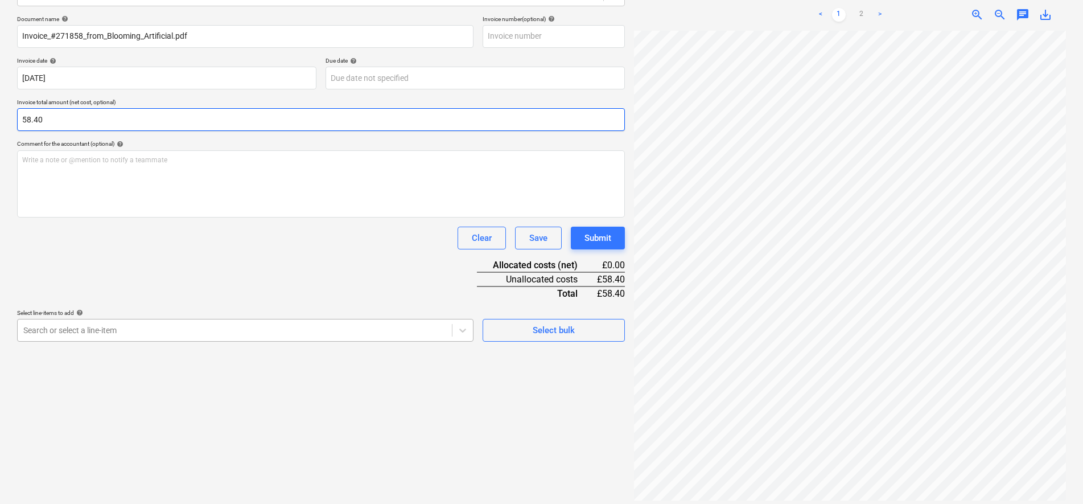
type input "58.40"
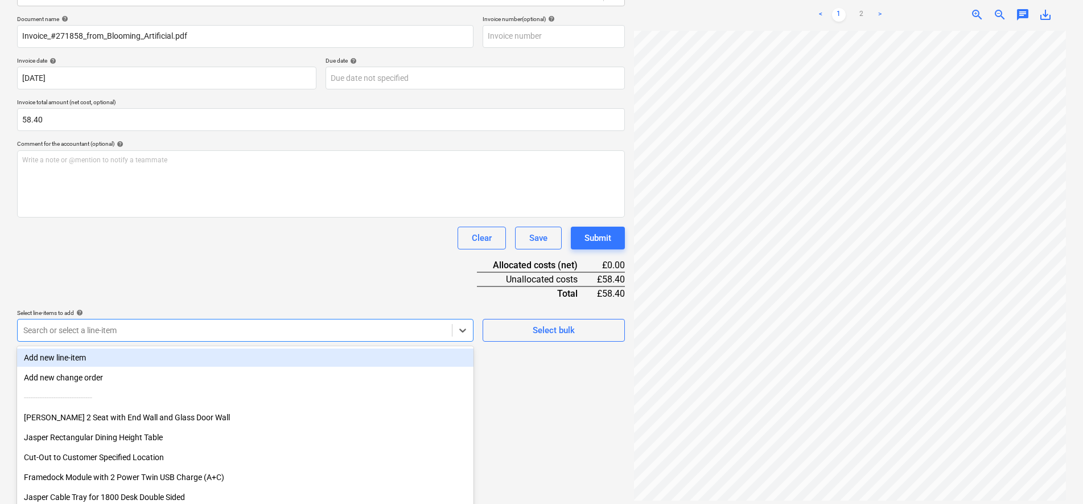
click at [451, 325] on div "Search or select a line-item" at bounding box center [245, 330] width 456 height 23
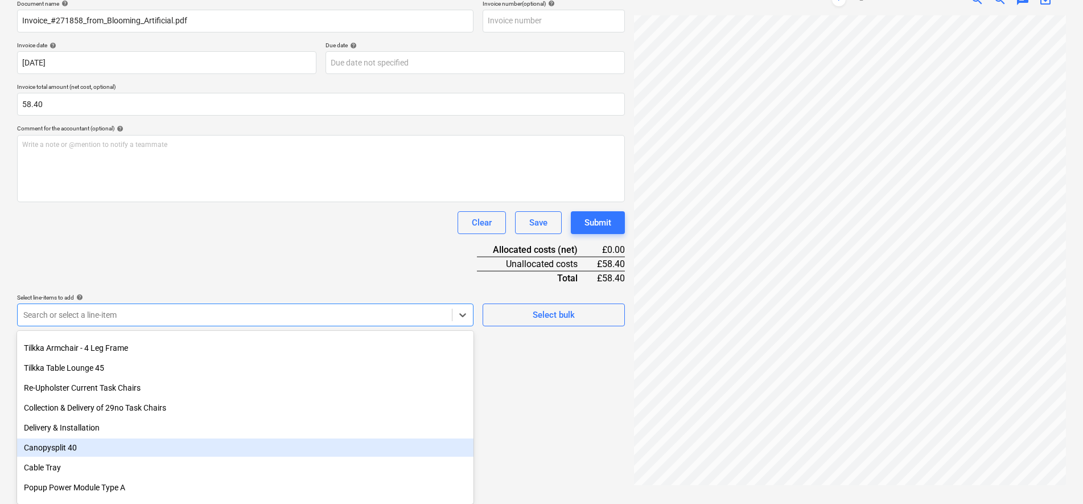
scroll to position [302, 0]
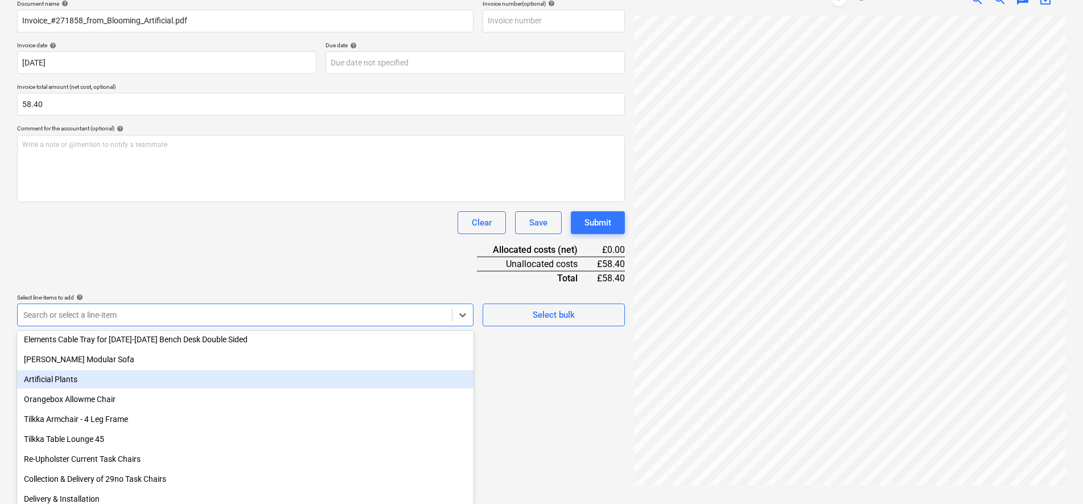
click at [113, 384] on div "Artificial Plants" at bounding box center [245, 379] width 456 height 18
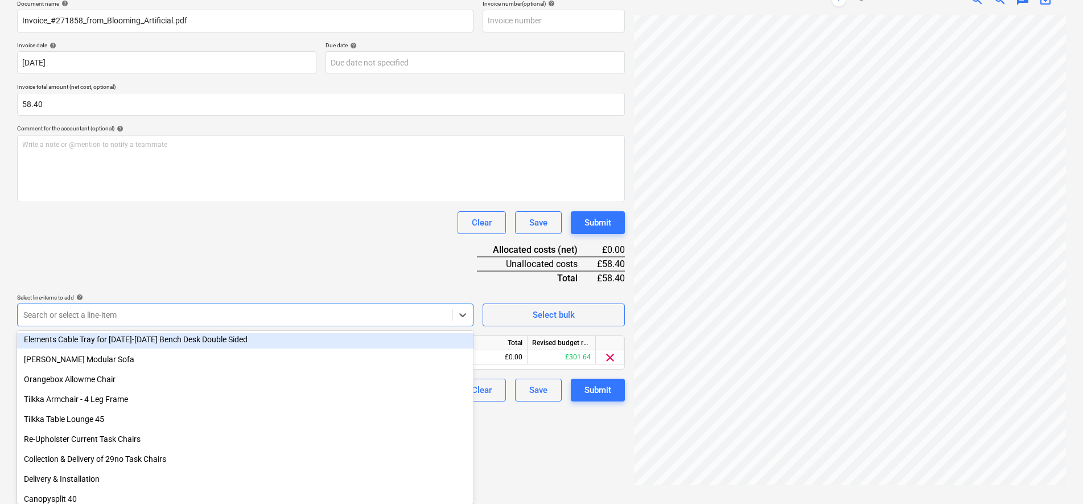
click at [220, 249] on div "Document name help Invoice_#271858_from_Blooming_Artificial.pdf Invoice number …" at bounding box center [321, 200] width 608 height 401
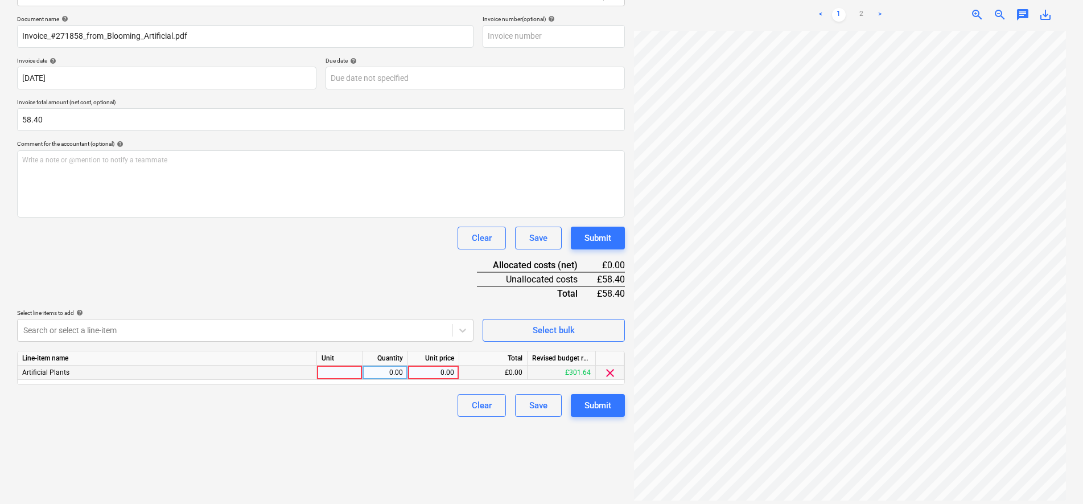
click at [335, 367] on div at bounding box center [340, 372] width 46 height 14
type input "pcs"
click at [444, 368] on div "0.00" at bounding box center [434, 372] width 42 height 14
type input "48.67"
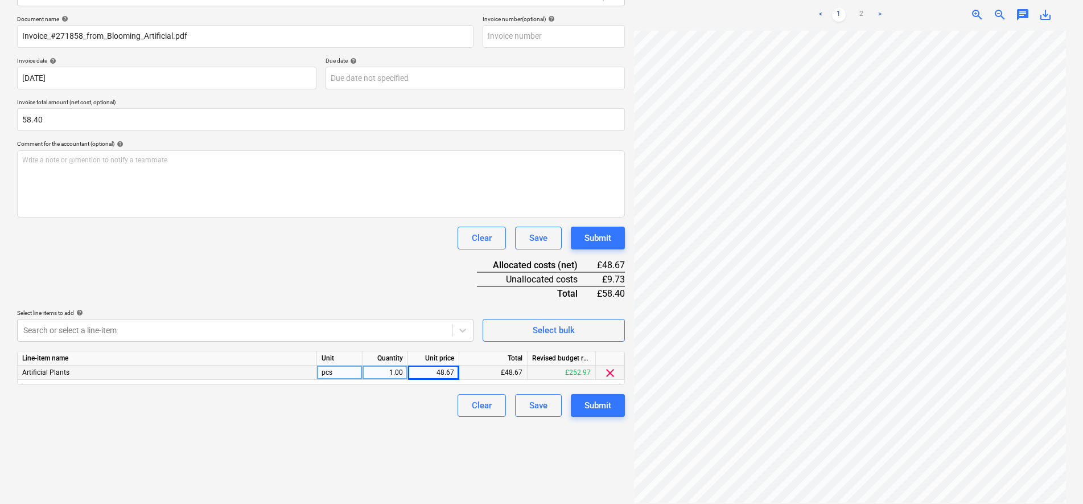
click at [402, 284] on div "Document name help Invoice_#271858_from_Blooming_Artificial.pdf Invoice number …" at bounding box center [321, 215] width 608 height 401
click at [773, 490] on div at bounding box center [850, 267] width 432 height 472
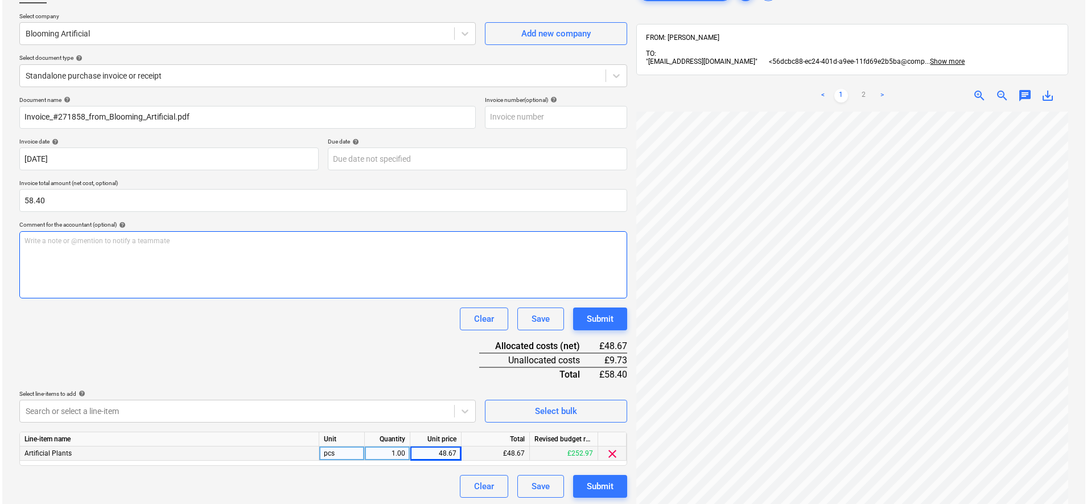
scroll to position [162, 0]
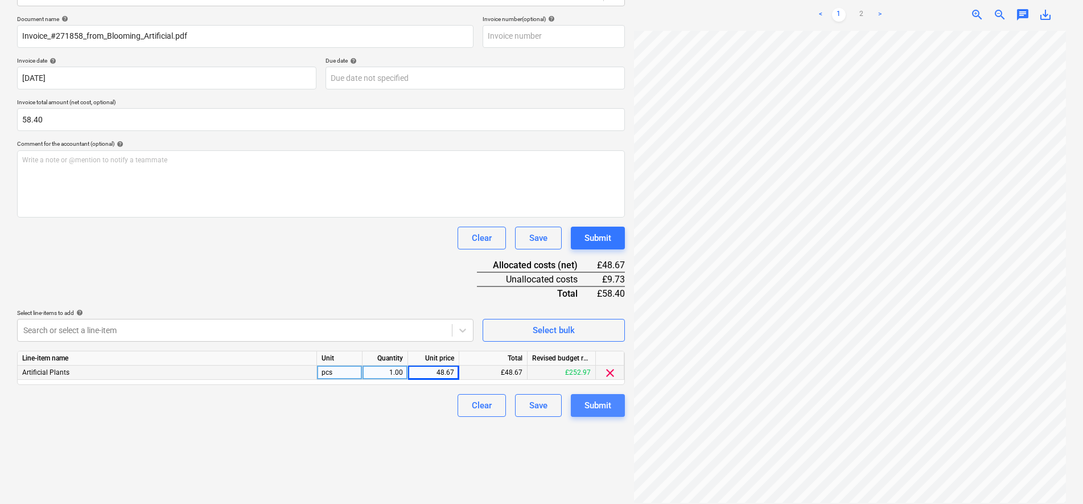
click at [590, 412] on div "Submit" at bounding box center [598, 405] width 27 height 15
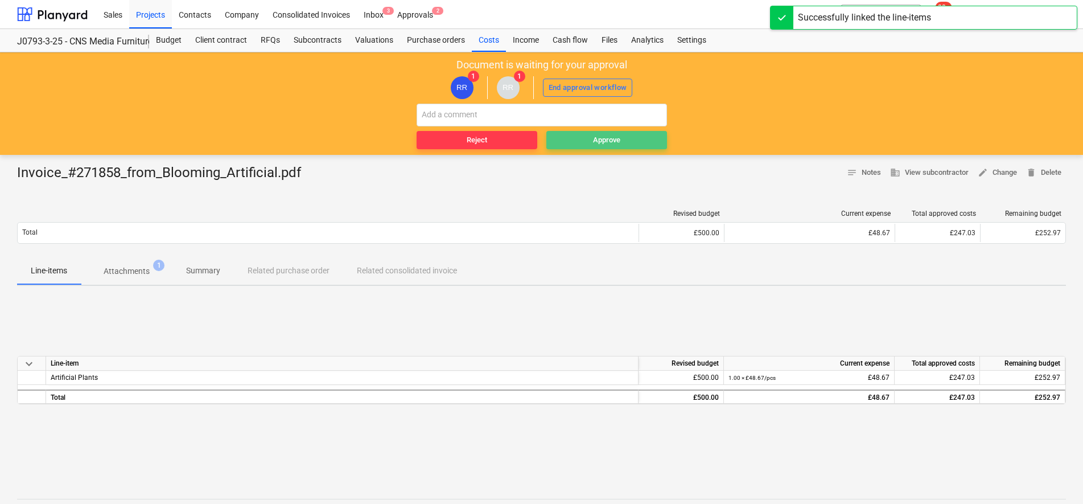
click at [594, 148] on button "Approve" at bounding box center [606, 140] width 121 height 18
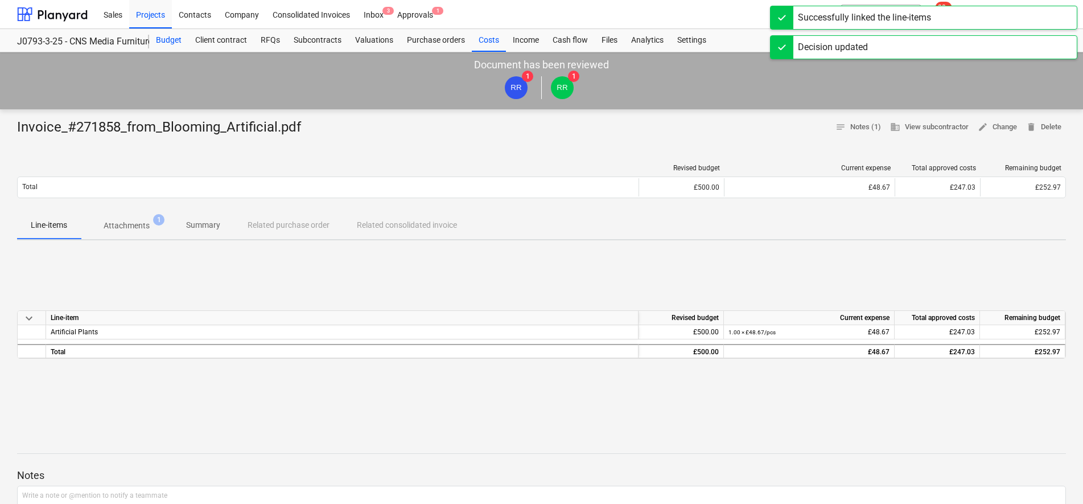
click at [176, 42] on div "Budget" at bounding box center [168, 40] width 39 height 23
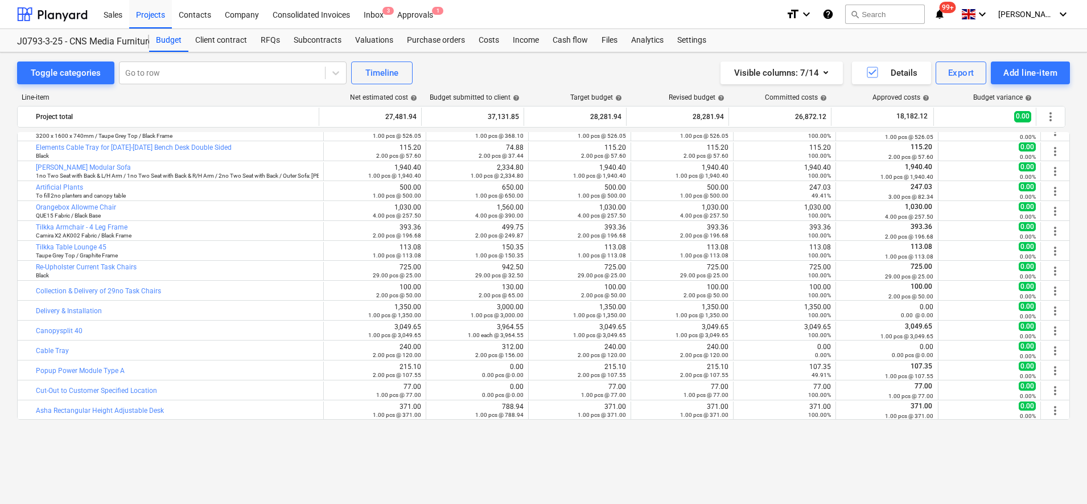
scroll to position [159, 0]
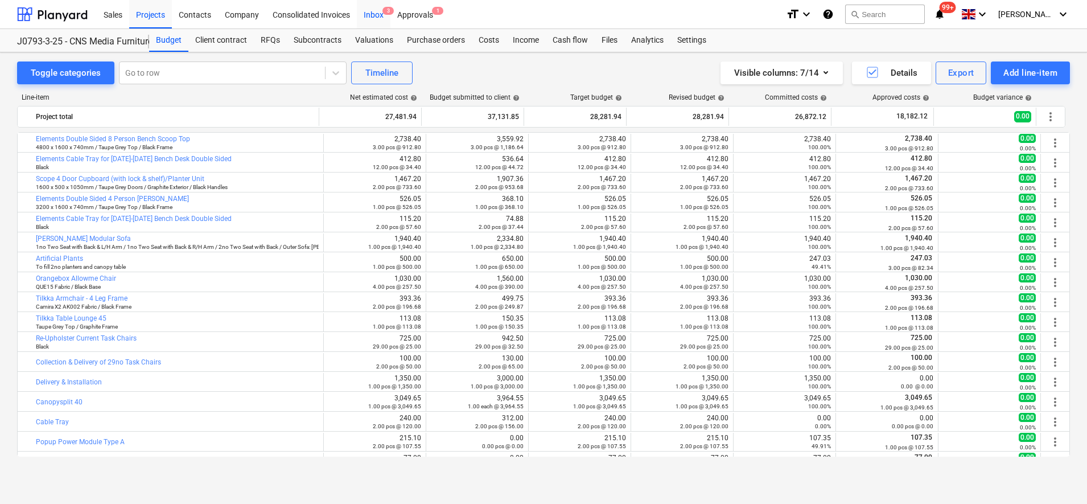
click at [365, 14] on div "Inbox 3" at bounding box center [374, 13] width 34 height 29
